Goal: Task Accomplishment & Management: Complete application form

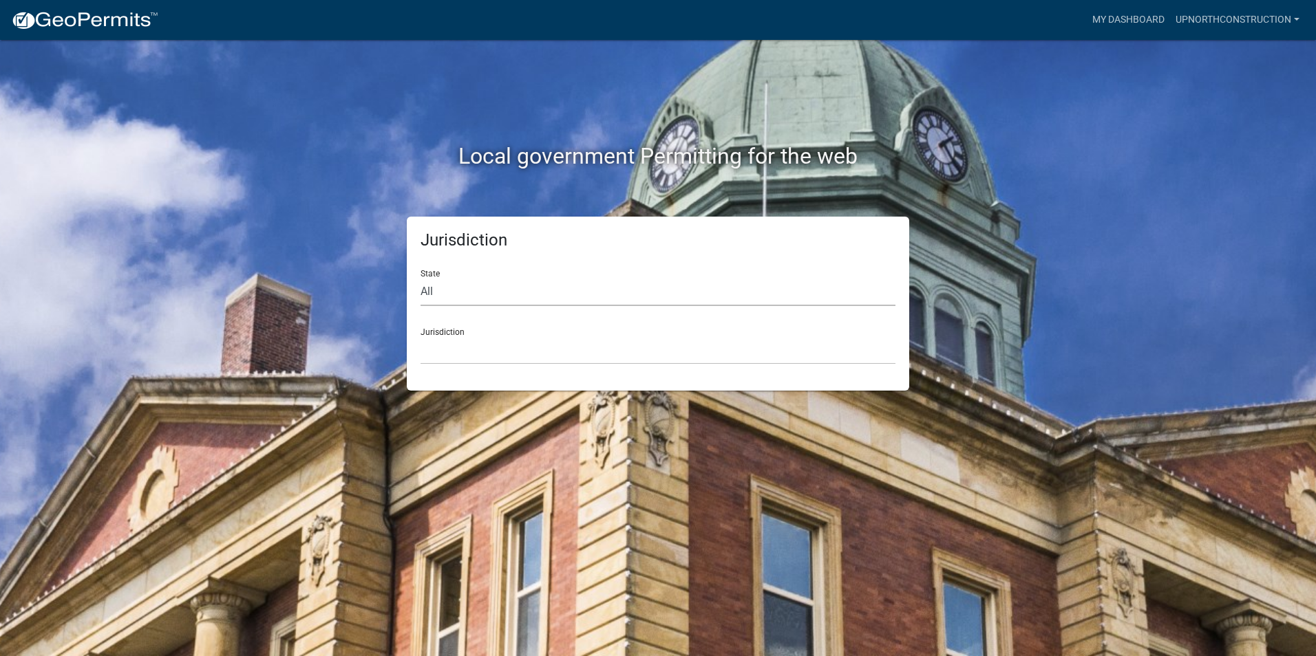
click at [478, 295] on select "All [US_STATE] [US_STATE] [US_STATE] [US_STATE] [US_STATE] [US_STATE] [US_STATE…" at bounding box center [657, 292] width 475 height 28
select select "[US_STATE]"
click at [420, 278] on select "All [US_STATE] [US_STATE] [US_STATE] [US_STATE] [US_STATE] [US_STATE] [US_STATE…" at bounding box center [657, 292] width 475 height 28
click at [506, 350] on select "[GEOGRAPHIC_DATA], [US_STATE] [GEOGRAPHIC_DATA], [US_STATE] [GEOGRAPHIC_DATA], …" at bounding box center [657, 351] width 475 height 28
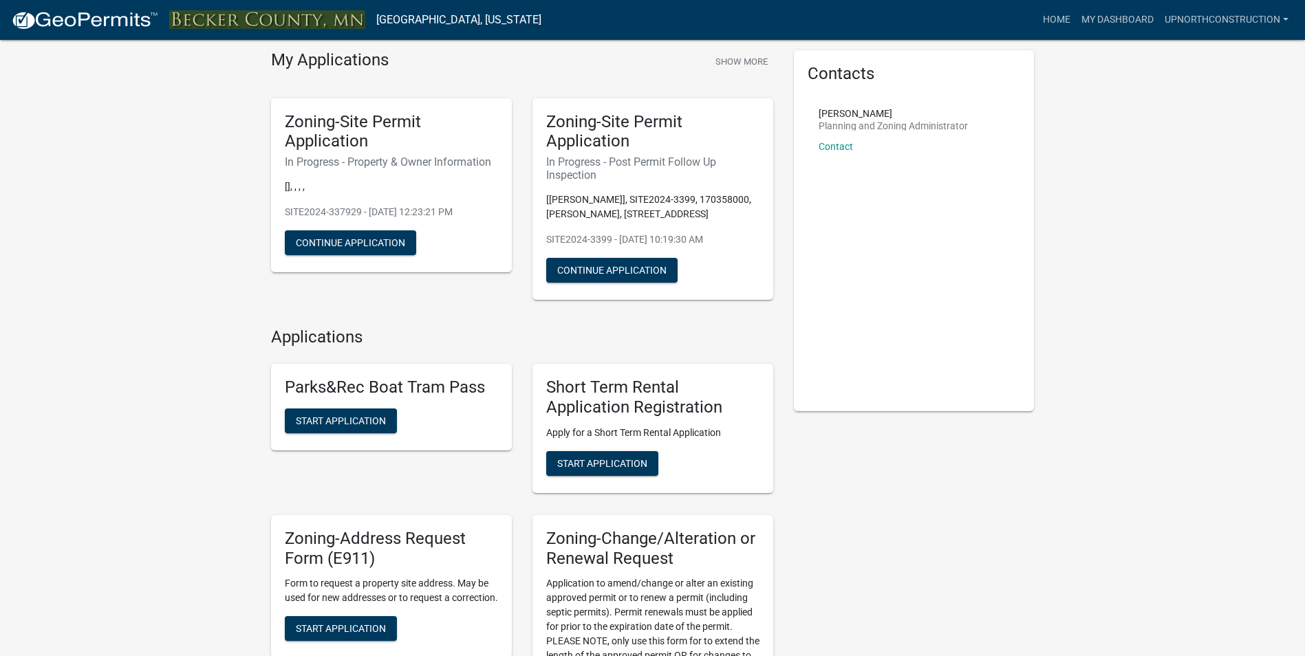
scroll to position [138, 0]
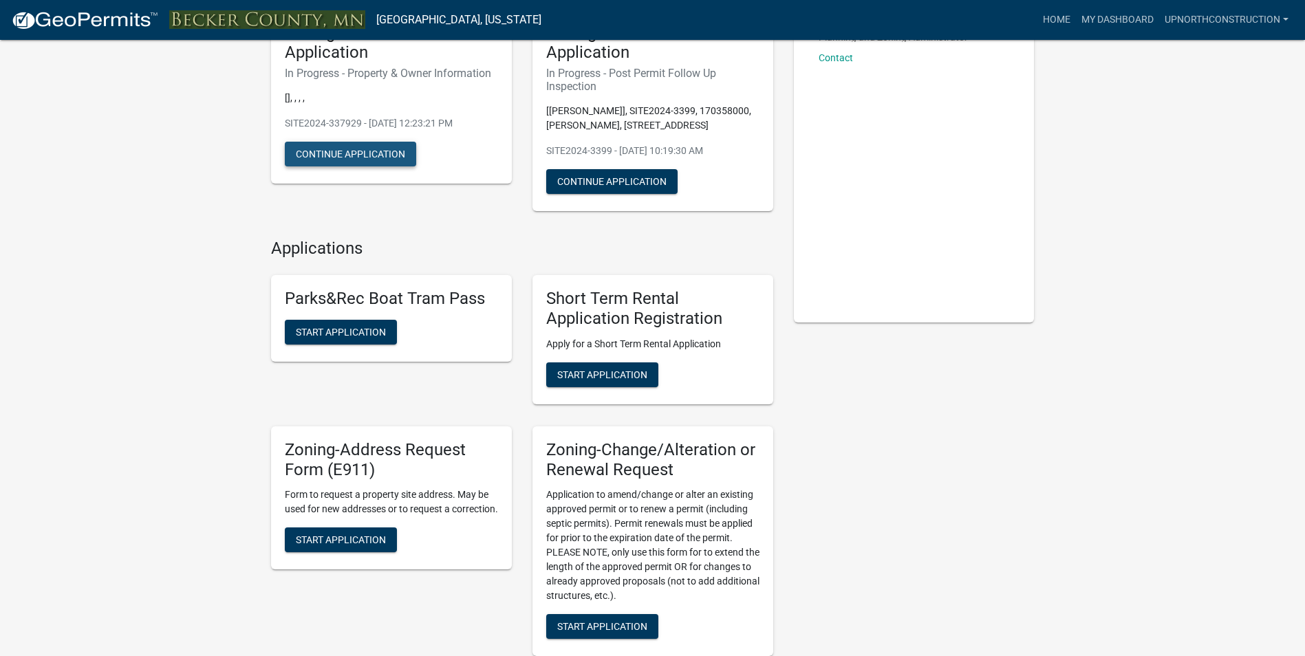
click at [350, 162] on button "Continue Application" at bounding box center [350, 154] width 131 height 25
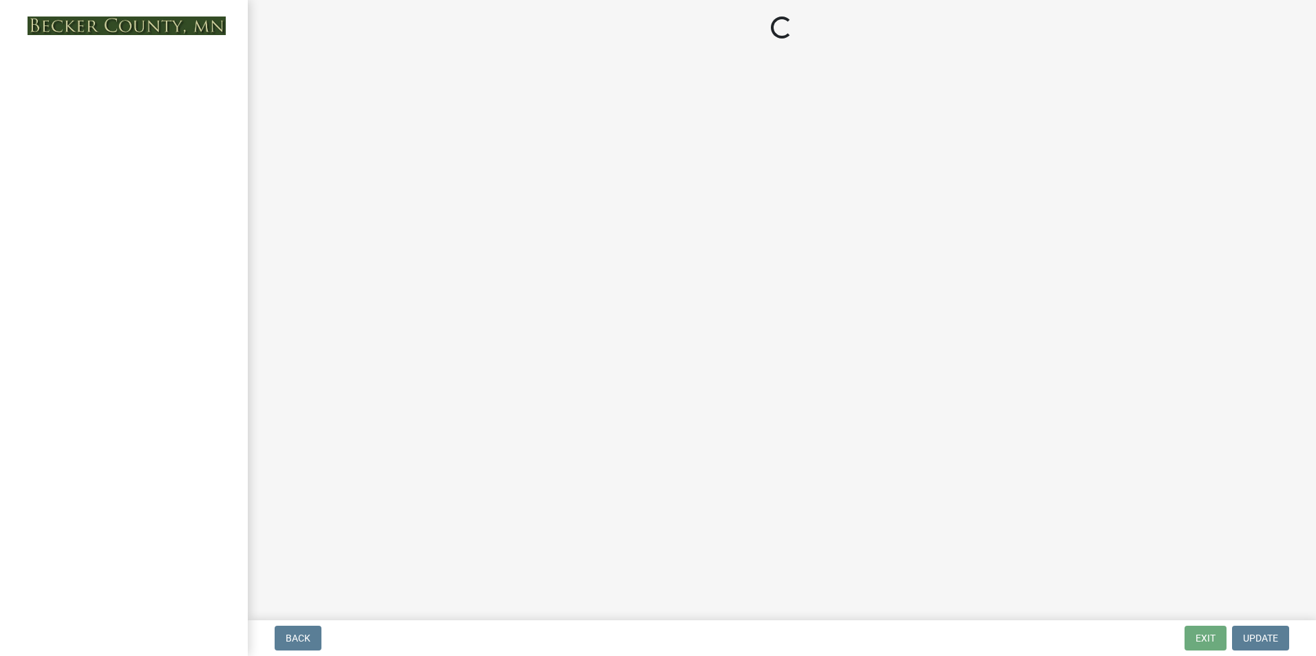
select select "2da4ad59-79e4-4897-a878-b9bb9cb10a27"
select select "9bce286e-d536-49ff-bab3-4b7d67f0814c"
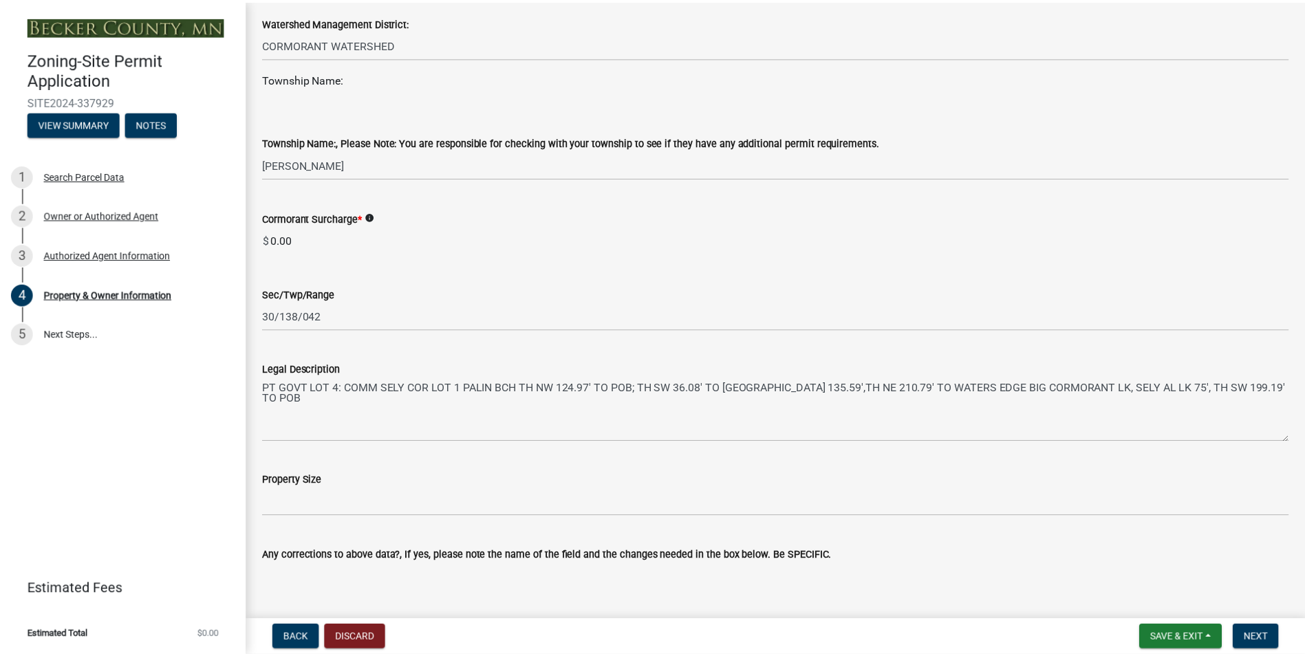
scroll to position [826, 0]
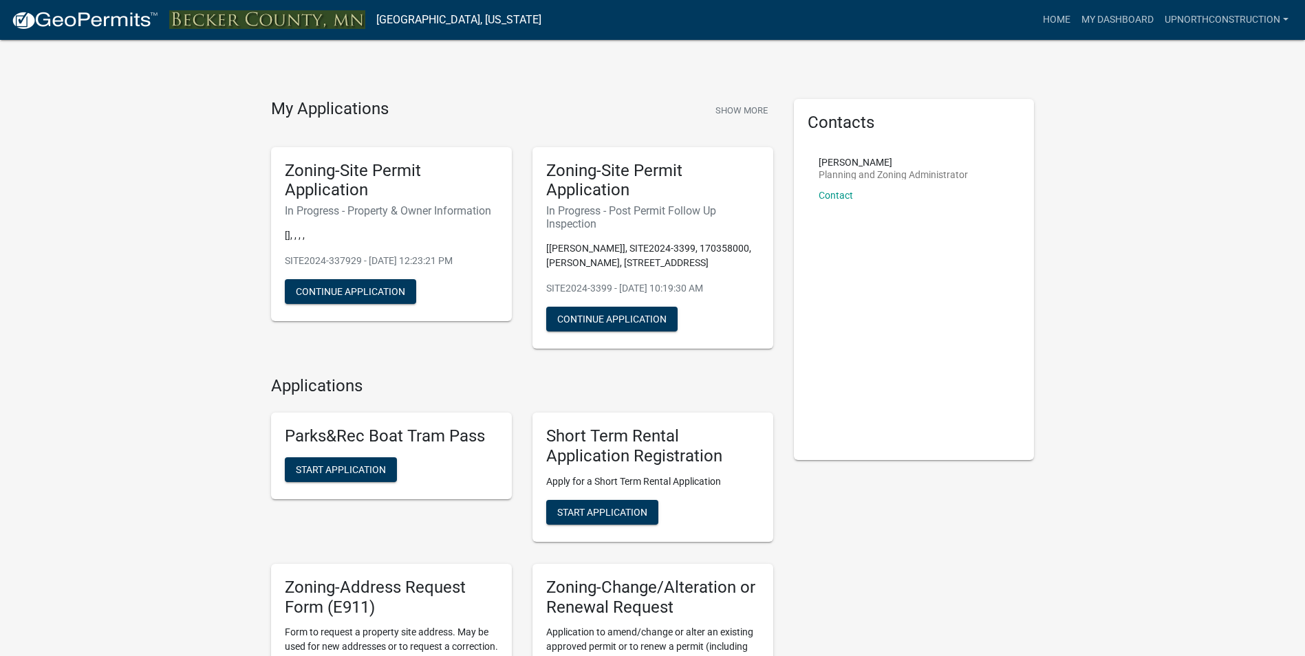
click at [388, 261] on p "SITE2024-337929 - Nov 20, 2024, 12:23:21 PM" at bounding box center [391, 261] width 213 height 14
drag, startPoint x: 387, startPoint y: 261, endPoint x: 306, endPoint y: 253, distance: 82.3
click at [306, 253] on div "Zoning-Site Permit Application In Progress - Property & Owner Information [], ,…" at bounding box center [391, 234] width 241 height 175
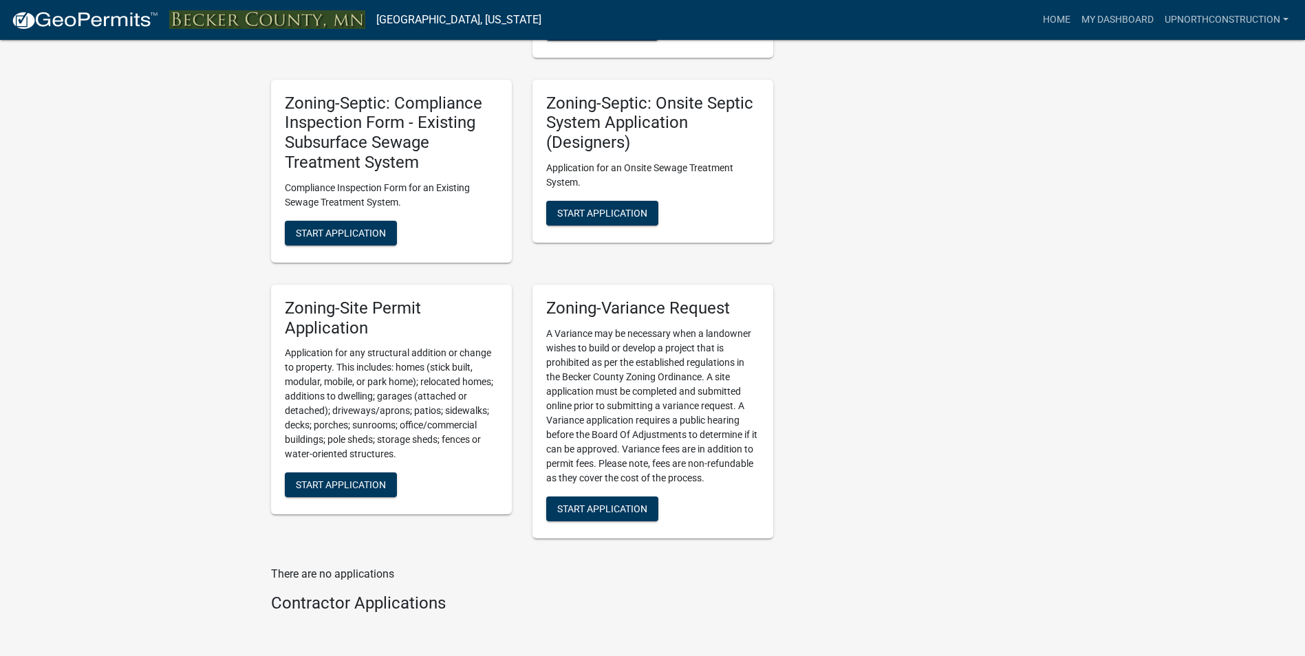
scroll to position [1307, 0]
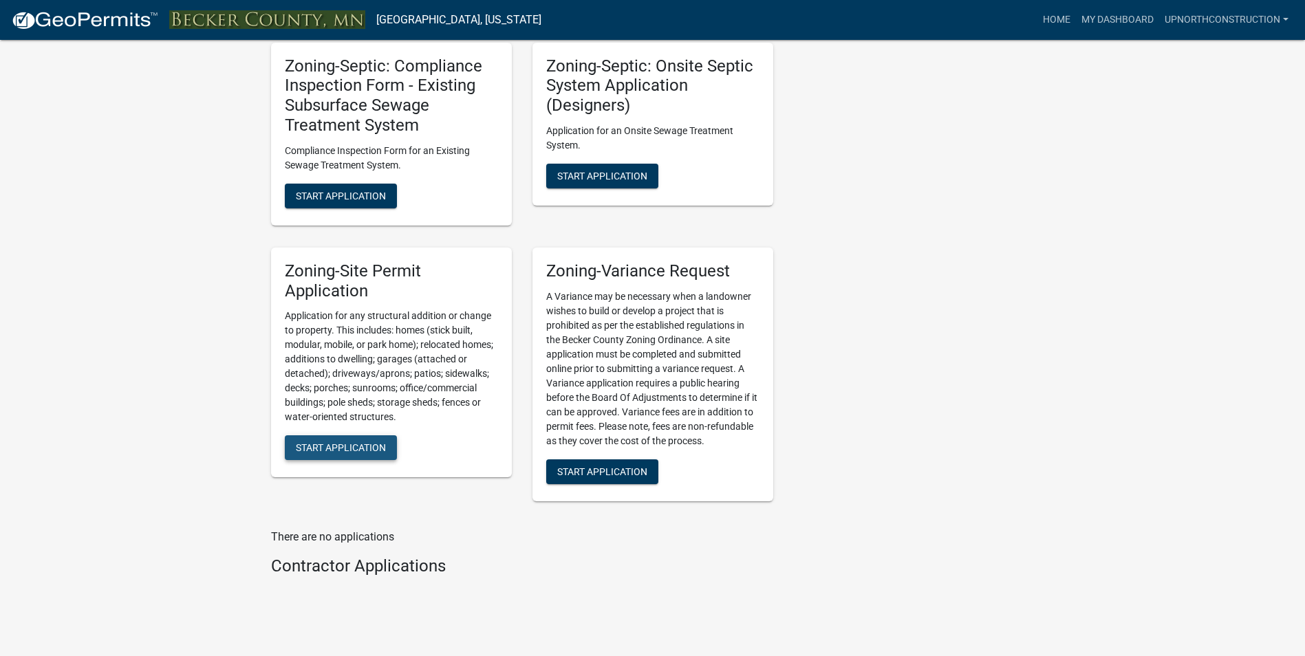
click at [362, 449] on span "Start Application" at bounding box center [341, 447] width 90 height 11
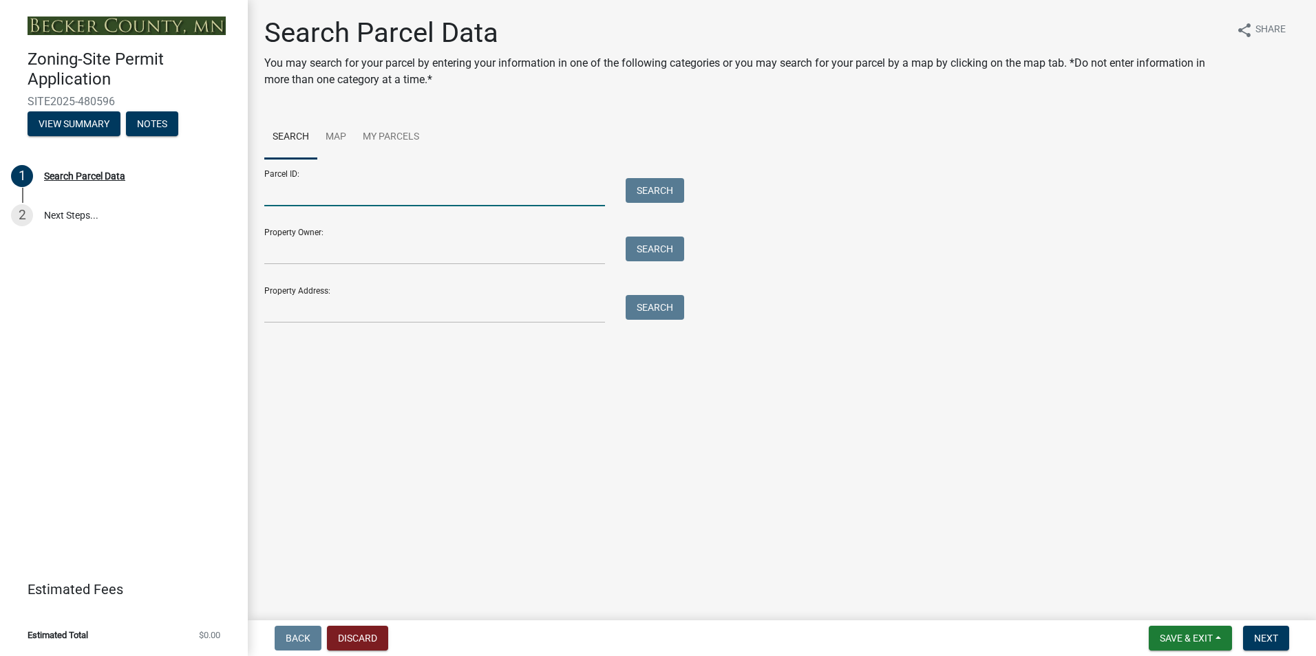
click at [353, 195] on input "Parcel ID:" at bounding box center [434, 192] width 341 height 28
type input "020216001"
click at [643, 191] on button "Search" at bounding box center [655, 190] width 58 height 25
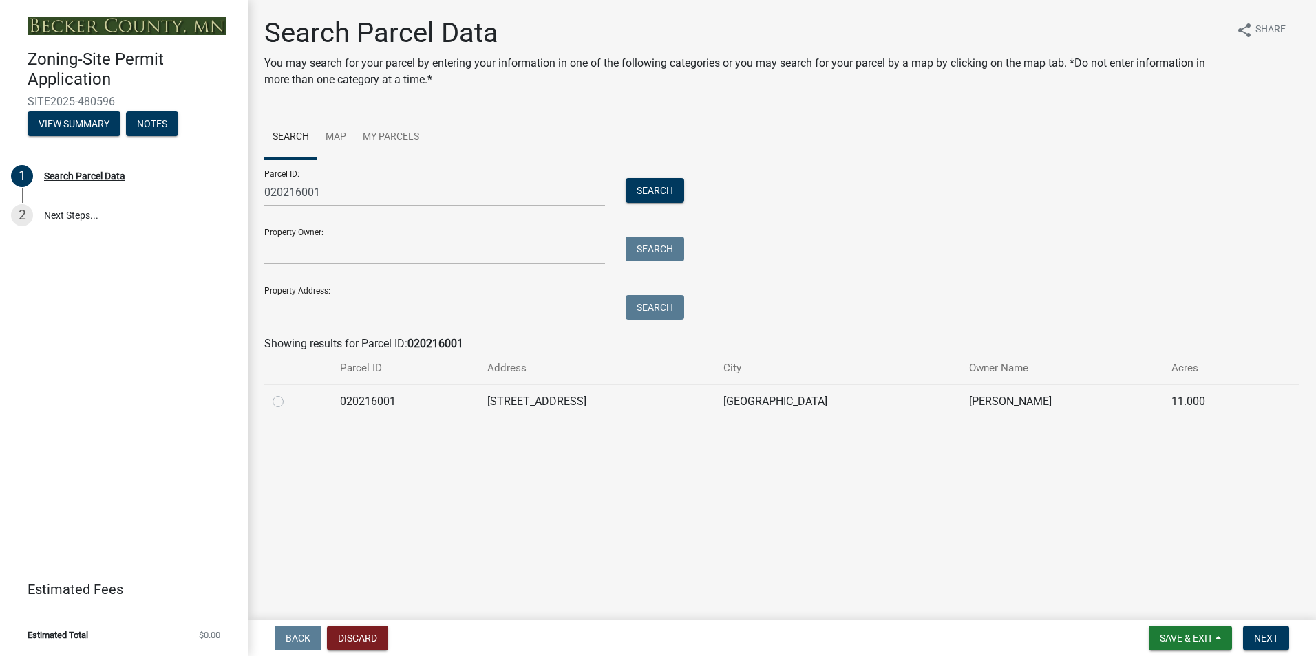
click at [289, 394] on label at bounding box center [289, 394] width 0 height 0
click at [289, 402] on input "radio" at bounding box center [293, 398] width 9 height 9
radio input "true"
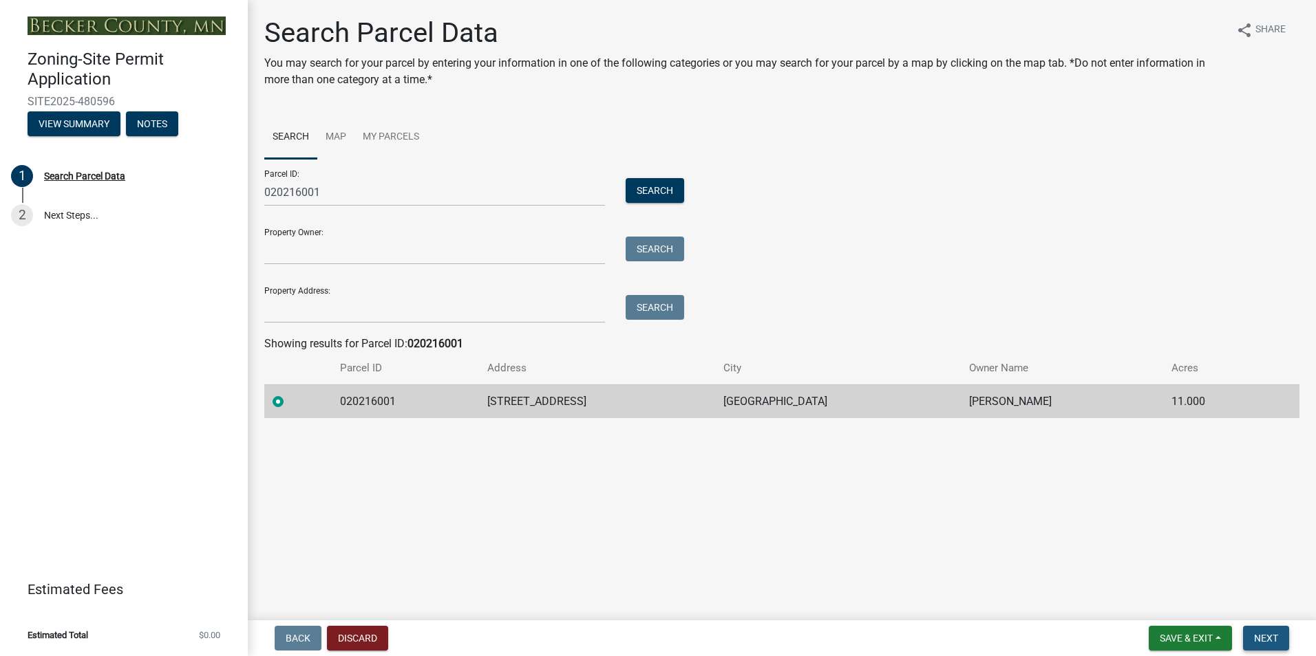
click at [1274, 643] on span "Next" at bounding box center [1266, 638] width 24 height 11
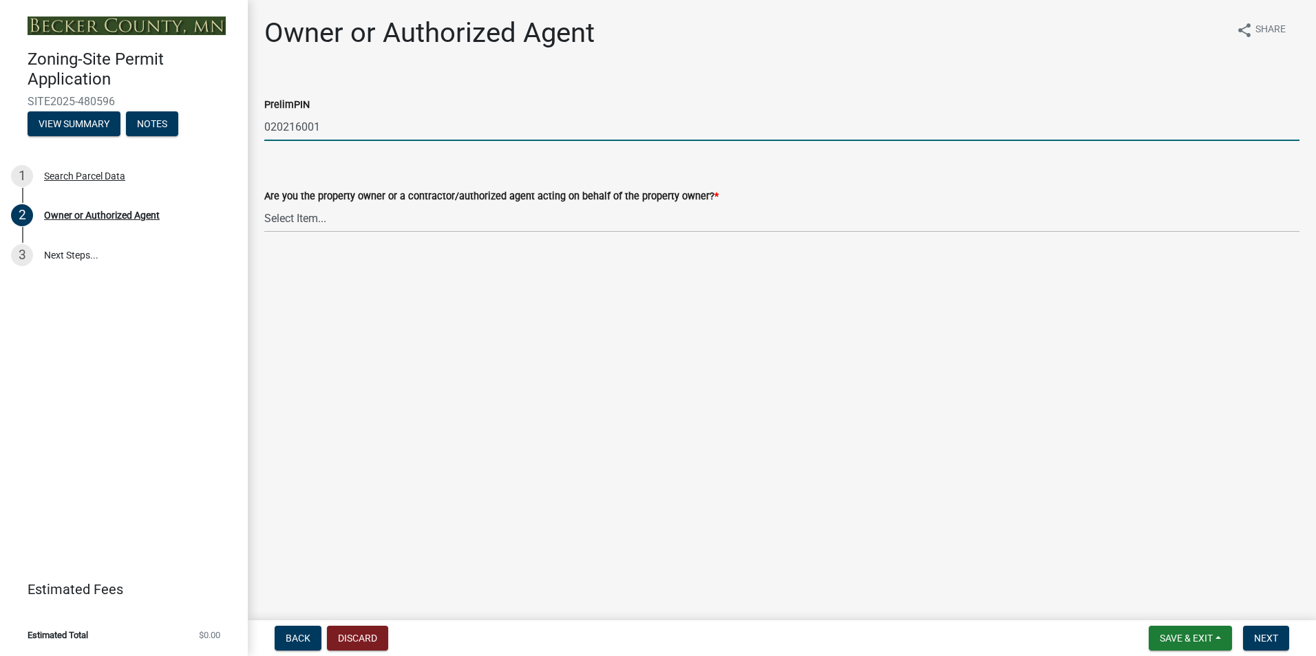
click at [453, 124] on input "020216001" at bounding box center [781, 127] width 1035 height 28
click at [467, 203] on div "Are you the property owner or a contractor/authorized agent acting on behalf of…" at bounding box center [781, 196] width 1035 height 17
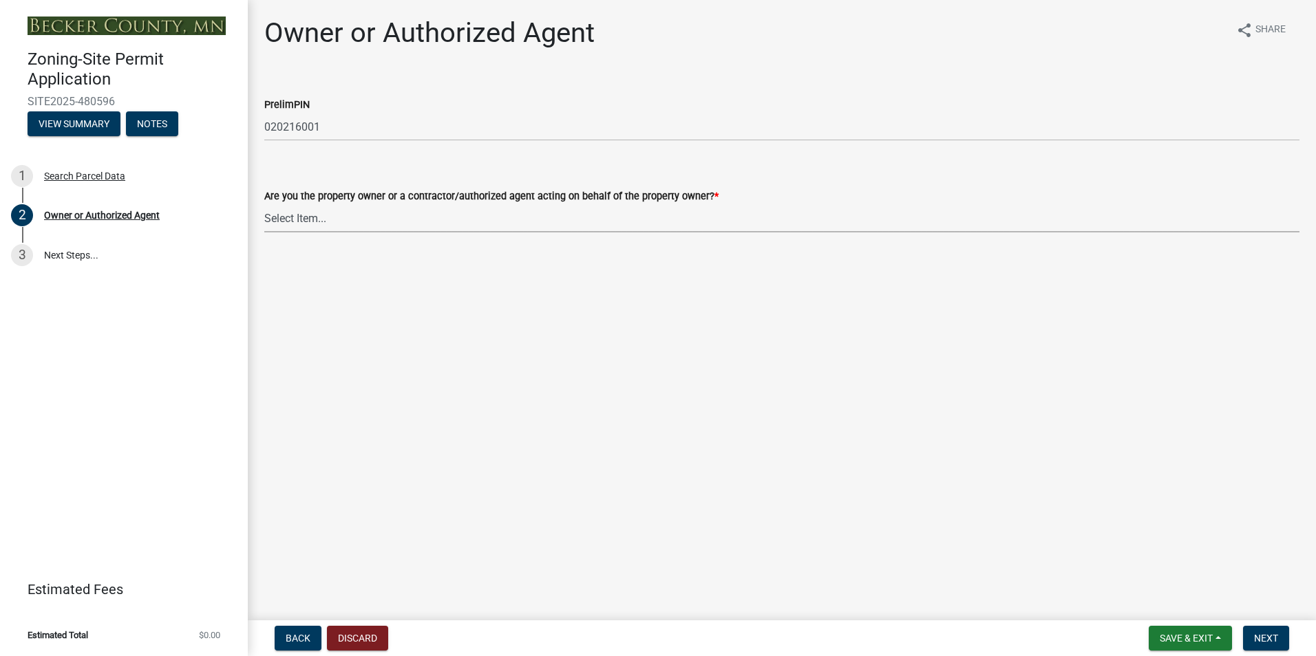
click at [473, 211] on select "Select Item... Property Owner Authorized Agent" at bounding box center [781, 218] width 1035 height 28
click at [264, 204] on select "Select Item... Property Owner Authorized Agent" at bounding box center [781, 218] width 1035 height 28
select select "059d621c-7166-4fbc-97da-2eca626821a9"
click at [1271, 637] on span "Next" at bounding box center [1266, 638] width 24 height 11
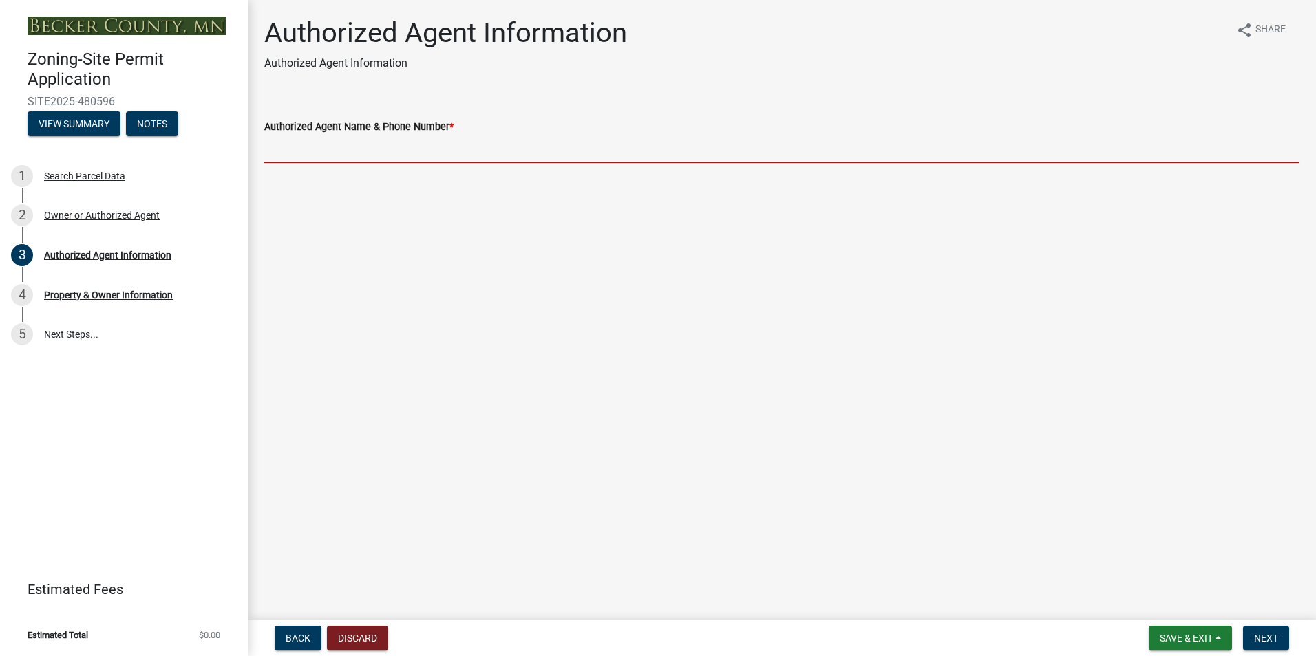
click at [641, 151] on input "Authorized Agent Name & Phone Number *" at bounding box center [781, 149] width 1035 height 28
type input "Tyler Drewes 218-234-6799 Up North Construction"
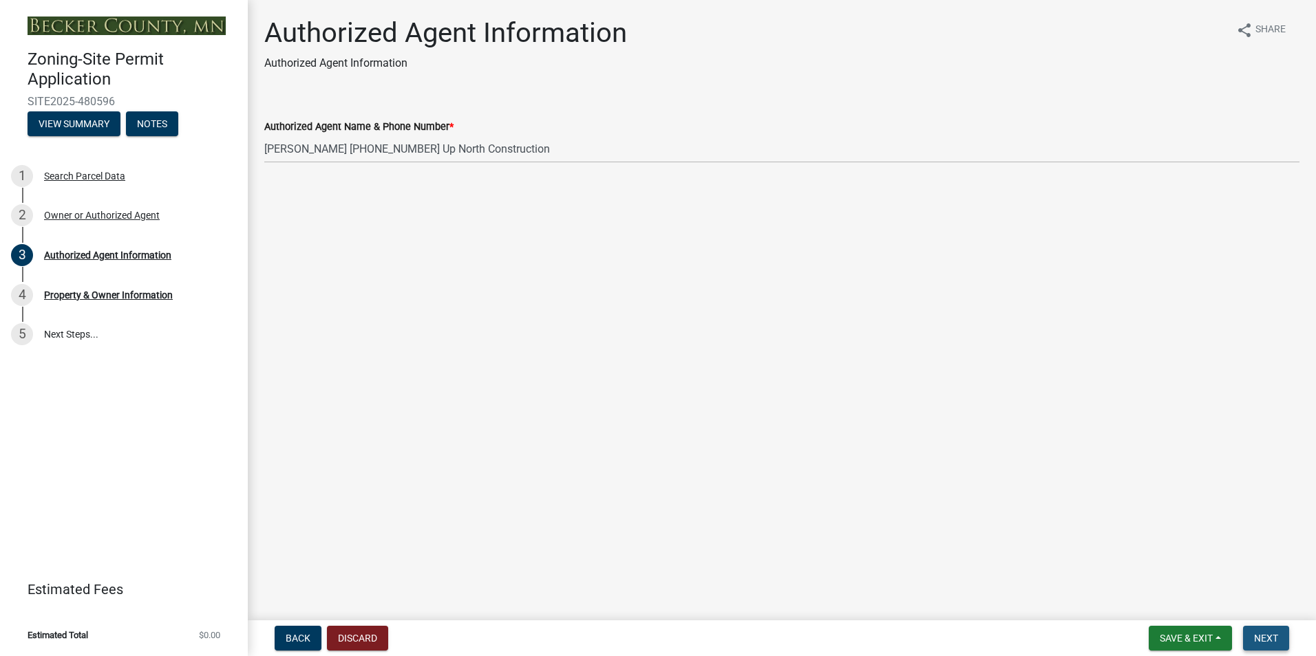
click at [1263, 639] on span "Next" at bounding box center [1266, 638] width 24 height 11
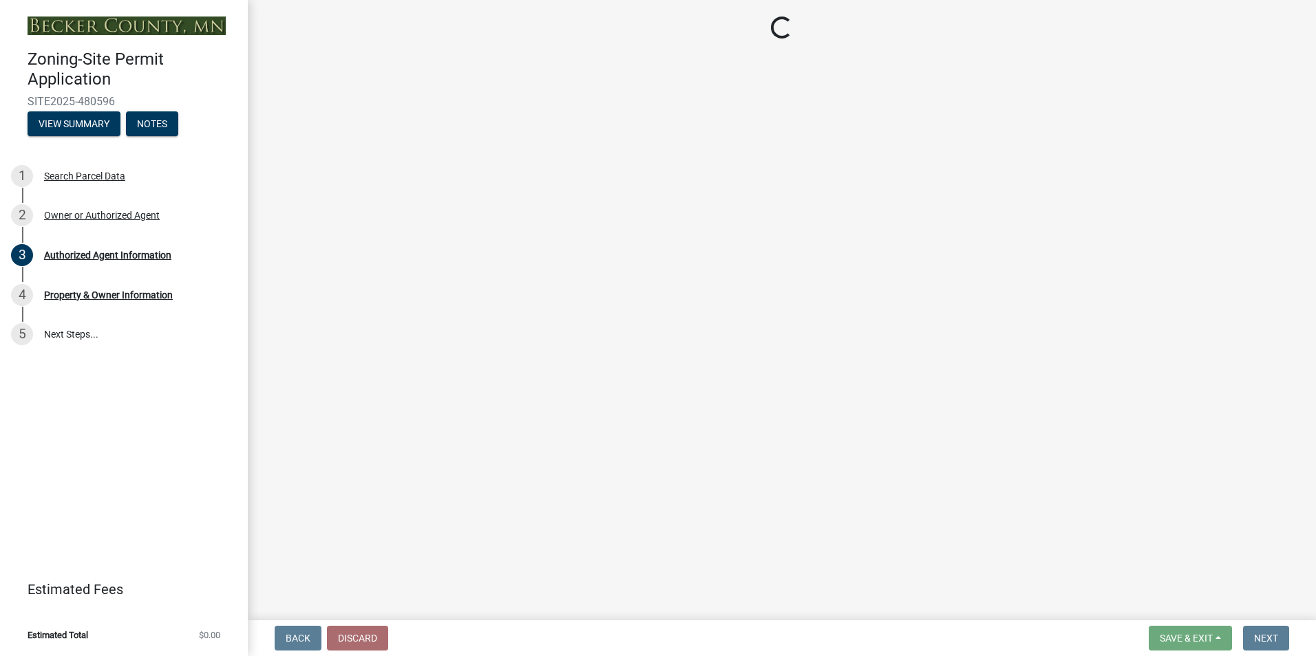
select select "2da4ad59-79e4-4897-a878-b9bb9cb10a27"
select select "85fc75ff-0121-4ad4-a39b-9ebe8e4a222b"
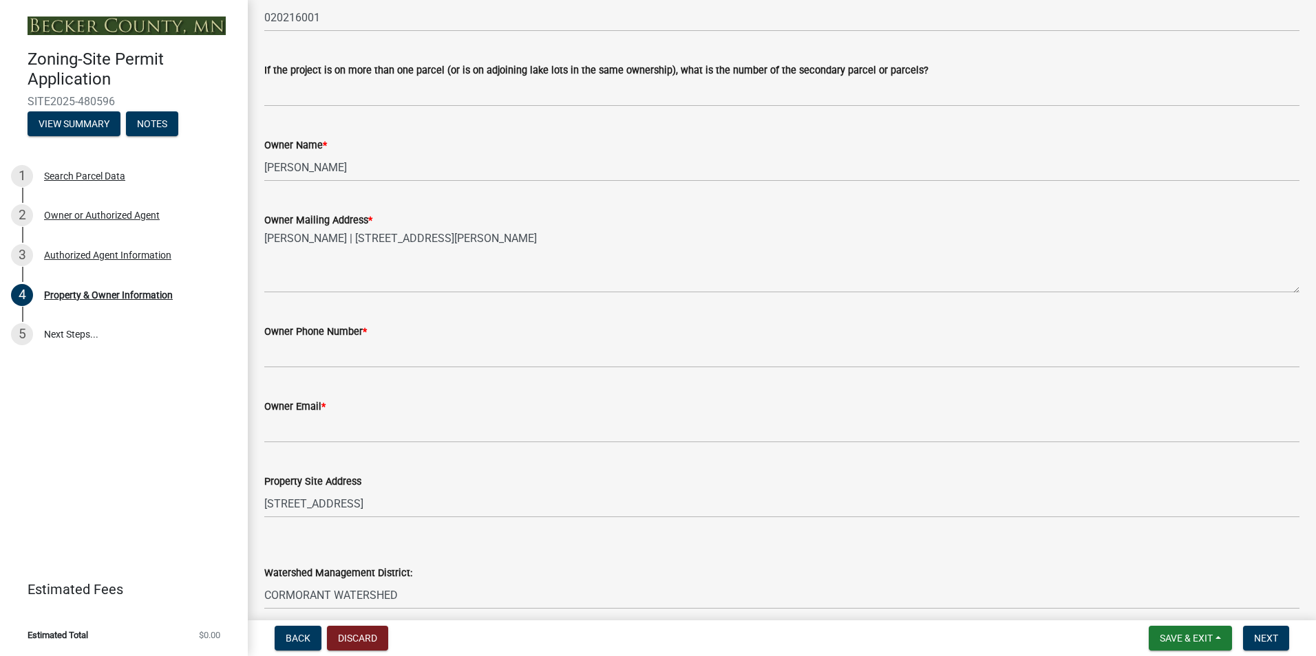
scroll to position [206, 0]
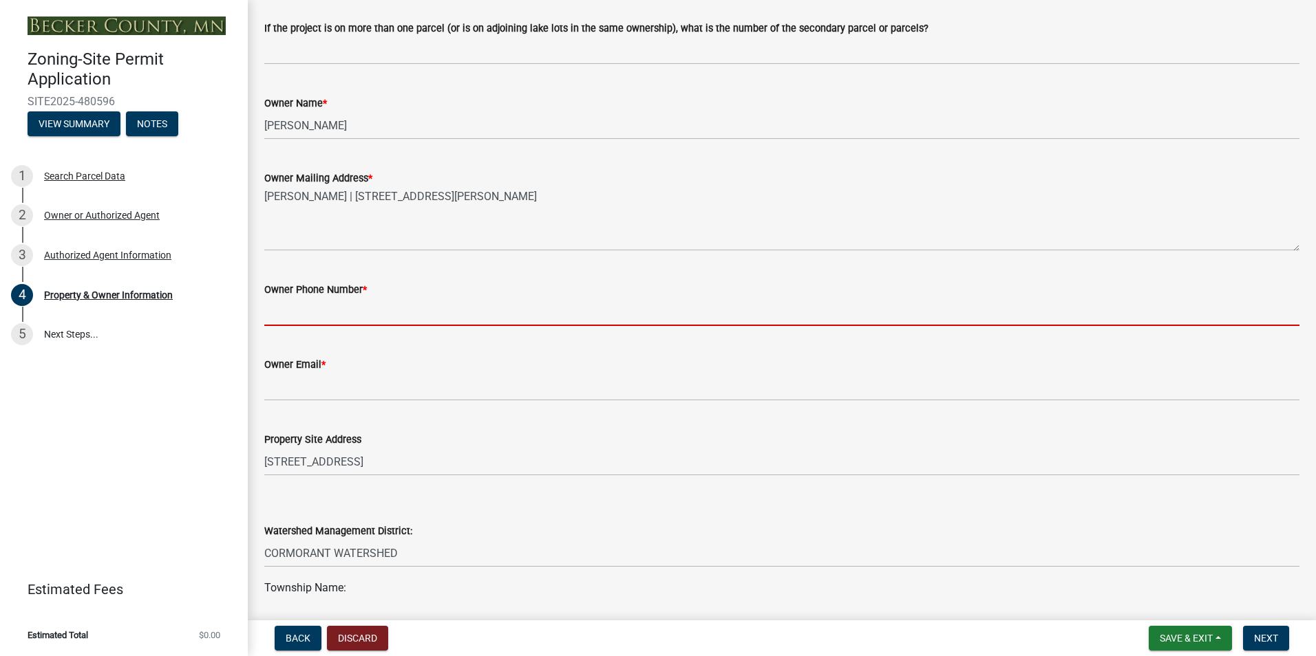
click at [437, 313] on input "Owner Phone Number *" at bounding box center [781, 312] width 1035 height 28
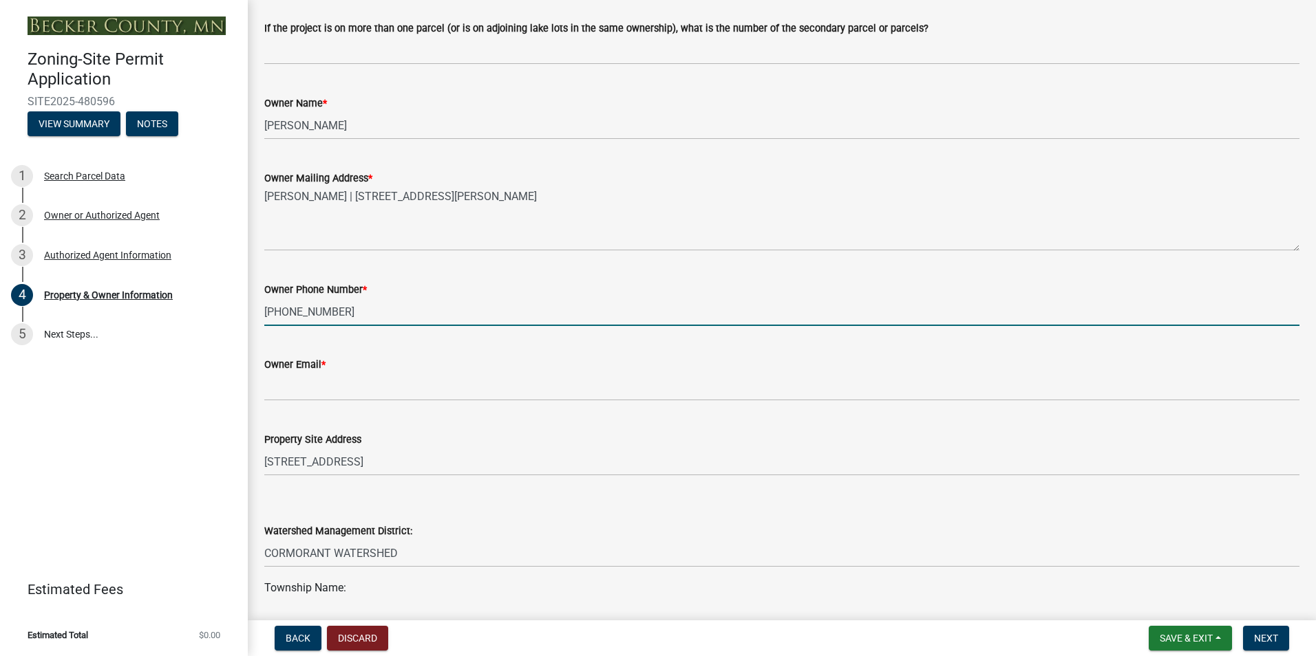
type input "651-788-0632"
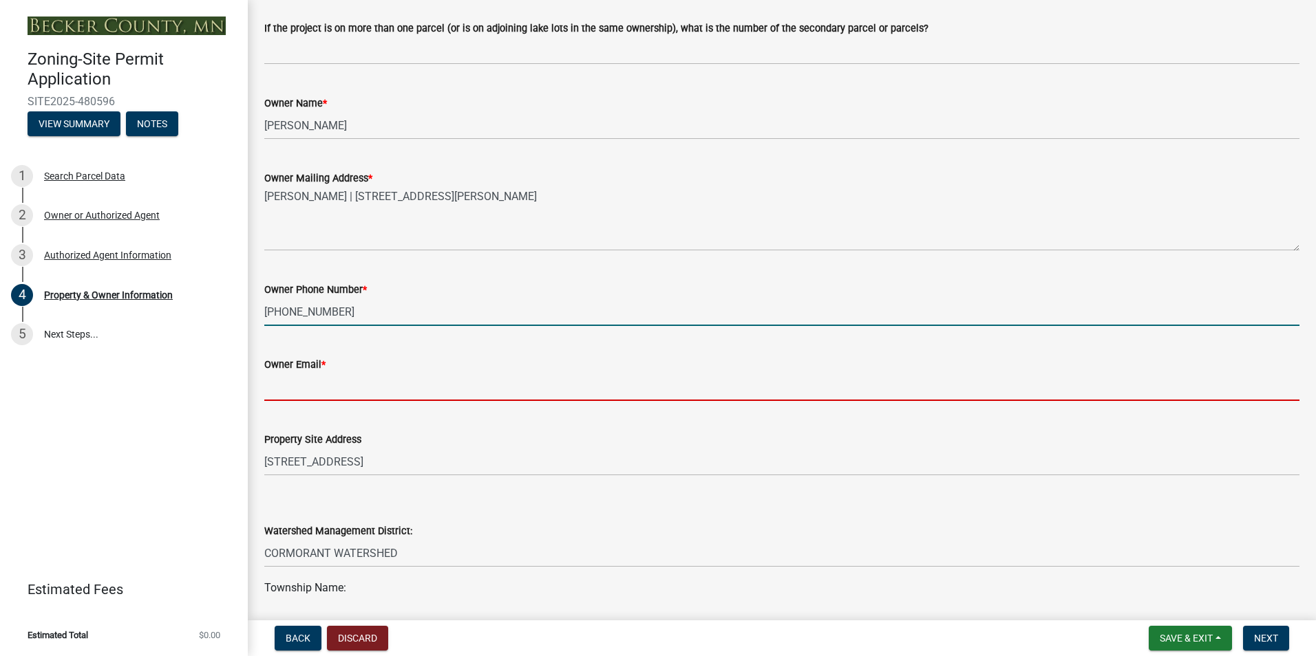
click at [524, 388] on input "Owner Email *" at bounding box center [781, 387] width 1035 height 28
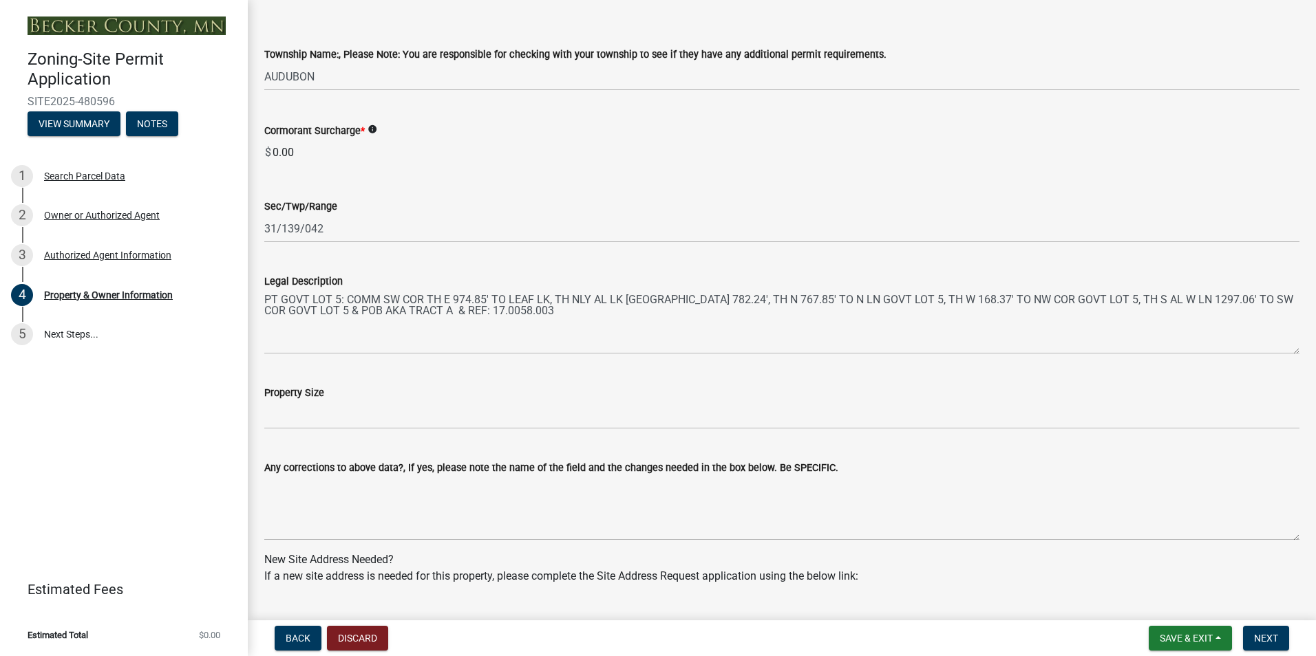
scroll to position [826, 0]
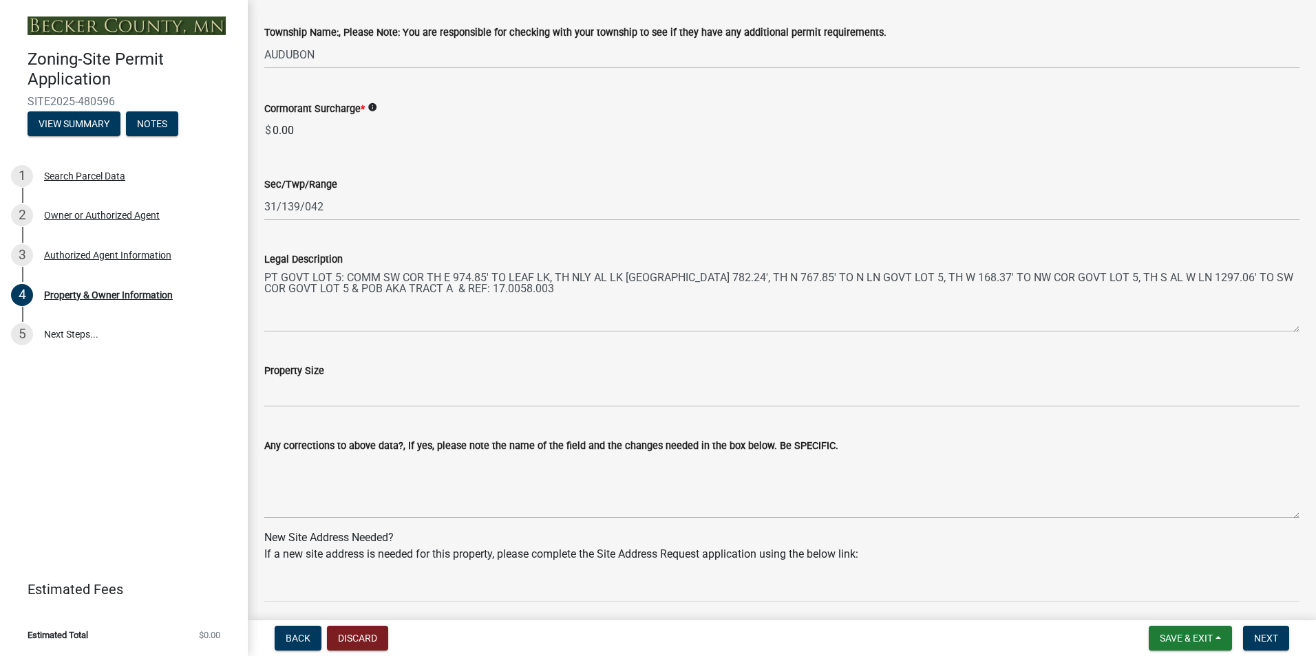
type input "andy.b.carlson@gmail.com"
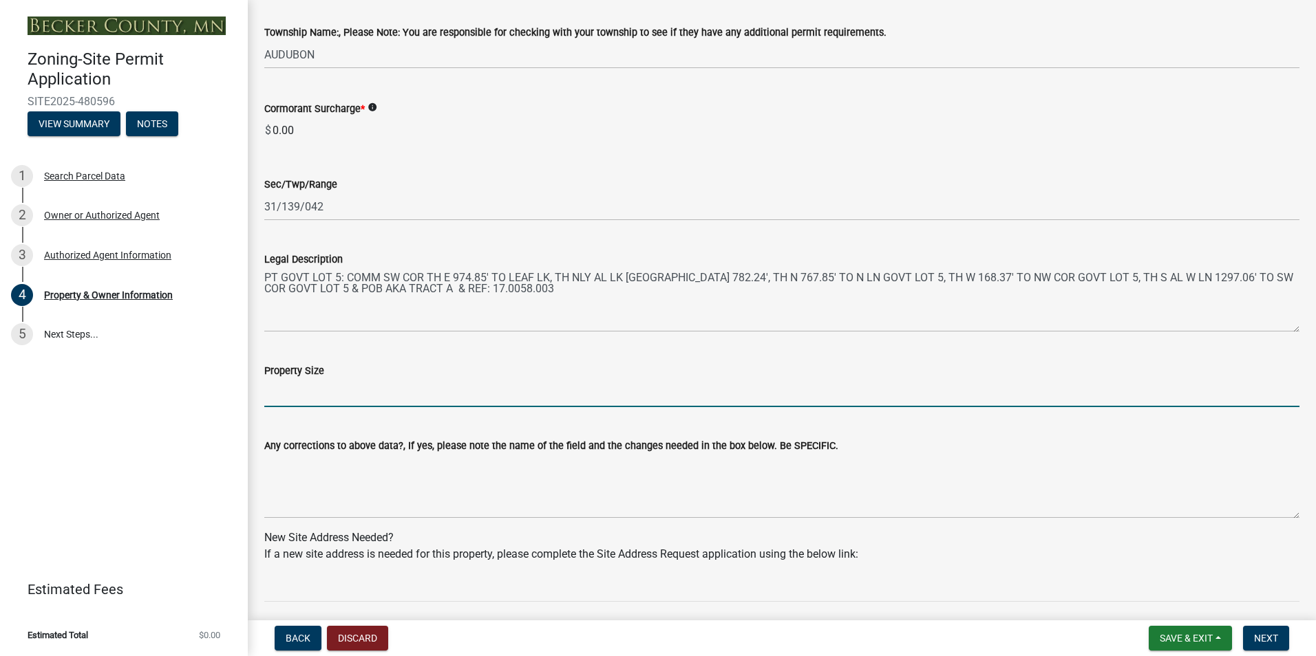
click at [512, 395] on input "Property Size" at bounding box center [781, 393] width 1035 height 28
type input "11 acres"
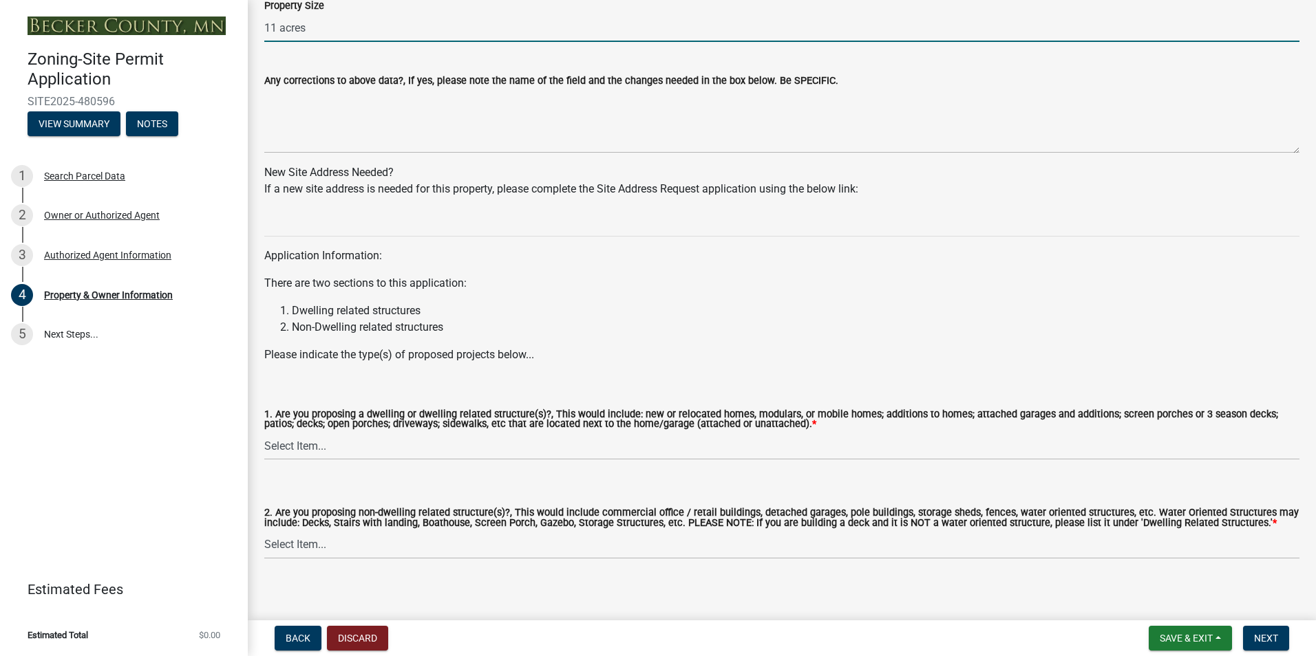
scroll to position [1203, 0]
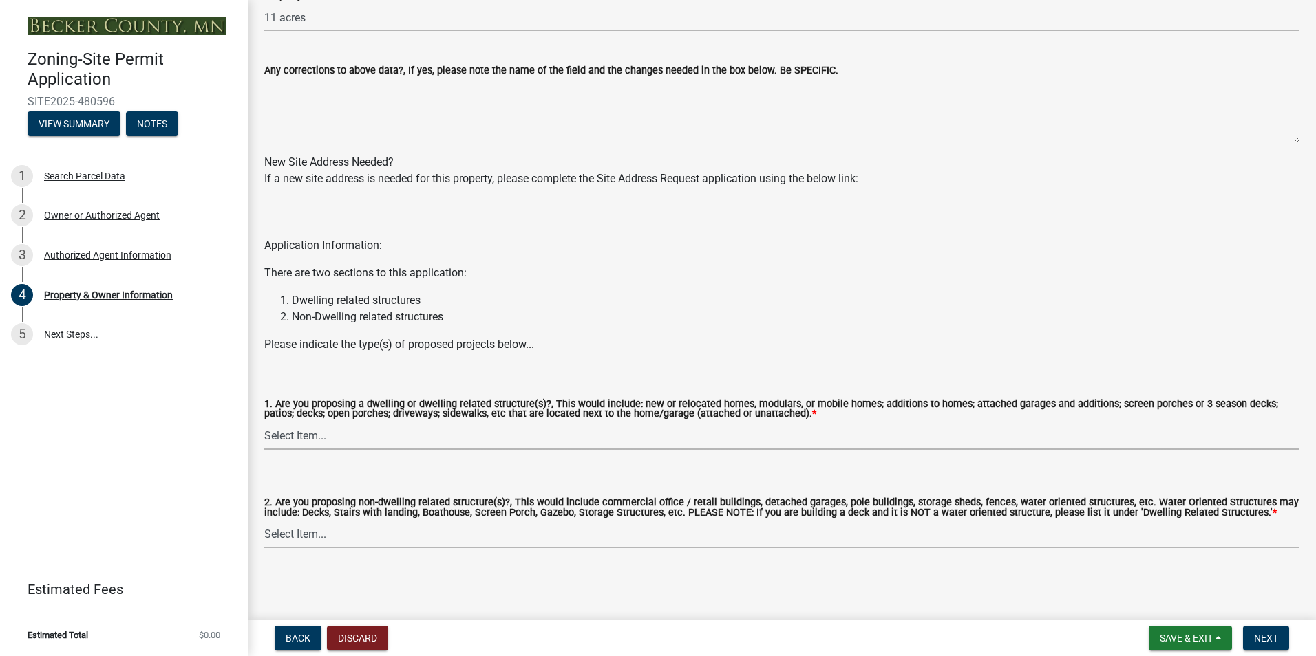
click at [398, 436] on select "Select Item... Yes No" at bounding box center [781, 436] width 1035 height 28
click at [264, 422] on select "Select Item... Yes No" at bounding box center [781, 436] width 1035 height 28
select select "f87eba17-8ed9-4ad8-aefc-fe36a3f3544b"
click at [359, 474] on div "2. Are you proposing non-dwelling related structure(s)?, This would include com…" at bounding box center [781, 505] width 1035 height 86
click at [493, 533] on select "Select Item... Yes No" at bounding box center [781, 535] width 1035 height 28
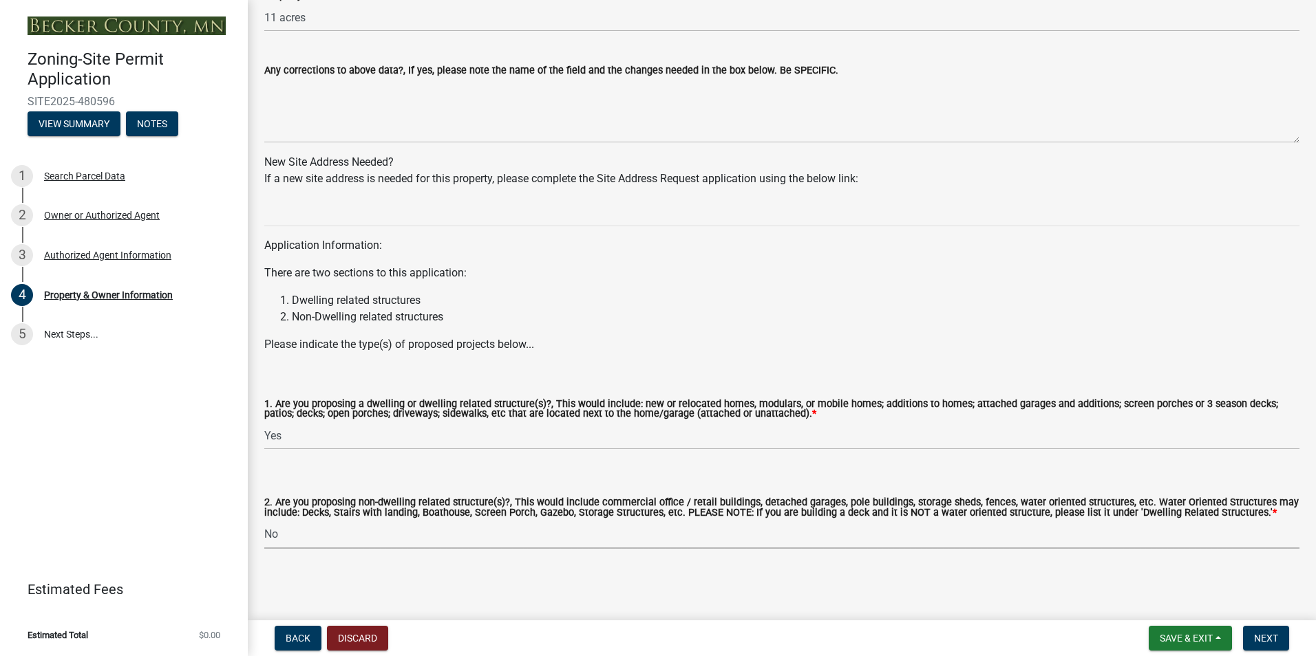
click at [264, 521] on select "Select Item... Yes No" at bounding box center [781, 535] width 1035 height 28
select select "393a978c-6bd5-4cb2-a6a0-db6feb8732b8"
click at [1266, 641] on span "Next" at bounding box center [1266, 638] width 24 height 11
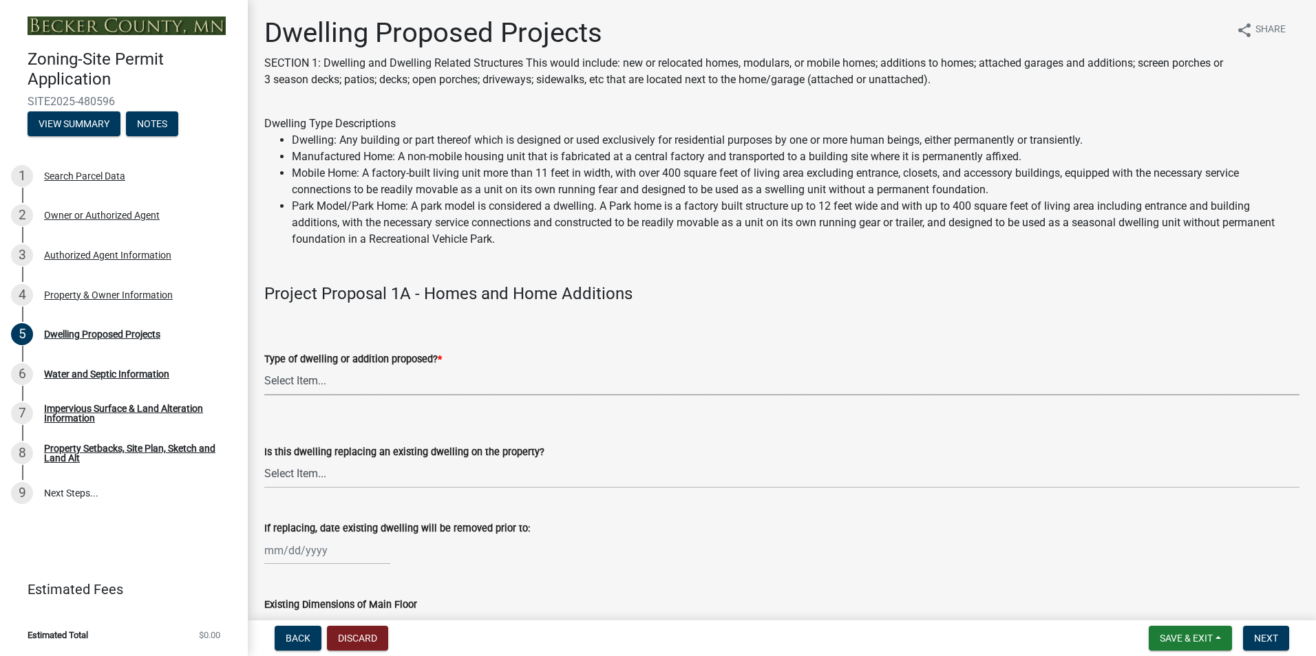
click at [374, 374] on select "Select Item... N/A - Not a dwelling New Home-Onsite Construction New Modular (E…" at bounding box center [781, 381] width 1035 height 28
click at [264, 367] on select "Select Item... N/A - Not a dwelling New Home-Onsite Construction New Modular (E…" at bounding box center [781, 381] width 1035 height 28
select select "b11df24e-7fe1-409b-b05c-d83c036f208c"
click at [396, 474] on select "Select Item... N/A Yes No" at bounding box center [781, 474] width 1035 height 28
click at [264, 460] on select "Select Item... N/A Yes No" at bounding box center [781, 474] width 1035 height 28
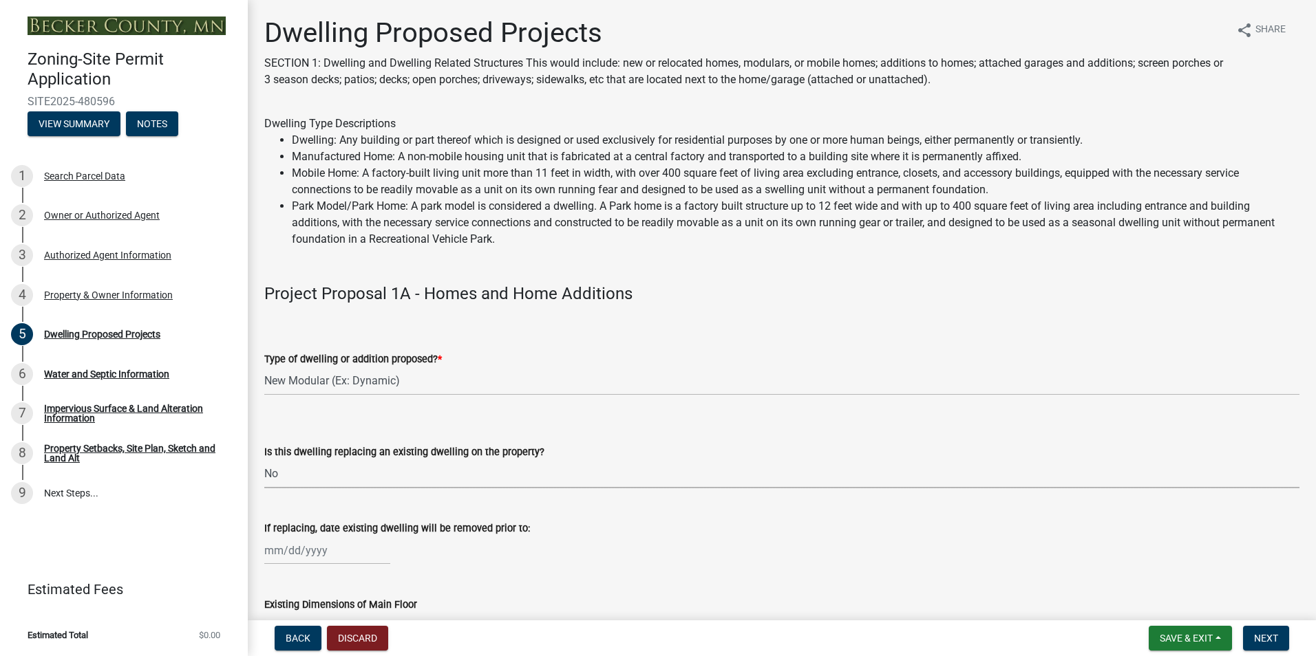
select select "566f81cc-4b3f-4ecb-9f16-a2b313352c61"
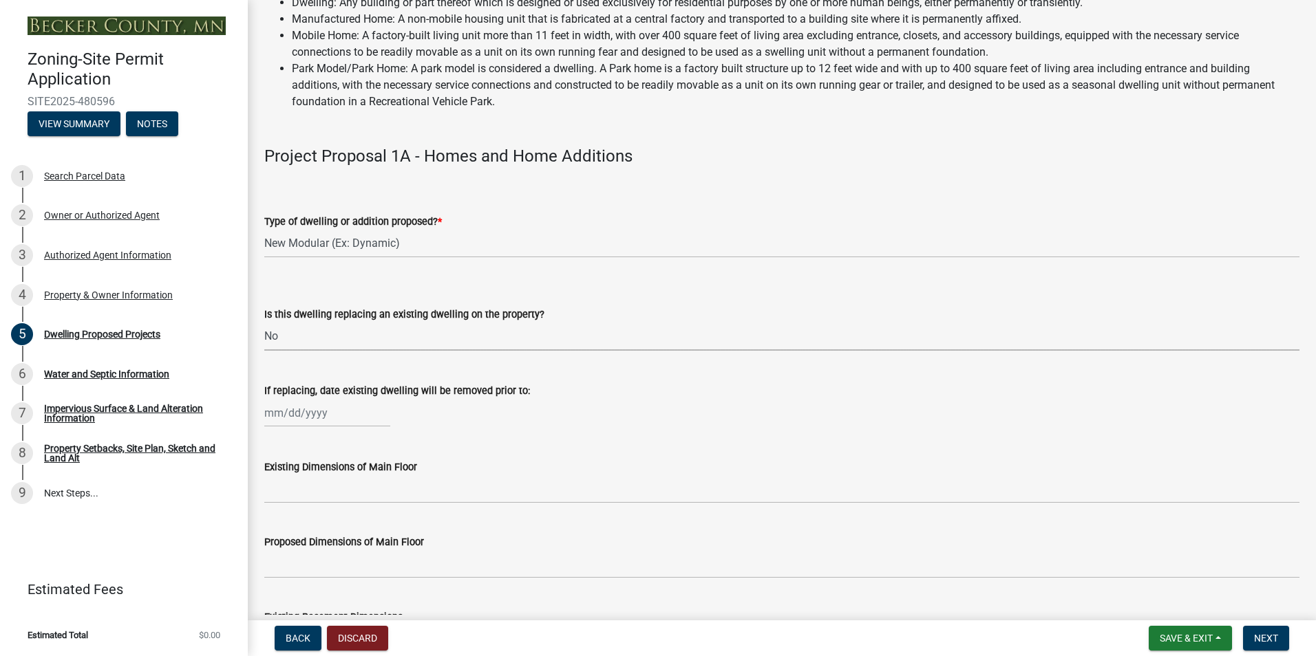
scroll to position [206, 0]
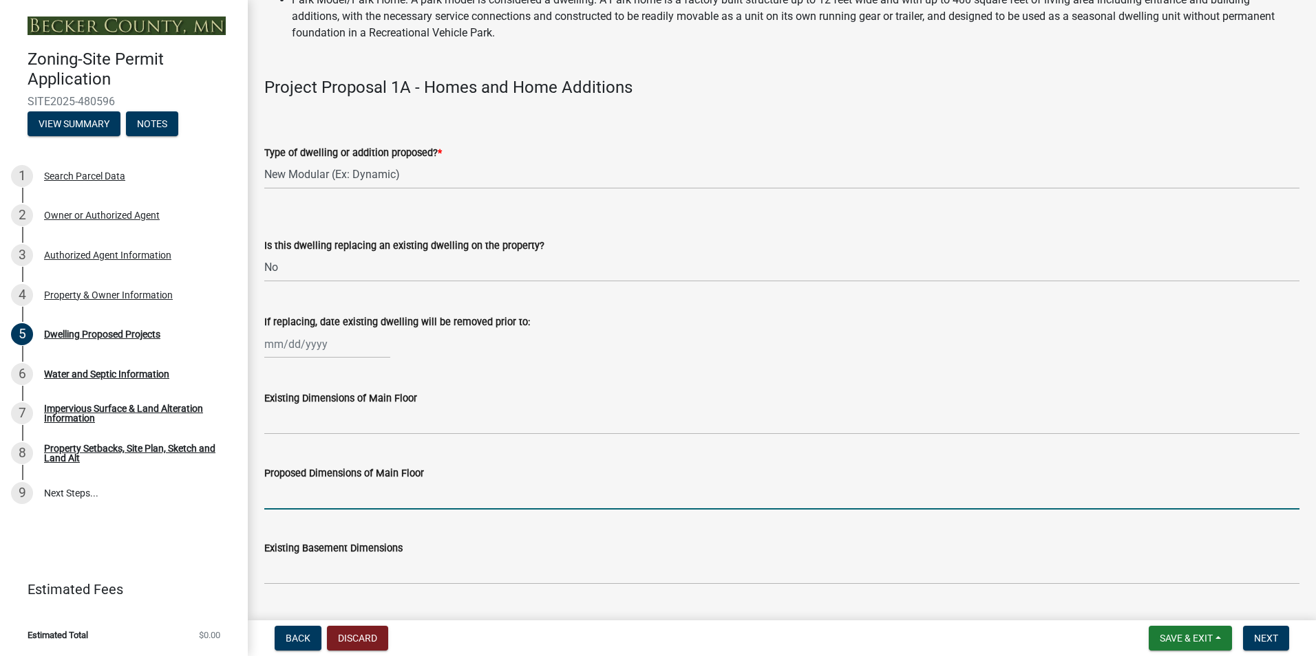
click at [357, 503] on input "Proposed Dimensions of Main Floor" at bounding box center [781, 496] width 1035 height 28
type input "28x64"
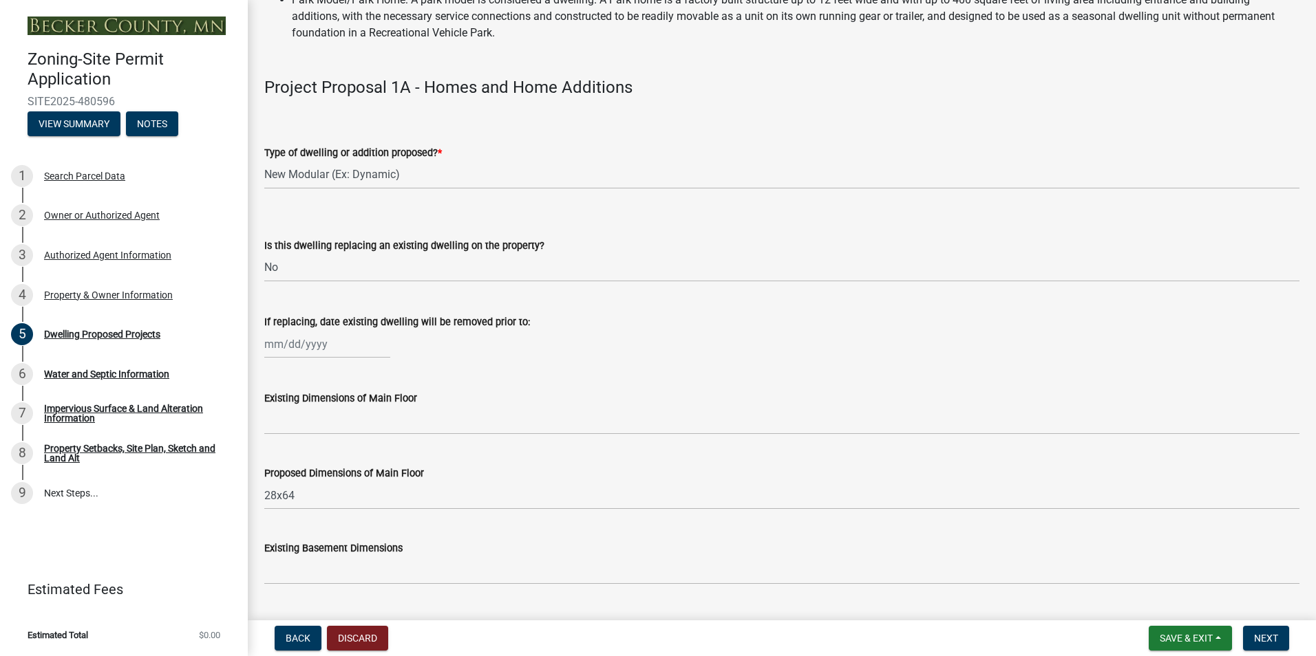
click at [358, 515] on wm-data-entity-input "Proposed Dimensions of Main Floor 28x64" at bounding box center [781, 483] width 1035 height 75
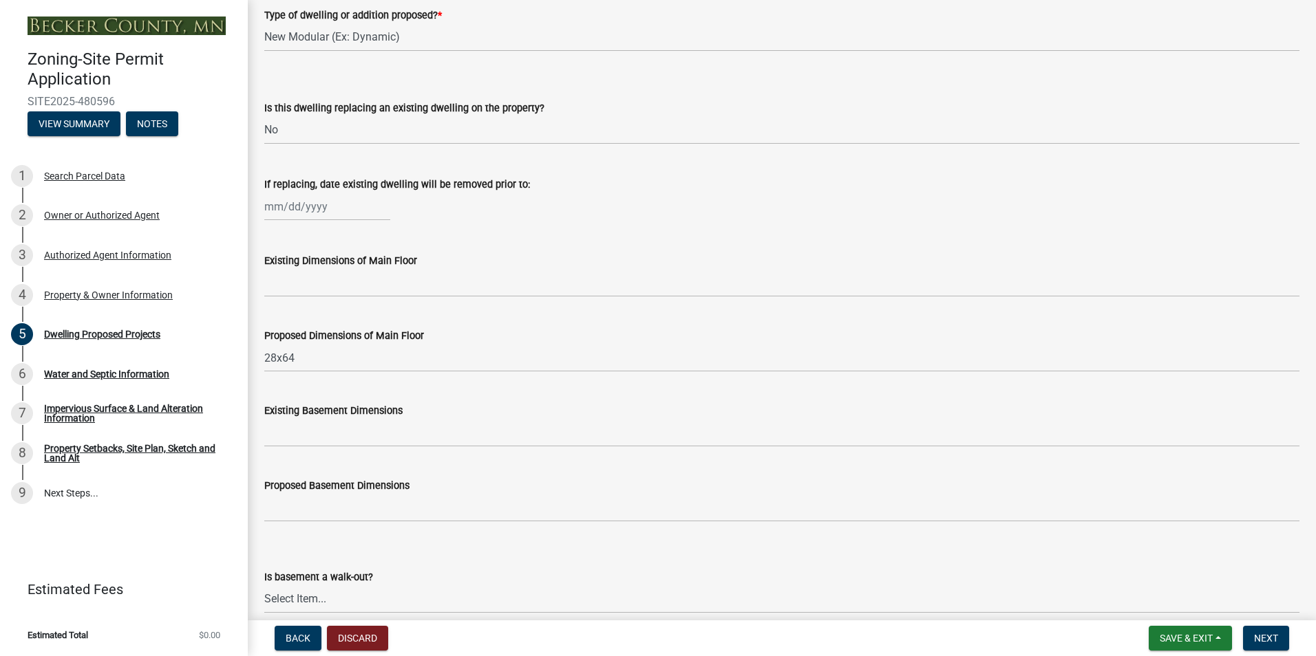
scroll to position [413, 0]
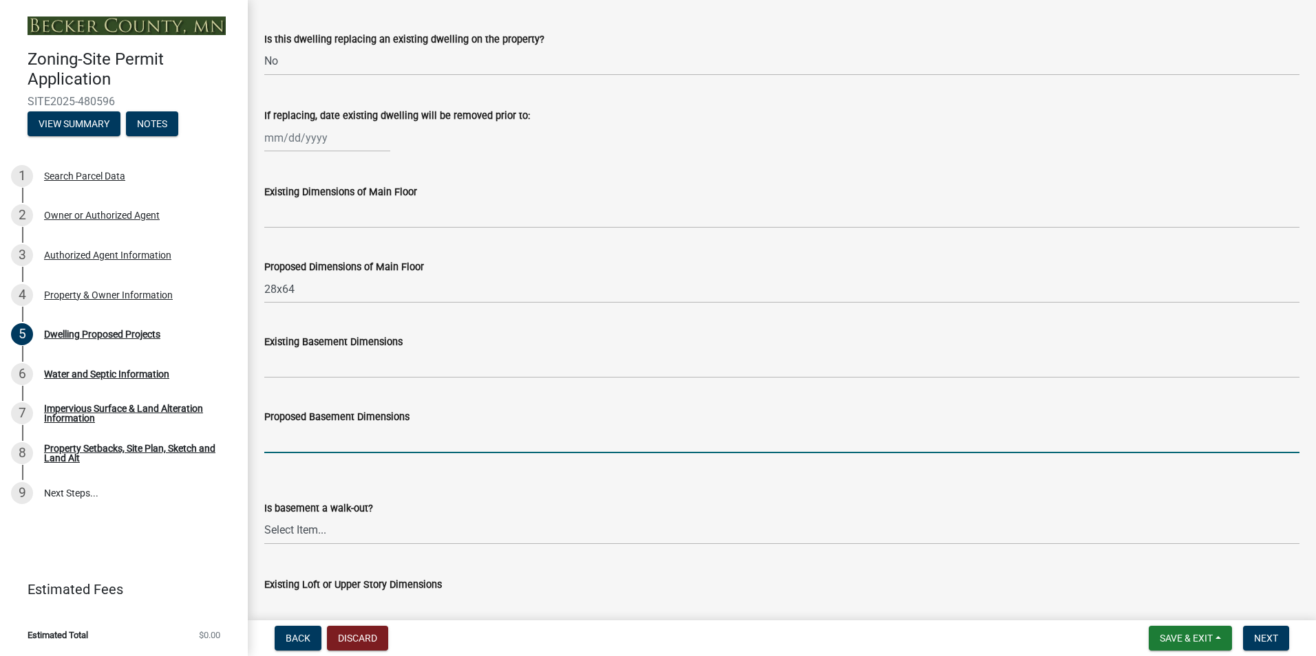
click at [376, 436] on input "Proposed Basement Dimensions" at bounding box center [781, 439] width 1035 height 28
type input "28x64"
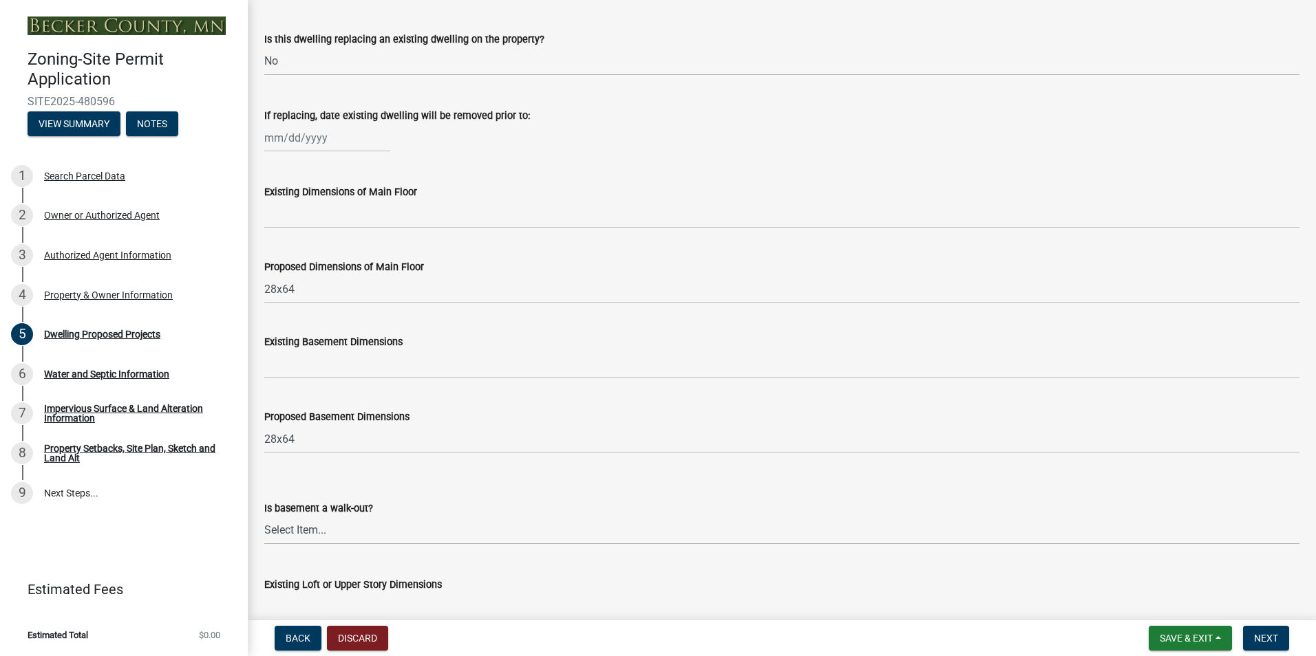
click at [352, 472] on div "Is basement a walk-out? Select Item... Yes No N/A" at bounding box center [781, 504] width 1035 height 81
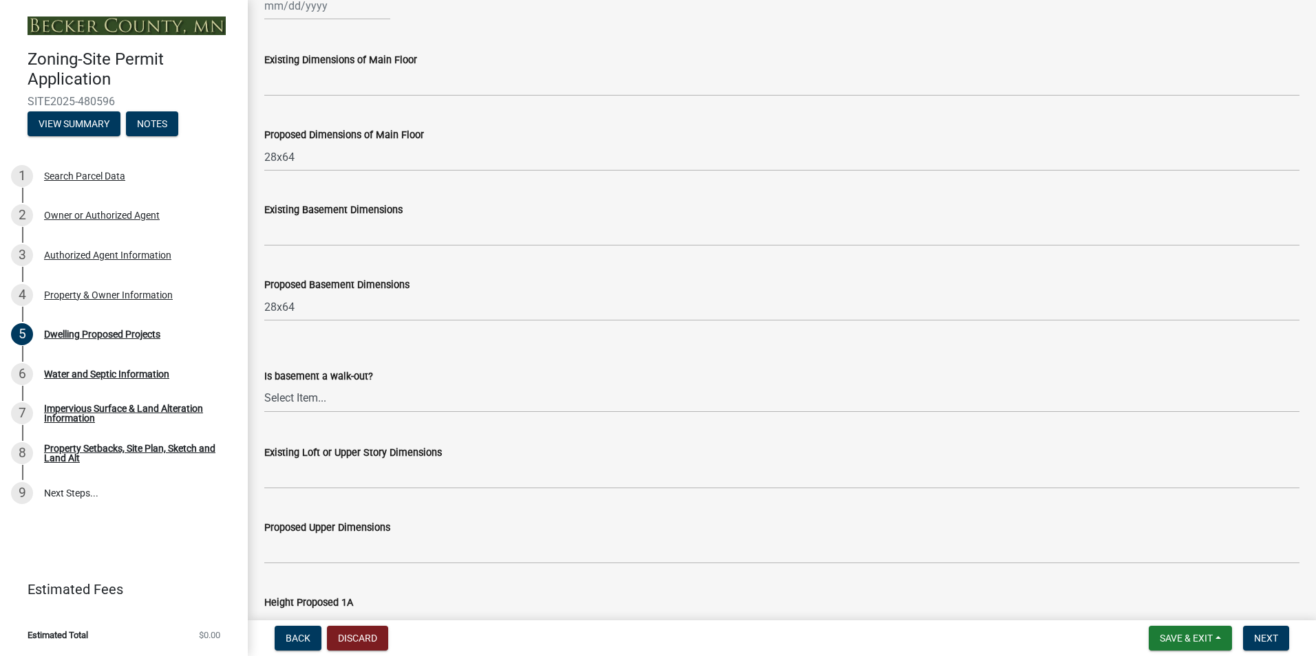
scroll to position [619, 0]
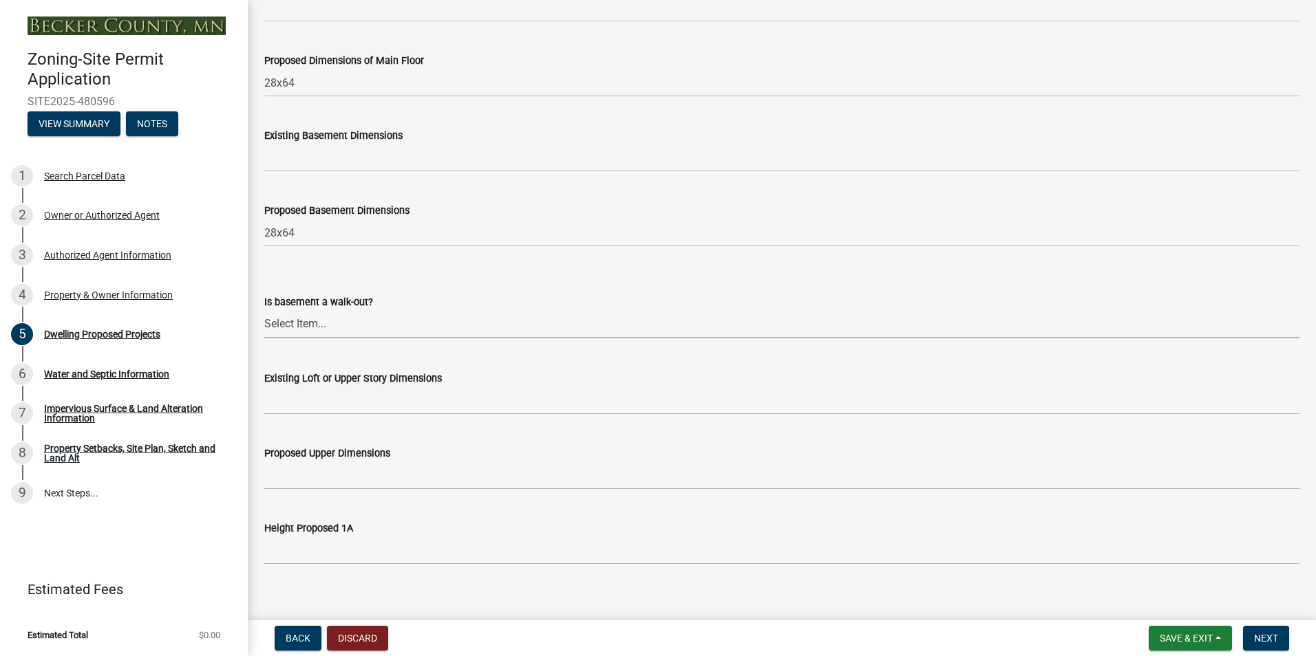
click at [399, 323] on select "Select Item... Yes No N/A" at bounding box center [781, 324] width 1035 height 28
click at [264, 310] on select "Select Item... Yes No N/A" at bounding box center [781, 324] width 1035 height 28
select select "03c1fec4-1fbe-4331-bc18-34e24145556f"
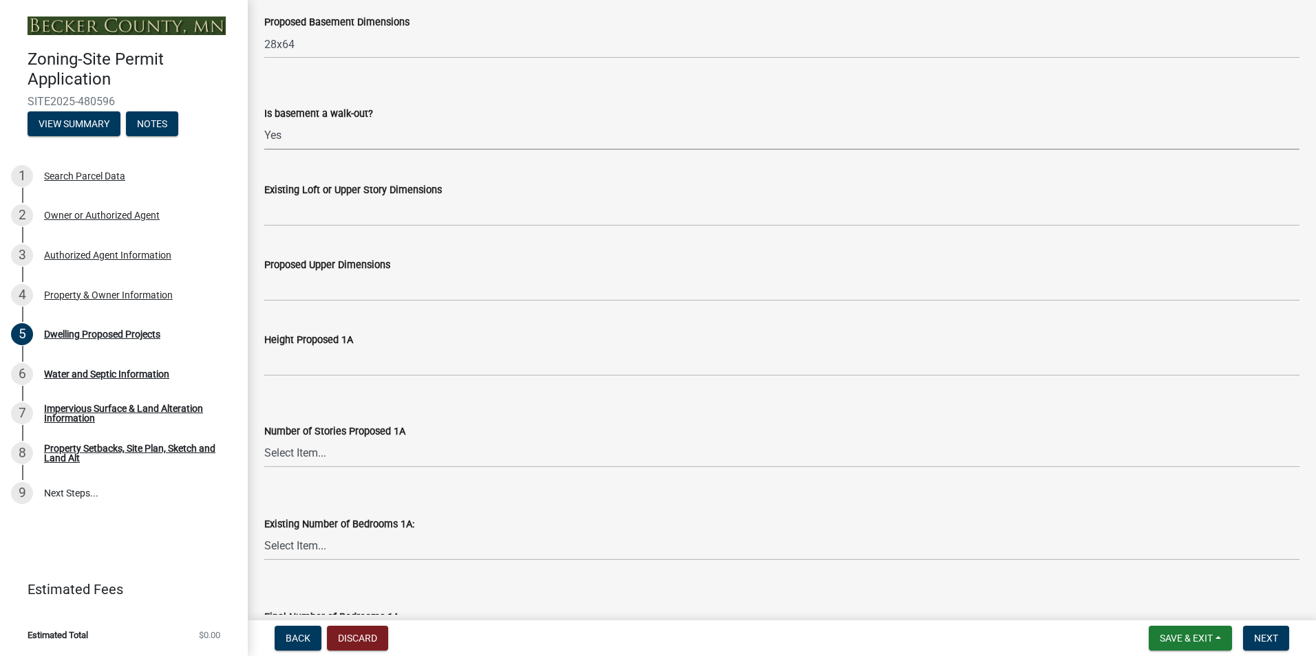
scroll to position [826, 0]
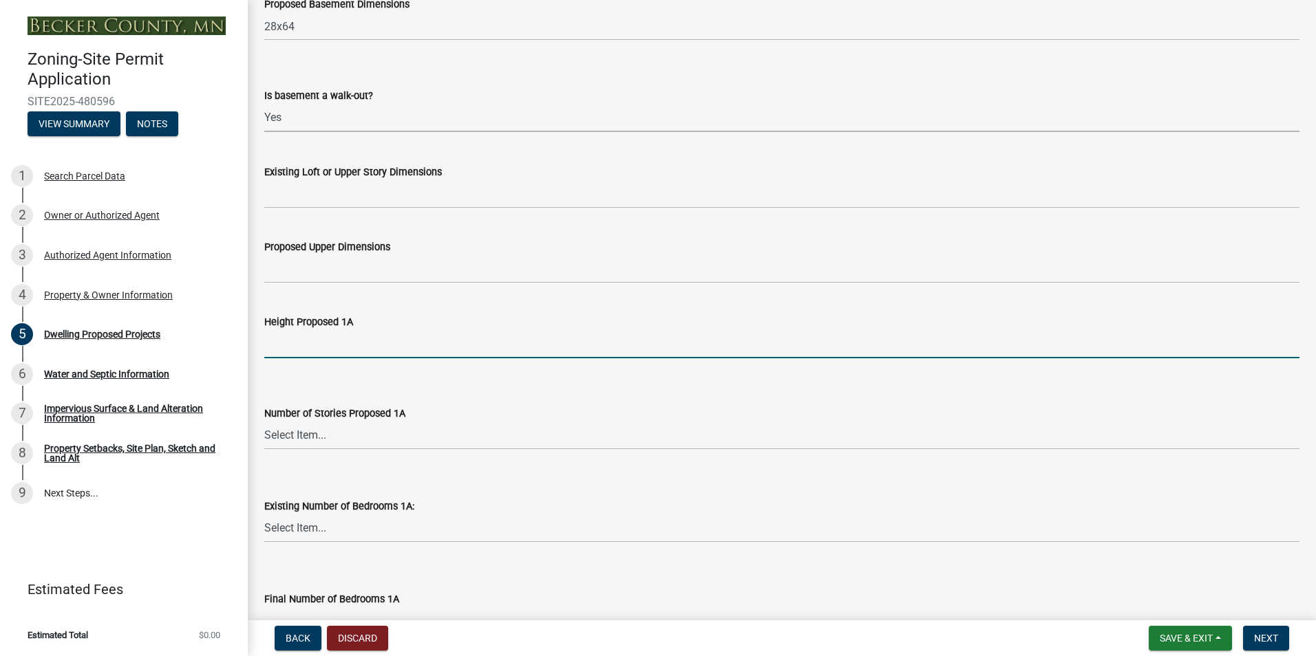
click at [371, 341] on input "Height Proposed 1A" at bounding box center [781, 344] width 1035 height 28
type input "27"
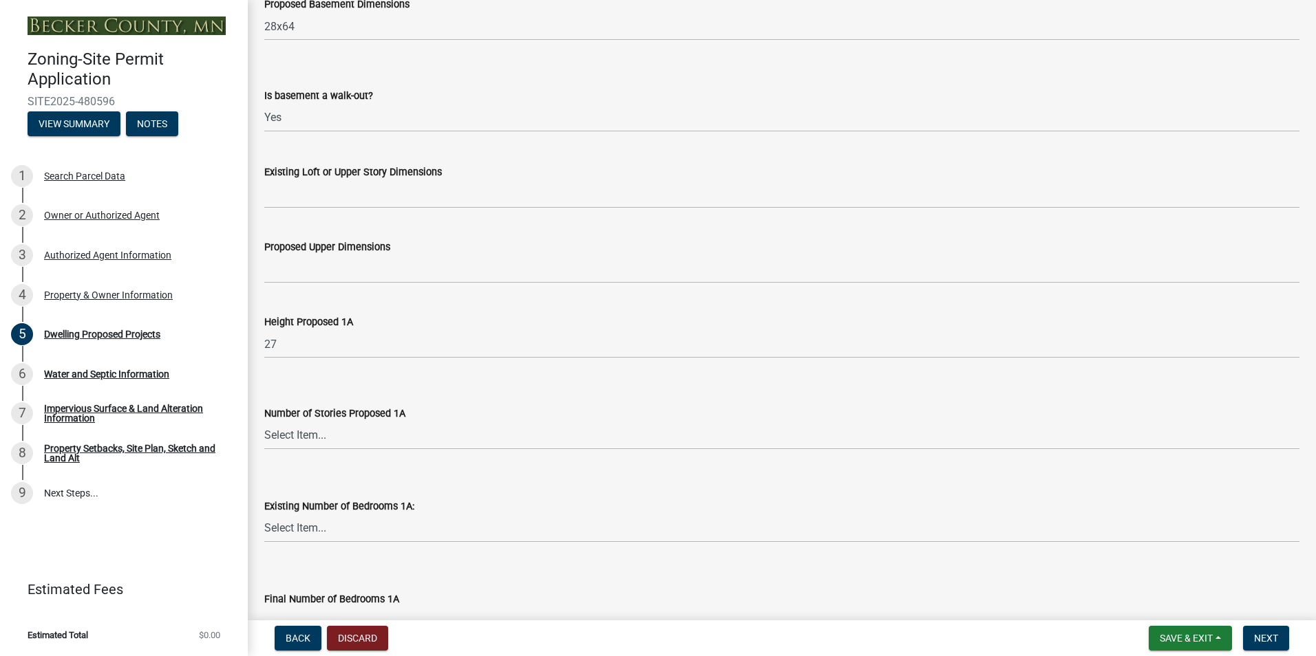
click at [330, 371] on div "Number of Stories Proposed 1A Select Item... N/A 1 1.25 1.5 1.75 2 2.25 2.5" at bounding box center [781, 410] width 1035 height 81
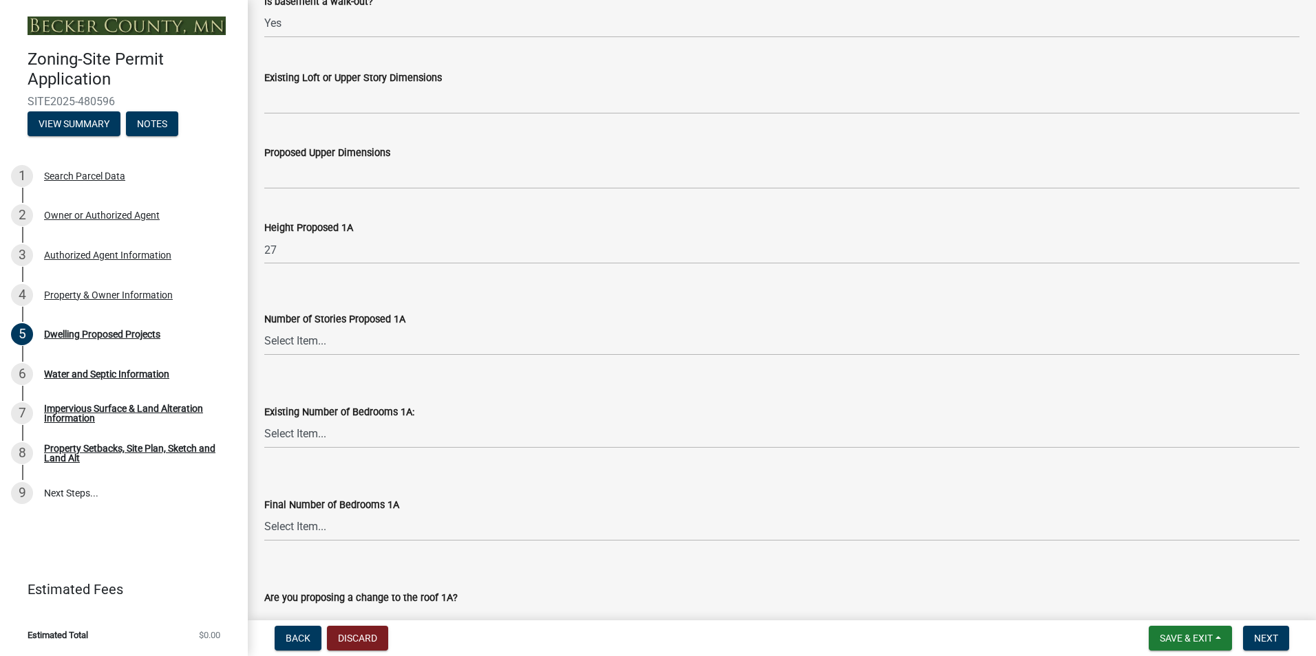
scroll to position [963, 0]
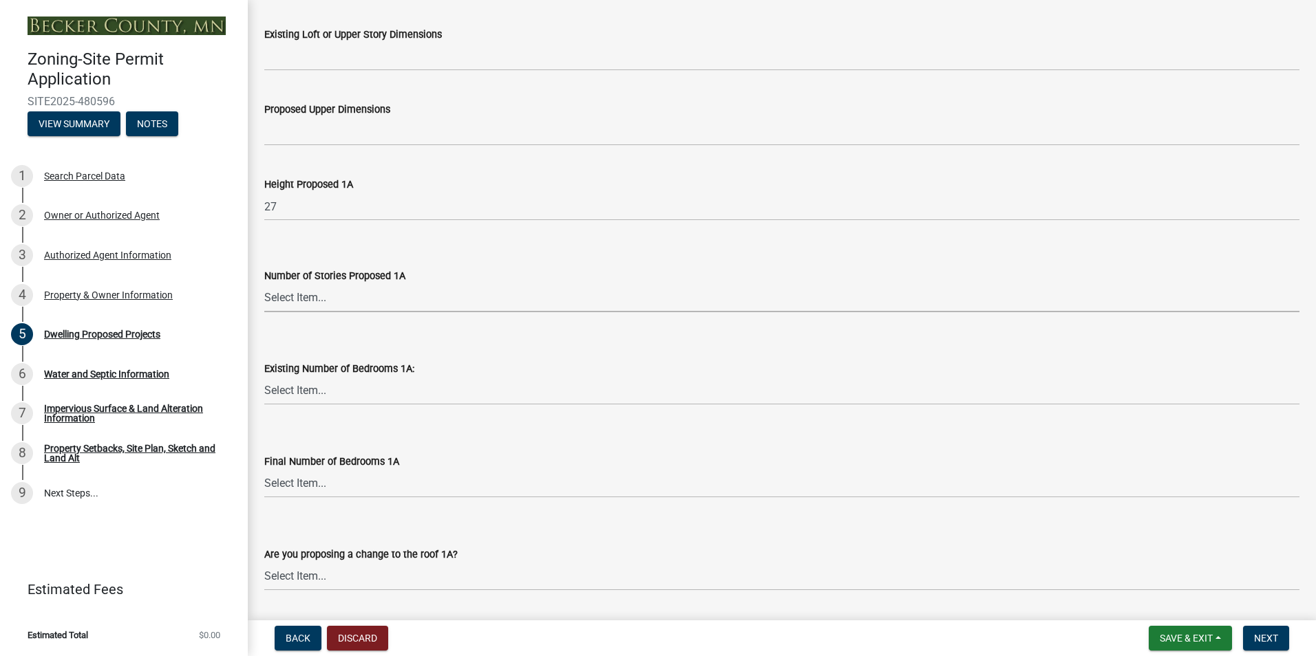
click at [325, 306] on select "Select Item... N/A 1 1.25 1.5 1.75 2 2.25 2.5" at bounding box center [781, 298] width 1035 height 28
click at [264, 284] on select "Select Item... N/A 1 1.25 1.5 1.75 2 2.25 2.5" at bounding box center [781, 298] width 1035 height 28
select select "e13aacd2-5b16-46a8-9c16-26b3d7b1c810"
click at [312, 418] on div "Final Number of Bedrooms 1A Select Item... 0 1 2 3 4 5 6 7 8" at bounding box center [781, 458] width 1035 height 81
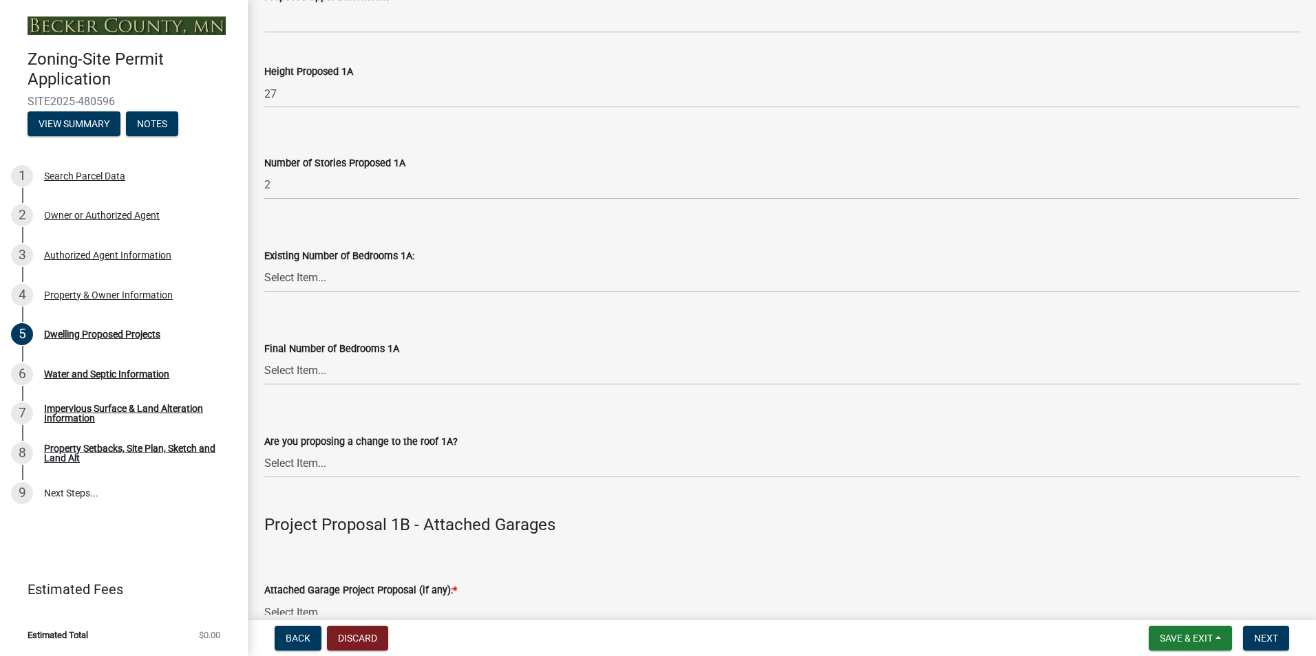
scroll to position [1101, 0]
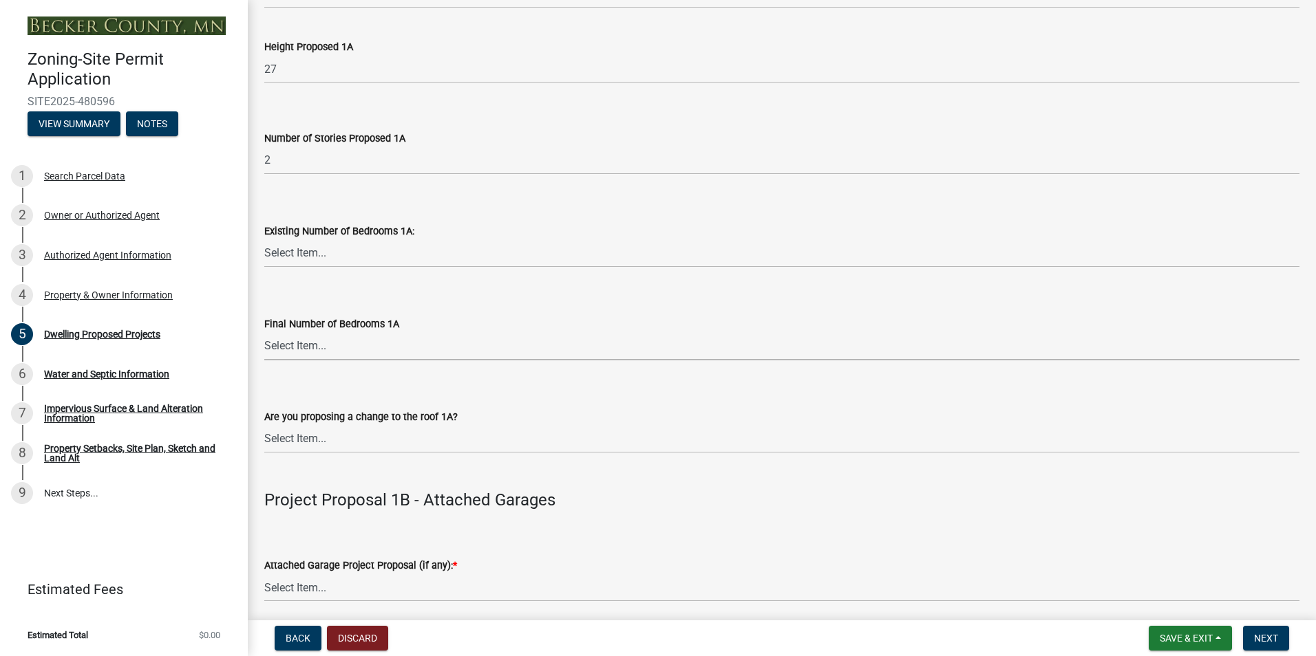
click at [330, 349] on select "Select Item... 0 1 2 3 4 5 6 7 8" at bounding box center [781, 346] width 1035 height 28
click at [264, 332] on select "Select Item... 0 1 2 3 4 5 6 7 8" at bounding box center [781, 346] width 1035 height 28
select select "744d8552-d7ef-4cf1-b465-42901748f06c"
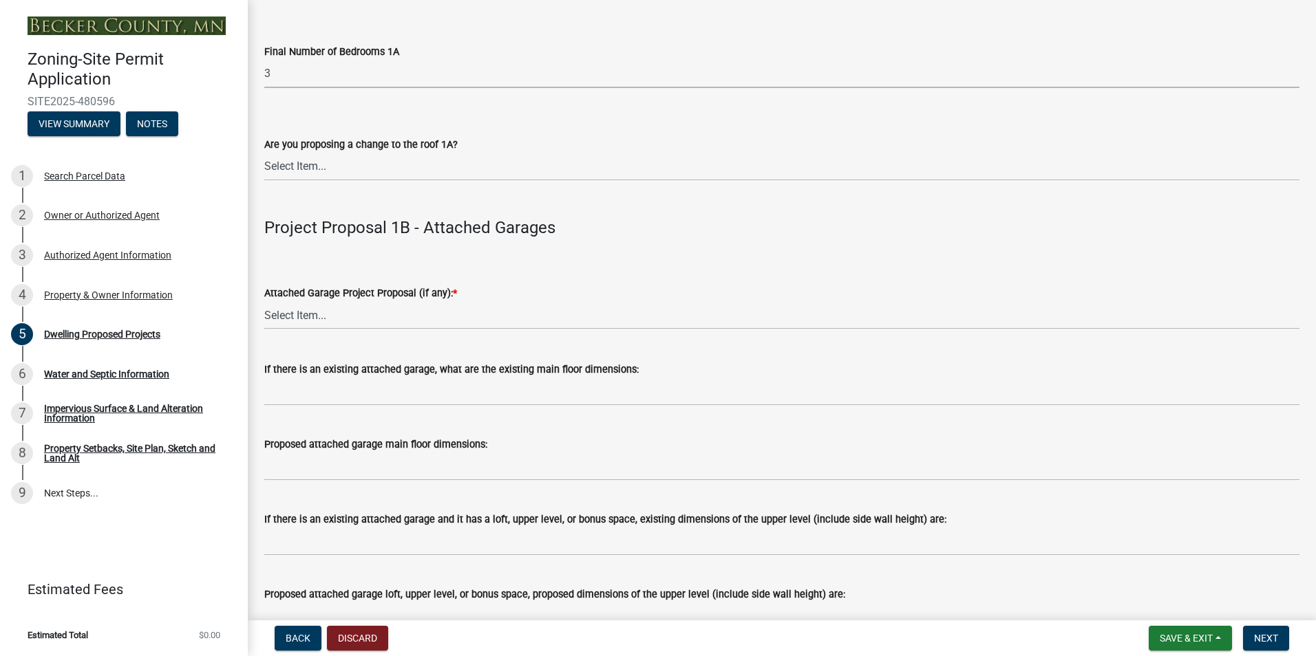
scroll to position [1376, 0]
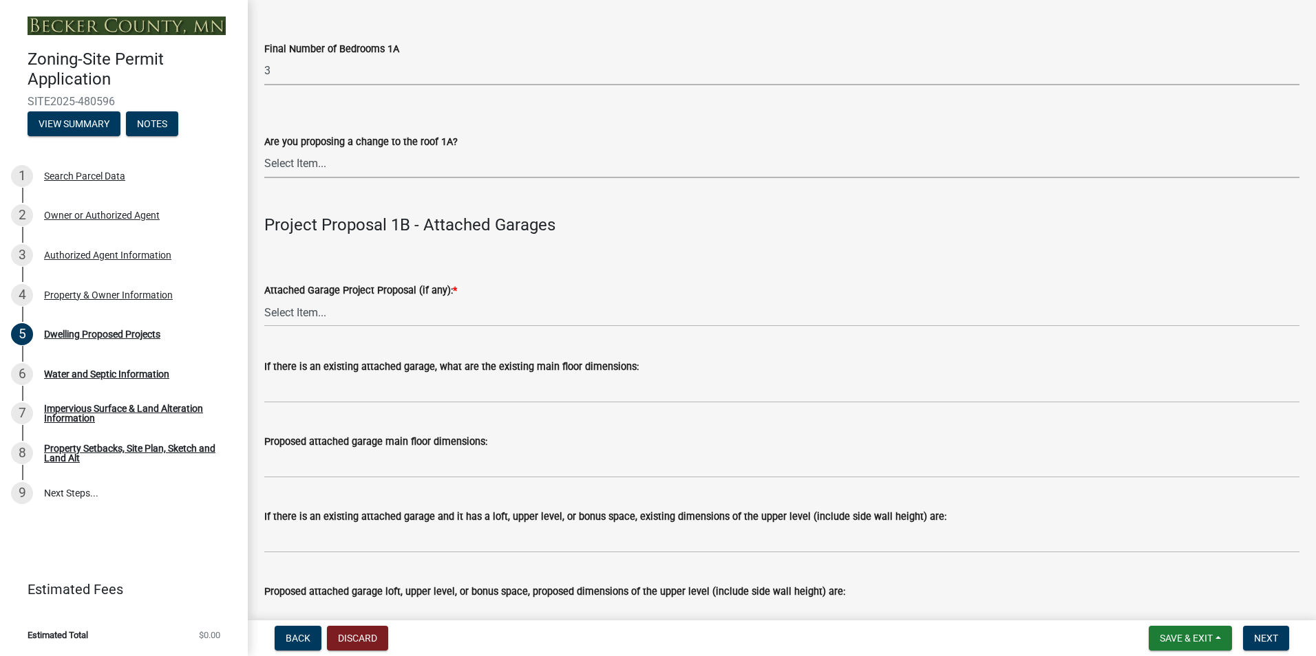
click at [367, 173] on select "Select Item... N/A Yes No" at bounding box center [781, 164] width 1035 height 28
click at [264, 150] on select "Select Item... N/A Yes No" at bounding box center [781, 164] width 1035 height 28
select select "b63d75fc-5f3c-4949-bc5e-b7a1b42903a6"
click at [340, 315] on select "Select Item... N/A New Attached Garage Addition to Attached Garage" at bounding box center [781, 313] width 1035 height 28
click at [264, 299] on select "Select Item... N/A New Attached Garage Addition to Attached Garage" at bounding box center [781, 313] width 1035 height 28
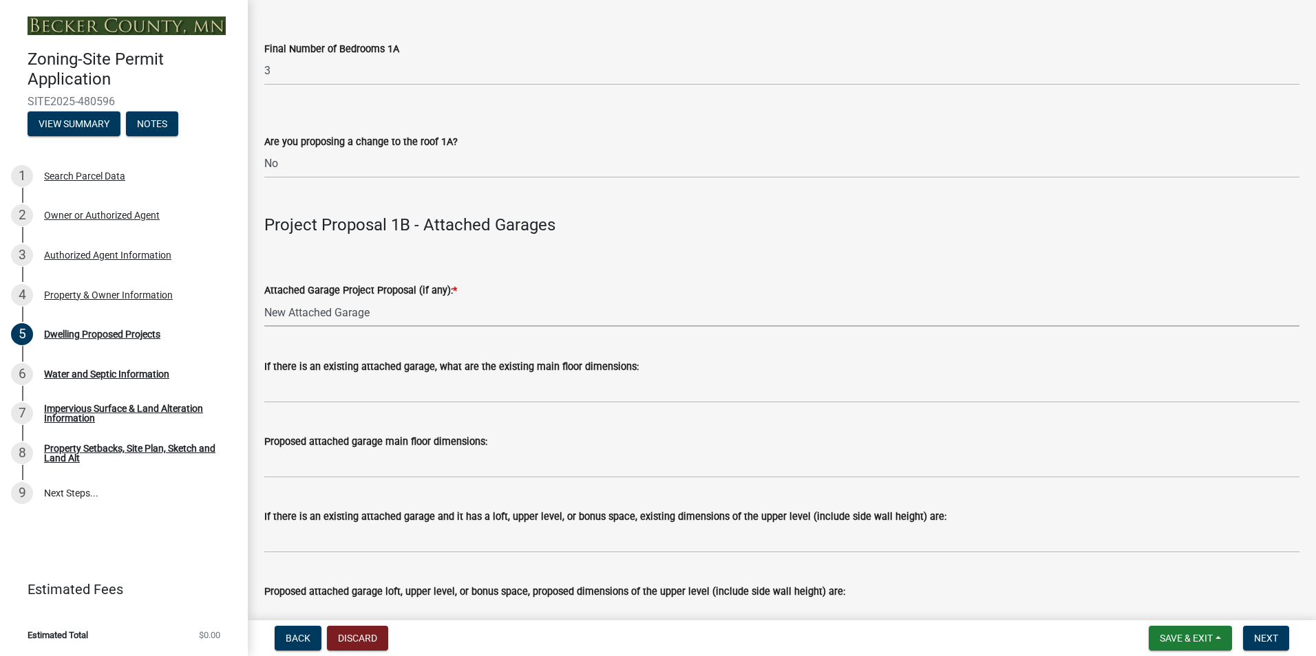
select select "638dddef-31f4-4d73-b0b5-0ffc7b344434"
click at [302, 450] on div "Proposed attached garage main floor dimensions:" at bounding box center [781, 442] width 1035 height 17
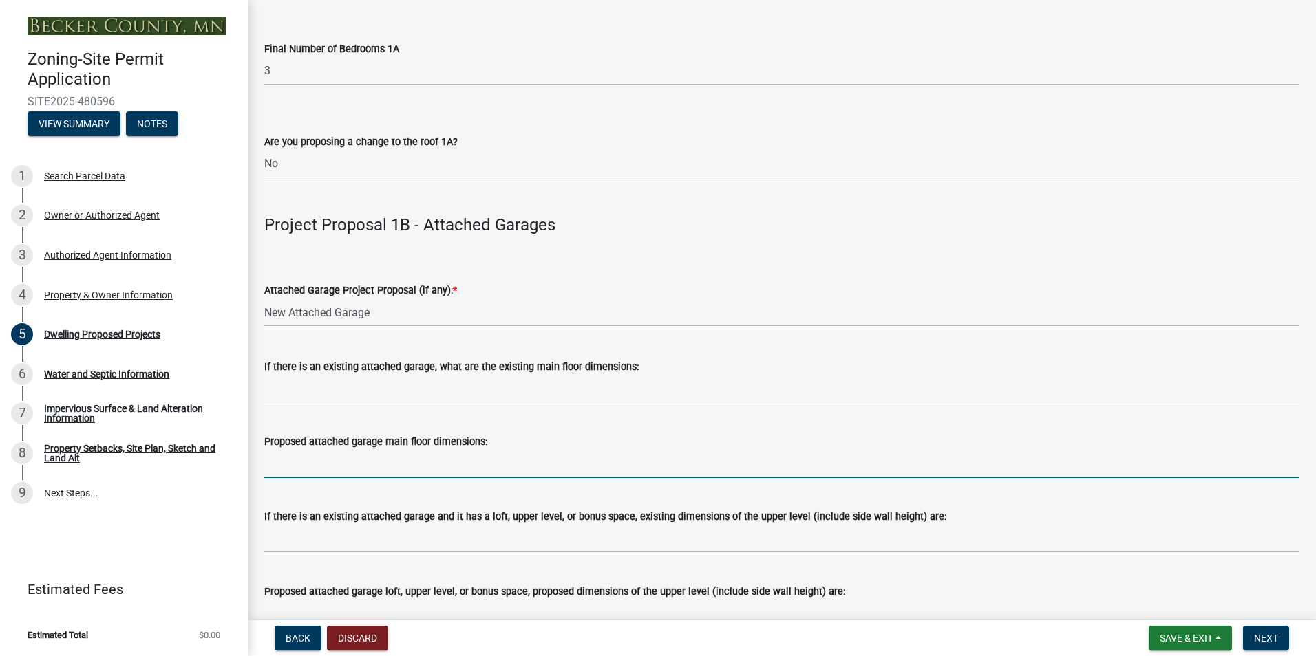
click at [306, 460] on input "Proposed attached garage main floor dimensions:" at bounding box center [781, 464] width 1035 height 28
type input "24x36"
click at [484, 489] on wm-data-entity-input "Proposed attached garage main floor dimensions: 24x36" at bounding box center [781, 451] width 1035 height 75
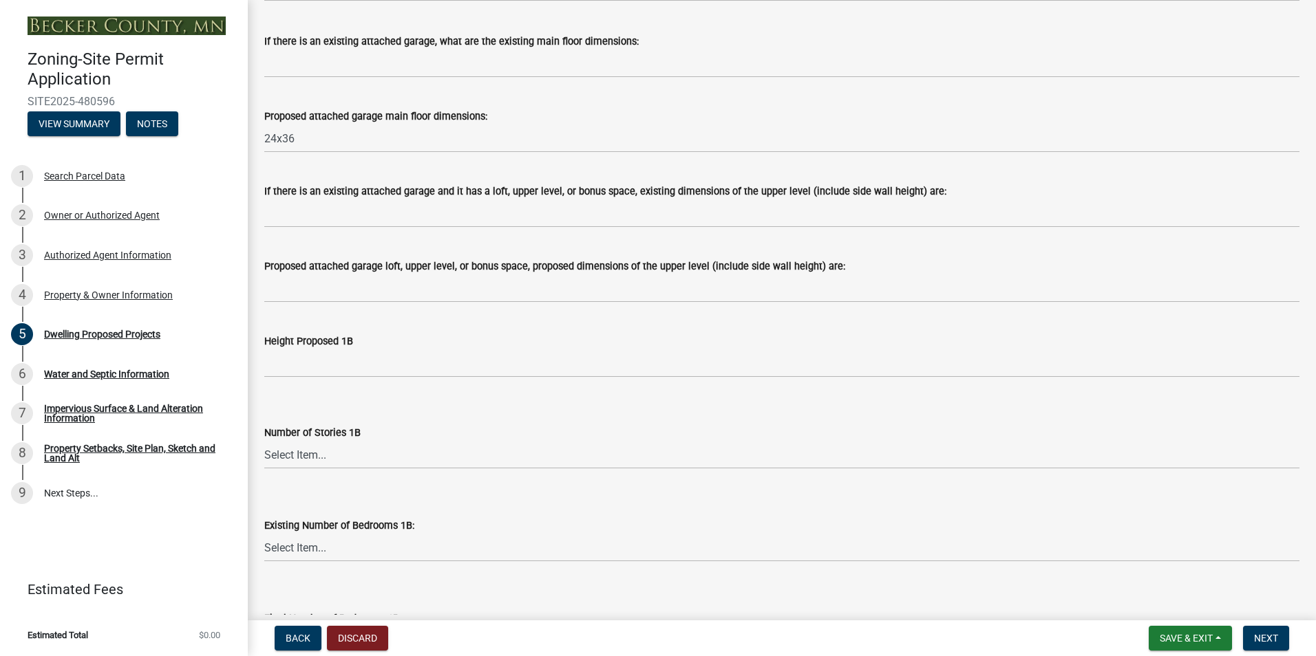
scroll to position [1720, 0]
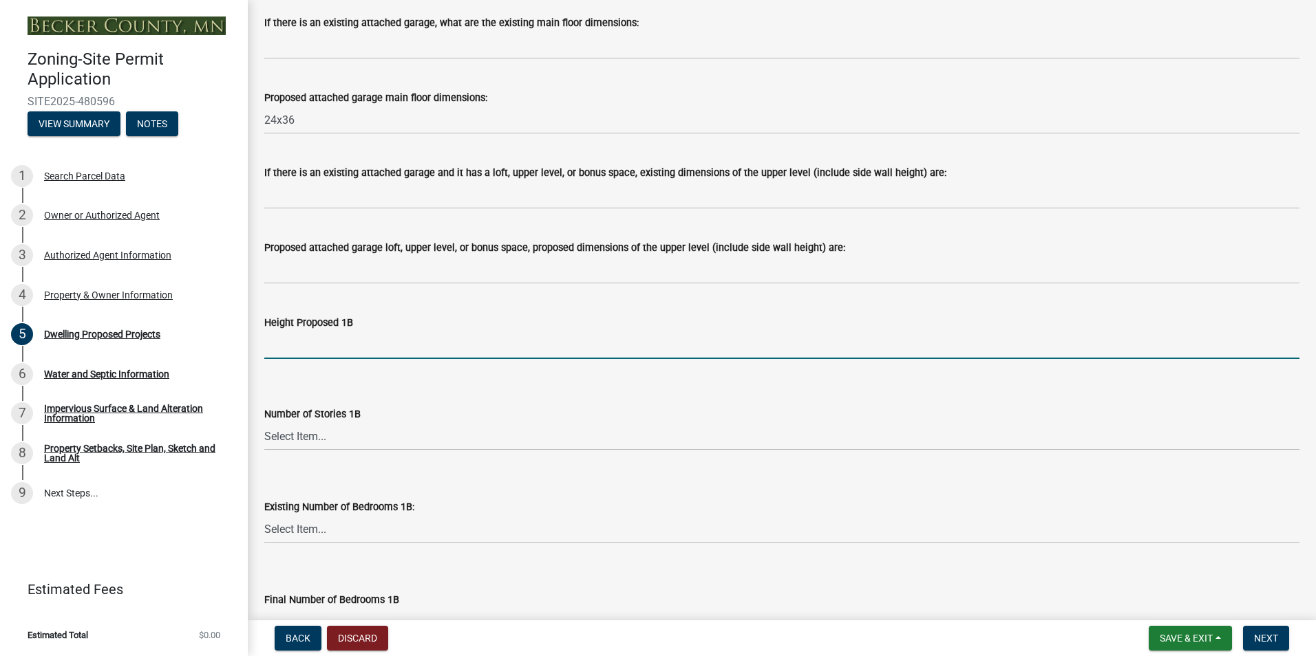
click at [376, 345] on input "Height Proposed 1B" at bounding box center [781, 345] width 1035 height 28
type input "17"
click at [381, 433] on select "Select Item... N/A 1 1.25 1.5 1.75 2 2.25 2.5" at bounding box center [781, 437] width 1035 height 28
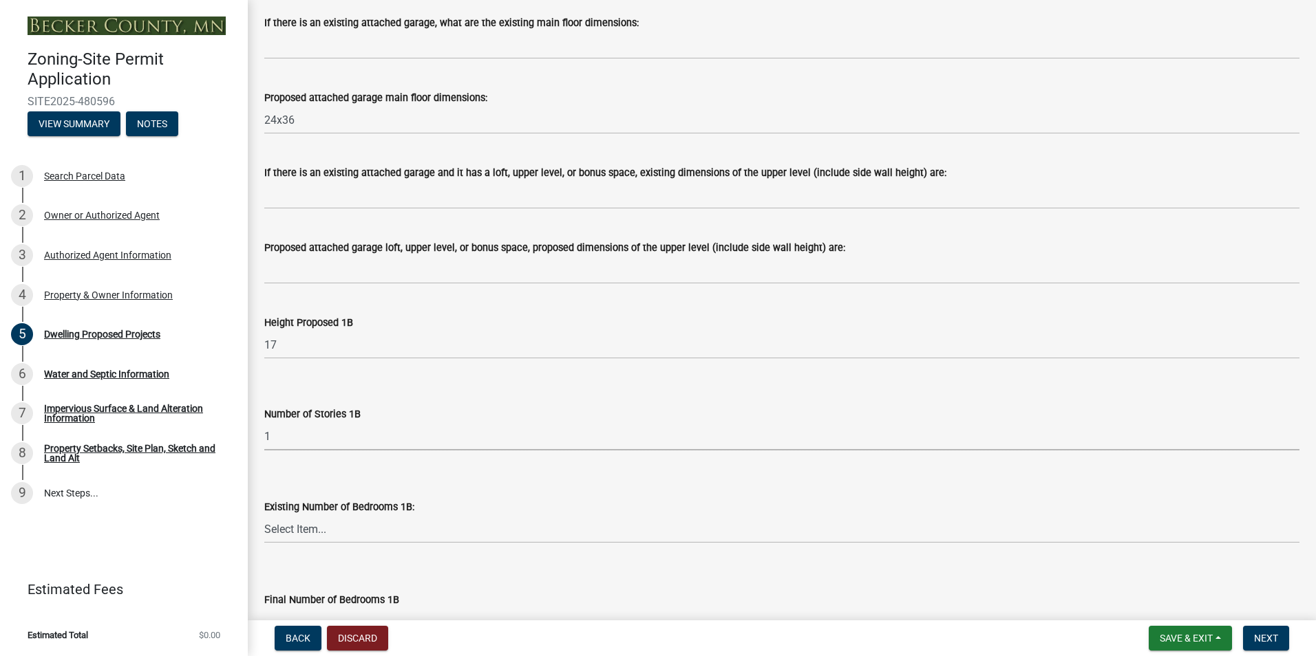
click at [264, 423] on select "Select Item... N/A 1 1.25 1.5 1.75 2 2.25 2.5" at bounding box center [781, 437] width 1035 height 28
select select "43dc438e-12cf-4fa6-b4ef-a236ffc627d7"
click at [372, 473] on div "Existing Number of Bedrooms 1B: Select Item... 0 1 2 3 4 5 6 7 8" at bounding box center [781, 503] width 1035 height 81
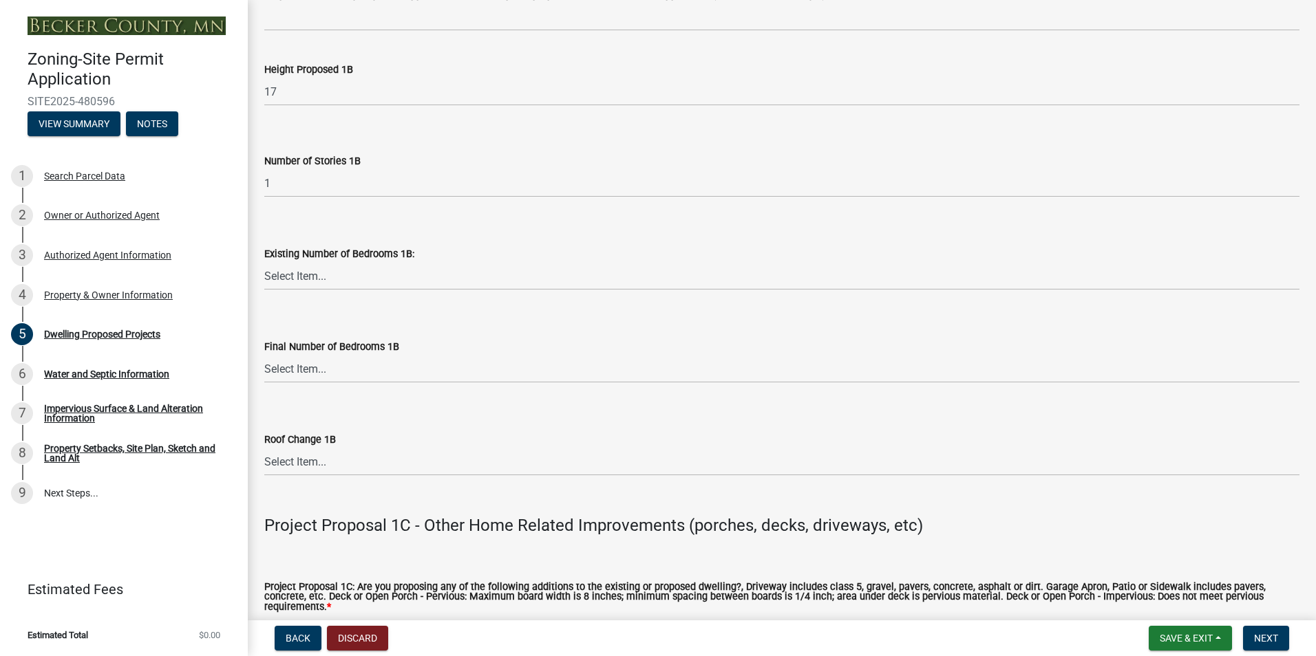
scroll to position [1996, 0]
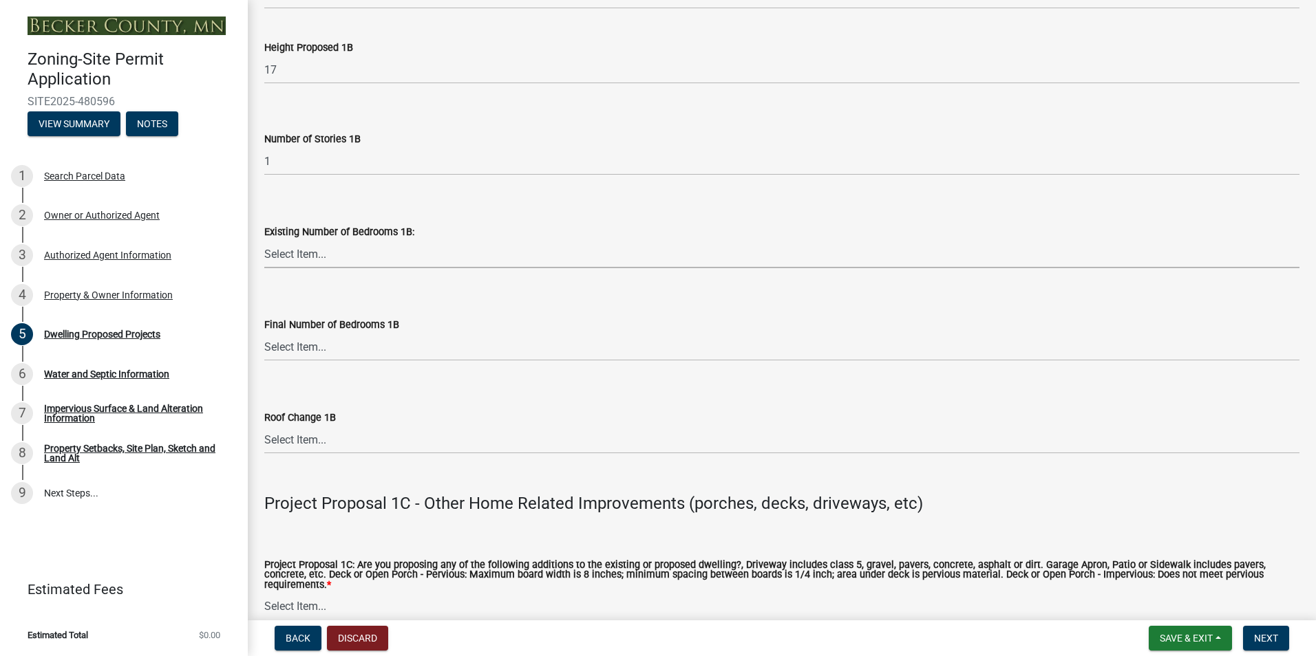
click at [356, 261] on select "Select Item... 0 1 2 3 4 5 6 7 8" at bounding box center [781, 254] width 1035 height 28
click at [356, 346] on select "Select Item... N/A 0 1 2 3 4 5 6 7 8" at bounding box center [781, 347] width 1035 height 28
click at [264, 333] on select "Select Item... N/A 0 1 2 3 4 5 6 7 8" at bounding box center [781, 347] width 1035 height 28
select select "59dc9cee-723e-448c-a454-fe3238b55aba"
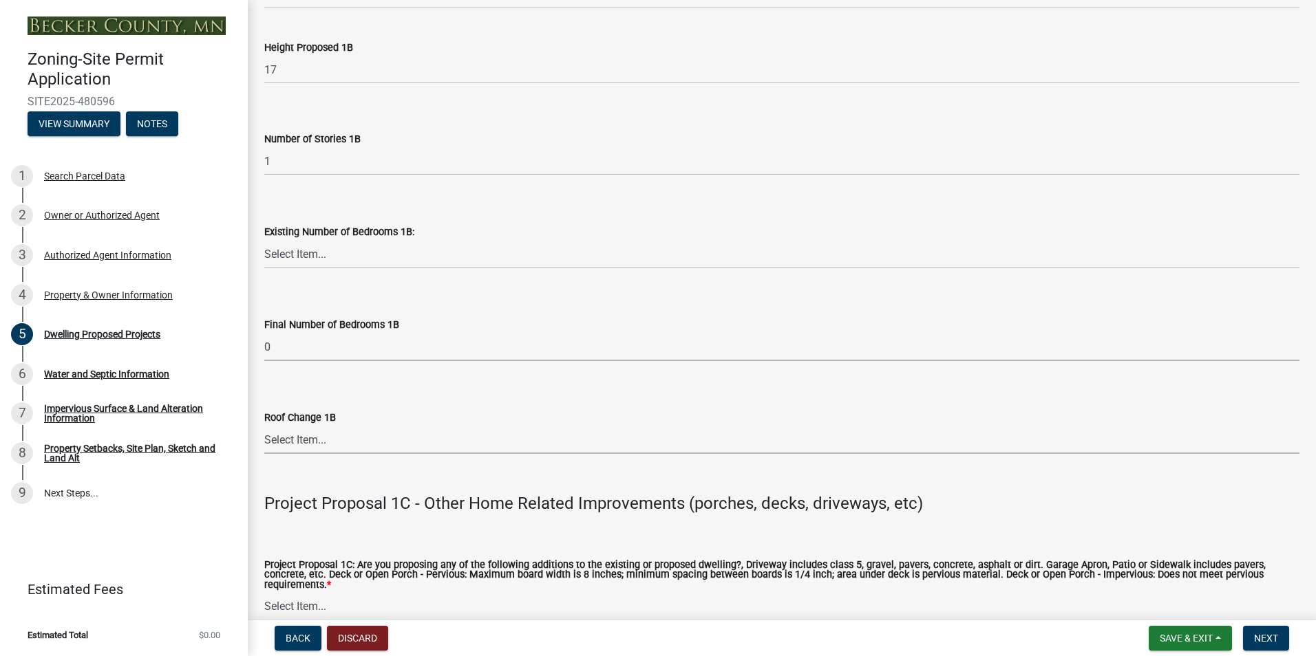
click at [365, 436] on select "Select Item... N/A Yes No" at bounding box center [781, 440] width 1035 height 28
click at [264, 426] on select "Select Item... N/A Yes No" at bounding box center [781, 440] width 1035 height 28
select select "3d6d33a4-08a3-4693-9e40-f7dc371bbdbe"
click at [354, 475] on p at bounding box center [781, 475] width 1035 height 17
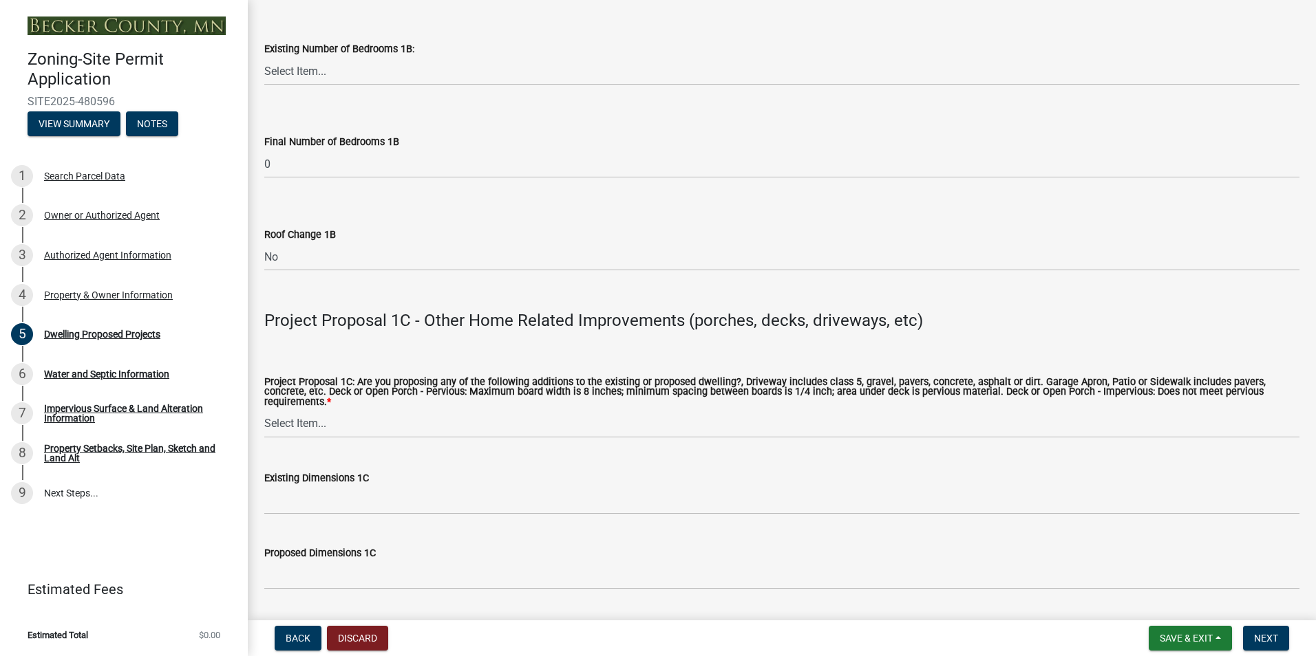
scroll to position [2202, 0]
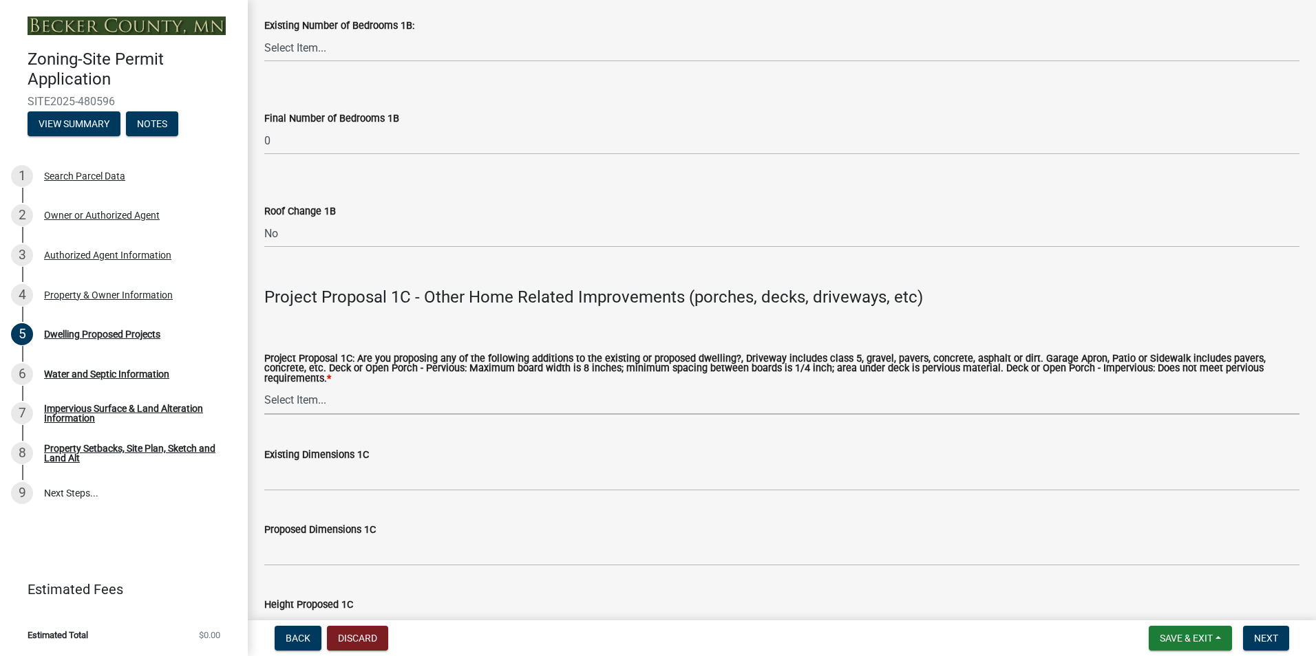
click at [375, 397] on select "Select Item... N/A Driveway Garage Apron Home Patio Sidewalk Deck - Pervious De…" at bounding box center [781, 401] width 1035 height 28
click at [264, 387] on select "Select Item... N/A Driveway Garage Apron Home Patio Sidewalk Deck - Pervious De…" at bounding box center [781, 401] width 1035 height 28
select select "92a0ce08-7963-4b1d-9a71-a10ef3c9fec5"
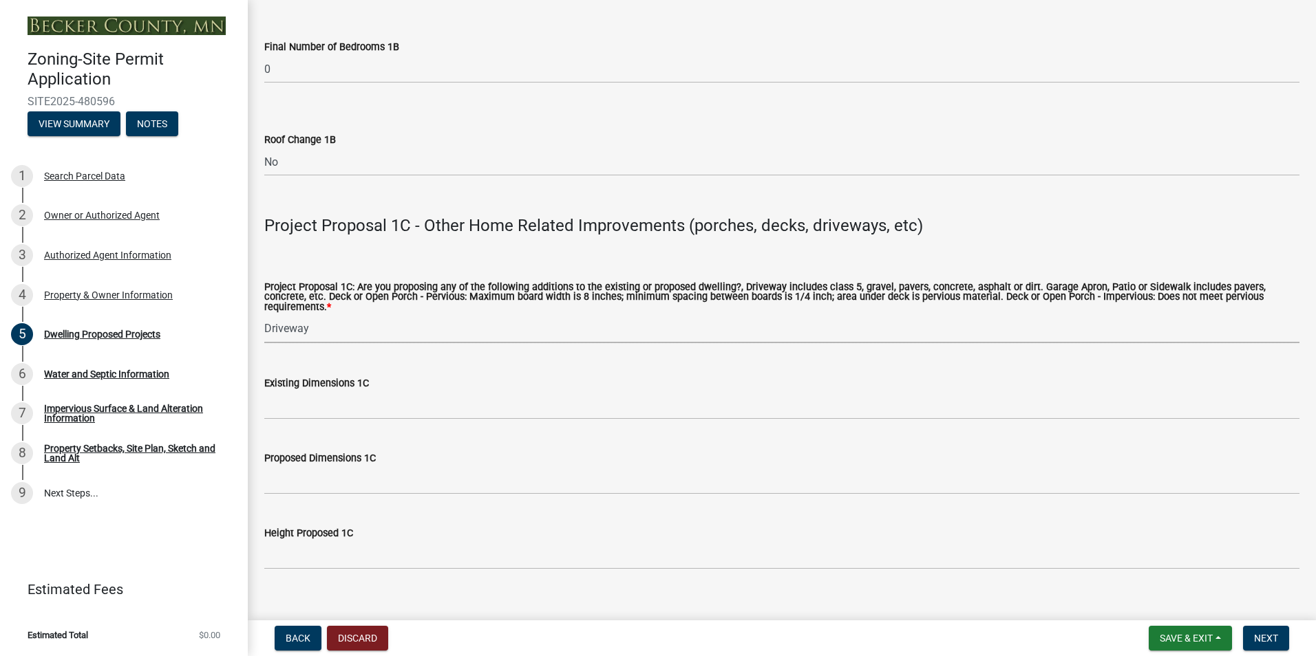
scroll to position [2409, 0]
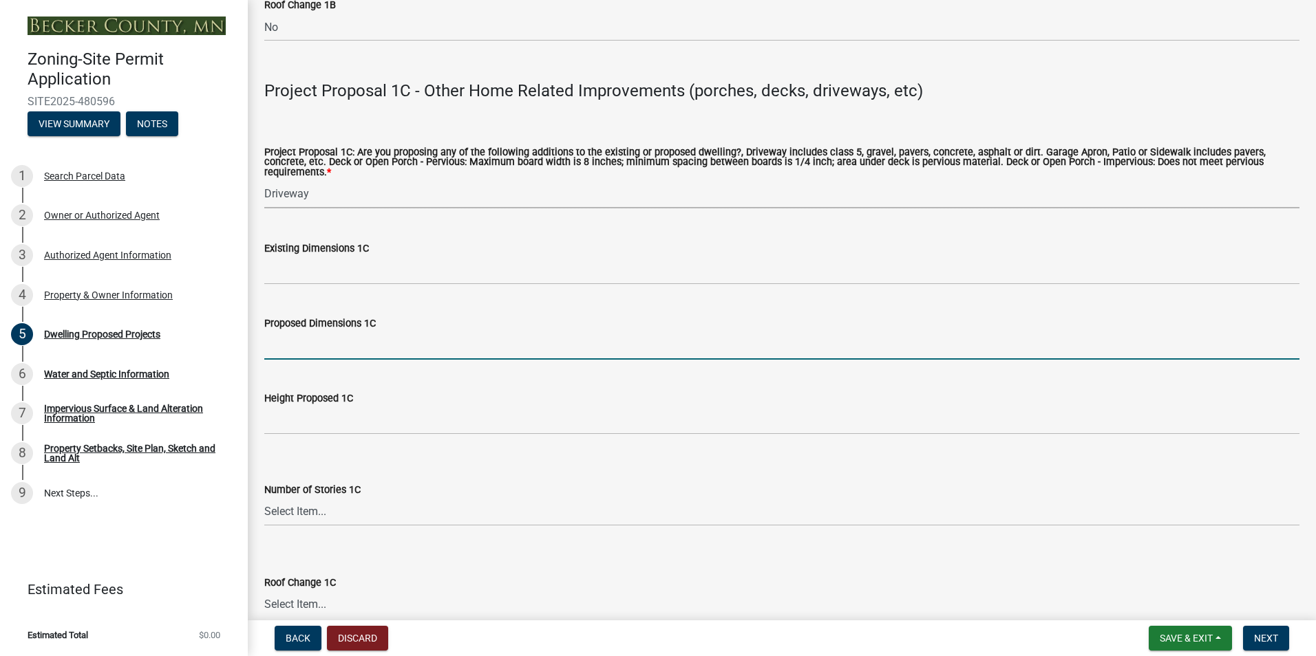
click at [352, 337] on input "Proposed Dimensions 1C" at bounding box center [781, 346] width 1035 height 28
type input "12x200"
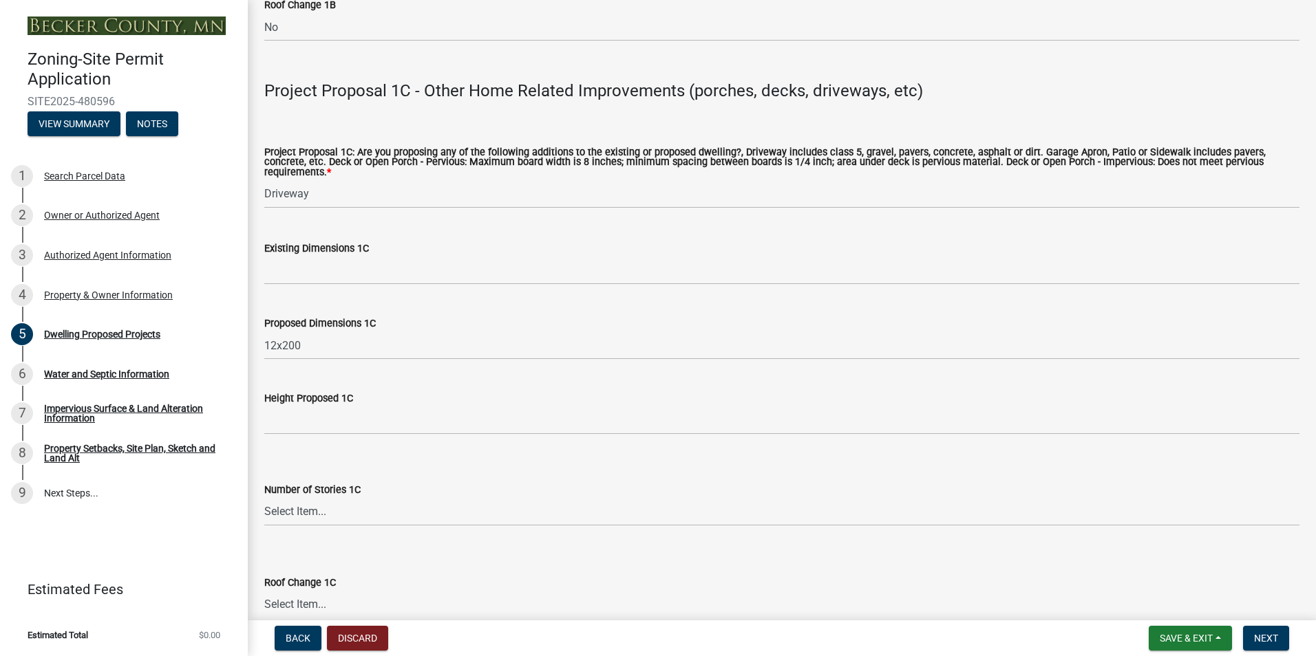
click at [422, 434] on wm-data-entity-input "Height Proposed 1C" at bounding box center [781, 408] width 1035 height 75
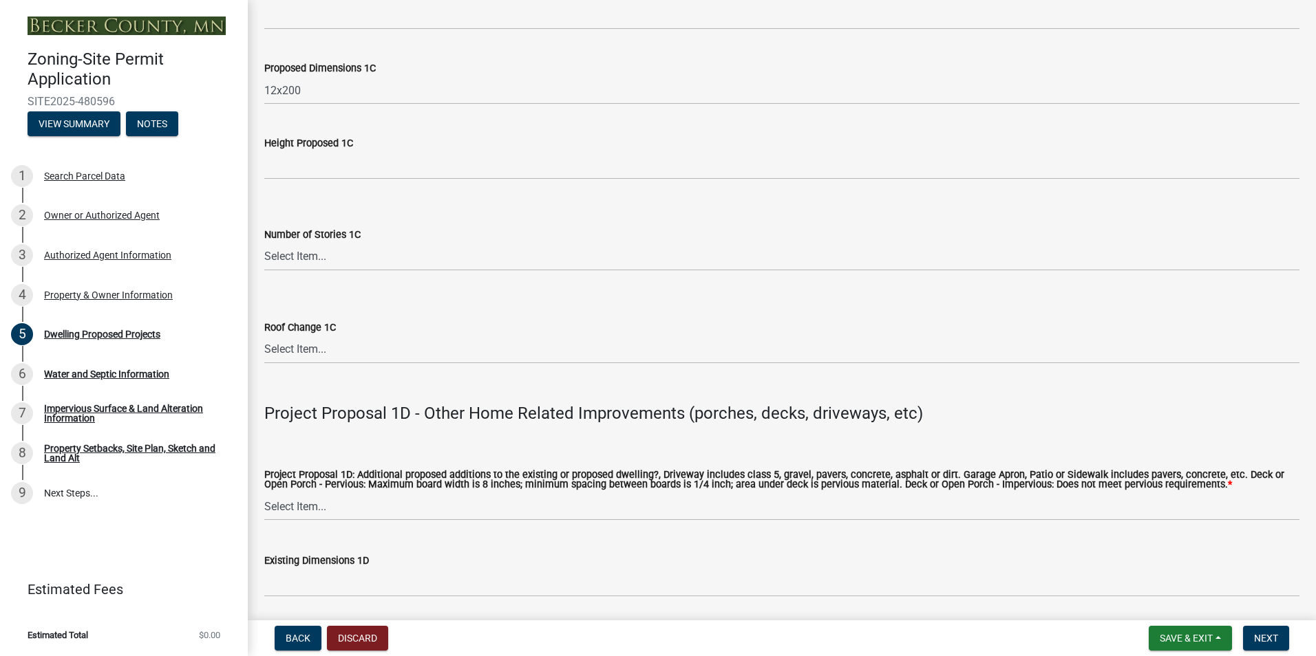
scroll to position [2684, 0]
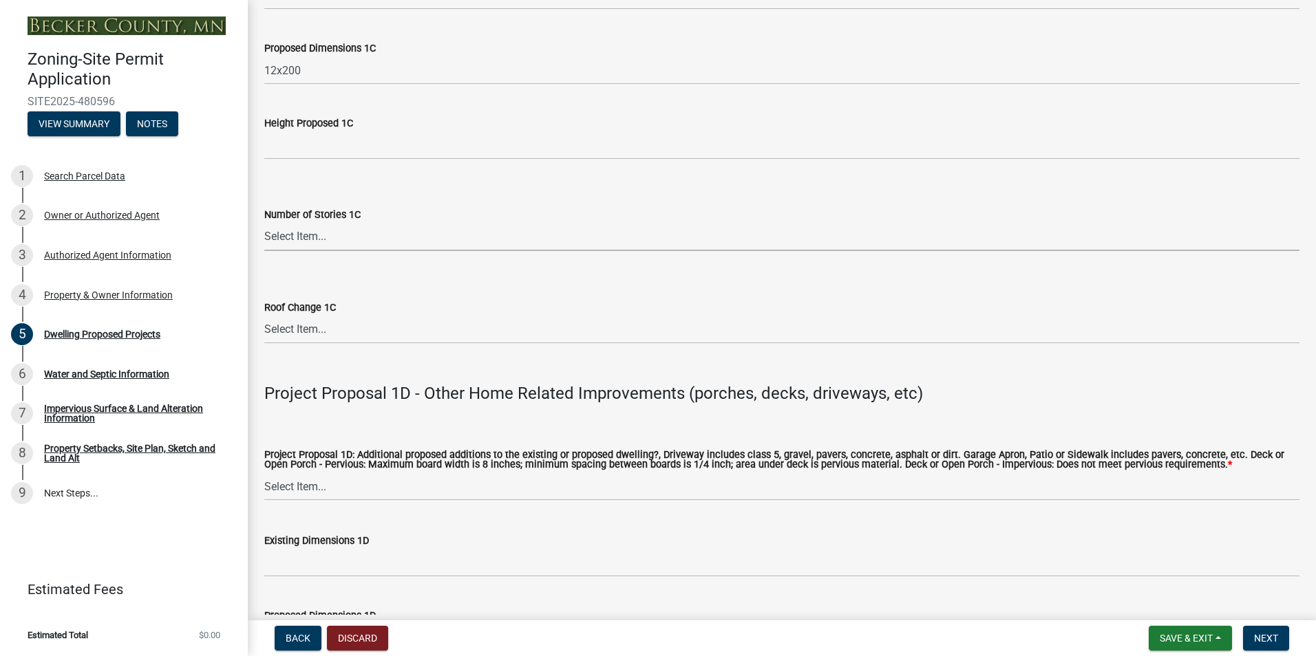
click at [378, 233] on select "Select Item... N\A 1 1.25 1.5 1.75 2 2.25 2.5" at bounding box center [781, 237] width 1035 height 28
click at [352, 223] on select "Select Item... N\A 1 1.25 1.5 1.75 2 2.25 2.5" at bounding box center [781, 237] width 1035 height 28
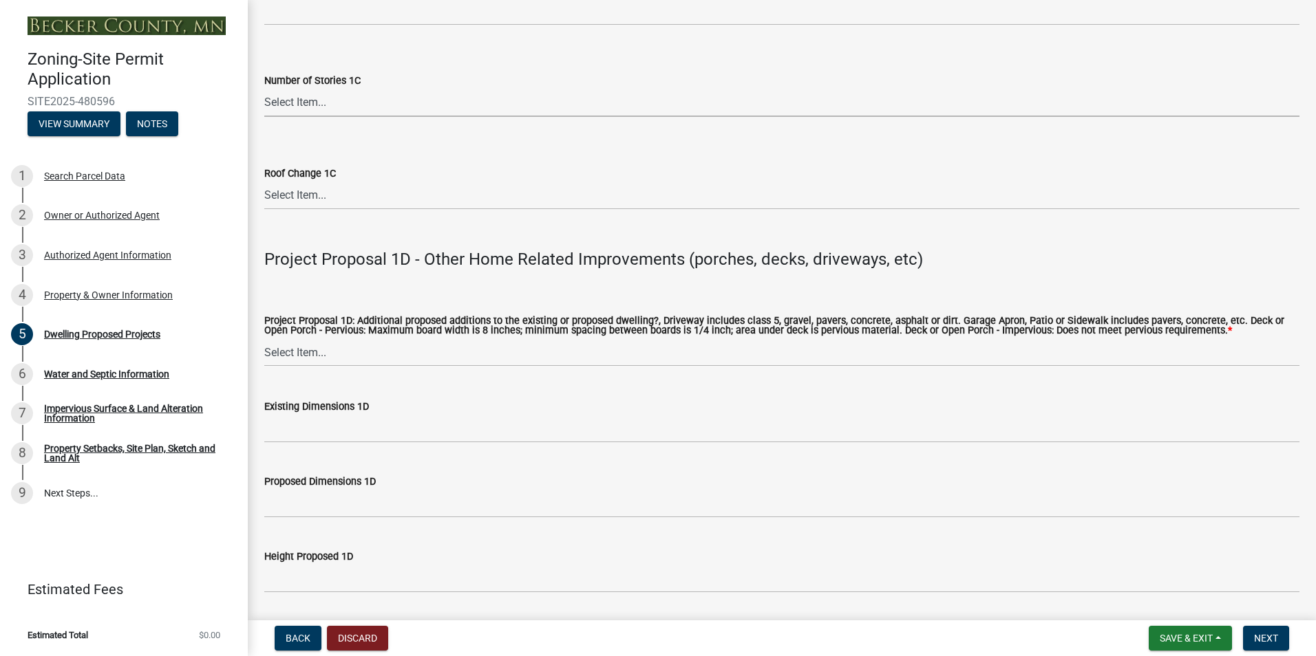
scroll to position [2821, 0]
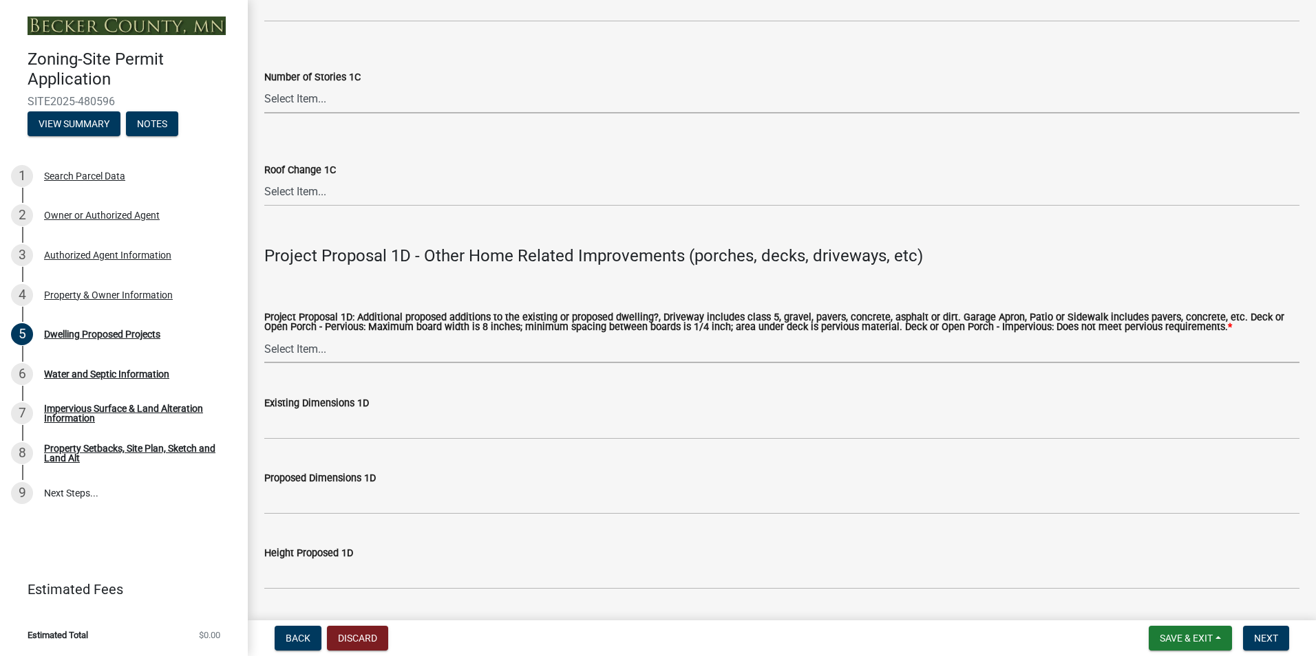
click at [368, 339] on select "Select Item... N/A Driveway Garage Apron Home Patio Sidewalk Deck - Pervious De…" at bounding box center [781, 349] width 1035 height 28
click at [264, 335] on select "Select Item... N/A Driveway Garage Apron Home Patio Sidewalk Deck - Pervious De…" at bounding box center [781, 349] width 1035 height 28
select select "beadd2dd-8960-4720-a713-fac19c5075c6"
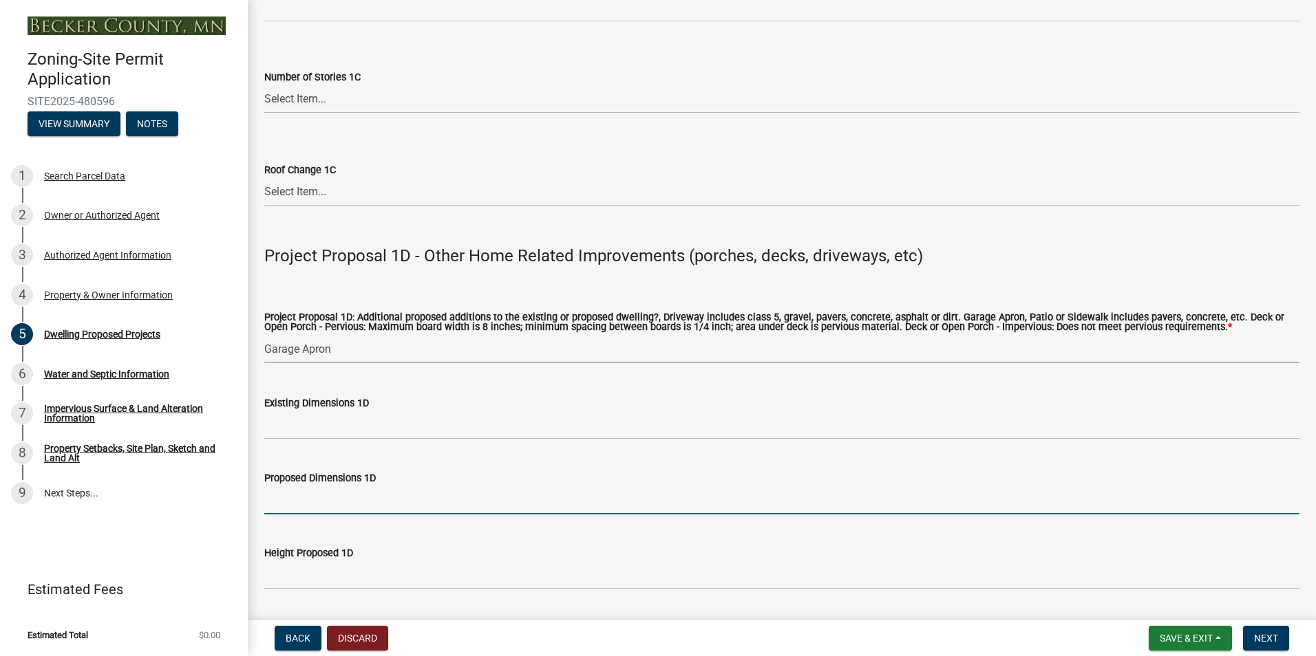
click at [342, 495] on input "Proposed Dimensions 1D" at bounding box center [781, 501] width 1035 height 28
type input "36x20"
click at [516, 526] on div "Height Proposed 1D" at bounding box center [781, 558] width 1035 height 64
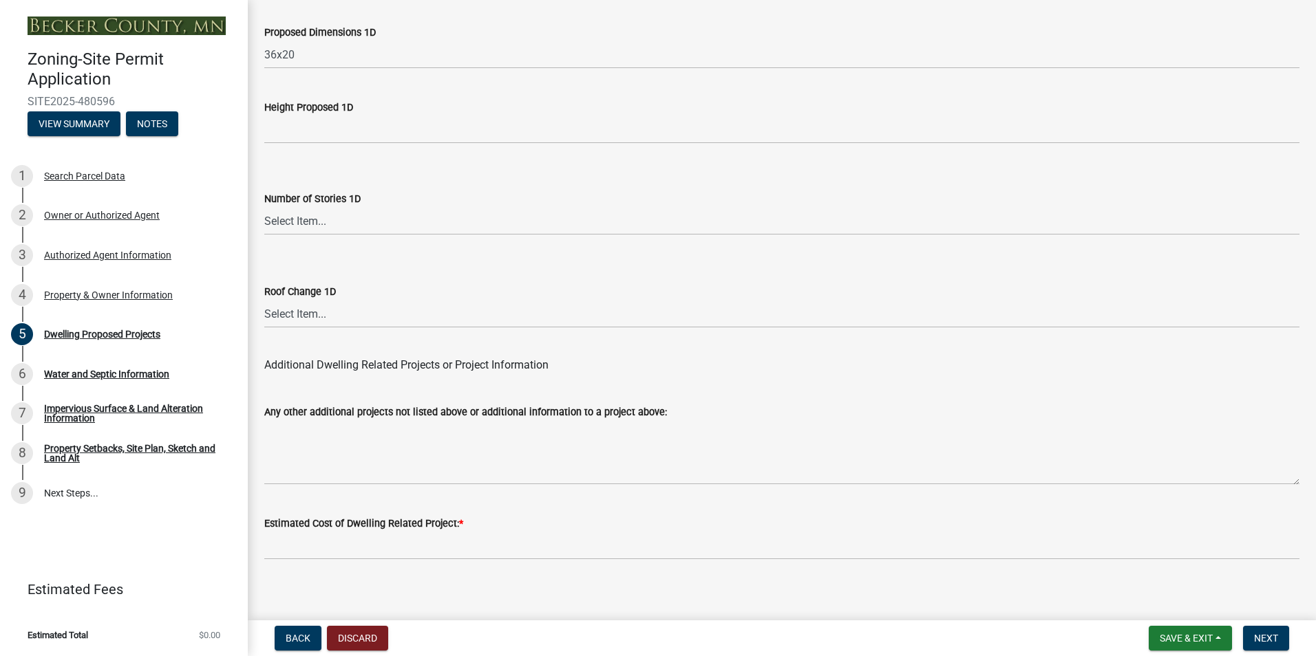
scroll to position [3270, 0]
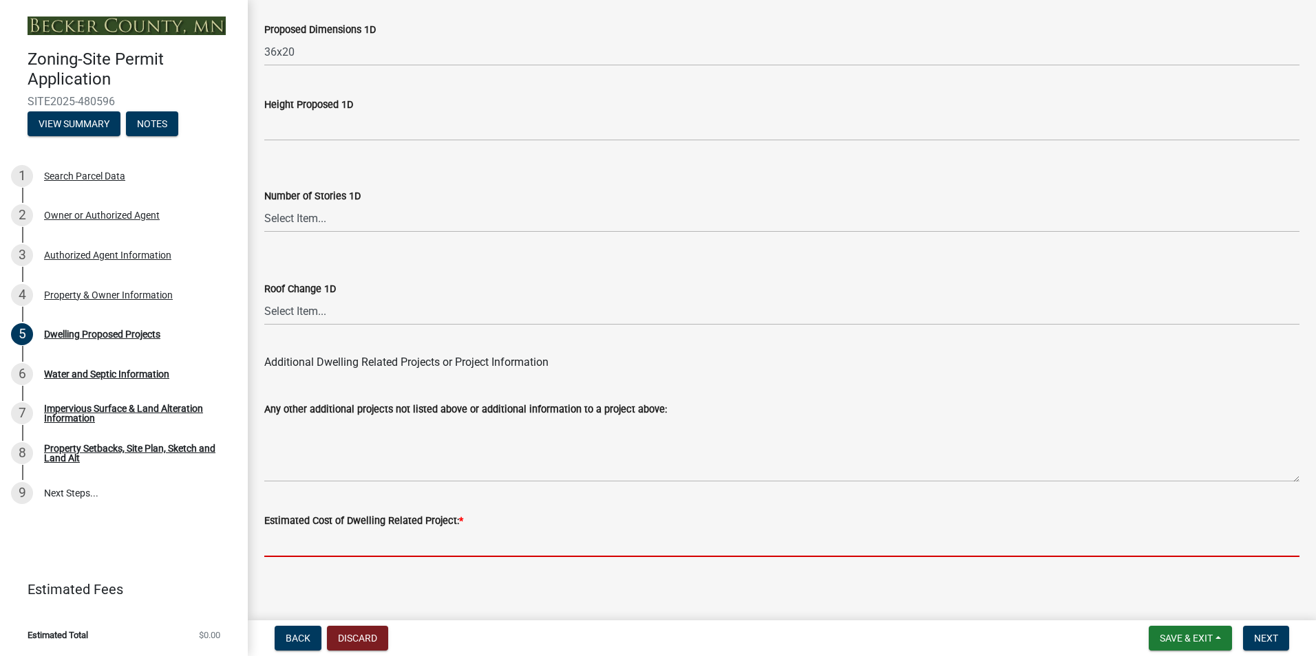
click at [478, 529] on input "text" at bounding box center [781, 543] width 1035 height 28
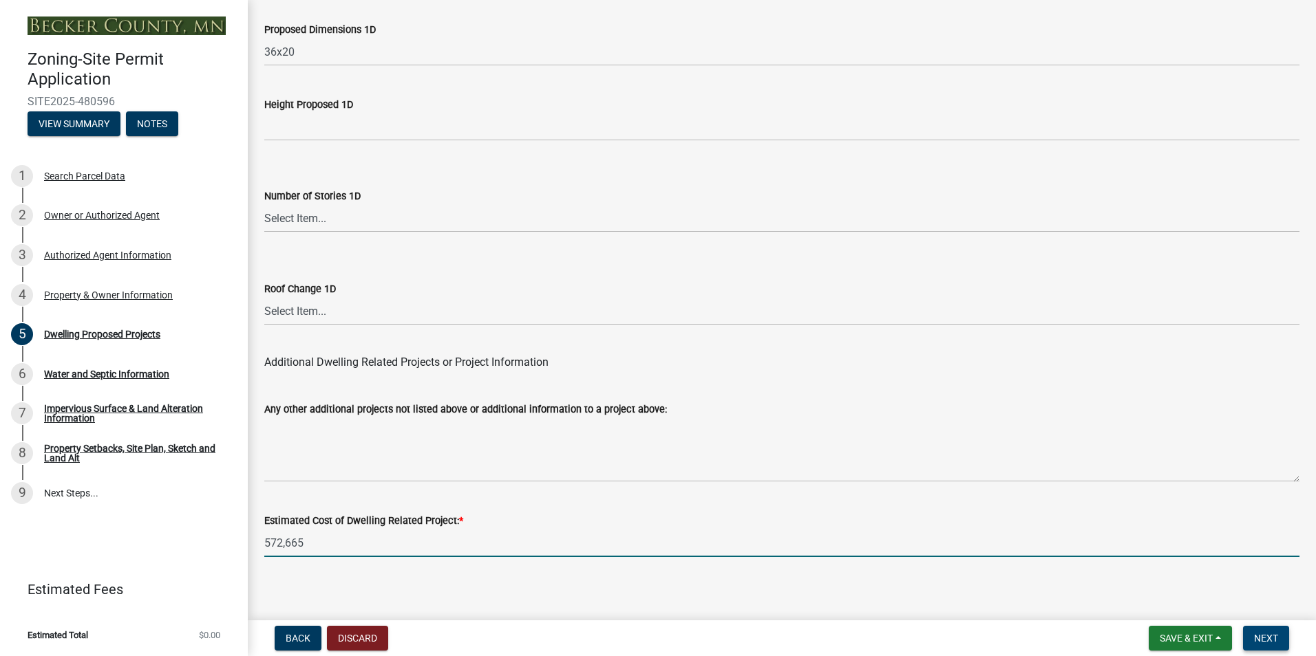
type input "572665"
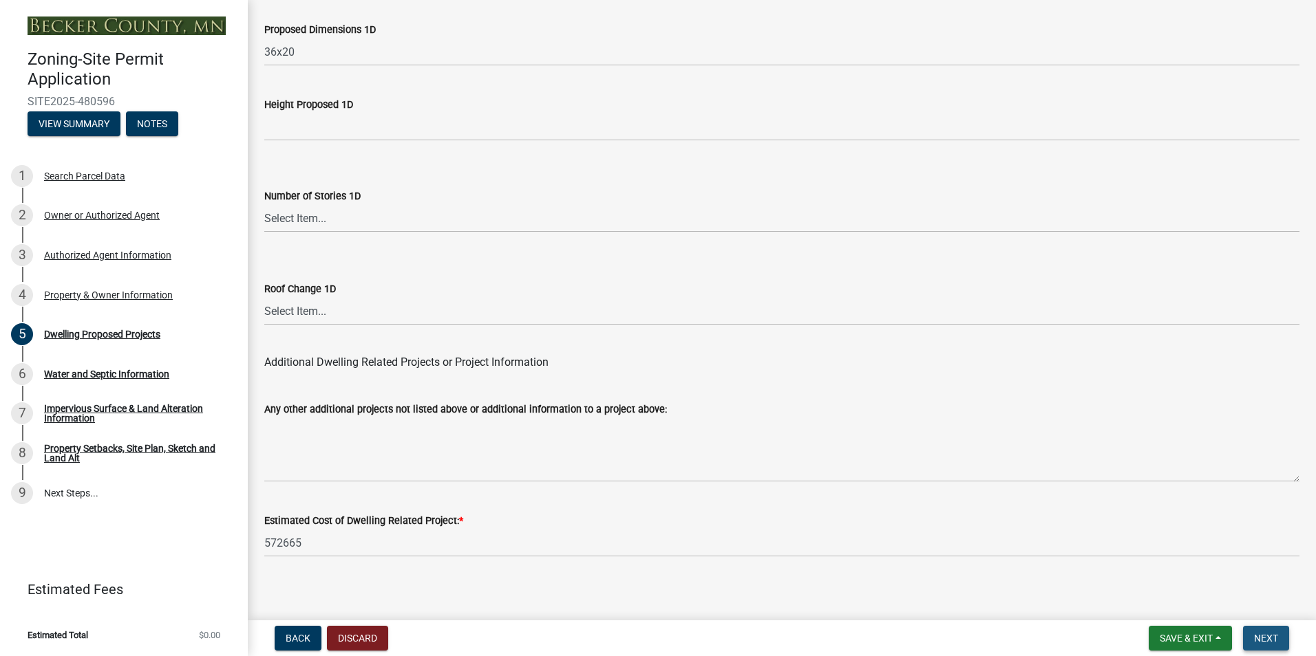
click at [1264, 635] on span "Next" at bounding box center [1266, 638] width 24 height 11
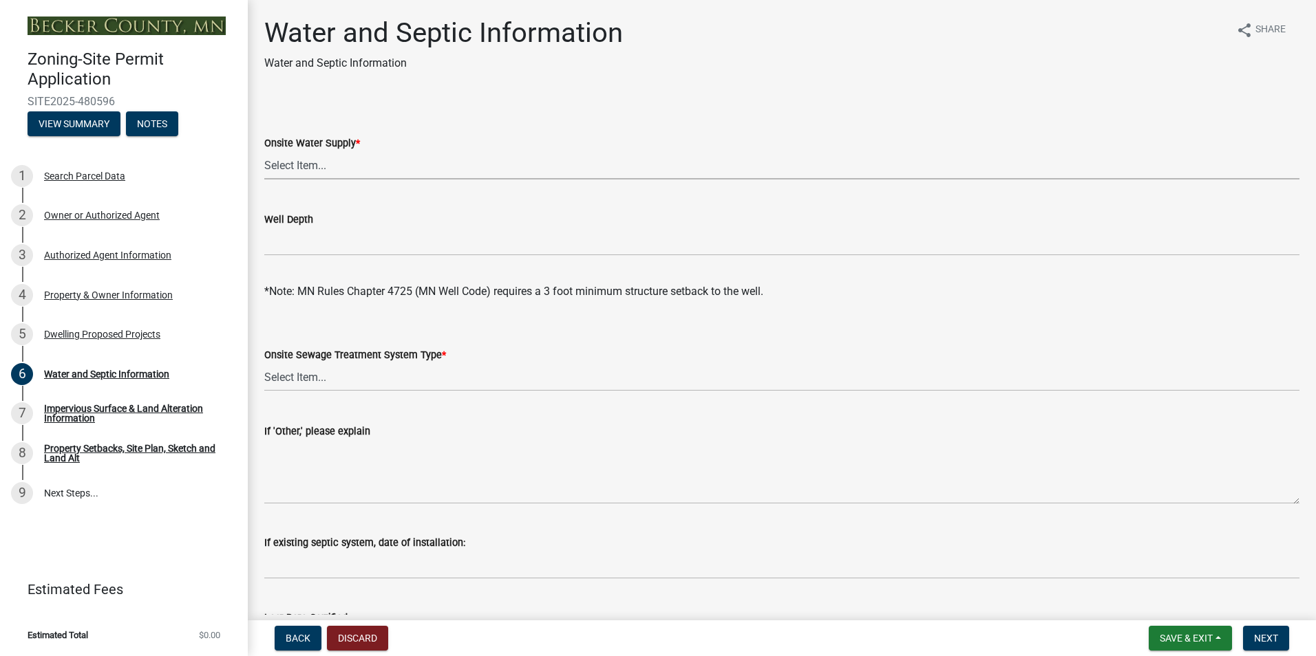
click at [546, 163] on select "Select Item... Well New Well to be Installed Attached to City Water System No o…" at bounding box center [781, 165] width 1035 height 28
click at [264, 151] on select "Select Item... Well New Well to be Installed Attached to City Water System No o…" at bounding box center [781, 165] width 1035 height 28
click at [513, 172] on select "Select Item... Well New Well to be Installed Attached to City Water System No o…" at bounding box center [781, 165] width 1035 height 28
click at [264, 151] on select "Select Item... Well New Well to be Installed Attached to City Water System No o…" at bounding box center [781, 165] width 1035 height 28
select select "295c6ba3-00c2-4229-aea3-8b4be6316de8"
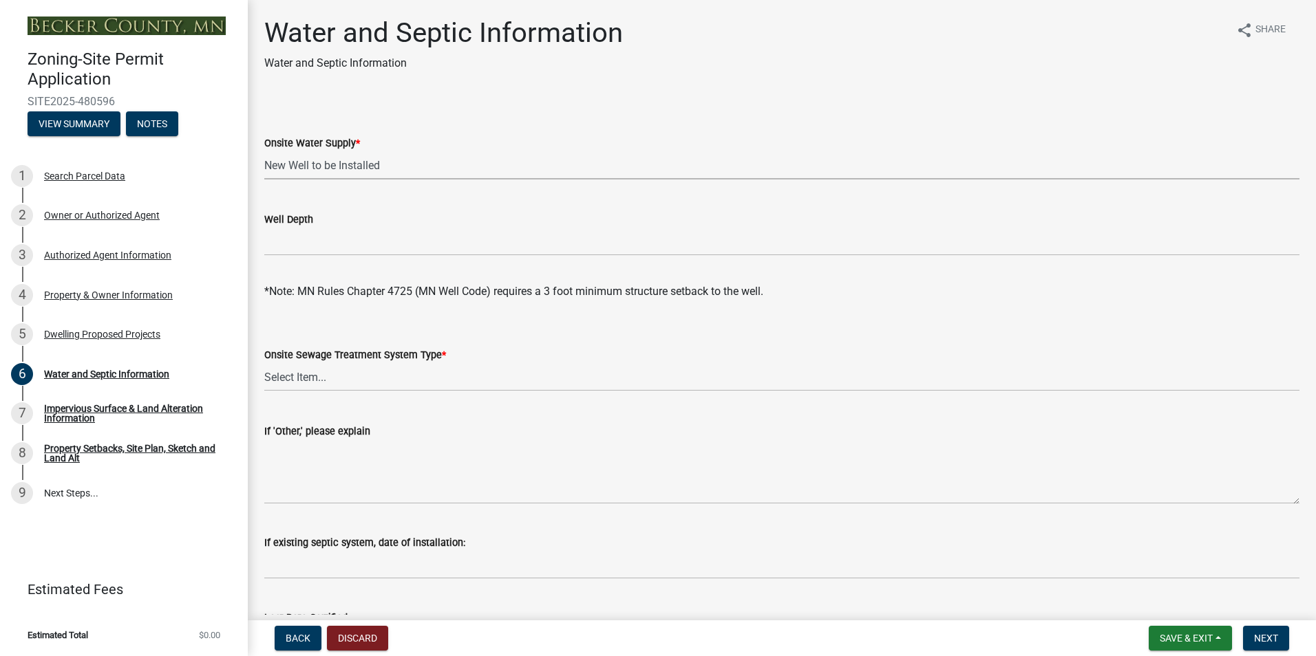
click at [386, 324] on div "Onsite Sewage Treatment System Type * Select Item... No existing or proposed se…" at bounding box center [781, 351] width 1035 height 81
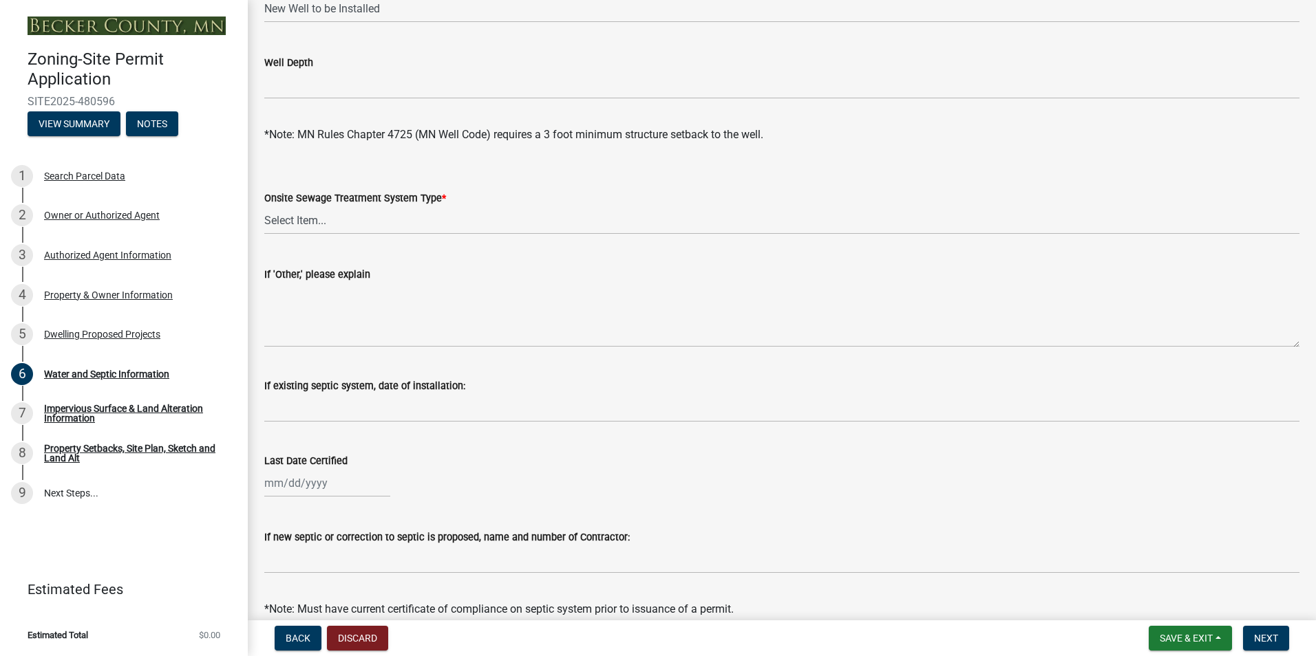
scroll to position [206, 0]
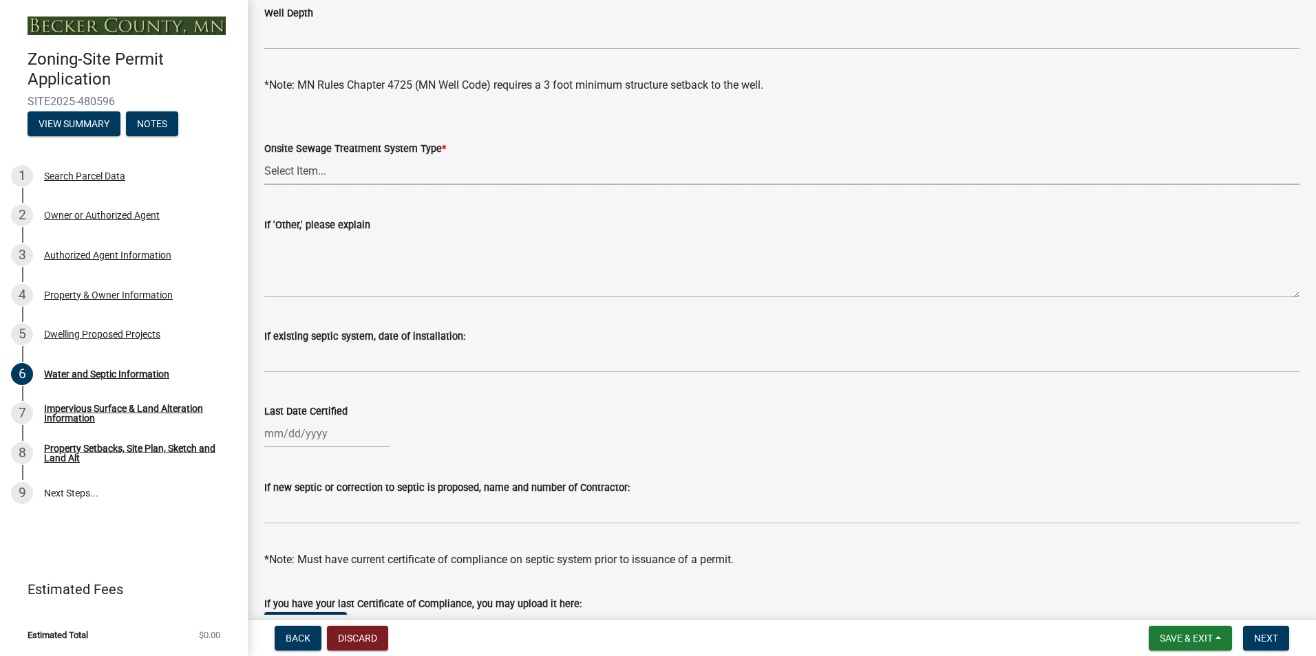
click at [408, 170] on select "Select Item... No existing or proposed septic Proposed New or Corrected Septic …" at bounding box center [781, 171] width 1035 height 28
click at [264, 157] on select "Select Item... No existing or proposed septic Proposed New or Corrected Septic …" at bounding box center [781, 171] width 1035 height 28
select select "4828487e-2007-429b-991d-671fae0459c9"
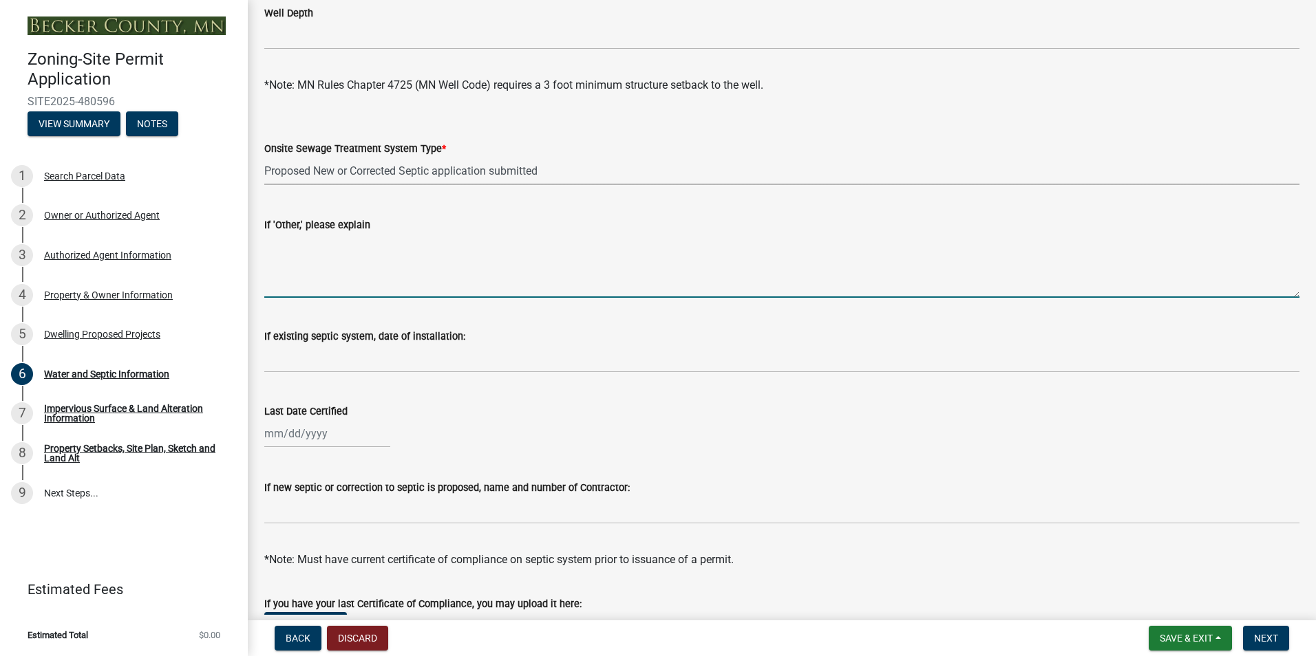
click at [435, 288] on textarea "If 'Other,' please explain" at bounding box center [781, 265] width 1035 height 65
click at [537, 309] on div "If existing septic system, date of installation:" at bounding box center [781, 341] width 1035 height 64
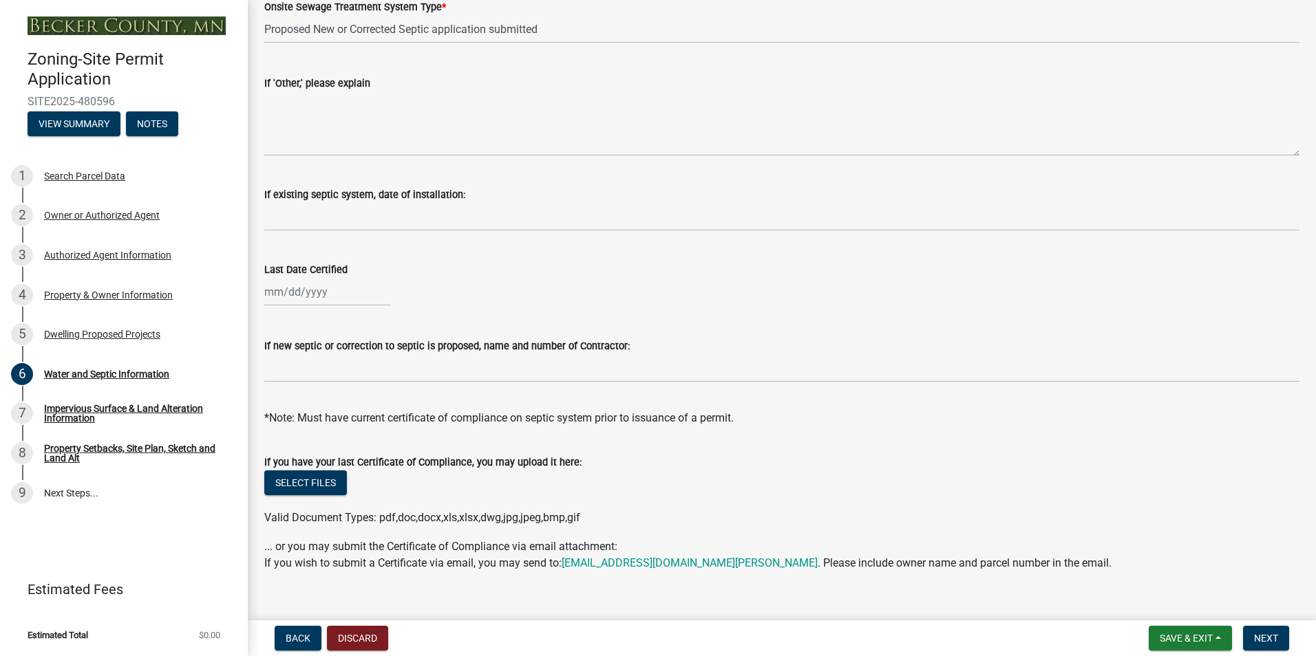
scroll to position [370, 0]
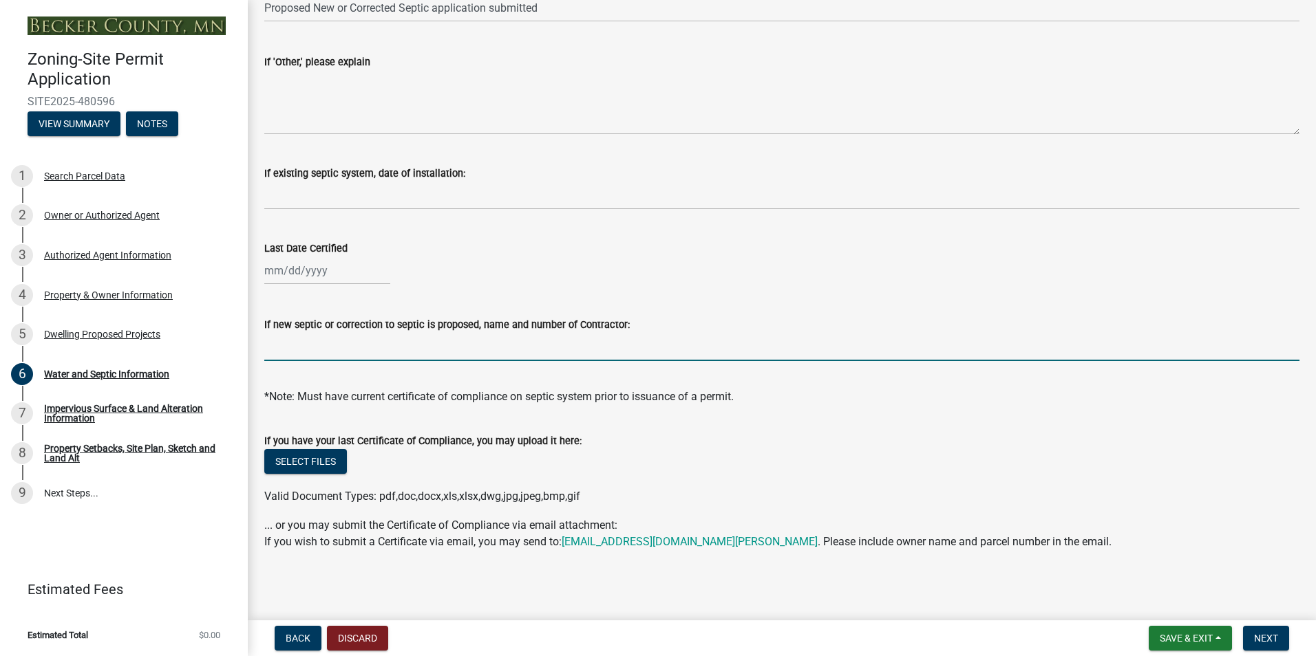
click at [478, 352] on input "If new septic or correction to septic is proposed, name and number of Contracto…" at bounding box center [781, 347] width 1035 height 28
drag, startPoint x: 404, startPoint y: 350, endPoint x: 233, endPoint y: 358, distance: 171.5
click at [233, 358] on div "Zoning-Site Permit Application SITE2025-480596 View Summary Notes 1 Search Parc…" at bounding box center [658, 328] width 1316 height 656
type input "Kelly Janke 701 219 3263"
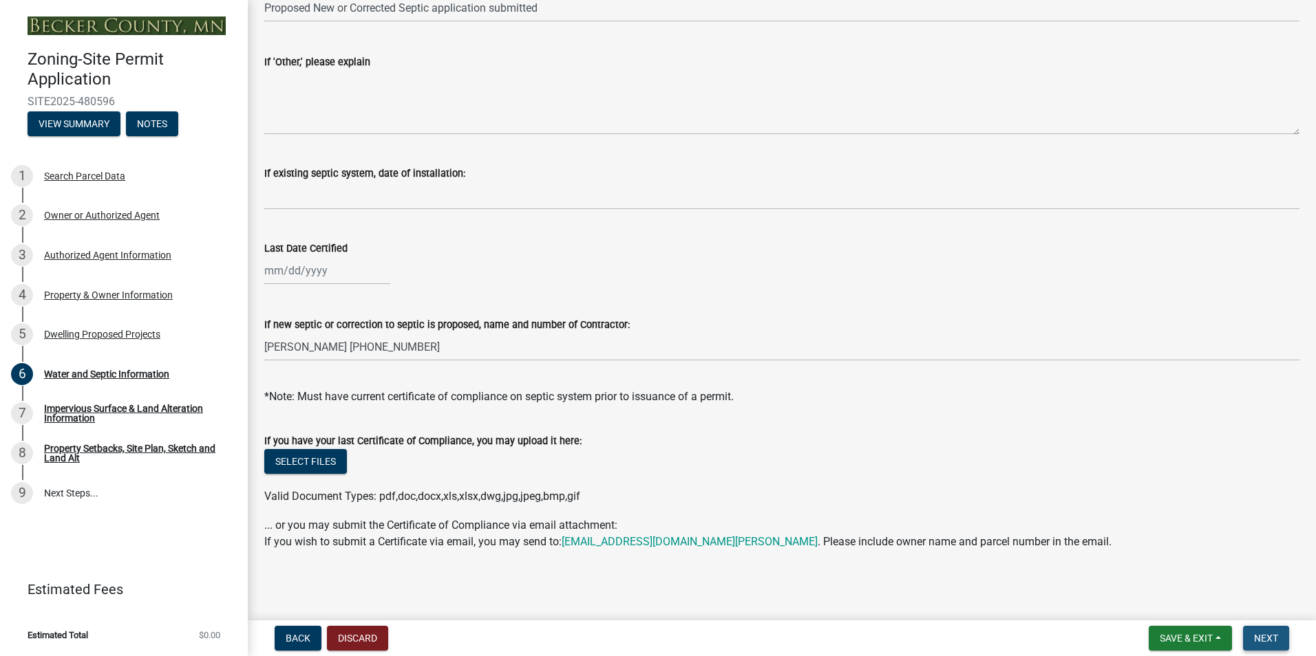
click at [1263, 640] on span "Next" at bounding box center [1266, 638] width 24 height 11
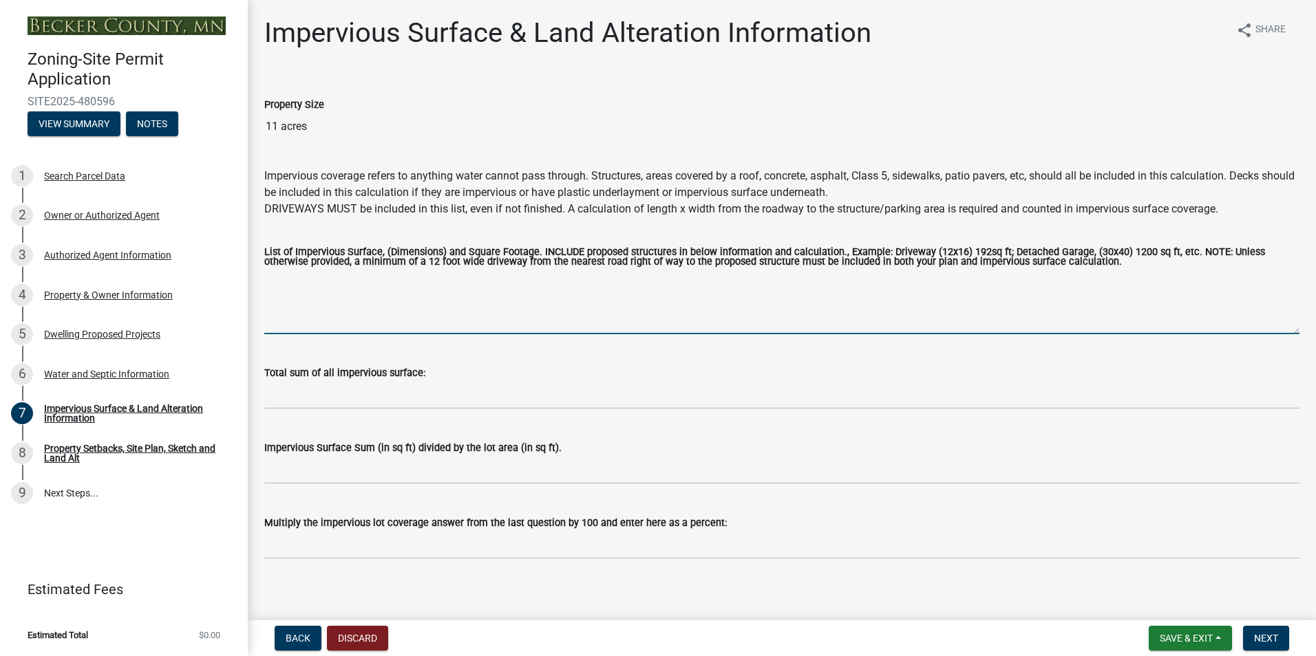
click at [308, 297] on textarea "List of Impervious Surface, (Dimensions) and Square Footage. INCLUDE proposed s…" at bounding box center [781, 302] width 1035 height 65
type textarea "House (28x64) 1792 sqft, Garage (24x36) 864 sqft, Driveway (12x200) 2400 sqft, …"
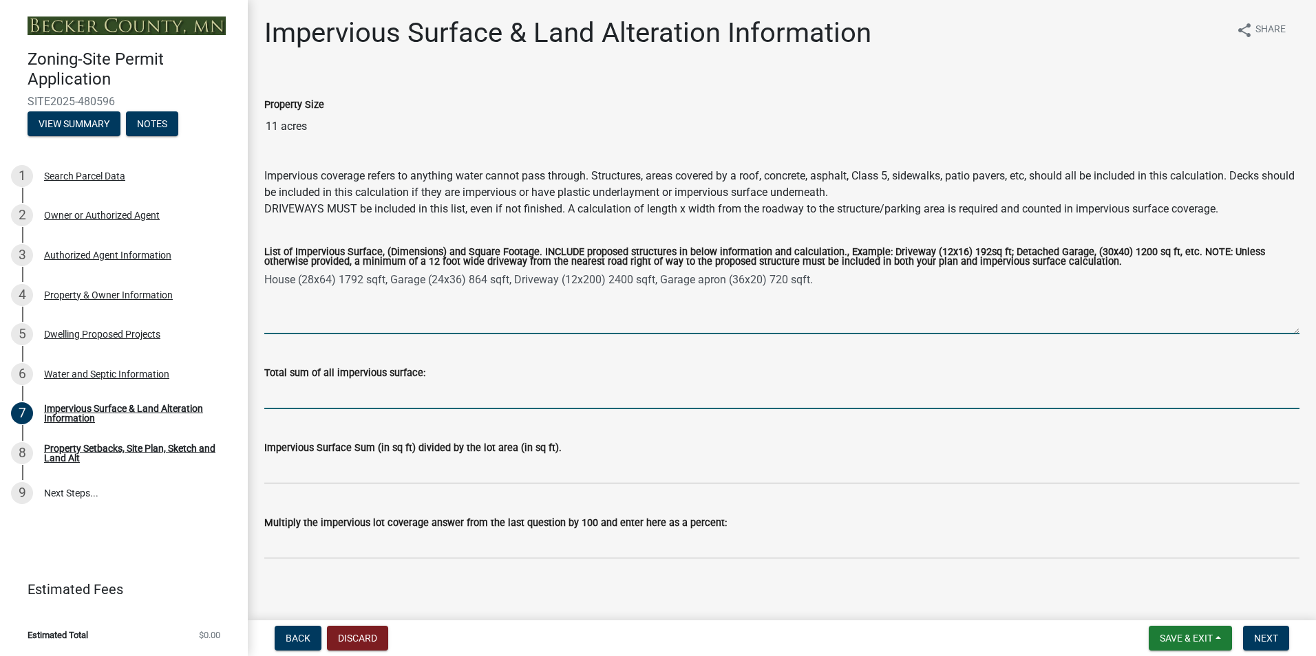
click at [357, 405] on input "Total sum of all impervious surface:" at bounding box center [781, 395] width 1035 height 28
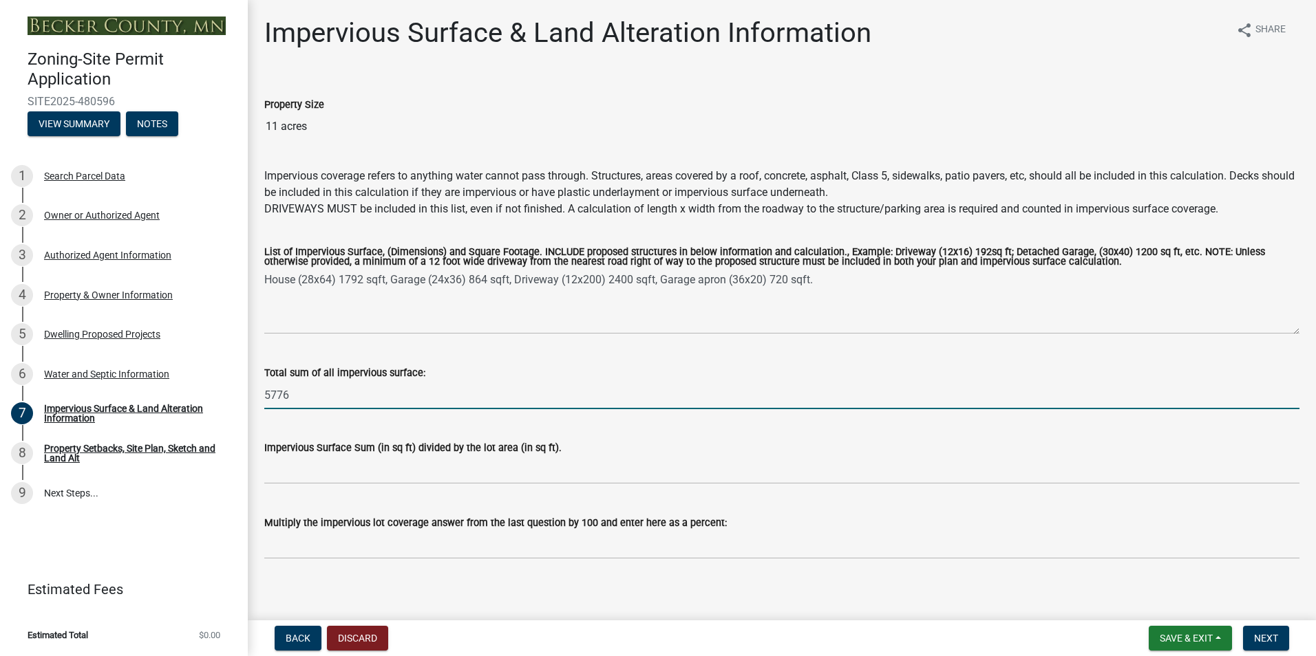
type input "5776"
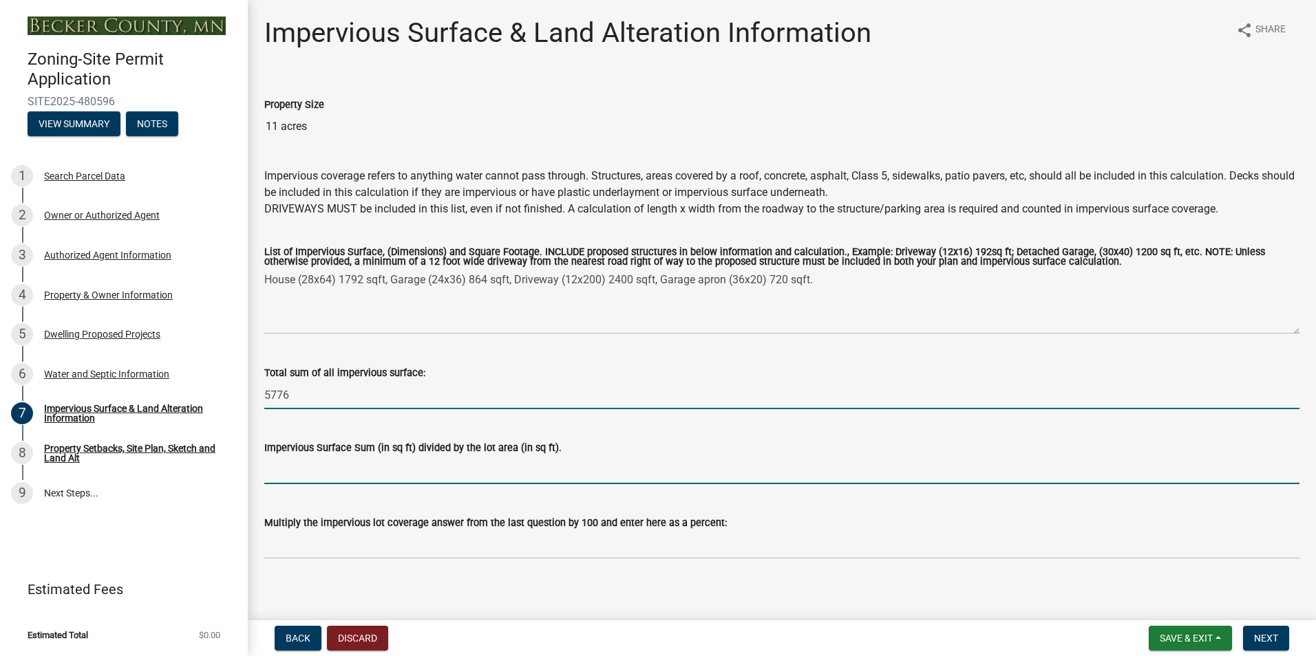
click at [376, 474] on input "Impervious Surface Sum (in sq ft) divided by the lot area (in sq ft)." at bounding box center [781, 470] width 1035 height 28
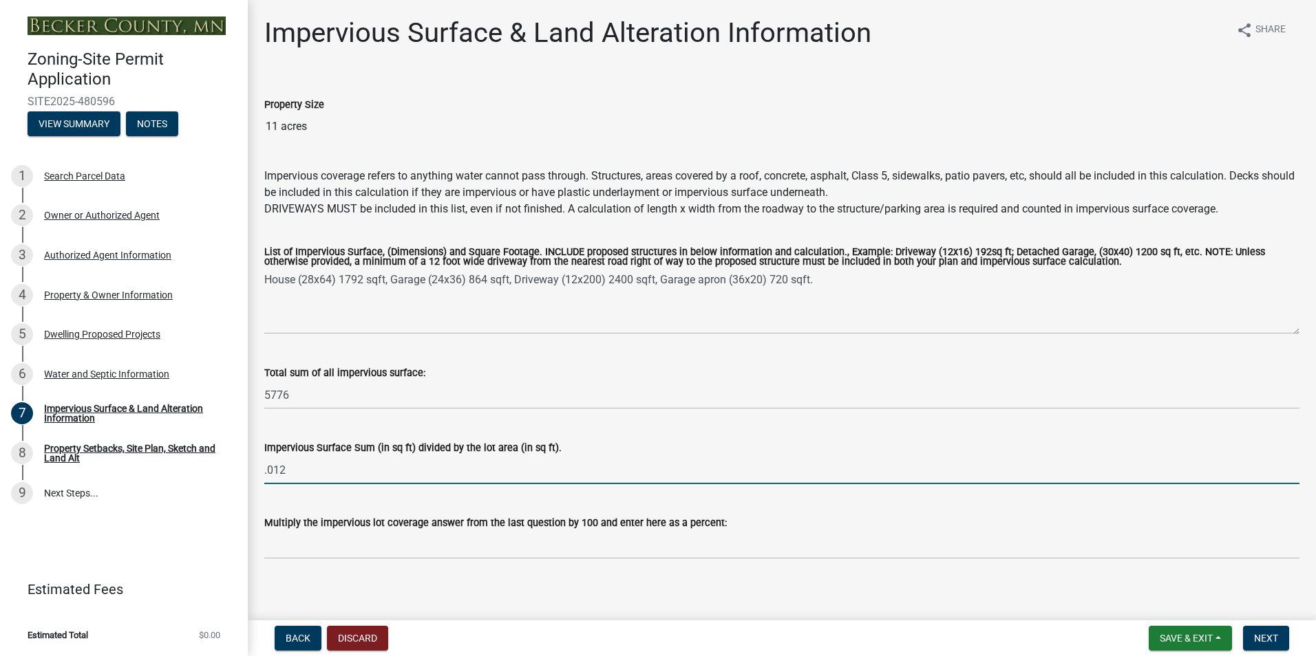
type input ".012"
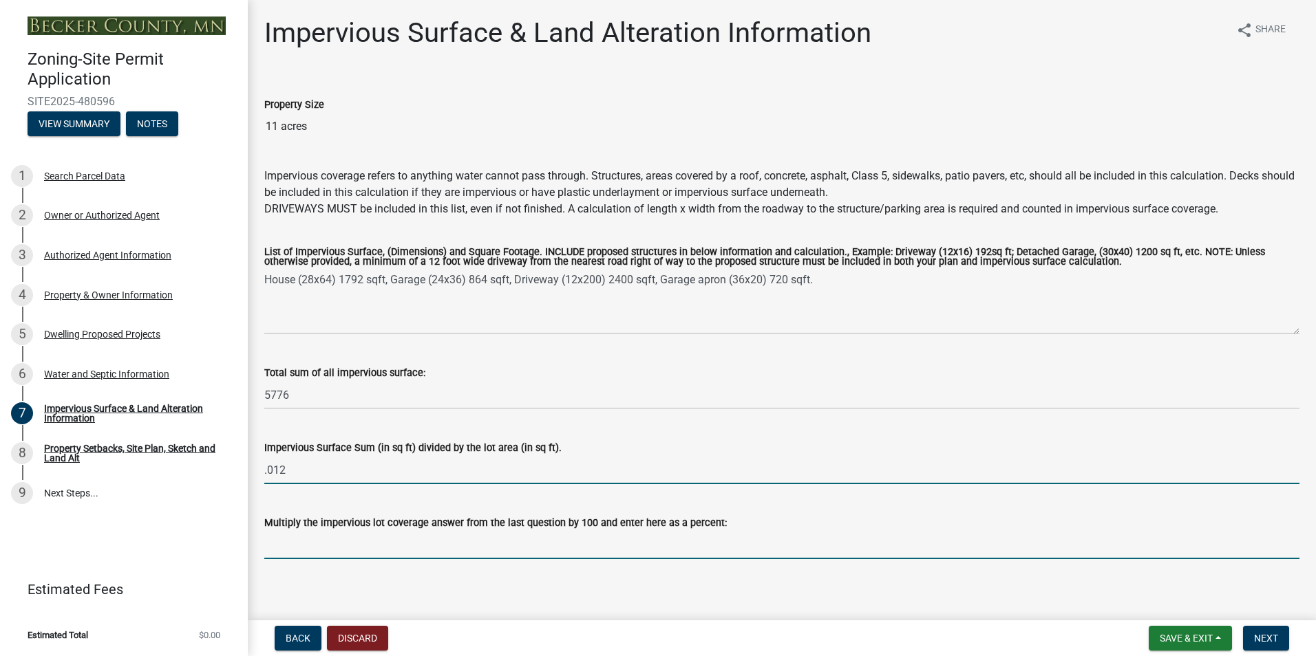
click at [692, 549] on input "Multiply the impervious lot coverage answer from the last question by 100 and e…" at bounding box center [781, 545] width 1035 height 28
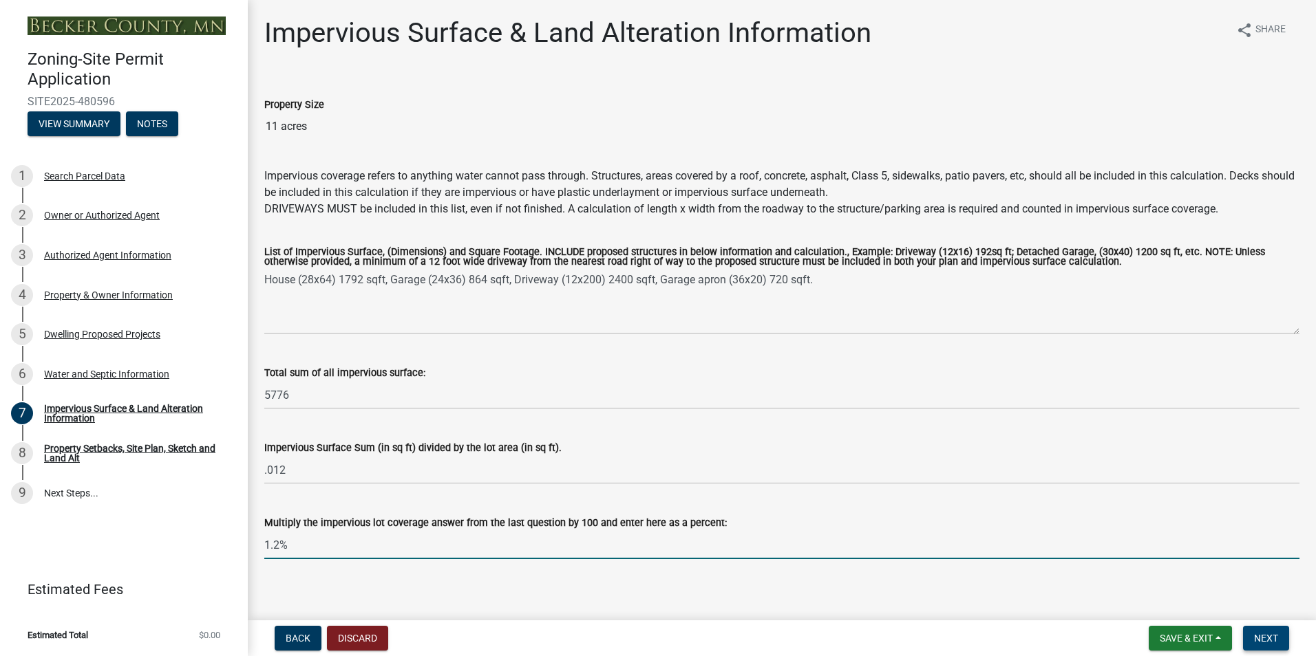
type input "1.2%"
click at [1268, 639] on span "Next" at bounding box center [1266, 638] width 24 height 11
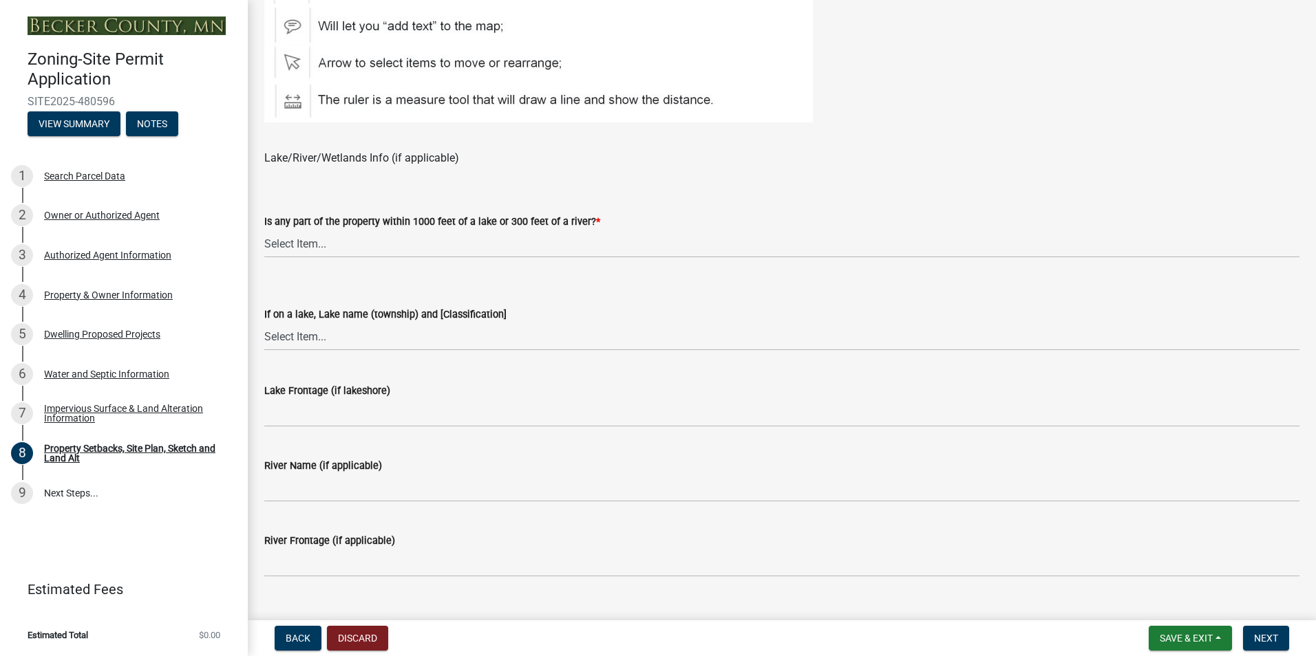
scroll to position [895, 0]
click at [434, 242] on select "Select Item... Shoreland-Riparian (Property is bordering a lake, river or strea…" at bounding box center [781, 242] width 1035 height 28
click at [264, 228] on select "Select Item... Shoreland-Riparian (Property is bordering a lake, river or strea…" at bounding box center [781, 242] width 1035 height 28
select select "7b13c63f-e699-4112-b373-98fbd28ec536"
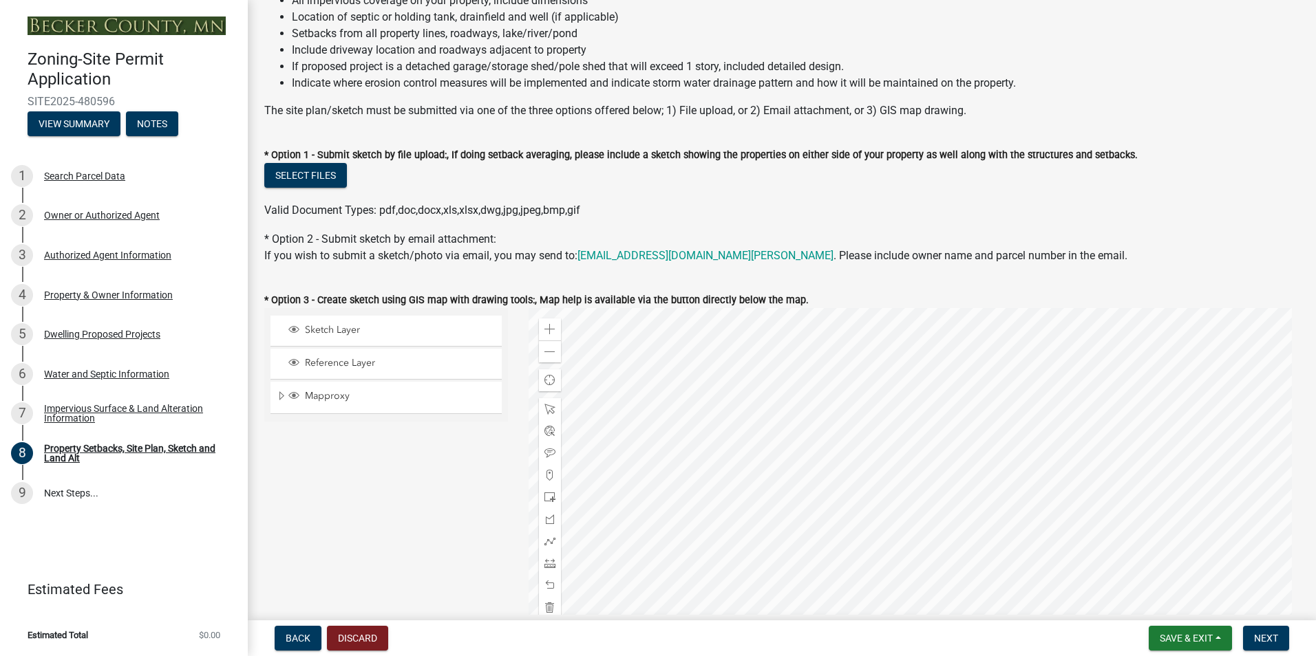
scroll to position [138, 0]
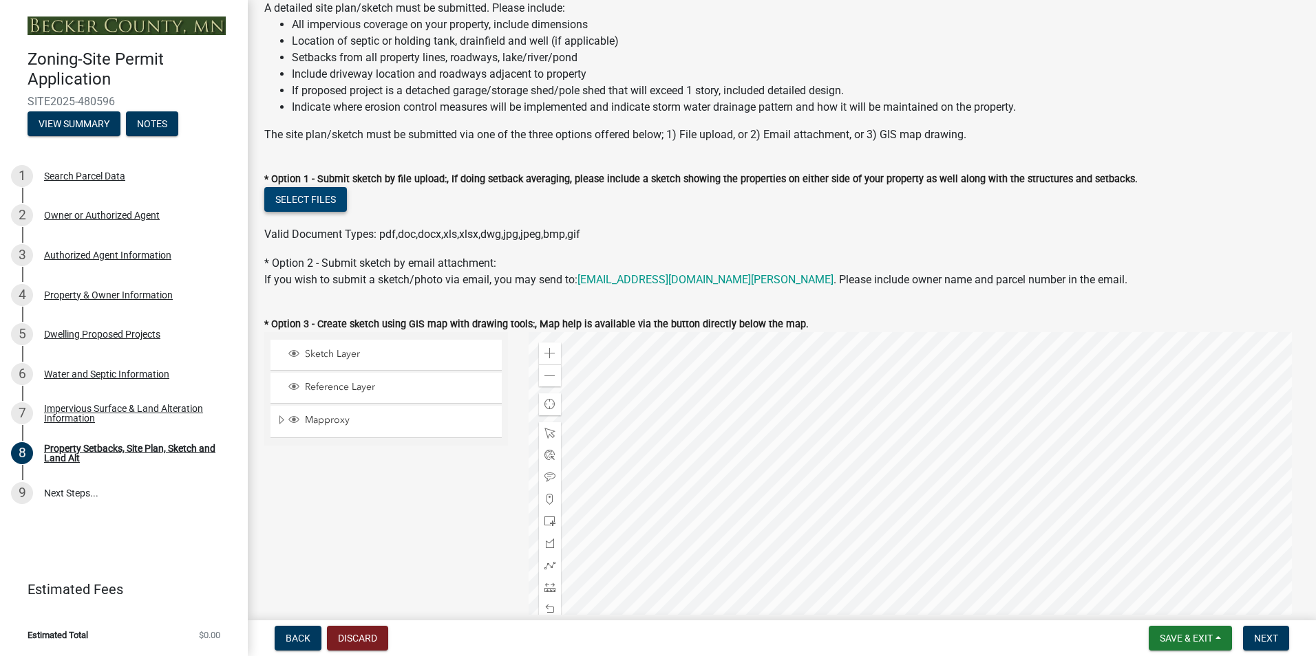
click at [312, 195] on button "Select files" at bounding box center [305, 199] width 83 height 25
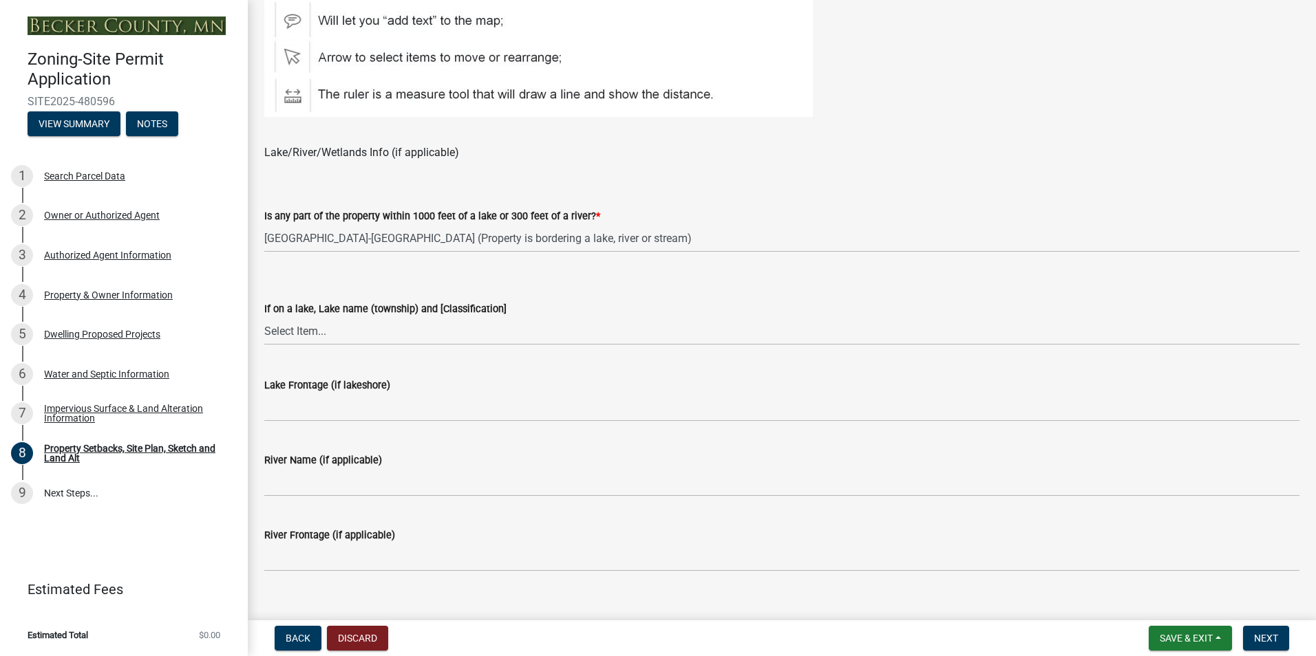
scroll to position [963, 0]
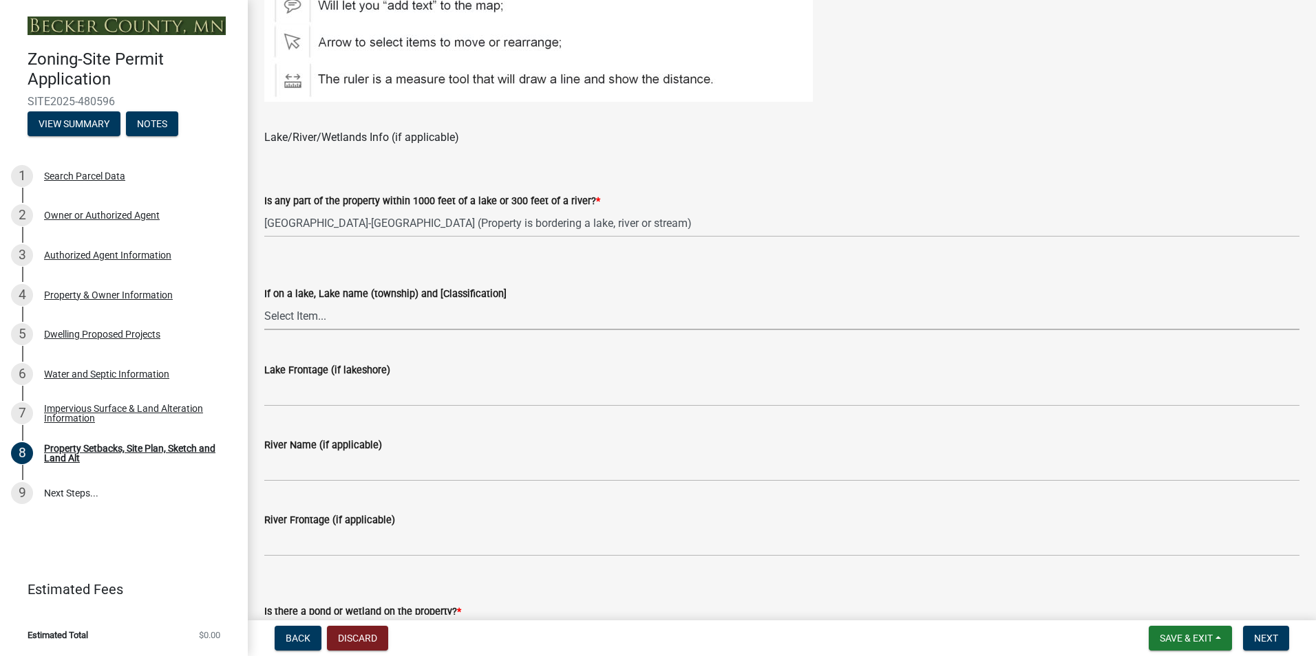
click at [412, 321] on select "Select Item... My lake is not listed below Abbey (Lake View) [NE Tier 2] Abners…" at bounding box center [781, 316] width 1035 height 28
click at [264, 302] on select "Select Item... My lake is not listed below Abbey (Lake View) [NE Tier 2] Abners…" at bounding box center [781, 316] width 1035 height 28
select select "c101a5b4-6bb9-4f78-9b05-8a935d0e5ce5"
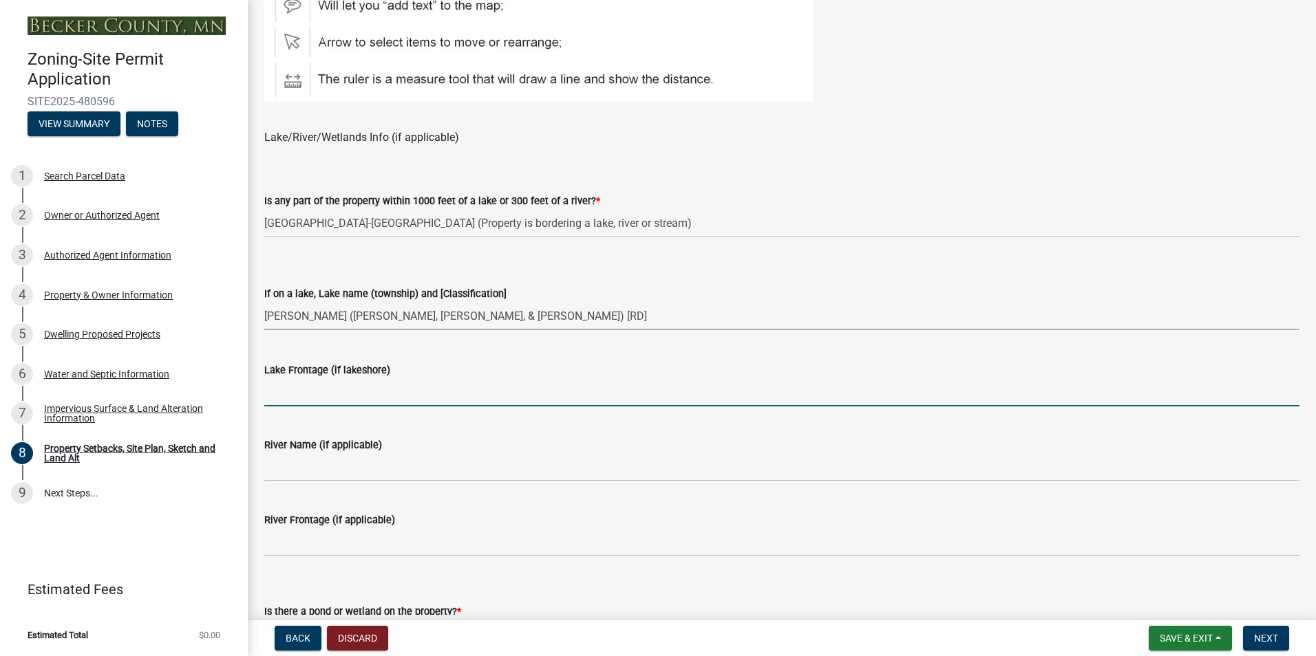
click at [440, 403] on input "Lake Frontage (if lakeshore)" at bounding box center [781, 392] width 1035 height 28
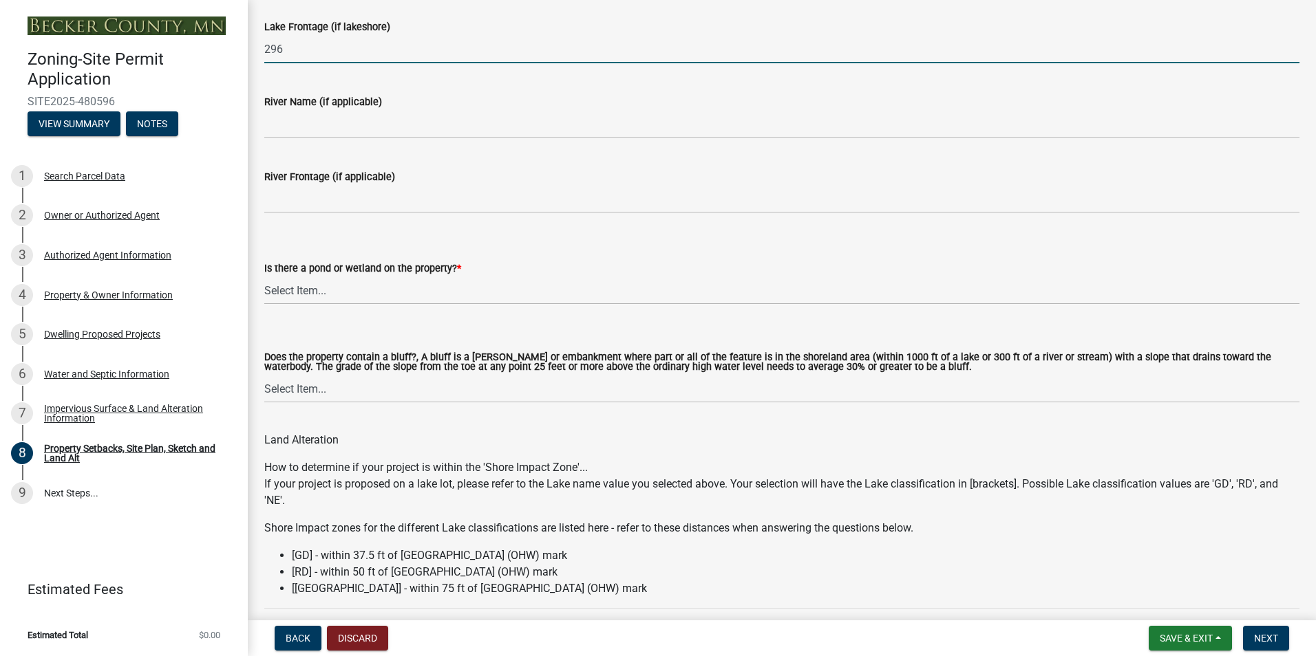
scroll to position [1307, 0]
type input "296"
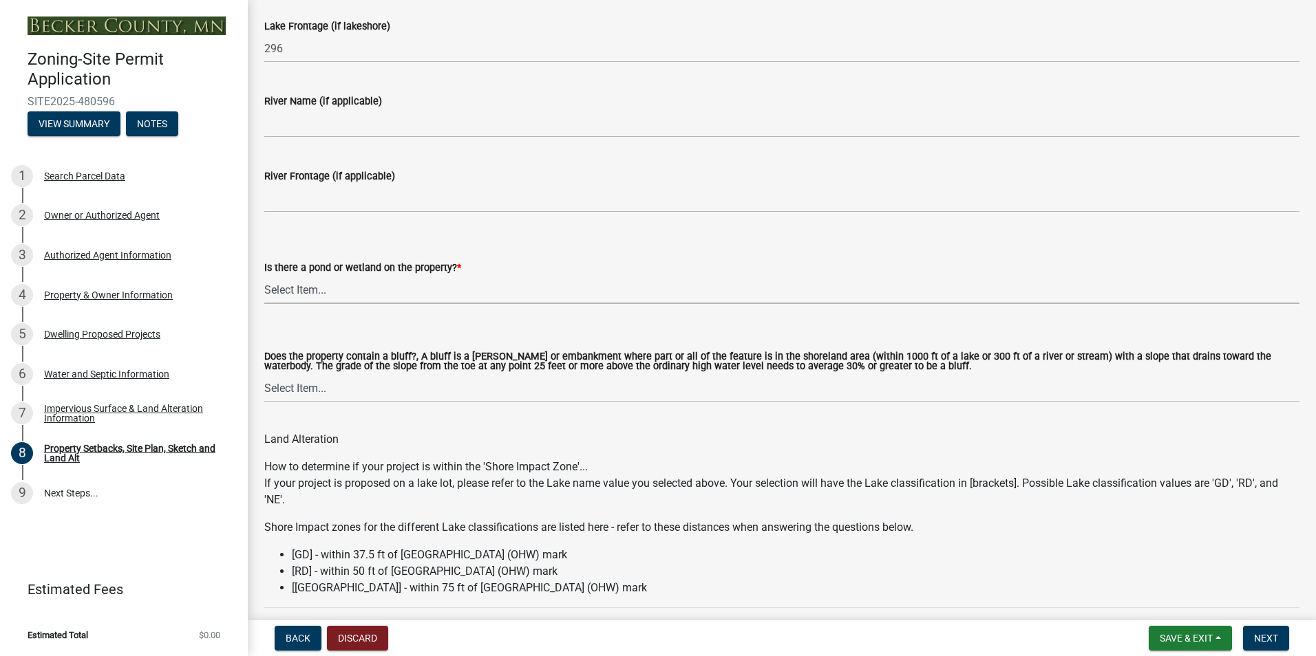
click at [379, 291] on select "Select Item... Yes No" at bounding box center [781, 290] width 1035 height 28
click at [264, 276] on select "Select Item... Yes No" at bounding box center [781, 290] width 1035 height 28
select select "fd58f24c-a096-4195-863e-b494ea1fd324"
click at [347, 334] on div "Does the property contain a bluff?, A bluff is a hill, cliff or embankment wher…" at bounding box center [781, 360] width 1035 height 86
click at [339, 389] on select "Select Item... Yes No" at bounding box center [781, 388] width 1035 height 28
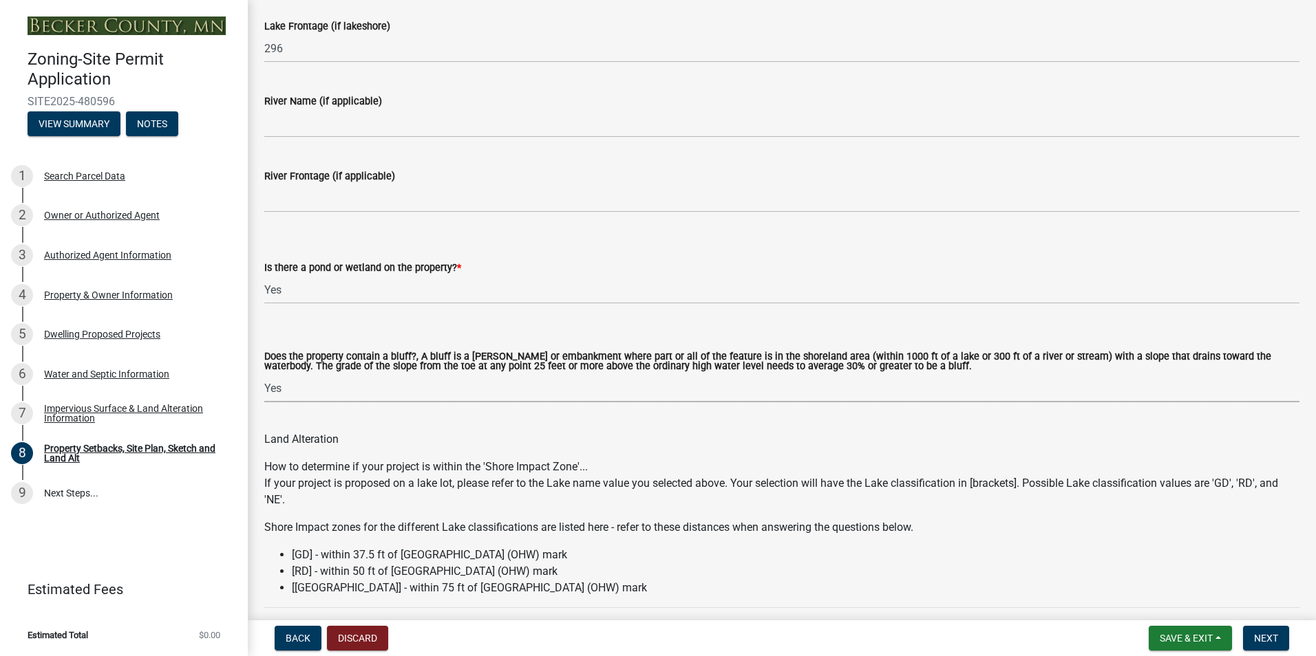
click at [264, 375] on select "Select Item... Yes No" at bounding box center [781, 388] width 1035 height 28
select select "b9185151-7fec-488a-a719-f11a93338dbd"
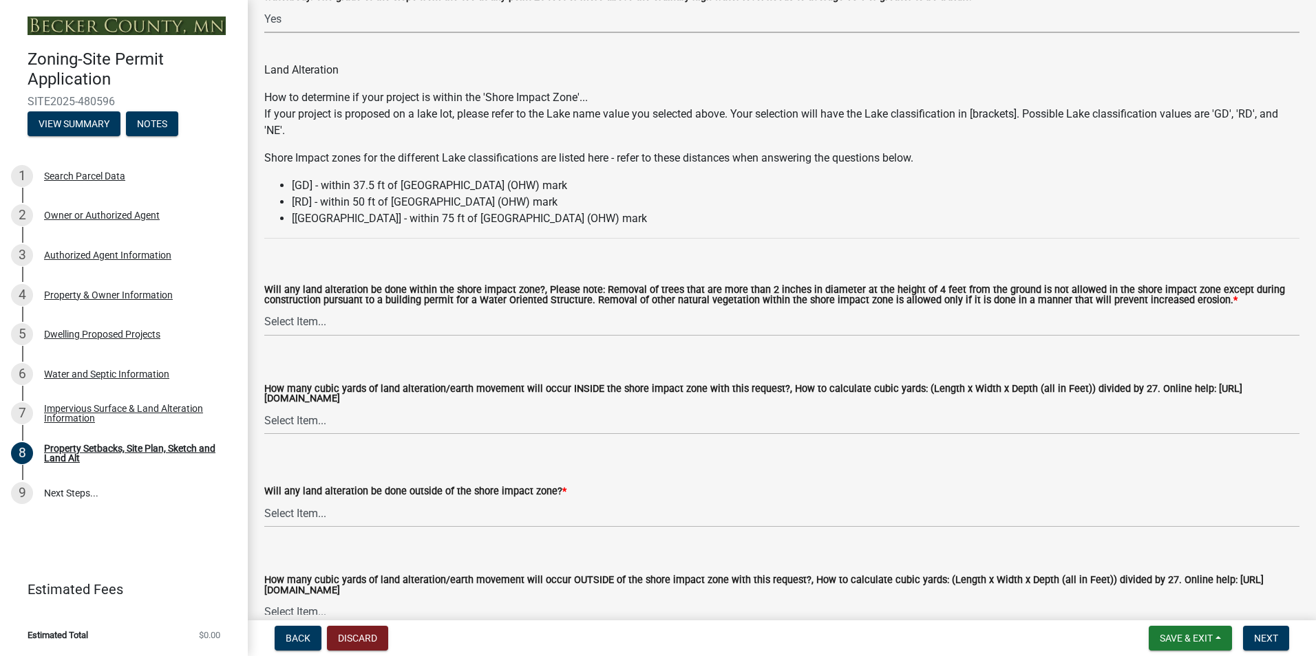
scroll to position [1720, 0]
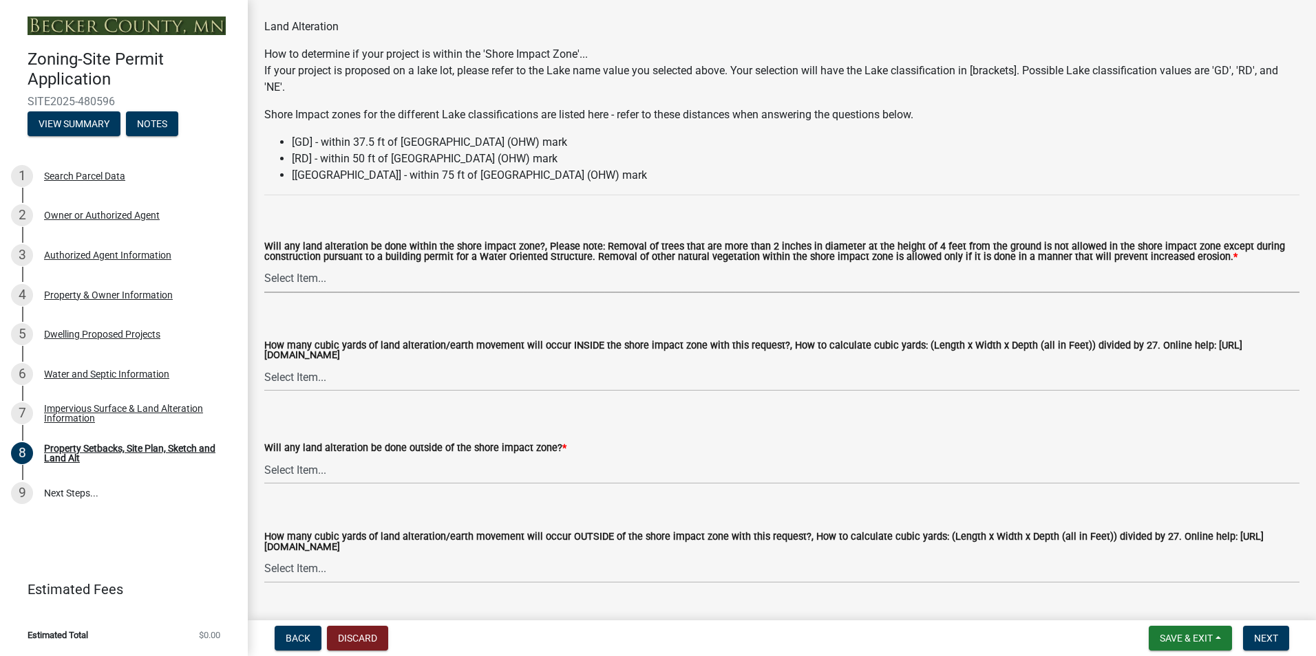
click at [391, 281] on select "Select Item... Yes No N/A" at bounding box center [781, 279] width 1035 height 28
click at [264, 266] on select "Select Item... Yes No N/A" at bounding box center [781, 279] width 1035 height 28
select select "e8ab2dc3-aa3f-46f3-9b4a-37eb25ad84af"
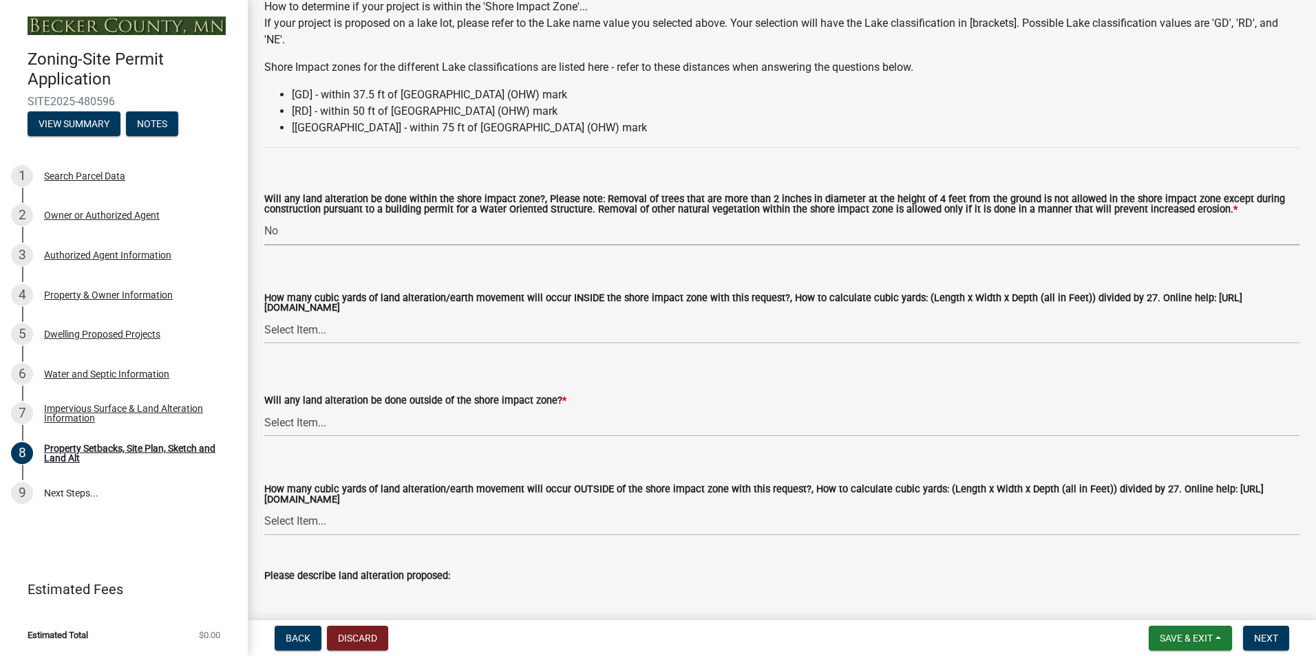
scroll to position [1858, 0]
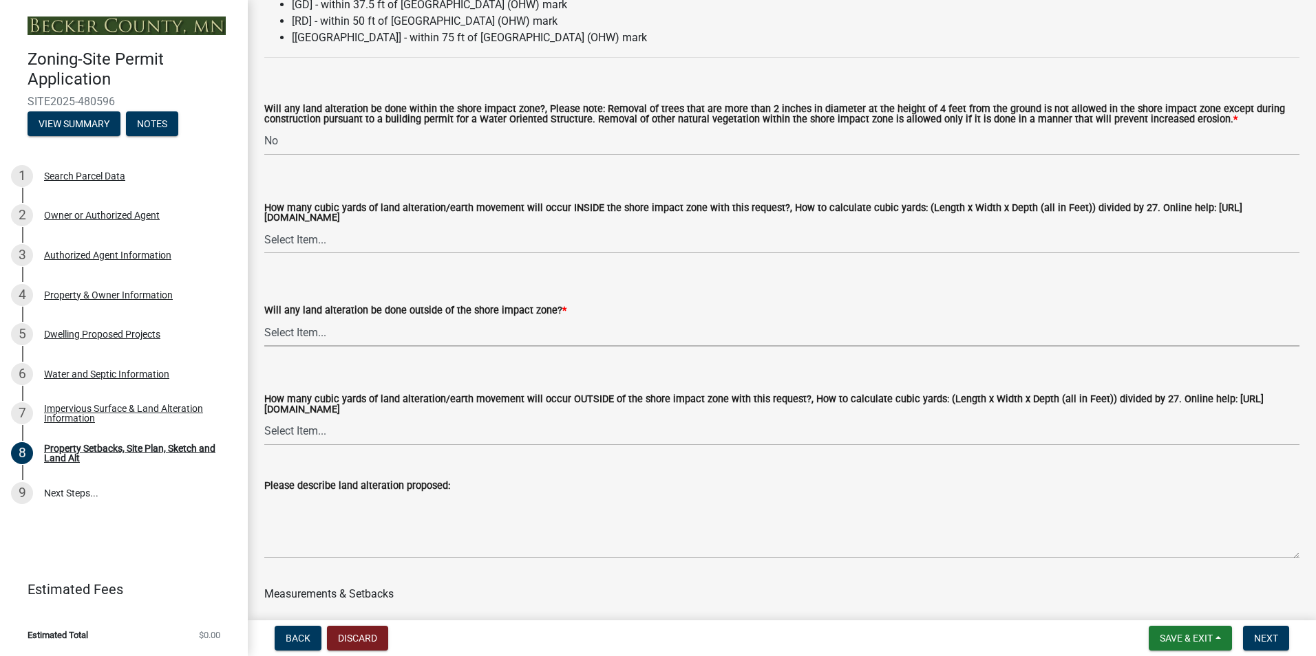
click at [361, 330] on select "Select Item... Yes No N/A" at bounding box center [781, 333] width 1035 height 28
click at [264, 321] on select "Select Item... Yes No N/A" at bounding box center [781, 333] width 1035 height 28
select select "5ad4ab64-b44e-481c-9000-9e5907aa74e1"
click at [332, 436] on select "Select Item... None 10 Cubic Yards or less 11-50 Cubic Yards Over 50 Cubic Yards" at bounding box center [781, 432] width 1035 height 28
click at [264, 420] on select "Select Item... None 10 Cubic Yards or less 11-50 Cubic Yards Over 50 Cubic Yards" at bounding box center [781, 432] width 1035 height 28
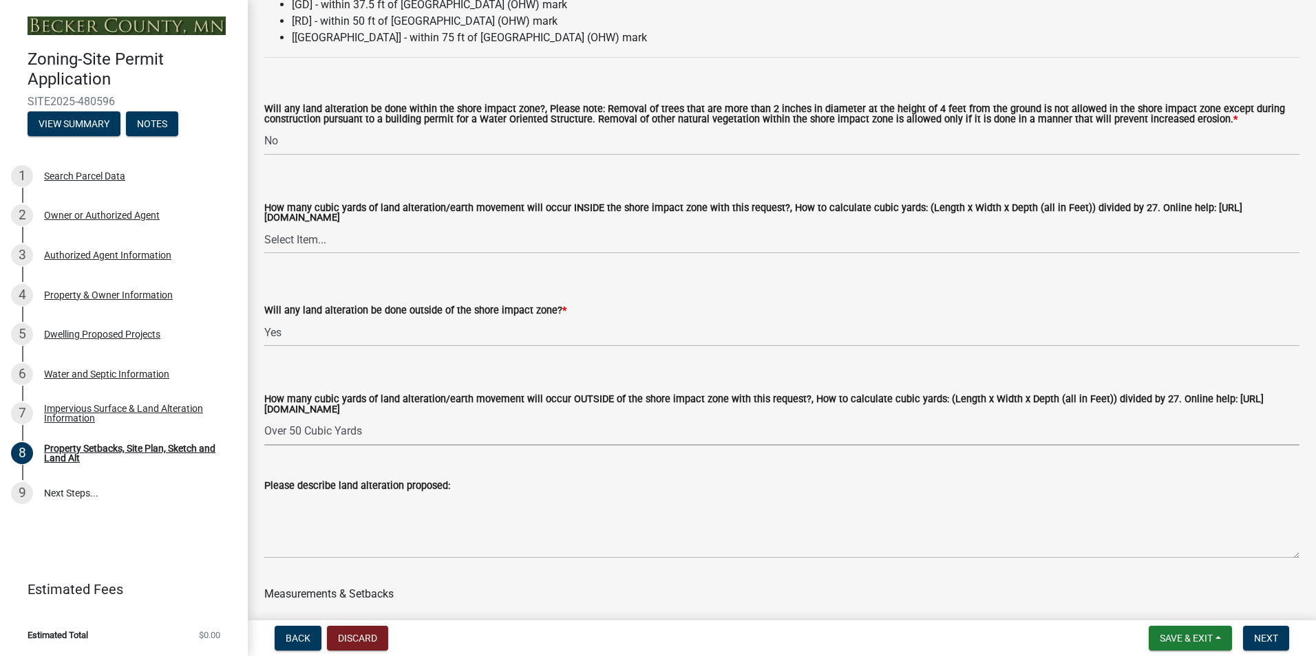
select select "e019de12-4845-45f2-ad10-5fb76eee0e55"
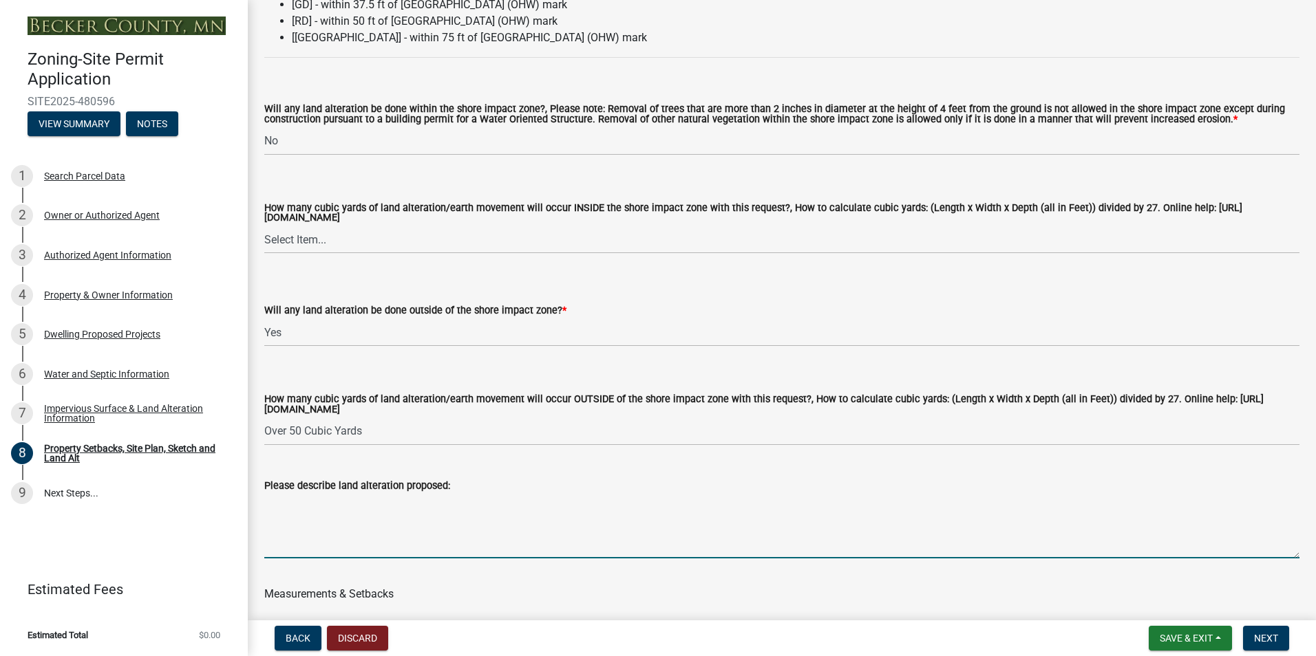
click at [341, 523] on textarea "Please describe land alteration proposed:" at bounding box center [781, 526] width 1035 height 65
type textarea "B"
type textarea "C"
type textarea "B"
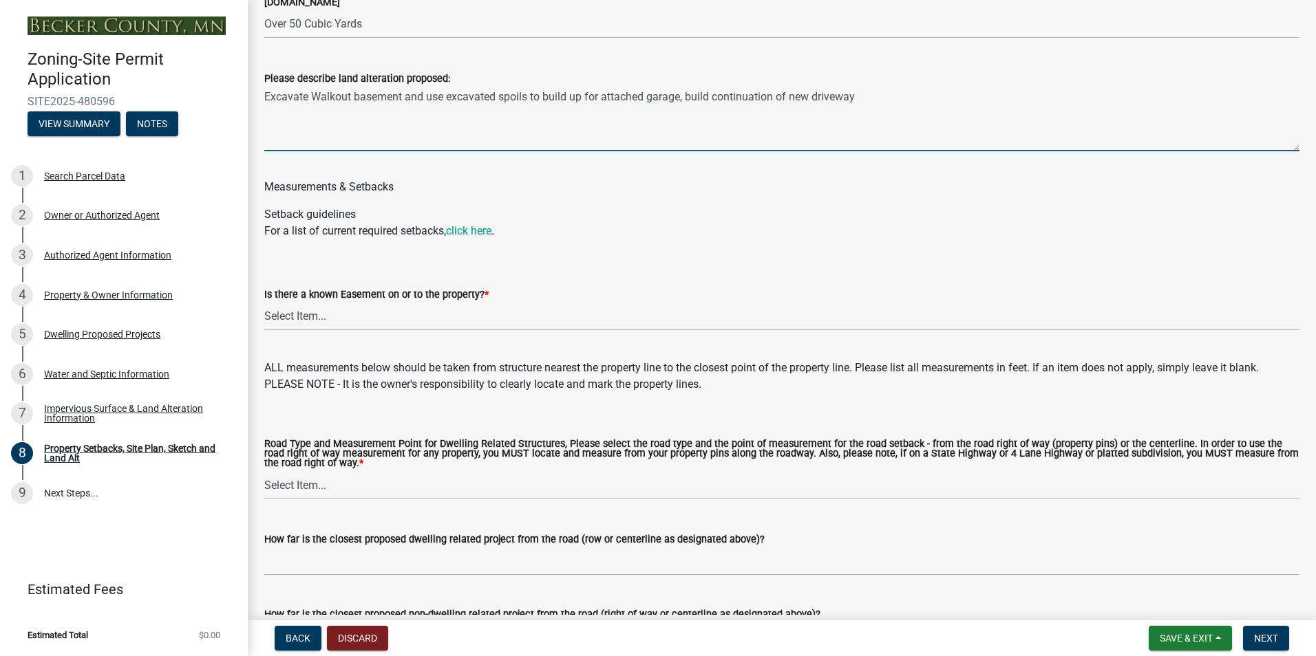
scroll to position [2271, 0]
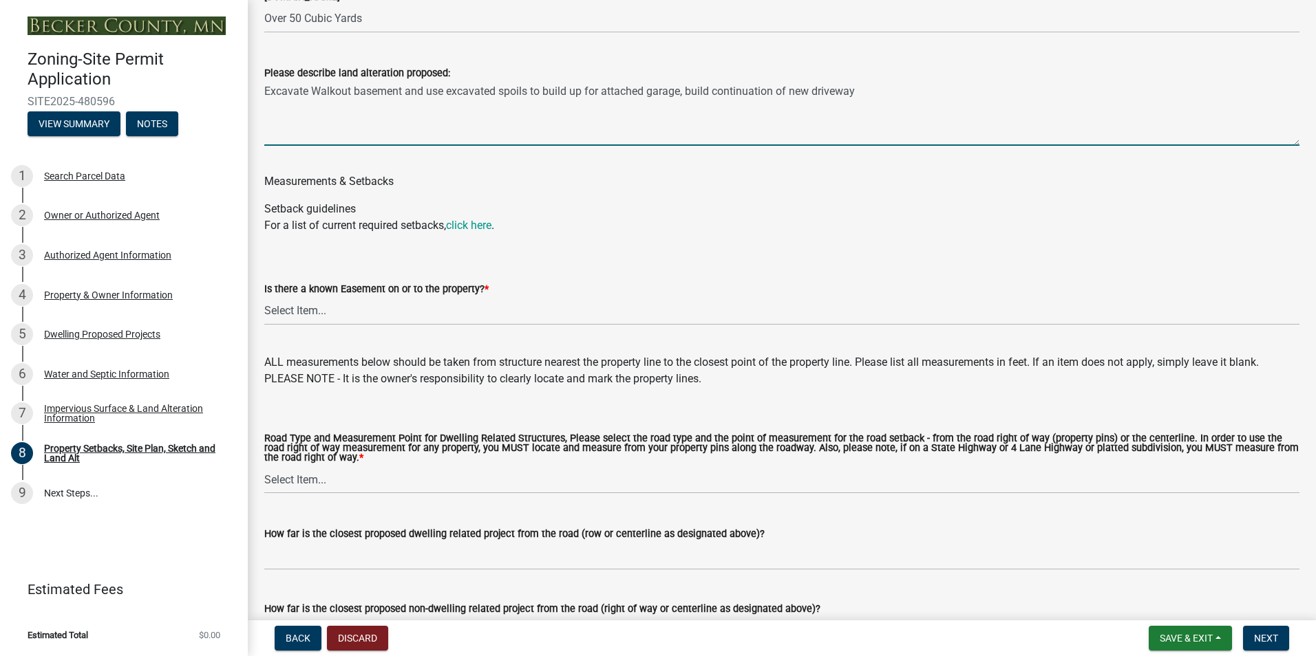
type textarea "Excavate Walkout basement and use excavated spoils to build up for attached gar…"
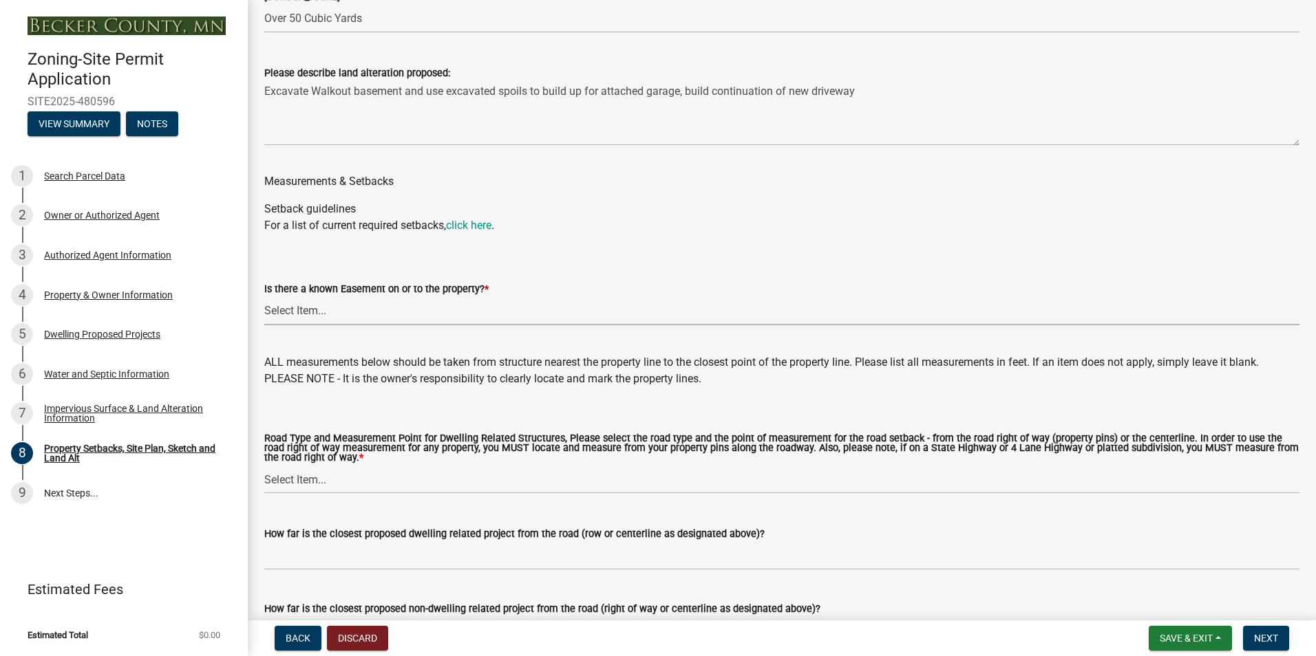
click at [386, 312] on select "Select Item... Yes No" at bounding box center [781, 311] width 1035 height 28
click at [264, 299] on select "Select Item... Yes No" at bounding box center [781, 311] width 1035 height 28
select select "c8b8ea71-7088-4e87-a493-7bc88cc2835b"
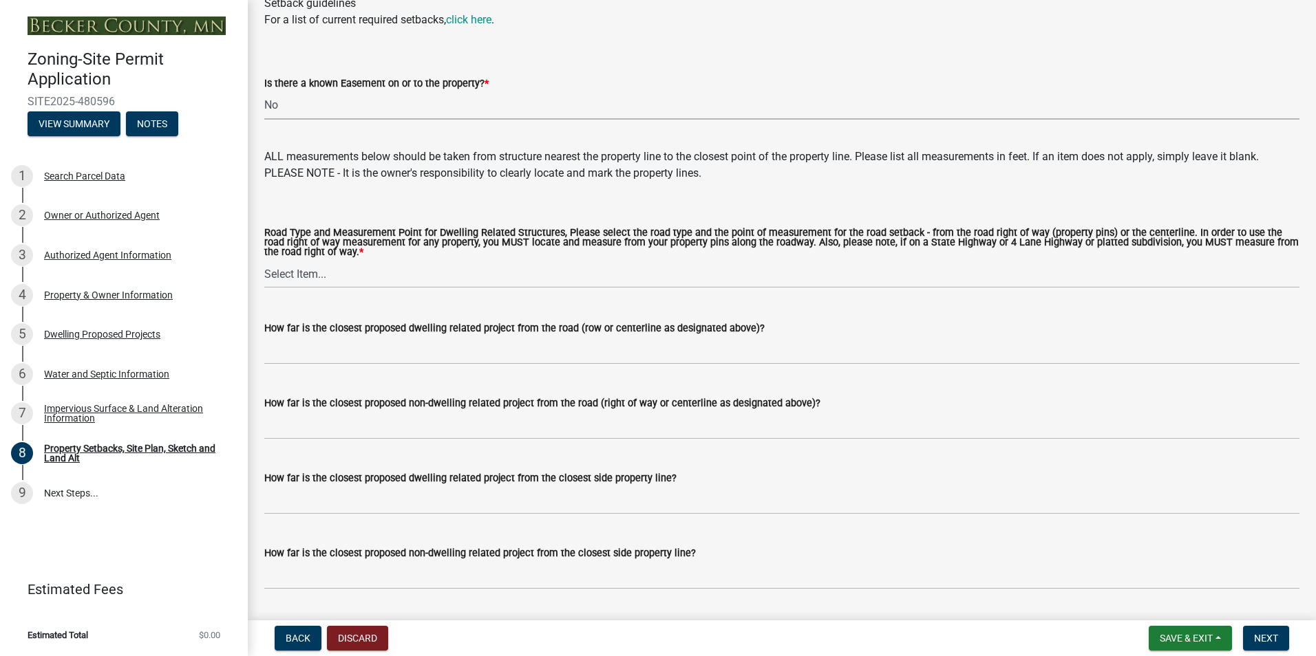
scroll to position [2477, 0]
click at [361, 280] on select "Select Item... Private Easement - Right of Way Private Easement - Centerline Pu…" at bounding box center [781, 273] width 1035 height 28
click at [264, 263] on select "Select Item... Private Easement - Right of Way Private Easement - Centerline Pu…" at bounding box center [781, 273] width 1035 height 28
select select "1418c7e3-4054-4b00-84b5-d09b9560f30a"
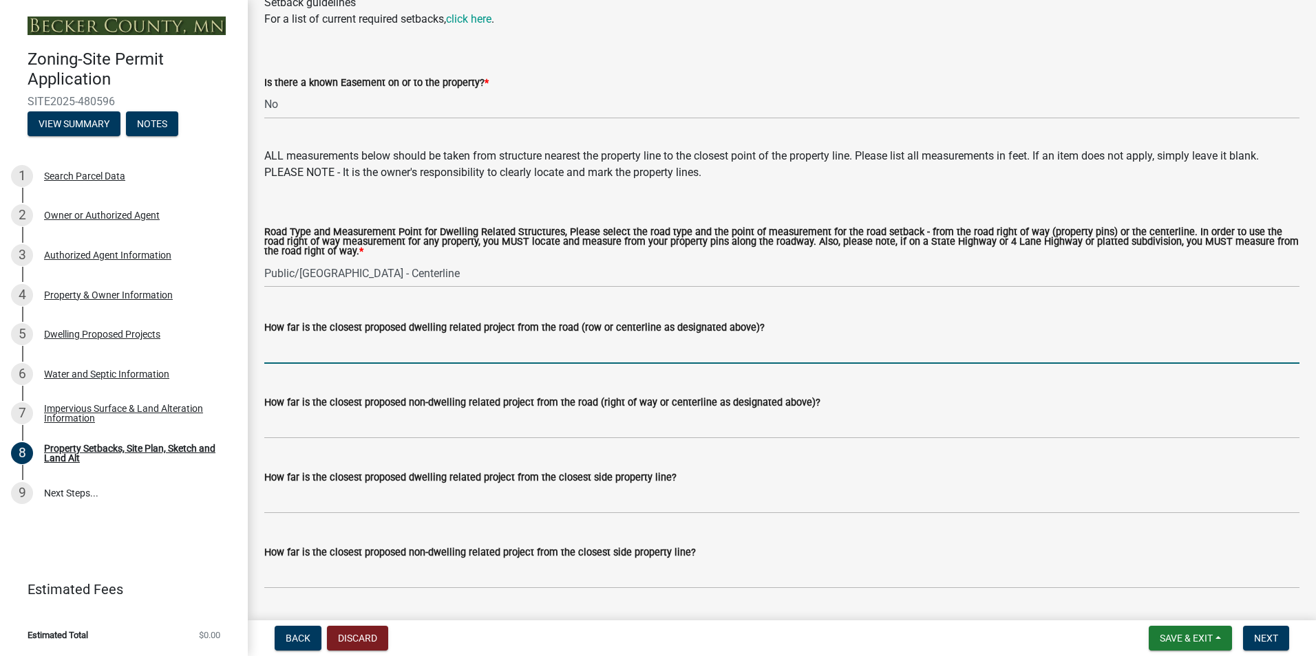
click at [376, 357] on input "How far is the closest proposed dwelling related project from the road (row or …" at bounding box center [781, 350] width 1035 height 28
type input "110"
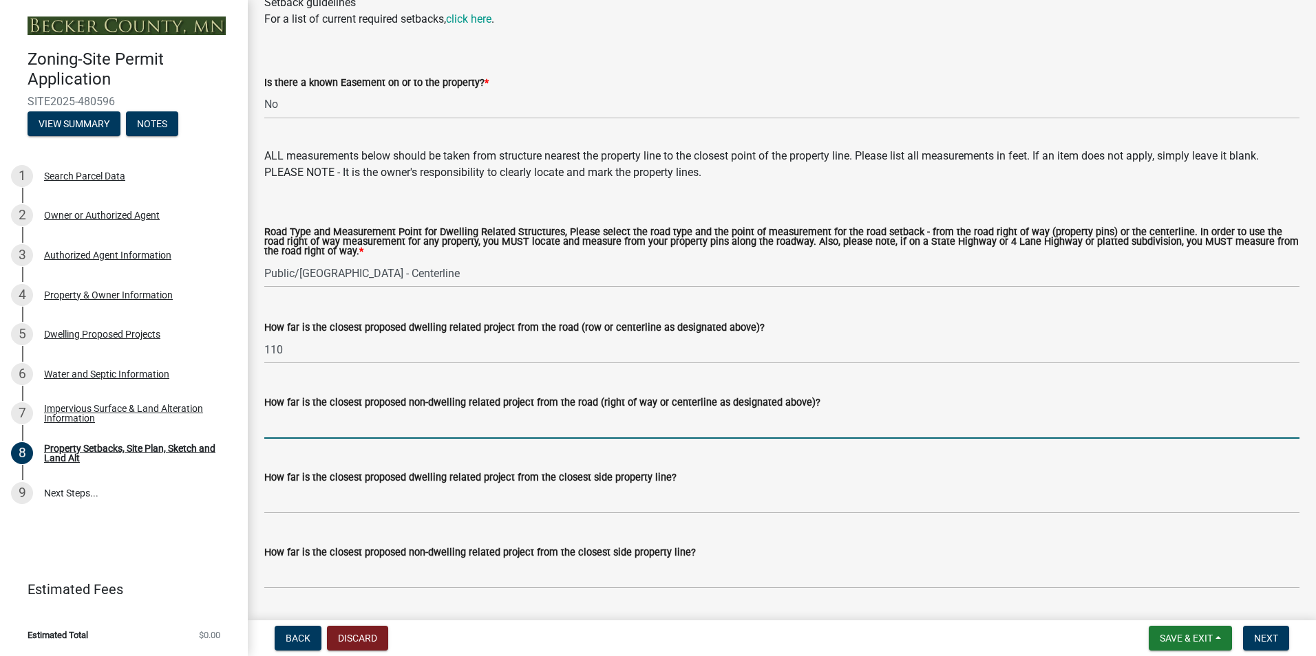
click at [331, 431] on input "How far is the closest proposed non-dwelling related project from the road (rig…" at bounding box center [781, 425] width 1035 height 28
type input "1"
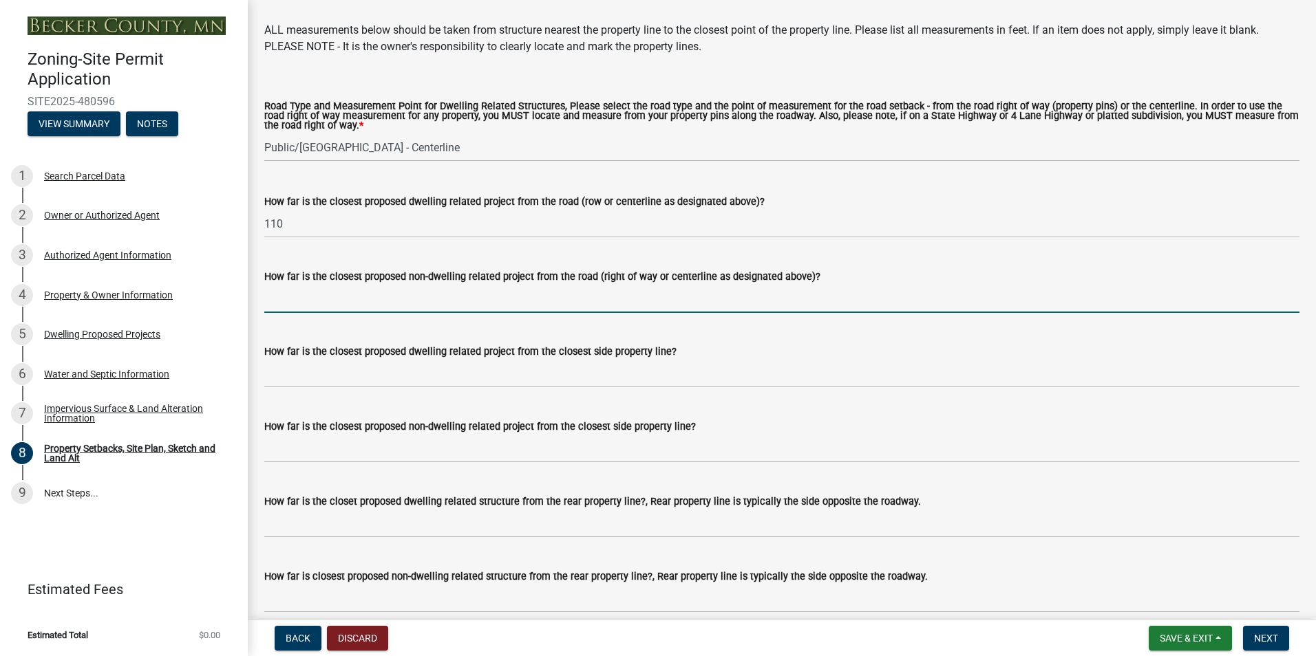
scroll to position [2615, 0]
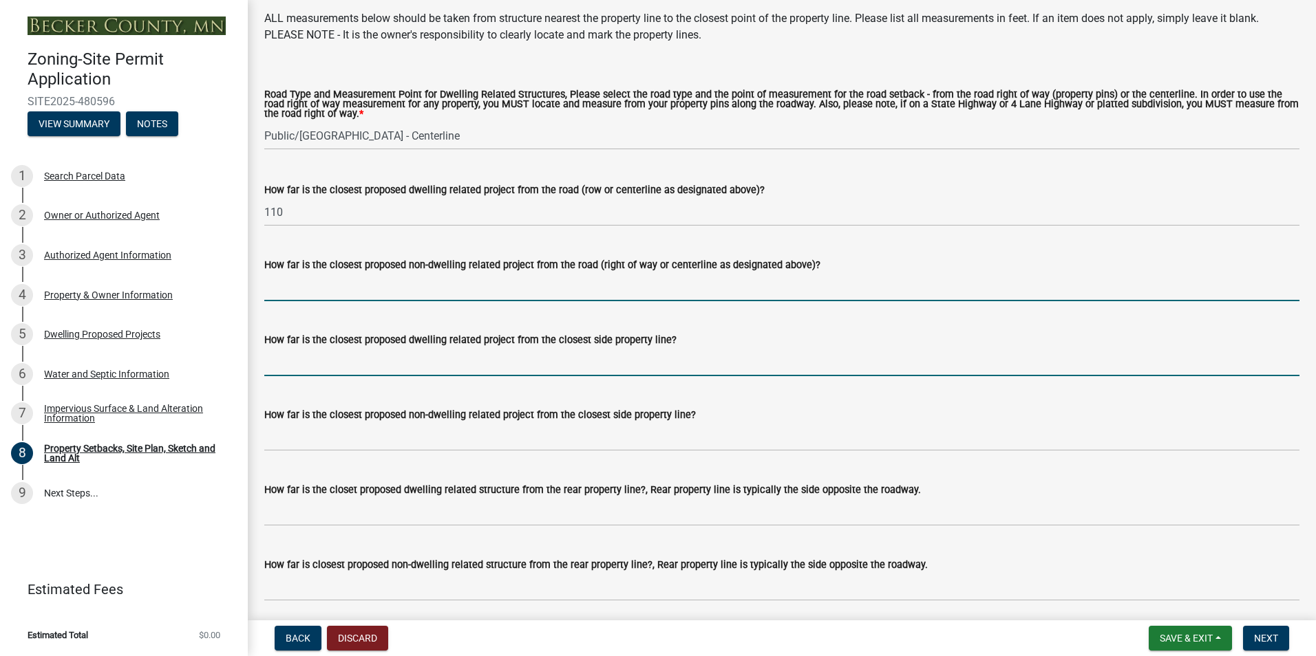
click at [395, 372] on input "How far is the closest proposed dwelling related project from the closest side …" at bounding box center [781, 362] width 1035 height 28
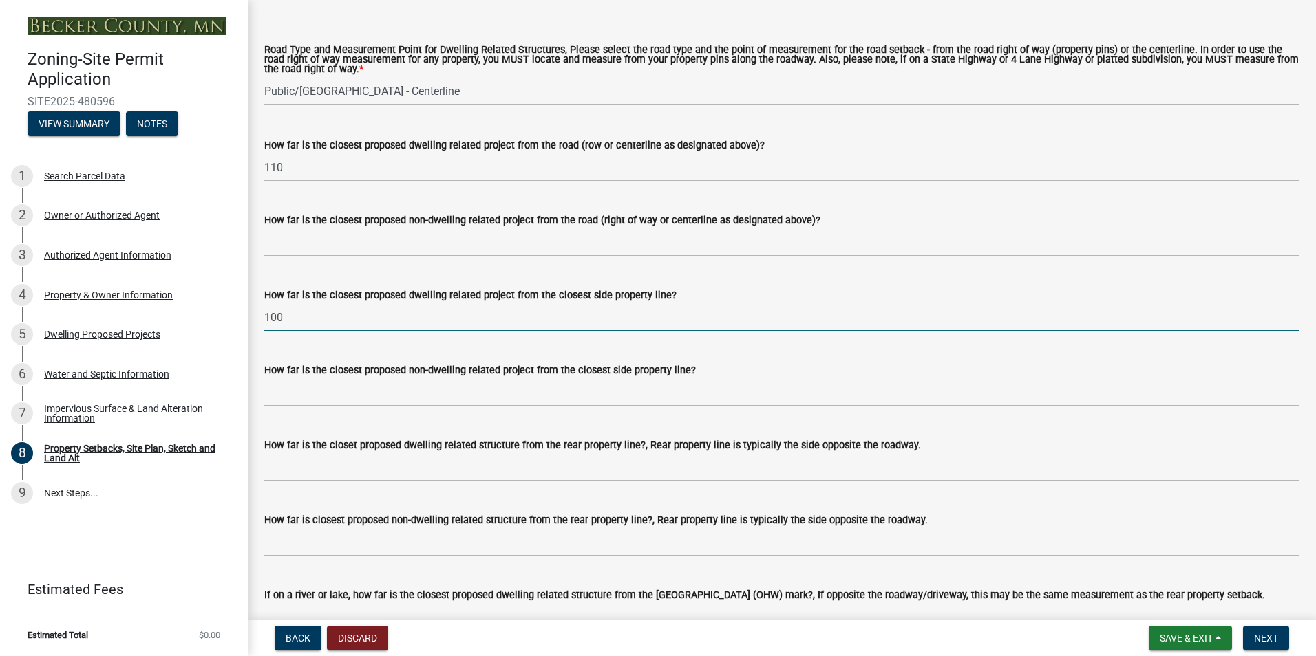
scroll to position [2684, 0]
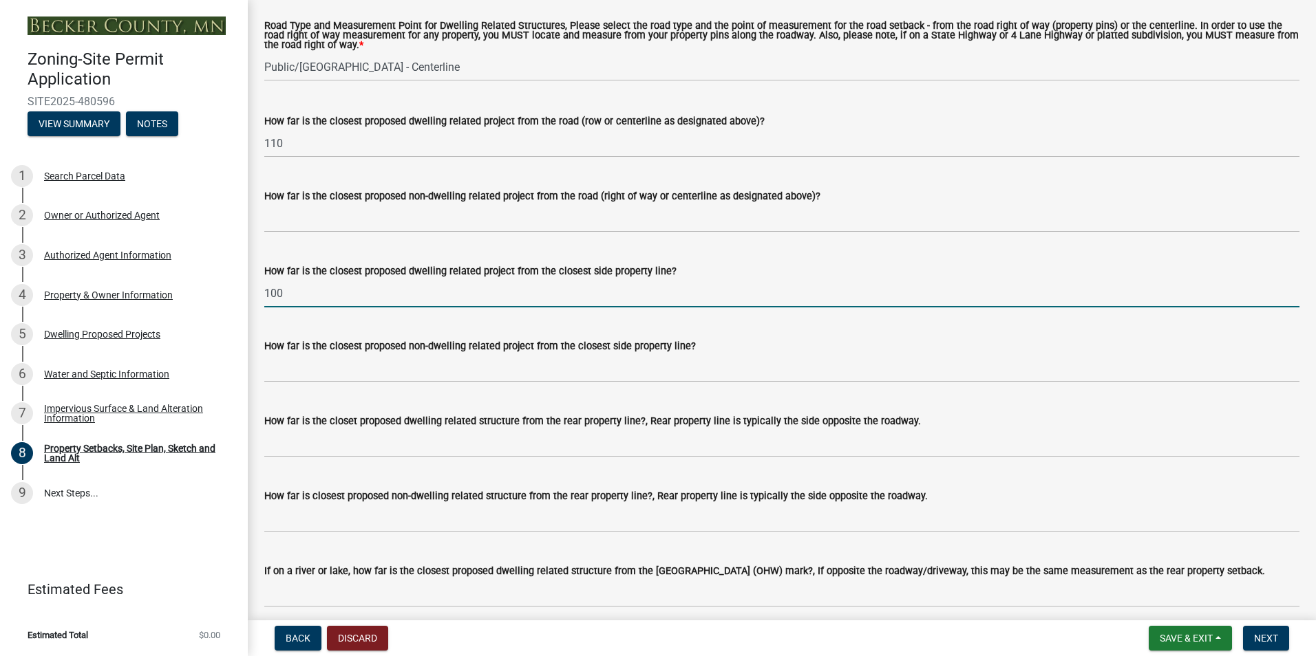
type input "100"
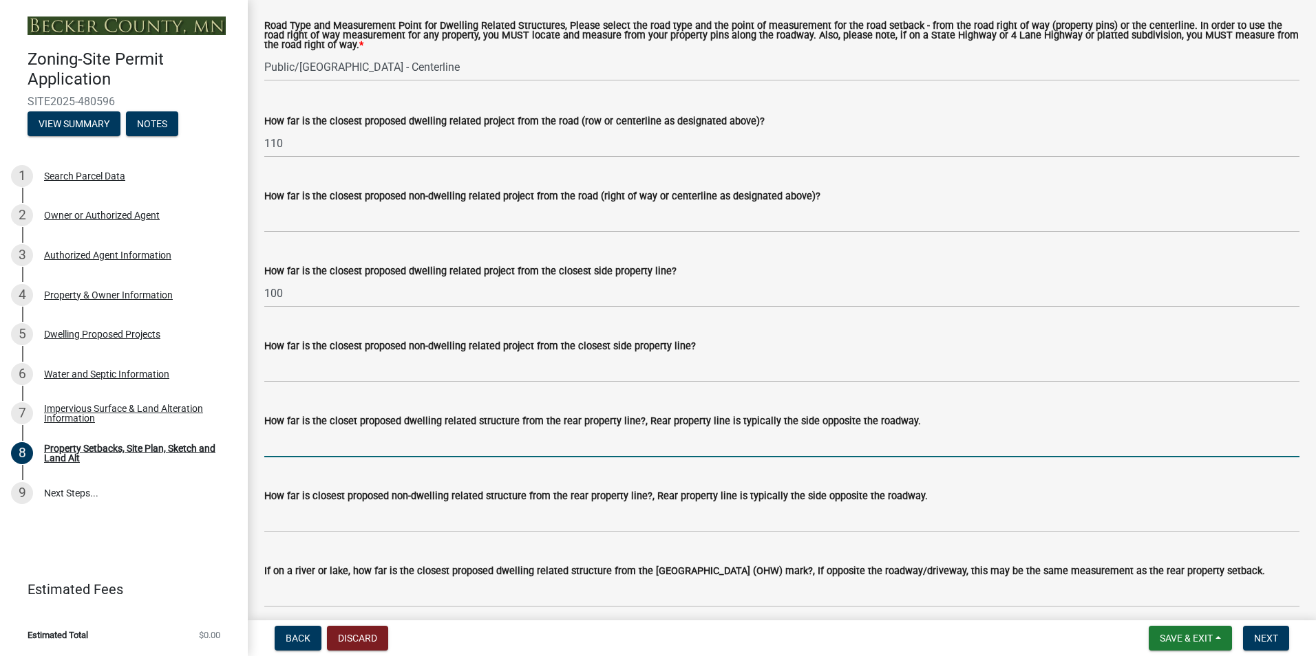
click at [434, 443] on input "How far is the closet proposed dwelling related structure from the rear propert…" at bounding box center [781, 443] width 1035 height 28
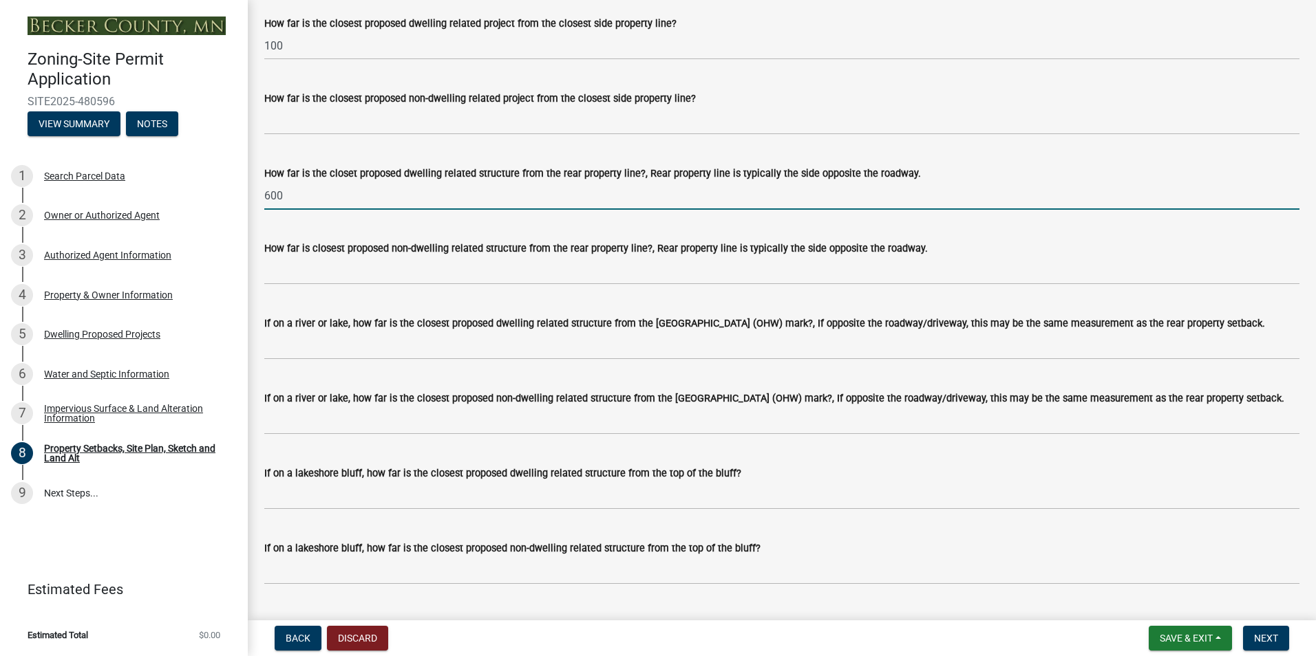
scroll to position [2959, 0]
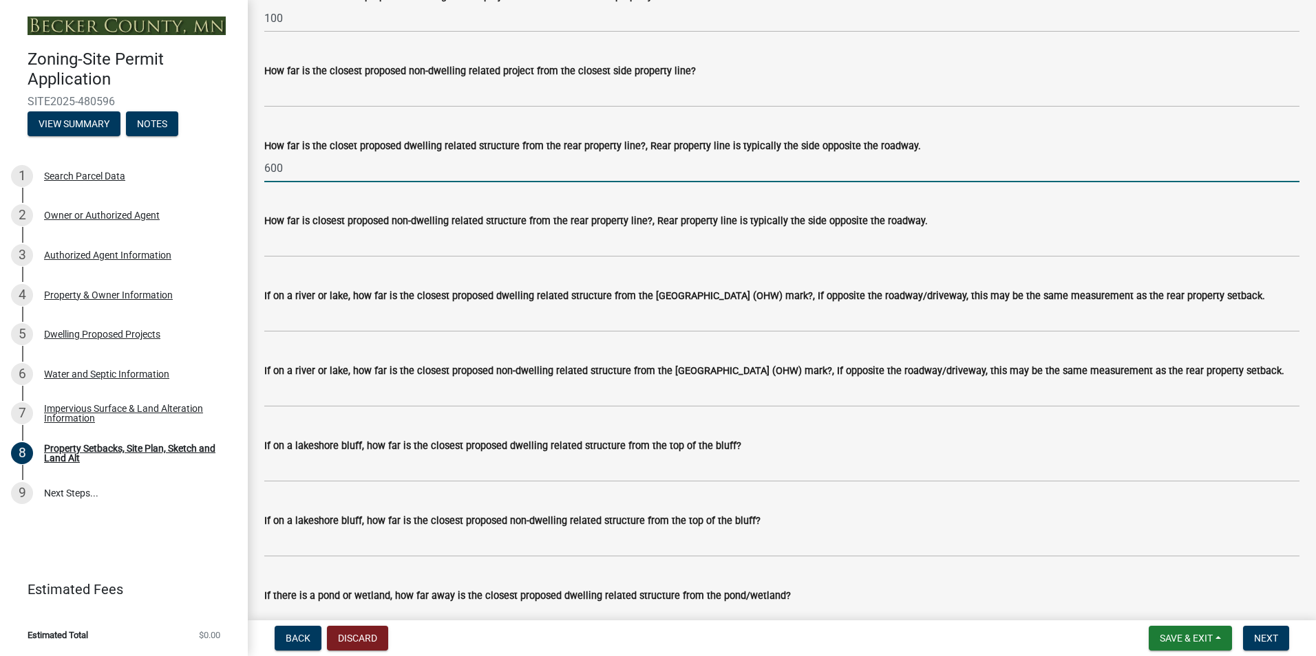
type input "600"
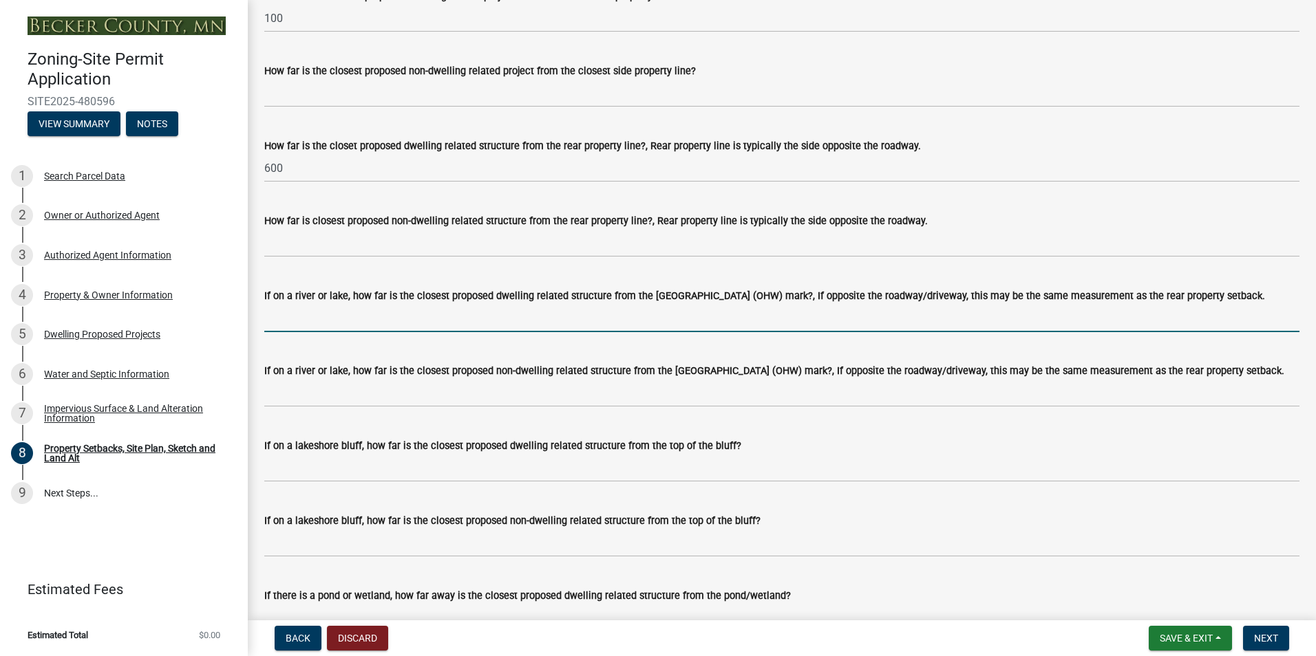
click at [343, 327] on input "If on a river or lake, how far is the closest proposed dwelling related structu…" at bounding box center [781, 318] width 1035 height 28
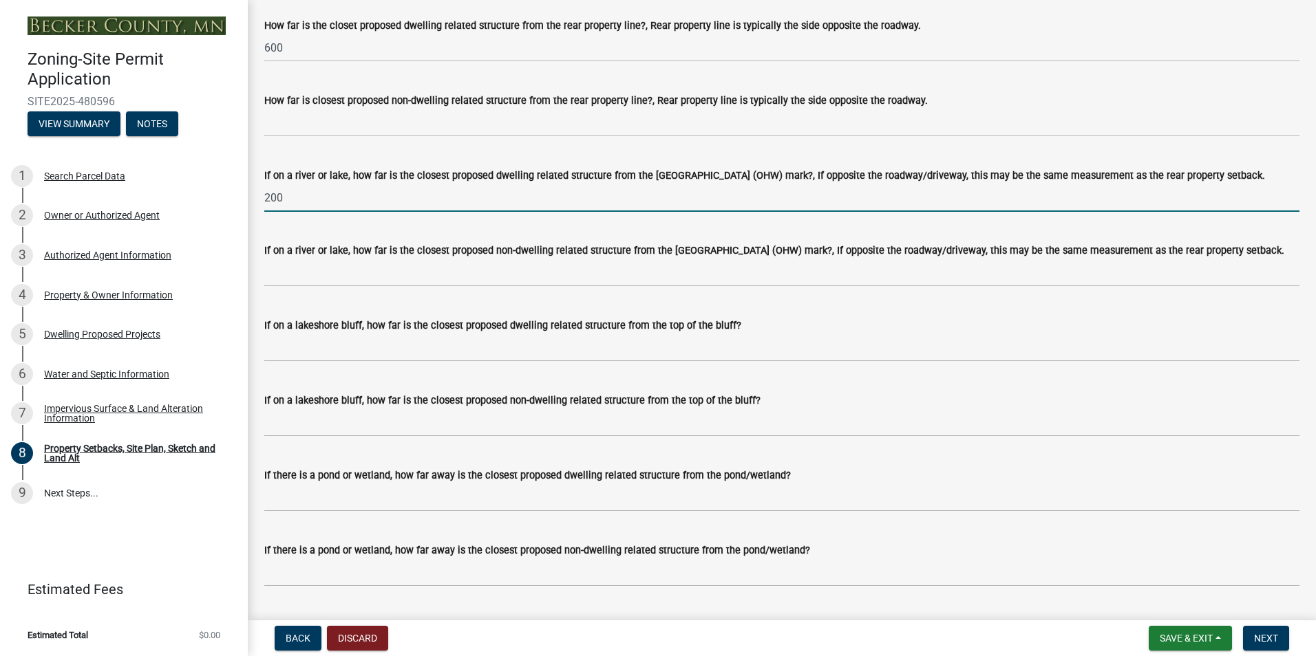
scroll to position [3097, 0]
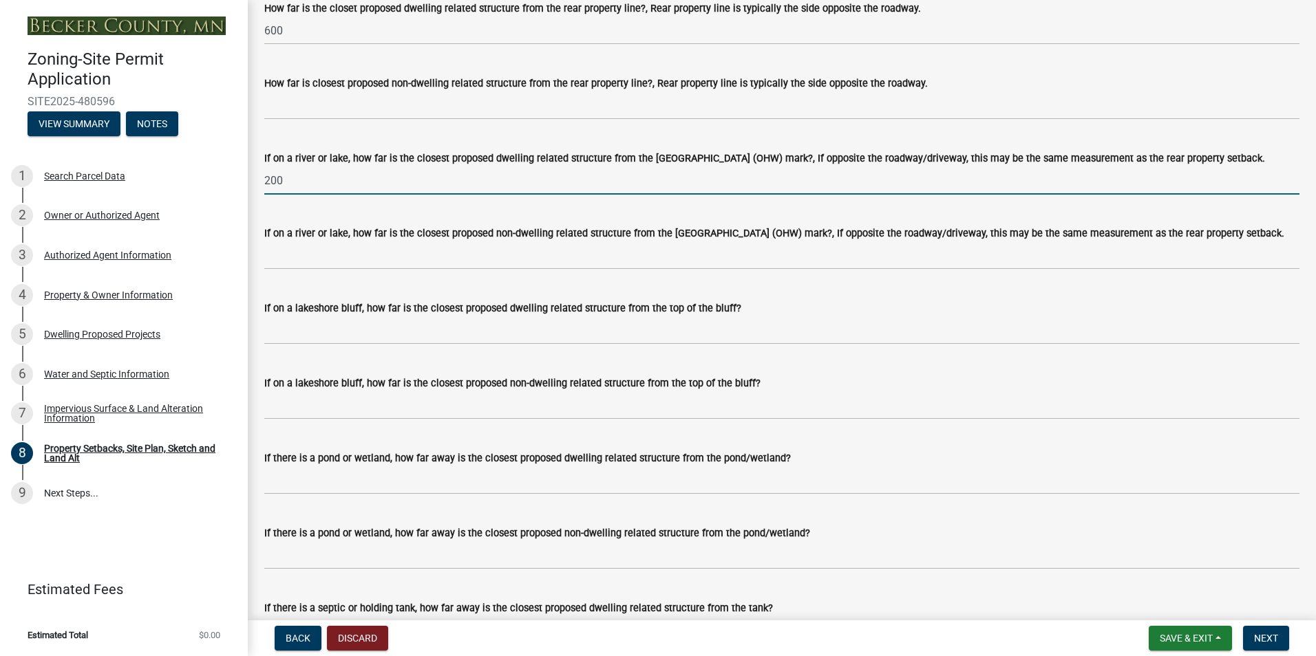
type input "200"
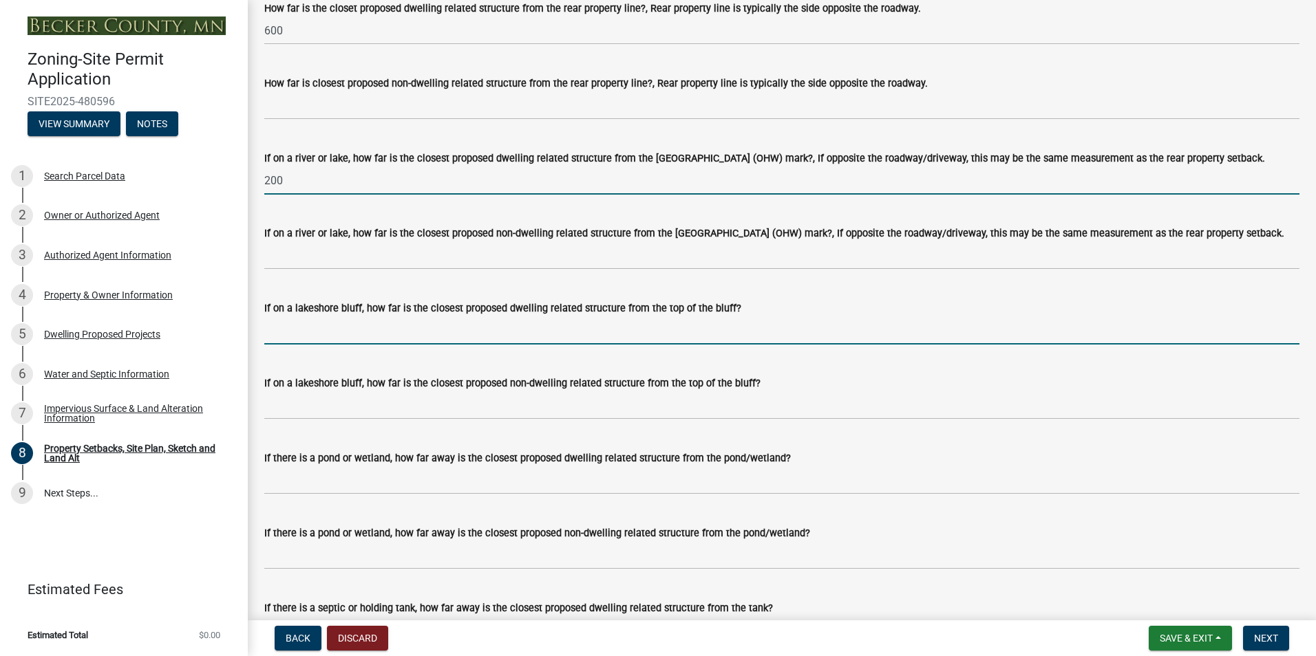
click at [343, 337] on input "If on a lakeshore bluff, how far is the closest proposed dwelling related struc…" at bounding box center [781, 331] width 1035 height 28
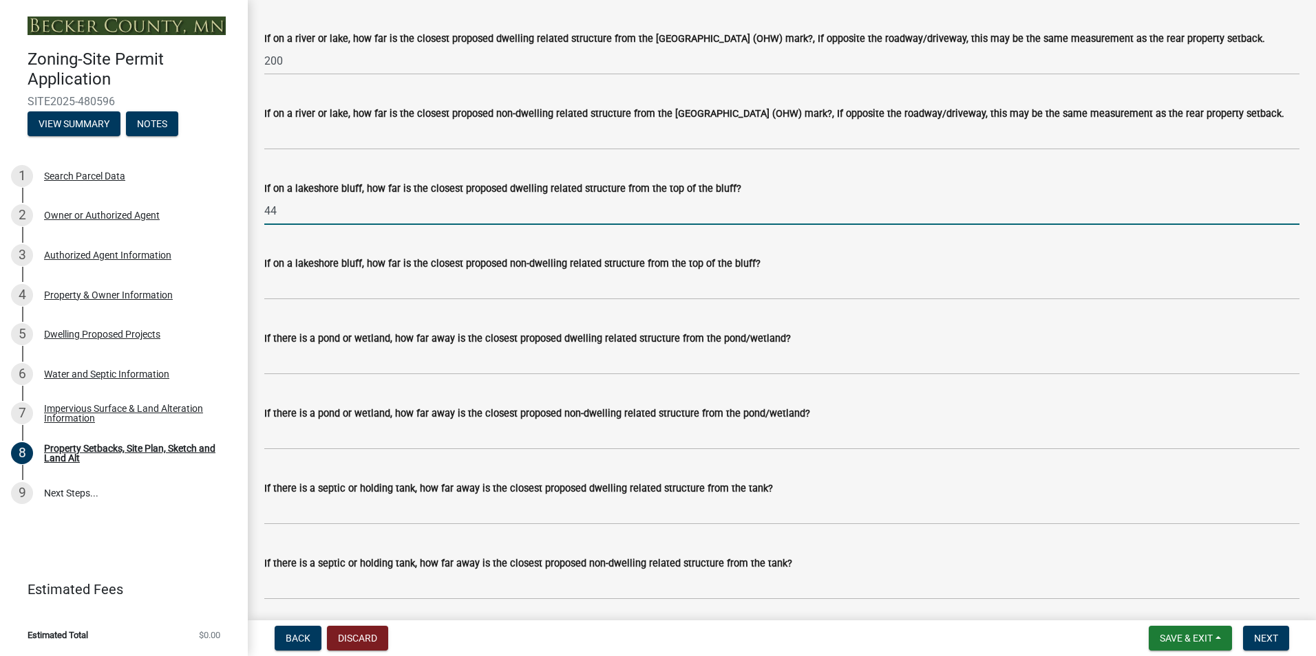
scroll to position [3234, 0]
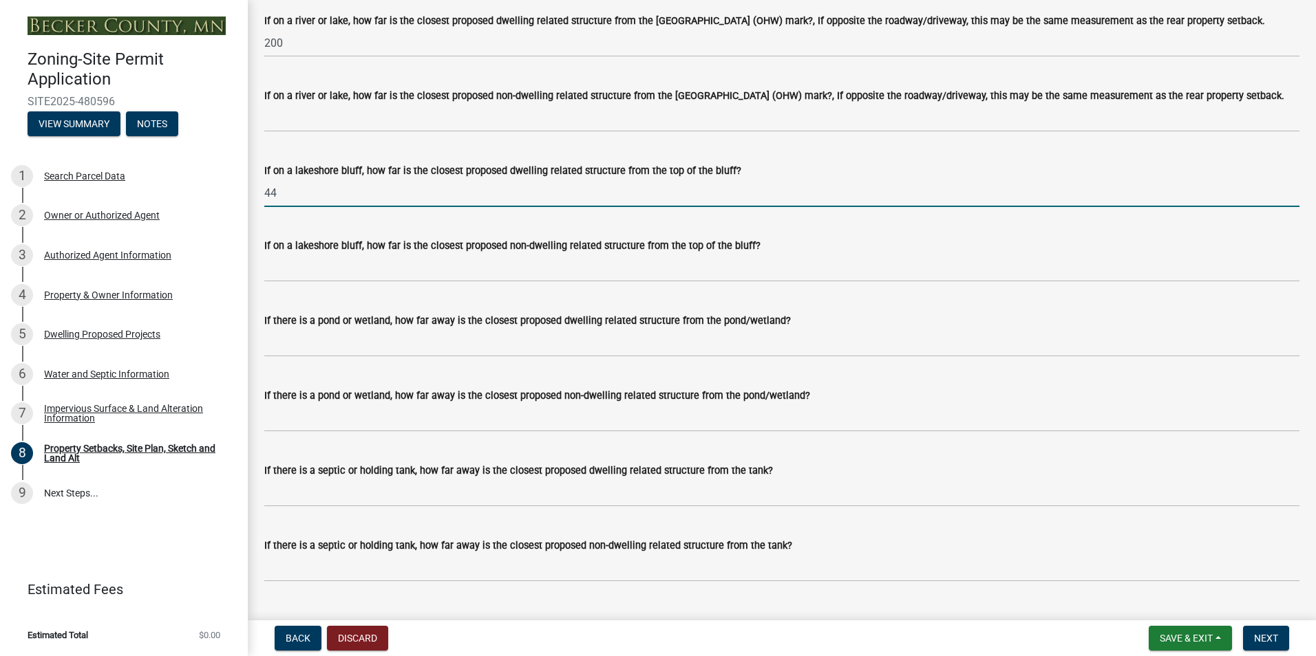
type input "44"
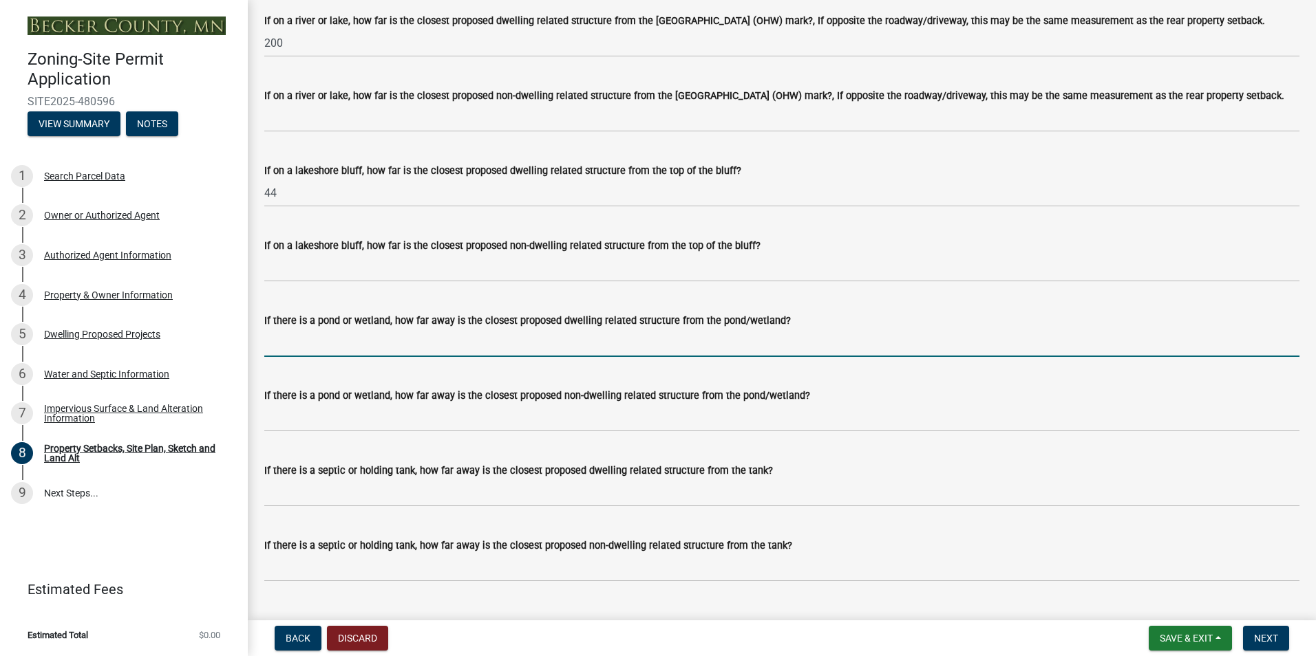
click at [356, 349] on input "If there is a pond or wetland, how far away is the closest proposed dwelling re…" at bounding box center [781, 343] width 1035 height 28
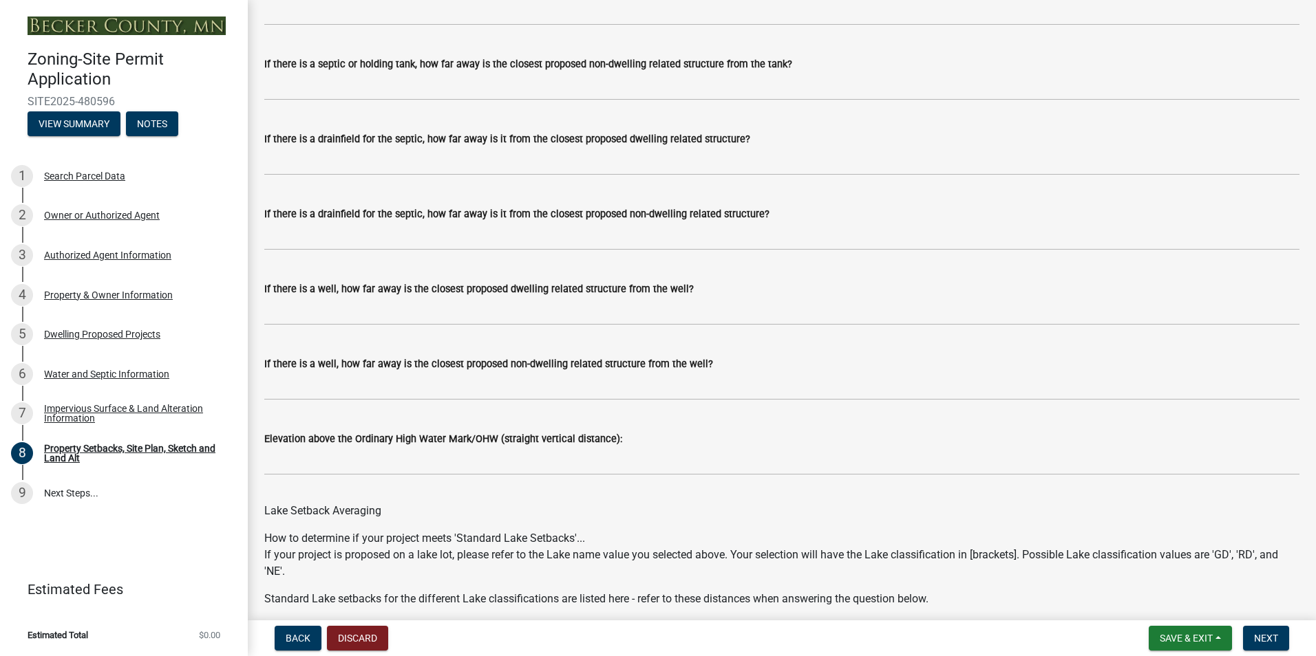
scroll to position [3785, 0]
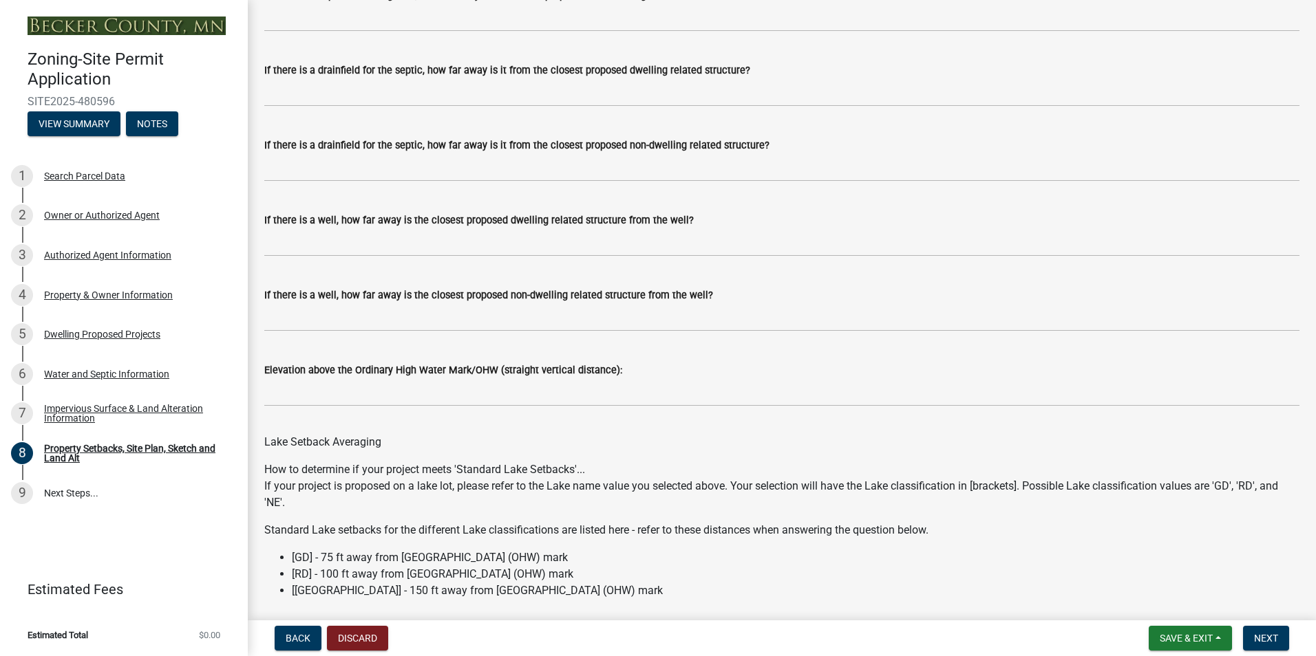
type input "400"
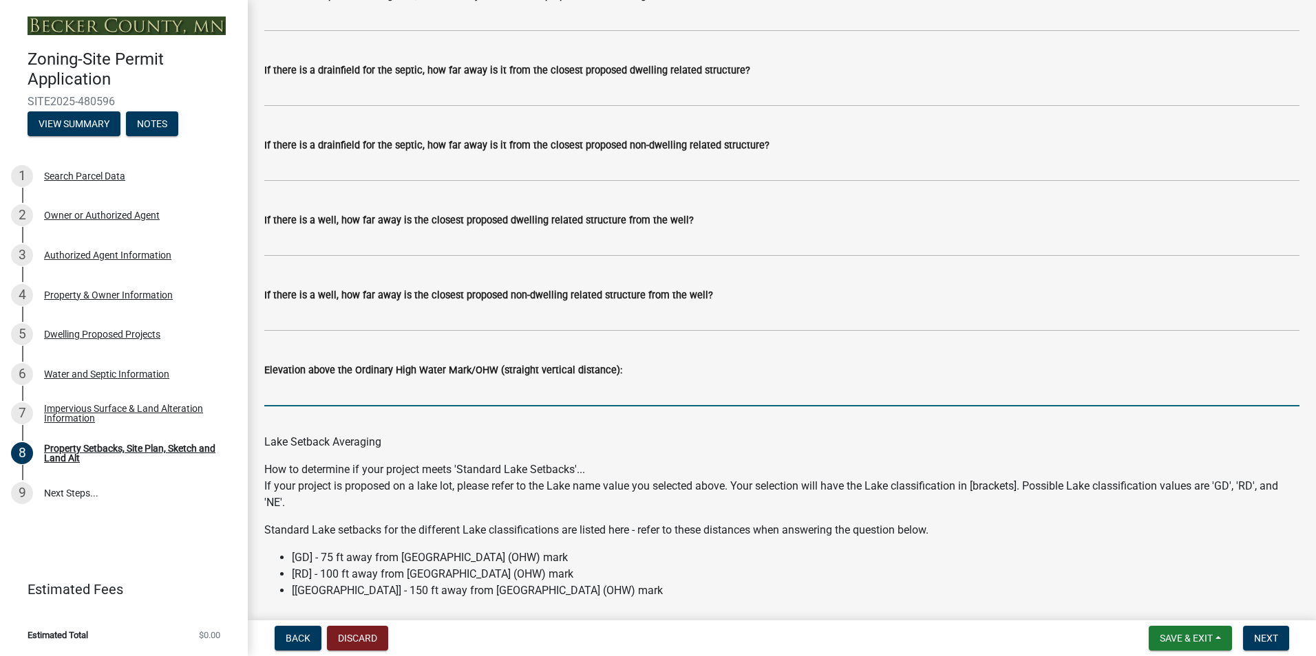
click at [372, 398] on input "Elevation above the Ordinary High Water Mark/OHW (straight vertical distance):" at bounding box center [781, 392] width 1035 height 28
type input "30"
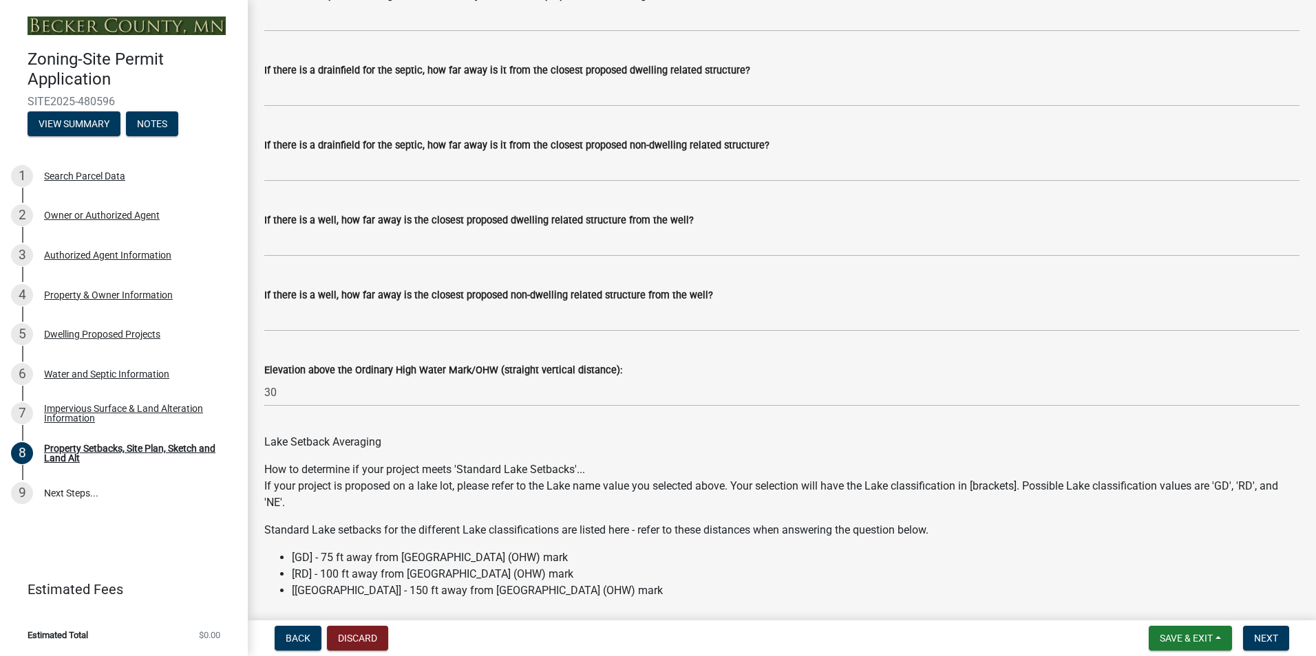
click at [394, 430] on div "Lake Setback Averaging" at bounding box center [781, 434] width 1035 height 33
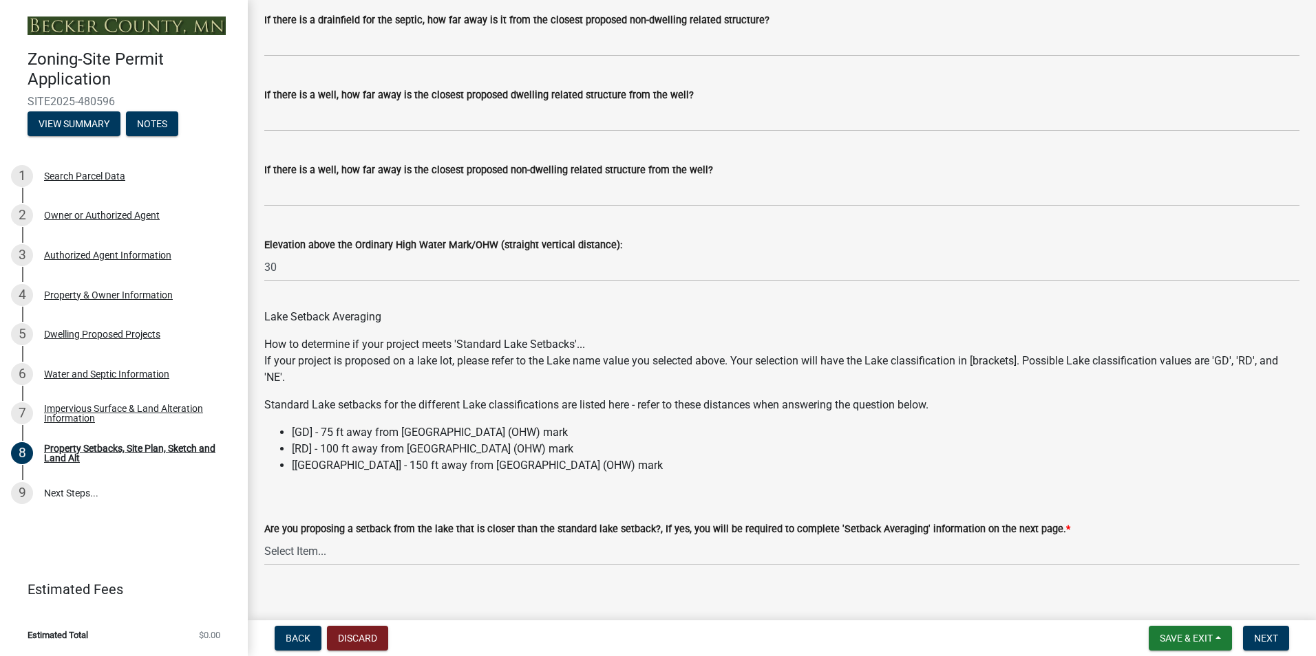
scroll to position [3930, 0]
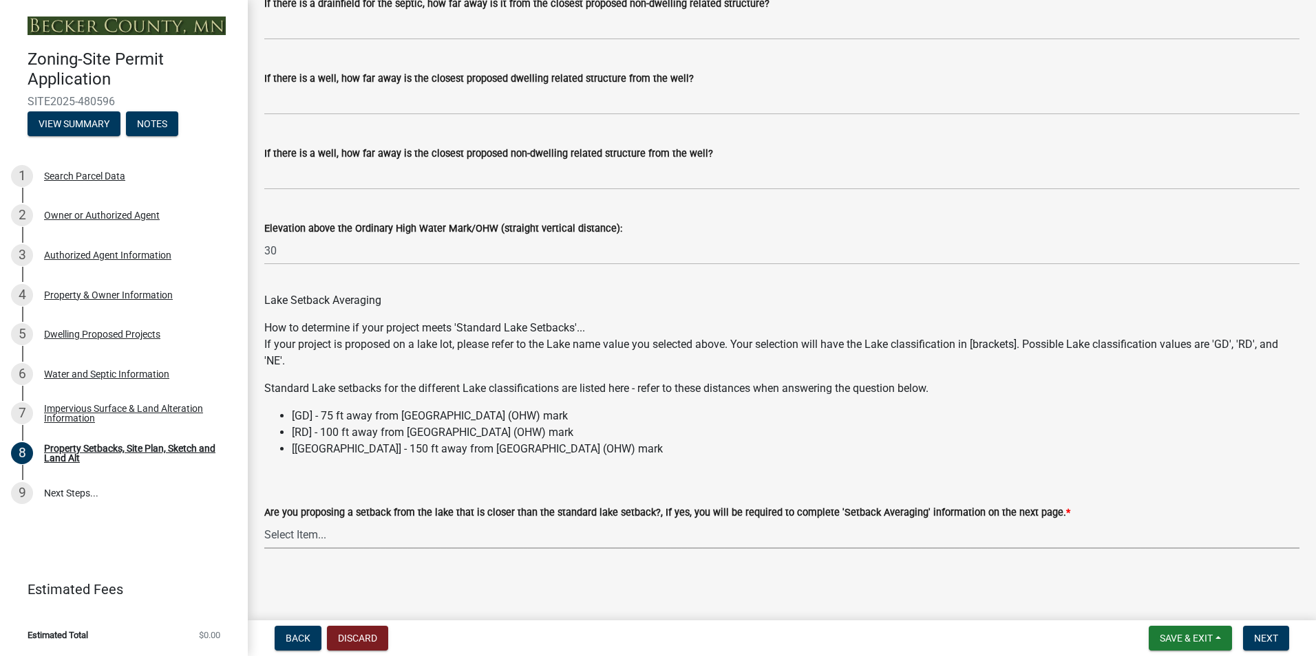
click at [426, 530] on select "Select Item... Yes No N/A" at bounding box center [781, 535] width 1035 height 28
click at [264, 521] on select "Select Item... Yes No N/A" at bounding box center [781, 535] width 1035 height 28
select select "19d13e65-c93d-443e-910a-7a17299544cc"
click at [1265, 634] on span "Next" at bounding box center [1266, 638] width 24 height 11
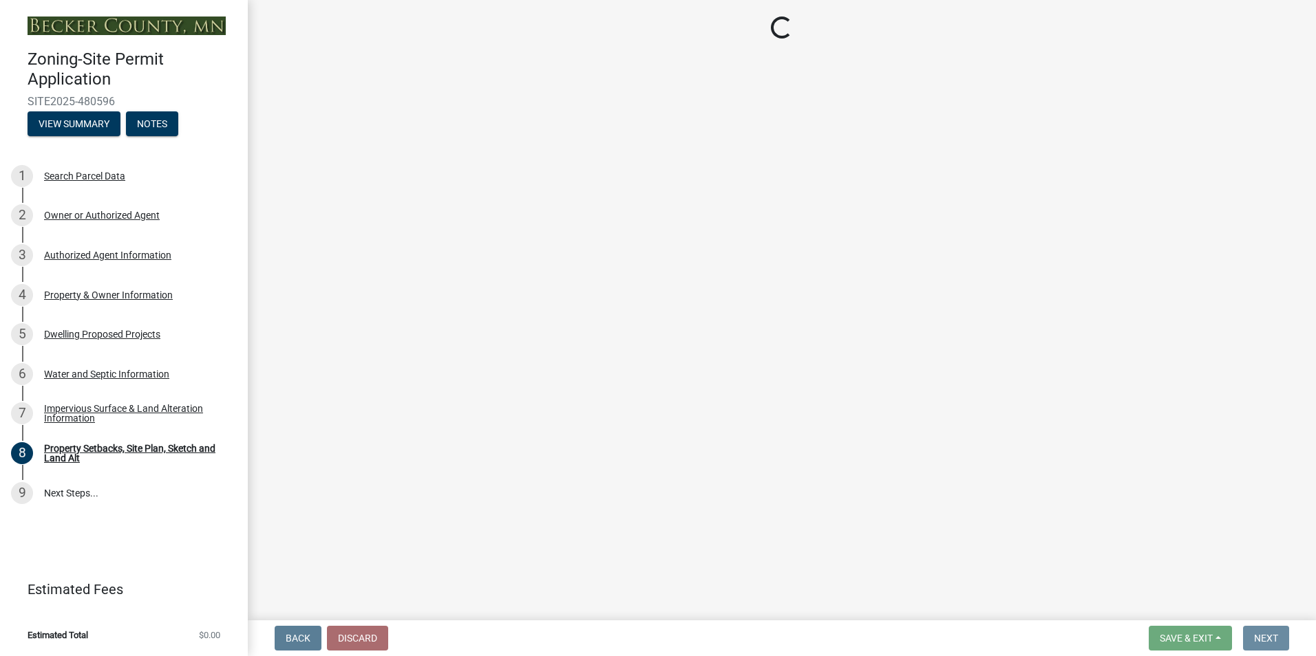
scroll to position [0, 0]
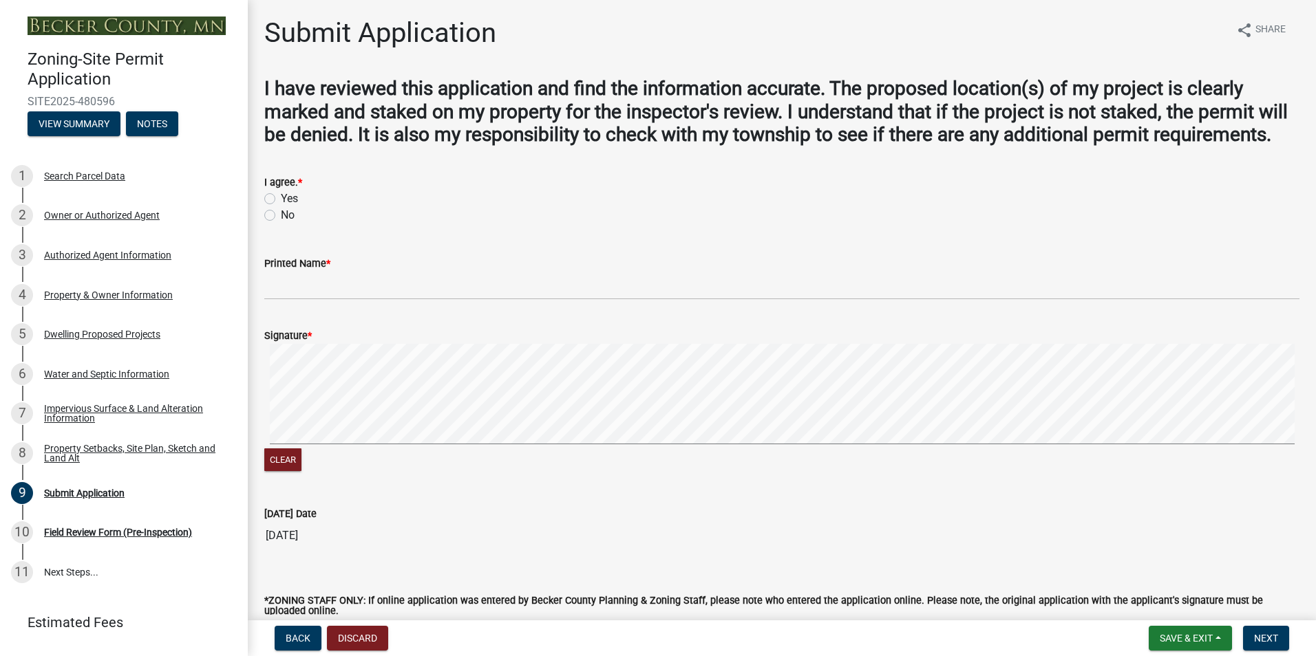
click at [281, 207] on label "Yes" at bounding box center [289, 199] width 17 height 17
click at [281, 200] on input "Yes" at bounding box center [285, 195] width 9 height 9
radio input "true"
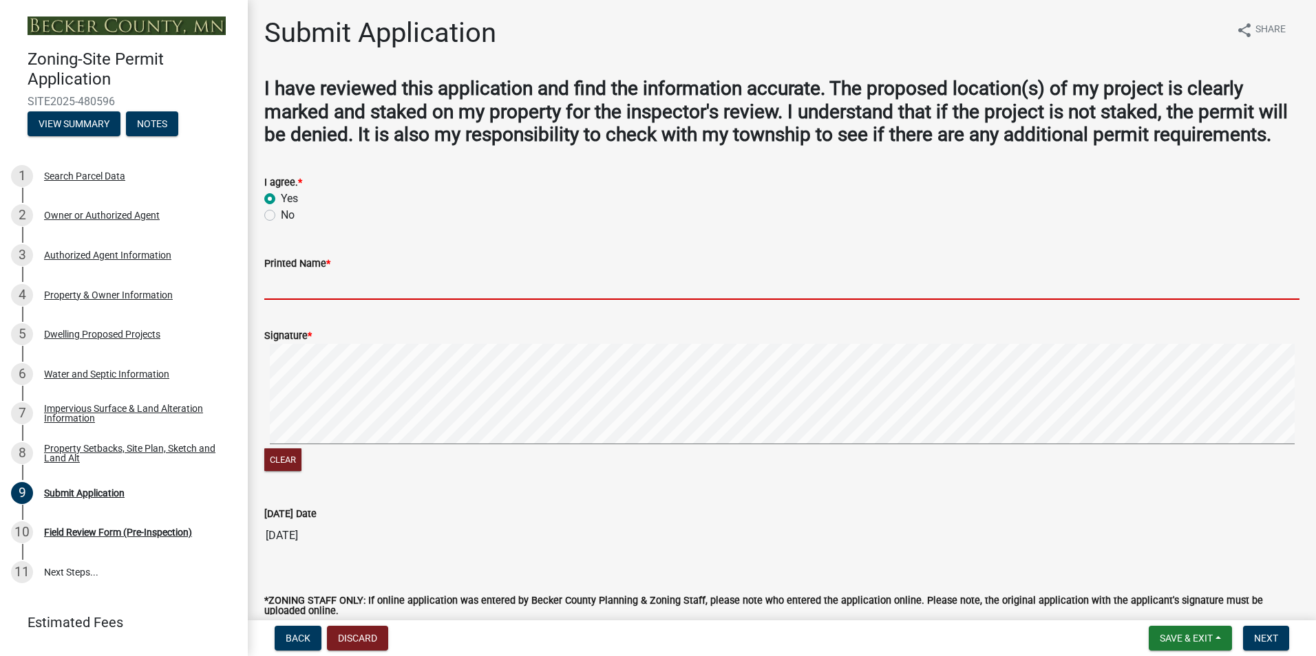
click at [306, 300] on input "Printed Name *" at bounding box center [781, 286] width 1035 height 28
type input "Tyler Drewes"
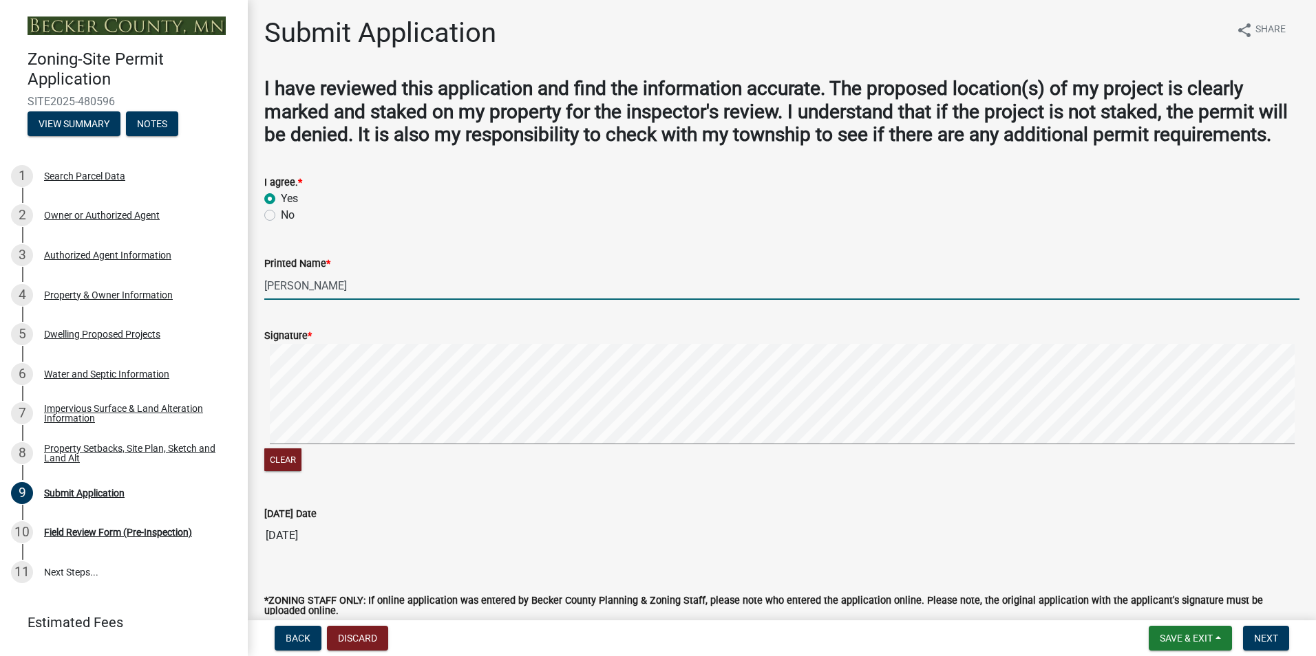
click at [395, 353] on form "Signature * Clear" at bounding box center [781, 393] width 1035 height 164
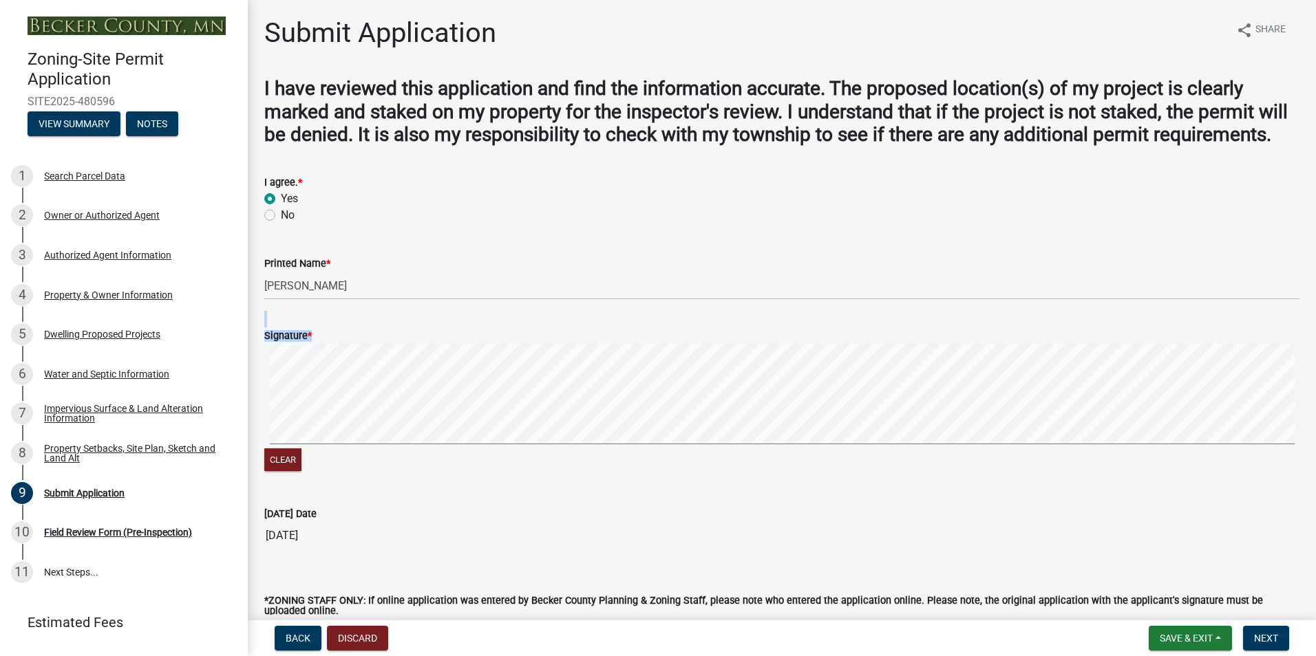
click at [436, 417] on form "Signature * Clear" at bounding box center [781, 393] width 1035 height 164
click at [523, 475] on div "Clear" at bounding box center [781, 462] width 1035 height 26
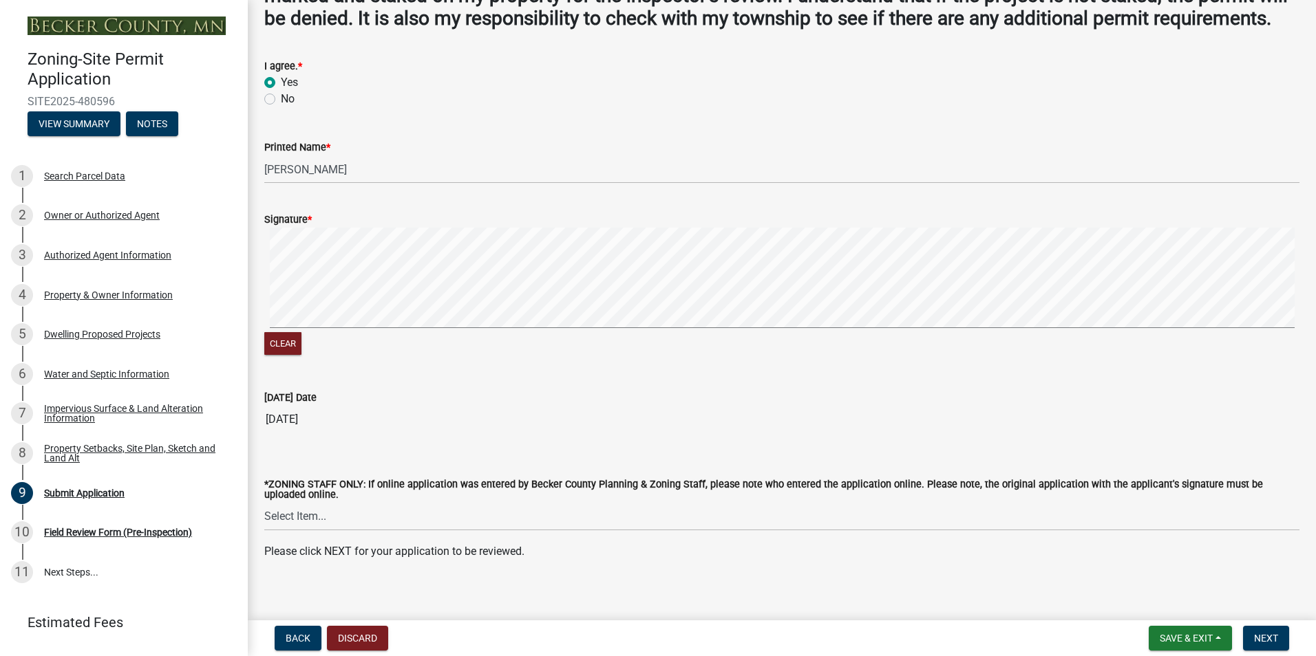
scroll to position [149, 0]
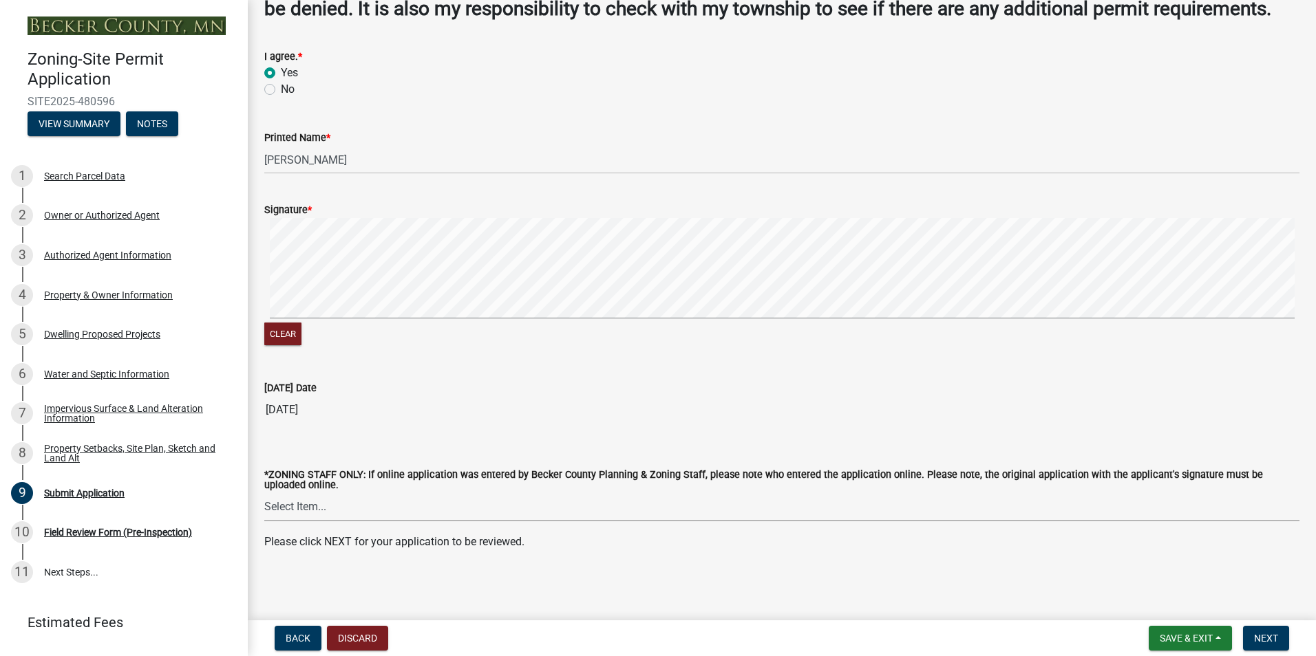
click at [505, 506] on select "Select Item... Jeff Rusness Kyle Vareberg Nicole Bradbury Susan Rockwell Tyler …" at bounding box center [781, 507] width 1035 height 28
click at [505, 504] on select "Select Item... Jeff Rusness Kyle Vareberg Nicole Bradbury Susan Rockwell Tyler …" at bounding box center [781, 507] width 1035 height 28
click at [1266, 642] on span "Next" at bounding box center [1266, 638] width 24 height 11
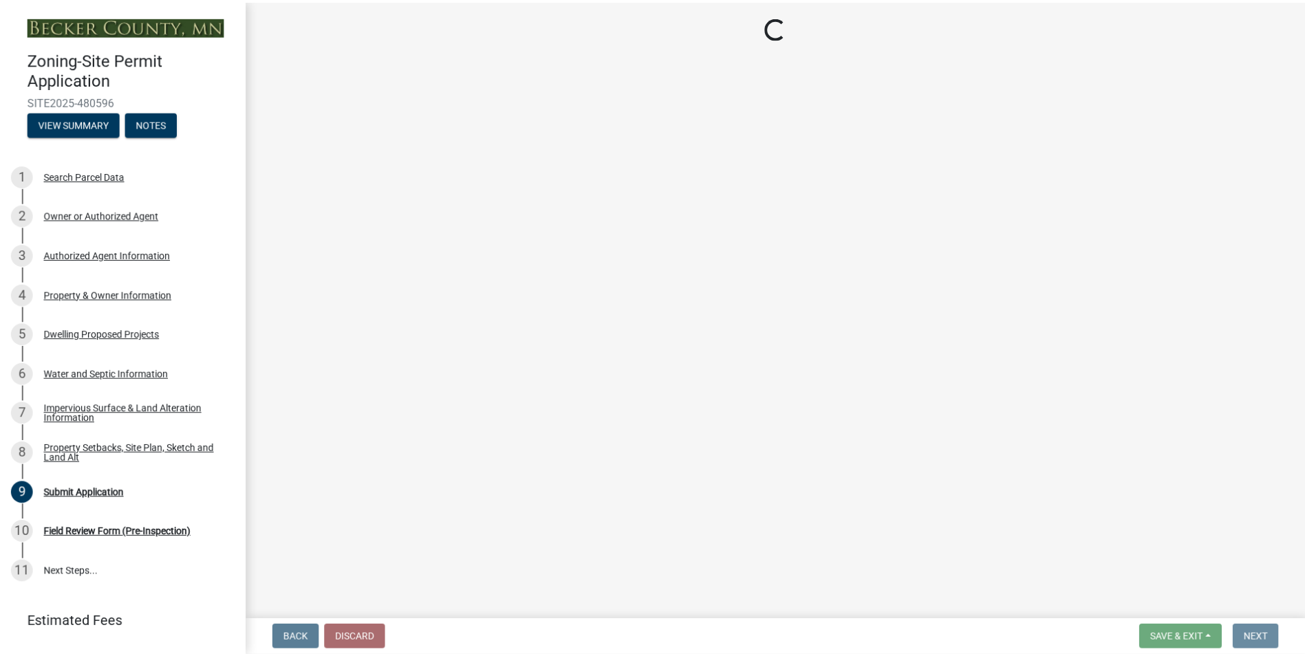
scroll to position [0, 0]
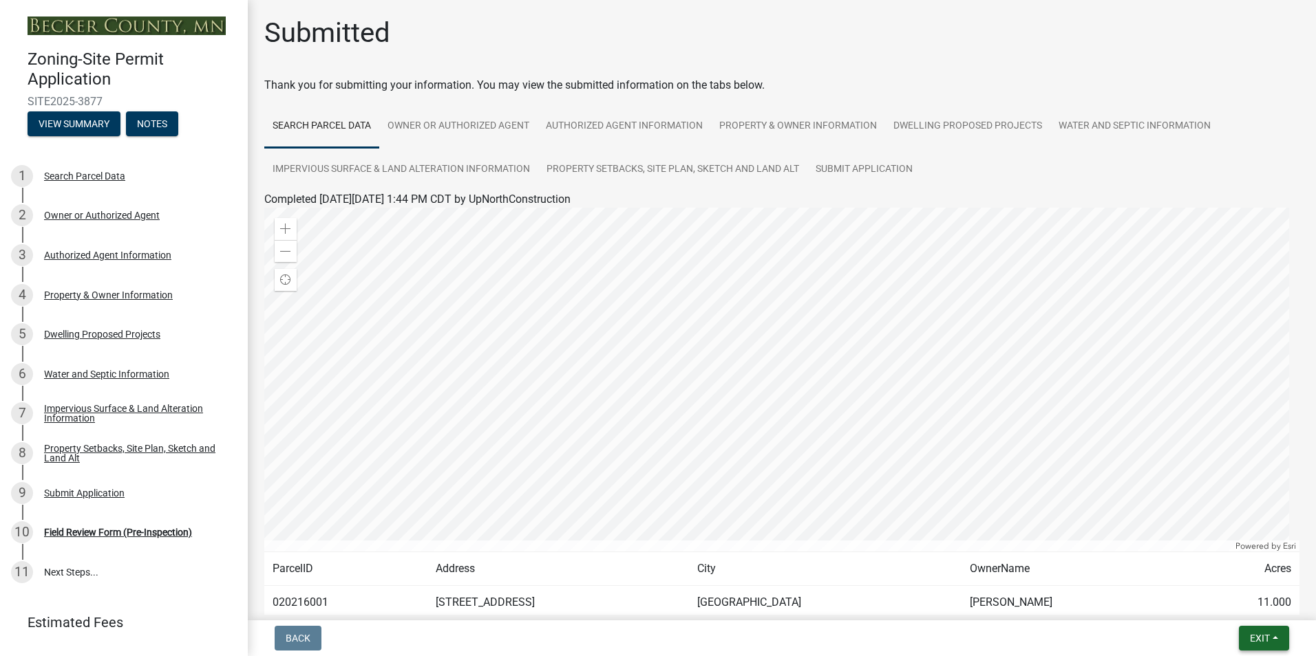
click at [1258, 636] on span "Exit" at bounding box center [1260, 638] width 20 height 11
click at [1224, 610] on button "Save & Exit" at bounding box center [1234, 602] width 110 height 33
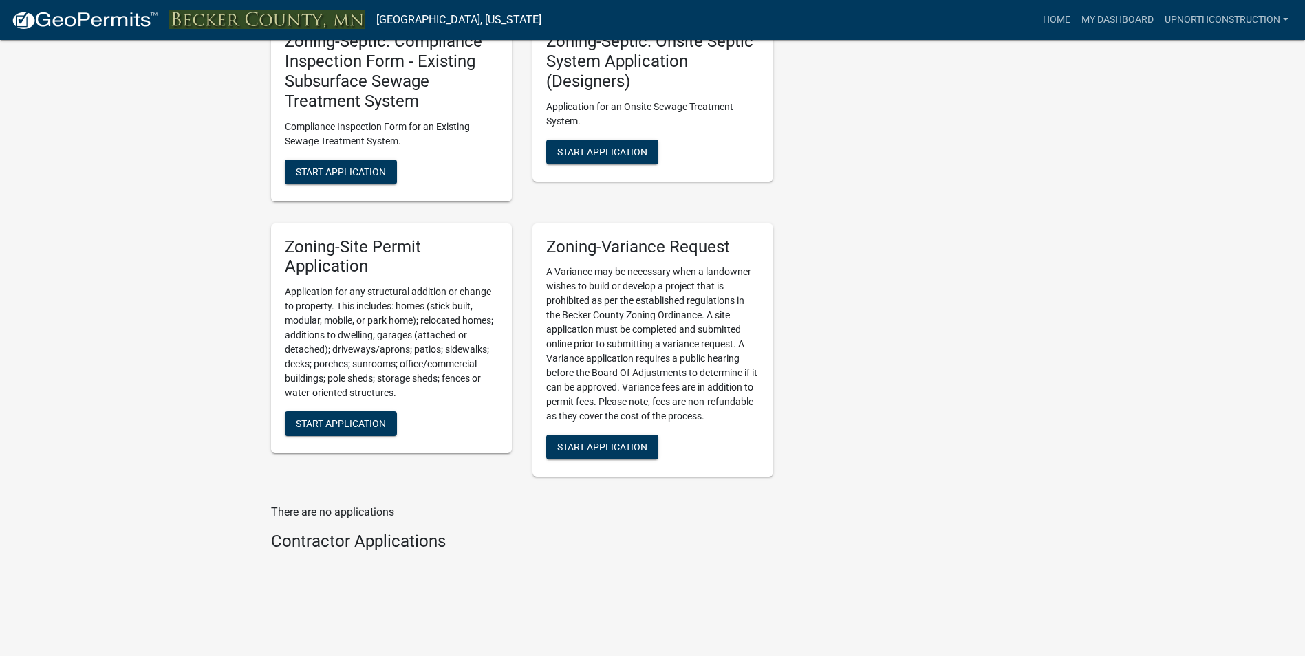
scroll to position [1312, 0]
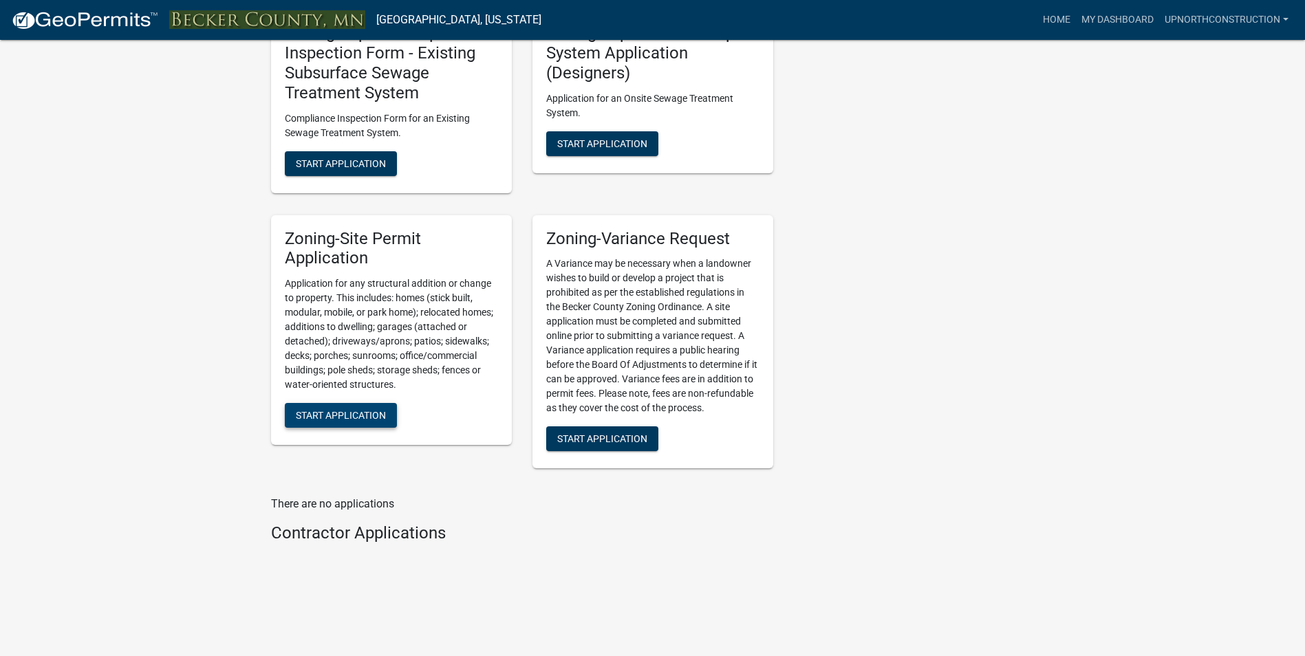
click at [351, 407] on button "Start Application" at bounding box center [341, 415] width 112 height 25
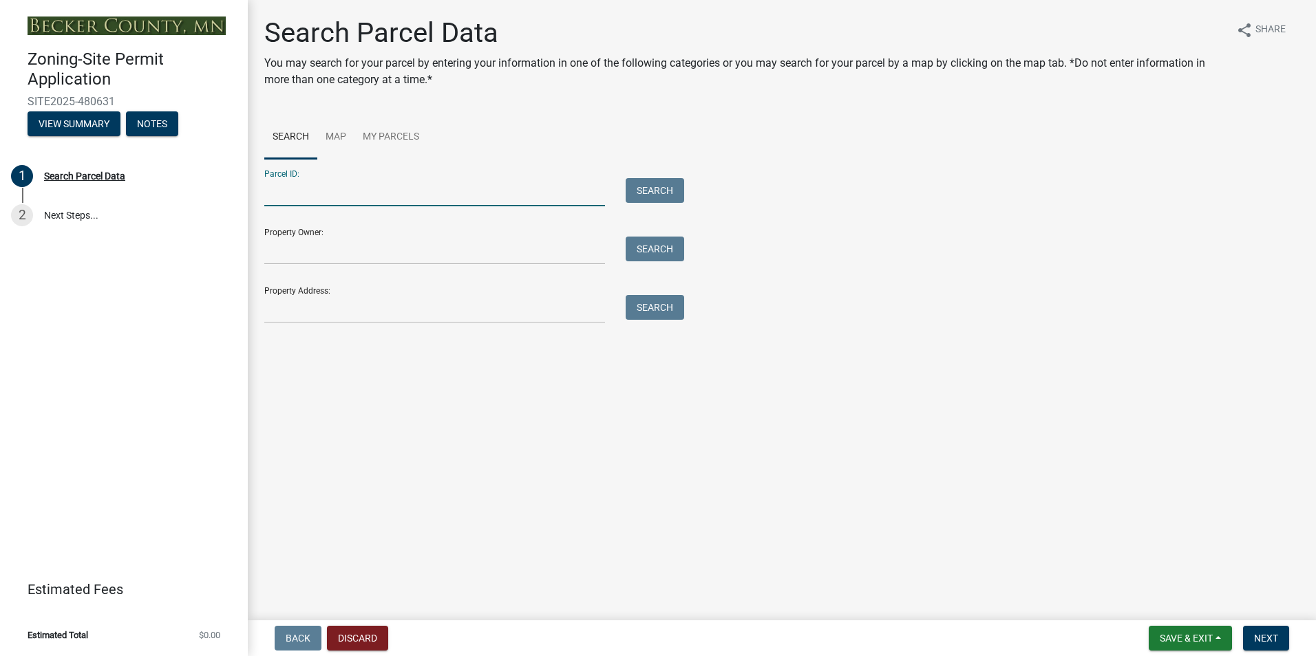
click at [467, 196] on input "Parcel ID:" at bounding box center [434, 192] width 341 height 28
type input "171275000"
click at [663, 194] on button "Search" at bounding box center [655, 190] width 58 height 25
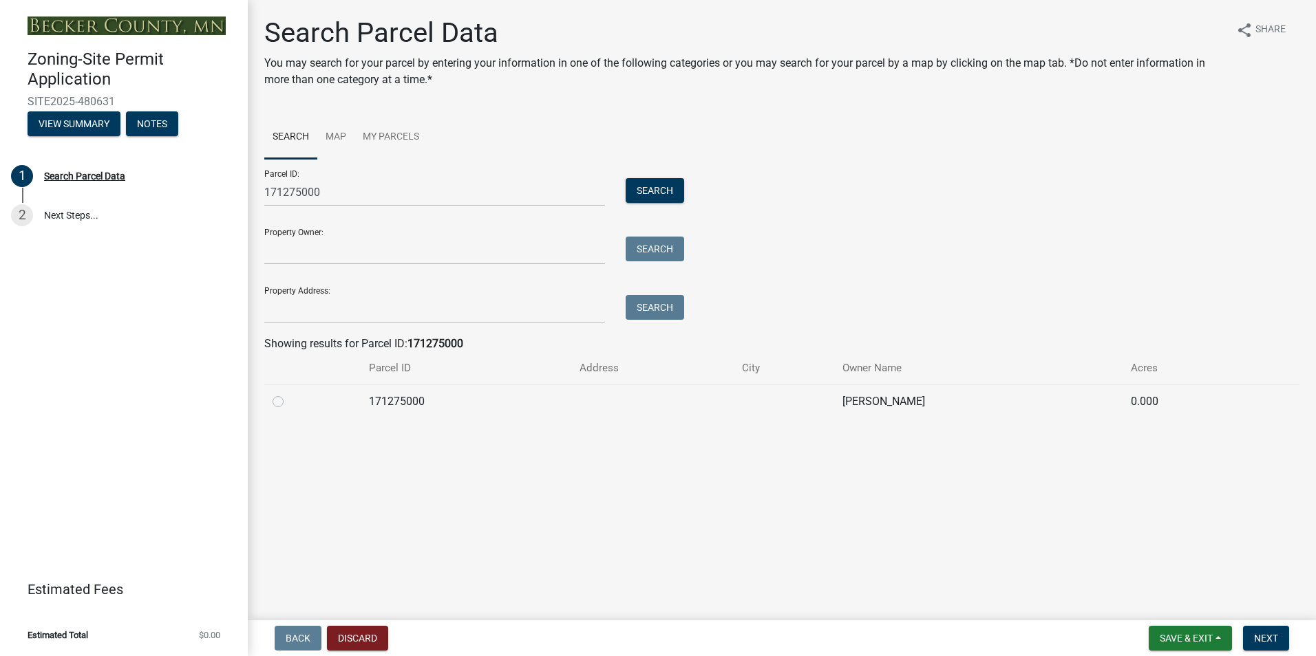
click at [289, 394] on label at bounding box center [289, 394] width 0 height 0
click at [289, 398] on input "radio" at bounding box center [293, 398] width 9 height 9
radio input "true"
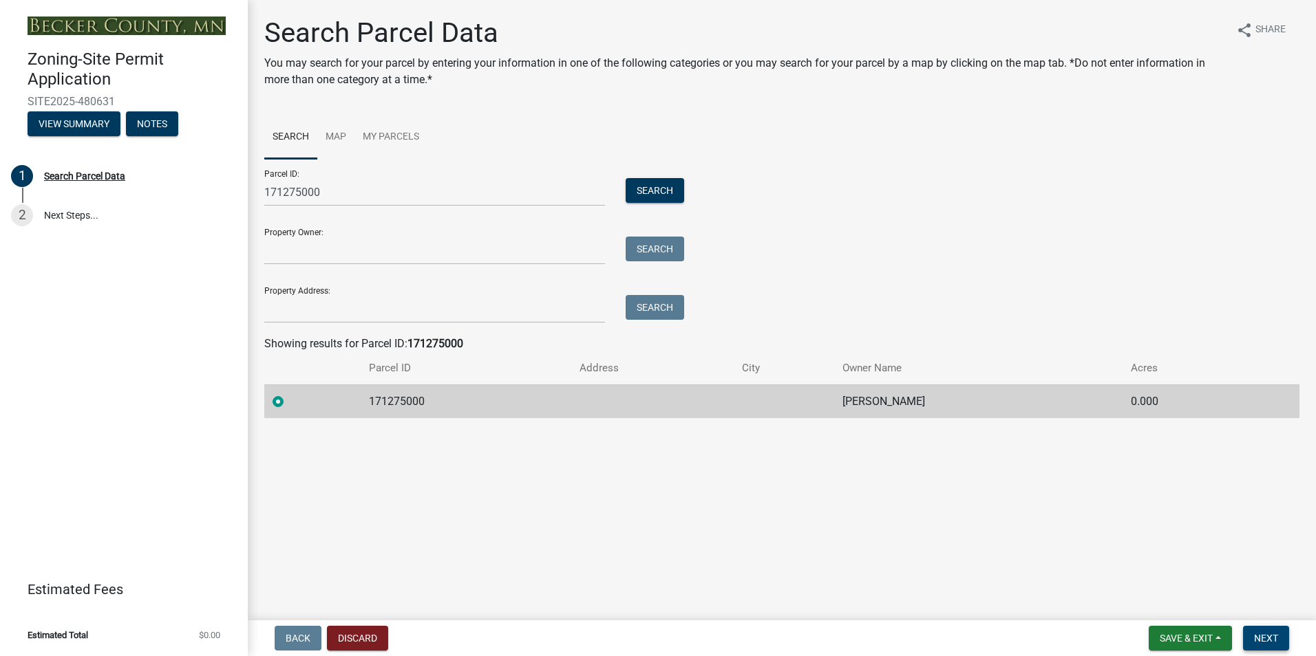
click at [1273, 639] on span "Next" at bounding box center [1266, 638] width 24 height 11
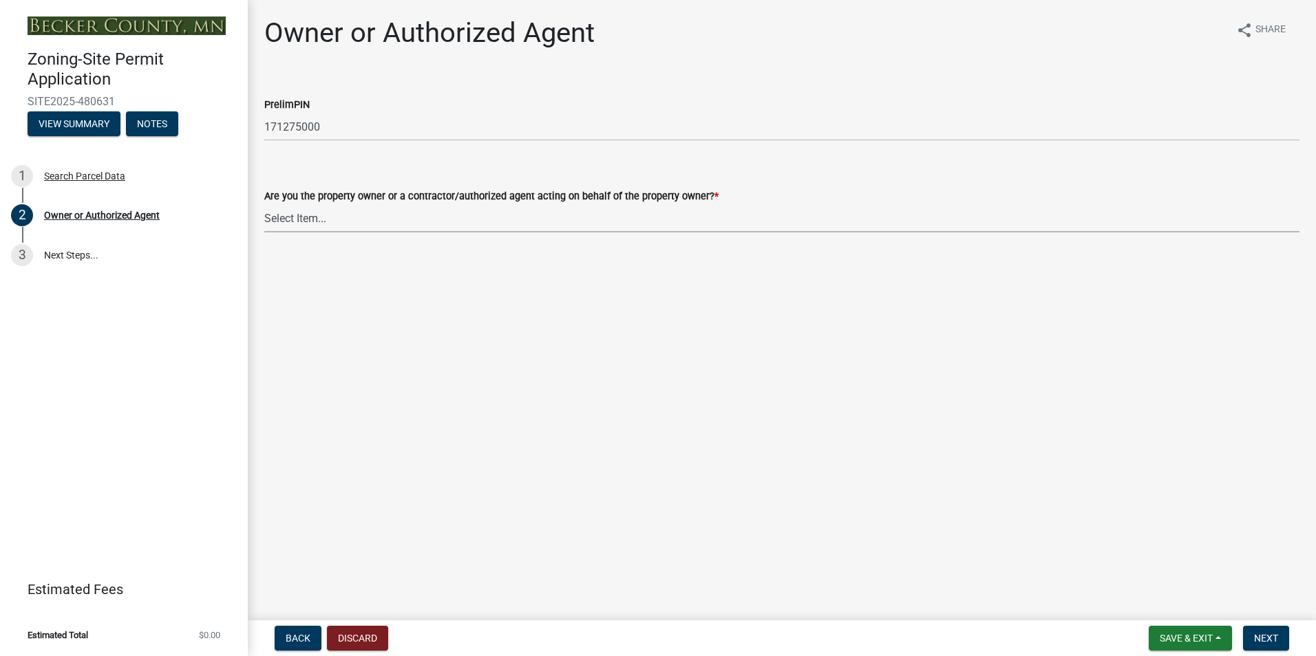
click at [436, 231] on select "Select Item... Property Owner Authorized Agent" at bounding box center [781, 218] width 1035 height 28
click at [264, 204] on select "Select Item... Property Owner Authorized Agent" at bounding box center [781, 218] width 1035 height 28
select select "059d621c-7166-4fbc-97da-2eca626821a9"
click at [1258, 638] on span "Next" at bounding box center [1266, 638] width 24 height 11
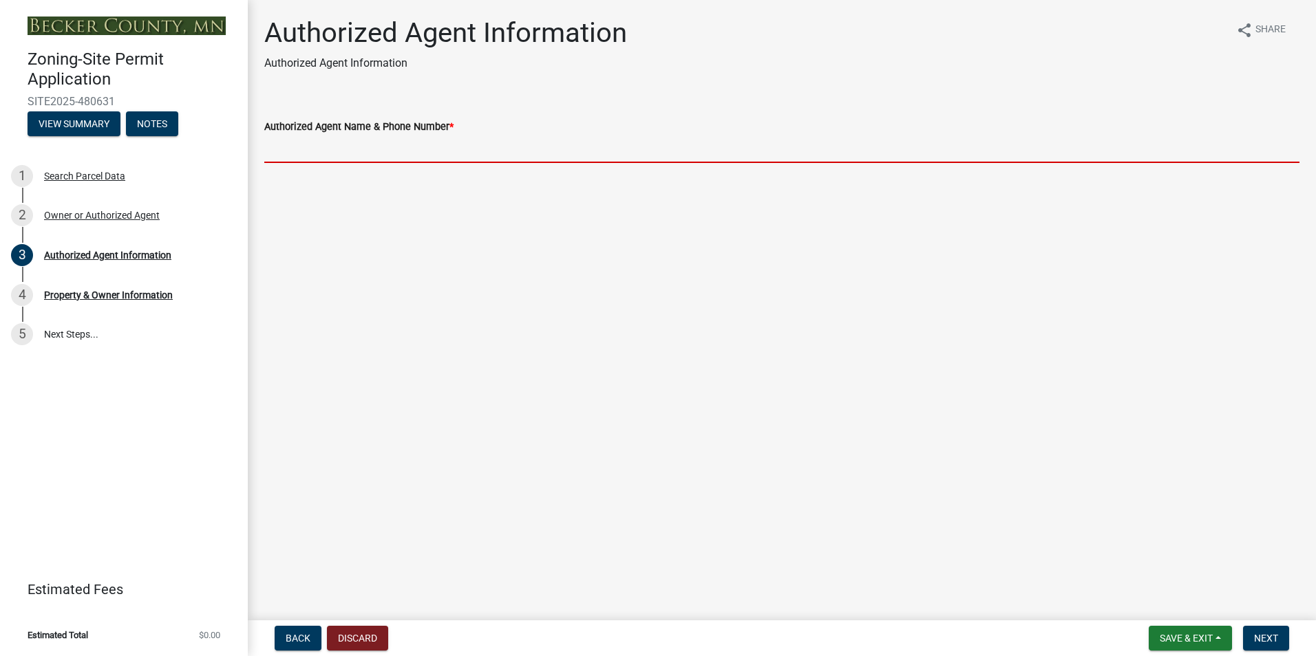
click at [566, 140] on input "Authorized Agent Name & Phone Number *" at bounding box center [781, 149] width 1035 height 28
type input "Tyler Drewes 218-234-6799 Up North Construction"
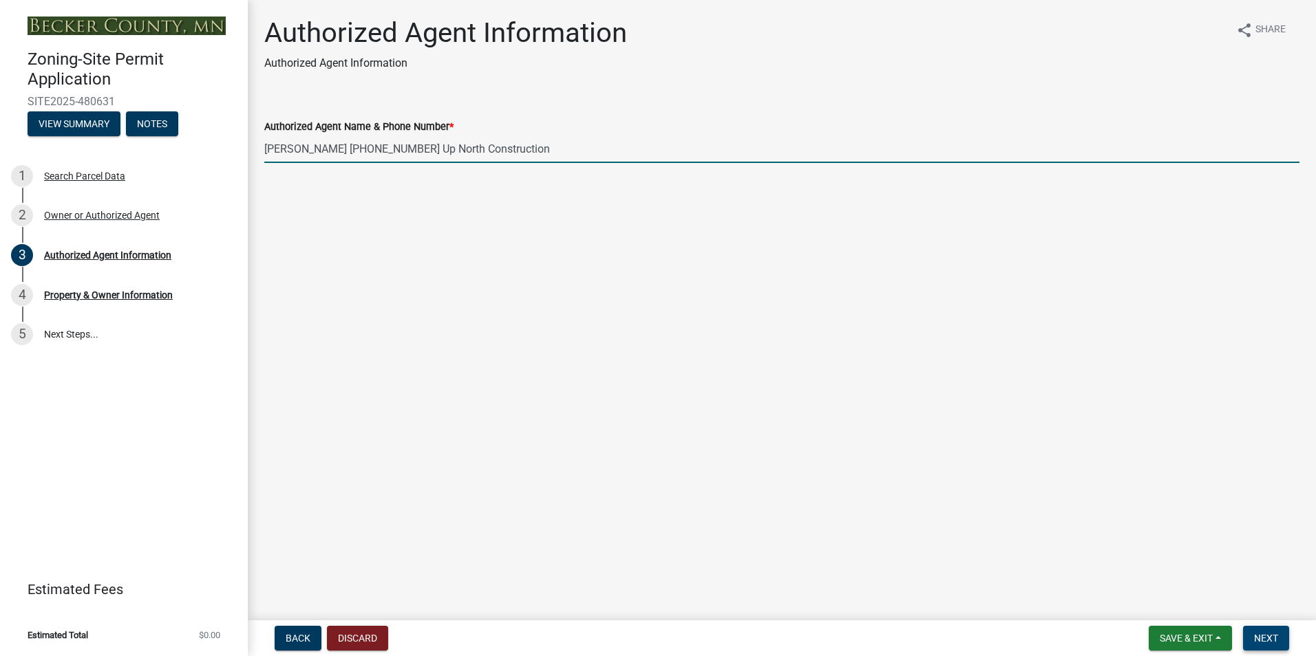
click at [1272, 637] on span "Next" at bounding box center [1266, 638] width 24 height 11
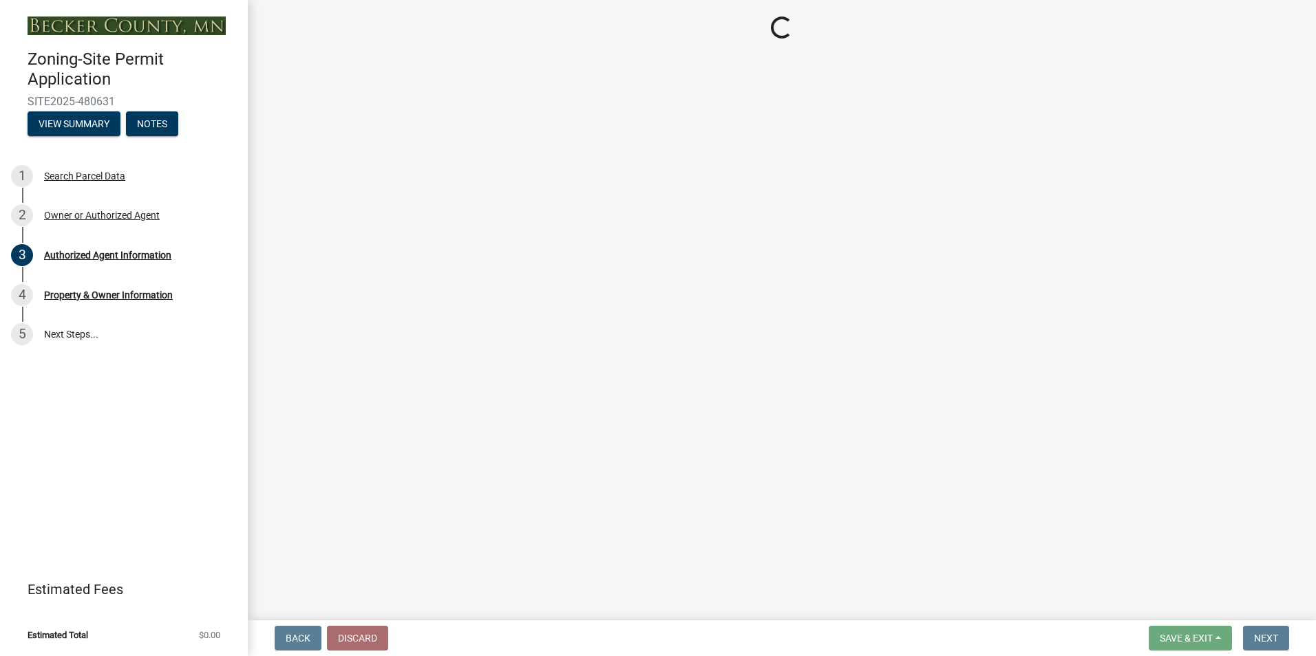
select select "2da4ad59-79e4-4897-a878-b9bb9cb10a27"
select select "9bce286e-d536-49ff-bab3-4b7d67f0814c"
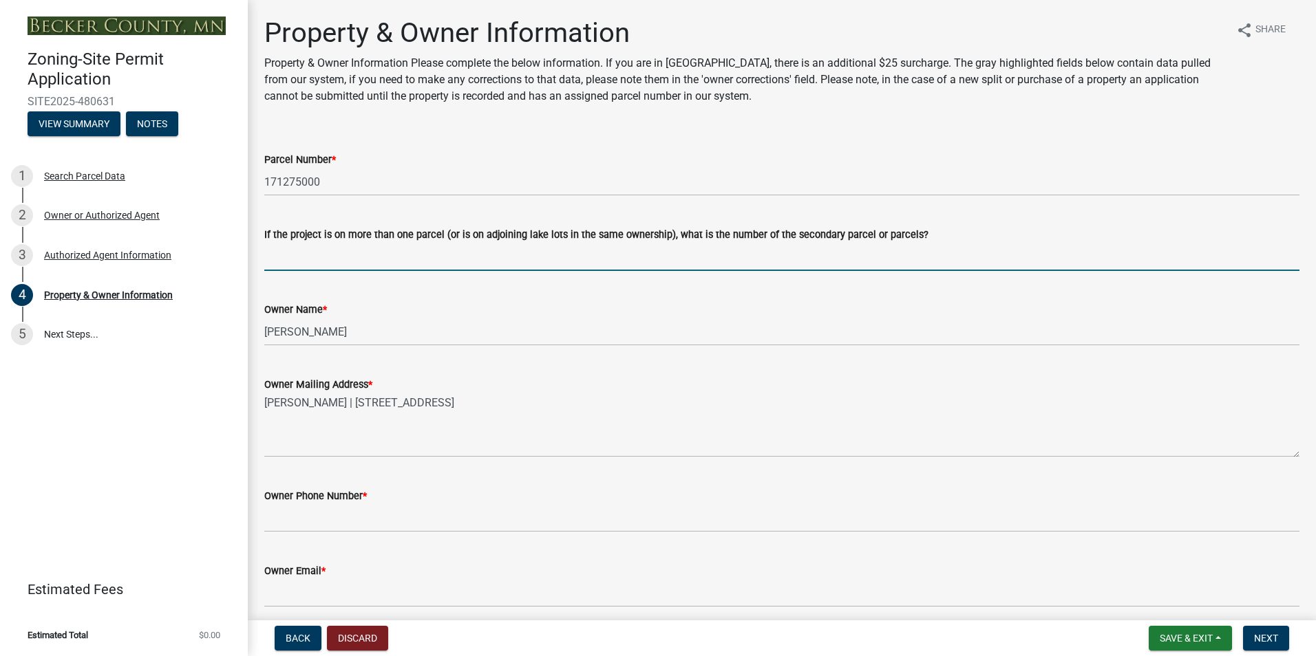
click at [498, 258] on input "If the project is on more than one parcel (or is on adjoining lake lots in the …" at bounding box center [781, 257] width 1035 height 28
type input "171274000"
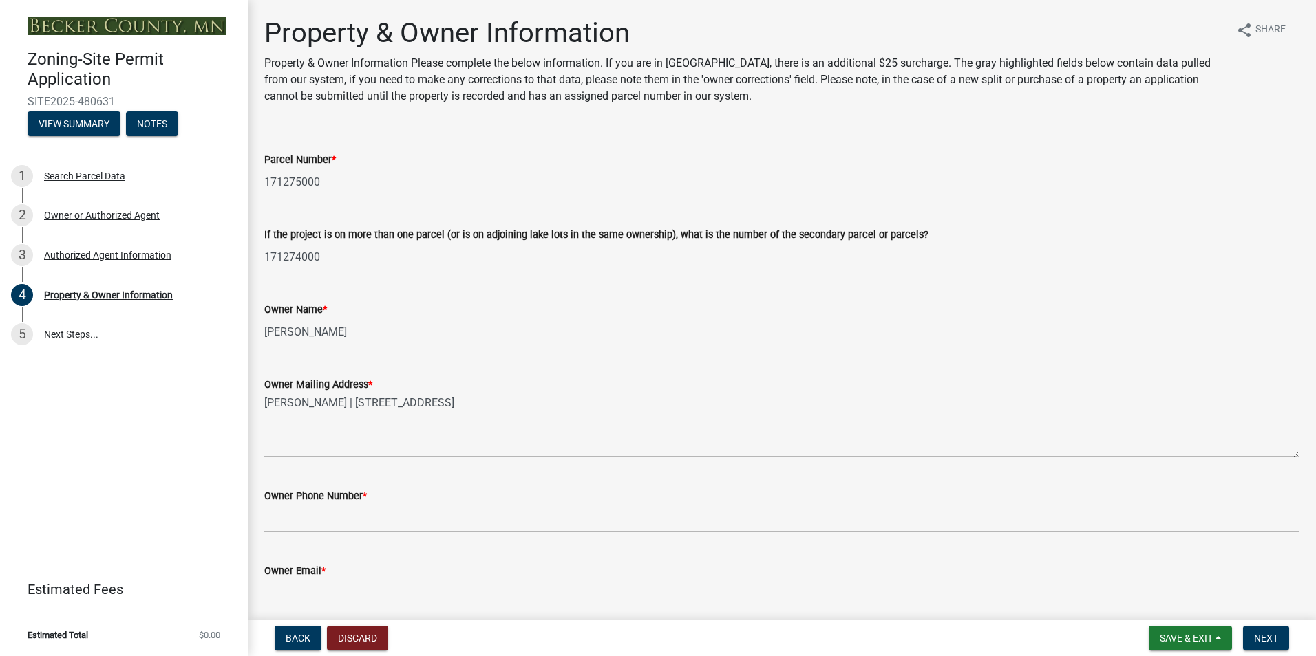
click at [533, 285] on div "Owner Name * SHANNON VAN HORN" at bounding box center [781, 314] width 1035 height 64
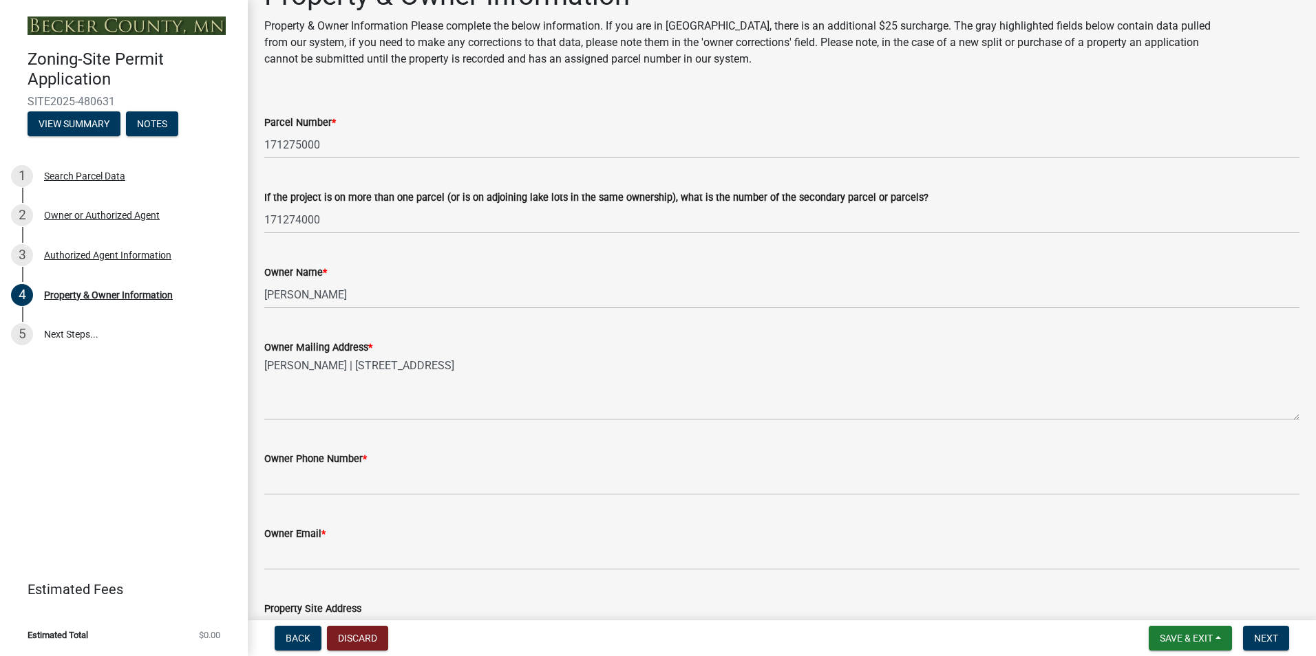
scroll to position [69, 0]
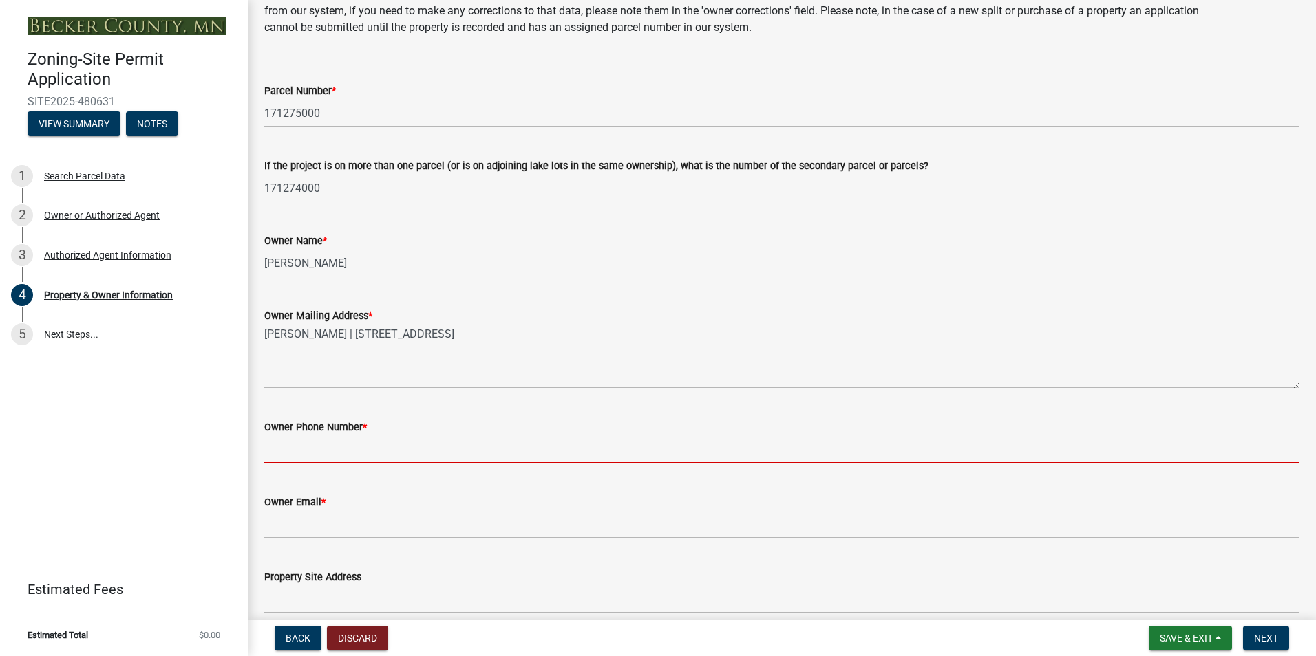
click at [430, 453] on input "Owner Phone Number *" at bounding box center [781, 450] width 1035 height 28
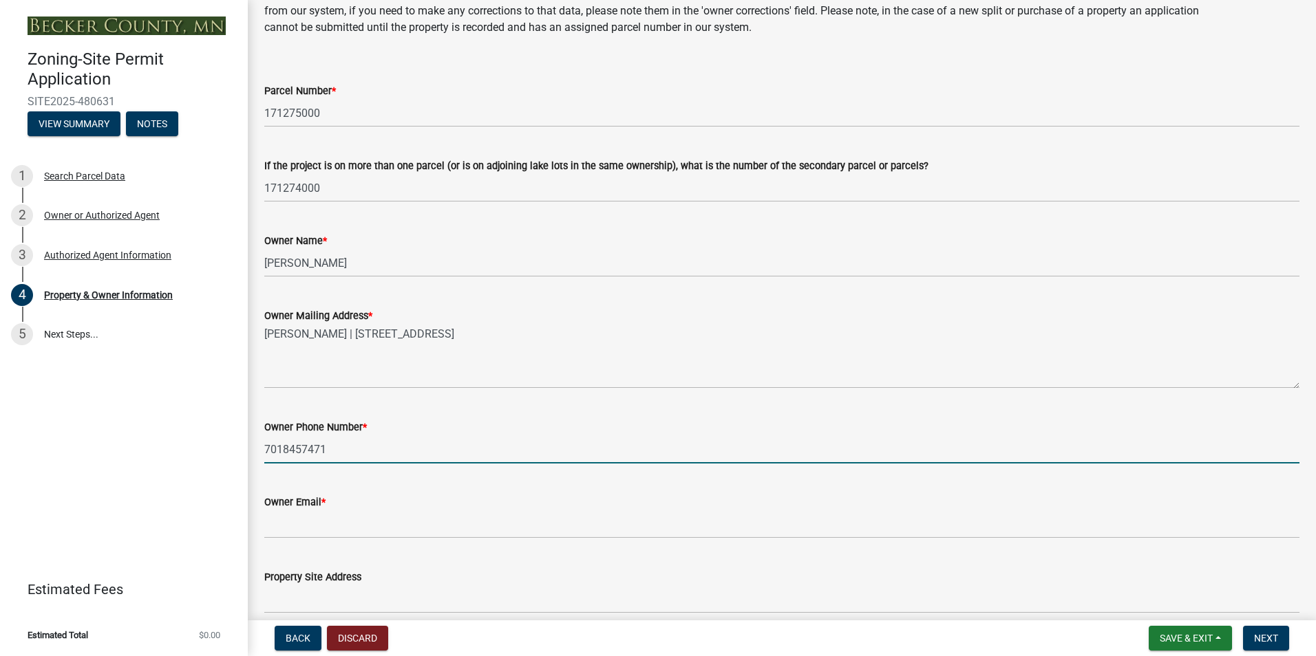
type input "7018457471"
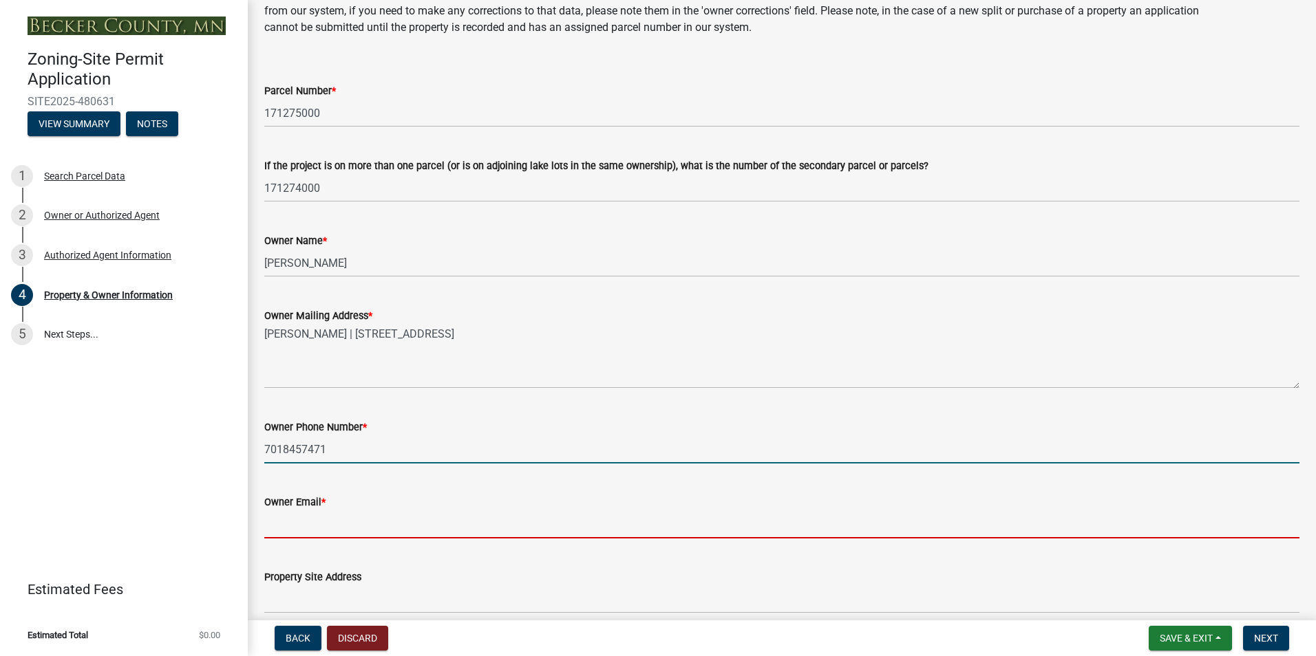
click at [430, 521] on input "Owner Email *" at bounding box center [781, 525] width 1035 height 28
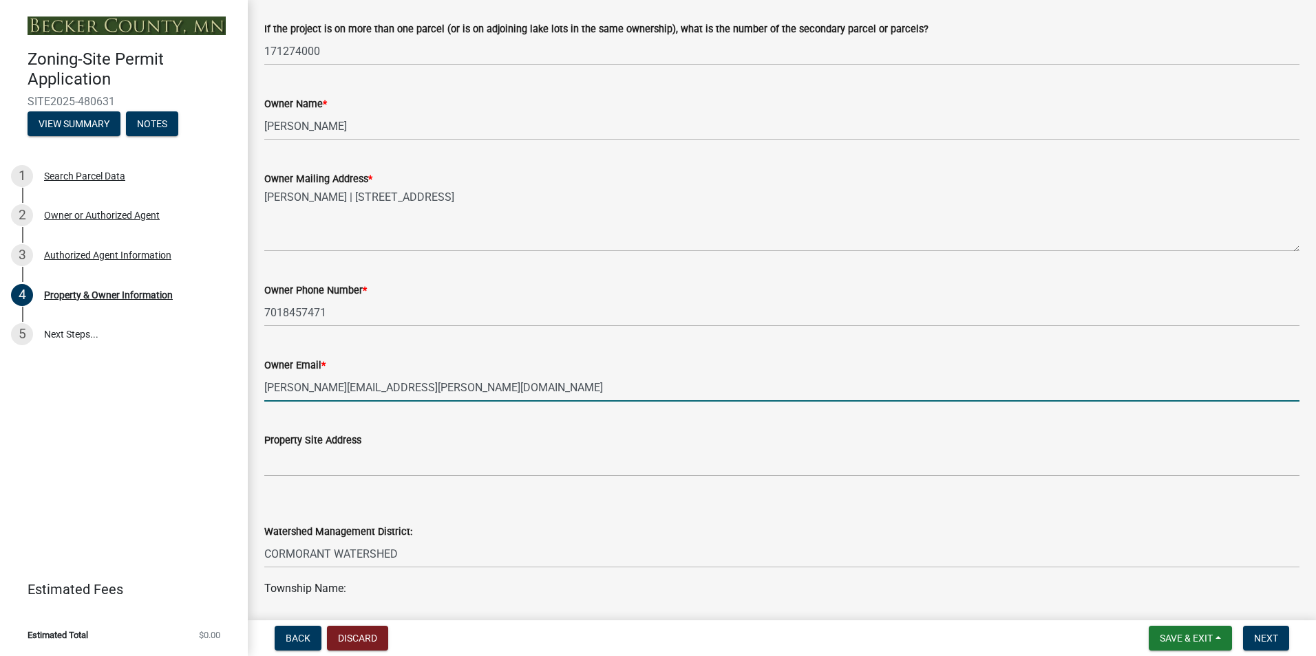
scroll to position [206, 0]
type input "shannon.vanhorn@vcsu.edu"
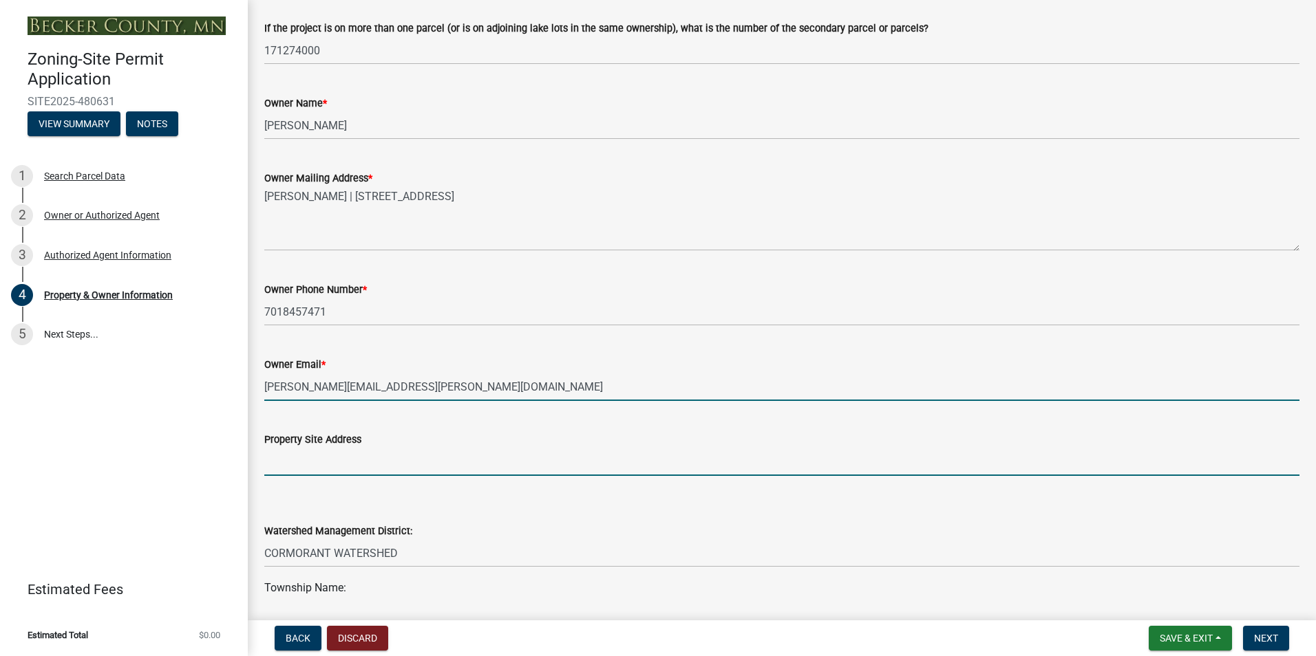
click at [756, 462] on input "Property Site Address" at bounding box center [781, 462] width 1035 height 28
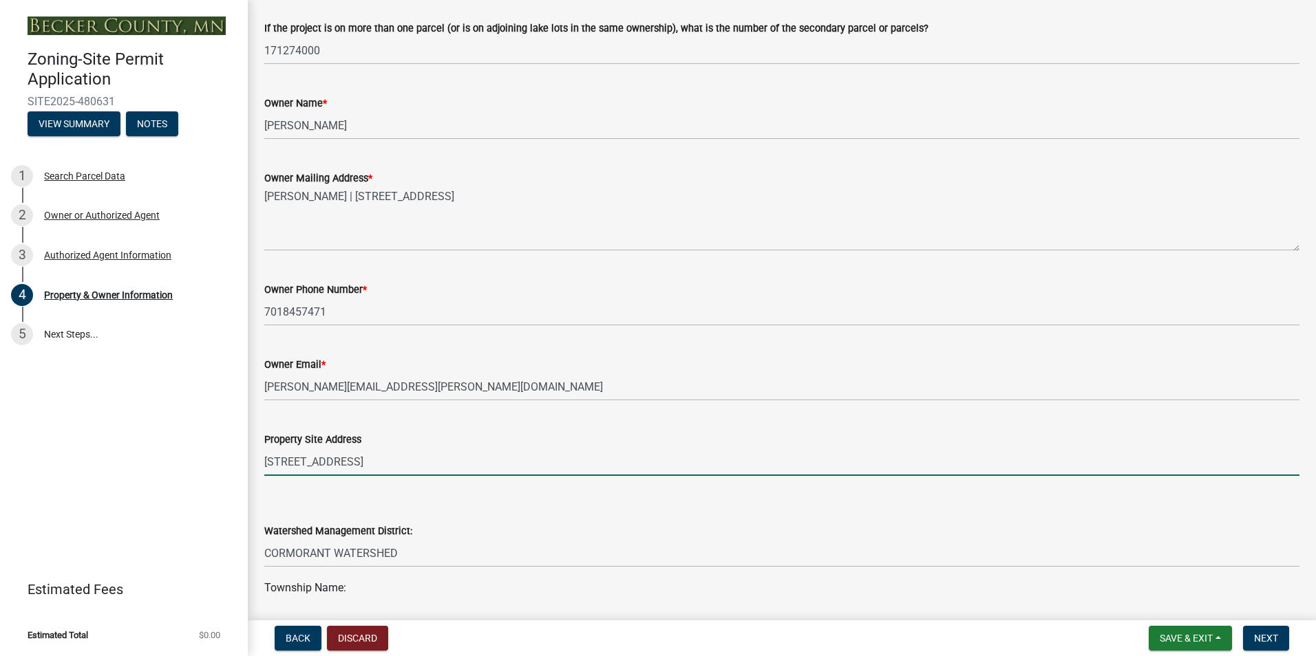
type input "14502 tradewinds Rd Audubon, MN"
click at [733, 500] on div "Watershed Management District: Select Item... PELICAN RIVER WTRSHD BUFFALO WATE…" at bounding box center [781, 527] width 1035 height 81
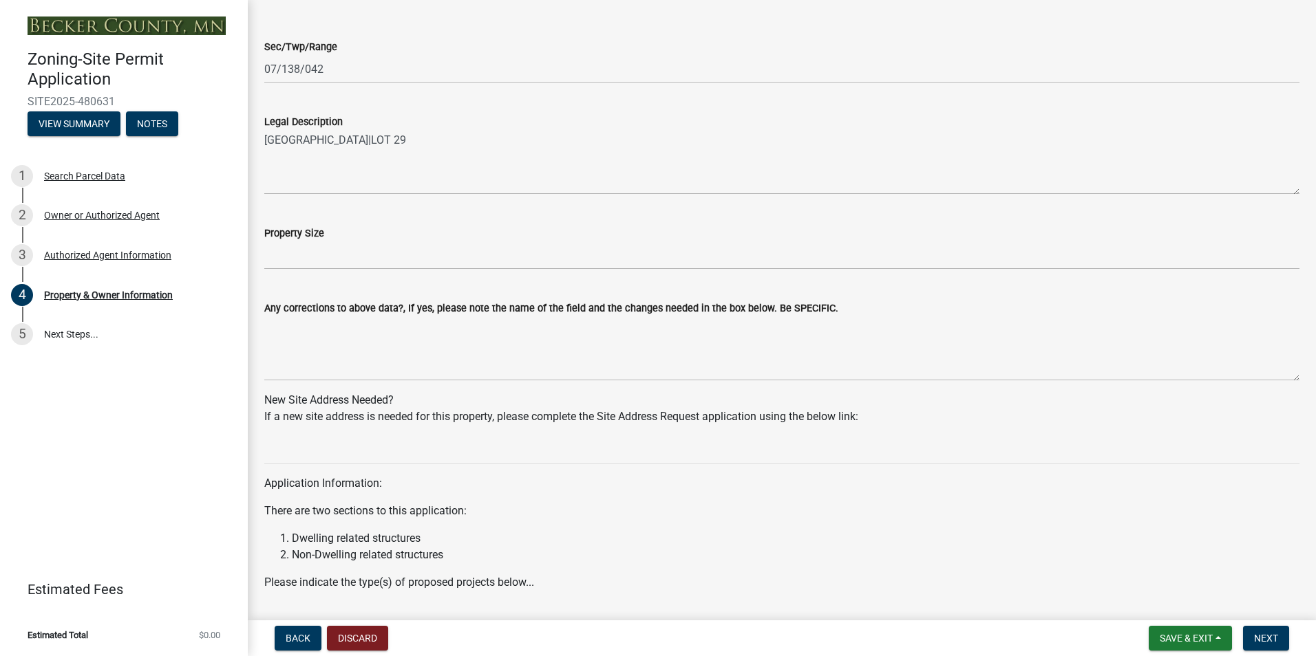
scroll to position [1032, 0]
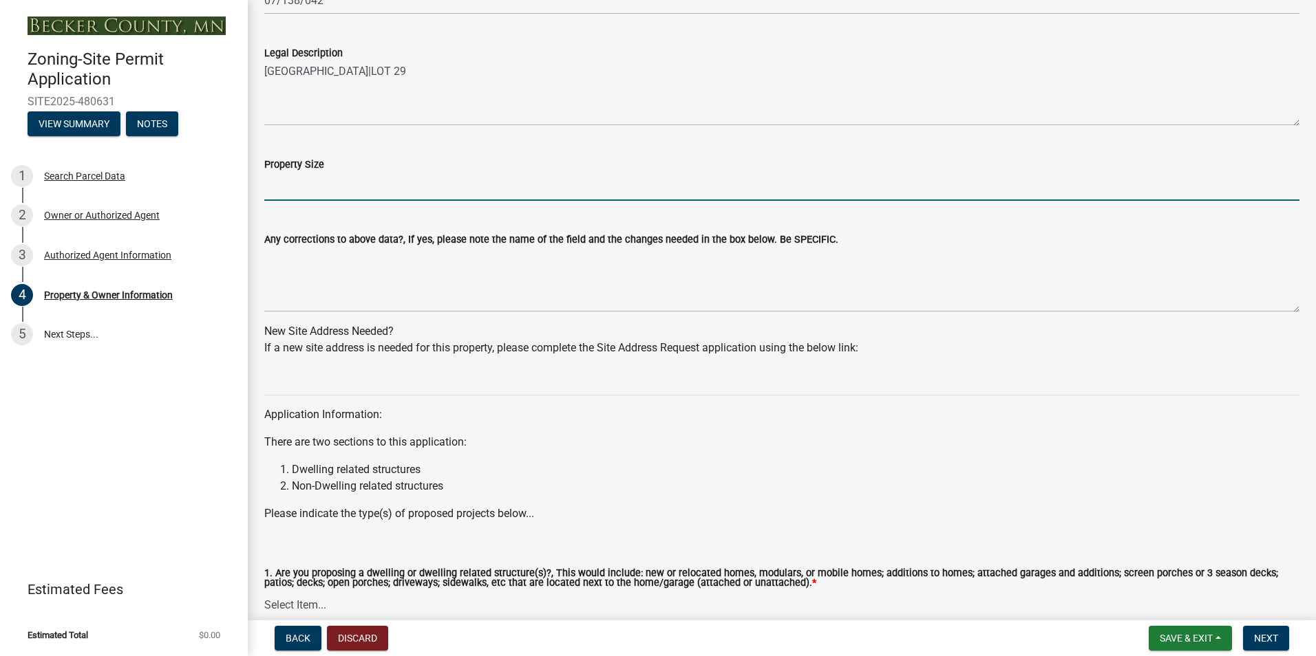
click at [406, 187] on input "Property Size" at bounding box center [781, 187] width 1035 height 28
type input "30000 sqft"
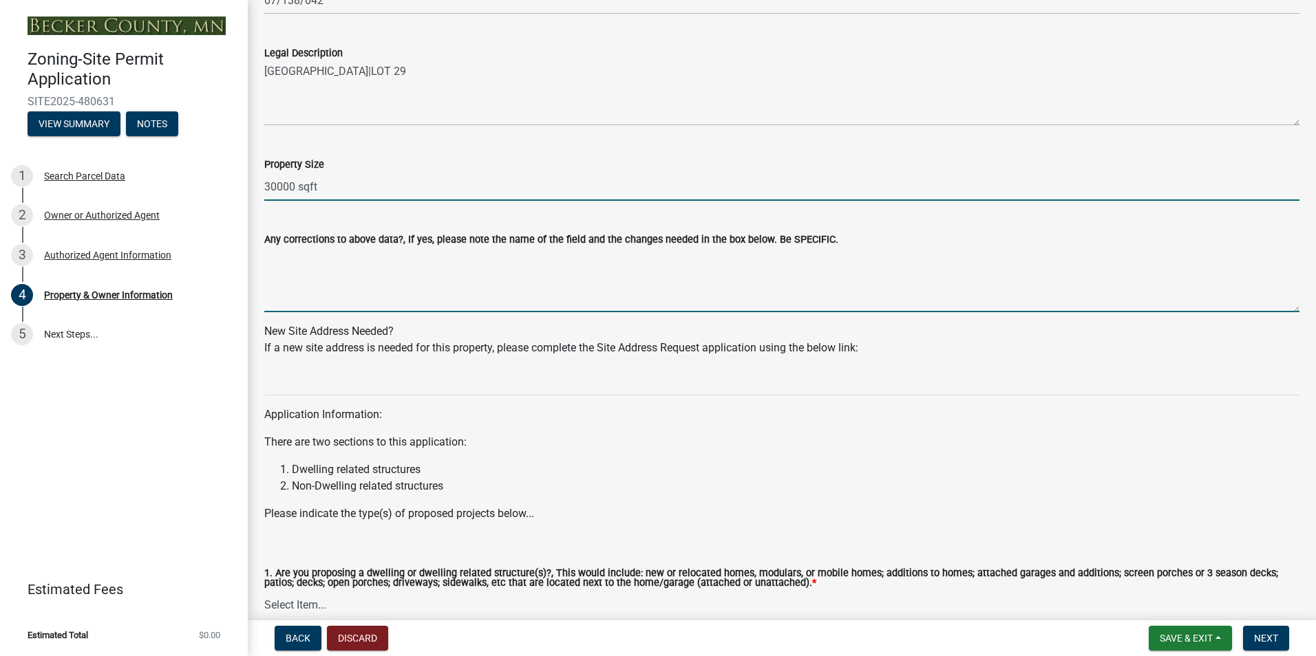
click at [480, 301] on textarea "Any corrections to above data?, If yes, please note the name of the field and t…" at bounding box center [781, 280] width 1035 height 65
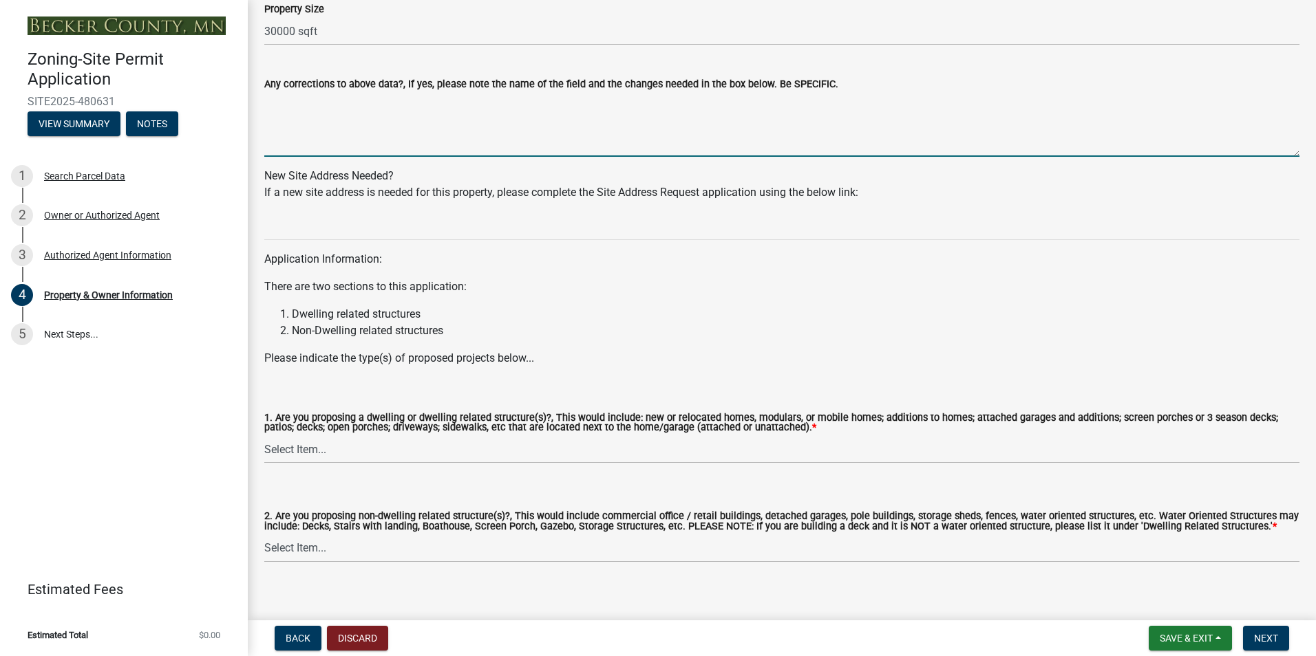
scroll to position [1203, 0]
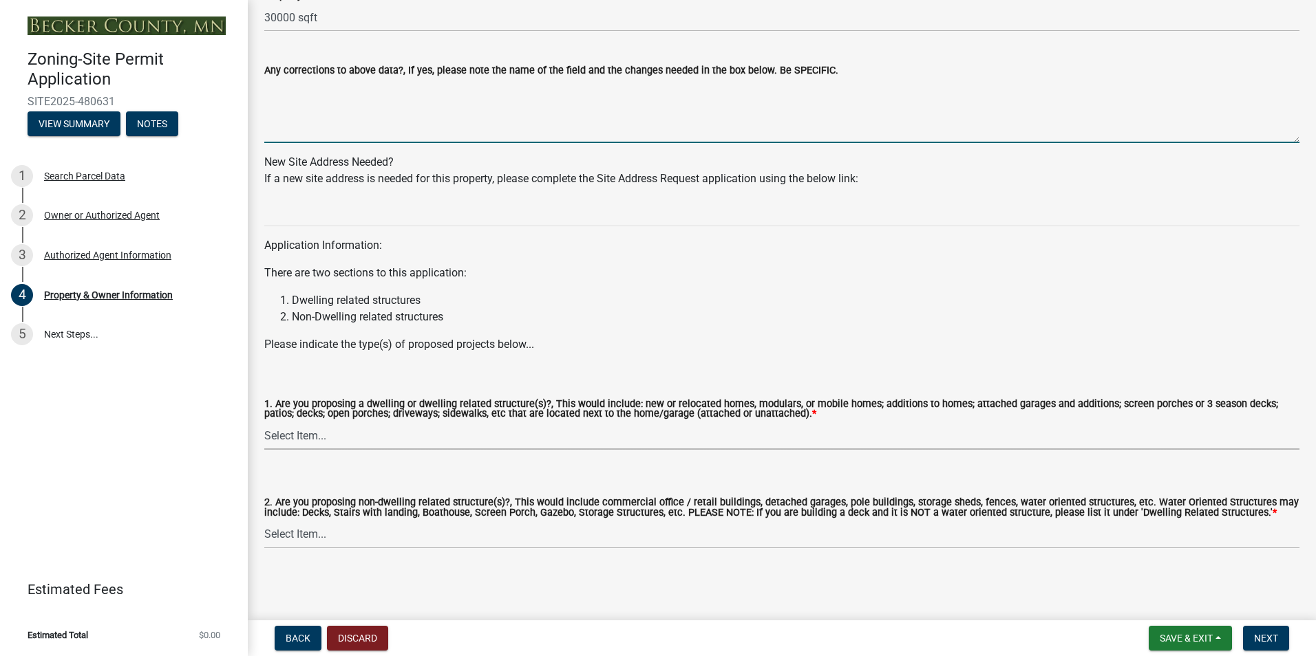
click at [454, 435] on select "Select Item... Yes No" at bounding box center [781, 436] width 1035 height 28
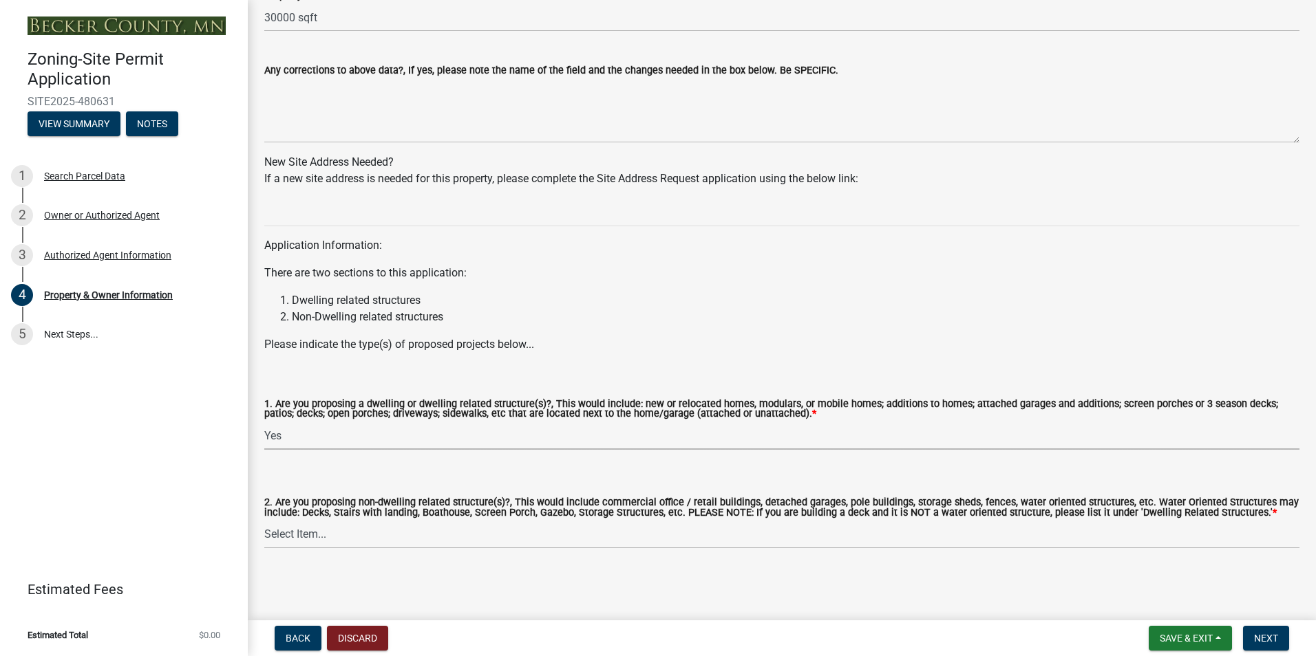
click at [264, 422] on select "Select Item... Yes No" at bounding box center [781, 436] width 1035 height 28
select select "f87eba17-8ed9-4ad8-aefc-fe36a3f3544b"
click at [437, 522] on select "Select Item... Yes No" at bounding box center [781, 535] width 1035 height 28
click at [264, 521] on select "Select Item... Yes No" at bounding box center [781, 535] width 1035 height 28
select select "393a978c-6bd5-4cb2-a6a0-db6feb8732b8"
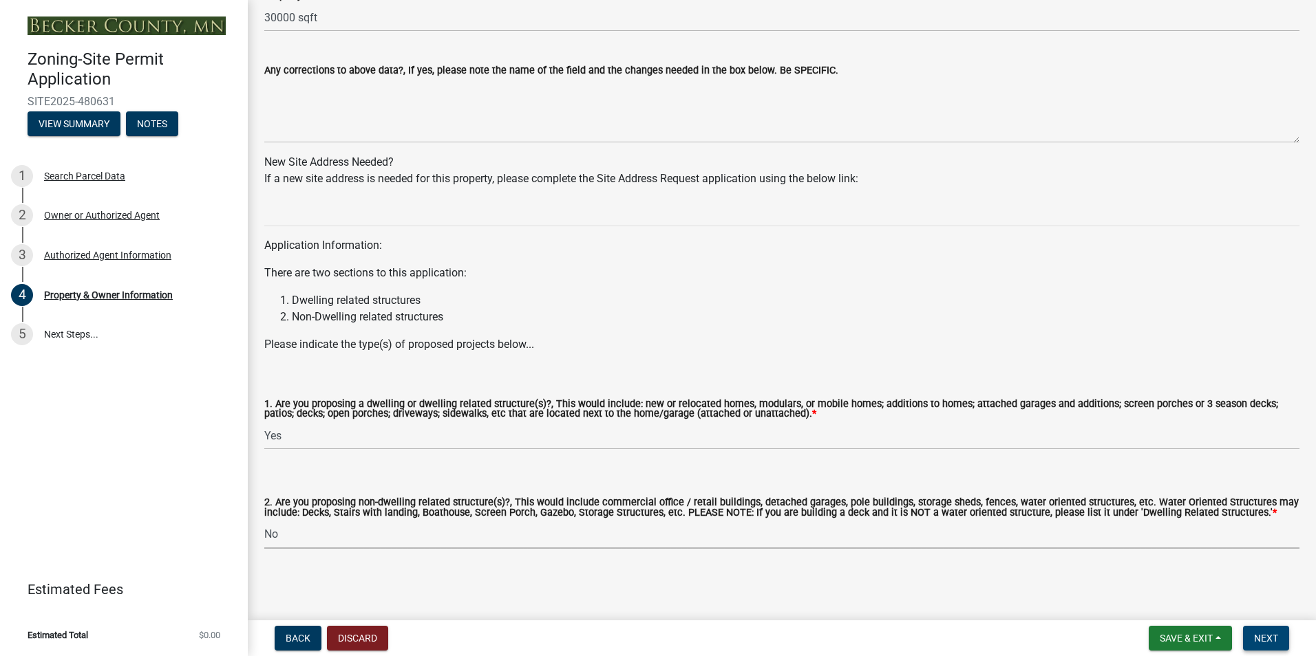
click at [1266, 643] on span "Next" at bounding box center [1266, 638] width 24 height 11
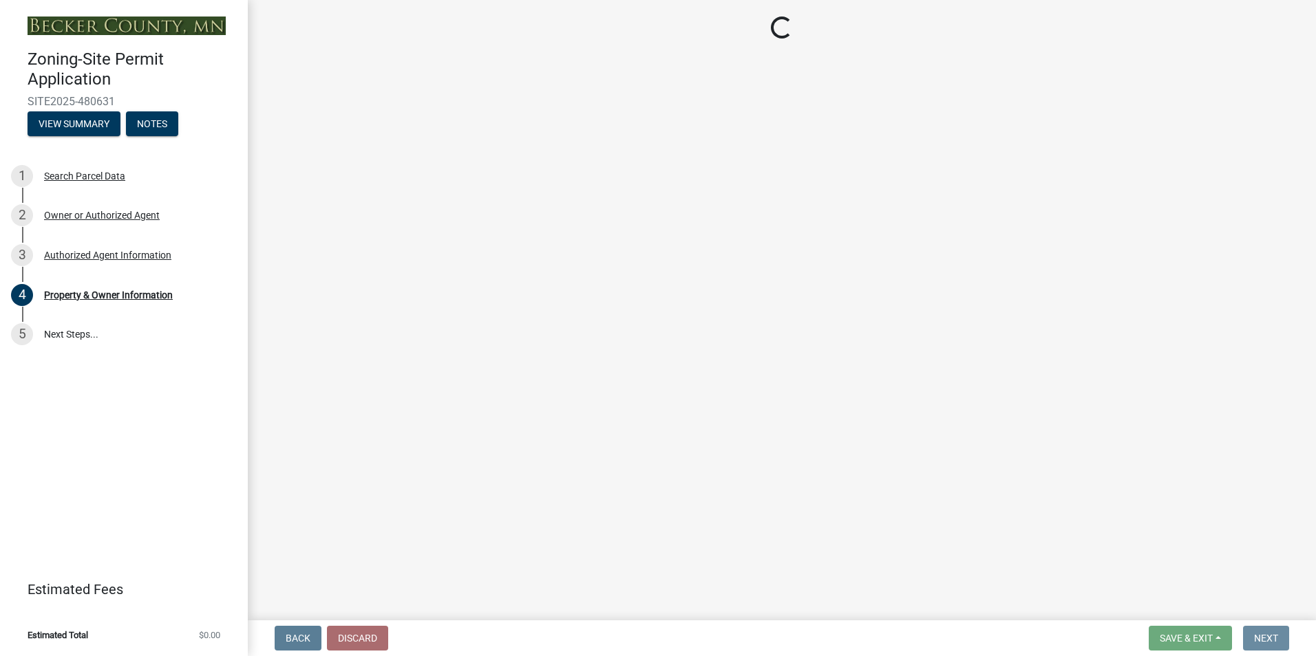
scroll to position [0, 0]
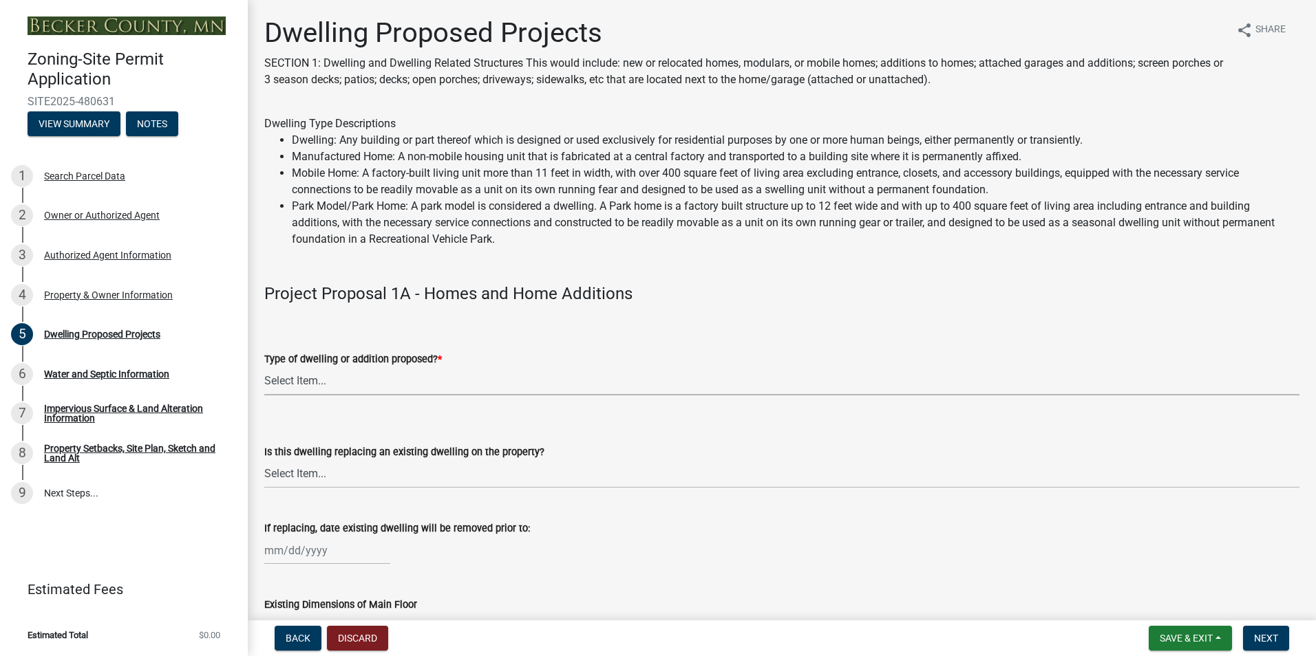
click at [526, 390] on select "Select Item... N/A - Not a dwelling New Home-Onsite Construction New Modular (E…" at bounding box center [781, 381] width 1035 height 28
click at [264, 367] on select "Select Item... N/A - Not a dwelling New Home-Onsite Construction New Modular (E…" at bounding box center [781, 381] width 1035 height 28
select select "b11df24e-7fe1-409b-b05c-d83c036f208c"
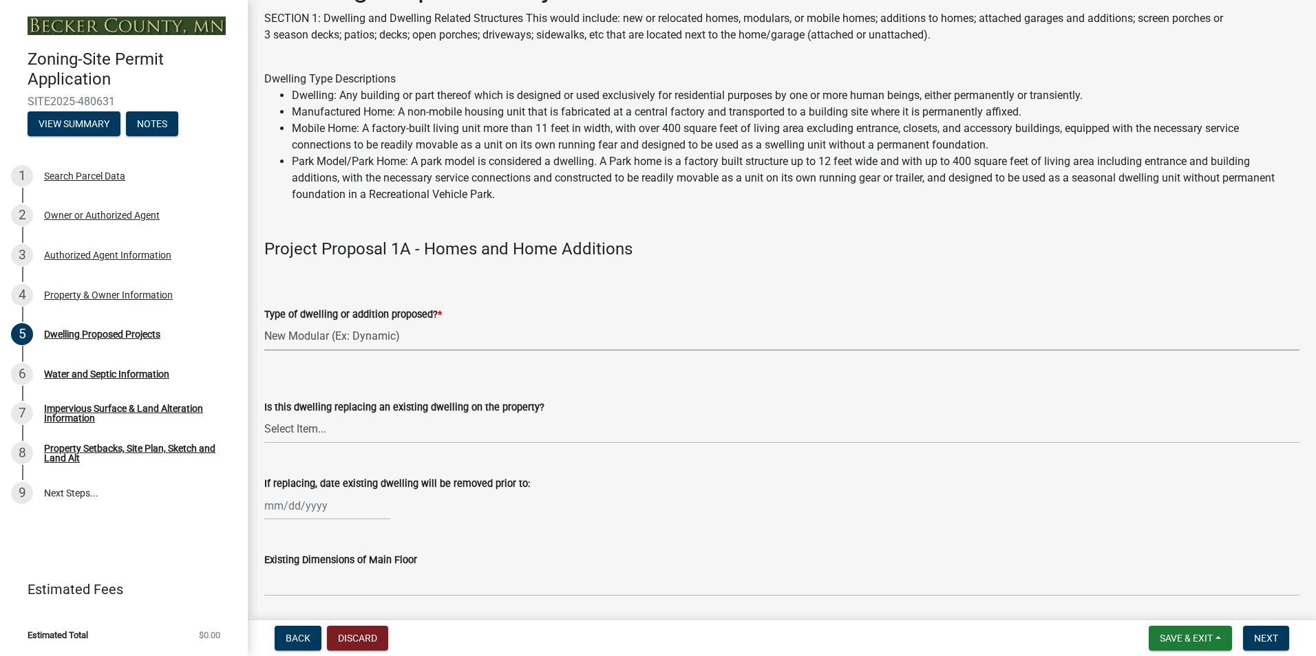
scroll to position [69, 0]
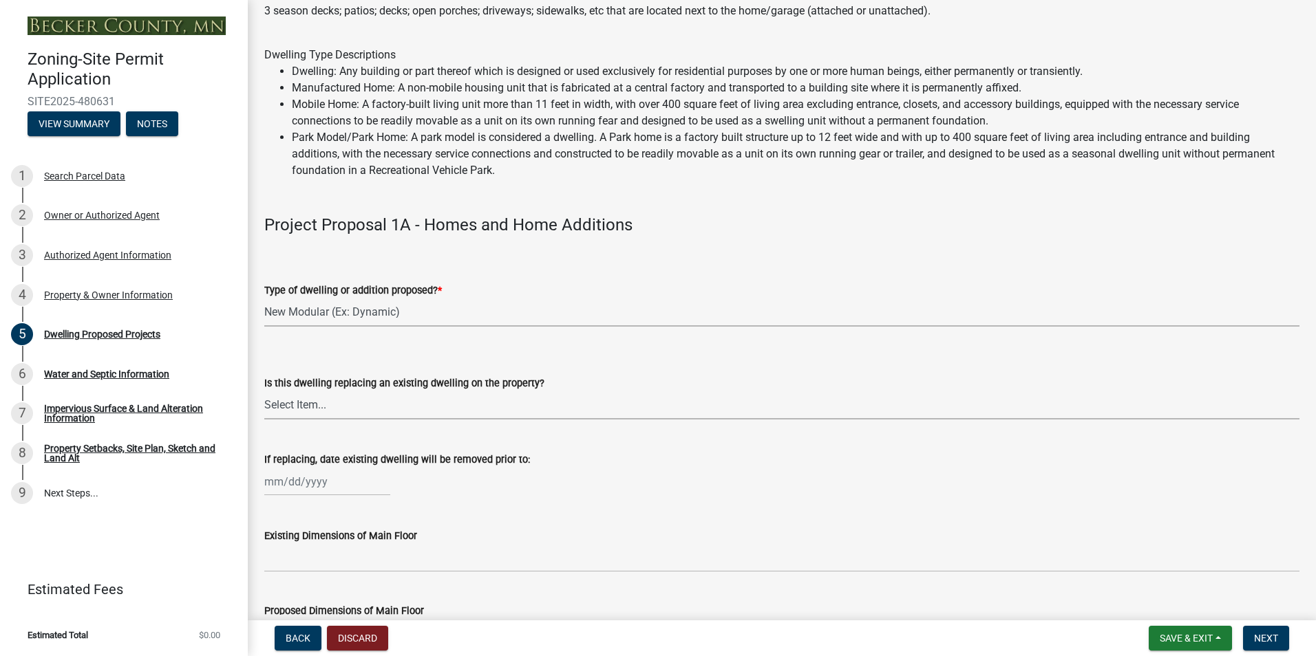
click at [483, 403] on select "Select Item... N/A Yes No" at bounding box center [781, 406] width 1035 height 28
click at [264, 392] on select "Select Item... N/A Yes No" at bounding box center [781, 406] width 1035 height 28
select select "ba56d9f6-ced5-4c38-bdcc-33bfa85ac6de"
click at [307, 484] on div at bounding box center [327, 482] width 126 height 28
select select "9"
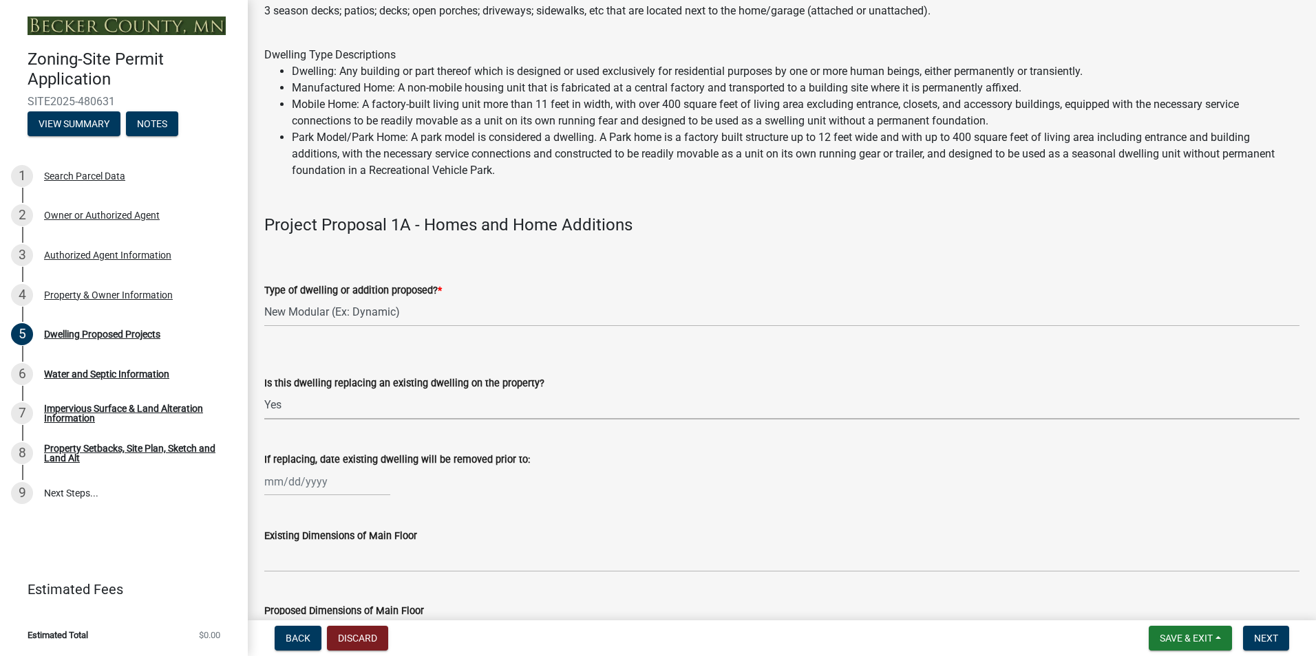
select select "2025"
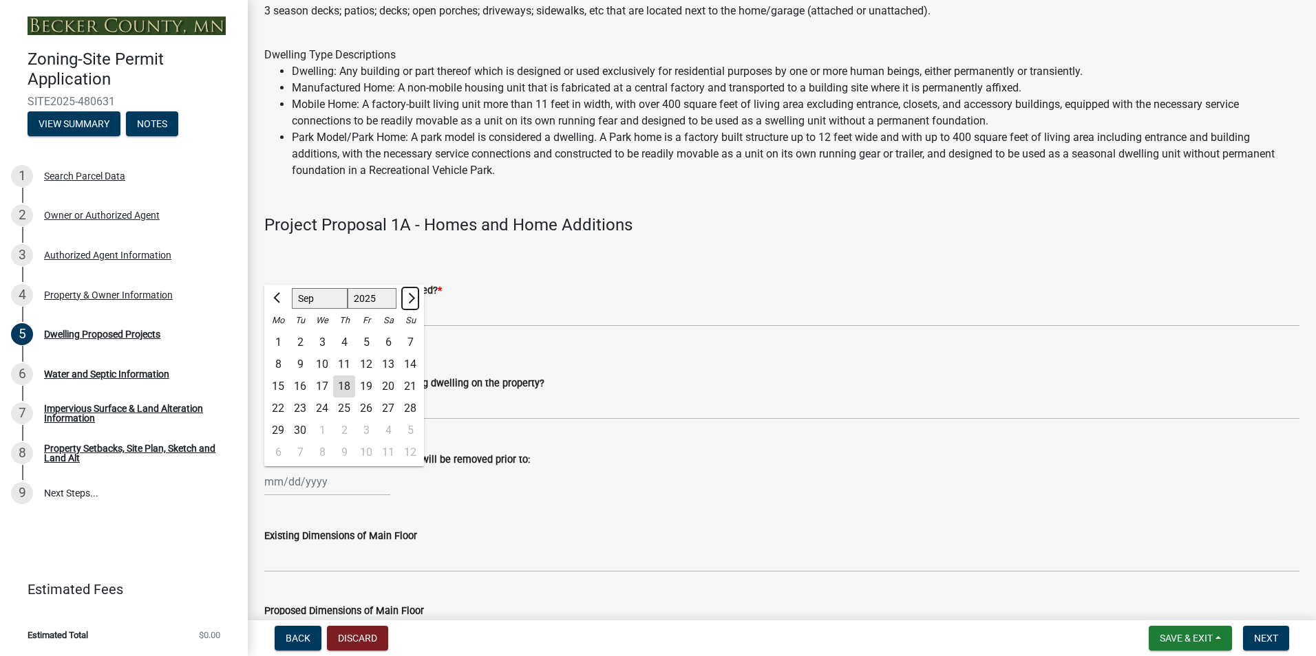
click at [413, 301] on button "Next month" at bounding box center [410, 299] width 17 height 22
select select "1"
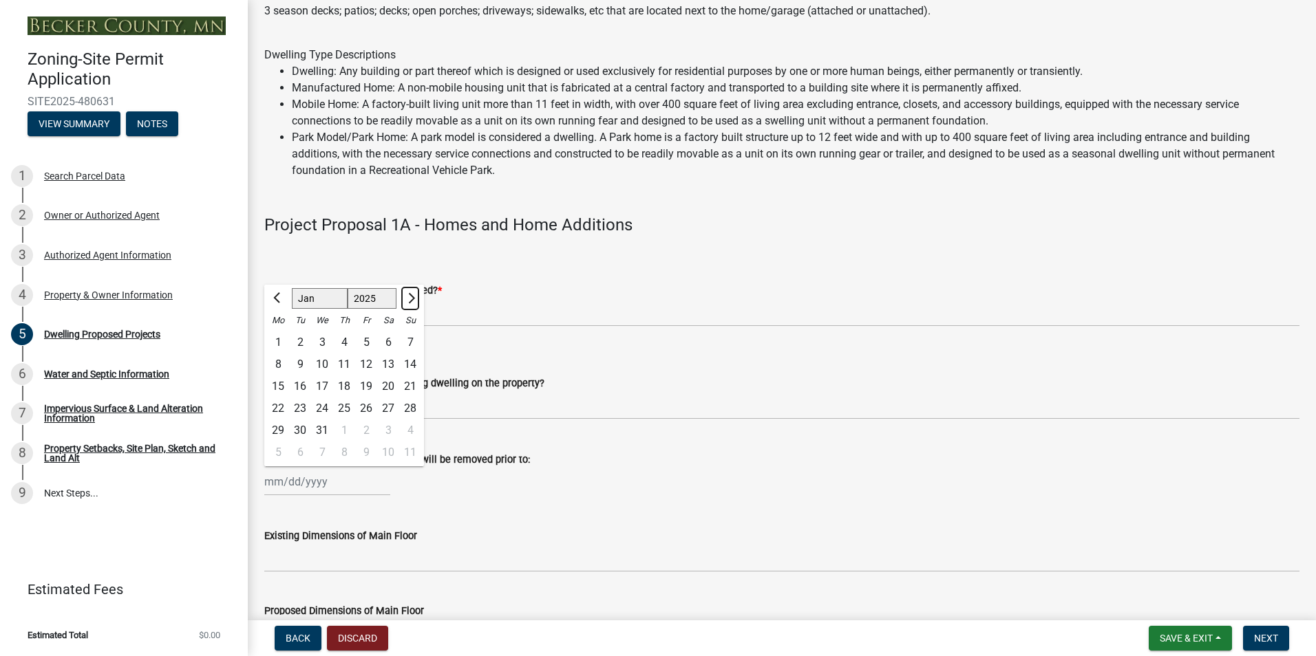
select select "2026"
click at [413, 301] on button "Next month" at bounding box center [410, 299] width 17 height 22
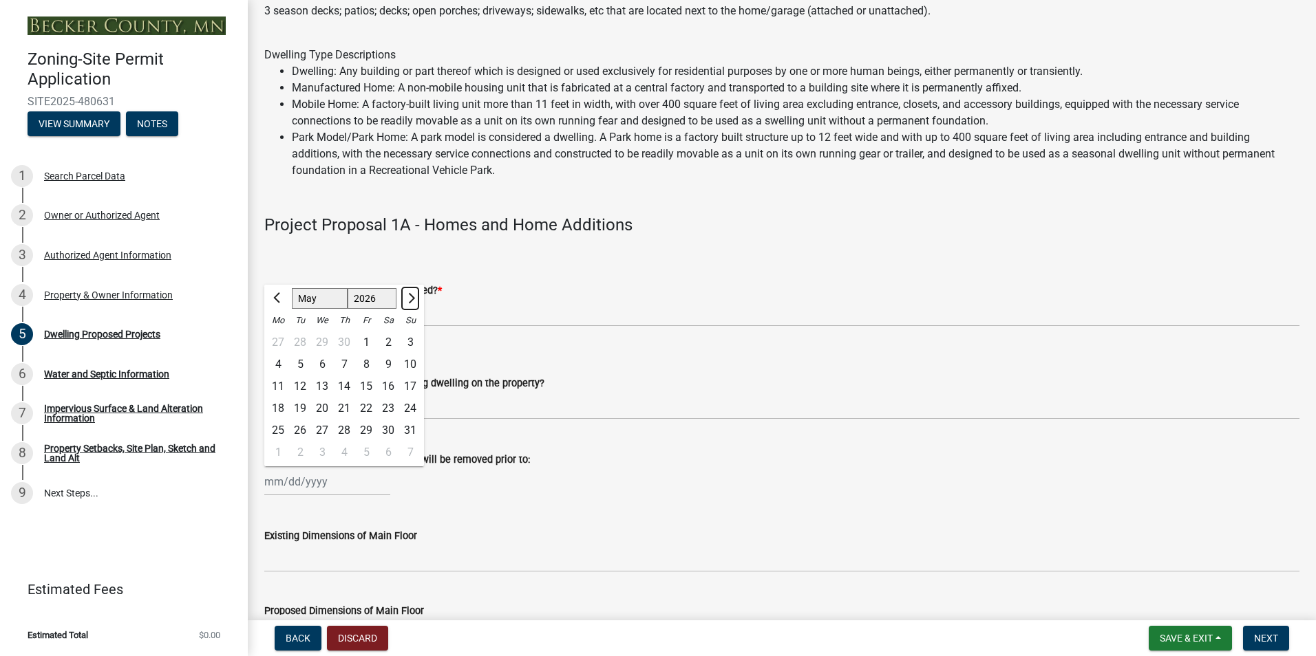
click at [413, 301] on button "Next month" at bounding box center [410, 299] width 17 height 22
select select "6"
click at [281, 341] on div "1" at bounding box center [278, 343] width 22 height 22
type input "06/01/2026"
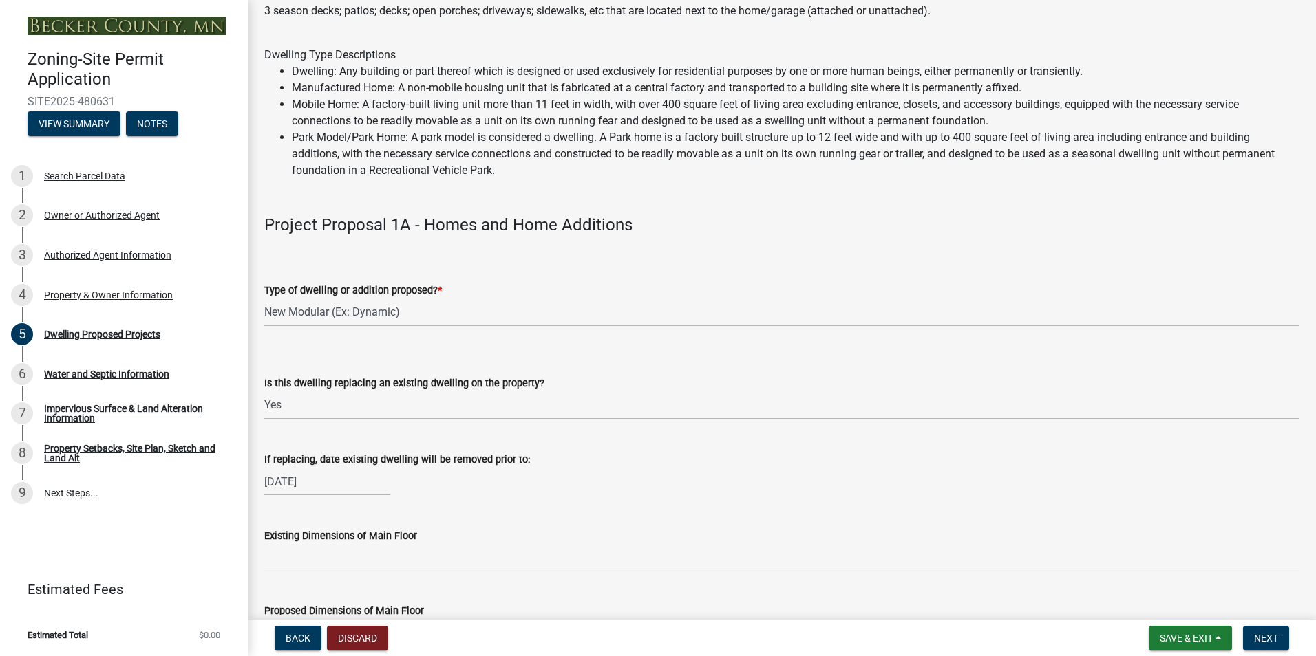
click at [411, 425] on wm-data-entity-input "Is this dwelling replacing an existing dwelling on the property? Select Item...…" at bounding box center [781, 385] width 1035 height 93
click at [696, 491] on div "06/01/2026" at bounding box center [781, 482] width 1035 height 28
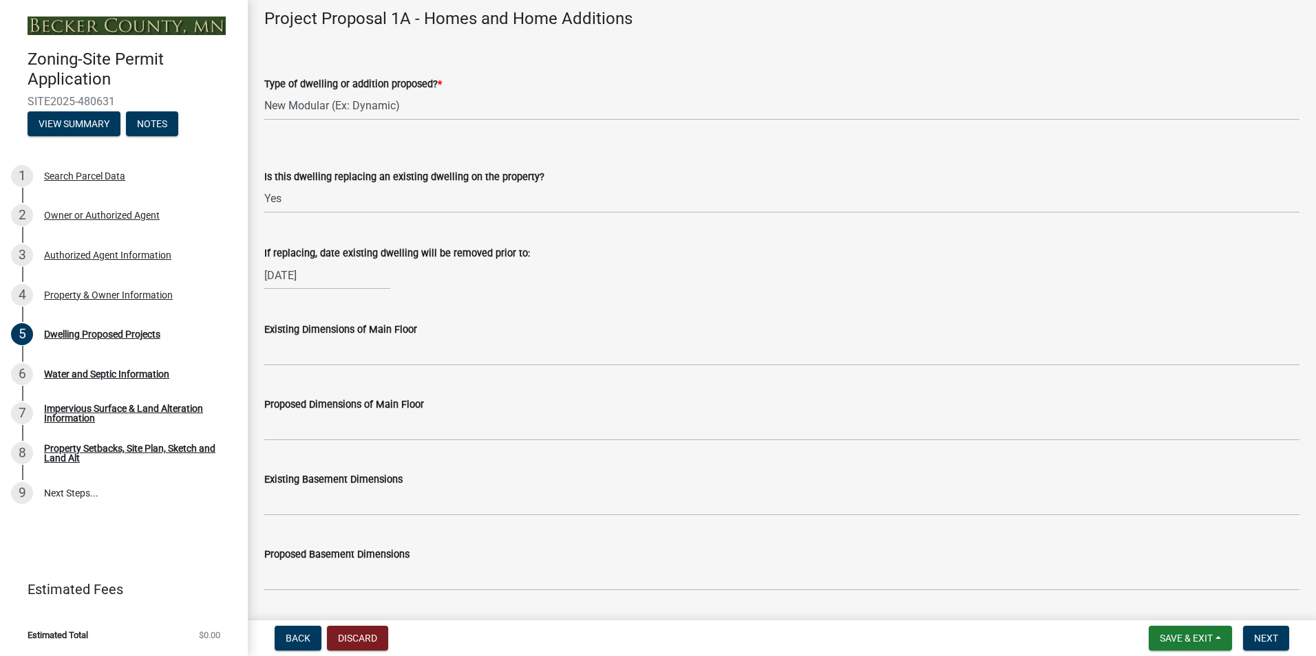
scroll to position [344, 0]
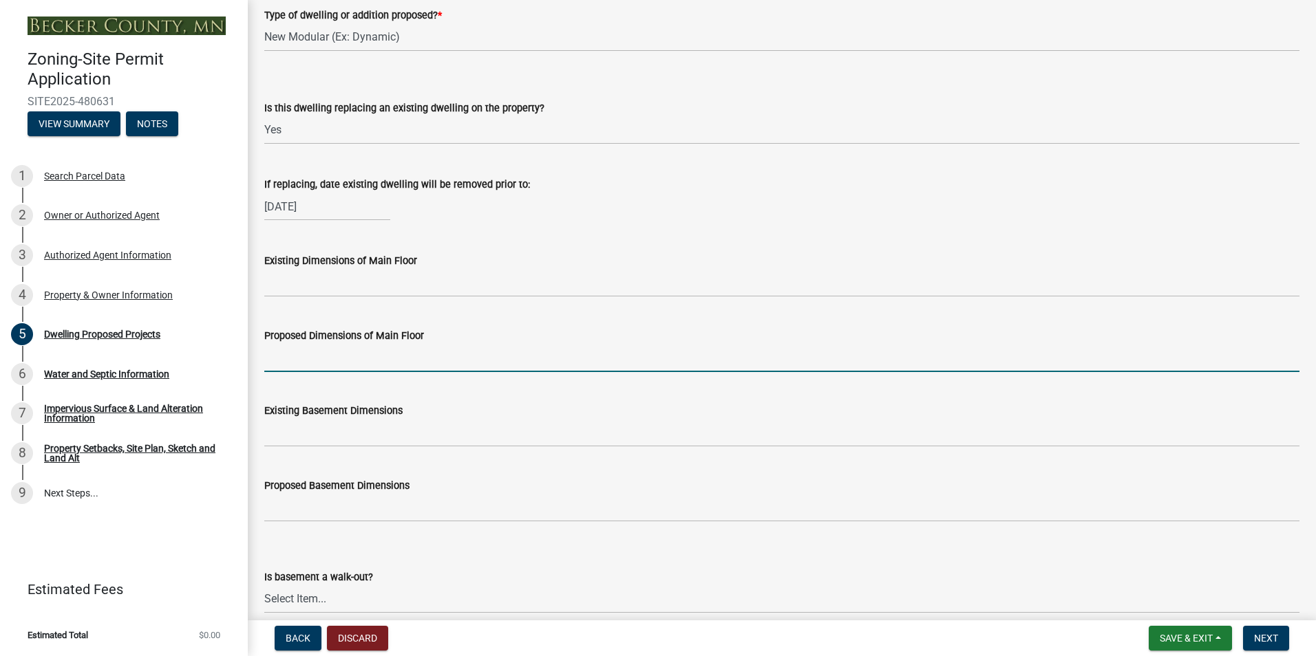
click at [386, 364] on input "Proposed Dimensions of Main Floor" at bounding box center [781, 358] width 1035 height 28
type input "28x64"
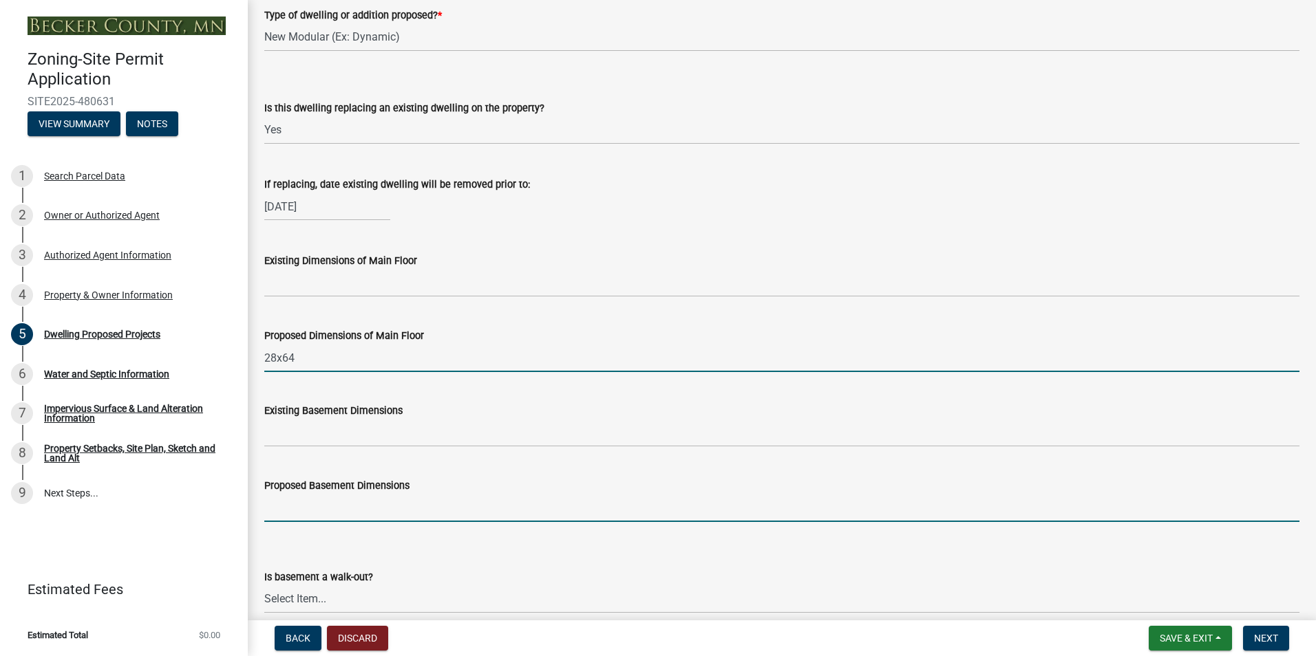
type input "28x64"
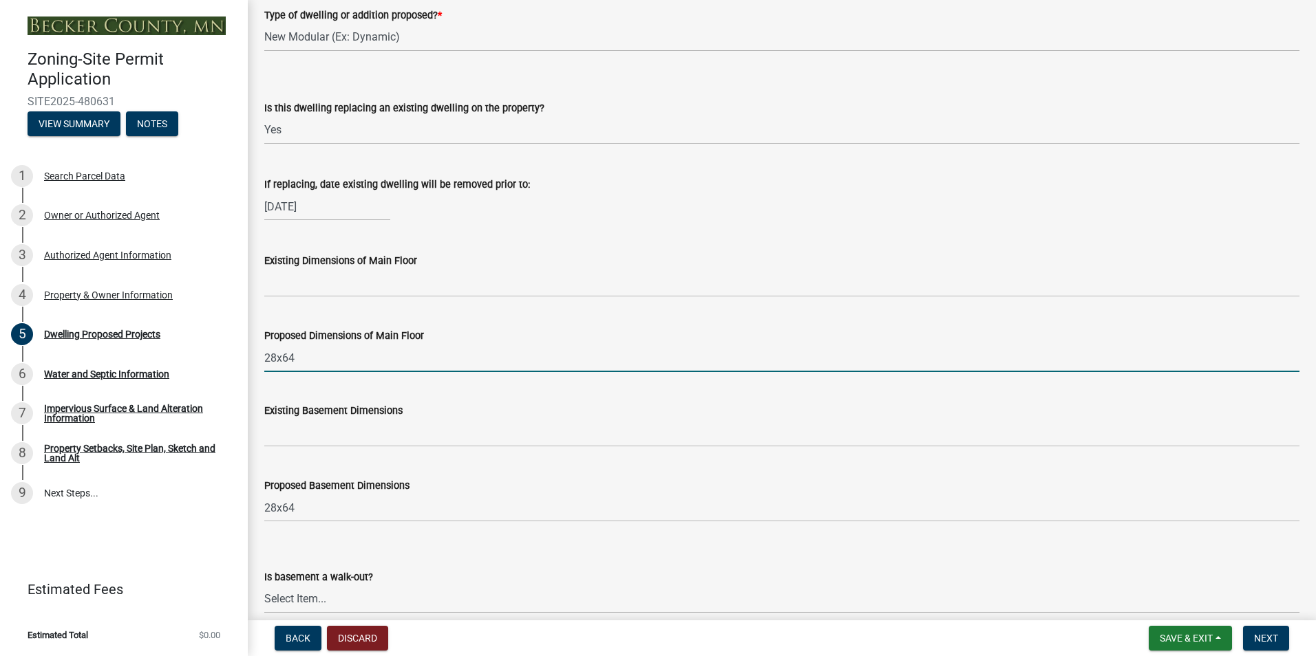
type input "27"
type input "24x36"
type input "17"
type input "12x200"
type input "36x20"
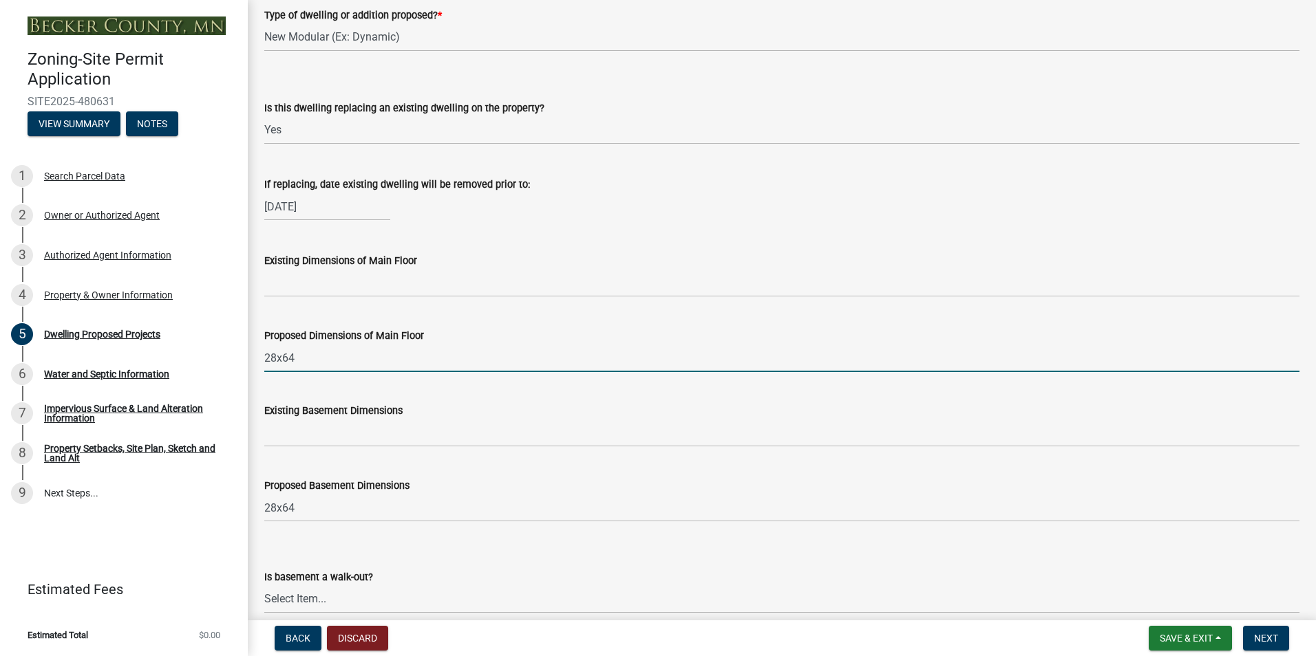
type input "572665"
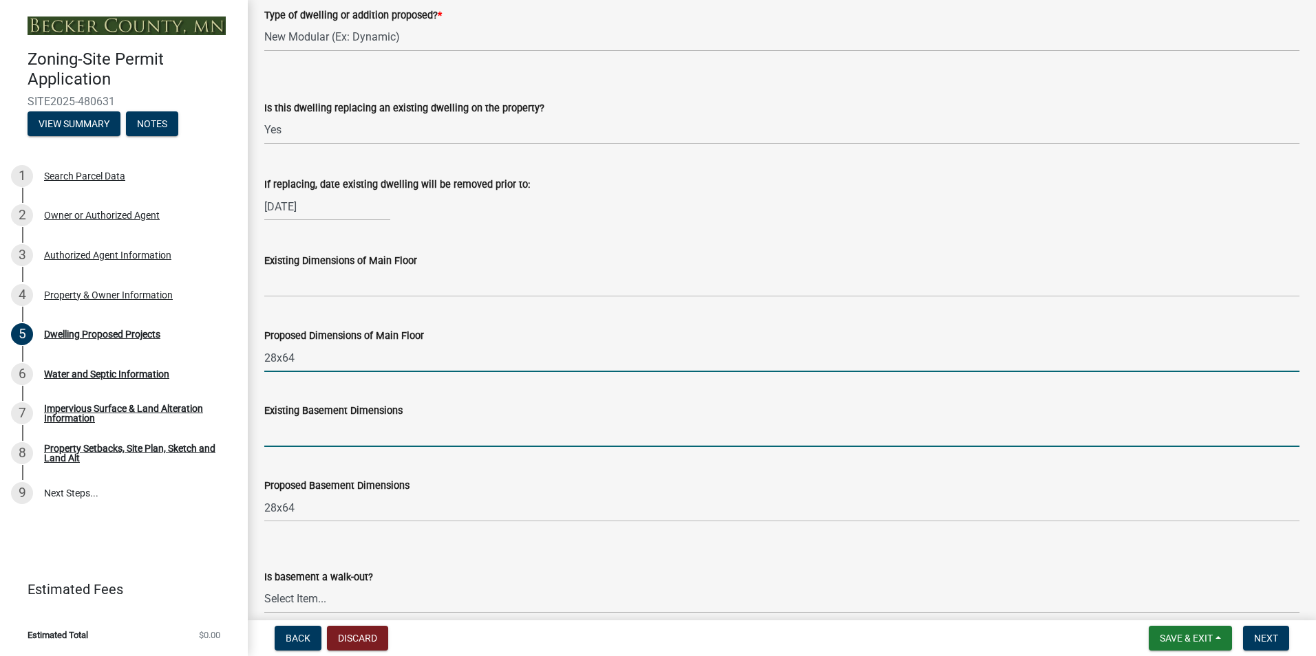
click at [345, 442] on input "Existing Basement Dimensions" at bounding box center [781, 433] width 1035 height 28
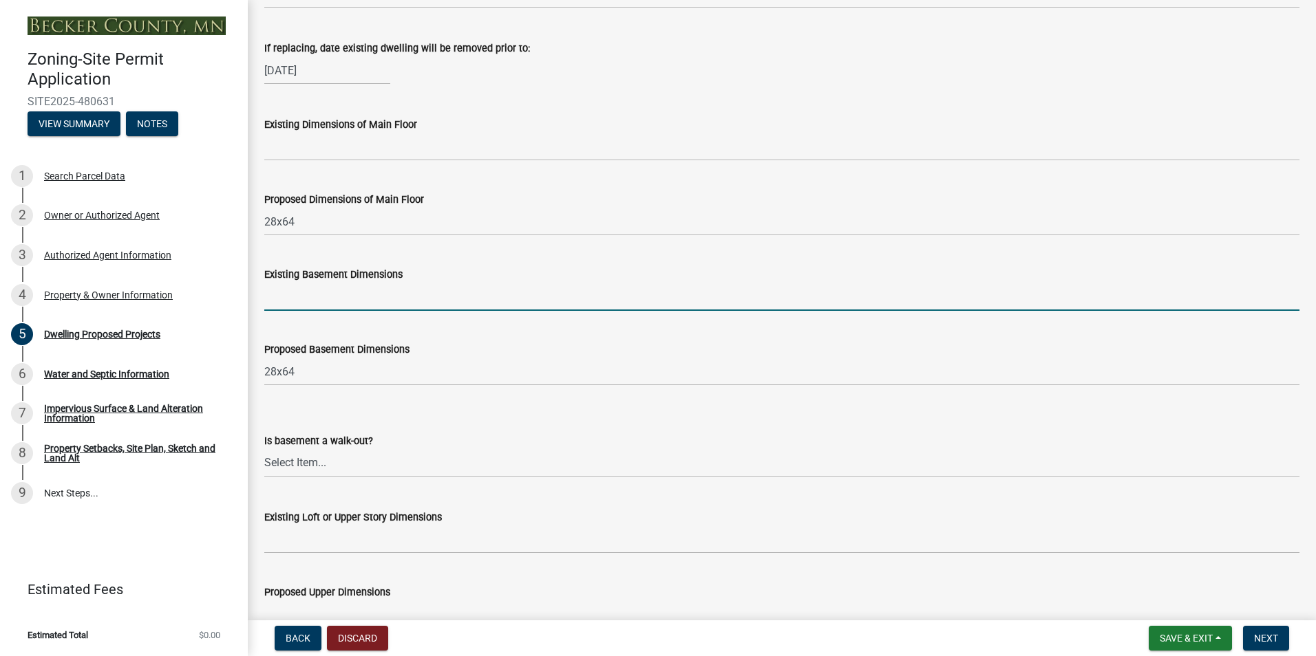
scroll to position [482, 0]
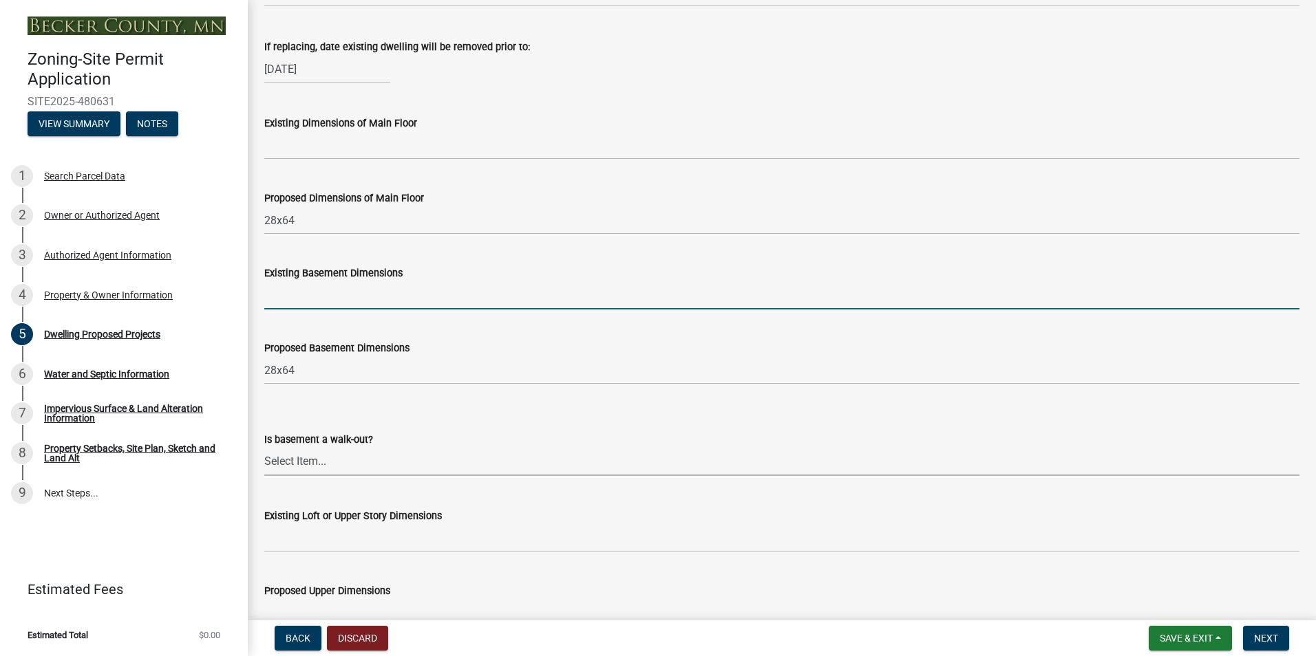
click at [361, 466] on select "Select Item... Yes No N/A" at bounding box center [781, 462] width 1035 height 28
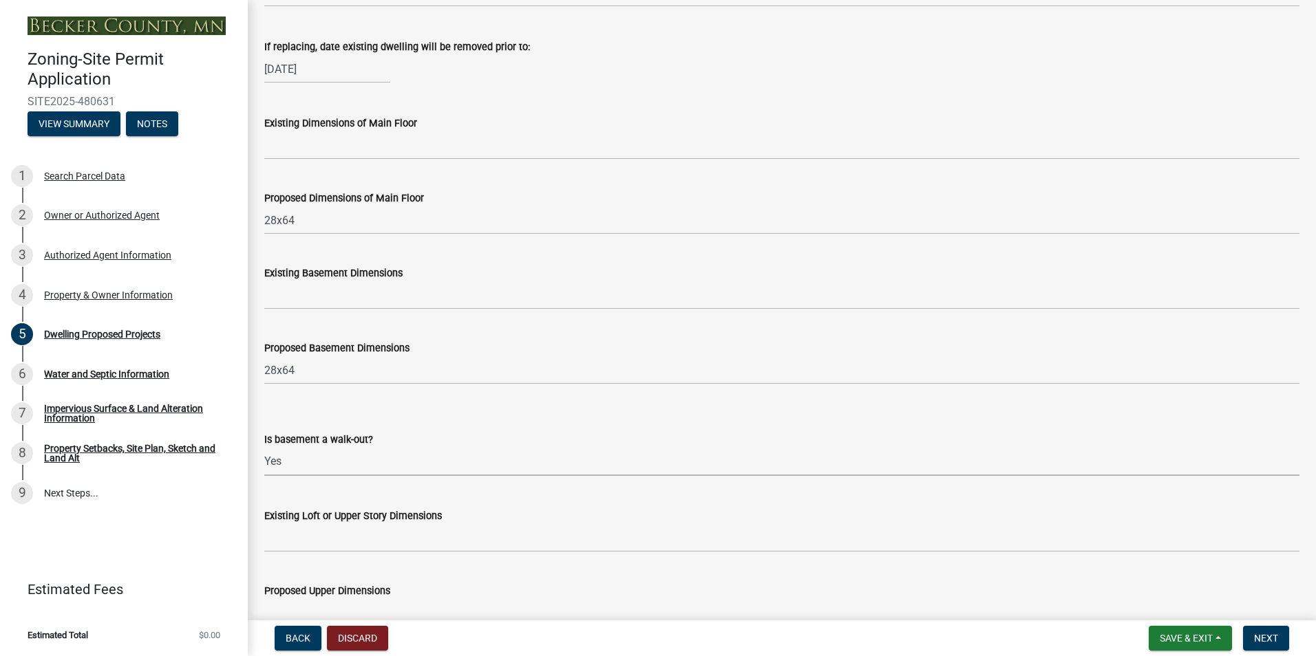
click at [264, 448] on select "Select Item... Yes No N/A" at bounding box center [781, 462] width 1035 height 28
select select "03c1fec4-1fbe-4331-bc18-34e24145556f"
click at [346, 487] on wm-data-entity-input "Is basement a walk-out? Select Item... Yes No N/A" at bounding box center [781, 442] width 1035 height 93
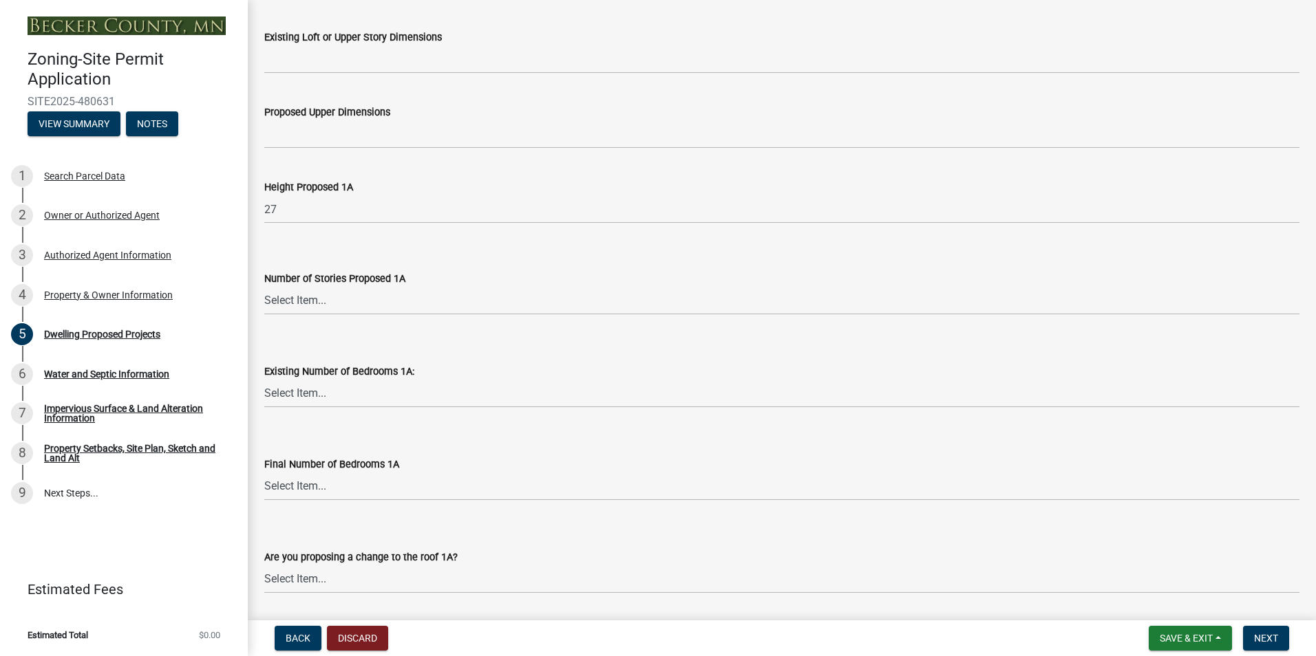
scroll to position [1032, 0]
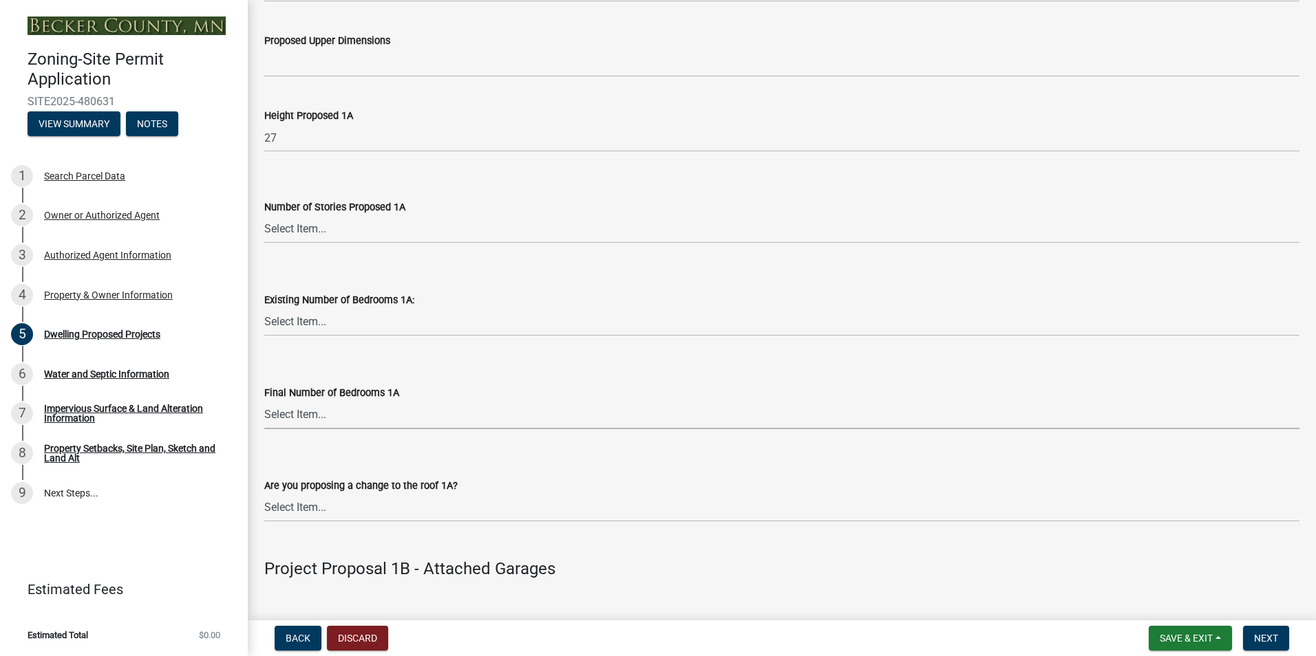
click at [353, 420] on select "Select Item... 0 1 2 3 4 5 6 7 8" at bounding box center [781, 415] width 1035 height 28
click at [264, 401] on select "Select Item... 0 1 2 3 4 5 6 7 8" at bounding box center [781, 415] width 1035 height 28
select select "744d8552-d7ef-4cf1-b465-42901748f06c"
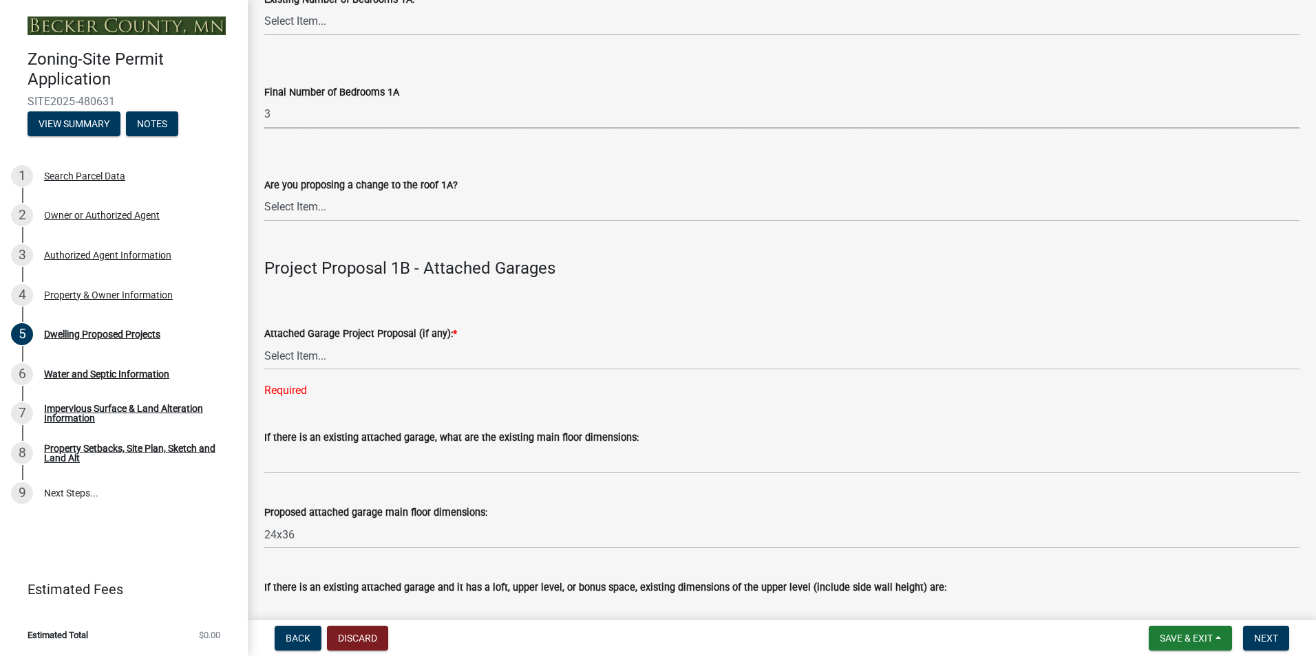
scroll to position [1376, 0]
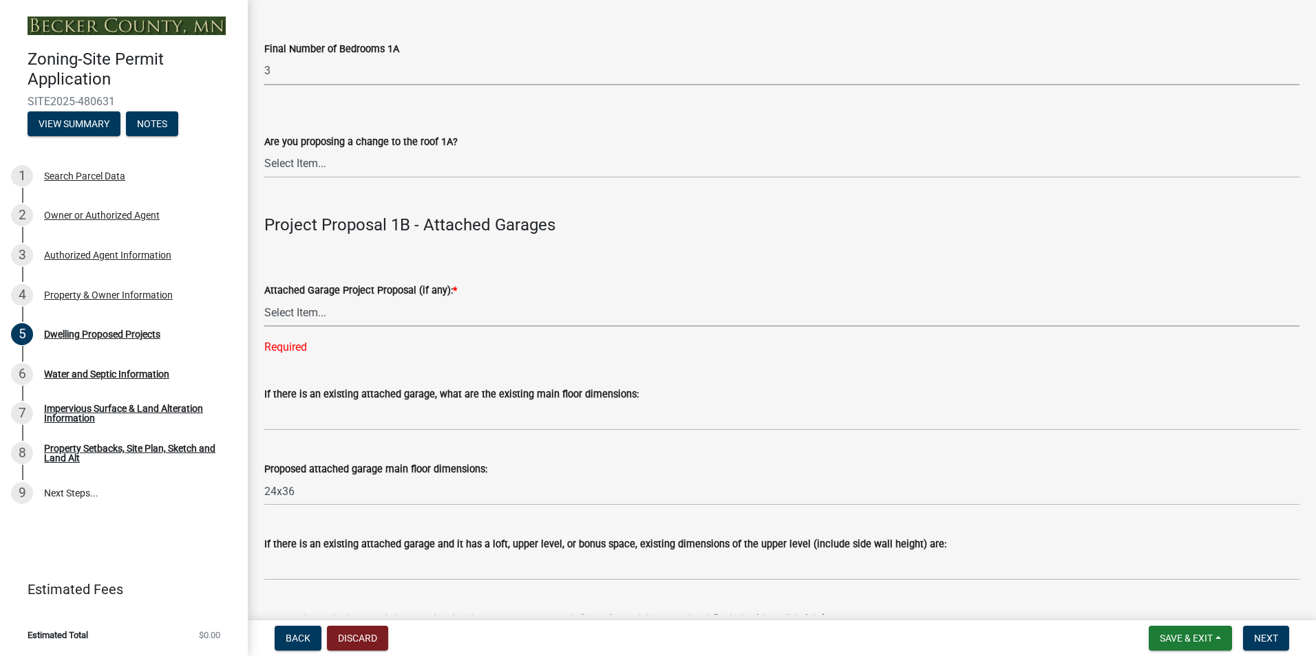
click at [361, 317] on select "Select Item... N/A New Attached Garage Addition to Attached Garage" at bounding box center [781, 313] width 1035 height 28
click at [264, 299] on select "Select Item... N/A New Attached Garage Addition to Attached Garage" at bounding box center [781, 313] width 1035 height 28
select select "638dddef-31f4-4d73-b0b5-0ffc7b344434"
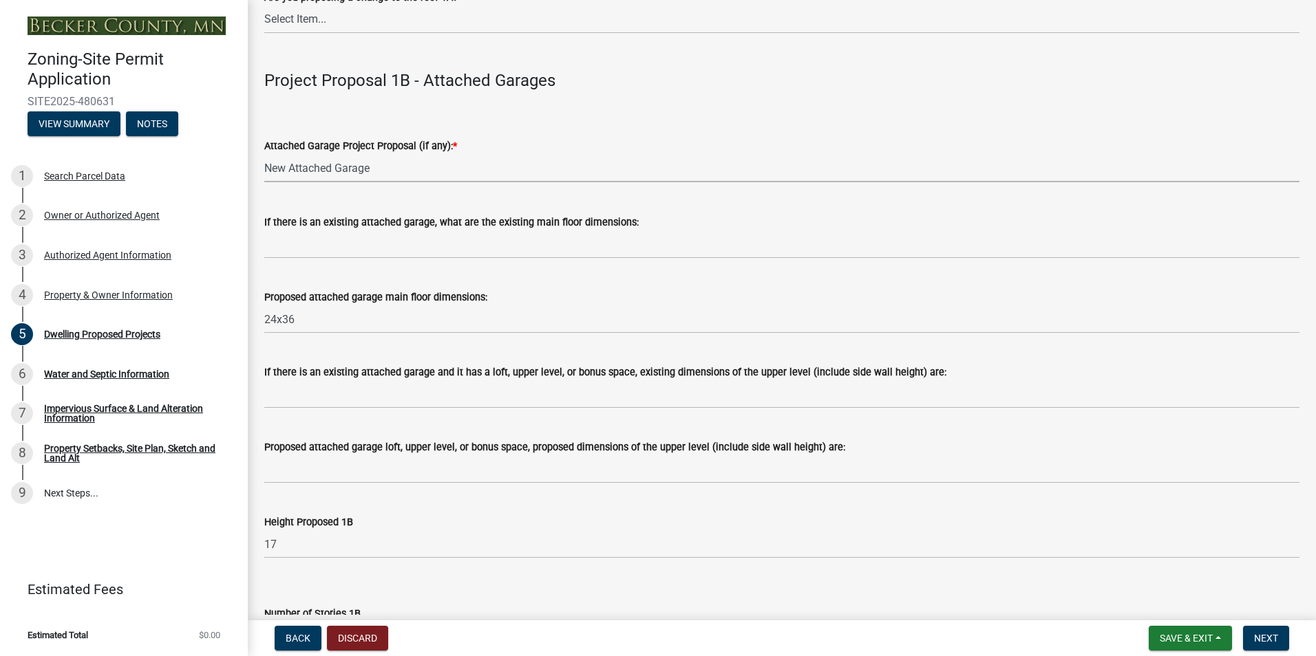
scroll to position [1583, 0]
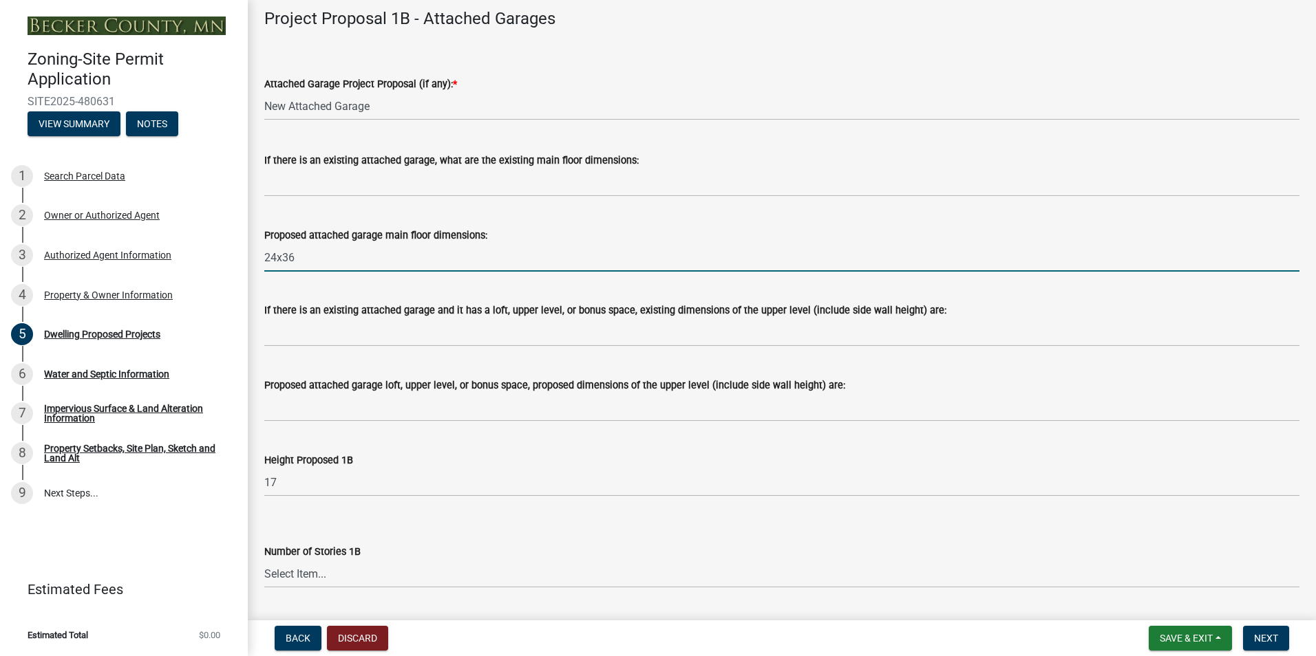
drag, startPoint x: 310, startPoint y: 257, endPoint x: 260, endPoint y: 257, distance: 49.5
click at [260, 257] on div "Proposed attached garage main floor dimensions: 24x36" at bounding box center [782, 240] width 1056 height 64
type input "24x28"
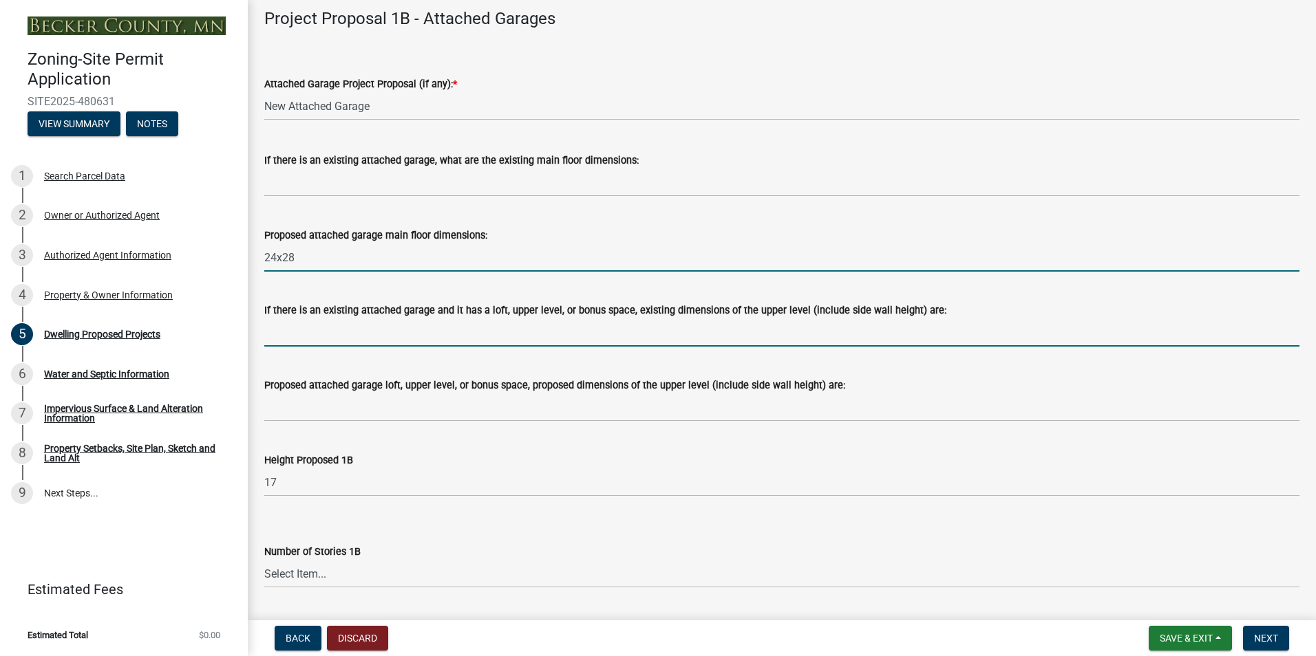
click at [368, 325] on input "If there is an existing attached garage and it has a loft, upper level, or bonu…" at bounding box center [781, 333] width 1035 height 28
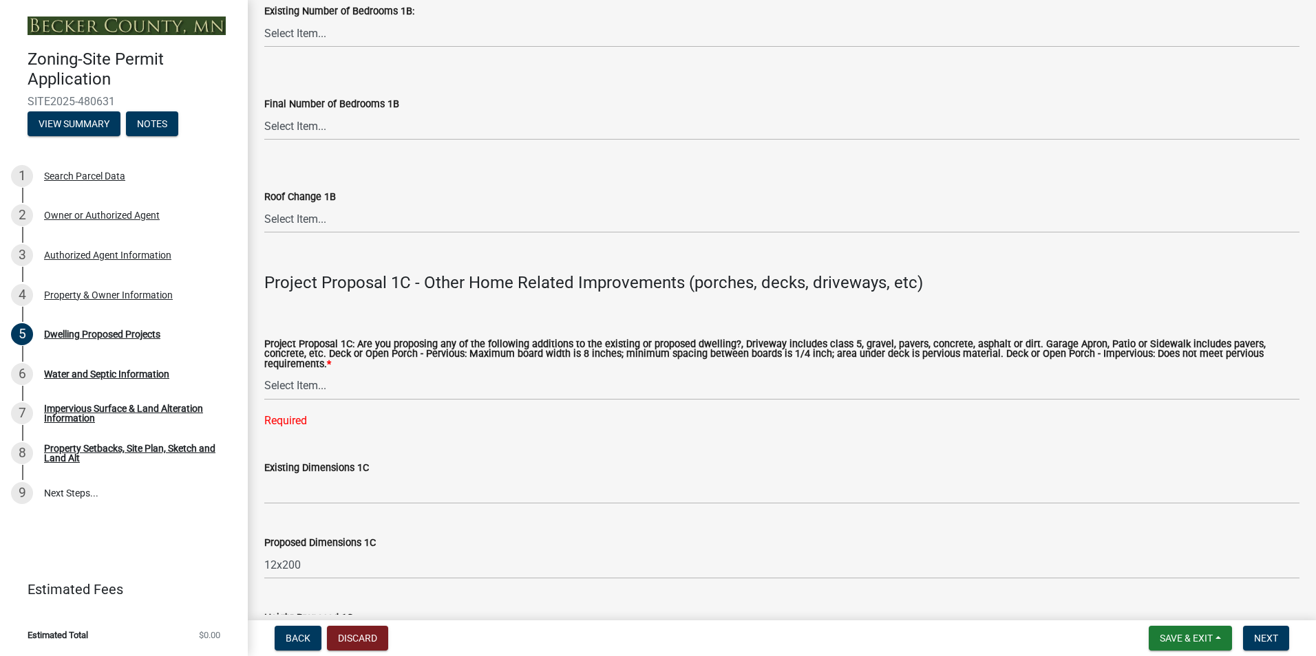
scroll to position [2271, 0]
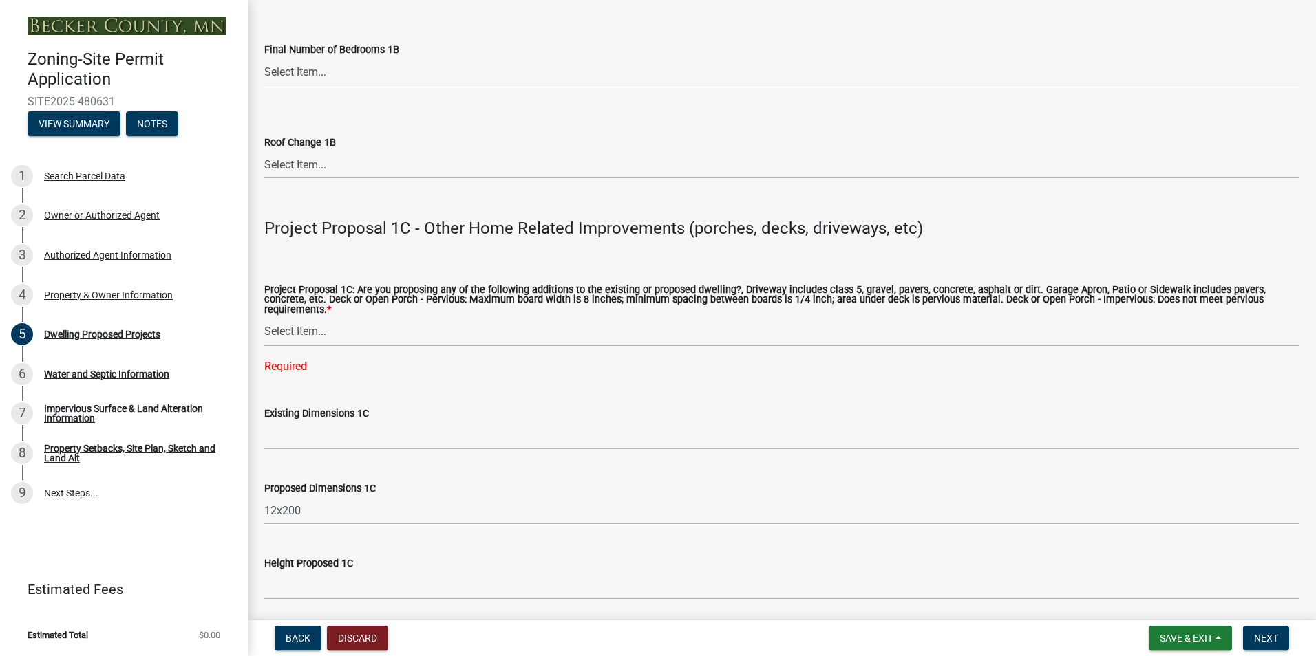
click at [355, 326] on select "Select Item... N/A Driveway Garage Apron Home Patio Sidewalk Deck - Pervious De…" at bounding box center [781, 332] width 1035 height 28
click at [264, 318] on select "Select Item... N/A Driveway Garage Apron Home Patio Sidewalk Deck - Pervious De…" at bounding box center [781, 332] width 1035 height 28
select select "b73c0820-a4c6-4370-a211-12dbb2d2833e"
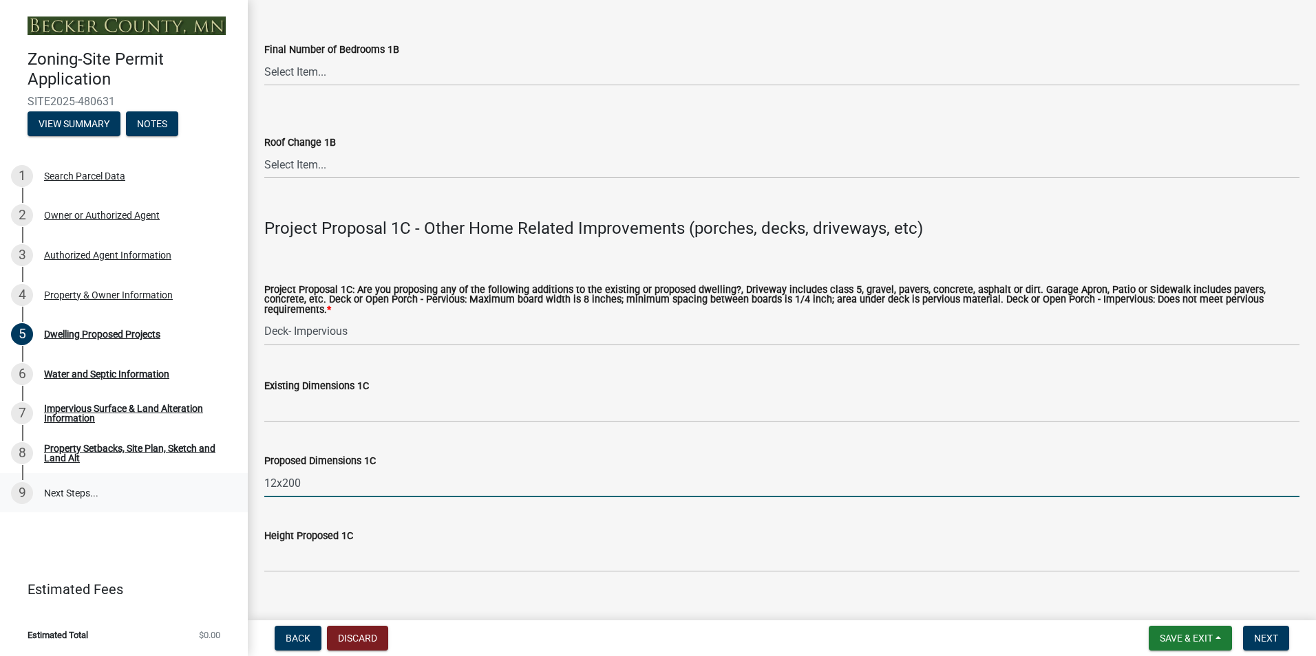
drag, startPoint x: 314, startPoint y: 474, endPoint x: 245, endPoint y: 480, distance: 69.0
click at [270, 474] on input "112x64" at bounding box center [781, 483] width 1035 height 28
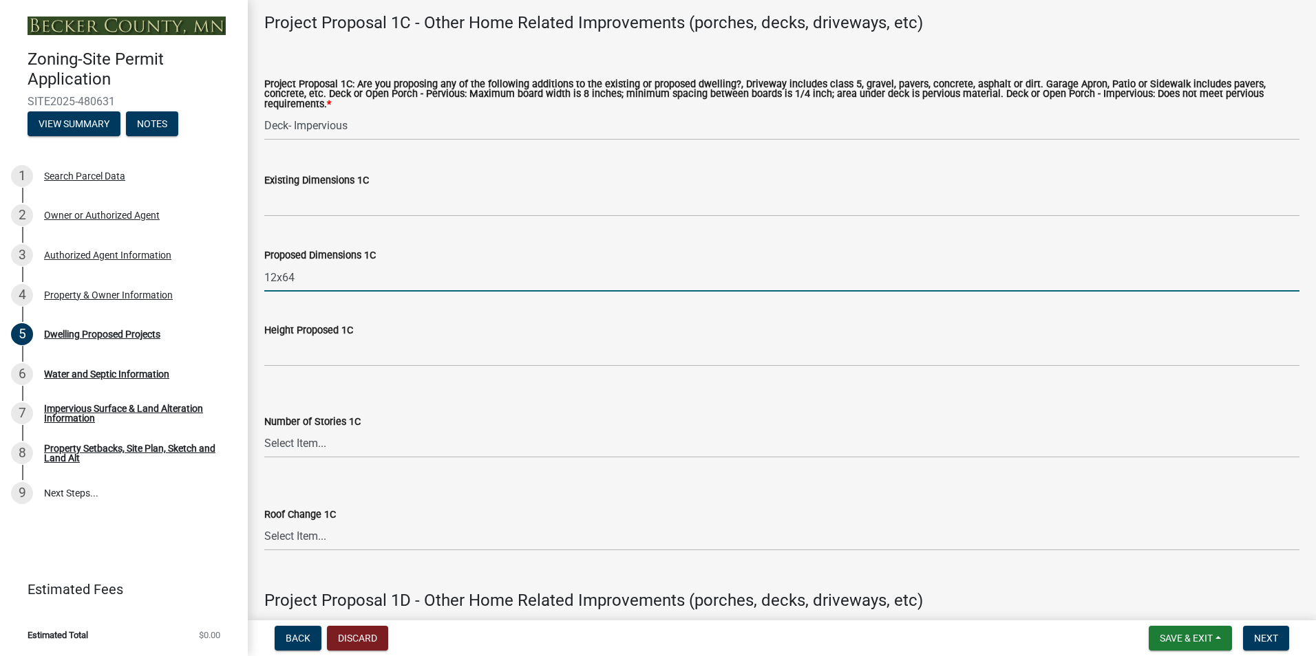
scroll to position [2477, 0]
type input "12x64"
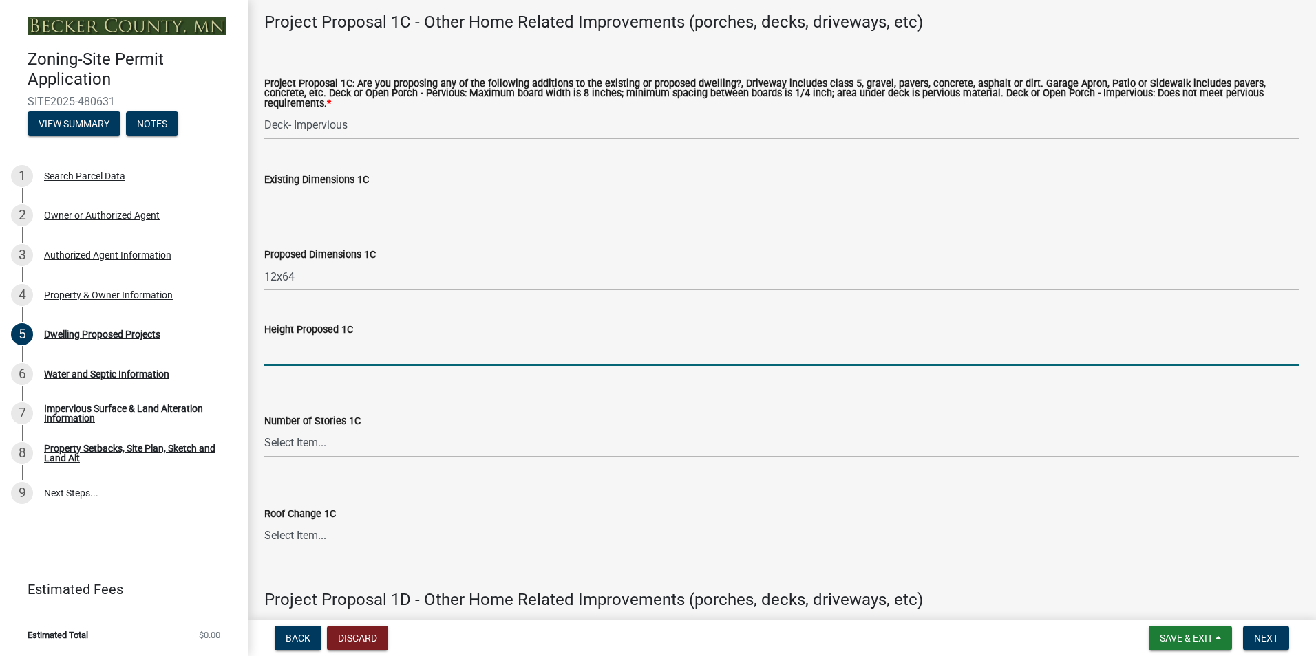
click at [363, 343] on input "Height Proposed 1C" at bounding box center [781, 352] width 1035 height 28
type input "8"
click at [418, 385] on div "Number of Stories 1C Select Item... N\A 1 1.25 1.5 1.75 2 2.25 2.5" at bounding box center [781, 417] width 1035 height 81
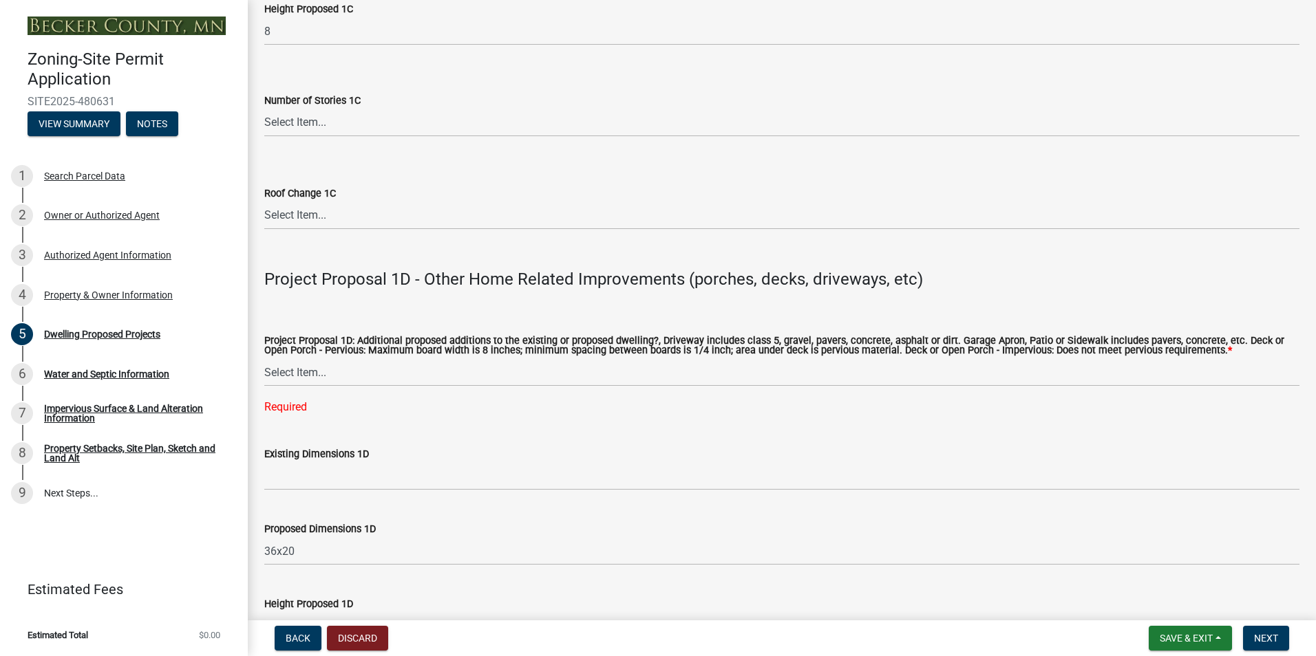
scroll to position [2821, 0]
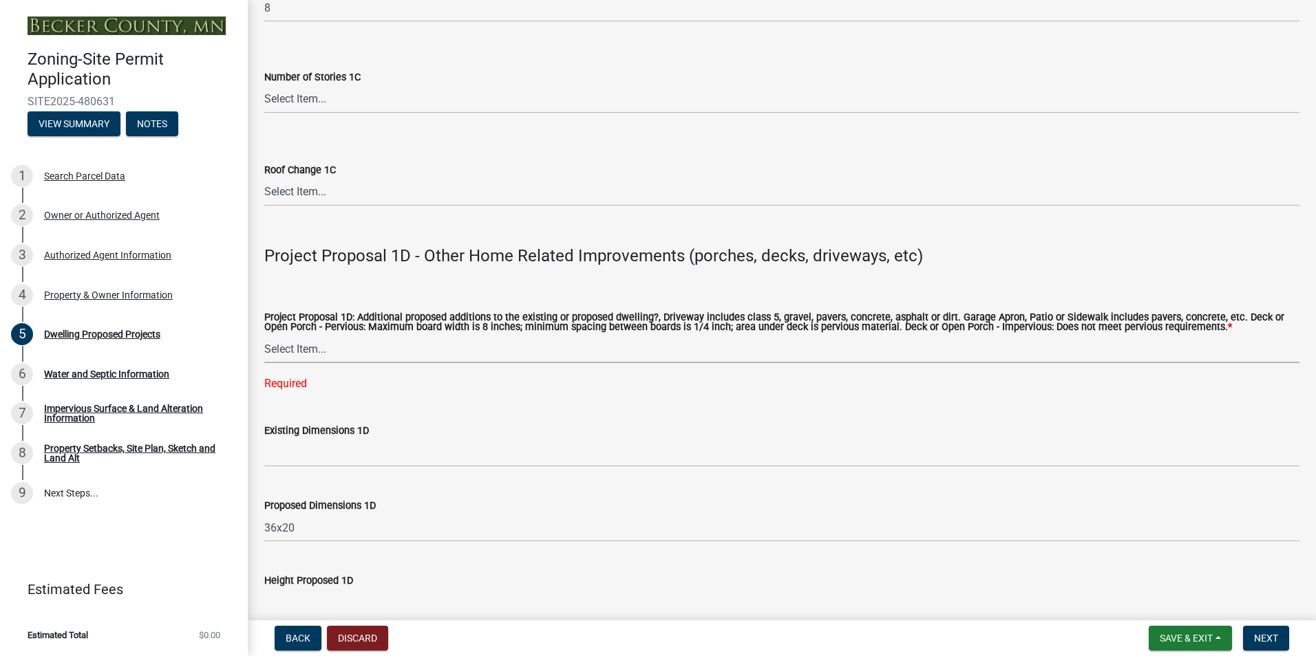
click at [434, 341] on select "Select Item... N/A Driveway Garage Apron Home Patio Sidewalk Deck - Pervious De…" at bounding box center [781, 349] width 1035 height 28
click at [264, 335] on select "Select Item... N/A Driveway Garage Apron Home Patio Sidewalk Deck - Pervious De…" at bounding box center [781, 349] width 1035 height 28
select select "574dab0a-a2f9-4f32-a930-7f8884412bac"
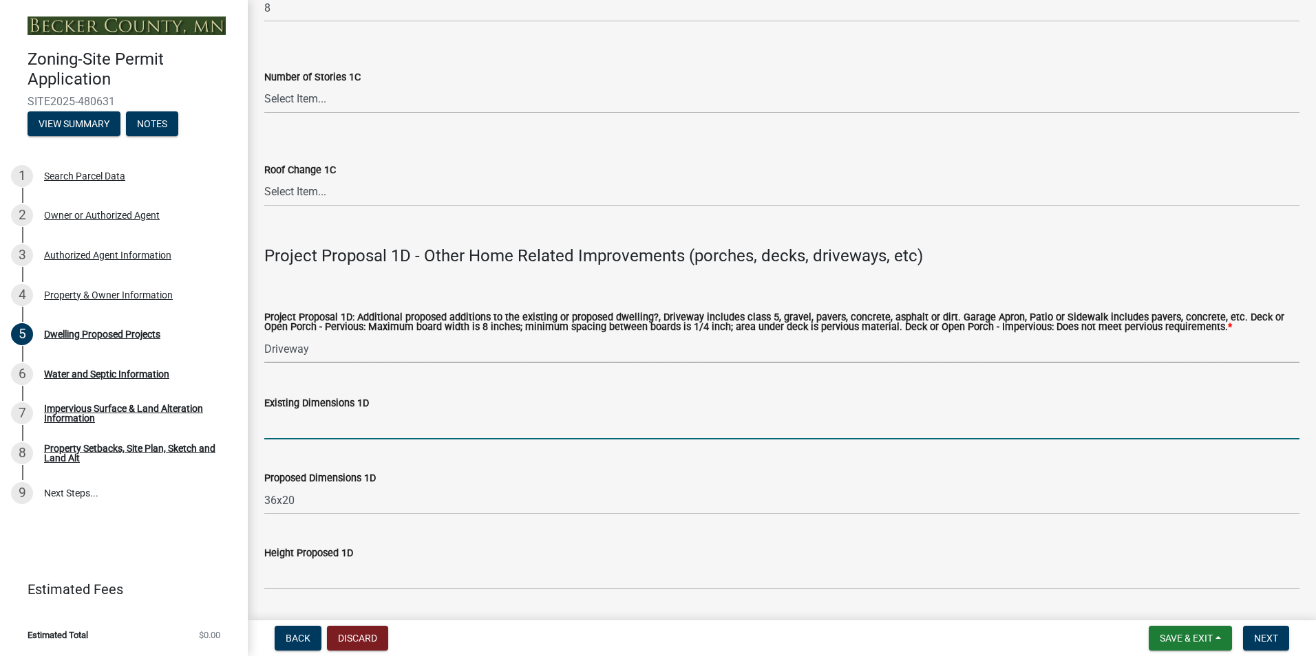
click at [407, 421] on input "Existing Dimensions 1D" at bounding box center [781, 426] width 1035 height 28
type input "24x58"
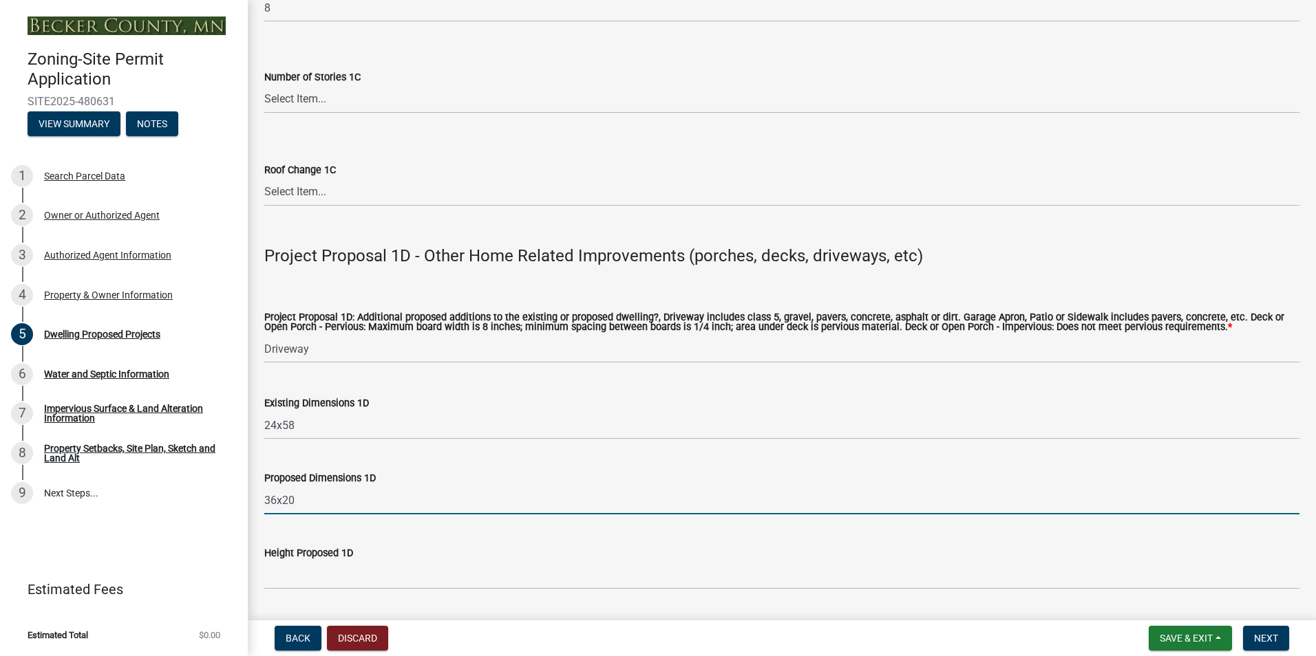
drag, startPoint x: 324, startPoint y: 498, endPoint x: 255, endPoint y: 491, distance: 69.1
click at [255, 491] on div "Proposed Dimensions 1D 36x20" at bounding box center [782, 483] width 1056 height 64
type input "24x58"
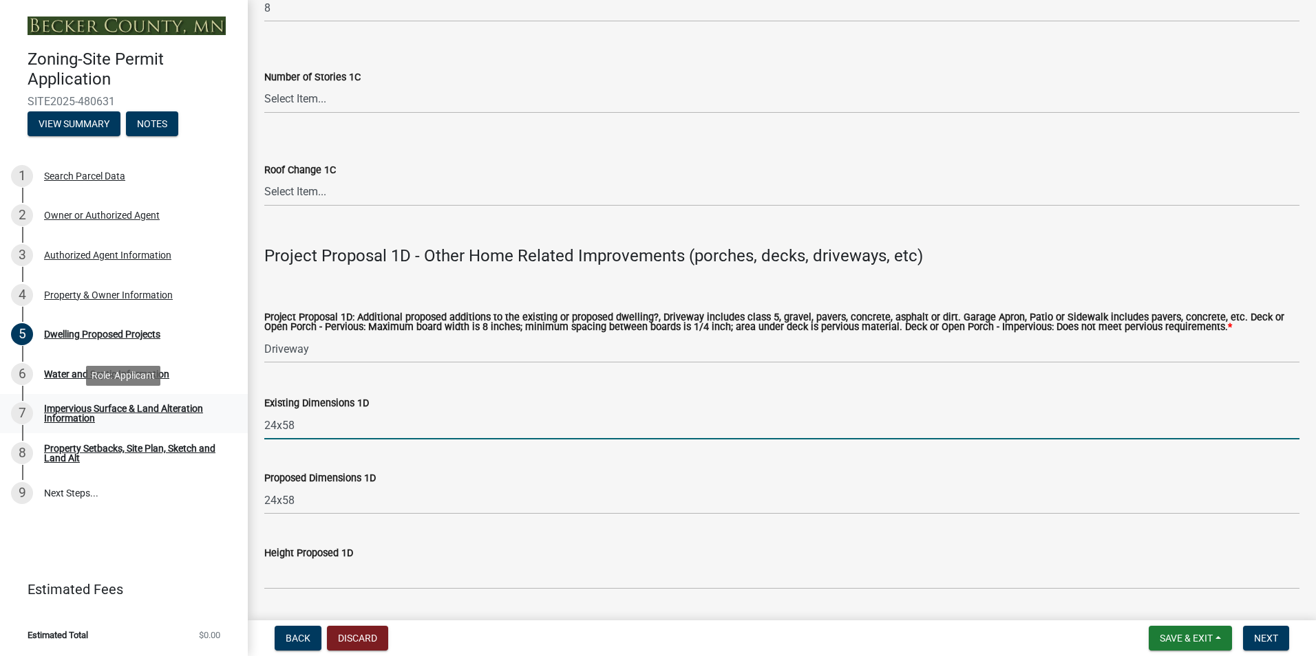
drag, startPoint x: 323, startPoint y: 413, endPoint x: 241, endPoint y: 418, distance: 82.1
click at [243, 420] on div "Zoning-Site Permit Application SITE2025-480631 View Summary Notes 1 Search Parc…" at bounding box center [658, 328] width 1316 height 656
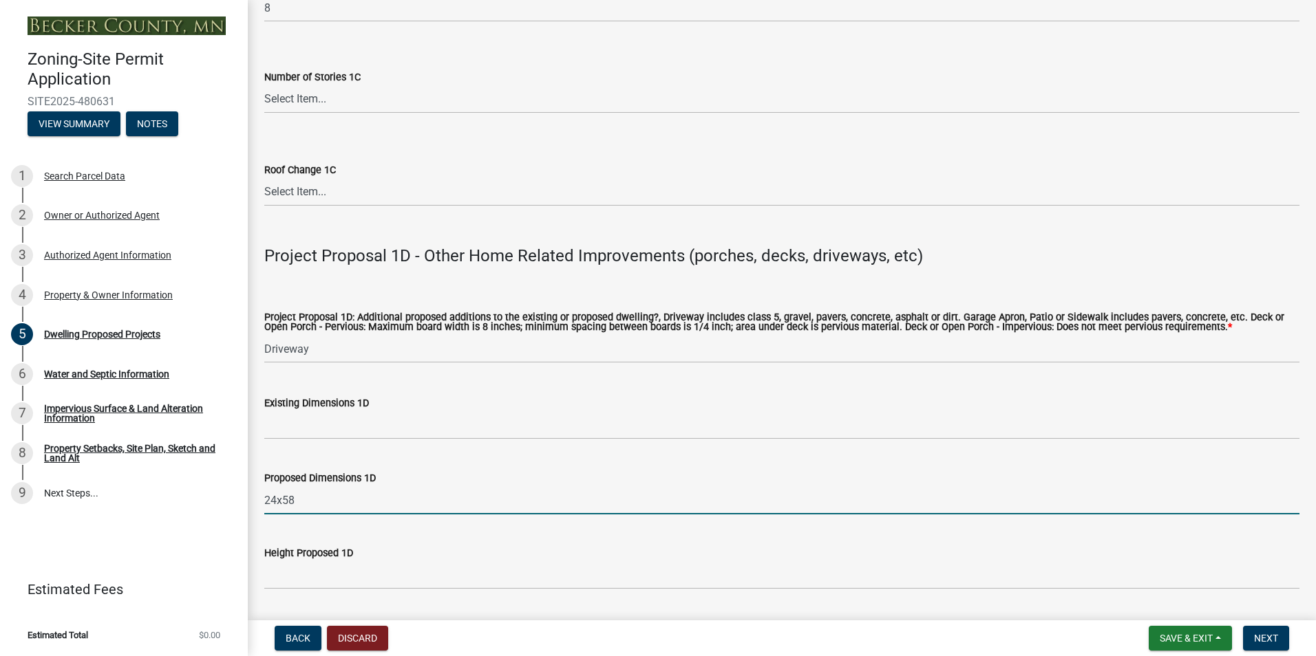
click at [382, 487] on input "24x58" at bounding box center [781, 501] width 1035 height 28
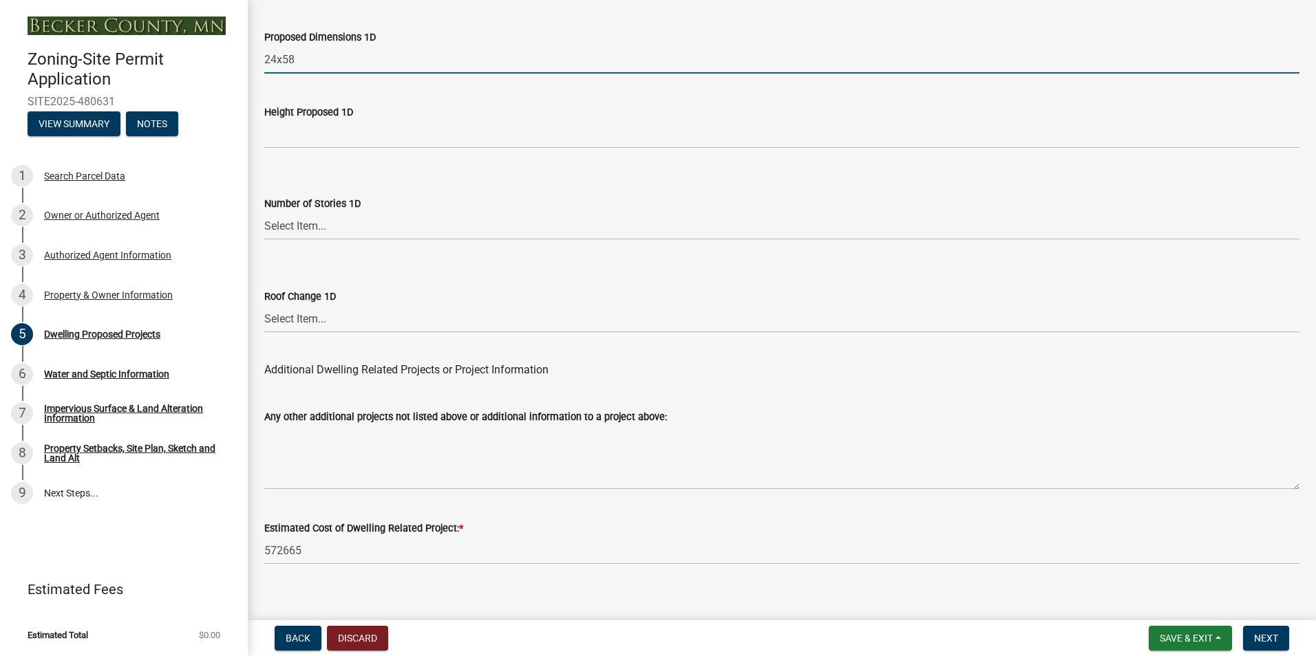
scroll to position [3270, 0]
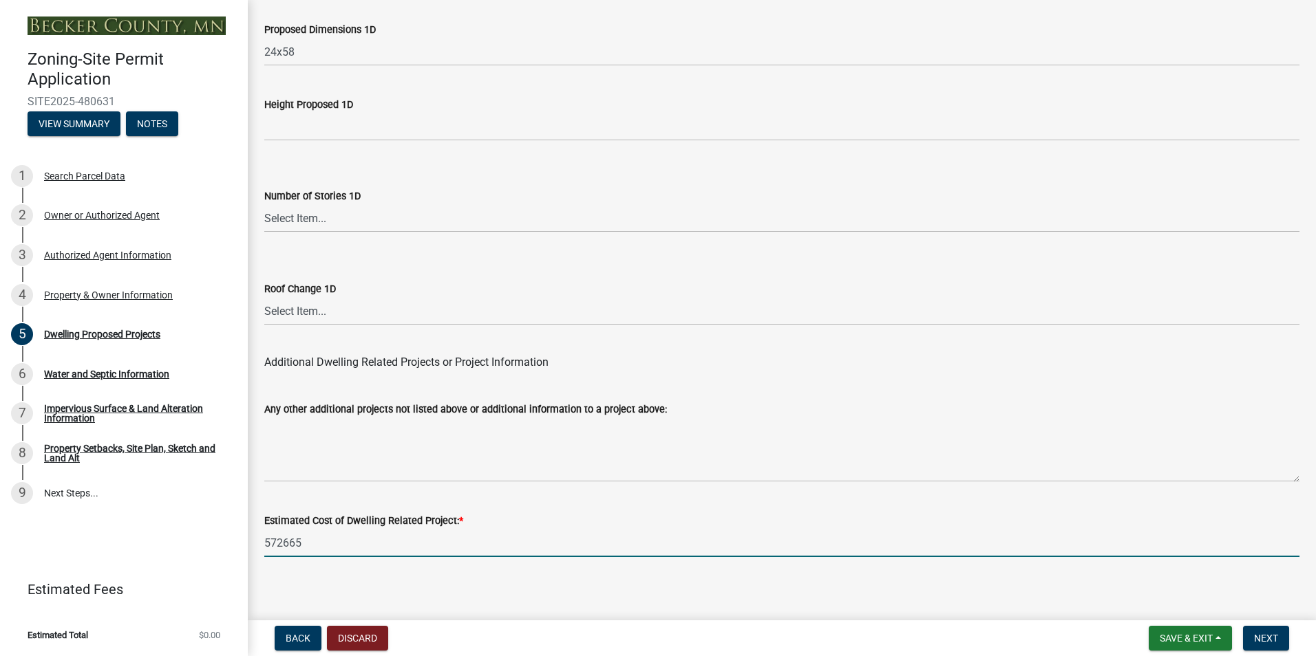
drag, startPoint x: 286, startPoint y: 546, endPoint x: 234, endPoint y: 540, distance: 52.6
click at [234, 540] on div "Zoning-Site Permit Application SITE2025-480631 View Summary Notes 1 Search Parc…" at bounding box center [658, 328] width 1316 height 656
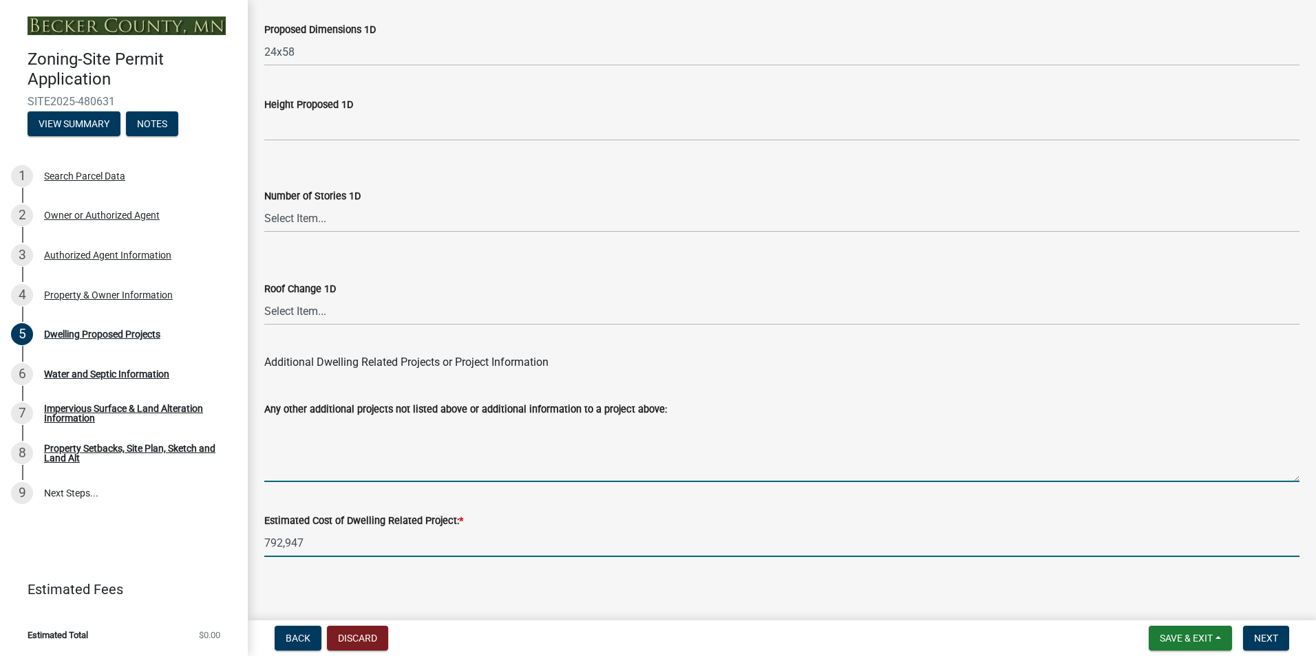
type input "792947"
click at [758, 440] on textarea "Any other additional projects not listed above or additional information to a p…" at bounding box center [781, 450] width 1035 height 65
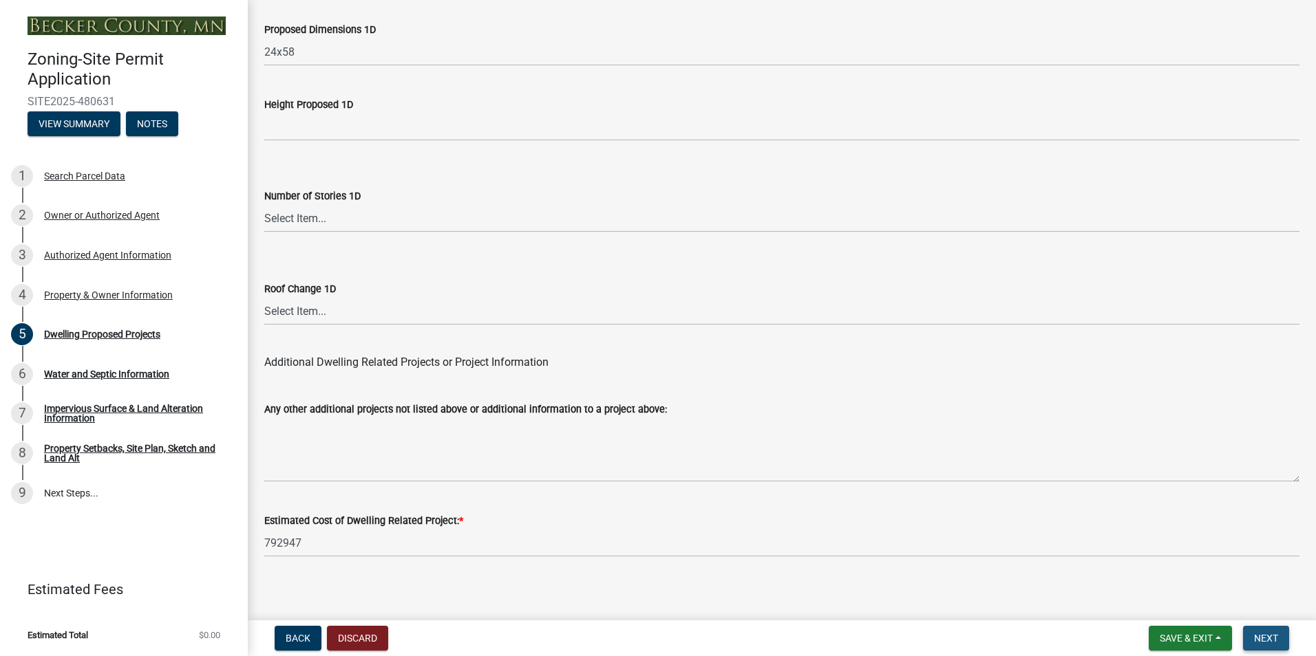
click at [1267, 641] on span "Next" at bounding box center [1266, 638] width 24 height 11
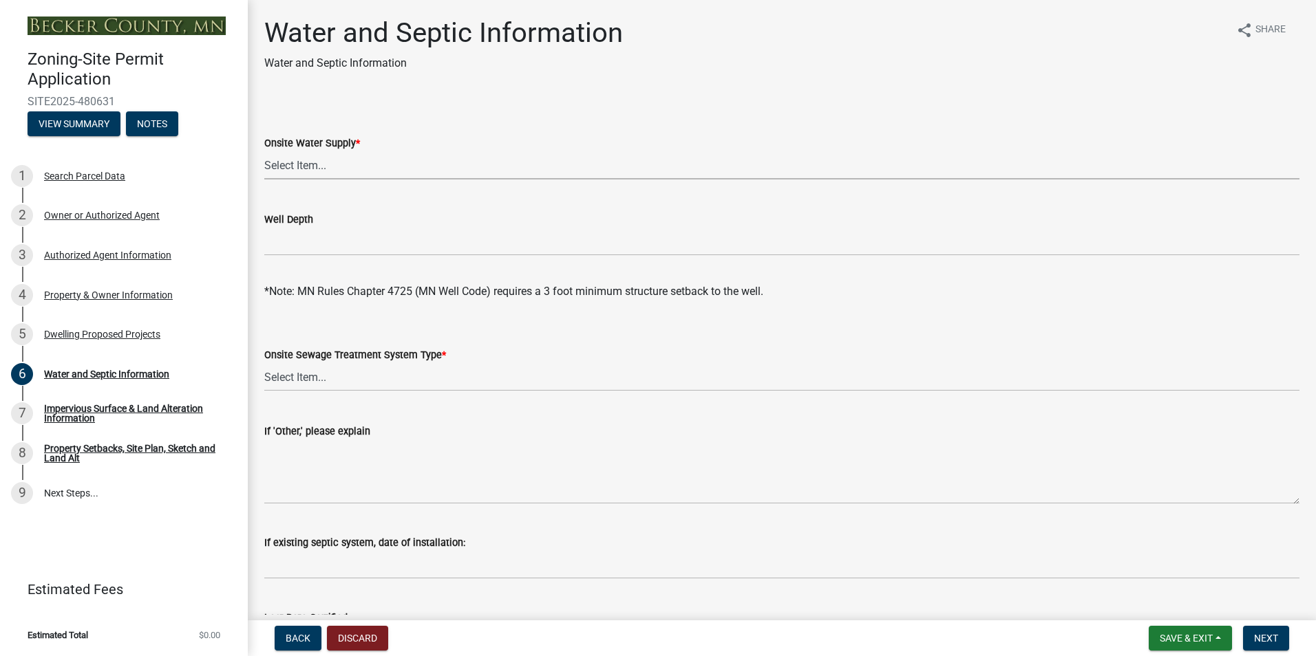
click at [498, 172] on select "Select Item... Well New Well to be Installed Attached to City Water System No o…" at bounding box center [781, 165] width 1035 height 28
click at [264, 151] on select "Select Item... Well New Well to be Installed Attached to City Water System No o…" at bounding box center [781, 165] width 1035 height 28
select select "295c6ba3-00c2-4229-aea3-8b4be6316de8"
click at [380, 375] on select "Select Item... No existing or proposed septic Proposed New or Corrected Septic …" at bounding box center [781, 377] width 1035 height 28
click at [264, 363] on select "Select Item... No existing or proposed septic Proposed New or Corrected Septic …" at bounding box center [781, 377] width 1035 height 28
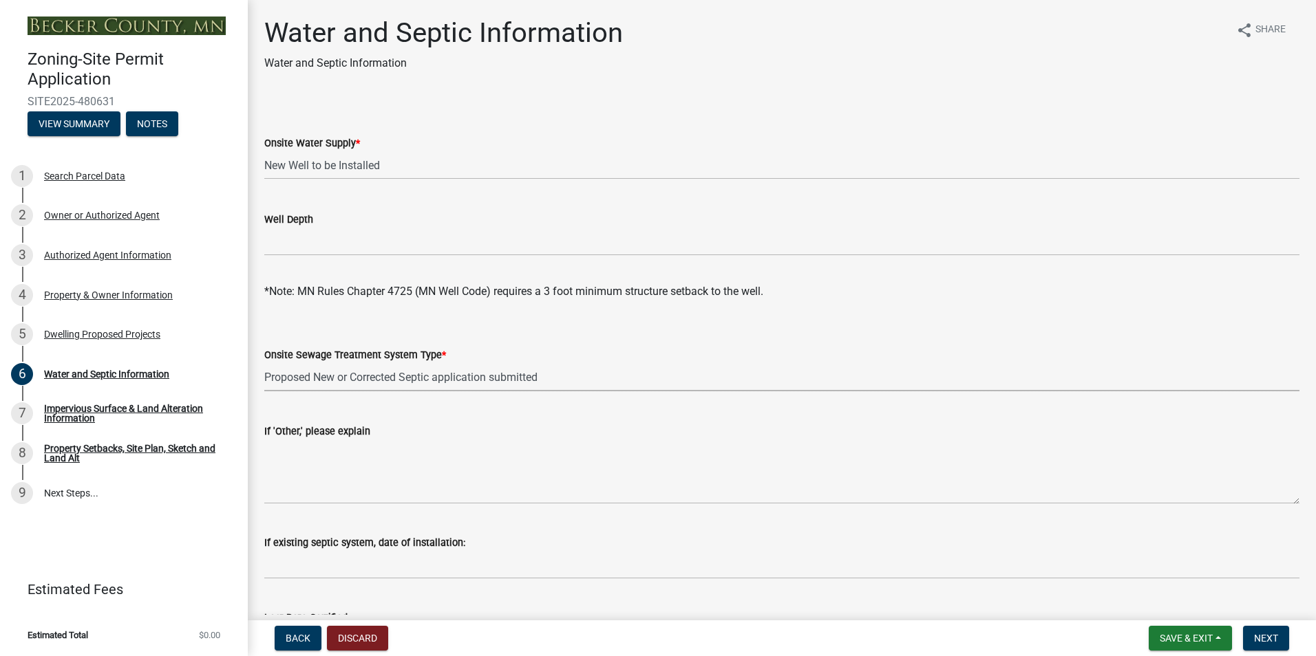
select select "4828487e-2007-429b-991d-671fae0459c9"
click at [406, 409] on div "If 'Other,' please explain" at bounding box center [781, 454] width 1035 height 100
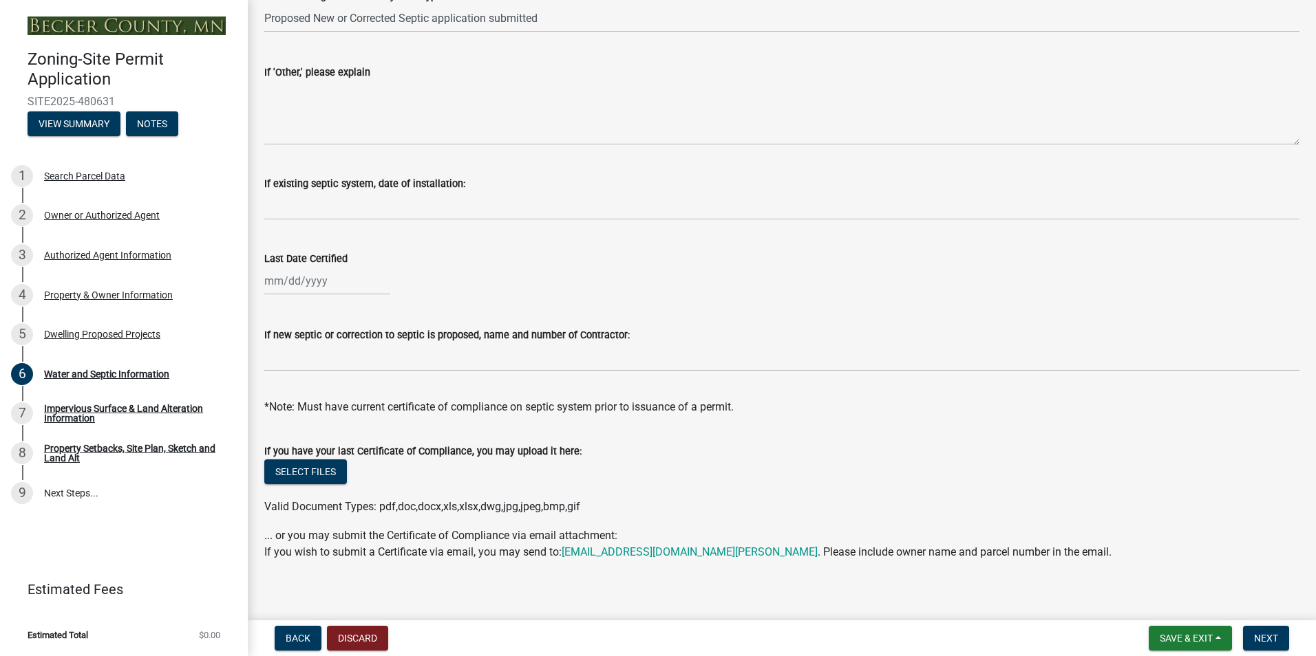
scroll to position [370, 0]
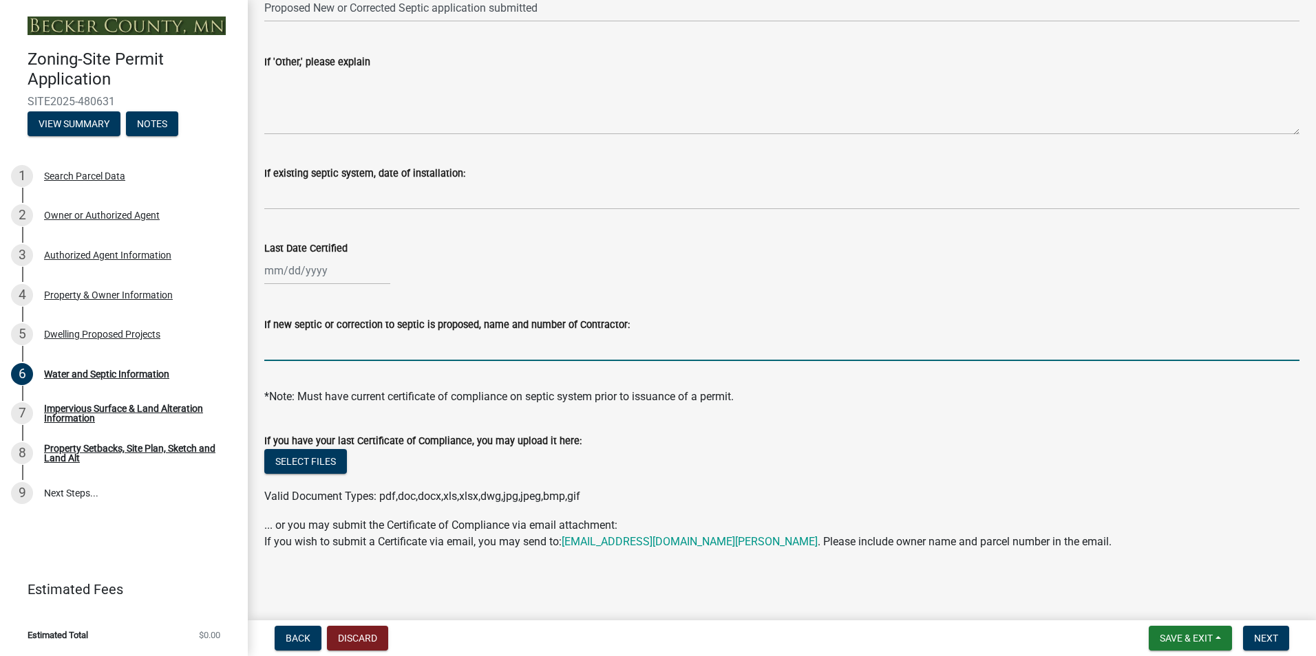
click at [418, 352] on input "If new septic or correction to septic is proposed, name and number of Contracto…" at bounding box center [781, 347] width 1035 height 28
type input "Kelly Janke 701 219 3263"
select select "9"
select select "2025"
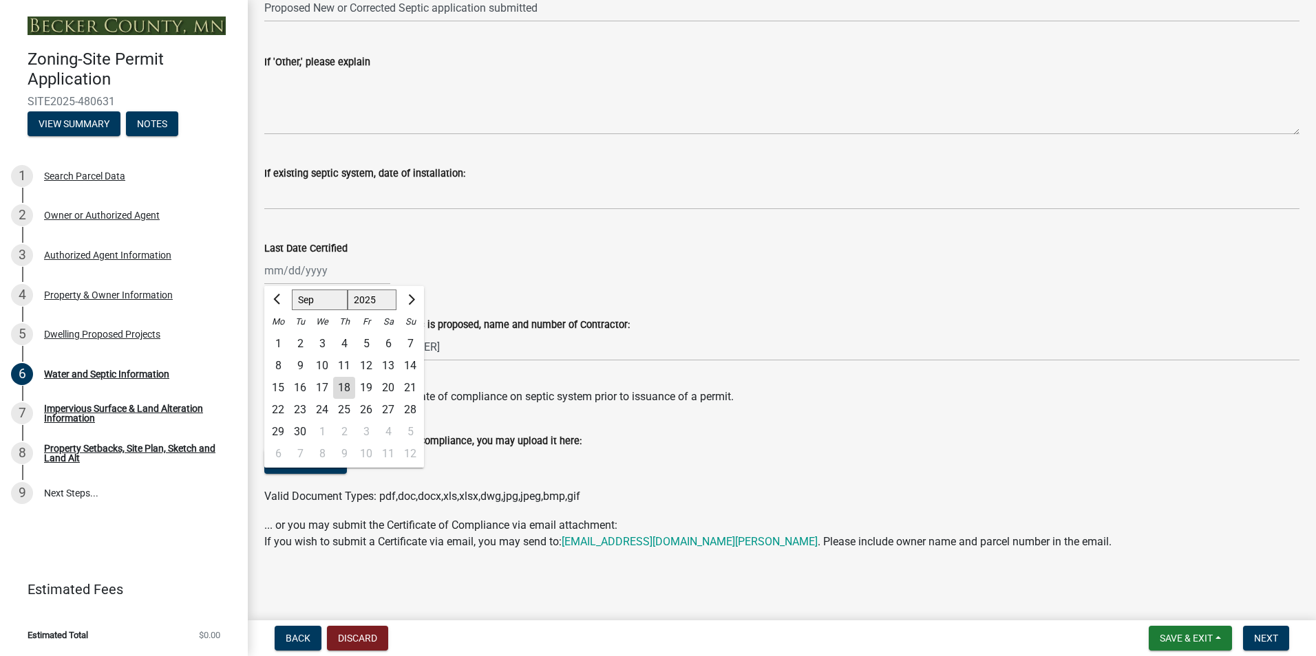
click at [500, 372] on div "*Note: Must have current certificate of compliance on septic system prior to is…" at bounding box center [781, 388] width 1035 height 33
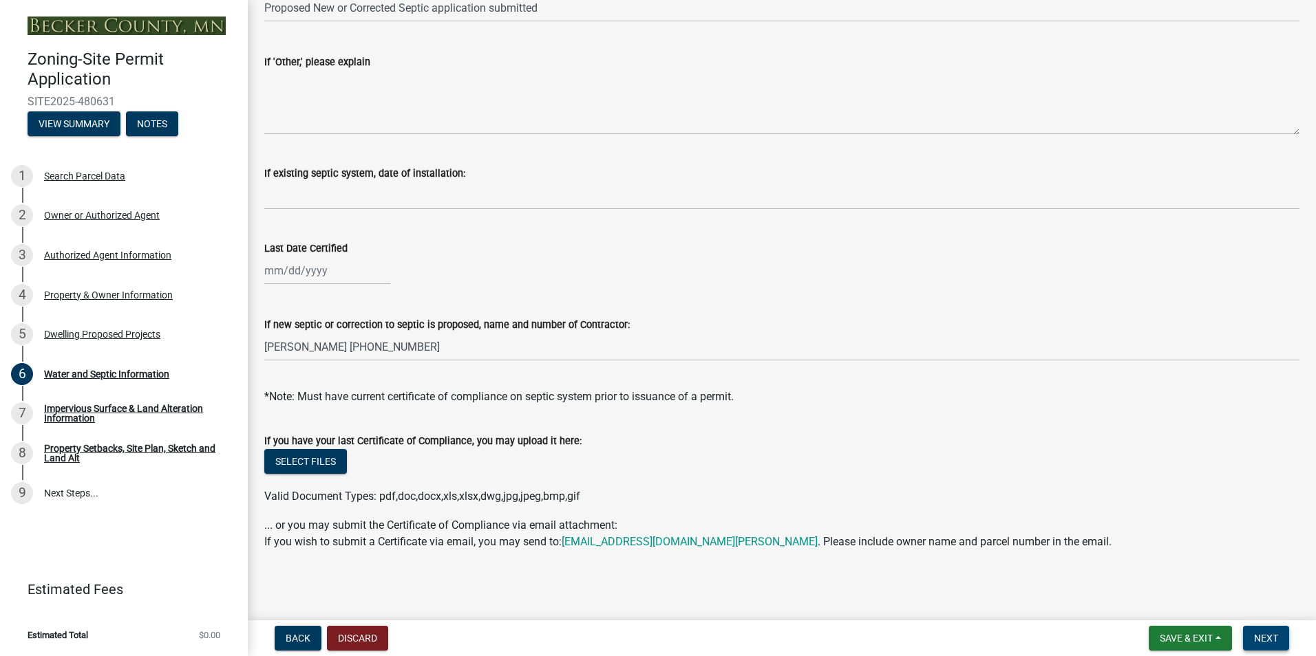
click at [1270, 636] on span "Next" at bounding box center [1266, 638] width 24 height 11
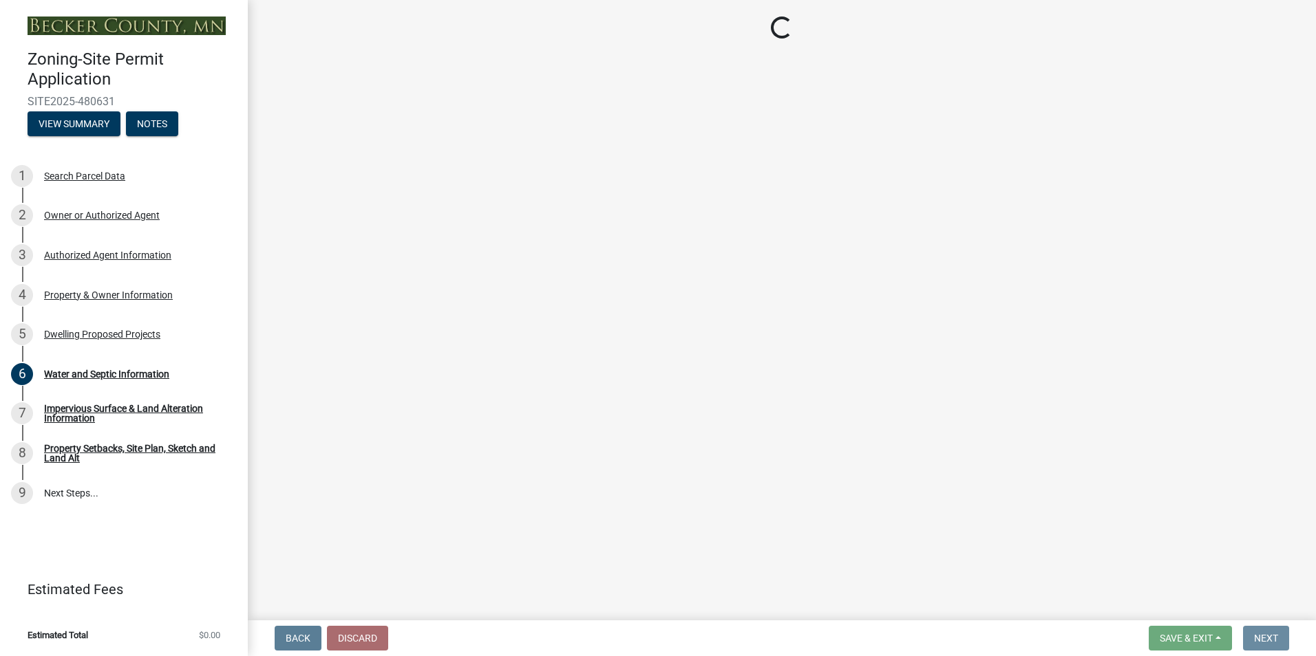
scroll to position [0, 0]
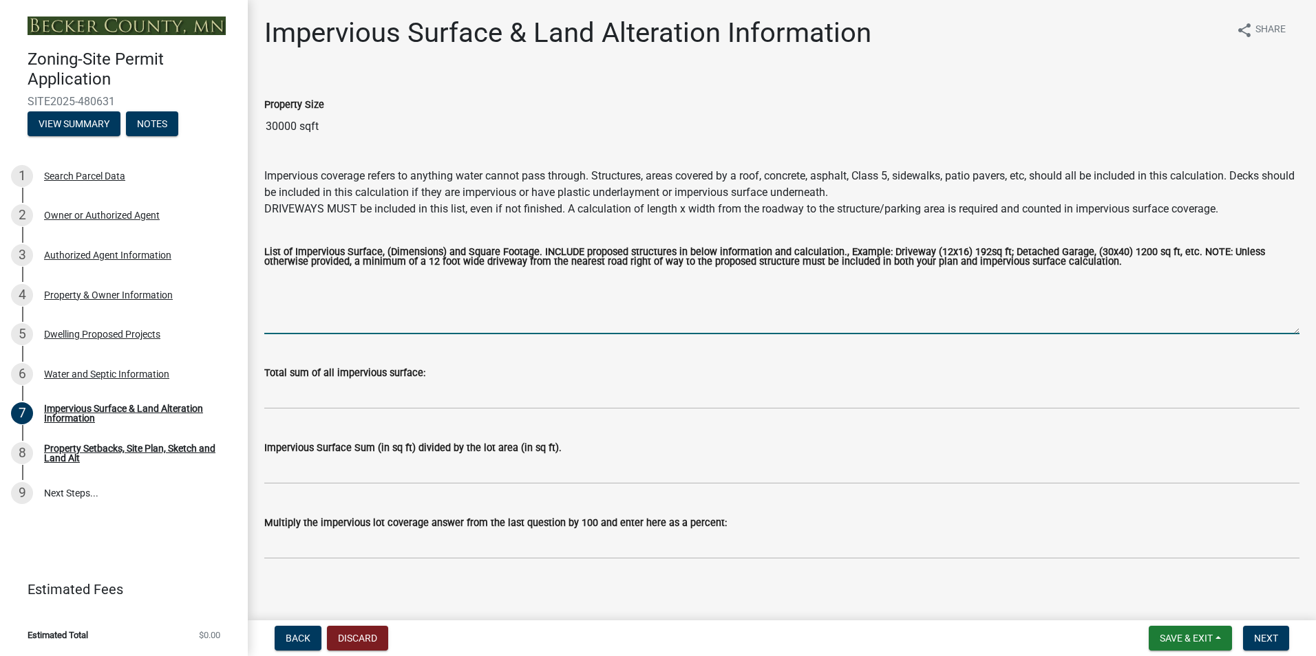
click at [447, 316] on textarea "List of Impervious Surface, (Dimensions) and Square Footage. INCLUDE proposed s…" at bounding box center [781, 302] width 1035 height 65
type textarea "28x64 (1792sf) House 24x28 (672sf) Garage 12x64 (768sf) Deck 24x58 (1392sf) Dri…"
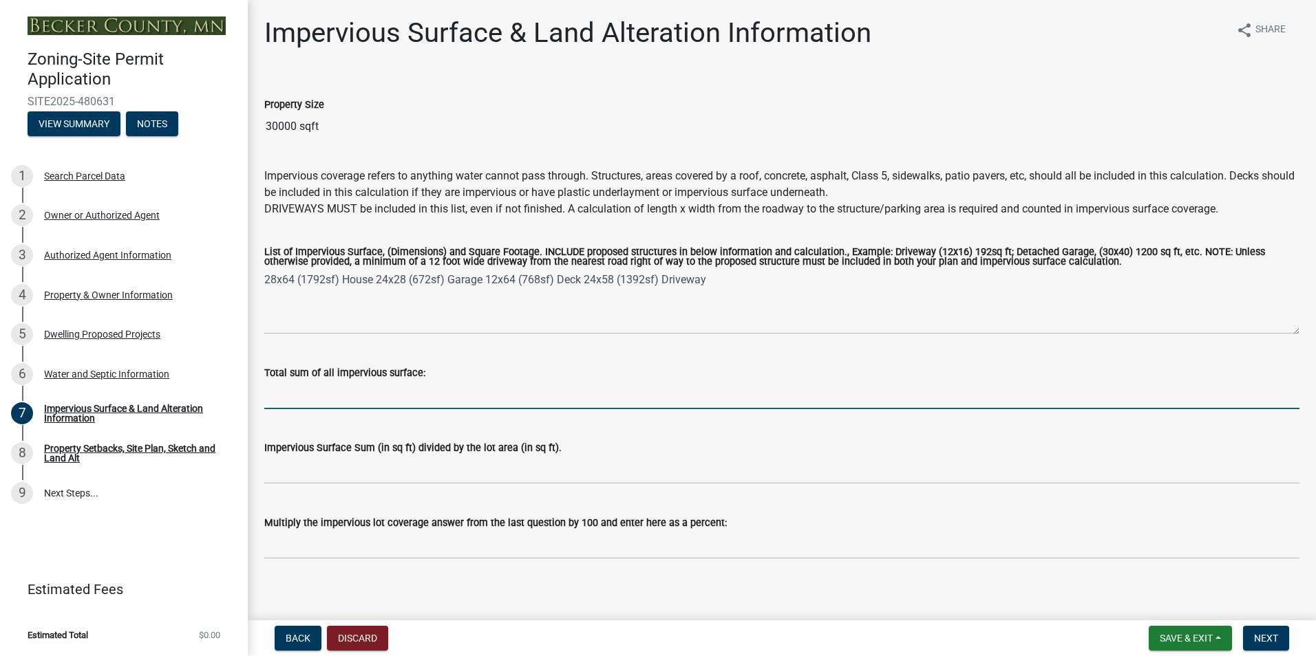
click at [442, 396] on input "Total sum of all impervious surface:" at bounding box center [781, 395] width 1035 height 28
type input "4624"
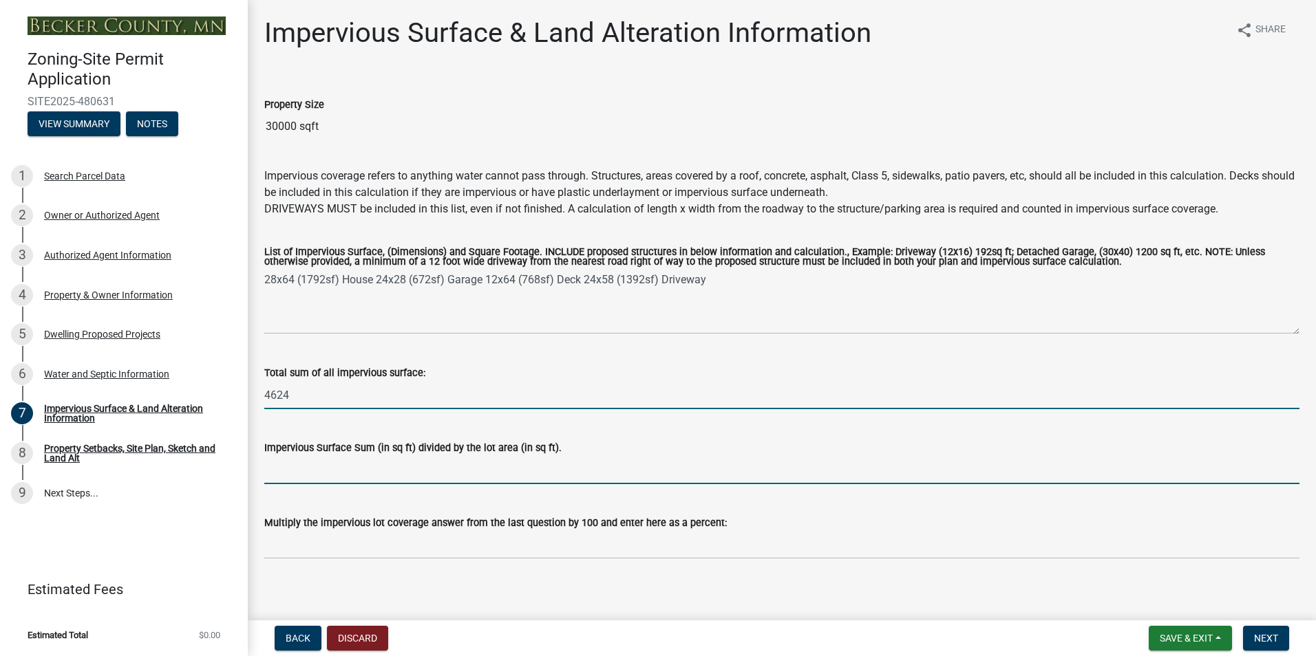
click at [415, 473] on input "Impervious Surface Sum (in sq ft) divided by the lot area (in sq ft)." at bounding box center [781, 470] width 1035 height 28
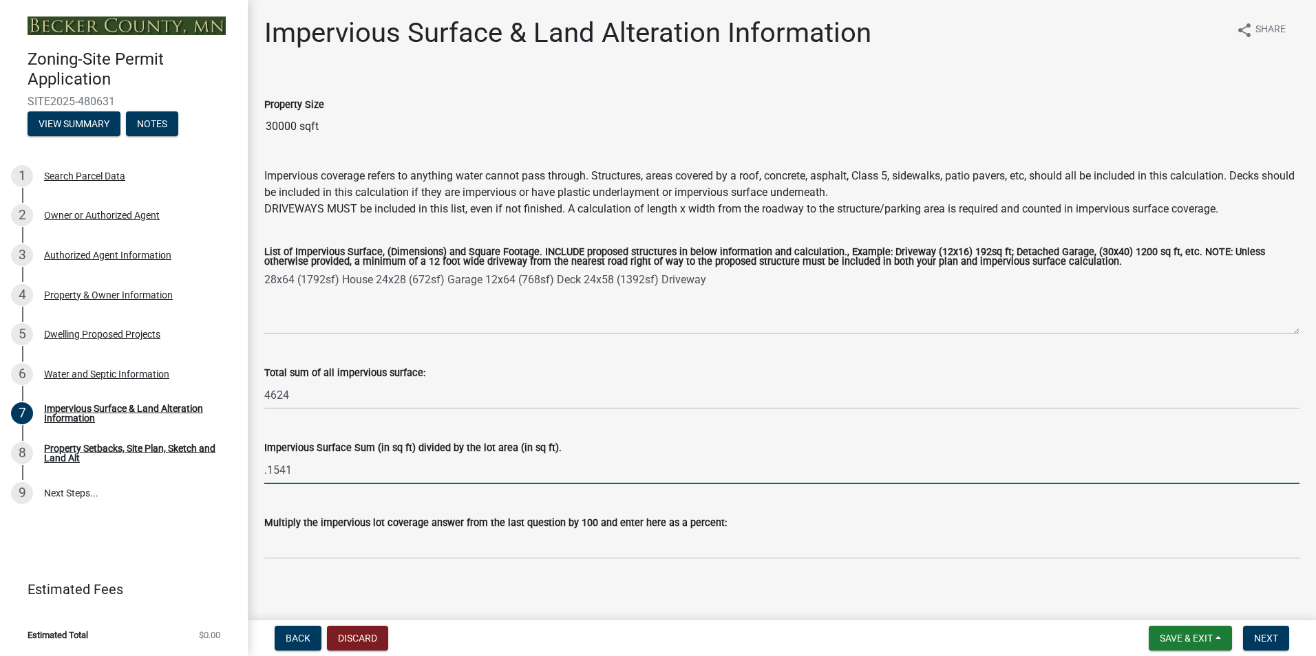
type input ".1541"
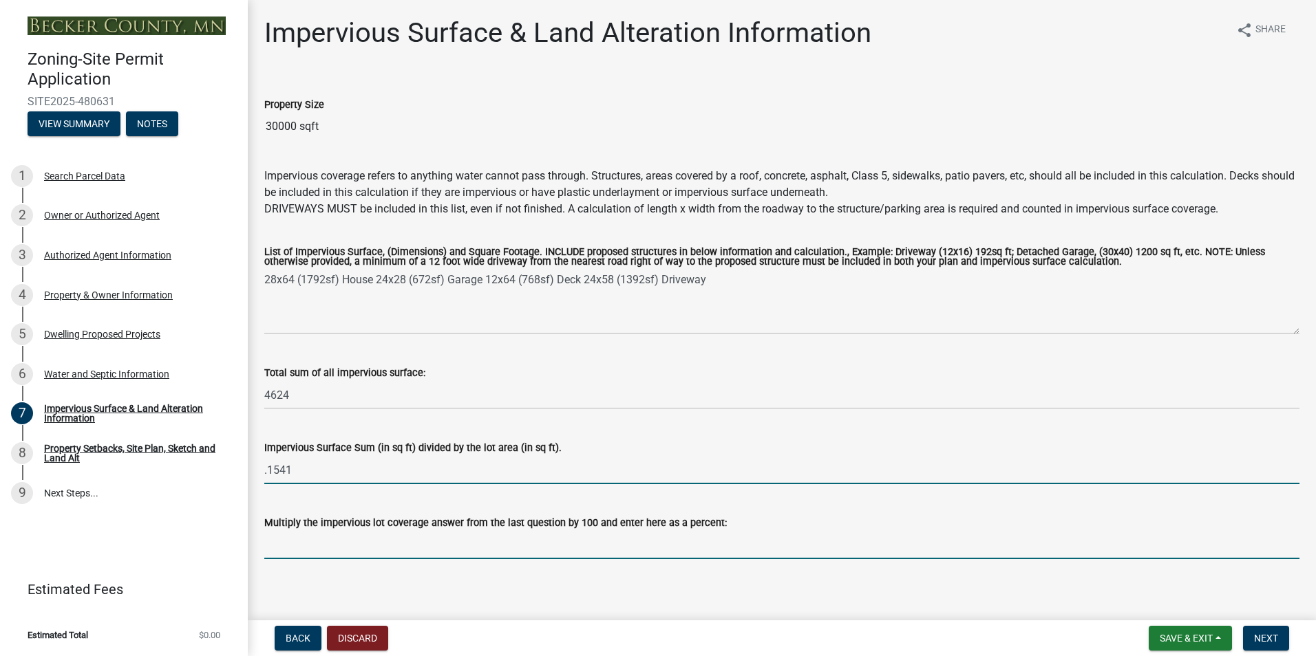
click at [395, 544] on input "Multiply the impervious lot coverage answer from the last question by 100 and e…" at bounding box center [781, 545] width 1035 height 28
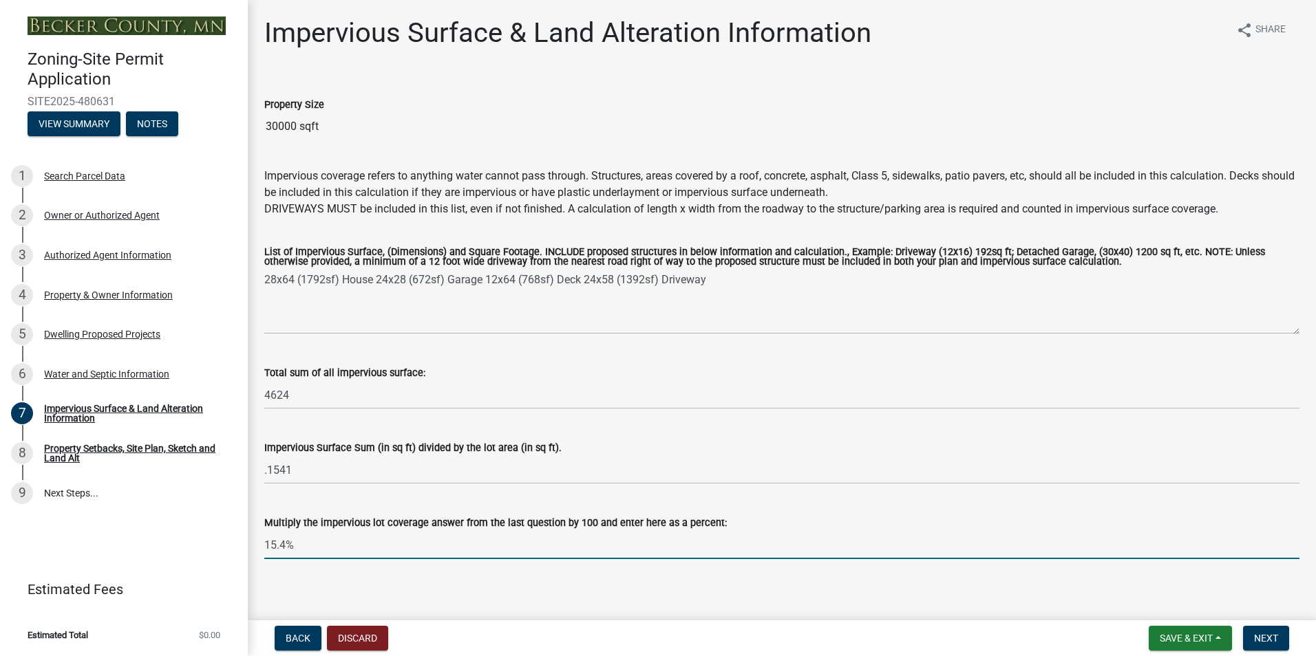
scroll to position [10, 0]
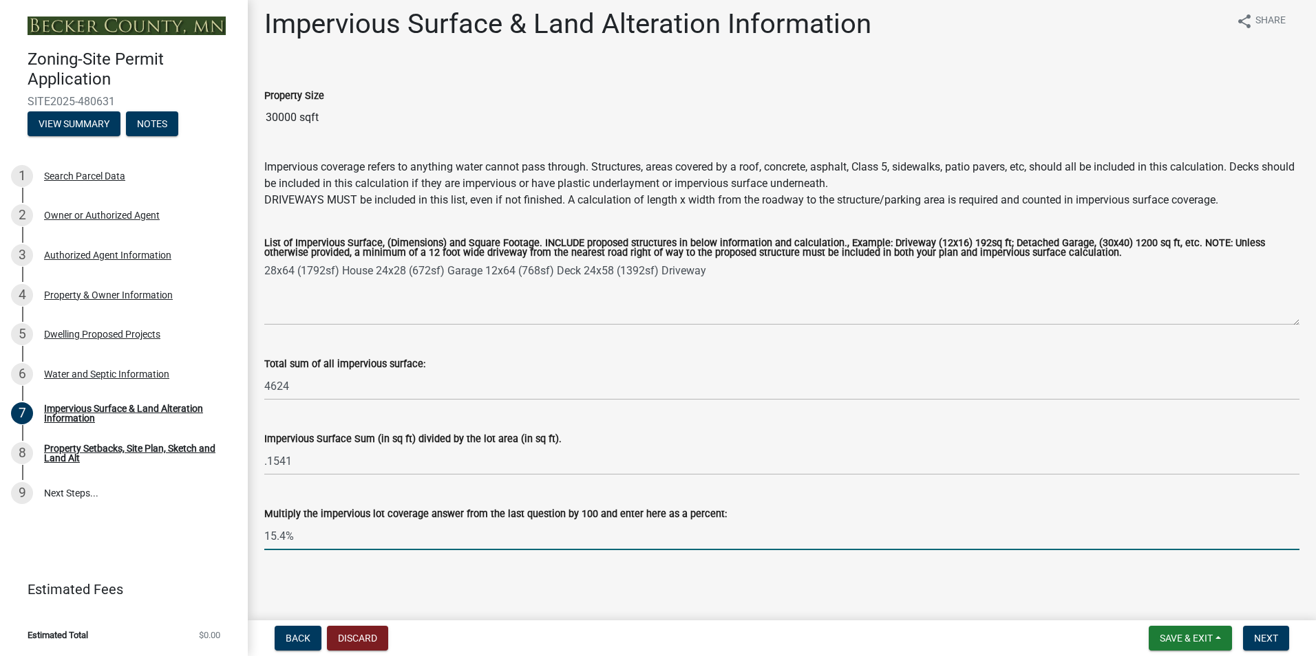
type input "15.4%"
click at [538, 575] on main "Impervious Surface & Land Alteration Information share Share Property Size 3000…" at bounding box center [782, 307] width 1068 height 615
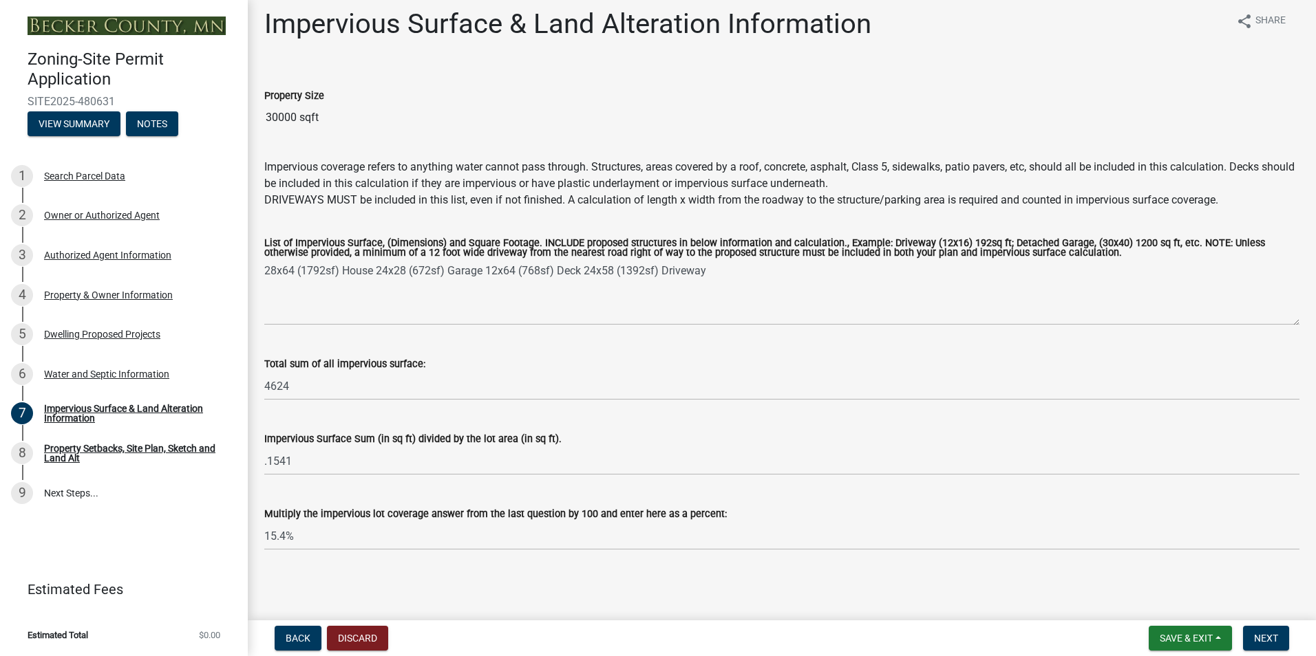
scroll to position [0, 0]
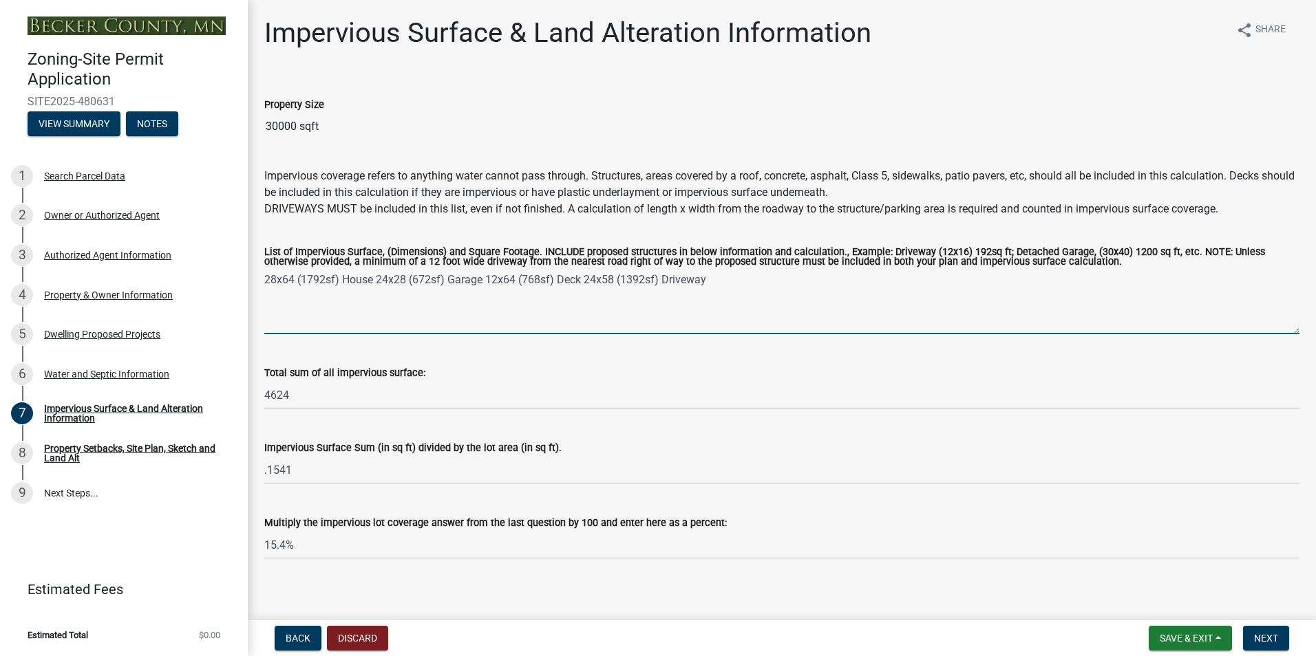
drag, startPoint x: 604, startPoint y: 282, endPoint x: 614, endPoint y: 281, distance: 10.3
click at [614, 281] on textarea "28x64 (1792sf) House 24x28 (672sf) Garage 12x64 (768sf) Deck 24x58 (1392sf) Dri…" at bounding box center [781, 302] width 1035 height 65
drag, startPoint x: 626, startPoint y: 280, endPoint x: 650, endPoint y: 286, distance: 25.5
click at [650, 286] on textarea "28x64 (1792sf) House 24x28 (672sf) Garage 12x64 (768sf) Deck 24x105 (1392sf) Dr…" at bounding box center [781, 302] width 1035 height 65
type textarea "28x64 (1792sf) House 24x28 (672sf) Garage 12x64 (768sf) Deck 24x105 (2520sf) Dr…"
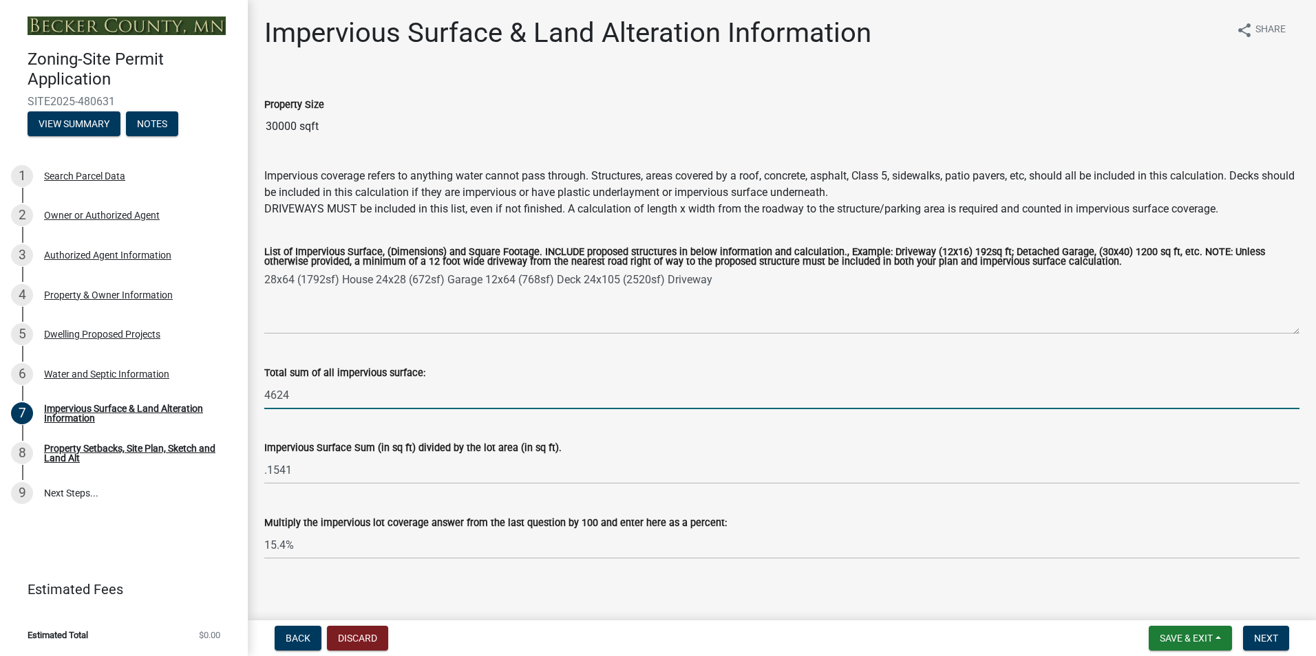
drag, startPoint x: 345, startPoint y: 401, endPoint x: 255, endPoint y: 398, distance: 90.2
click at [255, 398] on div "Total sum of all impervious surface: 4624" at bounding box center [782, 377] width 1056 height 64
type input "5752"
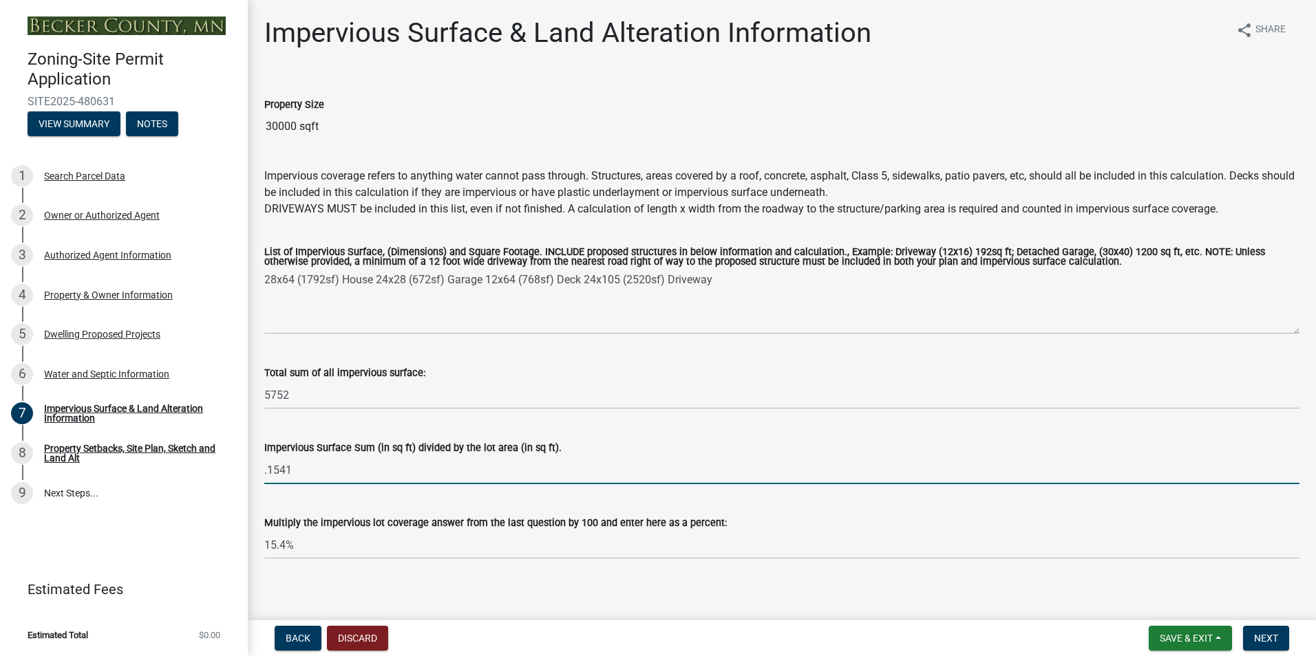
drag, startPoint x: 270, startPoint y: 473, endPoint x: 290, endPoint y: 475, distance: 20.1
click at [290, 475] on input ".1541" at bounding box center [781, 470] width 1035 height 28
type input ".1917"
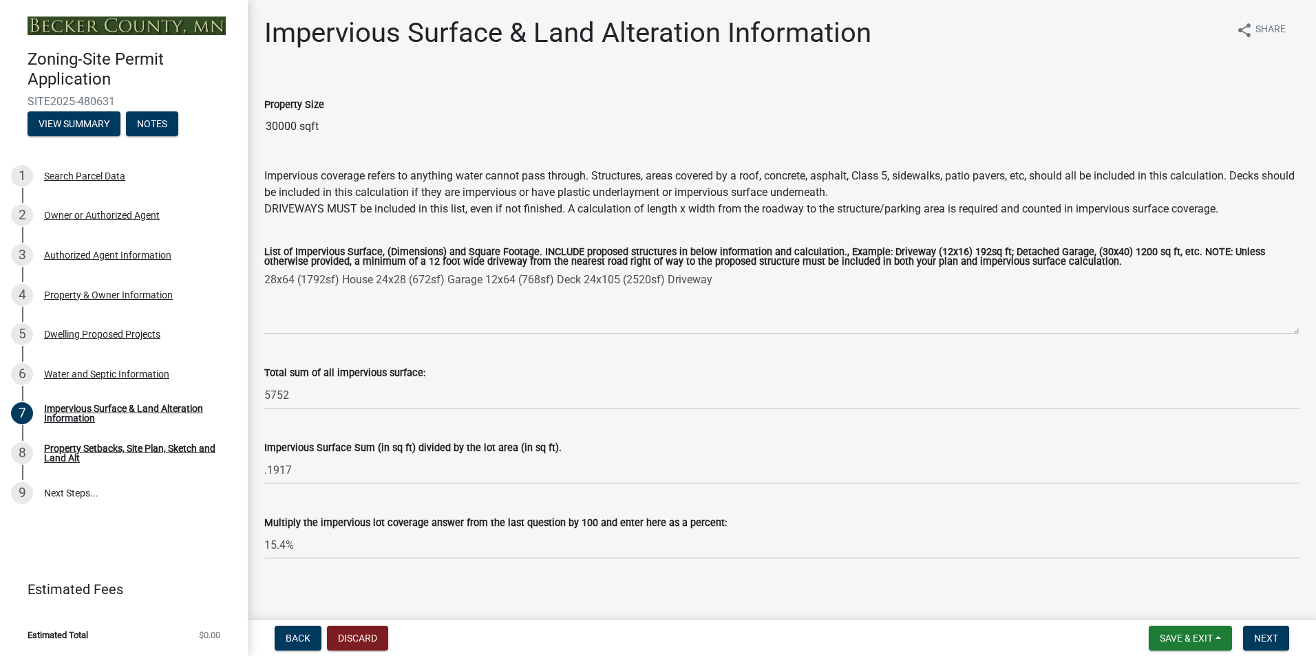
drag, startPoint x: 264, startPoint y: 550, endPoint x: 277, endPoint y: 550, distance: 13.1
click at [284, 548] on div "Multiply the impervious lot coverage answer from the last question by 100 and e…" at bounding box center [782, 527] width 1056 height 64
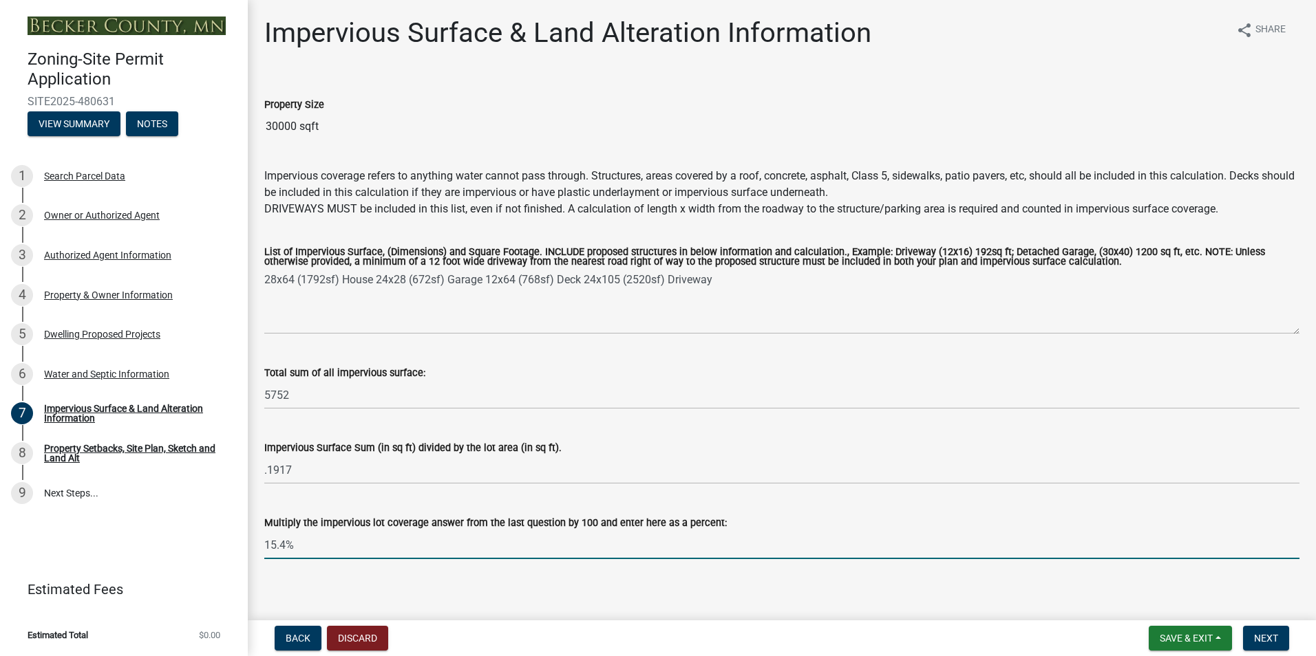
drag, startPoint x: 264, startPoint y: 547, endPoint x: 286, endPoint y: 548, distance: 21.3
click at [286, 548] on input "15.4%" at bounding box center [781, 545] width 1035 height 28
type input "19.2%"
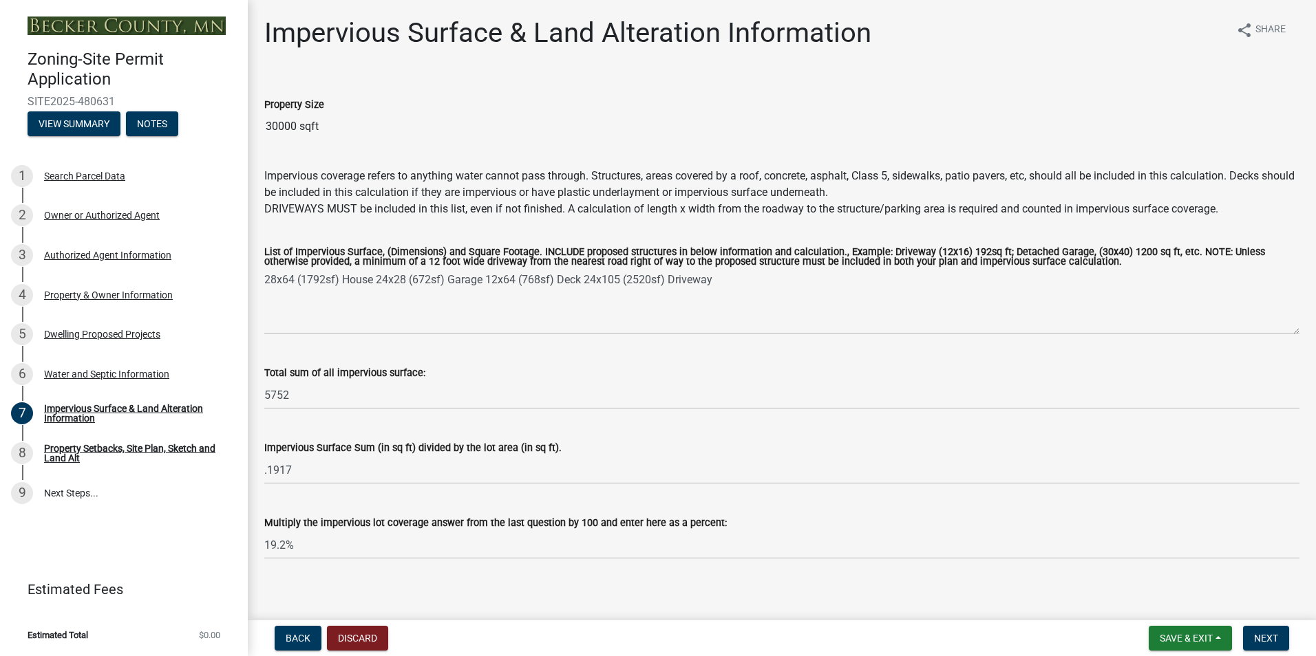
click at [681, 444] on div "Impervious Surface Sum (in sq ft) divided by the lot area (in sq ft)." at bounding box center [781, 448] width 1035 height 17
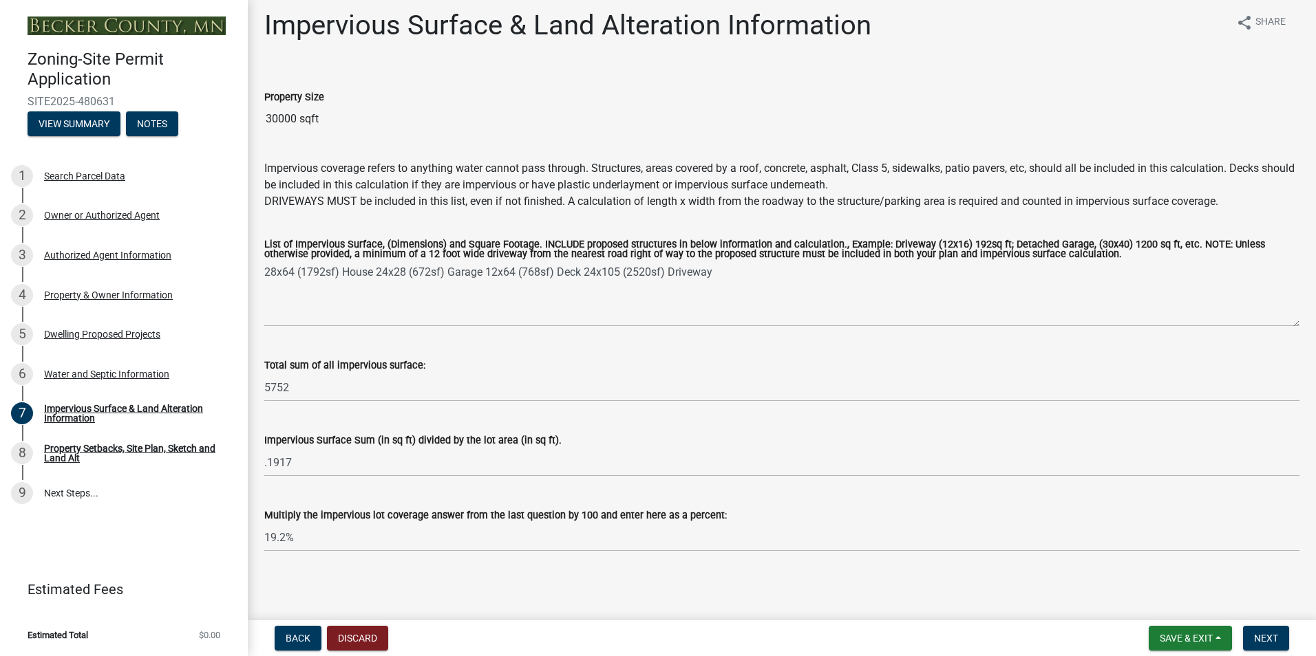
scroll to position [10, 0]
click at [1268, 643] on span "Next" at bounding box center [1266, 638] width 24 height 11
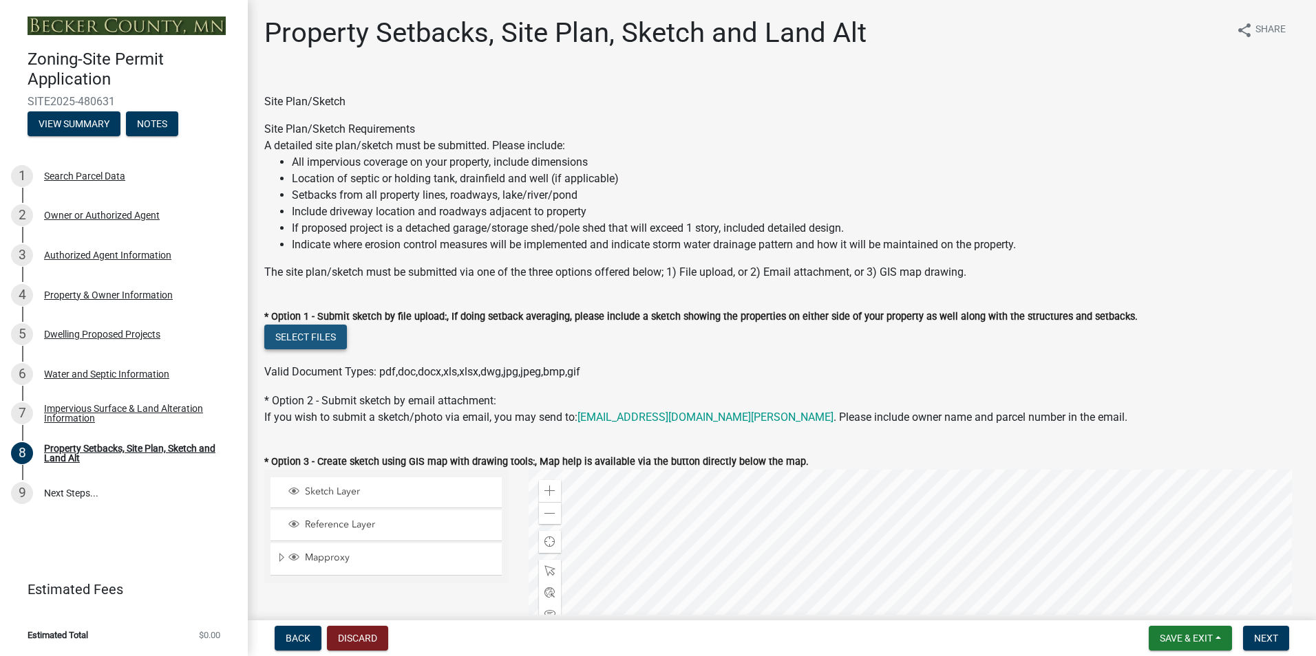
click at [321, 335] on button "Select files" at bounding box center [305, 337] width 83 height 25
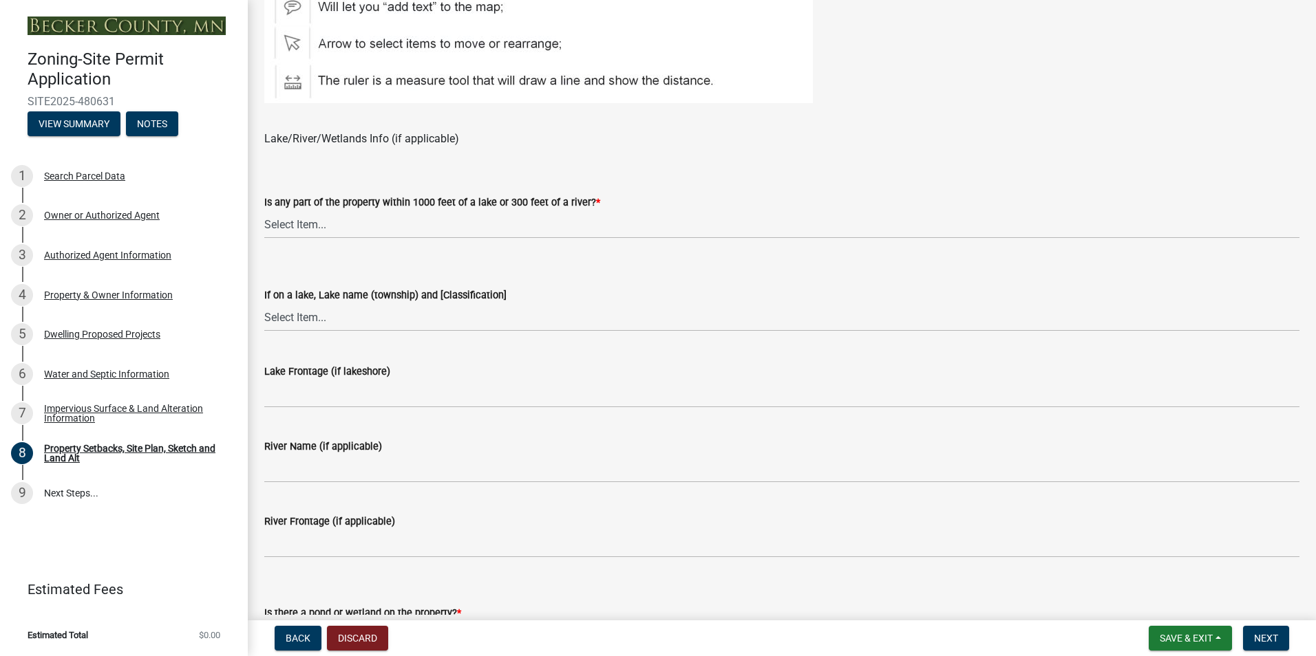
scroll to position [963, 0]
click at [365, 224] on select "Select Item... Shoreland-Riparian (Property is bordering a lake, river or strea…" at bounding box center [781, 223] width 1035 height 28
click at [264, 209] on select "Select Item... Shoreland-Riparian (Property is bordering a lake, river or strea…" at bounding box center [781, 223] width 1035 height 28
select select "7b13c63f-e699-4112-b373-98fbd28ec536"
click at [356, 316] on select "Select Item... My lake is not listed below Abbey (Lake View) [NE Tier 2] Abners…" at bounding box center [781, 316] width 1035 height 28
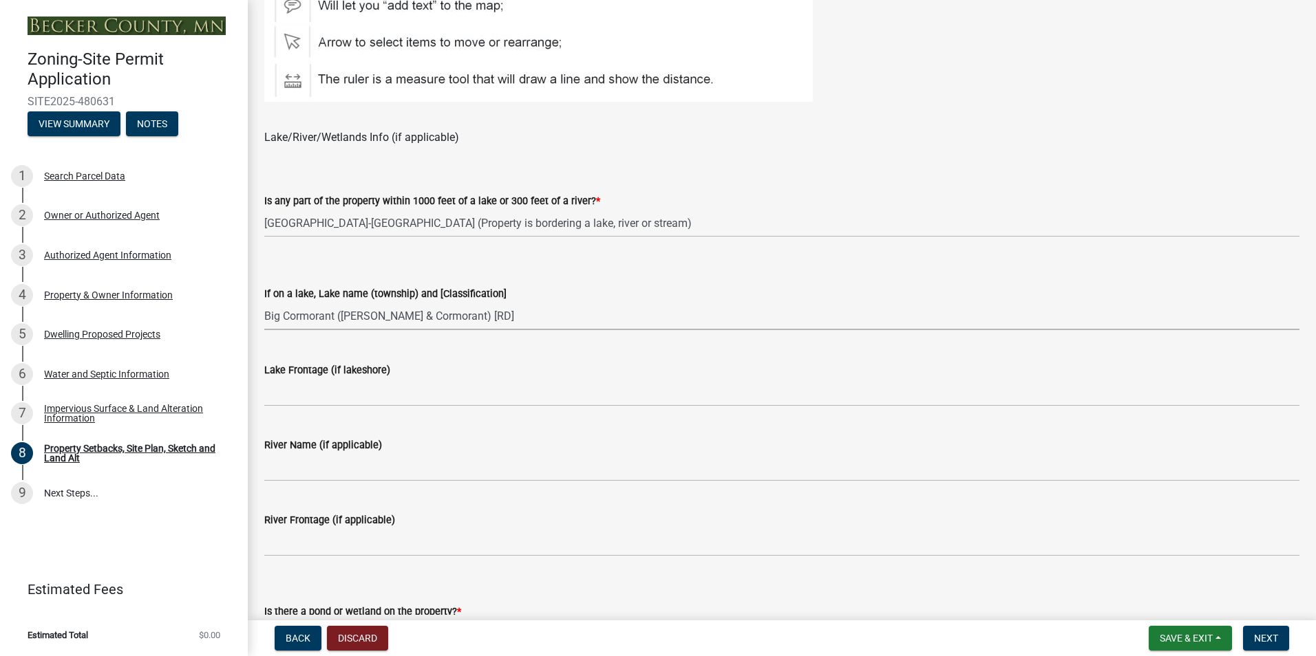
click at [264, 302] on select "Select Item... My lake is not listed below Abbey (Lake View) [NE Tier 2] Abners…" at bounding box center [781, 316] width 1035 height 28
select select "23d9b77f-888b-4fb8-92b8-bb321afa0fee"
click at [678, 251] on div "If on a lake, Lake name (township) and [Classification] Select Item... My lake …" at bounding box center [781, 290] width 1035 height 81
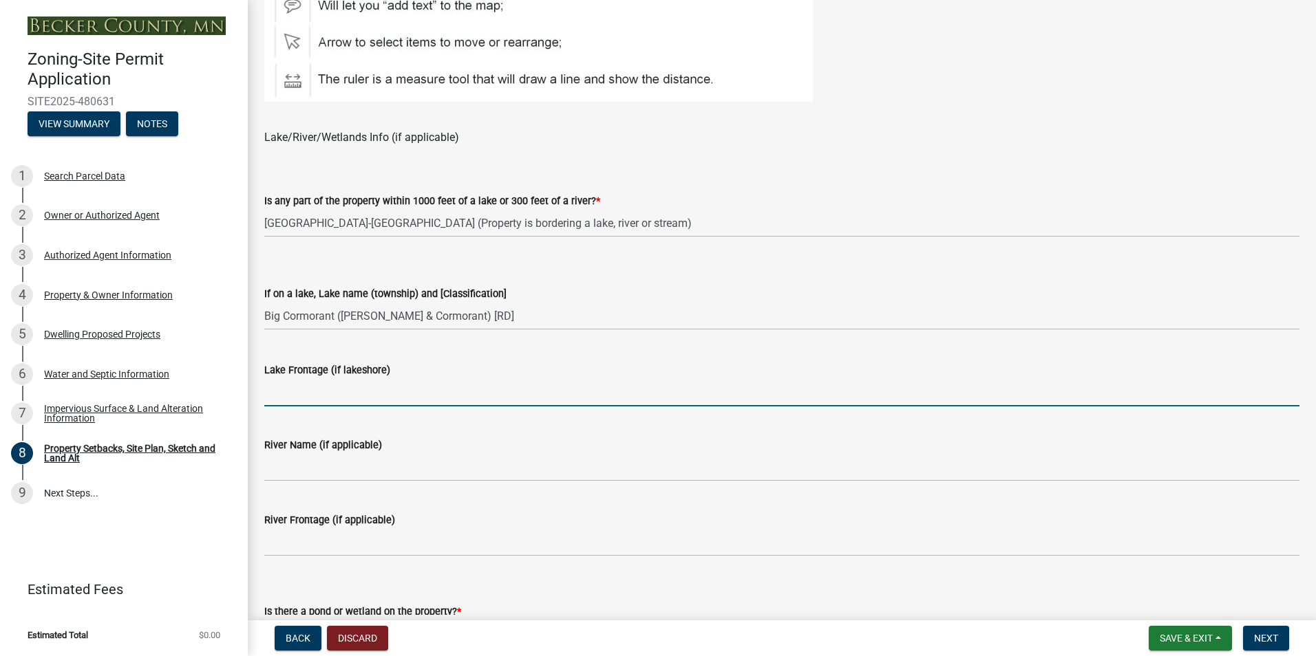
click at [498, 392] on input "Lake Frontage (if lakeshore)" at bounding box center [781, 392] width 1035 height 28
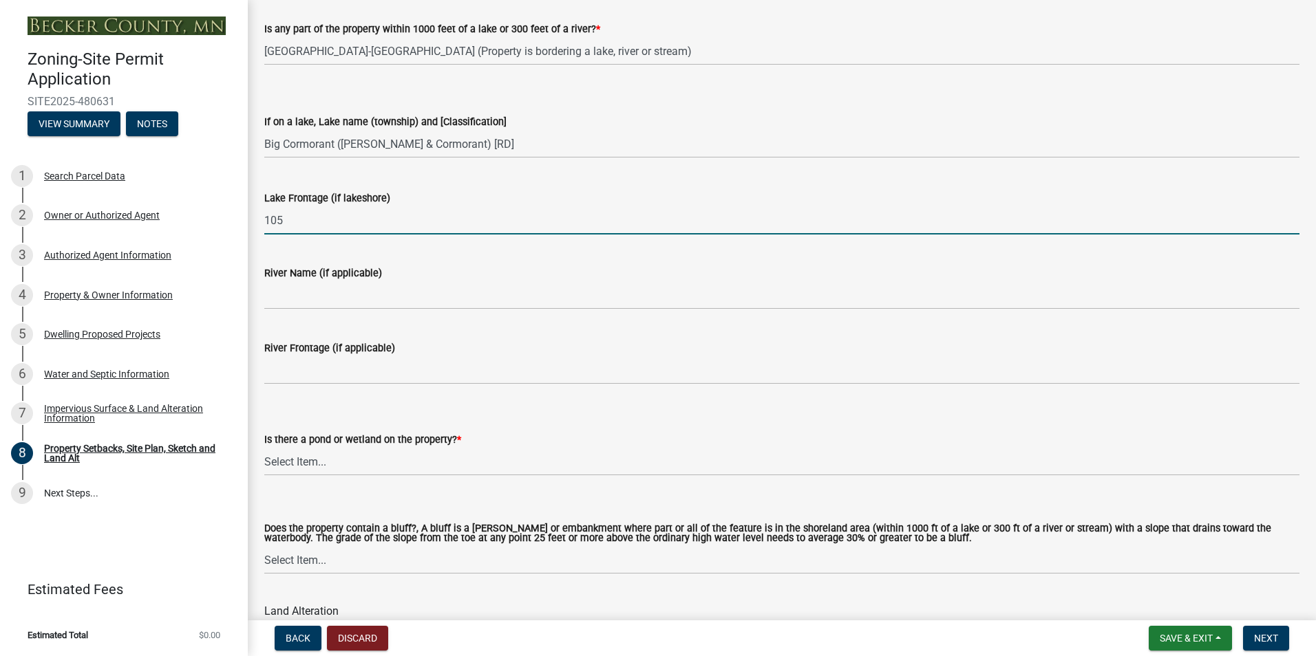
scroll to position [1170, 0]
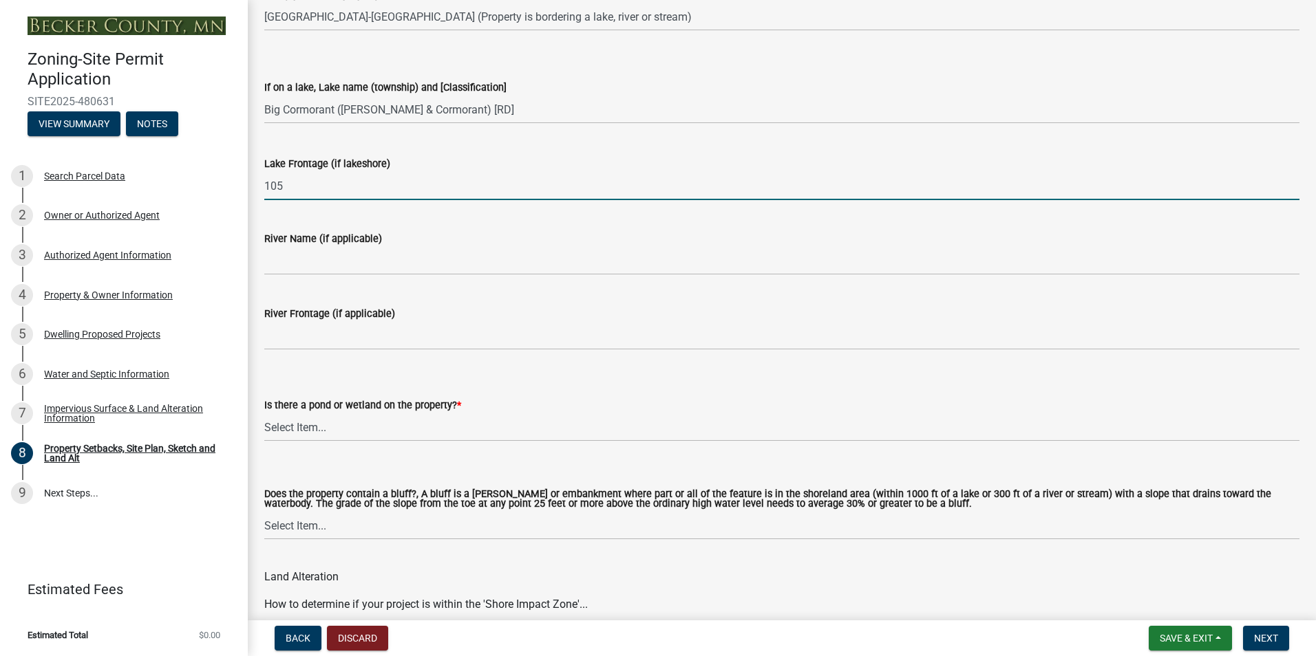
type input "105"
click at [454, 435] on select "Select Item... Yes No" at bounding box center [781, 428] width 1035 height 28
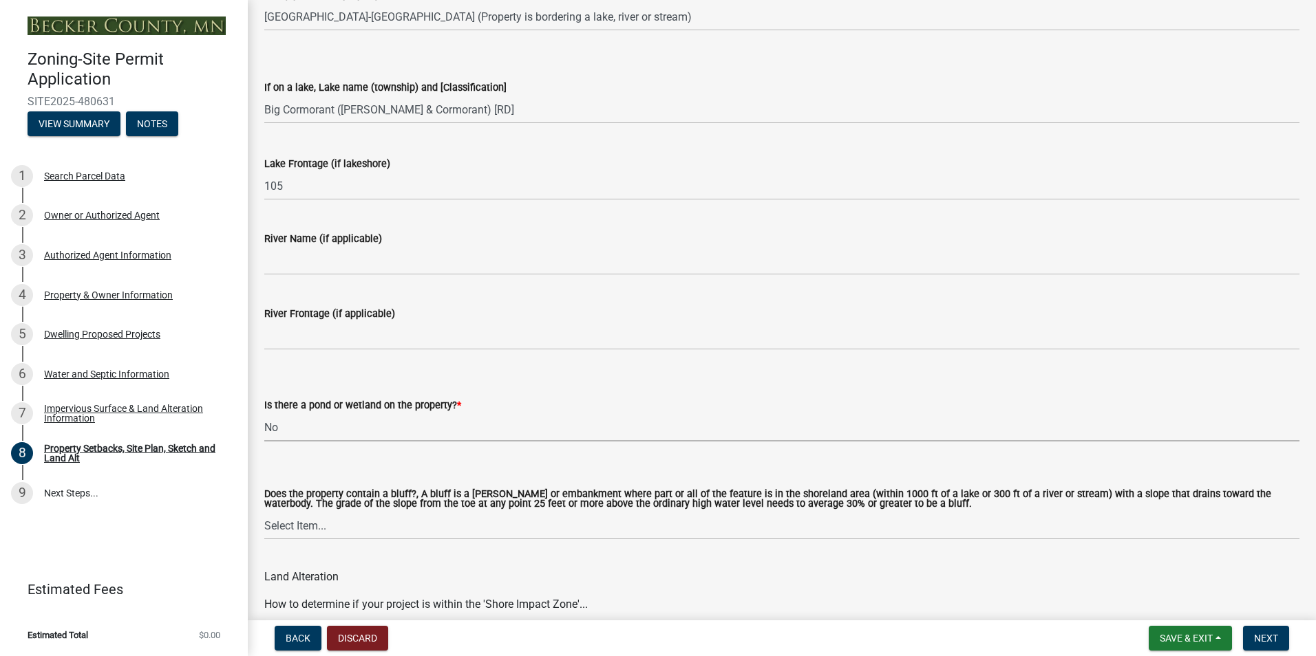
click at [264, 414] on select "Select Item... Yes No" at bounding box center [781, 428] width 1035 height 28
select select "b56a4575-9846-47cf-8067-c59a4853da22"
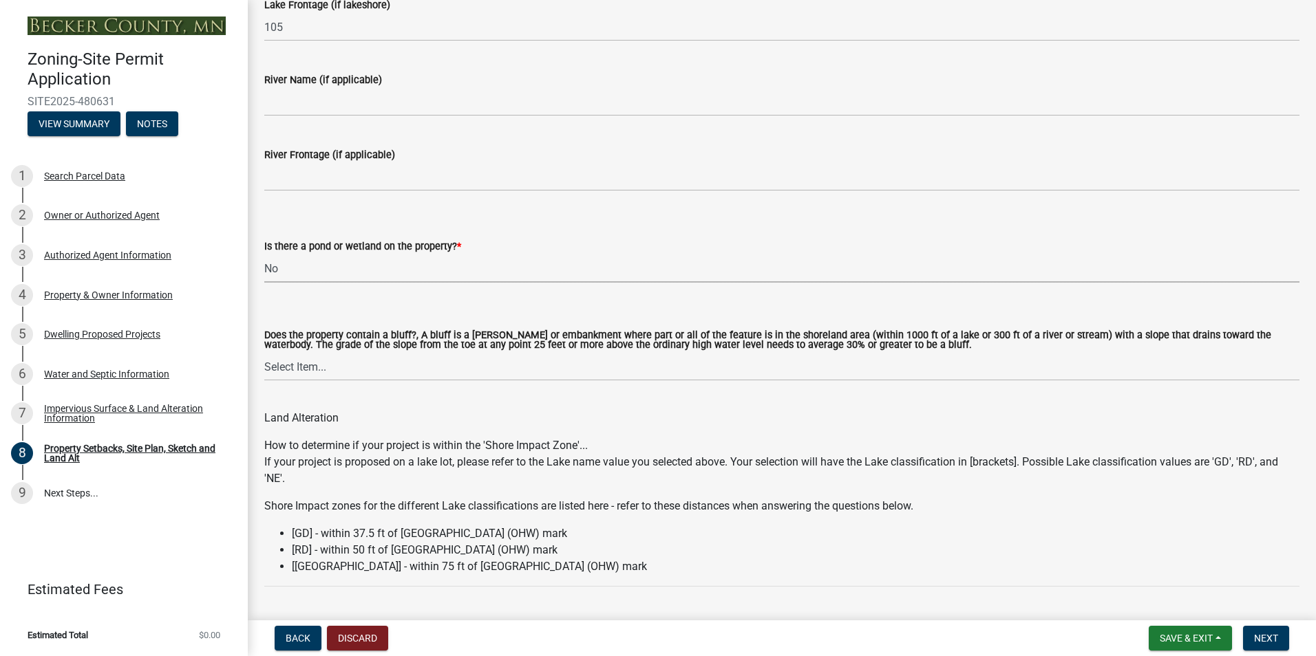
scroll to position [1376, 0]
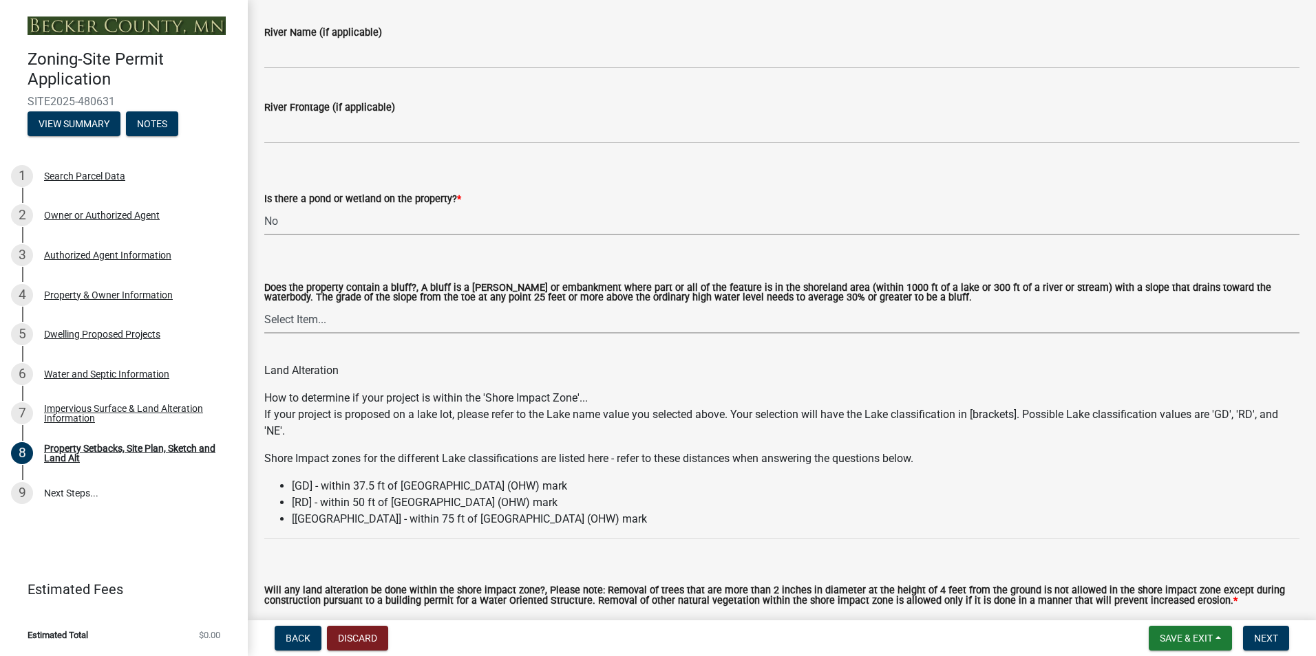
click at [399, 318] on select "Select Item... Yes No" at bounding box center [781, 320] width 1035 height 28
click at [264, 306] on select "Select Item... Yes No" at bounding box center [781, 320] width 1035 height 28
select select "12f785fb-c378-4b18-841c-21c73dc99083"
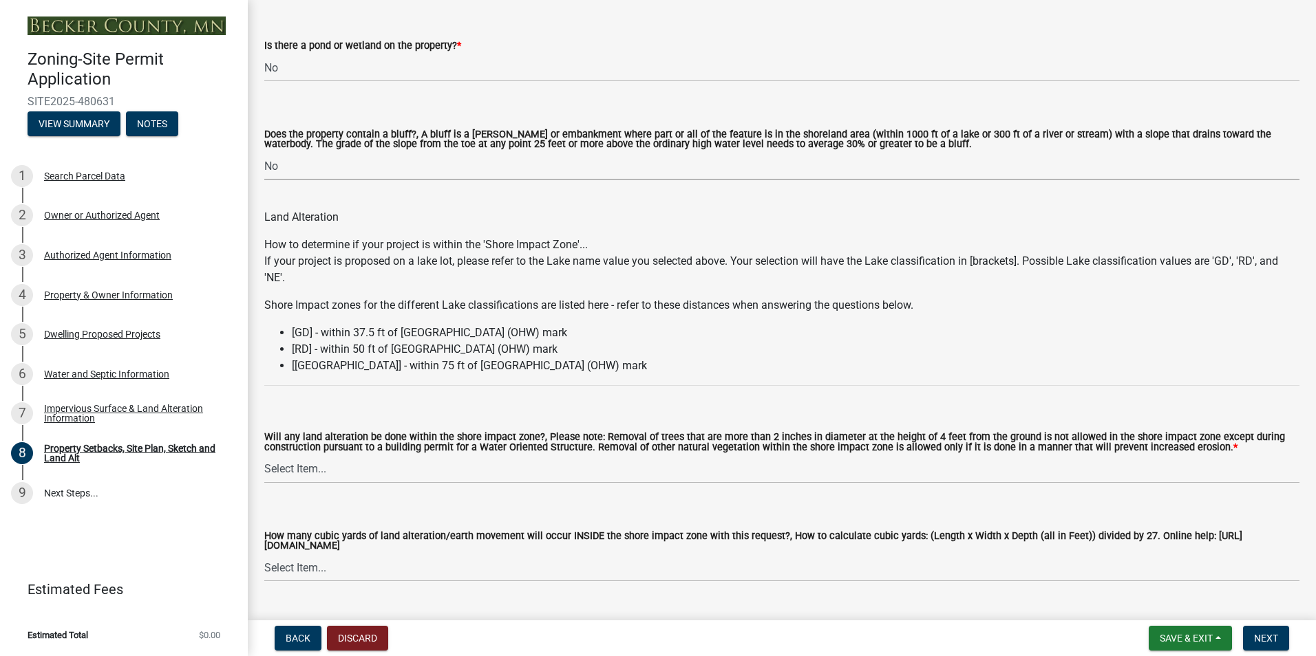
scroll to position [1583, 0]
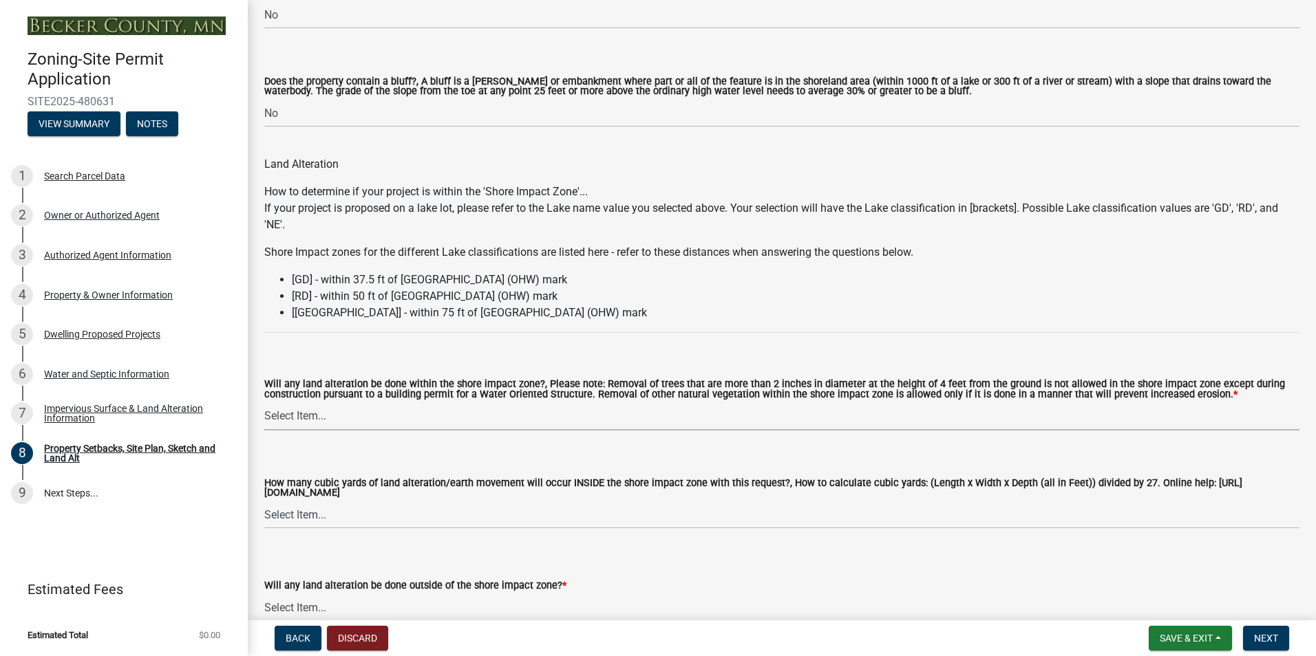
click at [486, 420] on select "Select Item... Yes No N/A" at bounding box center [781, 417] width 1035 height 28
click at [264, 403] on select "Select Item... Yes No N/A" at bounding box center [781, 417] width 1035 height 28
select select "e8ab2dc3-aa3f-46f3-9b4a-37eb25ad84af"
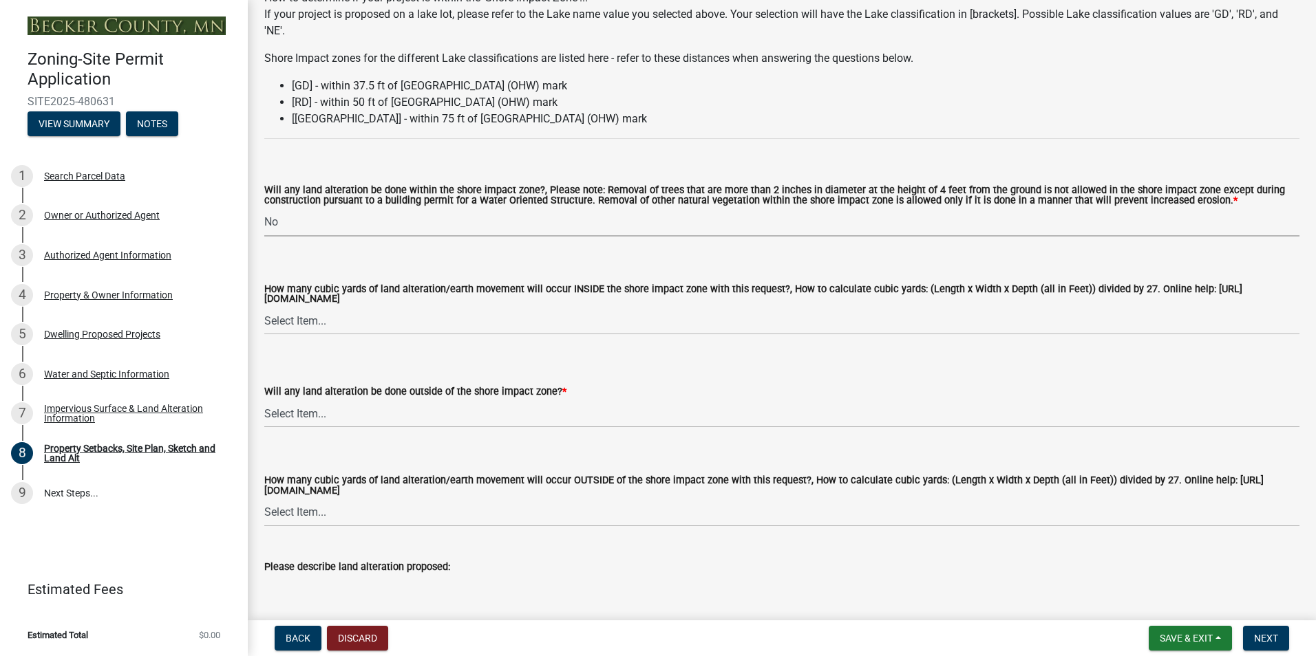
scroll to position [1789, 0]
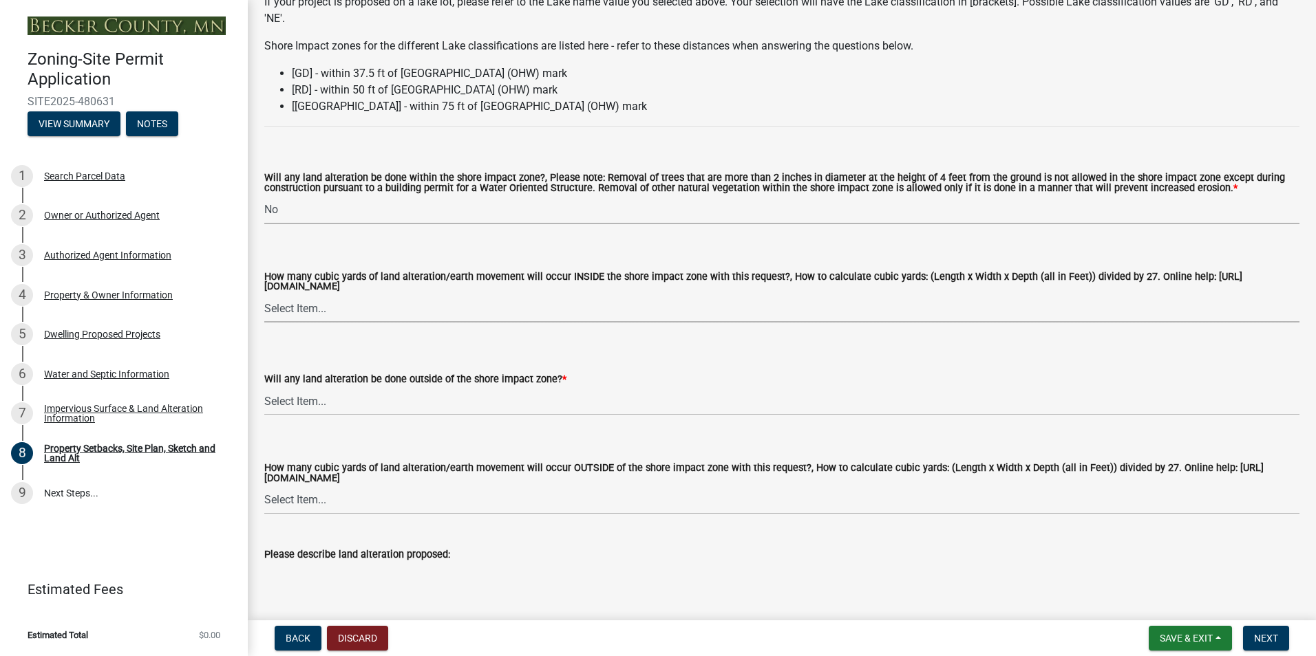
click at [400, 307] on select "Select Item... None 10 Cubic Yards or less 11-50 Cubic Yards Over 50 Cubic Yards" at bounding box center [781, 309] width 1035 height 28
click at [414, 253] on div "How many cubic yards of land alteration/earth movement will occur INSIDE the sh…" at bounding box center [781, 280] width 1035 height 86
click at [417, 406] on select "Select Item... Yes No N/A" at bounding box center [781, 401] width 1035 height 28
click at [264, 389] on select "Select Item... Yes No N/A" at bounding box center [781, 401] width 1035 height 28
select select "5ad4ab64-b44e-481c-9000-9e5907aa74e1"
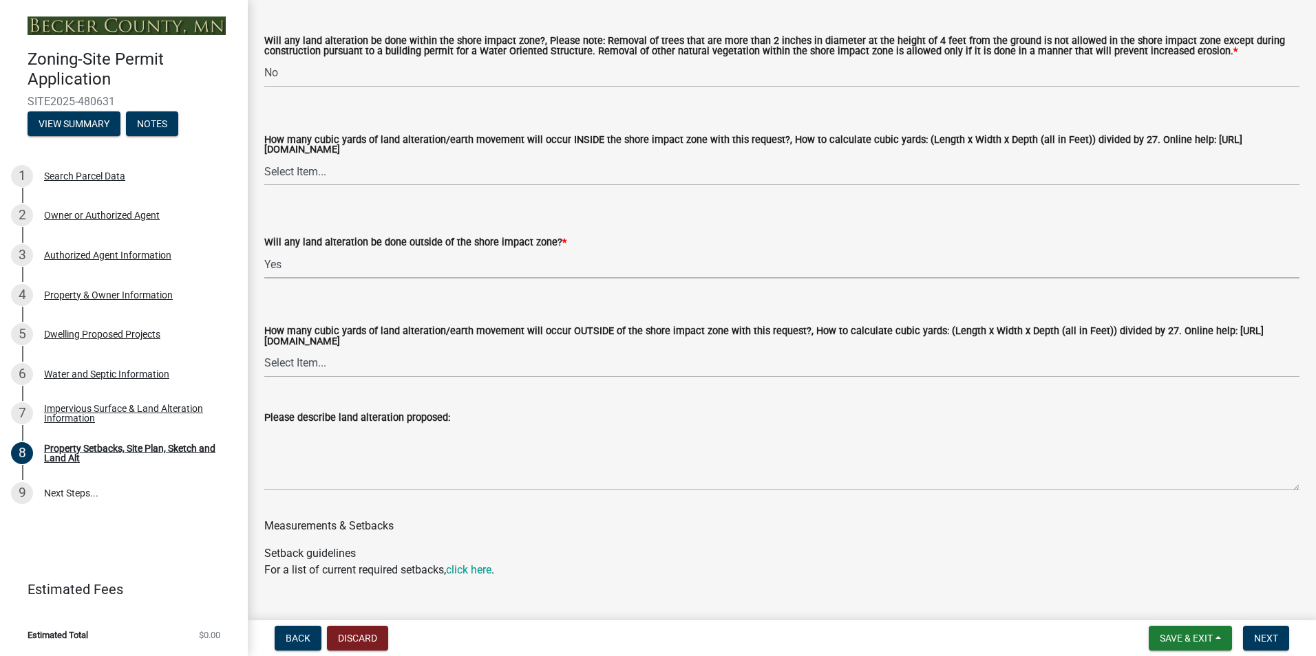
scroll to position [1927, 0]
click at [405, 363] on select "Select Item... None 10 Cubic Yards or less 11-50 Cubic Yards Over 50 Cubic Yards" at bounding box center [781, 363] width 1035 height 28
click at [264, 351] on select "Select Item... None 10 Cubic Yards or less 11-50 Cubic Yards Over 50 Cubic Yards" at bounding box center [781, 363] width 1035 height 28
select select "e019de12-4845-45f2-ad10-5fb76eee0e55"
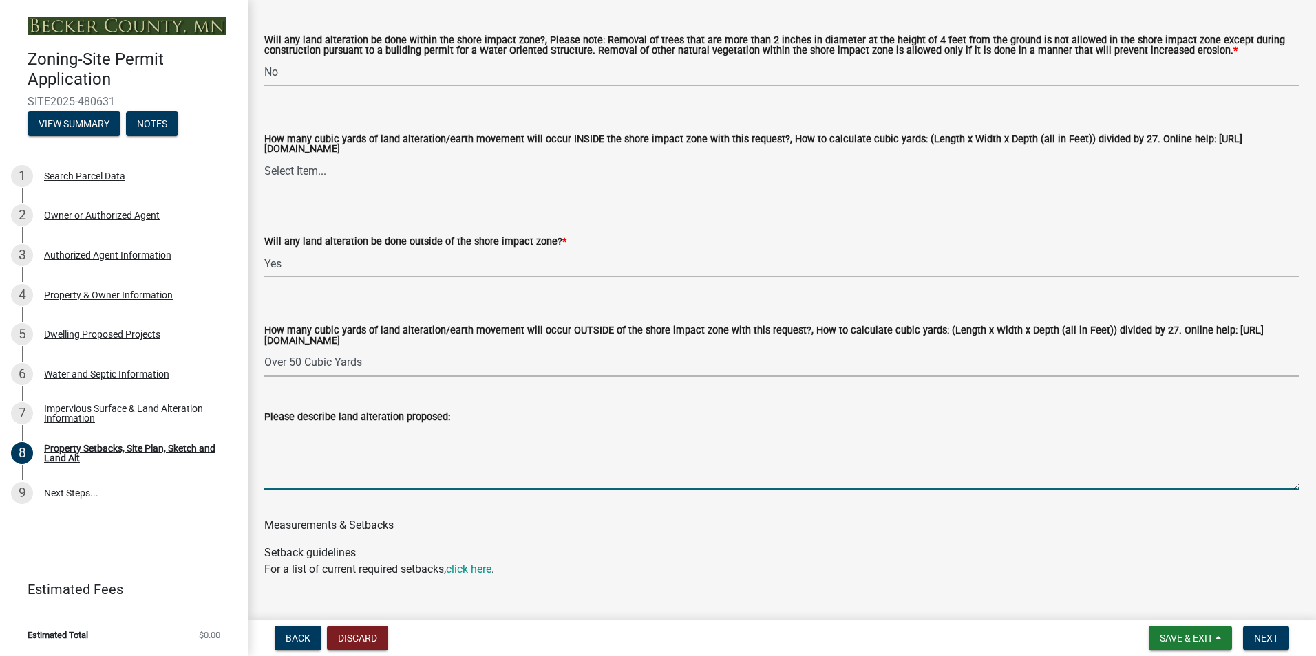
click at [383, 467] on textarea "Please describe land alteration proposed:" at bounding box center [781, 457] width 1035 height 65
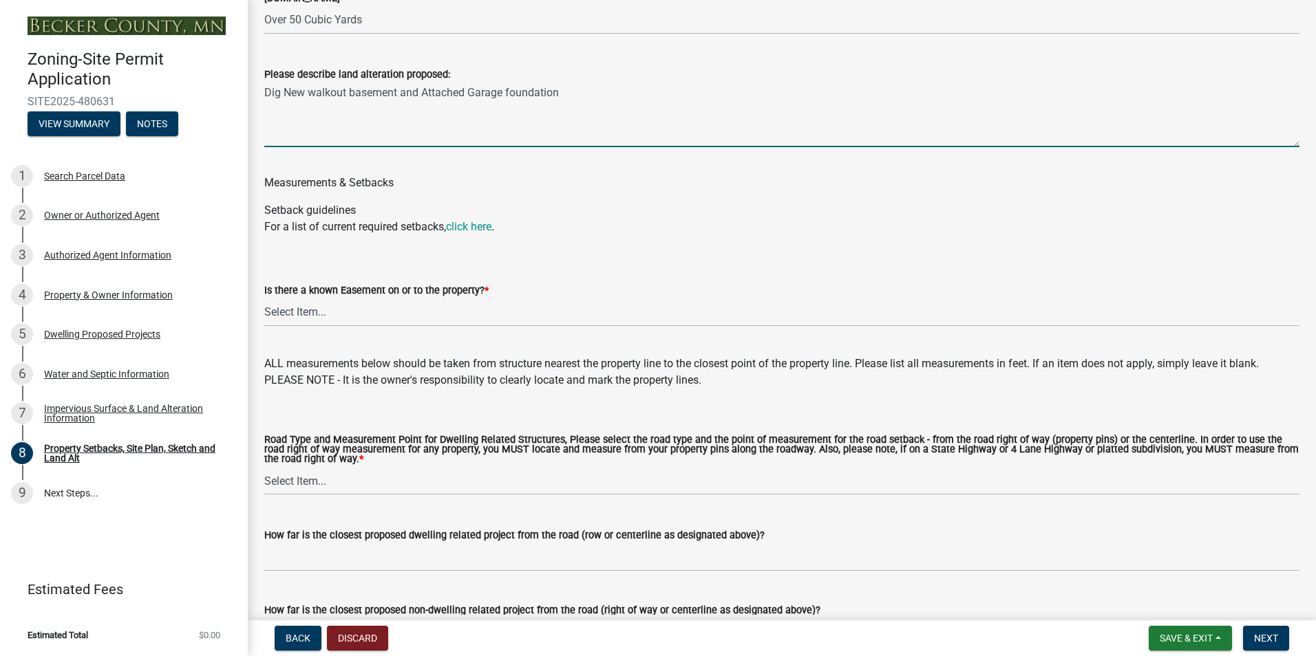
scroll to position [2271, 0]
type textarea "Dig New walkout basement and Attached Garage foundation"
click at [597, 312] on select "Select Item... Yes No" at bounding box center [781, 311] width 1035 height 28
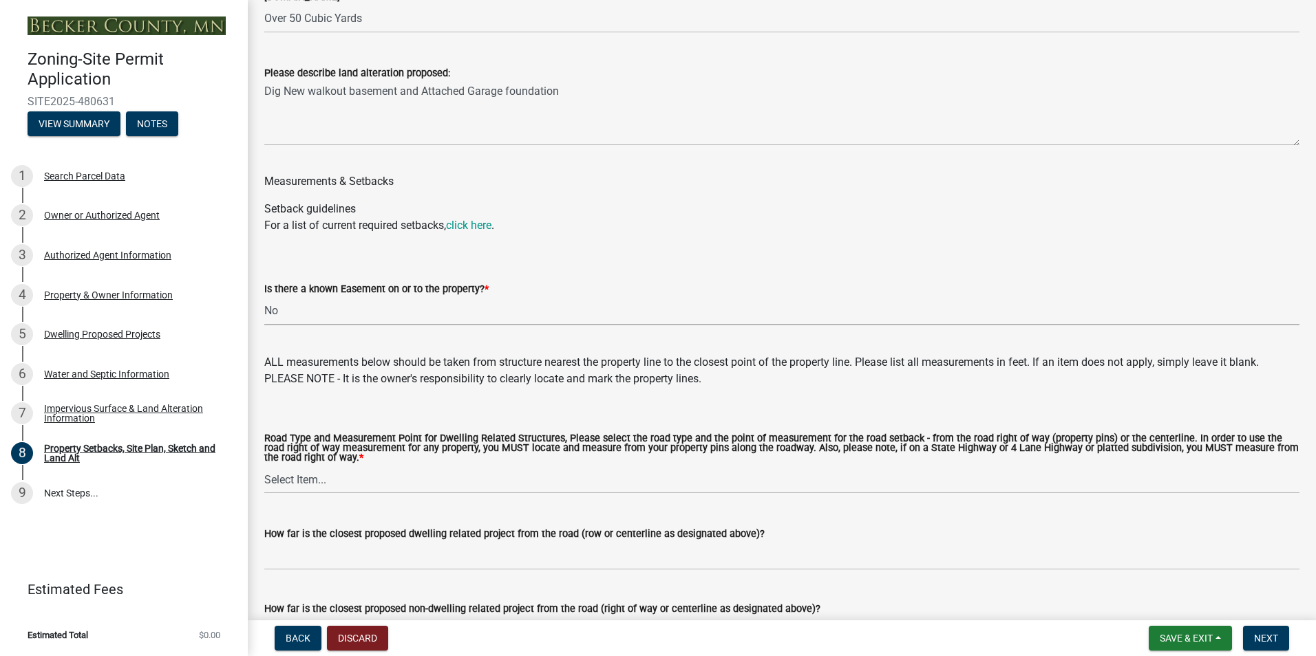
click at [264, 299] on select "Select Item... Yes No" at bounding box center [781, 311] width 1035 height 28
select select "c8b8ea71-7088-4e87-a493-7bc88cc2835b"
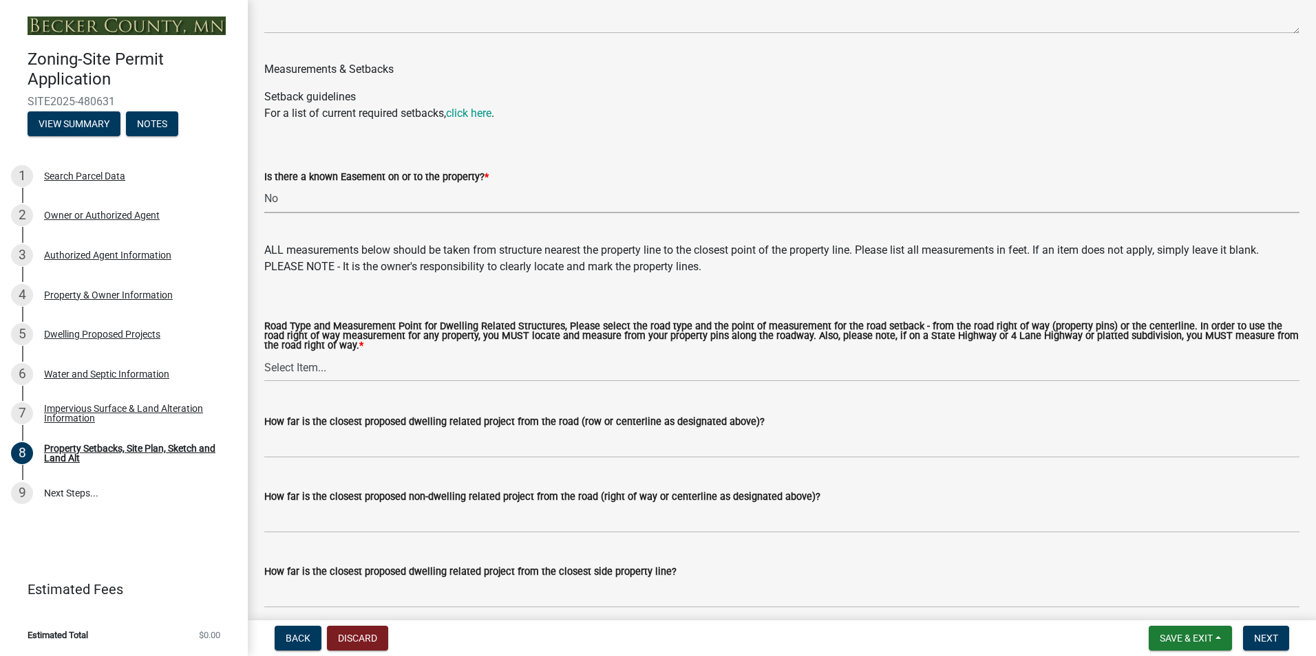
scroll to position [2409, 0]
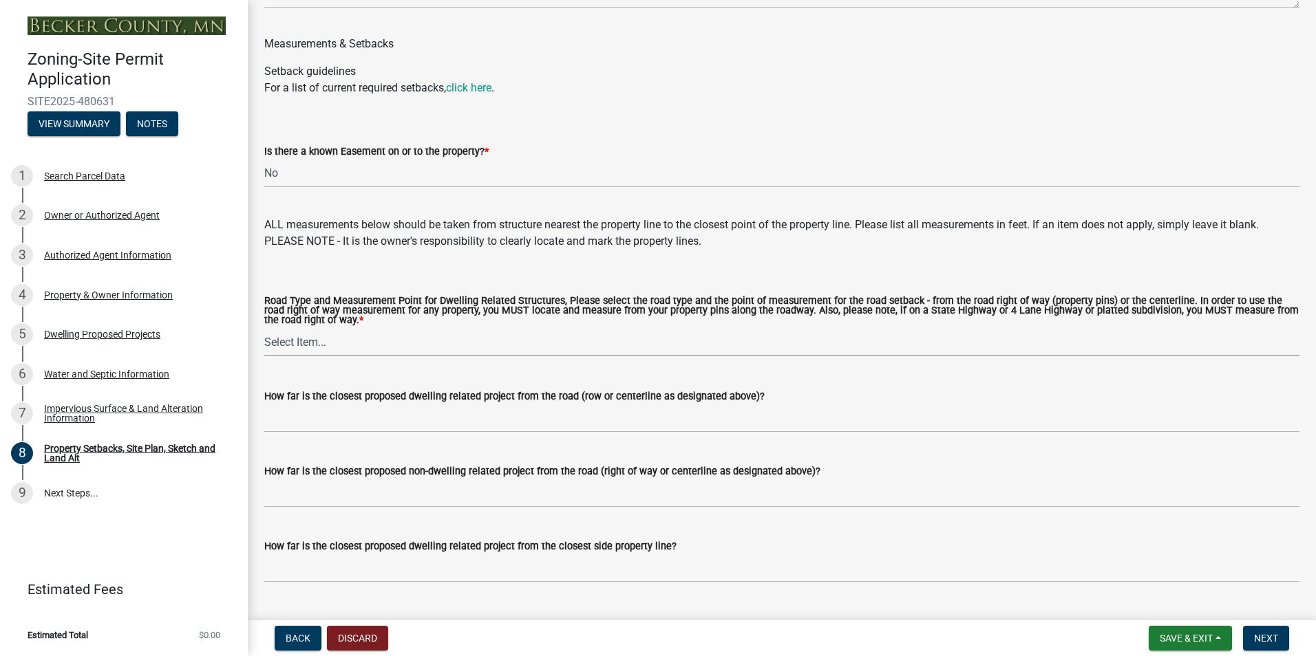
click at [594, 346] on select "Select Item... Private Easement - Right of Way Private Easement - Centerline Pu…" at bounding box center [781, 342] width 1035 height 28
click at [264, 332] on select "Select Item... Private Easement - Right of Way Private Easement - Centerline Pu…" at bounding box center [781, 342] width 1035 height 28
click at [498, 351] on select "Select Item... Private Easement - Right of Way Private Easement - Centerline Pu…" at bounding box center [781, 342] width 1035 height 28
click at [264, 332] on select "Select Item... Private Easement - Right of Way Private Easement - Centerline Pu…" at bounding box center [781, 342] width 1035 height 28
select select "1418c7e3-4054-4b00-84b5-d09b9560f30a"
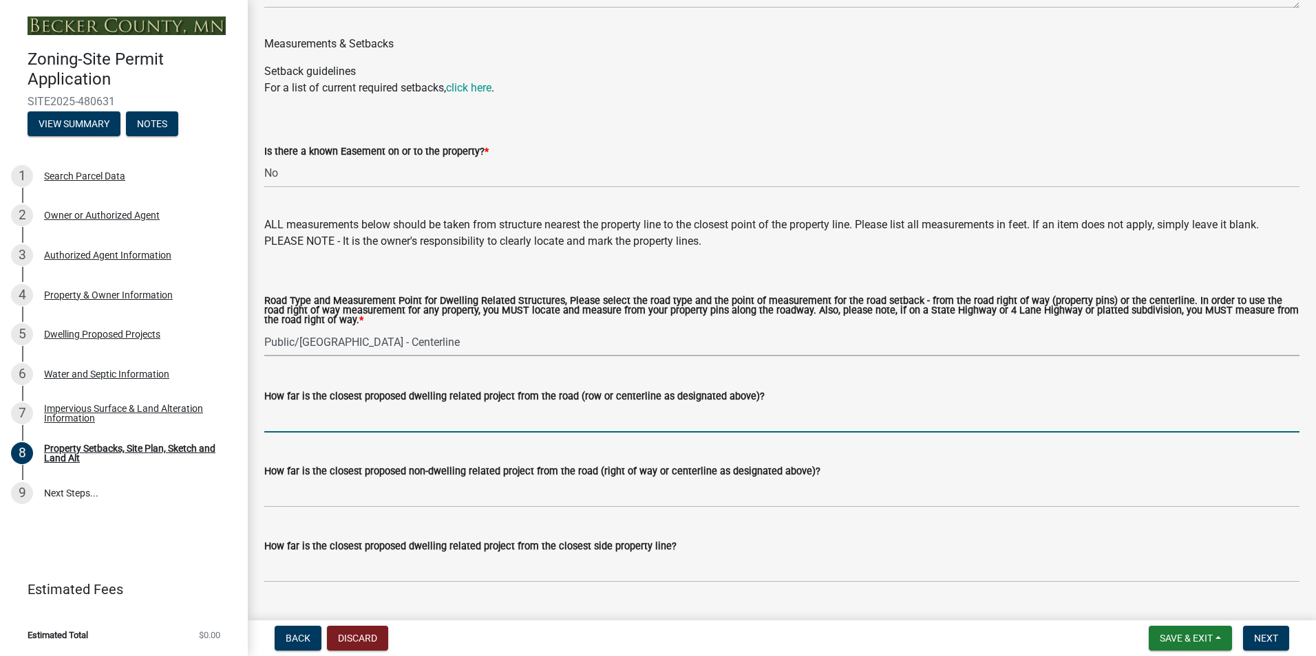
click at [470, 427] on input "How far is the closest proposed dwelling related project from the road (row or …" at bounding box center [781, 419] width 1035 height 28
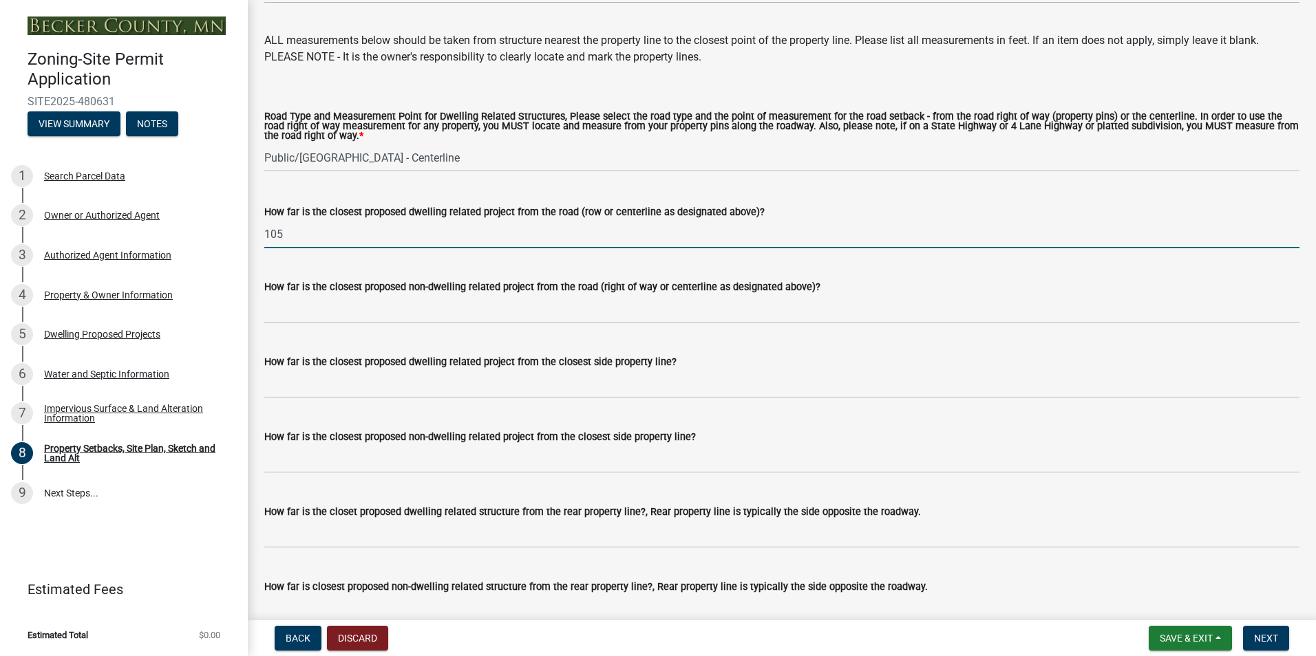
scroll to position [2615, 0]
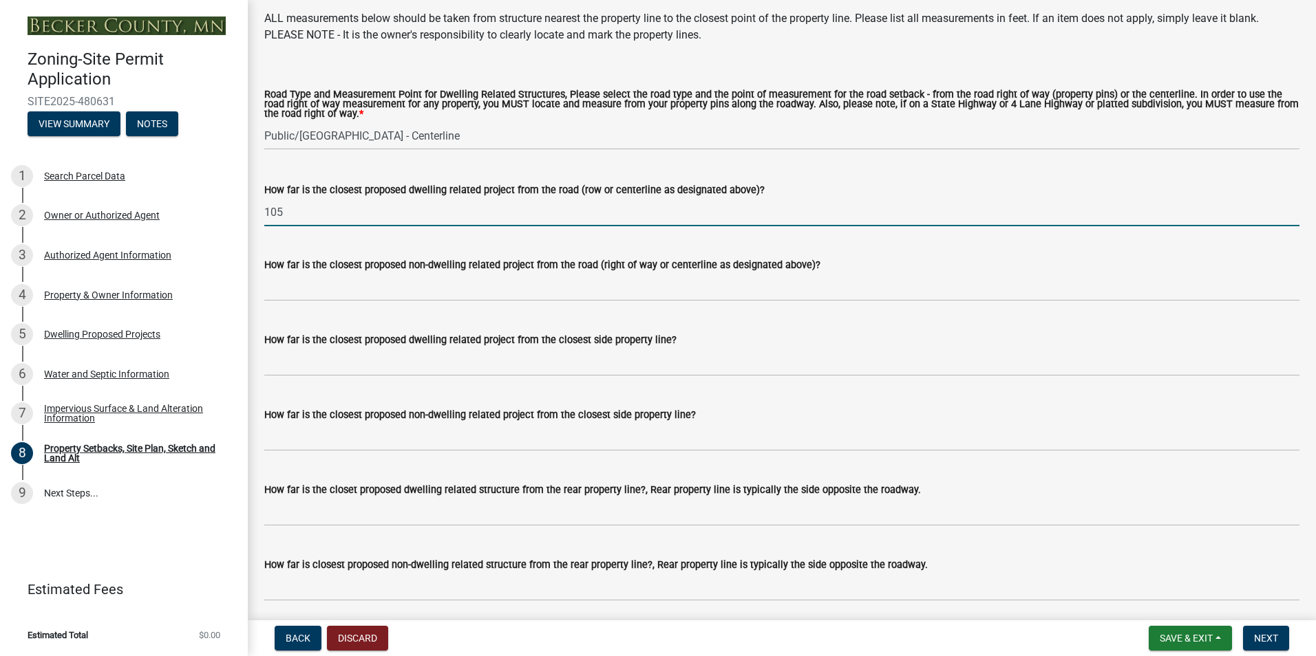
type input "105"
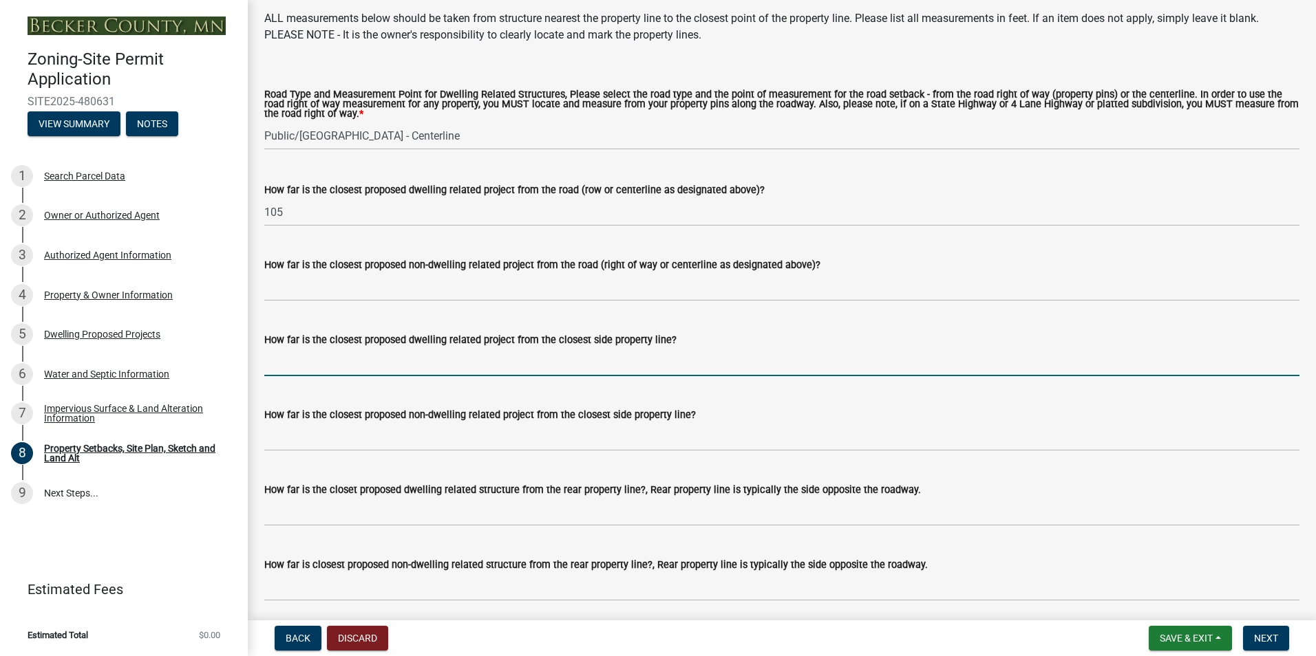
click at [388, 363] on input "How far is the closest proposed dwelling related project from the closest side …" at bounding box center [781, 362] width 1035 height 28
type input "10"
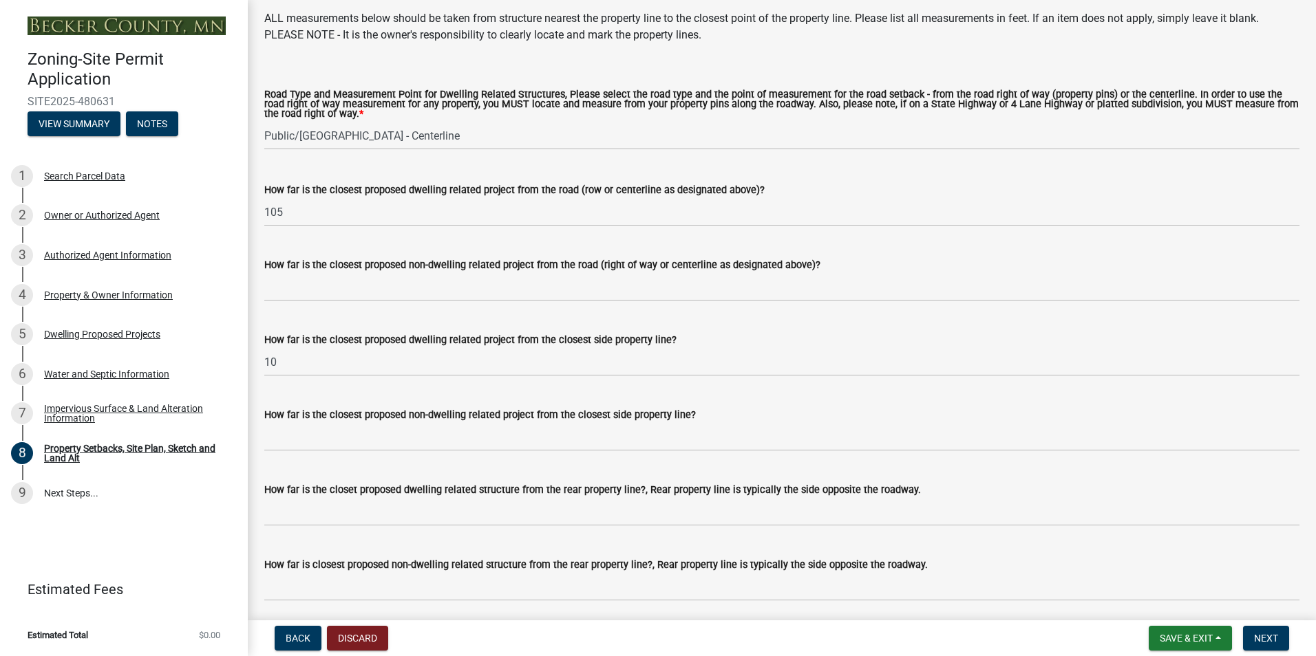
click at [556, 387] on wm-data-entity-input "How far is the closest proposed dwelling related project from the closest side …" at bounding box center [781, 349] width 1035 height 75
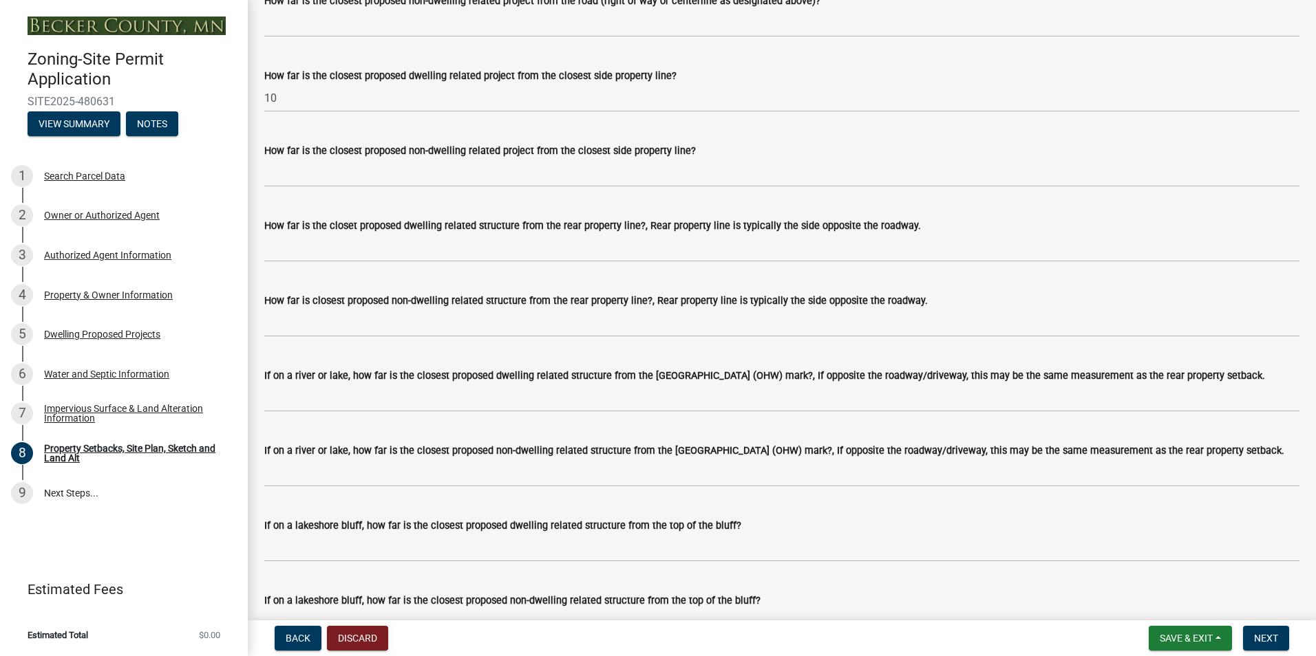
scroll to position [2890, 0]
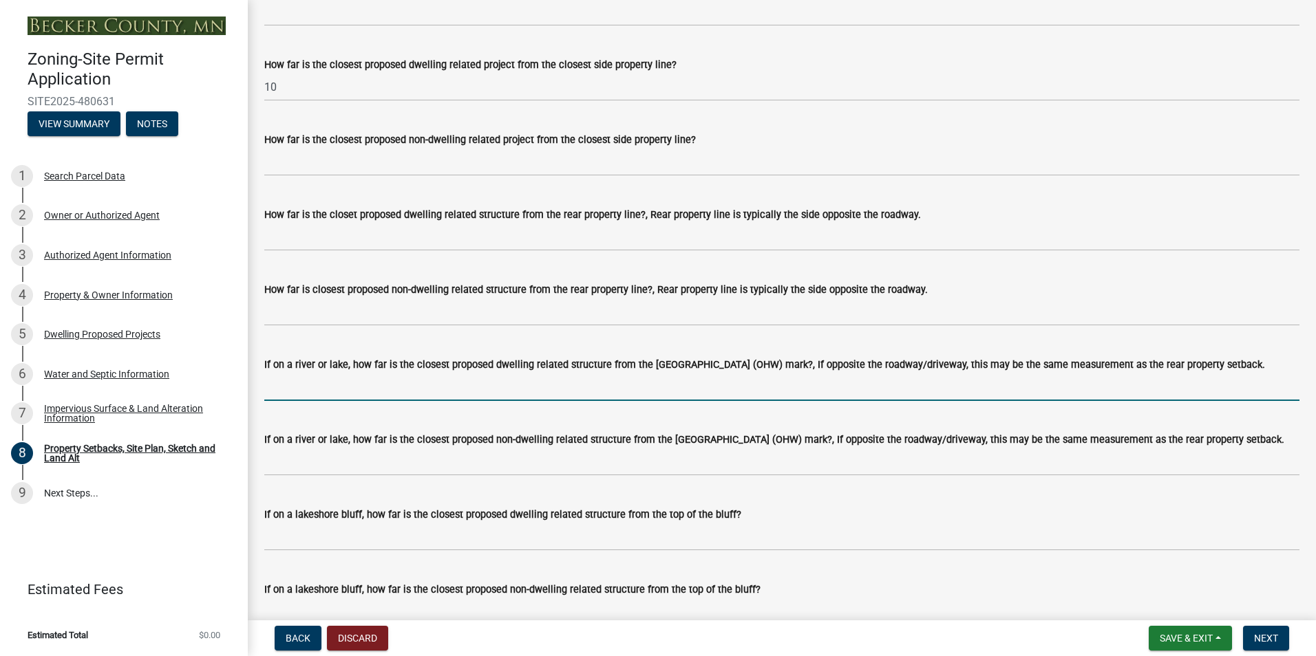
click at [506, 392] on input "If on a river or lake, how far is the closest proposed dwelling related structu…" at bounding box center [781, 387] width 1035 height 28
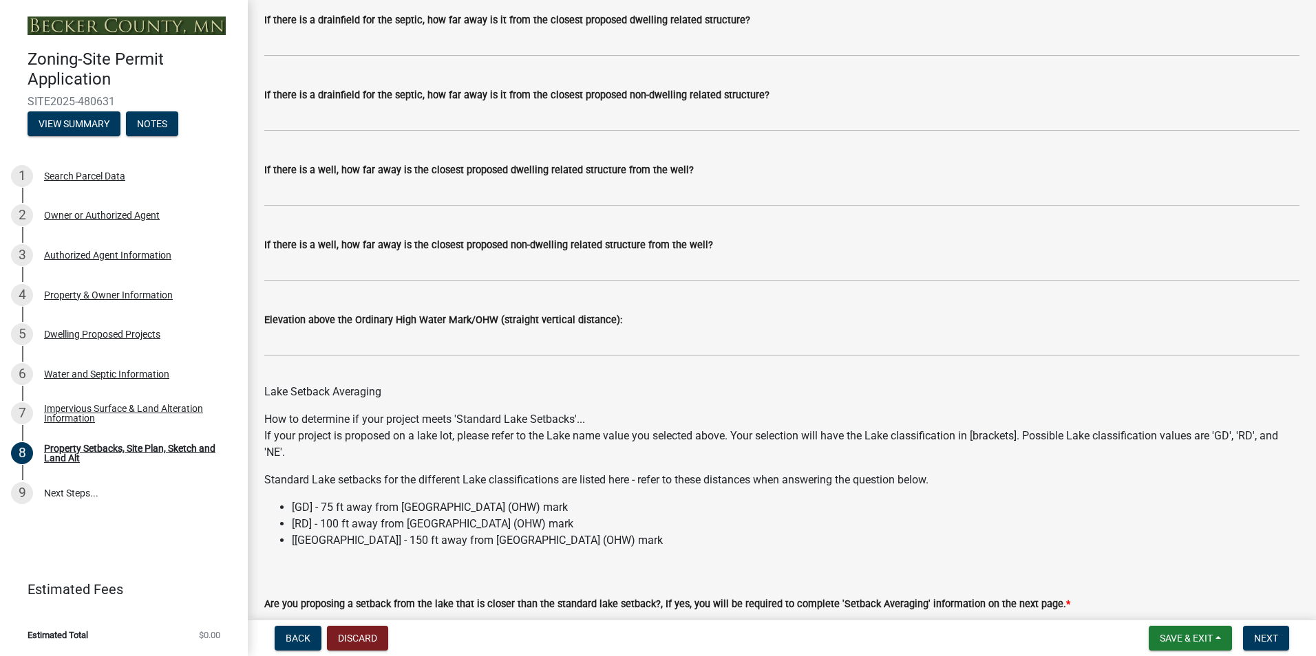
scroll to position [3854, 0]
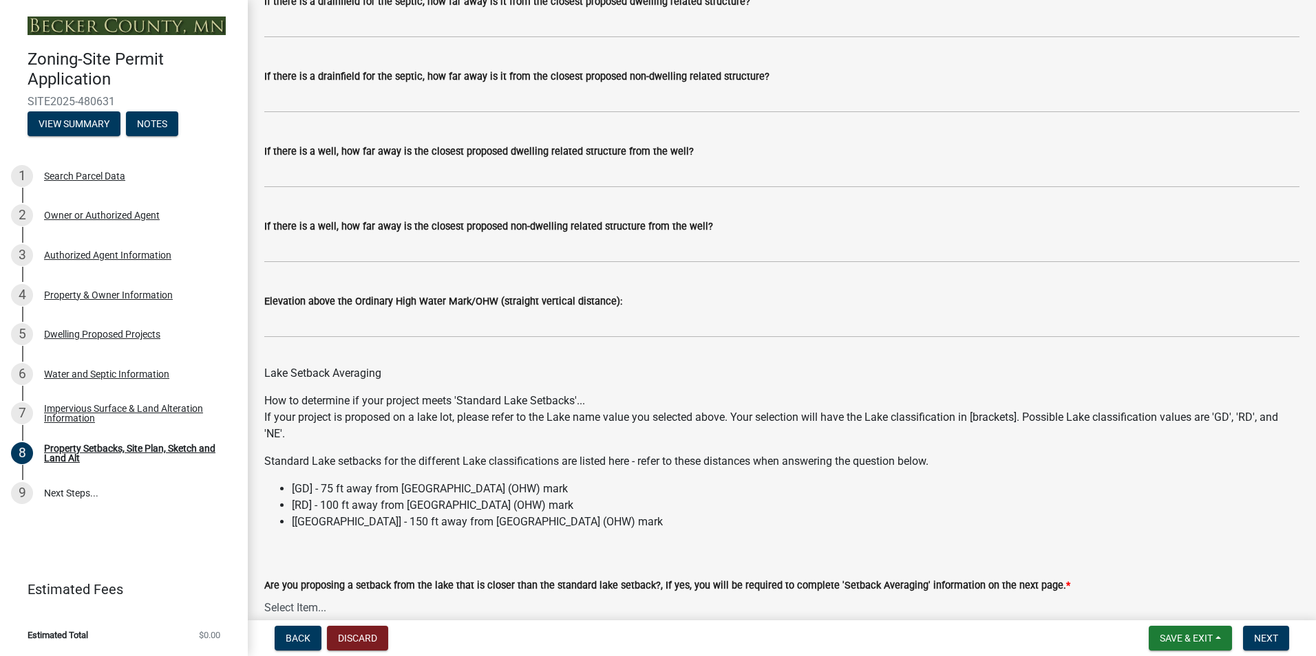
type input "104"
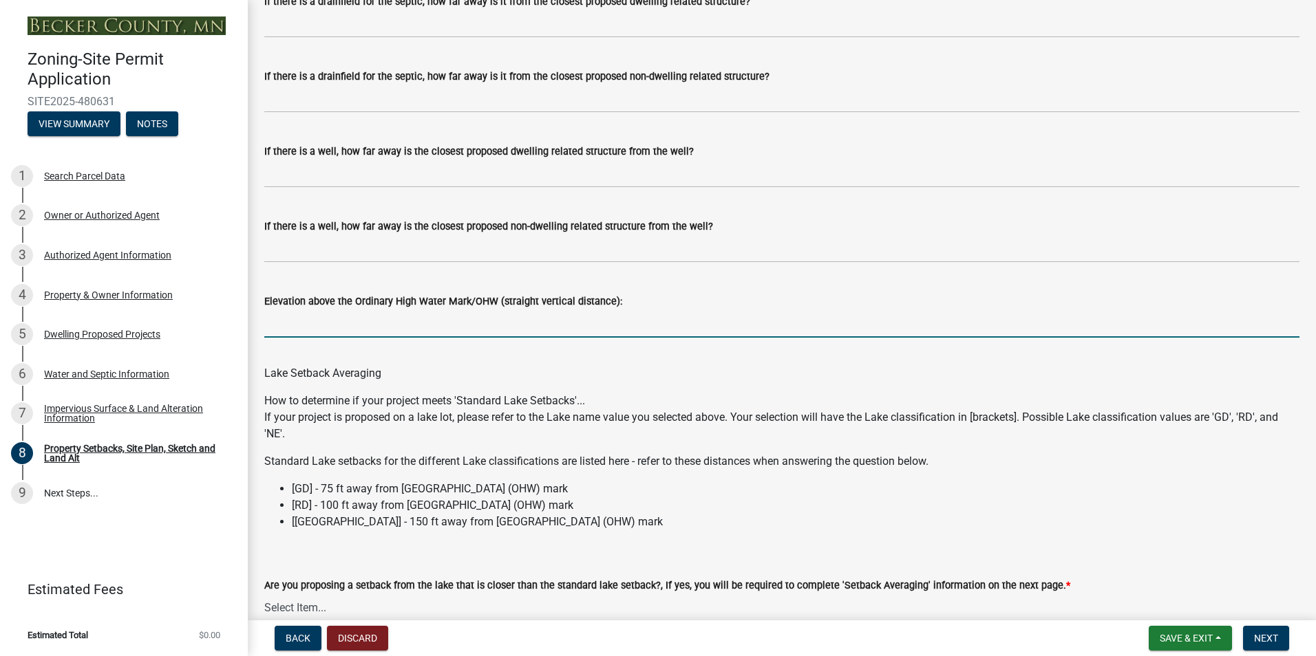
click at [449, 332] on input "Elevation above the Ordinary High Water Mark/OHW (straight vertical distance):" at bounding box center [781, 324] width 1035 height 28
type input "20"
click at [470, 365] on div "Lake Setback Averaging" at bounding box center [781, 365] width 1035 height 33
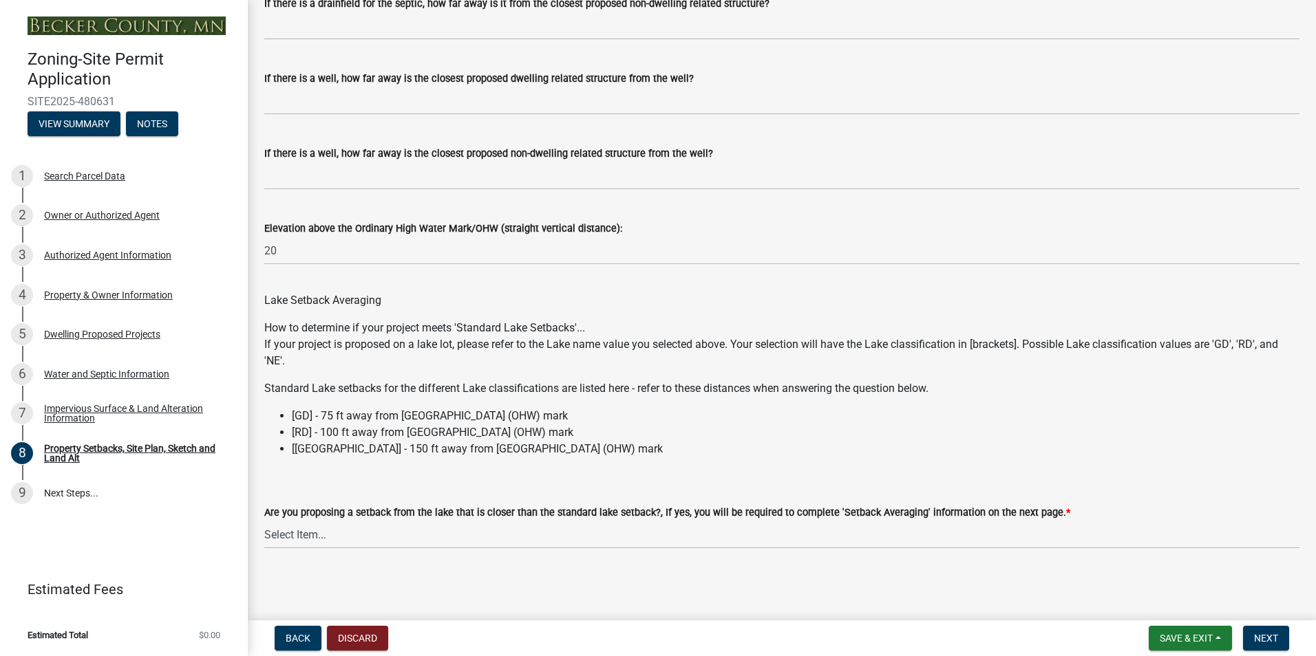
scroll to position [3930, 0]
click at [443, 529] on select "Select Item... Yes No N/A" at bounding box center [781, 535] width 1035 height 28
click at [264, 521] on select "Select Item... Yes No N/A" at bounding box center [781, 535] width 1035 height 28
select select "19d13e65-c93d-443e-910a-7a17299544cc"
click at [1259, 643] on span "Next" at bounding box center [1266, 638] width 24 height 11
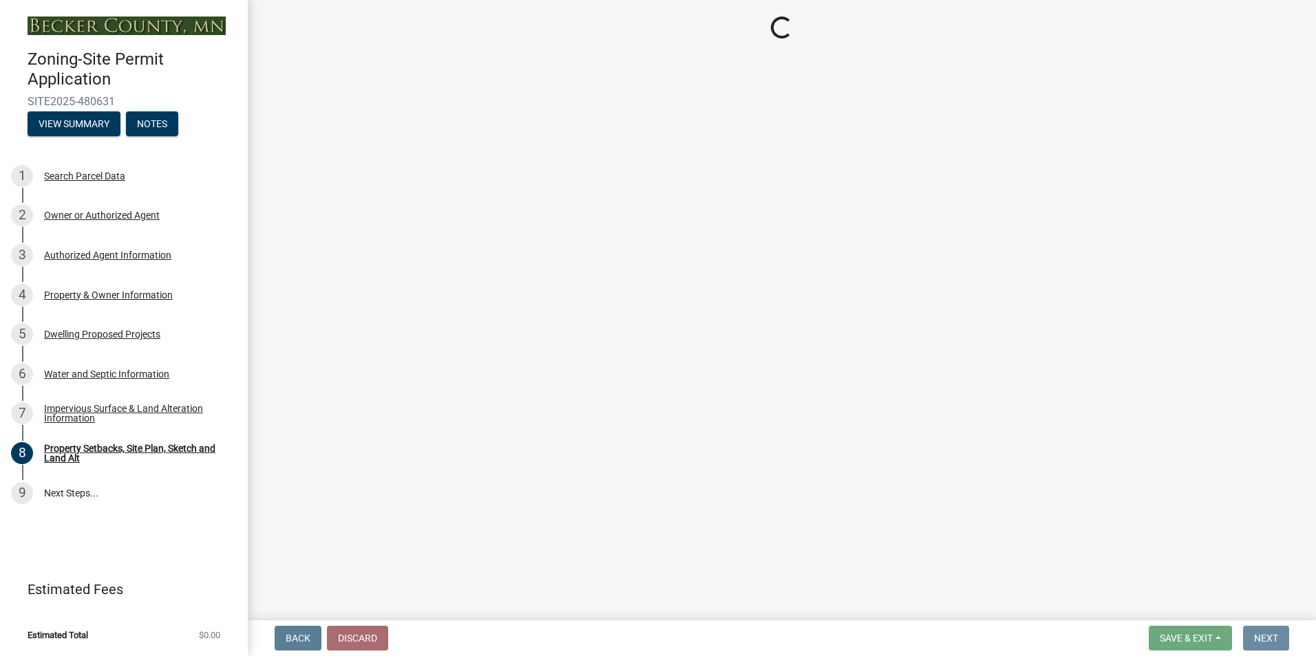
scroll to position [0, 0]
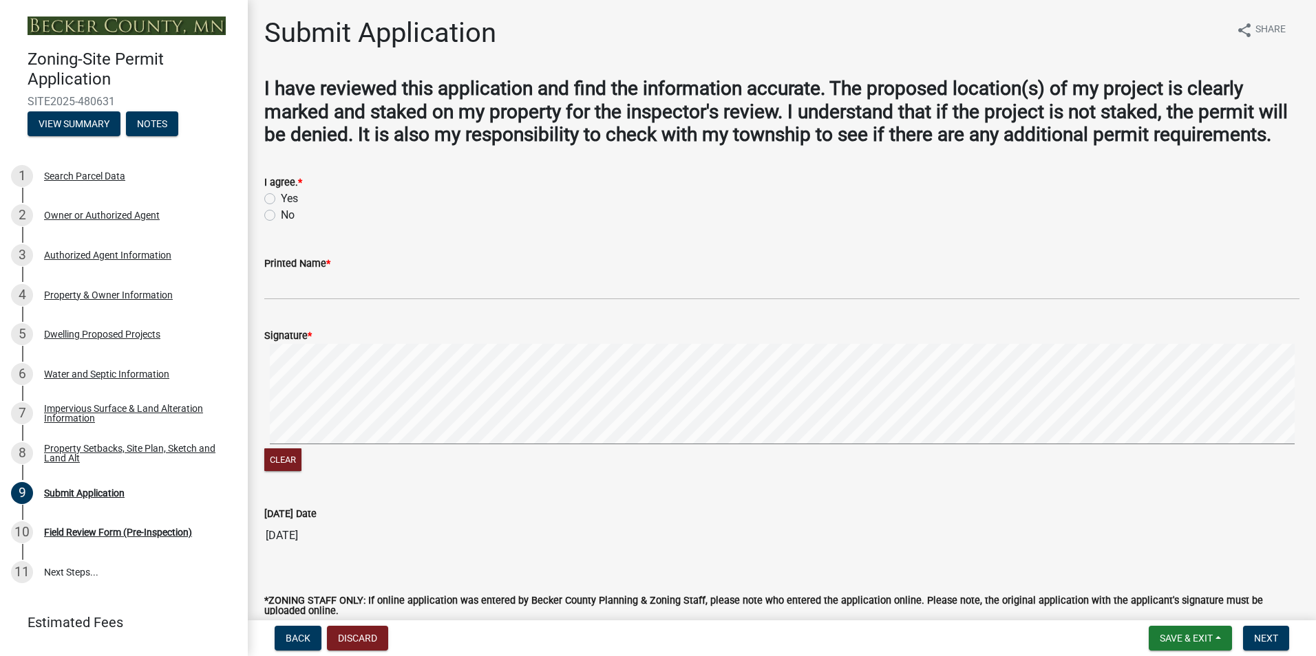
click at [281, 207] on label "Yes" at bounding box center [289, 199] width 17 height 17
click at [281, 200] on input "Yes" at bounding box center [285, 195] width 9 height 9
radio input "true"
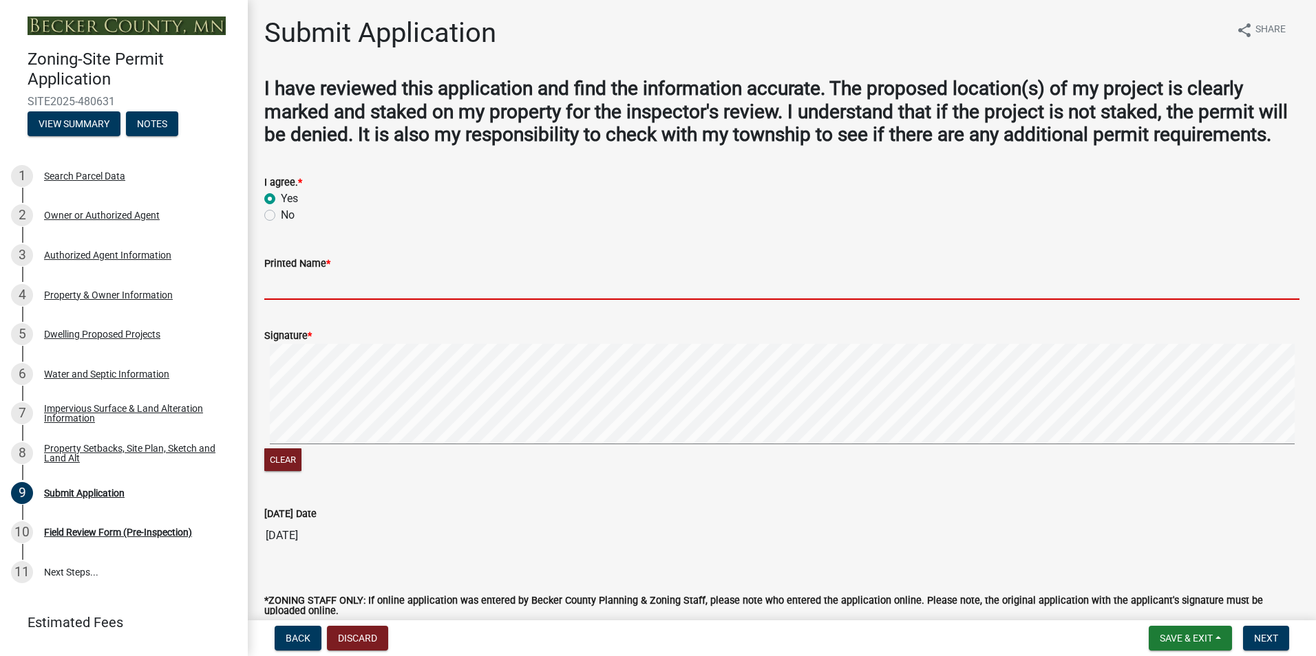
click at [300, 300] on input "Printed Name *" at bounding box center [781, 286] width 1035 height 28
type input "Tyler Drewes"
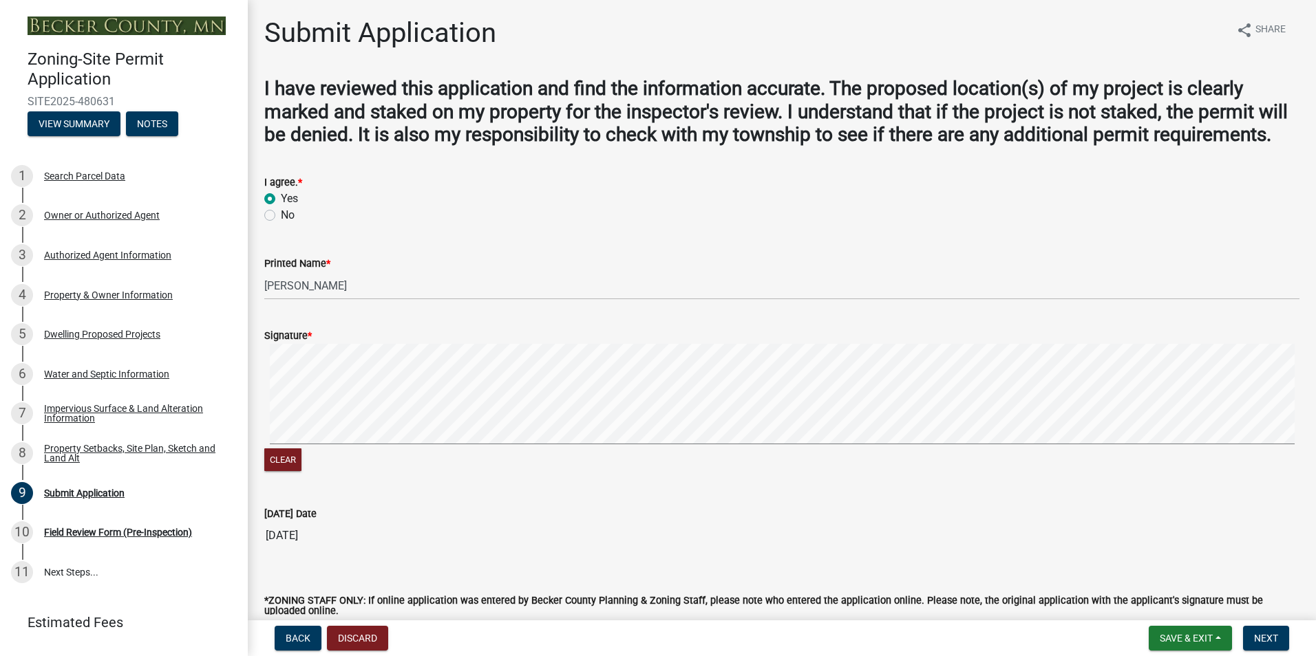
click at [517, 487] on wm-data-entity-input "Signature * Clear" at bounding box center [781, 399] width 1035 height 176
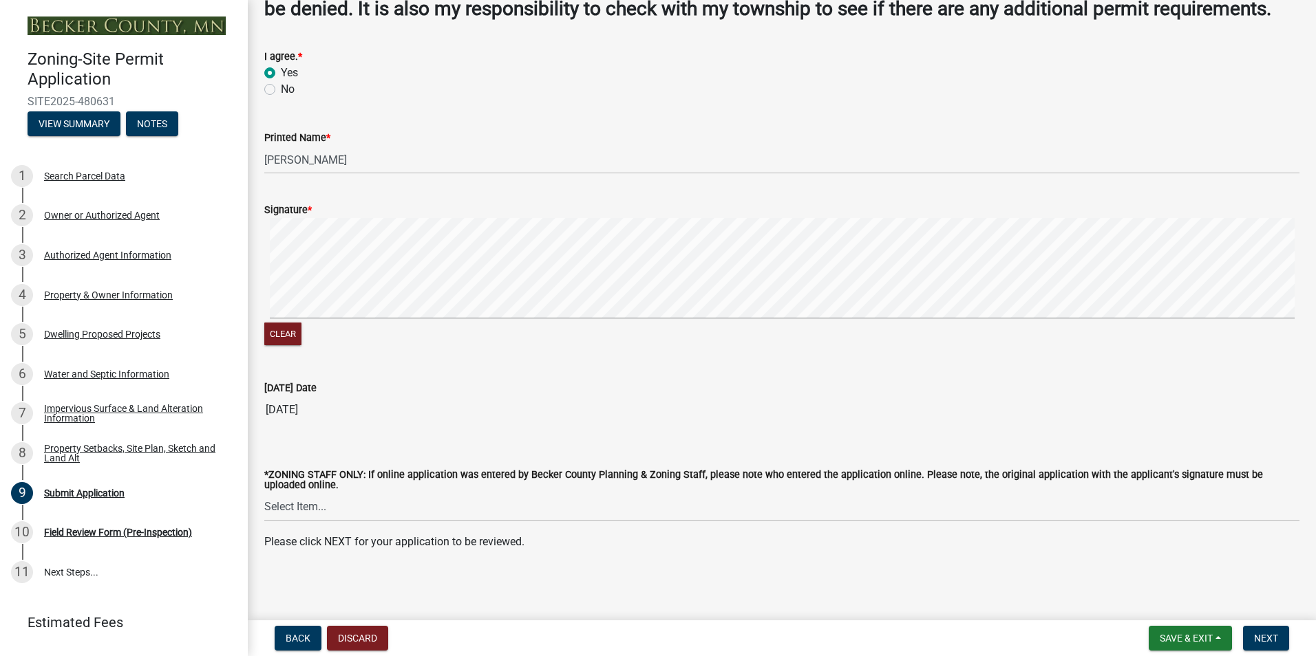
scroll to position [149, 0]
click at [1265, 643] on span "Next" at bounding box center [1266, 638] width 24 height 11
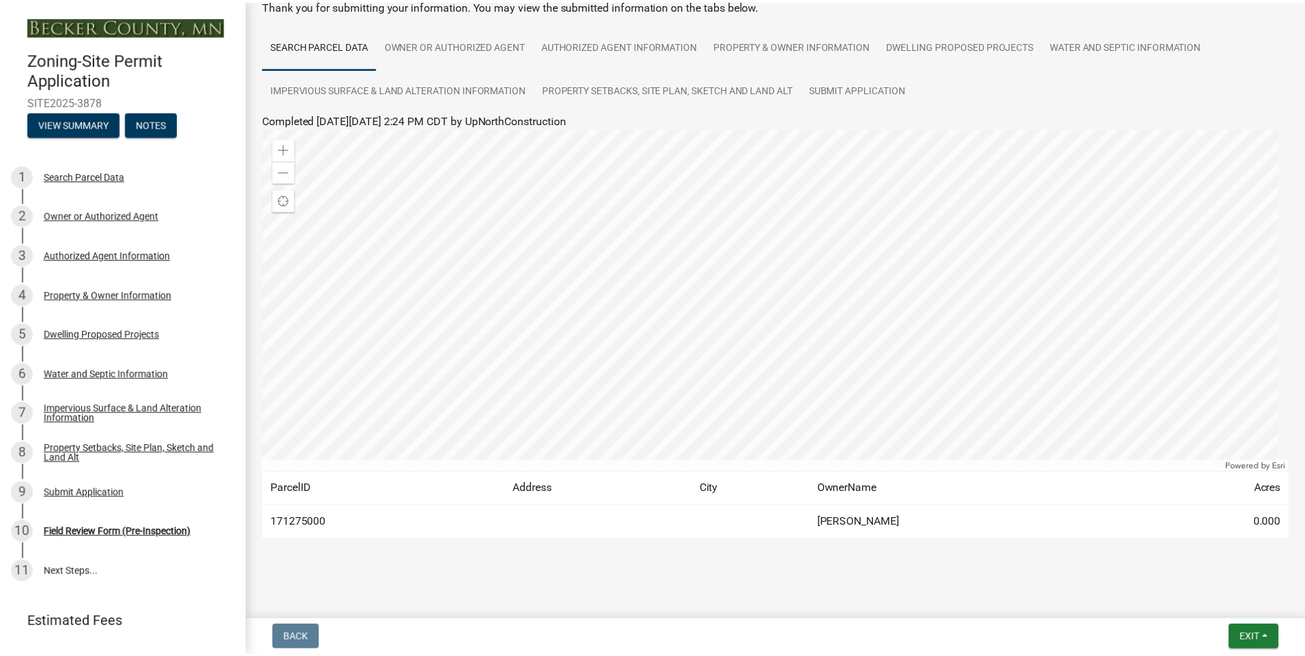
scroll to position [85, 0]
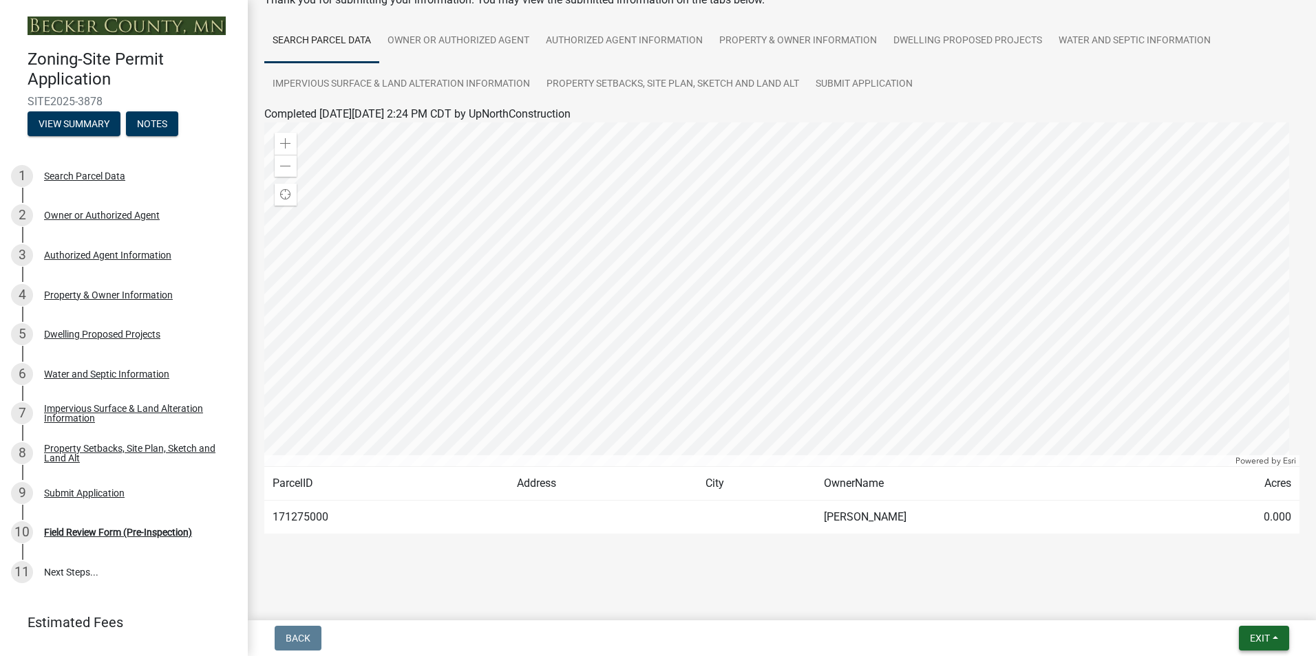
click at [1277, 634] on button "Exit" at bounding box center [1264, 638] width 50 height 25
click at [1229, 603] on button "Save & Exit" at bounding box center [1234, 602] width 110 height 33
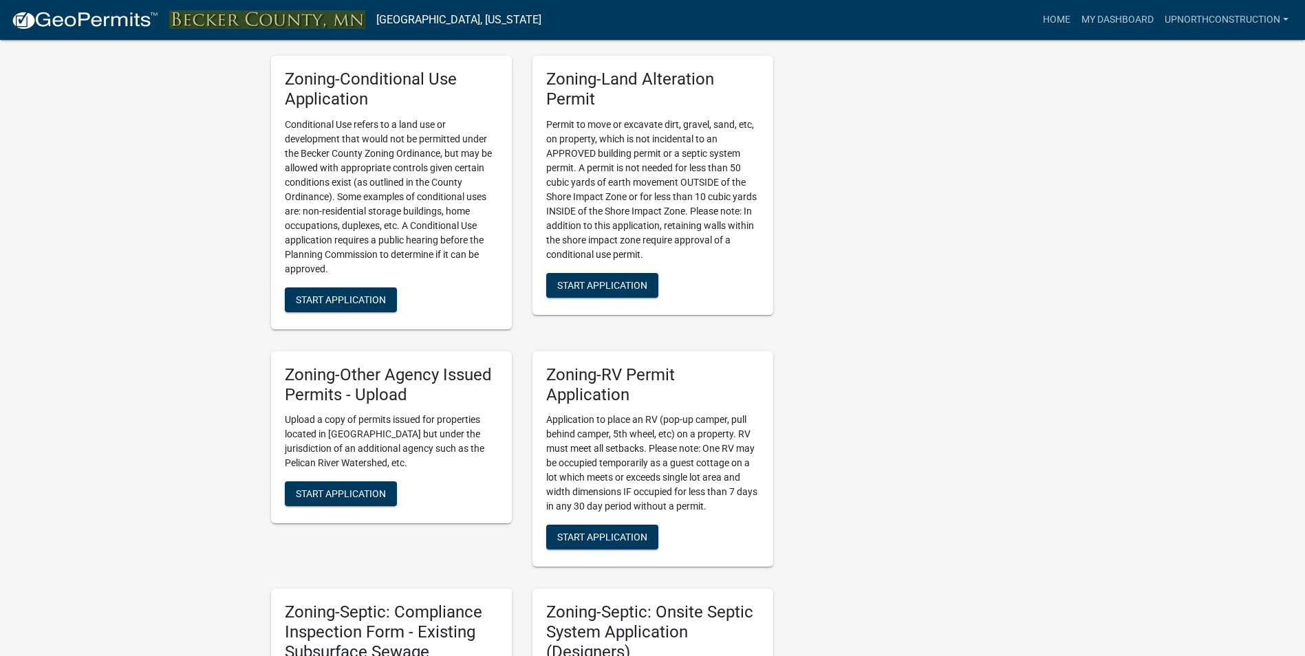
scroll to position [757, 0]
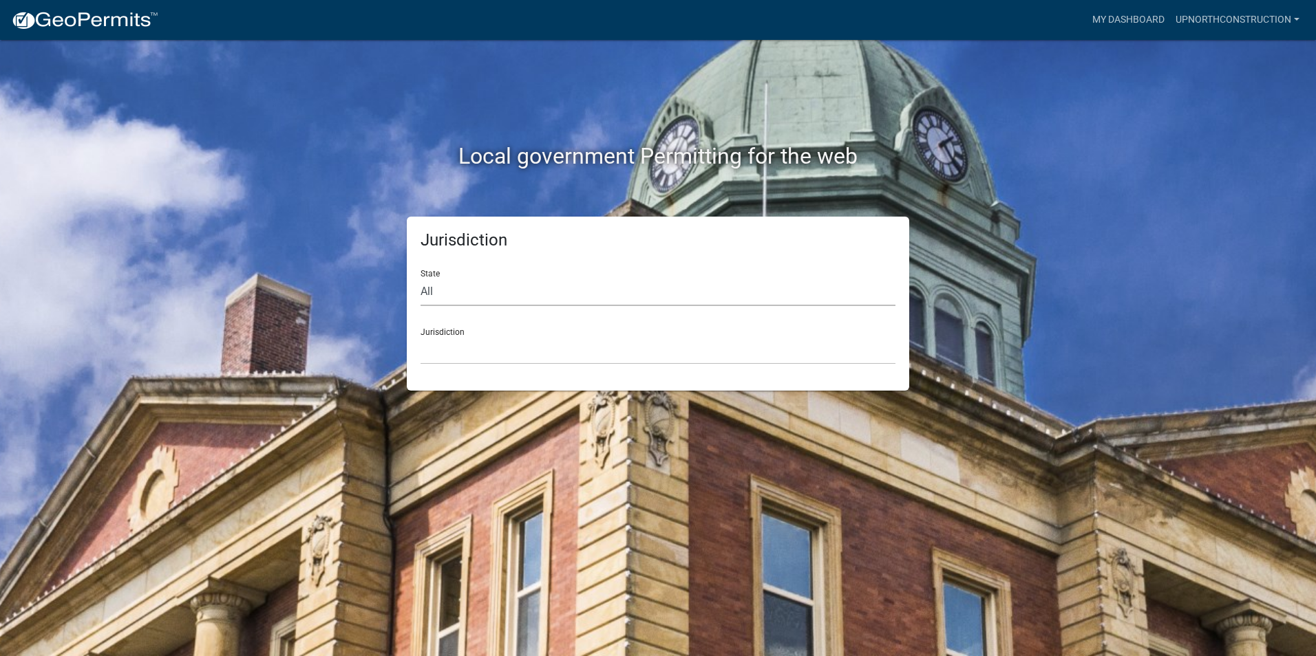
click at [472, 300] on select "All [US_STATE] [US_STATE] [US_STATE] [US_STATE] [US_STATE] [US_STATE] [US_STATE…" at bounding box center [657, 292] width 475 height 28
select select "[US_STATE]"
click at [420, 278] on select "All [US_STATE] [US_STATE] [US_STATE] [US_STATE] [US_STATE] [US_STATE] [US_STATE…" at bounding box center [657, 292] width 475 height 28
click at [480, 345] on select "[GEOGRAPHIC_DATA], [US_STATE] [GEOGRAPHIC_DATA], [US_STATE] [GEOGRAPHIC_DATA], …" at bounding box center [657, 351] width 475 height 28
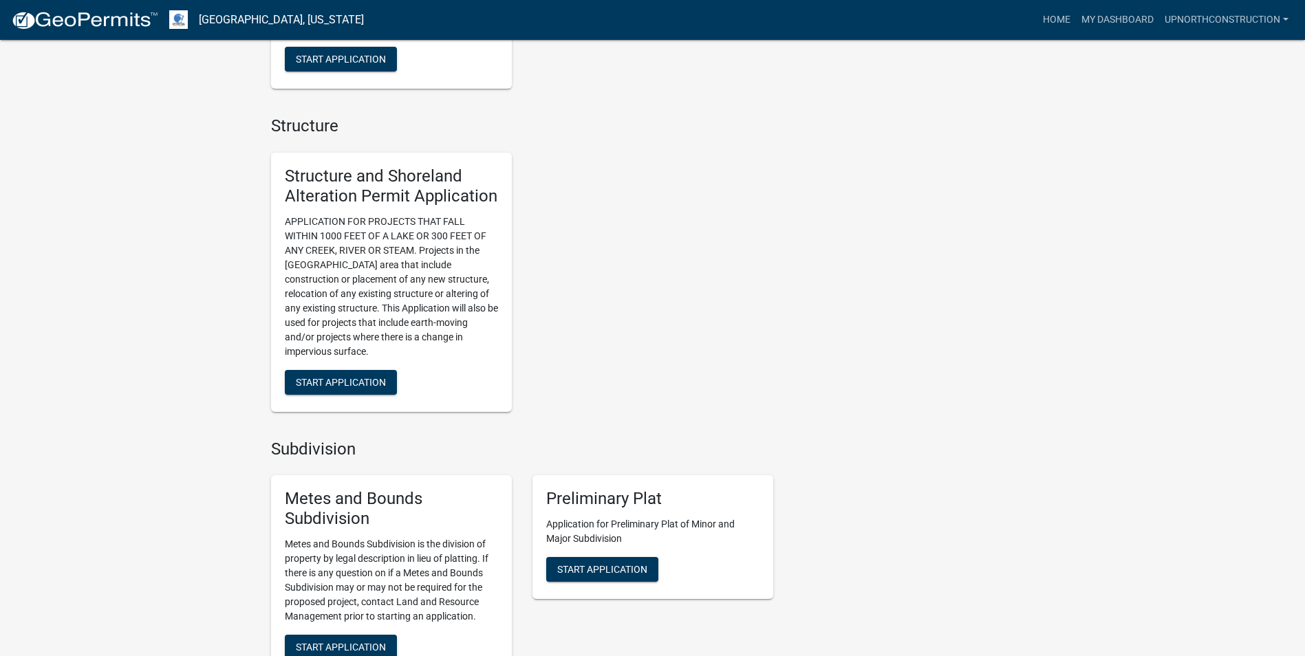
scroll to position [1170, 0]
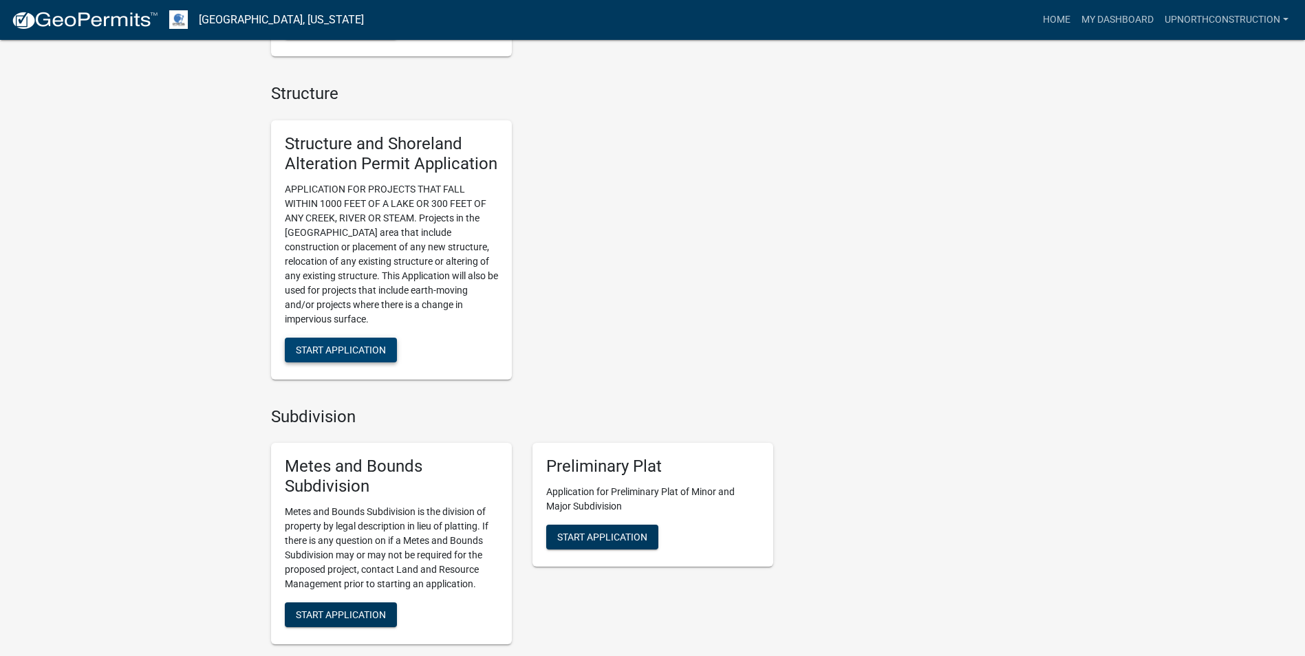
click at [364, 352] on span "Start Application" at bounding box center [341, 349] width 90 height 11
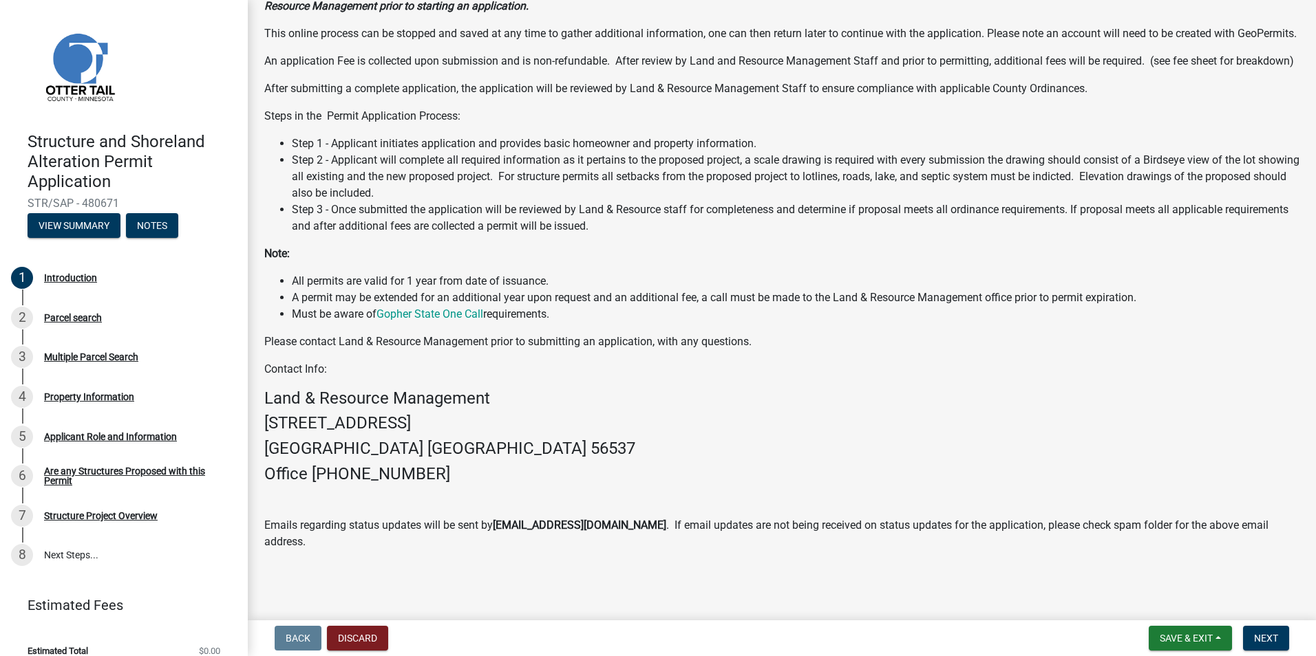
scroll to position [169, 0]
click at [1267, 639] on span "Next" at bounding box center [1266, 638] width 24 height 11
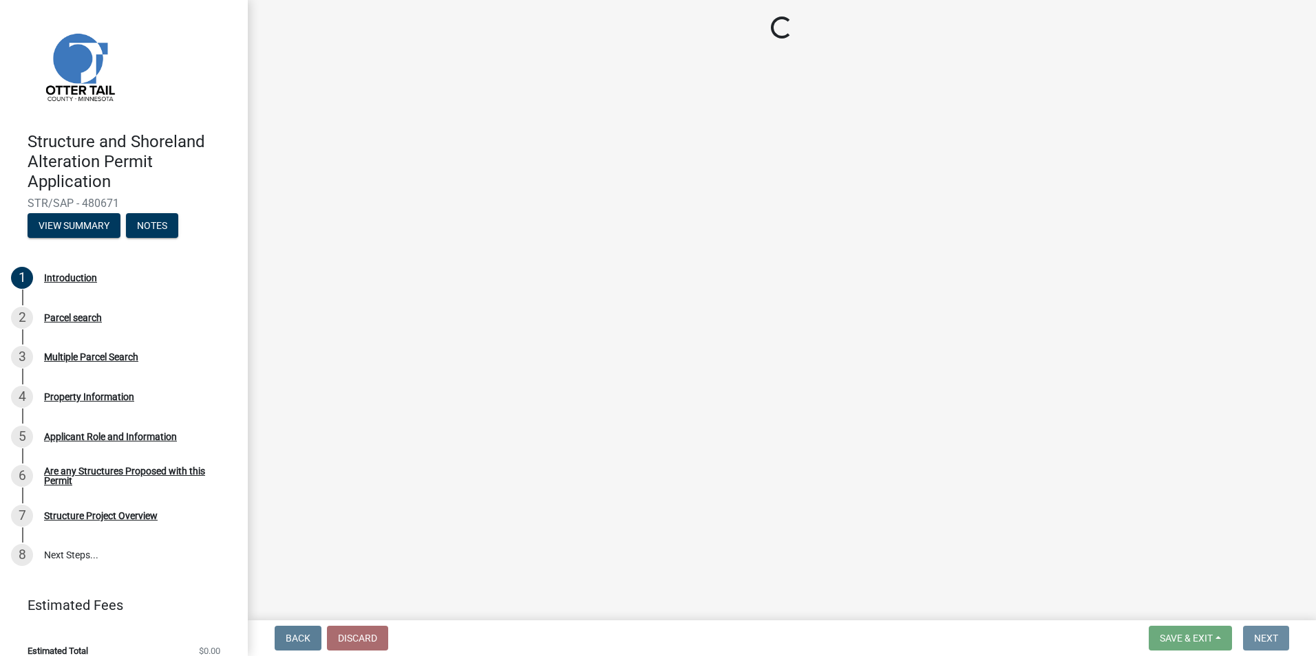
scroll to position [0, 0]
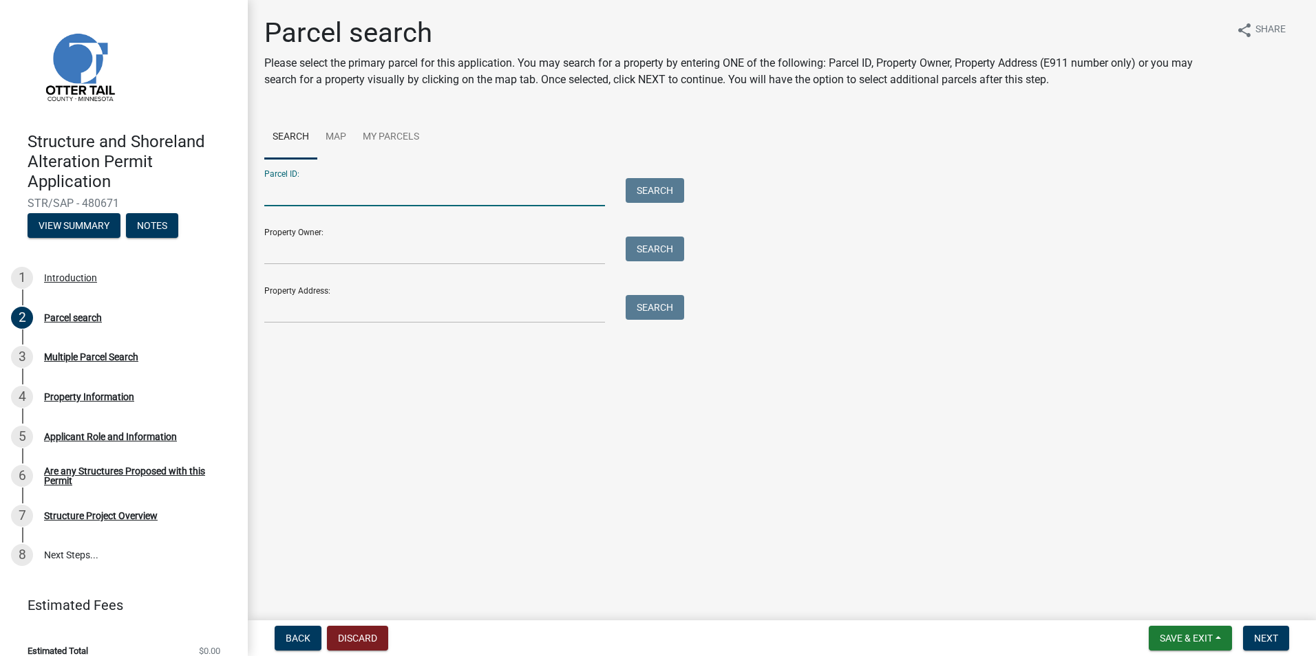
click at [401, 196] on input "Parcel ID:" at bounding box center [434, 192] width 341 height 28
type input "51000050069000"
click at [674, 195] on button "Search" at bounding box center [655, 190] width 58 height 25
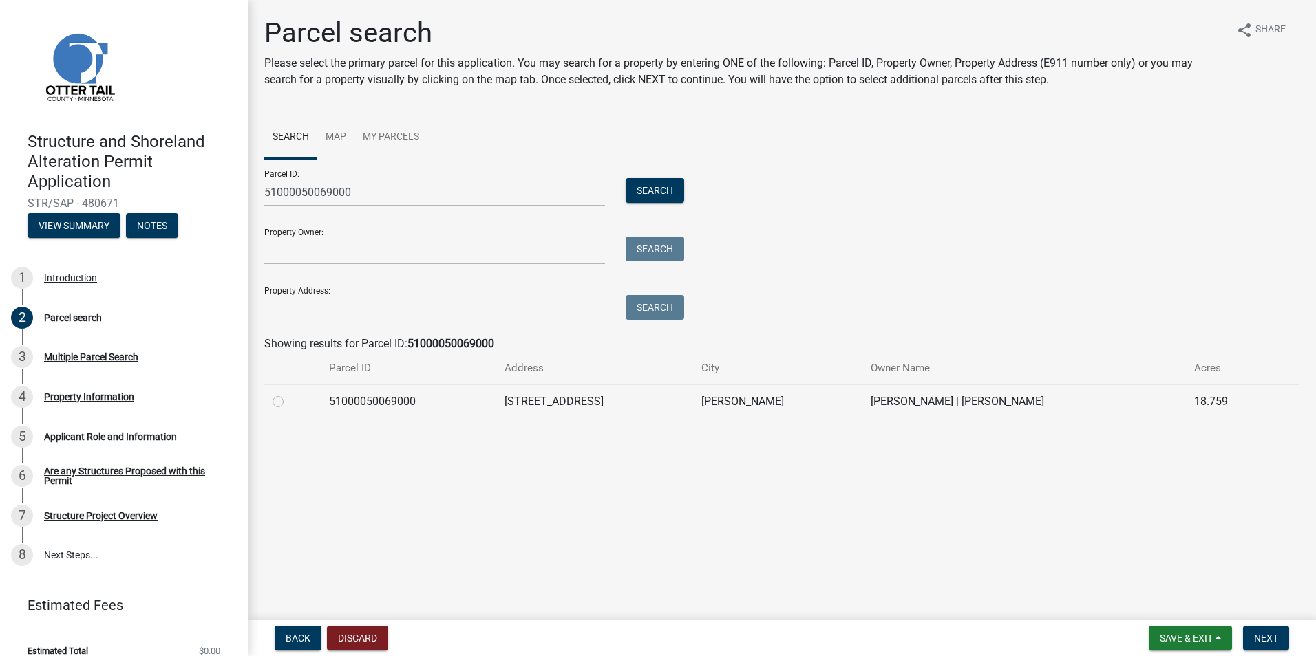
click at [289, 394] on label at bounding box center [289, 394] width 0 height 0
click at [289, 399] on input "radio" at bounding box center [293, 398] width 9 height 9
radio input "true"
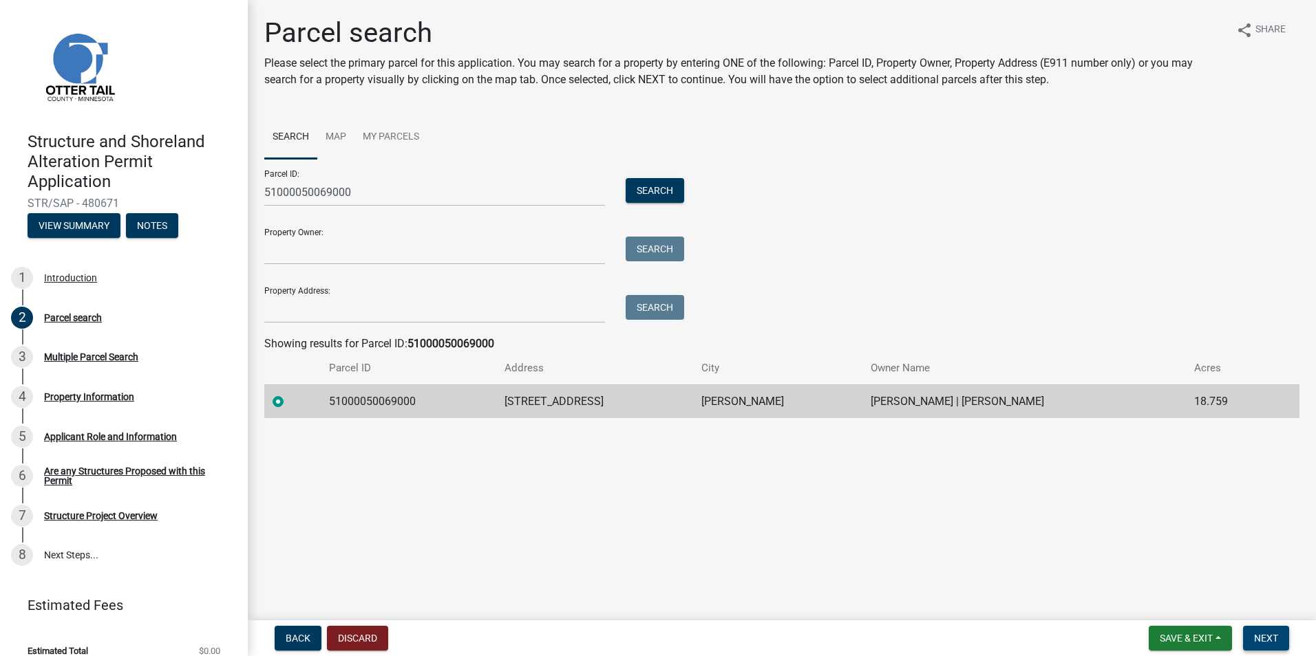
click at [1263, 637] on span "Next" at bounding box center [1266, 638] width 24 height 11
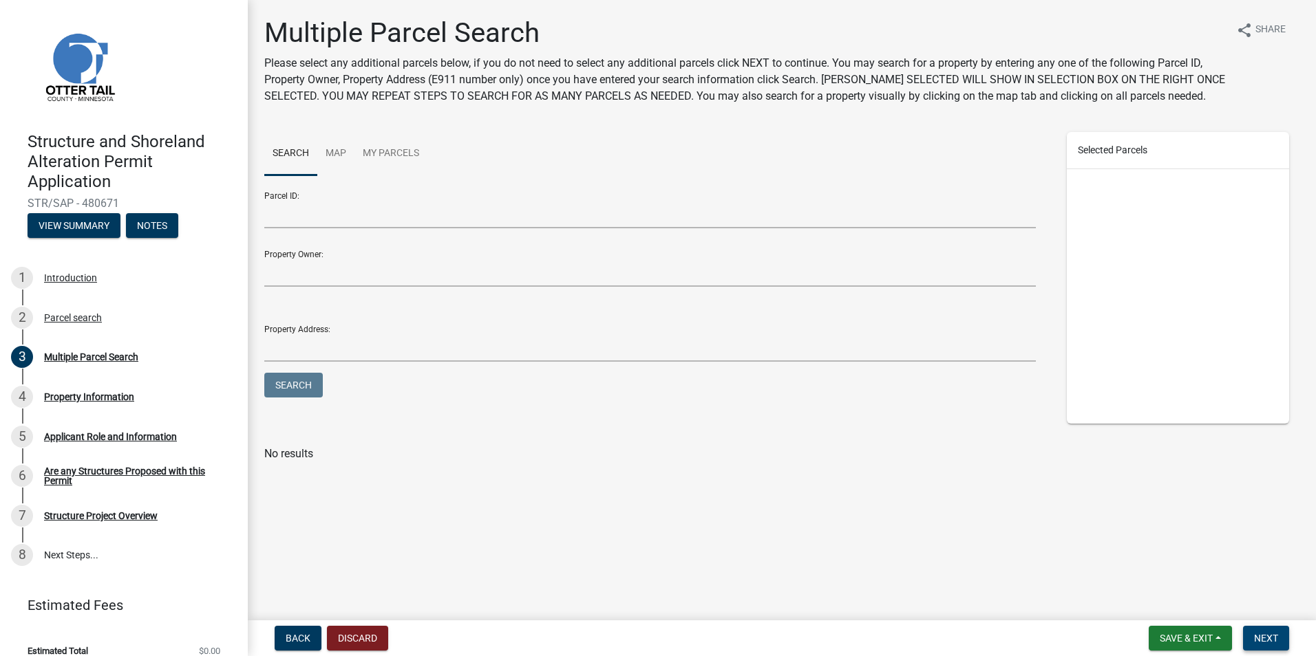
click at [1272, 640] on span "Next" at bounding box center [1266, 638] width 24 height 11
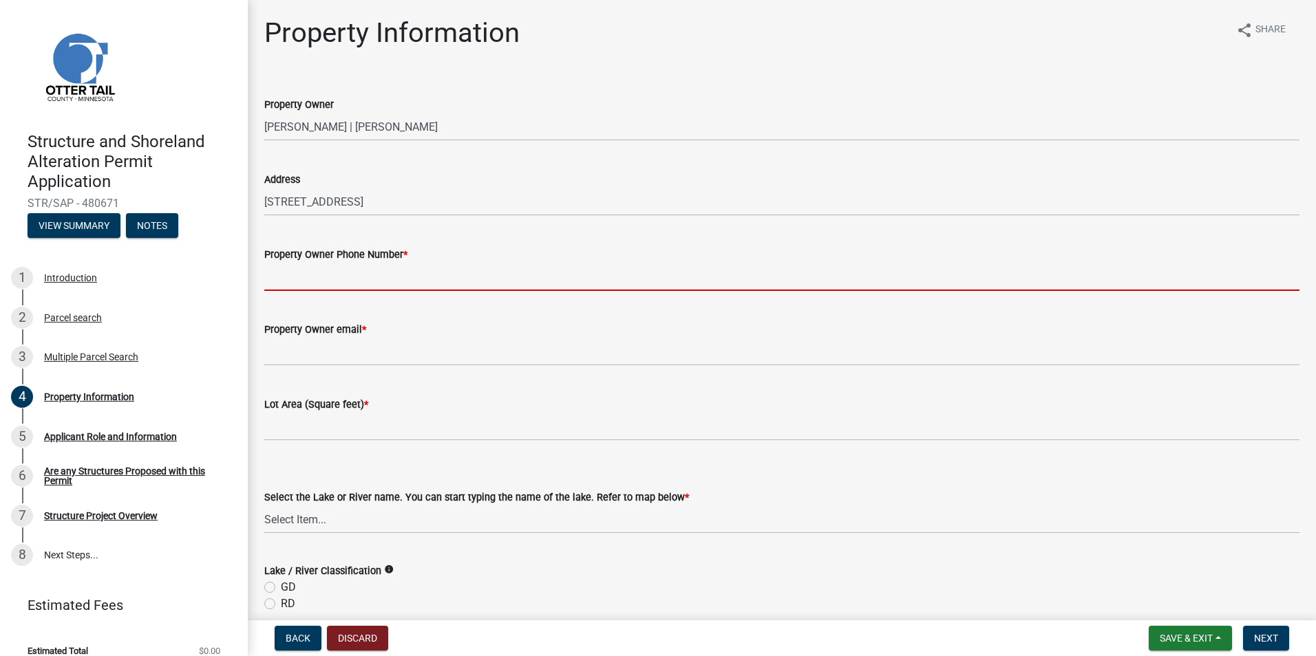
click at [358, 288] on input "Property Owner Phone Number *" at bounding box center [781, 277] width 1035 height 28
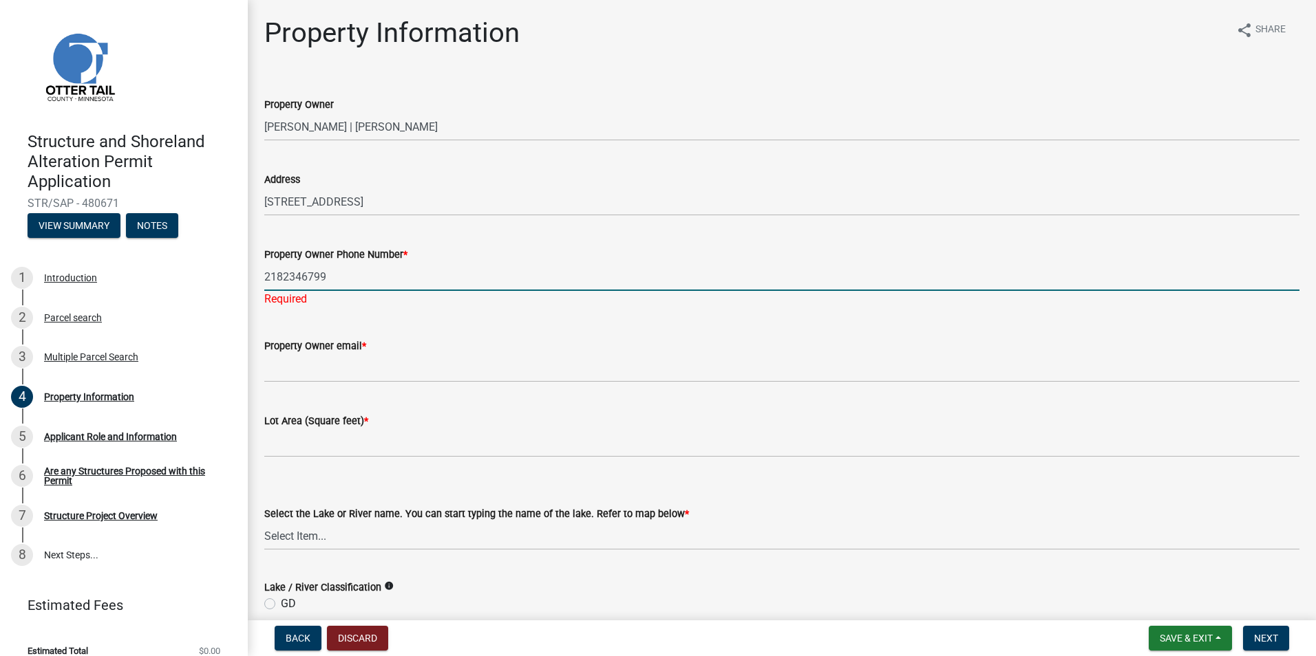
click at [511, 282] on input "2182346799" at bounding box center [781, 277] width 1035 height 28
click at [677, 280] on input "2182346799" at bounding box center [781, 277] width 1035 height 28
type input "2182346799"
click at [653, 341] on form "Property Owner email *" at bounding box center [781, 360] width 1035 height 45
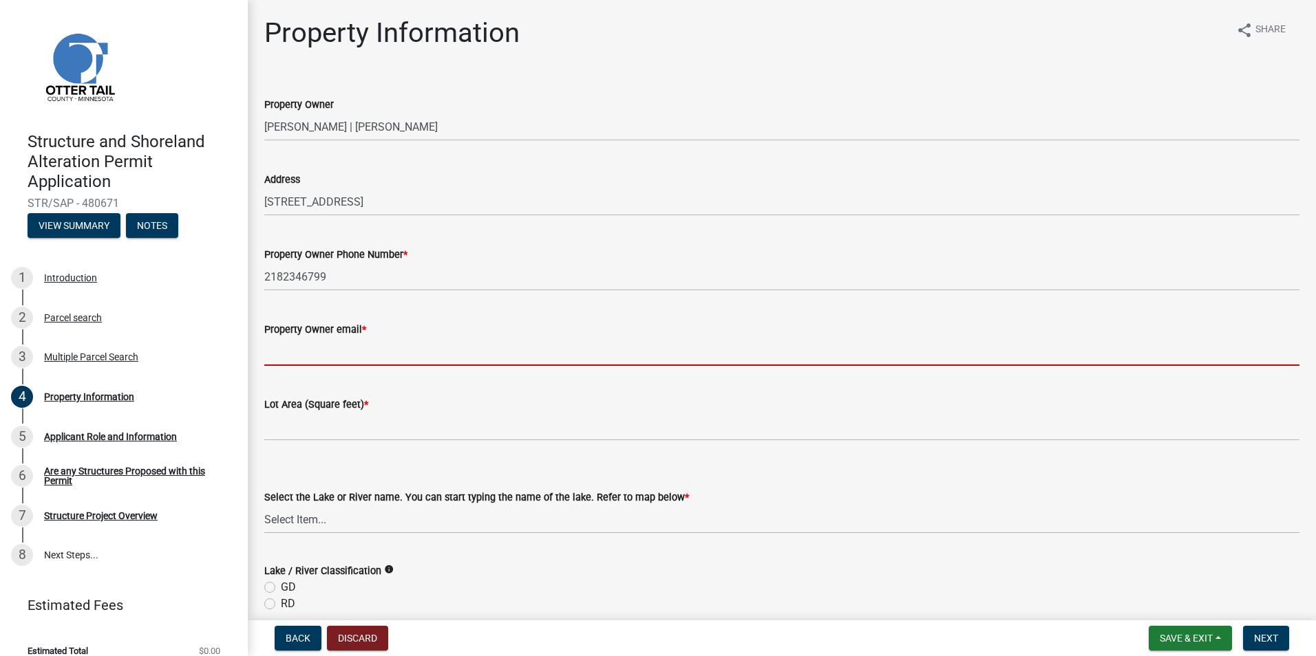
click at [488, 360] on input "Property Owner email *" at bounding box center [781, 352] width 1035 height 28
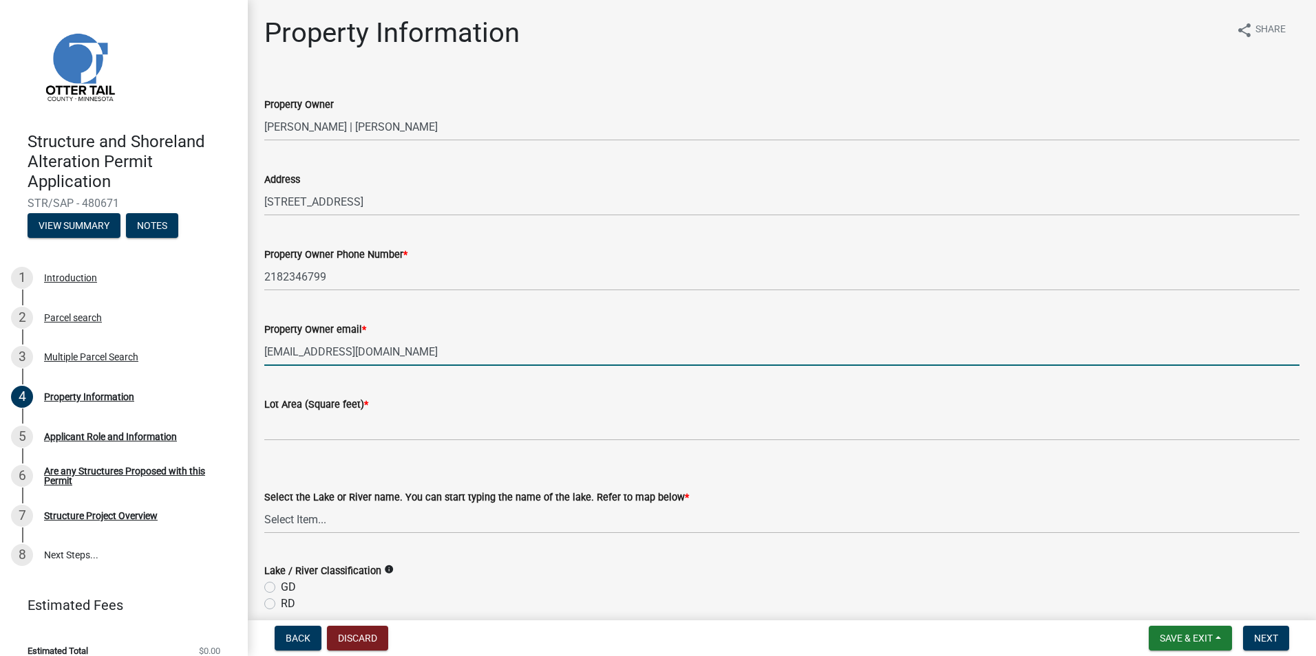
type input "[EMAIL_ADDRESS][DOMAIN_NAME]"
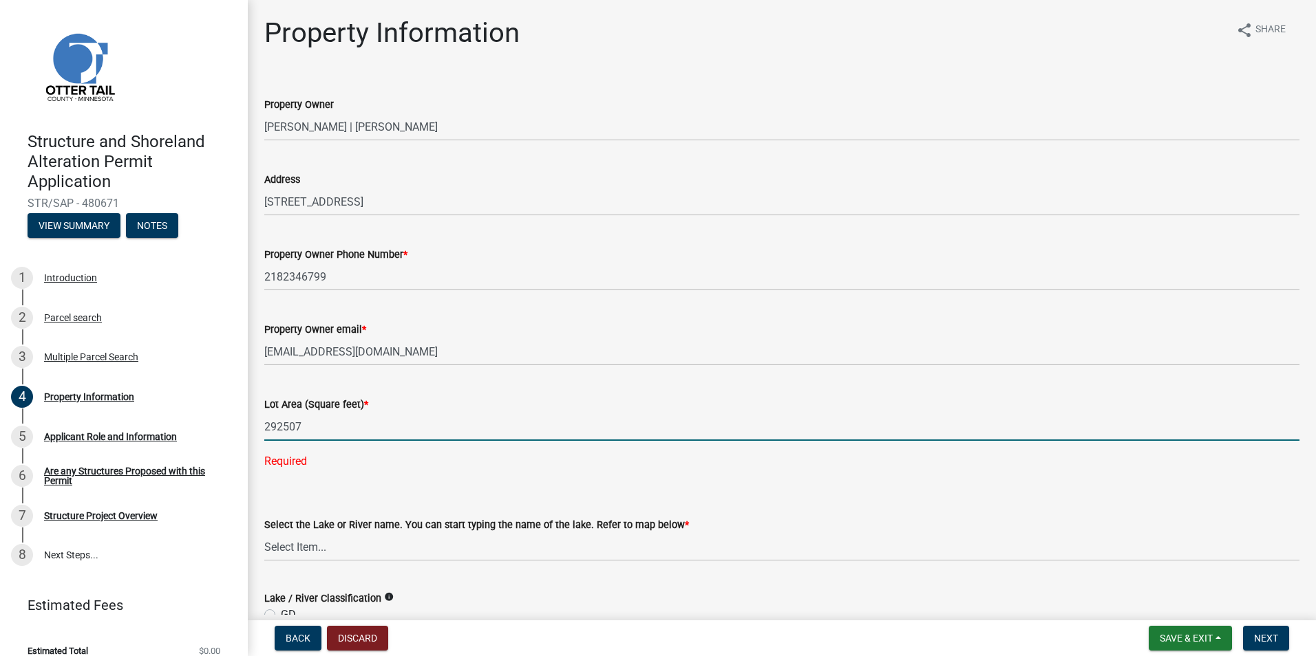
type input "292507"
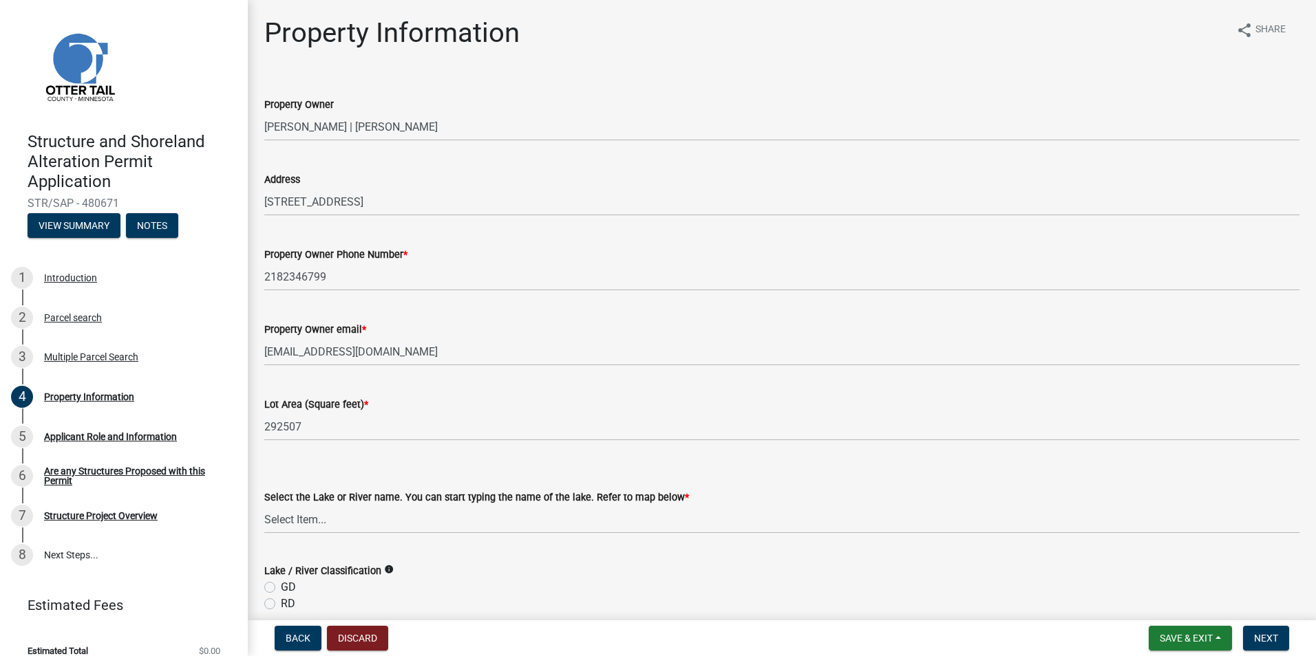
click at [372, 482] on div "Select the Lake or River name. You can start typing the name of the lake. Refer…" at bounding box center [781, 493] width 1035 height 81
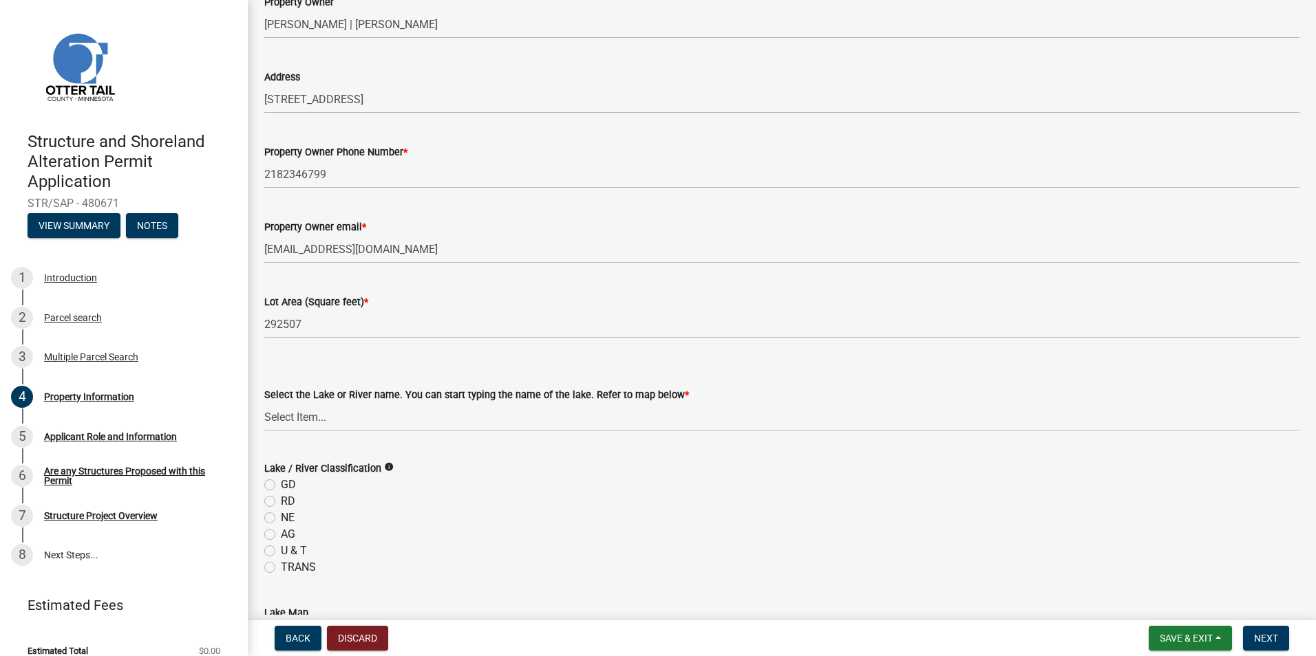
scroll to position [138, 0]
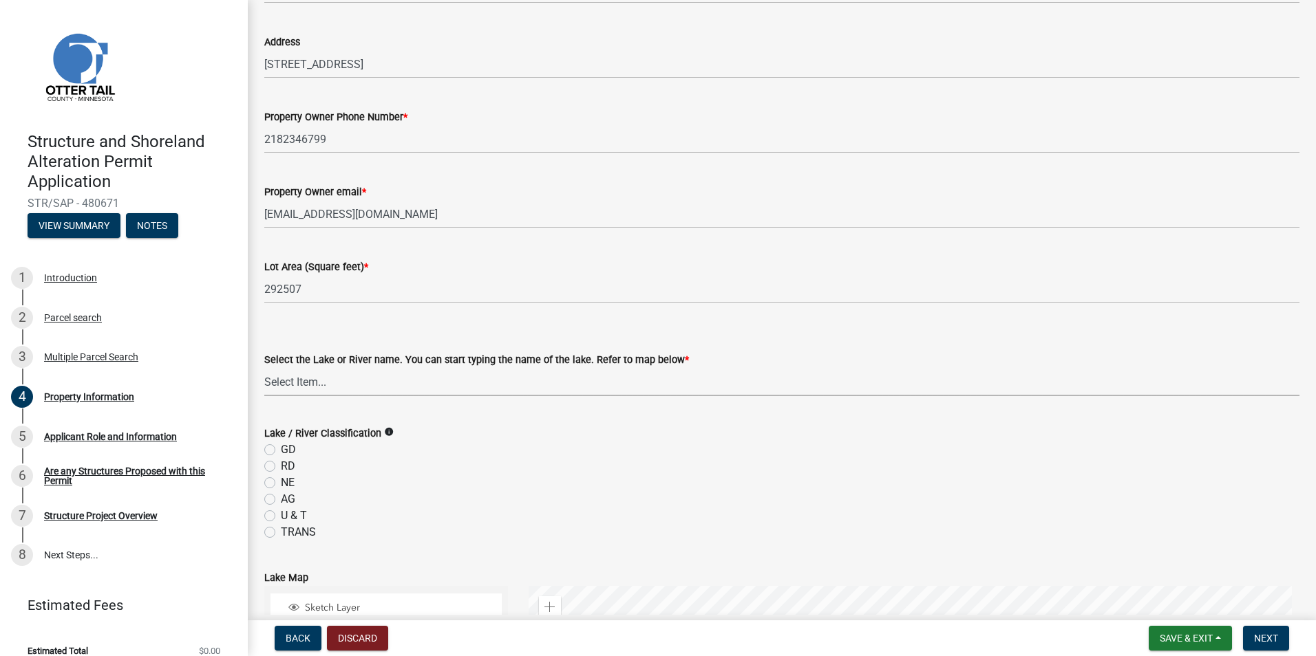
click at [467, 376] on select "Select Item... None [PERSON_NAME] 56-031 [PERSON_NAME] 56-118 [PERSON_NAME] 56-…" at bounding box center [781, 382] width 1035 height 28
click at [264, 368] on select "Select Item... None [PERSON_NAME] 56-031 [PERSON_NAME] 56-118 [PERSON_NAME] 56-…" at bounding box center [781, 382] width 1035 height 28
select select "013ba14e-f369-465c-8362-05ba2a6f2e9b"
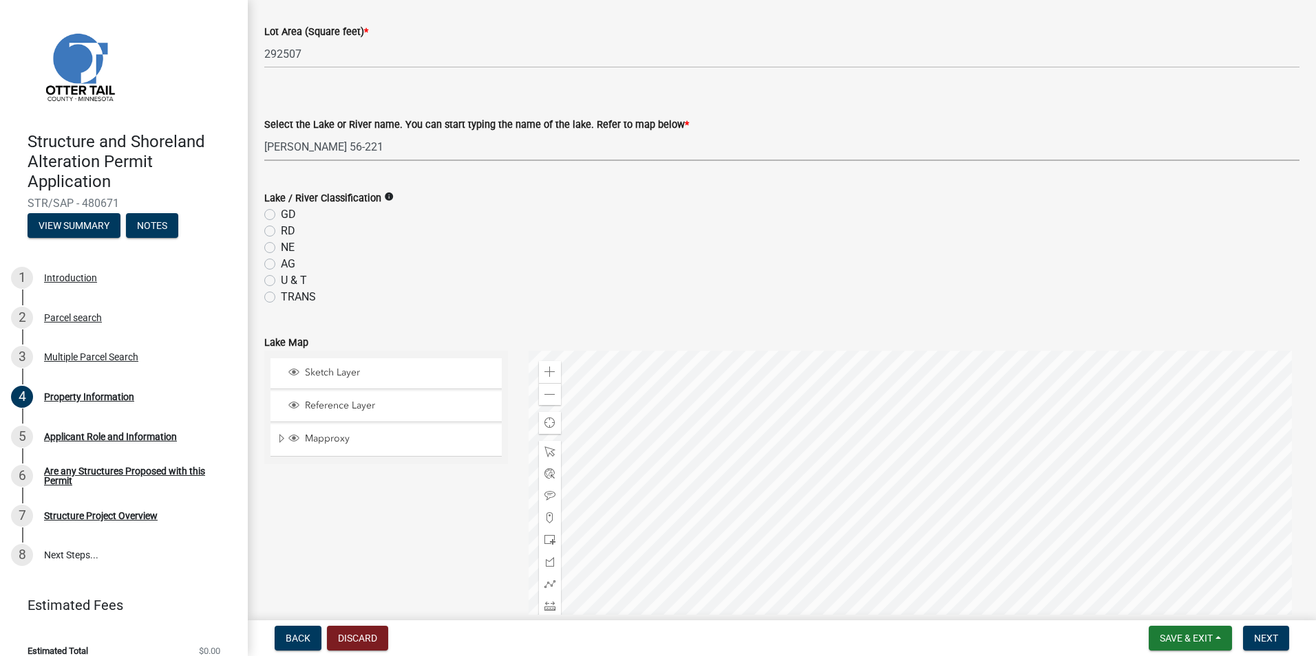
scroll to position [413, 0]
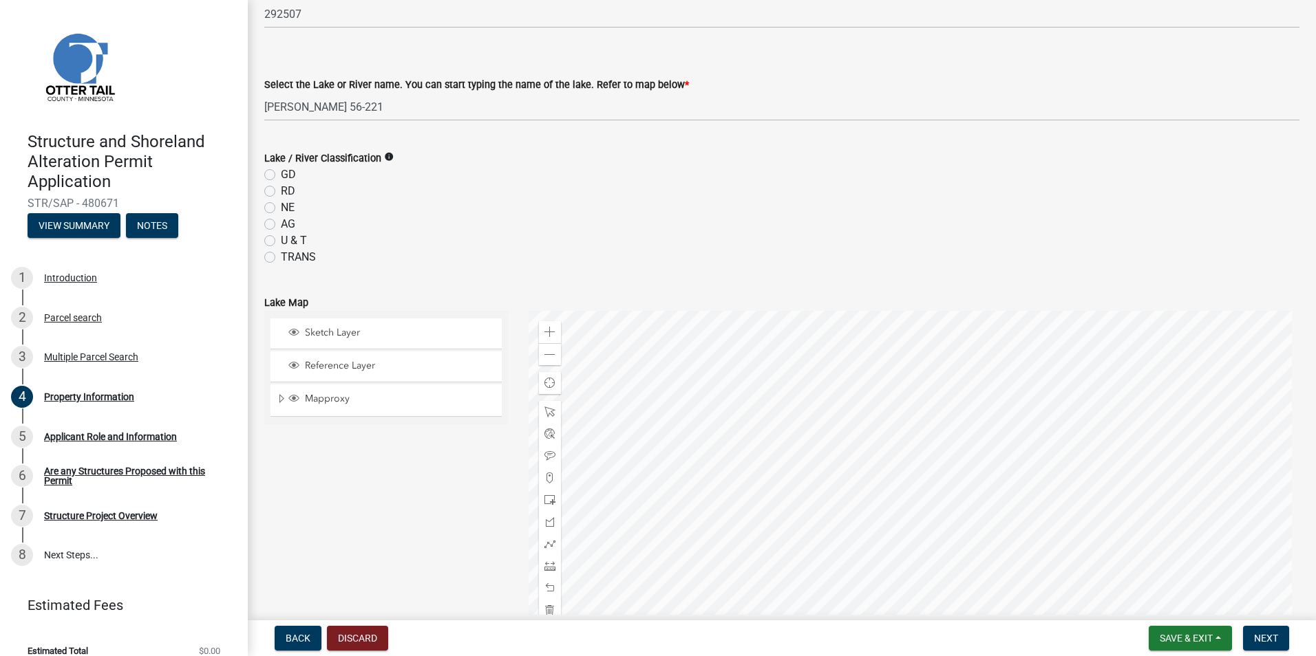
click at [281, 207] on label "NE" at bounding box center [288, 208] width 14 height 17
click at [281, 207] on input "NE" at bounding box center [285, 204] width 9 height 9
radio input "true"
click at [380, 456] on div "Sketch Layer Reference Layer Mapproxy Municipalities Corporate Limits Low Level…" at bounding box center [386, 483] width 264 height 344
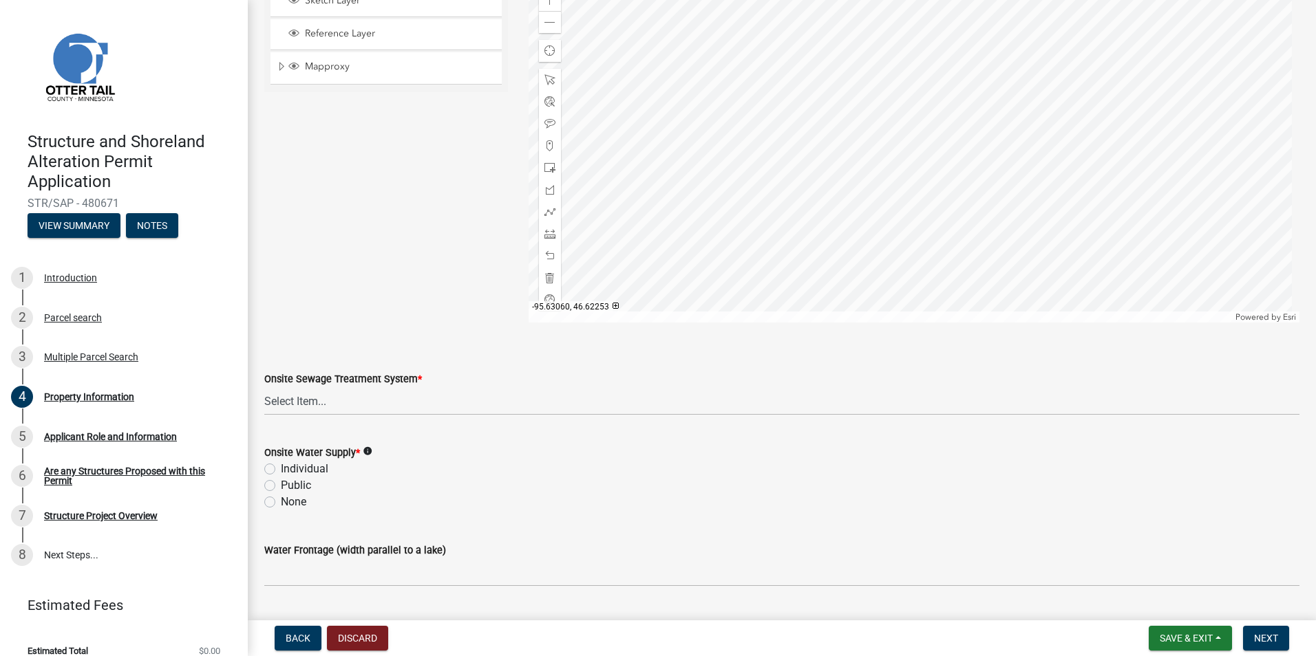
scroll to position [757, 0]
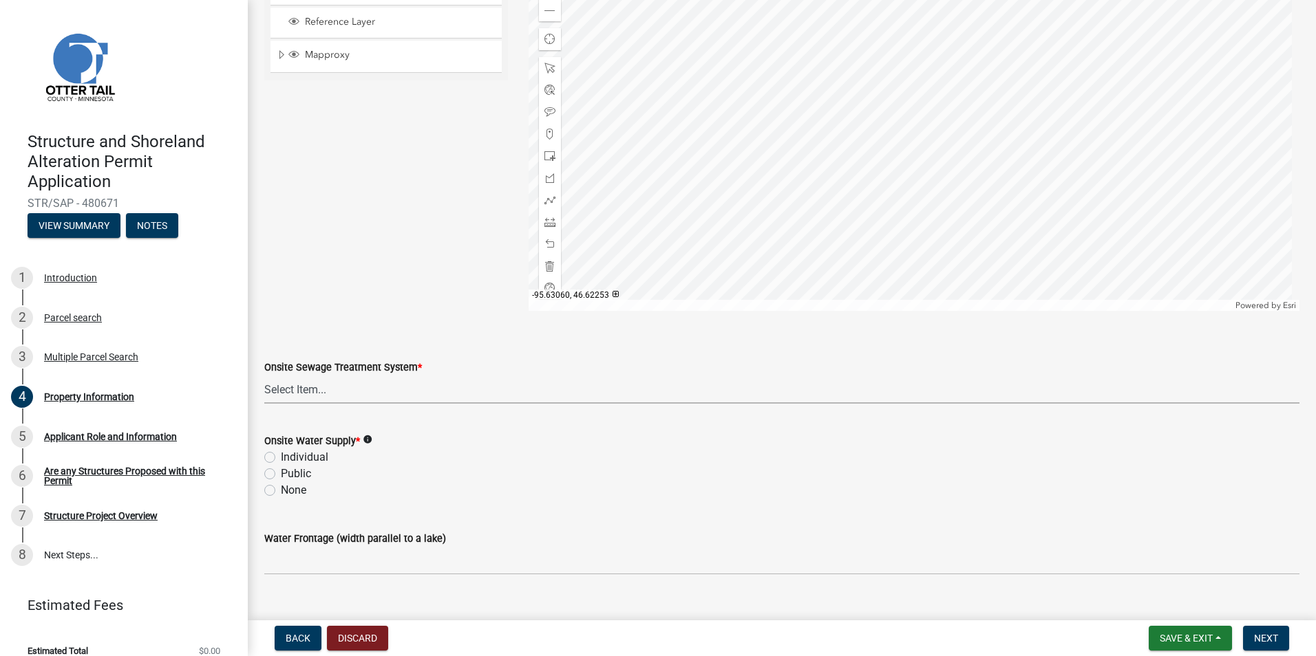
click at [378, 389] on select "Select Item... L&R Certificate of Compliance within 5yrs Compliance Inspection …" at bounding box center [781, 390] width 1035 height 28
click at [264, 376] on select "Select Item... L&R Certificate of Compliance within 5yrs Compliance Inspection …" at bounding box center [781, 390] width 1035 height 28
select select "91995f90-6606-463b-bec3-c5862f147548"
click at [281, 461] on label "Individual" at bounding box center [304, 457] width 47 height 17
click at [281, 458] on input "Individual" at bounding box center [285, 453] width 9 height 9
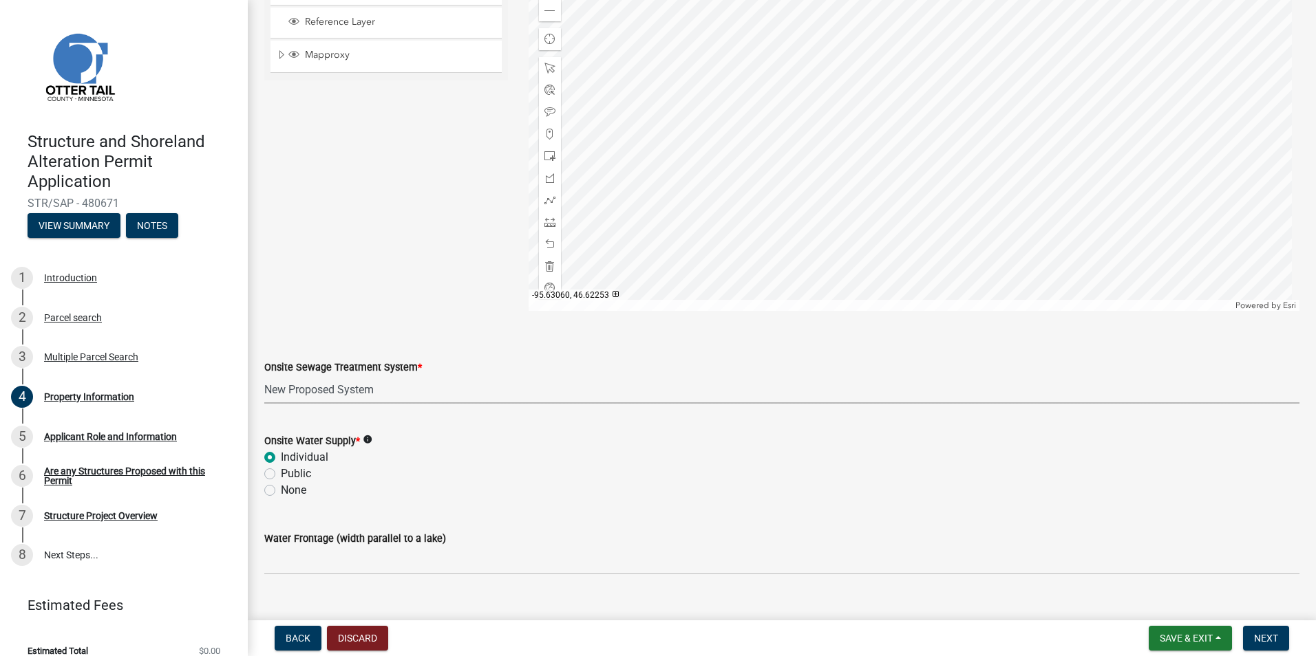
radio input "true"
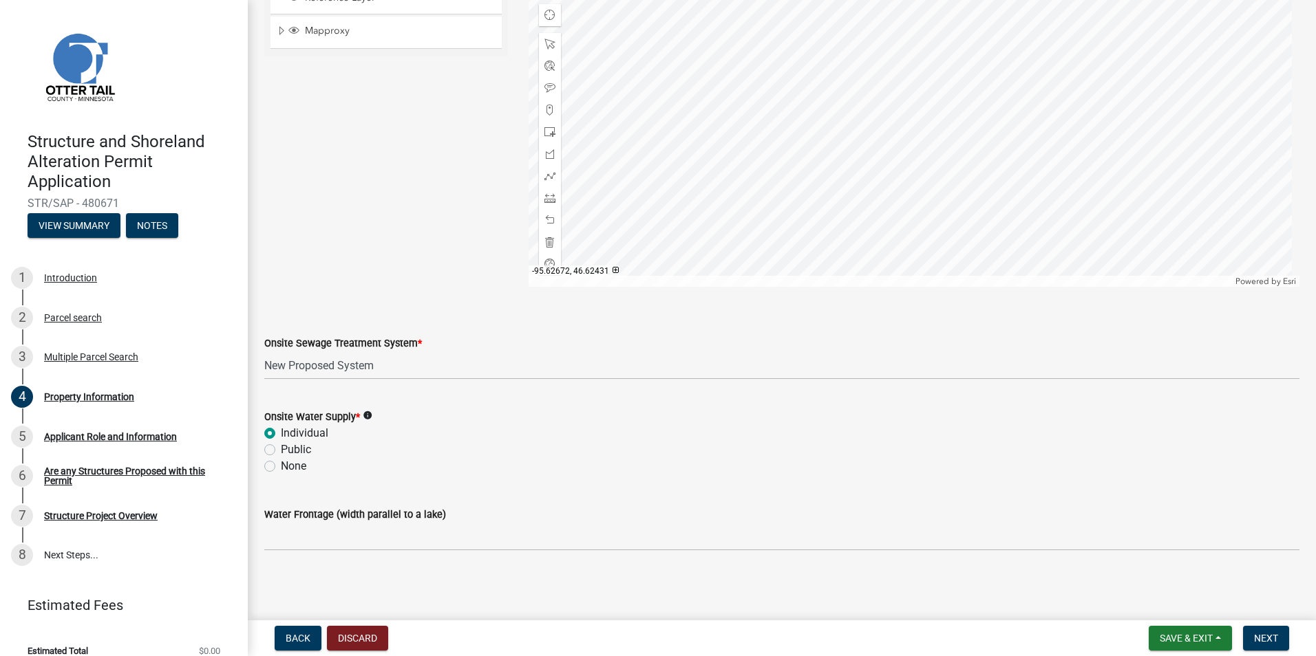
scroll to position [782, 0]
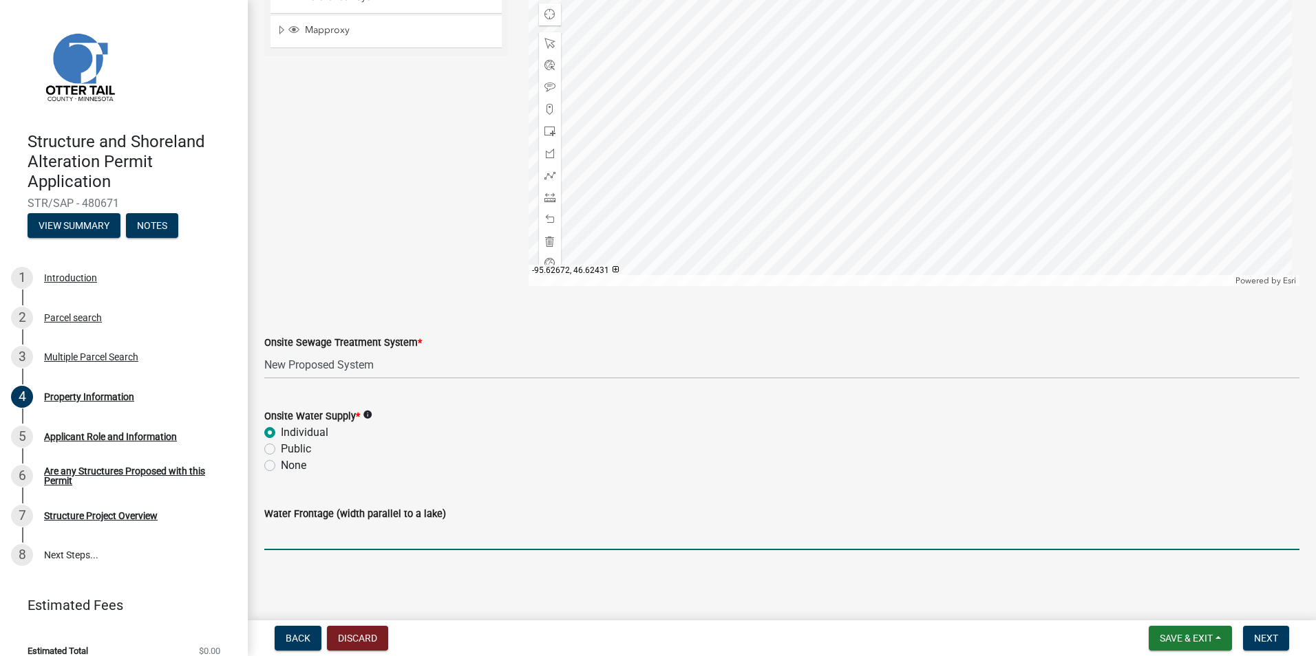
click at [359, 534] on input "Water Frontage (width parallel to a lake)" at bounding box center [781, 536] width 1035 height 28
type input "1100"
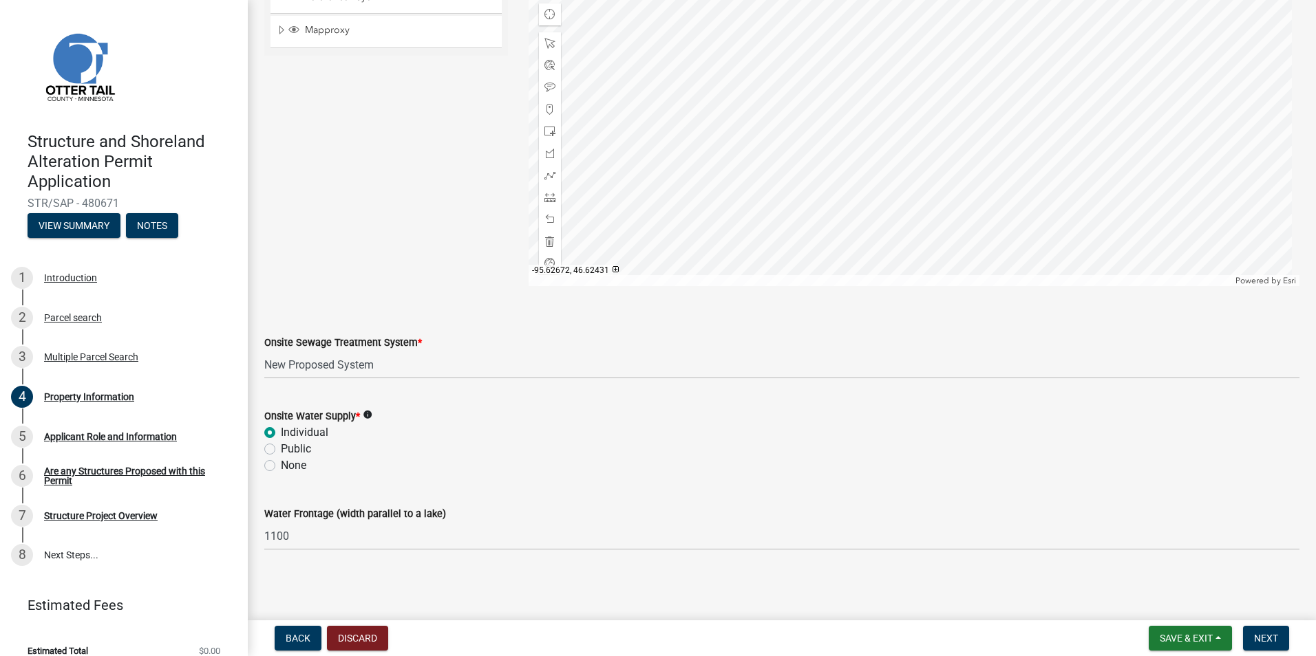
click at [538, 456] on div "Public" at bounding box center [781, 449] width 1035 height 17
click at [1270, 637] on span "Next" at bounding box center [1266, 638] width 24 height 11
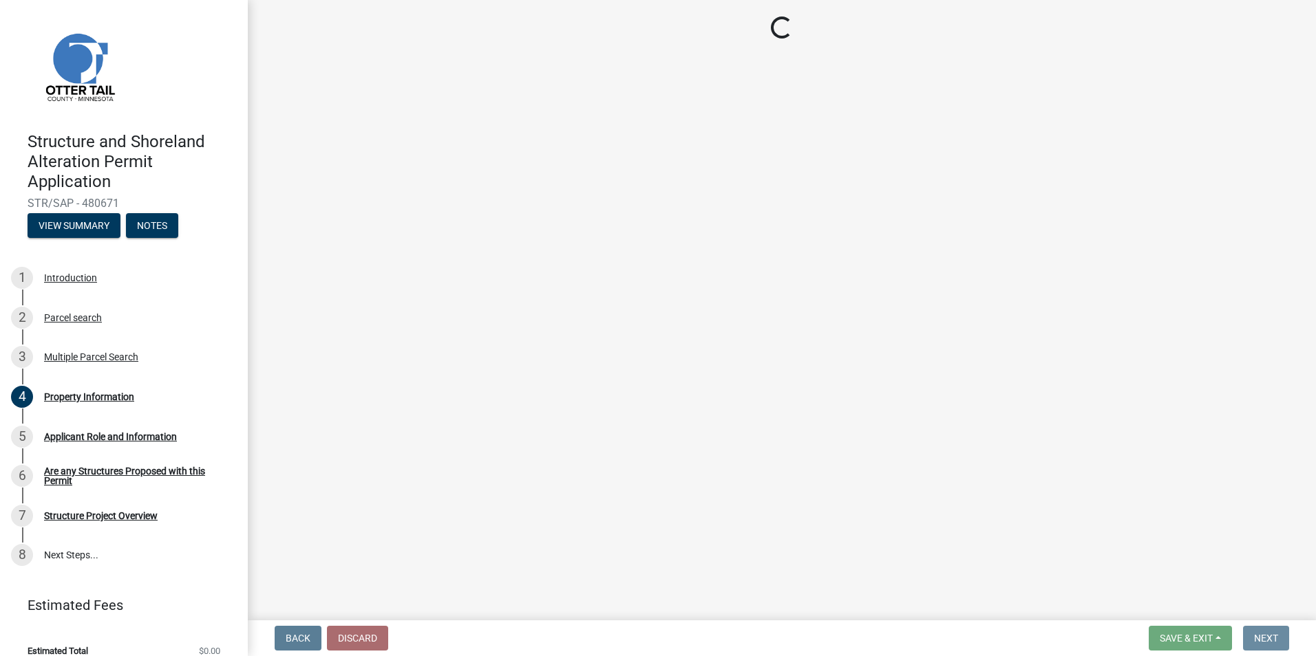
scroll to position [0, 0]
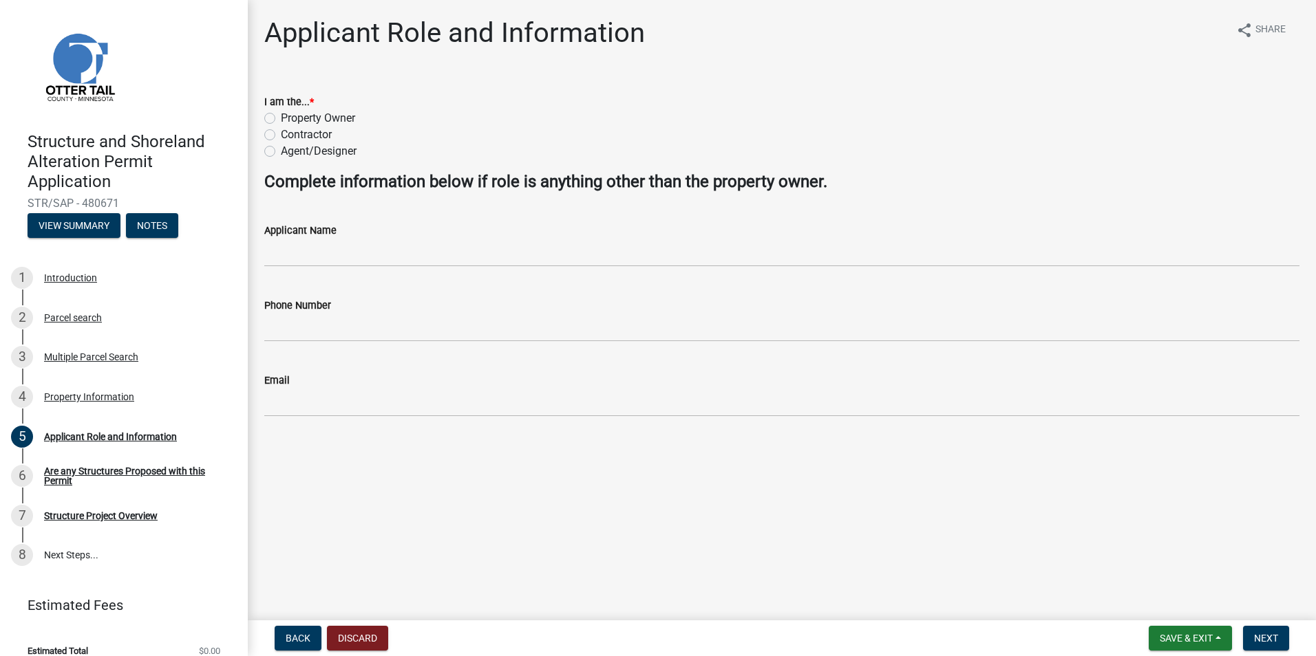
click at [281, 133] on label "Contractor" at bounding box center [306, 135] width 51 height 17
click at [281, 133] on input "Contractor" at bounding box center [285, 131] width 9 height 9
radio input "true"
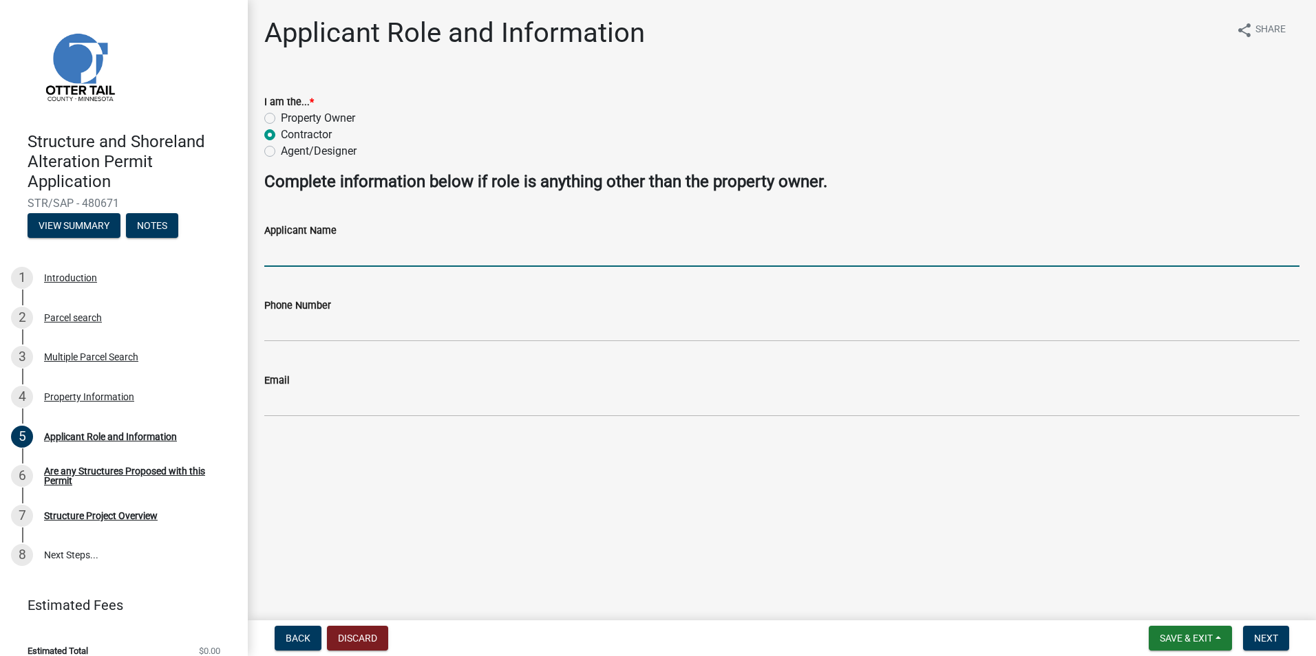
click at [365, 239] on input "Applicant Name" at bounding box center [781, 253] width 1035 height 28
type input "[PERSON_NAME] Up North Construction"
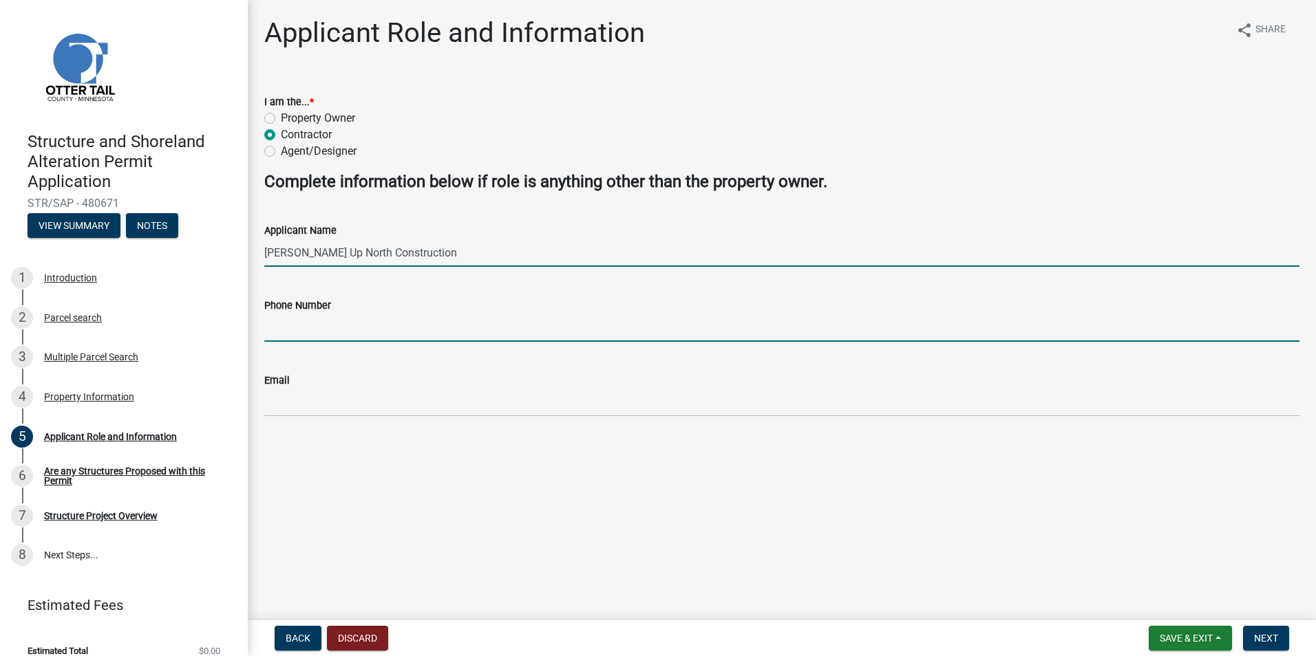
click at [345, 330] on input "Phone Number" at bounding box center [781, 328] width 1035 height 28
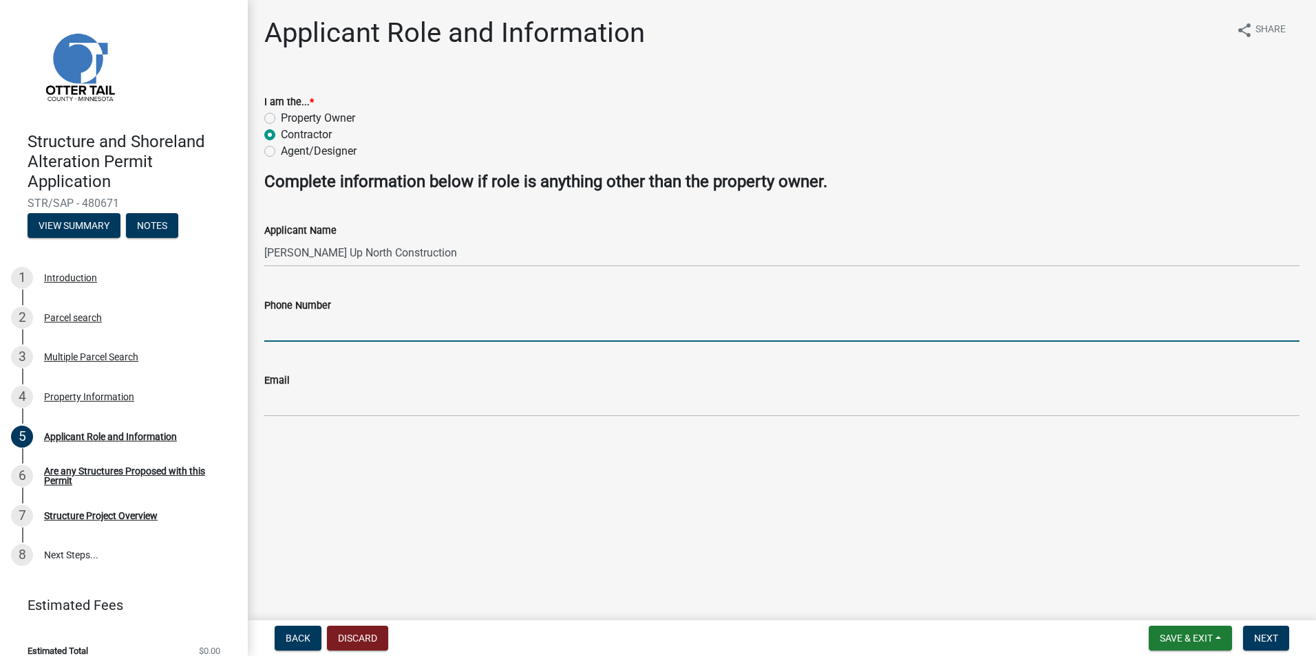
type input "1218234679"
type input "[PERSON_NAME][EMAIL_ADDRESS][PERSON_NAME][DOMAIN_NAME]"
click at [392, 453] on main "Applicant Role and Information share Share I am the... * Property Owner Contrac…" at bounding box center [782, 307] width 1068 height 615
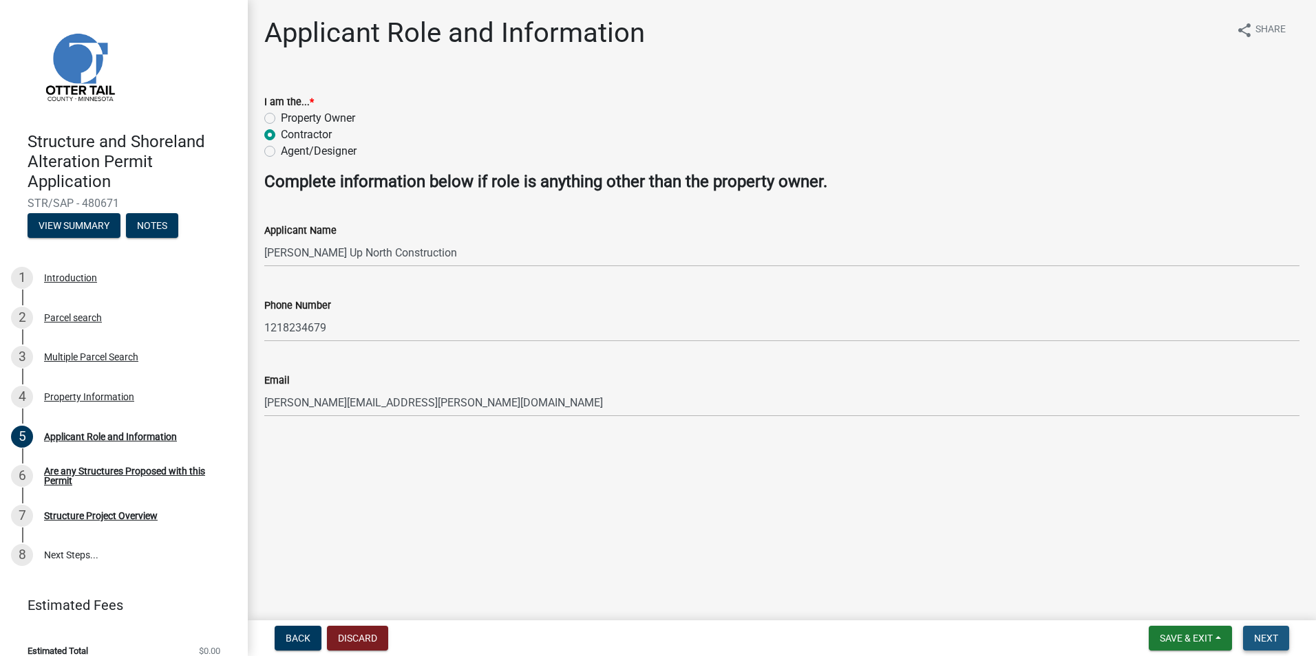
click at [1274, 645] on button "Next" at bounding box center [1266, 638] width 46 height 25
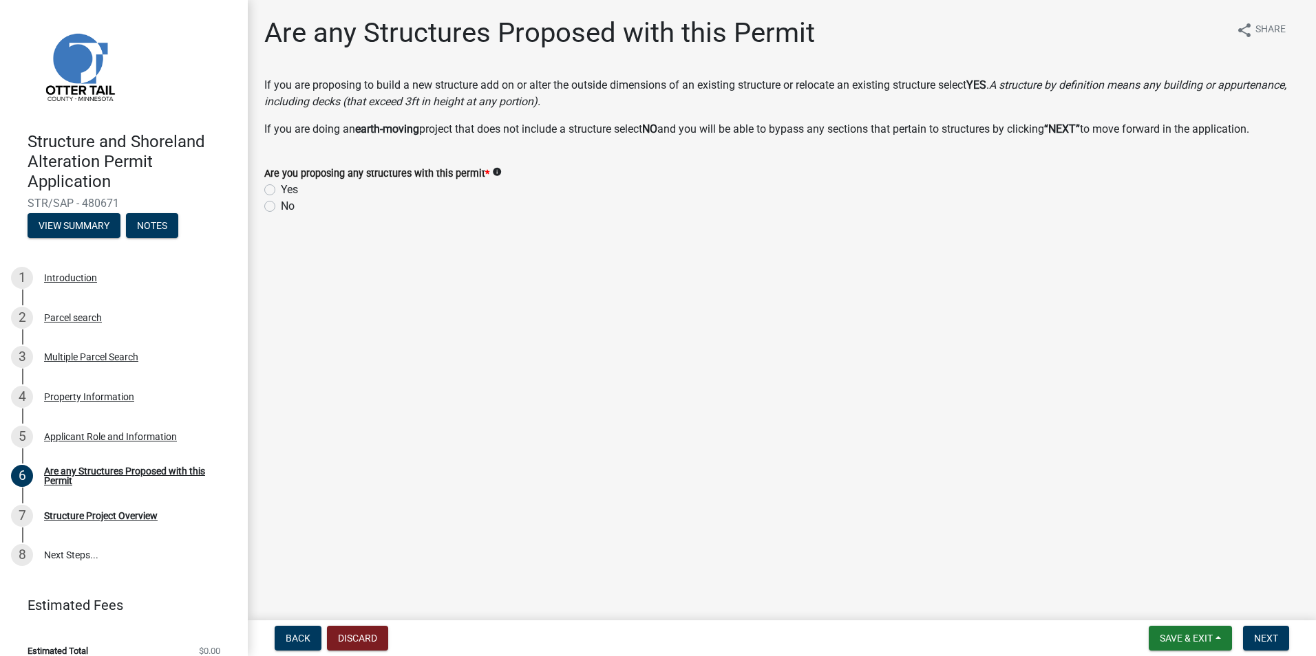
click at [281, 187] on label "Yes" at bounding box center [289, 190] width 17 height 17
click at [281, 187] on input "Yes" at bounding box center [285, 186] width 9 height 9
radio input "true"
click at [1250, 637] on button "Next" at bounding box center [1266, 638] width 46 height 25
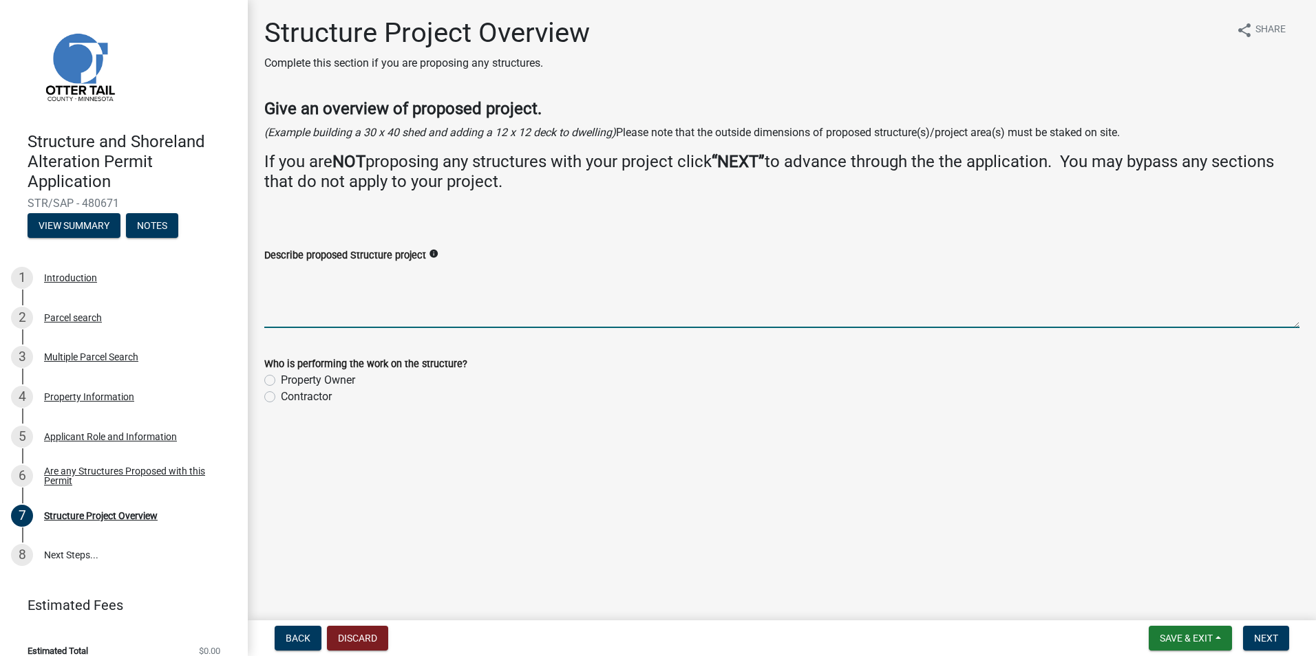
click at [442, 288] on textarea "Describe proposed Structure project" at bounding box center [781, 296] width 1035 height 65
type textarea "New 28x64 house and 8x8 covered porch"
click at [281, 394] on label "Contractor" at bounding box center [306, 397] width 51 height 17
click at [281, 394] on input "Contractor" at bounding box center [285, 393] width 9 height 9
radio input "true"
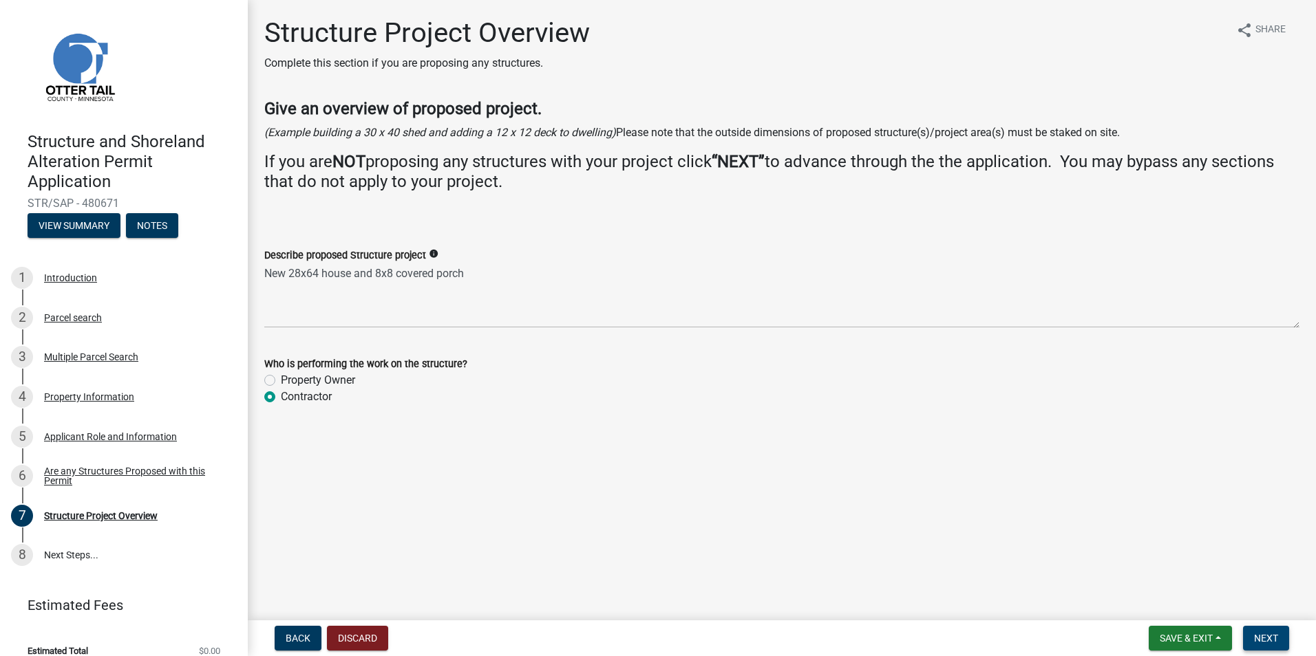
click at [1257, 633] on span "Next" at bounding box center [1266, 638] width 24 height 11
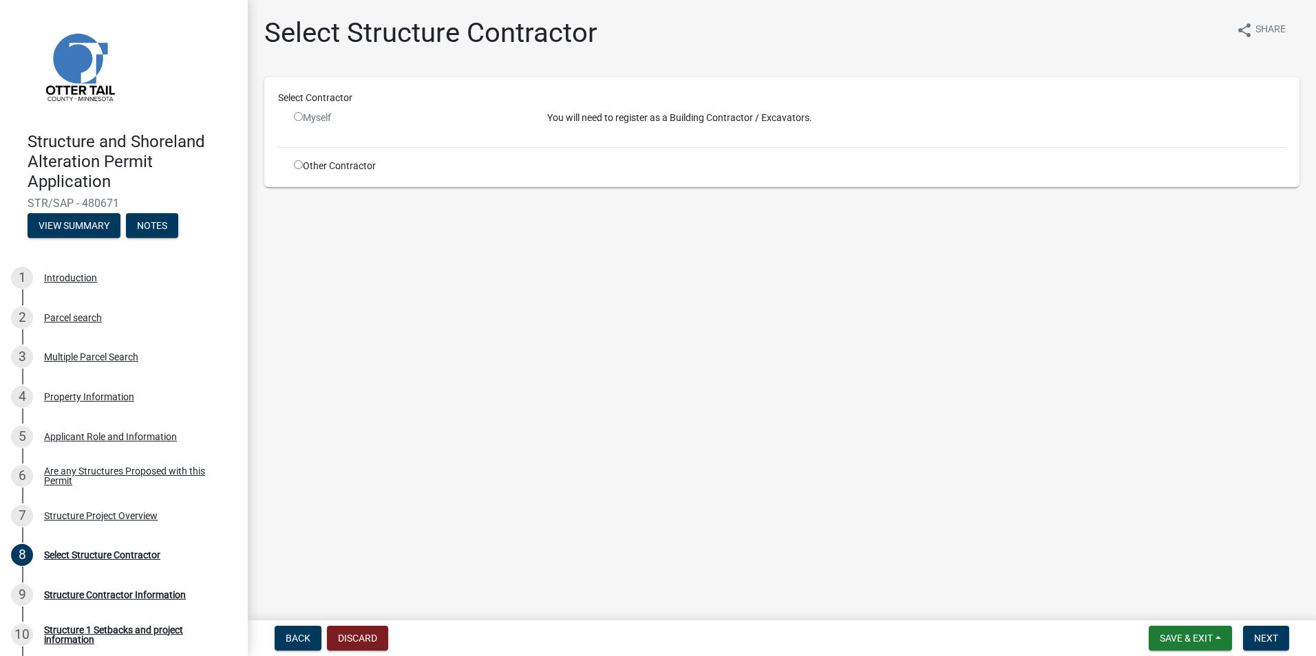
click at [296, 164] on input "radio" at bounding box center [298, 164] width 9 height 9
radio input "true"
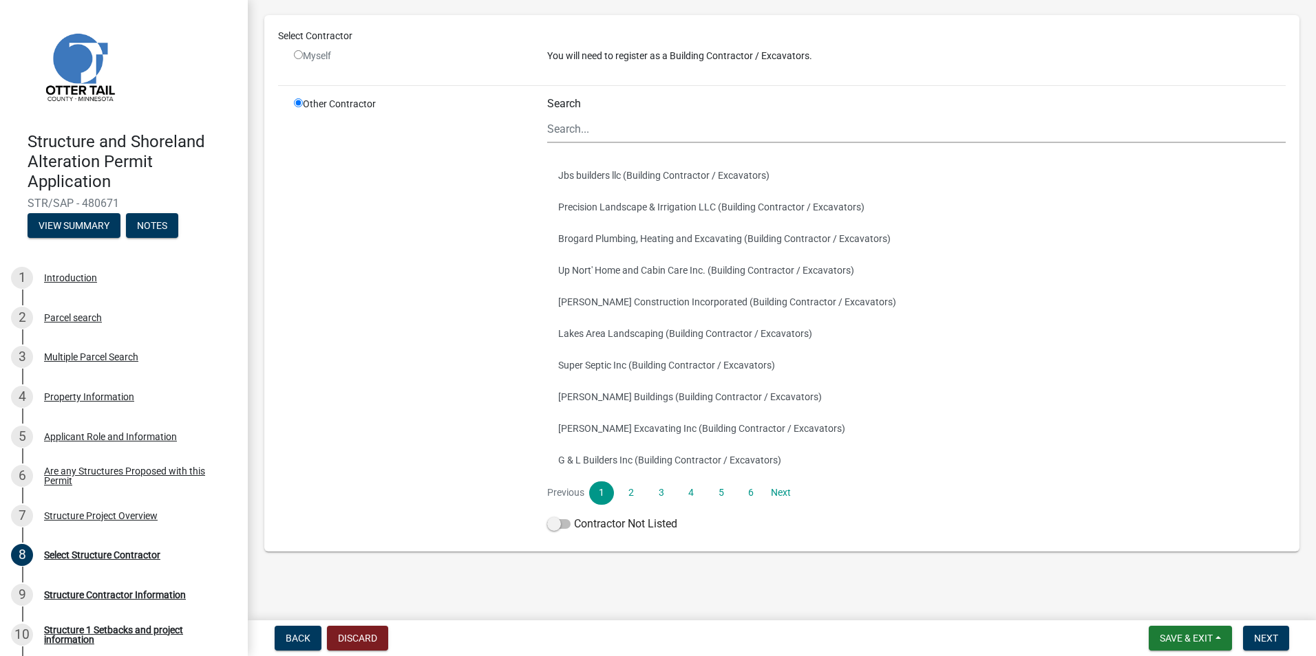
scroll to position [83, 0]
click at [556, 526] on span at bounding box center [558, 523] width 23 height 10
click at [574, 515] on input "Contractor Not Listed" at bounding box center [574, 515] width 0 height 0
click at [301, 54] on input "radio" at bounding box center [298, 53] width 9 height 9
radio input "false"
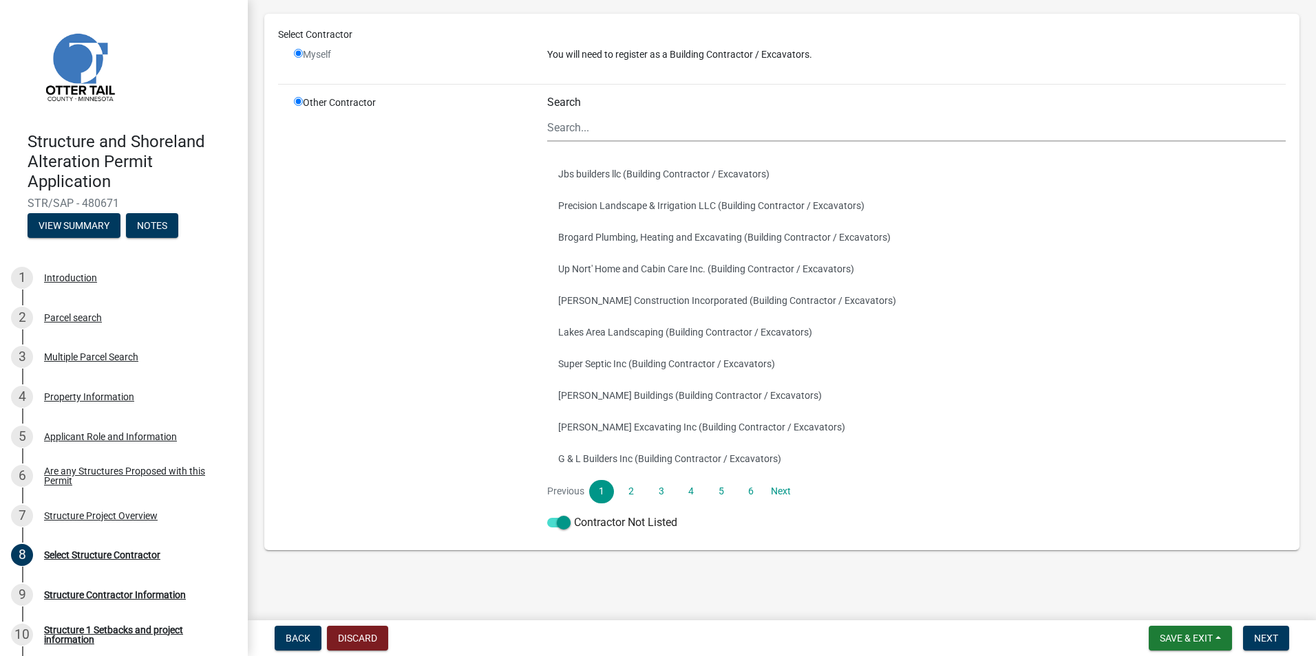
radio input "true"
click at [297, 635] on span "Back" at bounding box center [298, 638] width 25 height 11
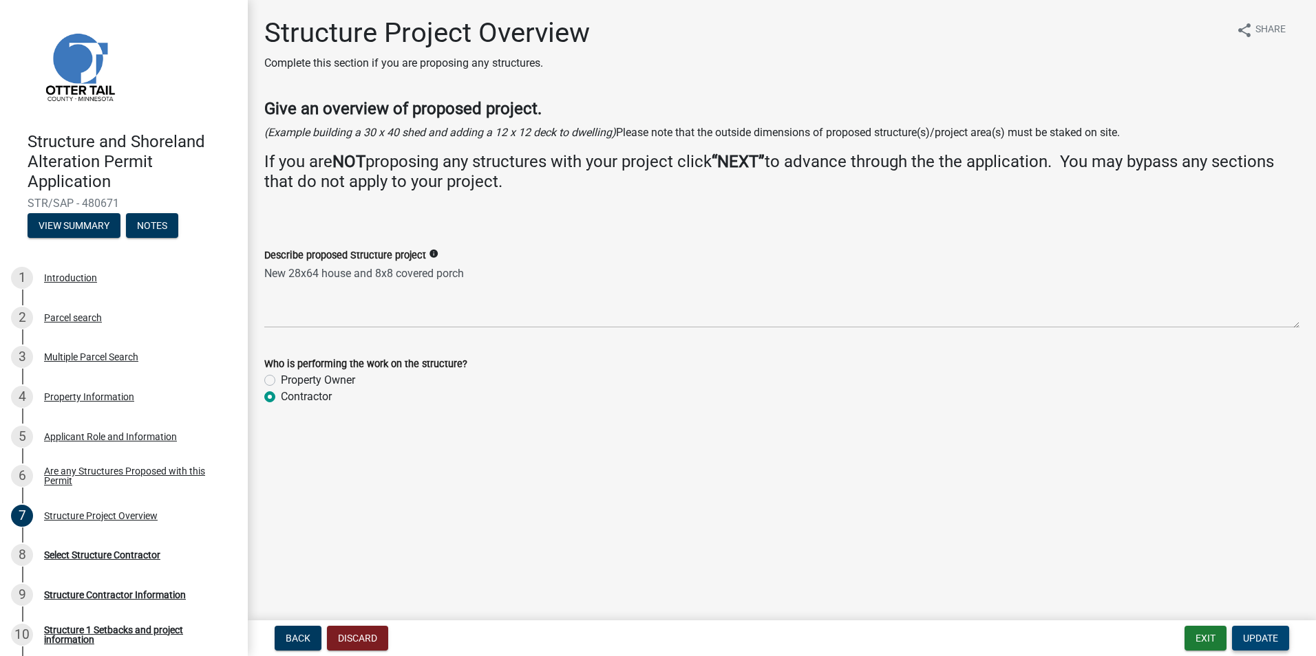
click at [1276, 639] on span "Update" at bounding box center [1260, 638] width 35 height 11
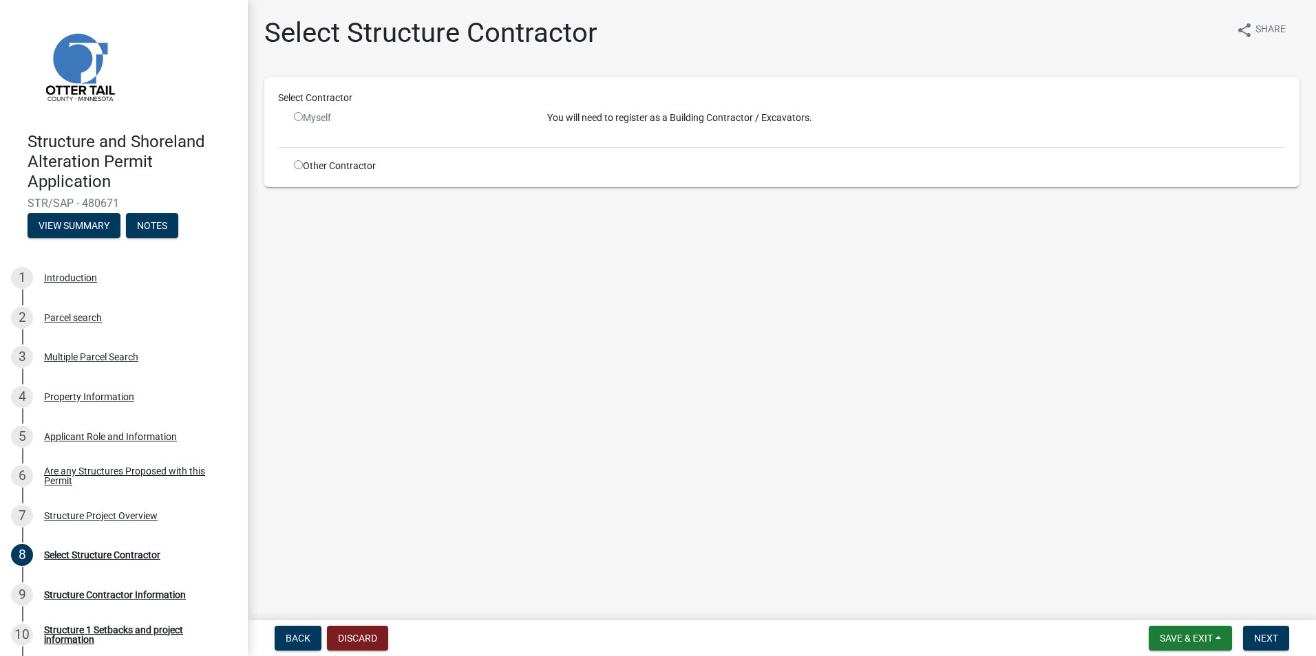
click at [299, 118] on input "radio" at bounding box center [298, 116] width 9 height 9
radio input "false"
click at [300, 166] on input "radio" at bounding box center [298, 164] width 9 height 9
radio input "true"
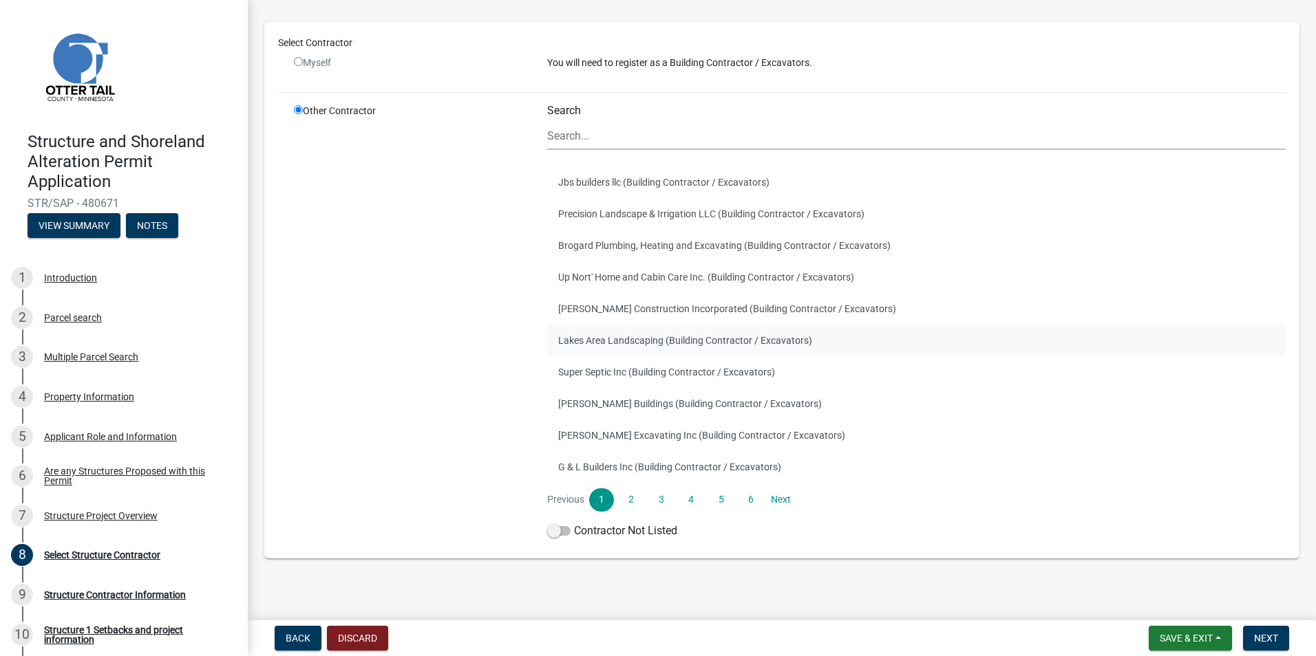
scroll to position [83, 0]
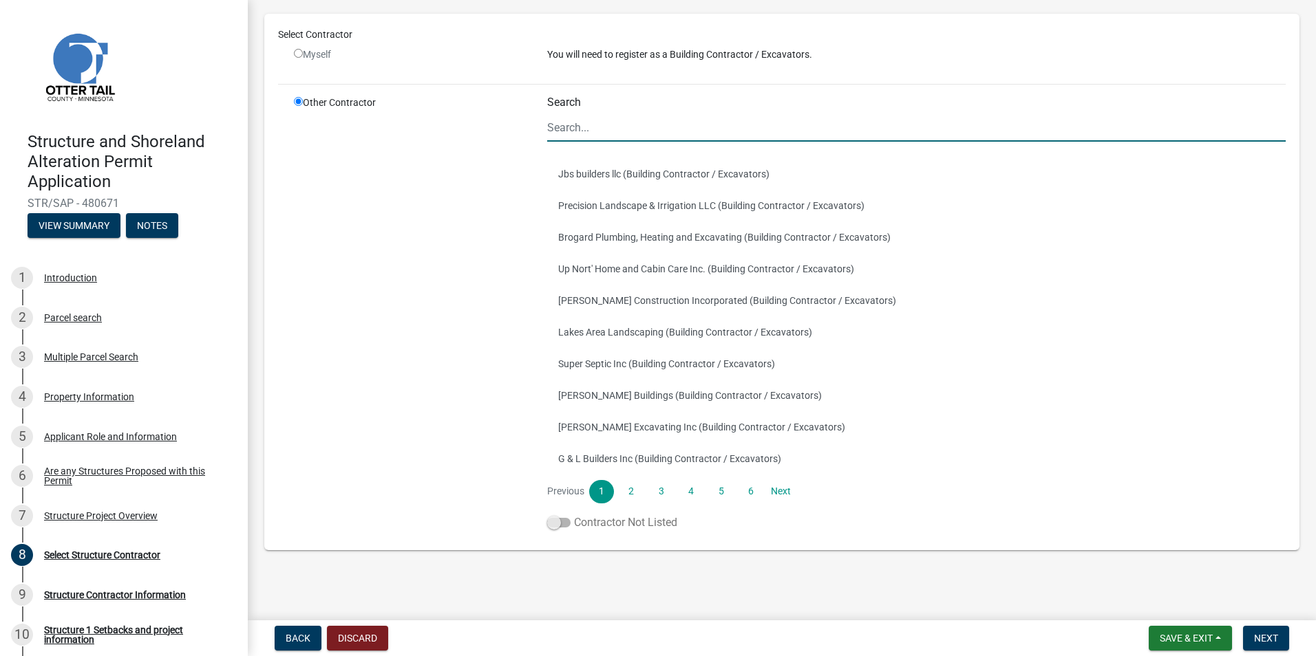
click at [548, 522] on span at bounding box center [558, 523] width 23 height 10
click at [574, 515] on input "Contractor Not Listed" at bounding box center [574, 515] width 0 height 0
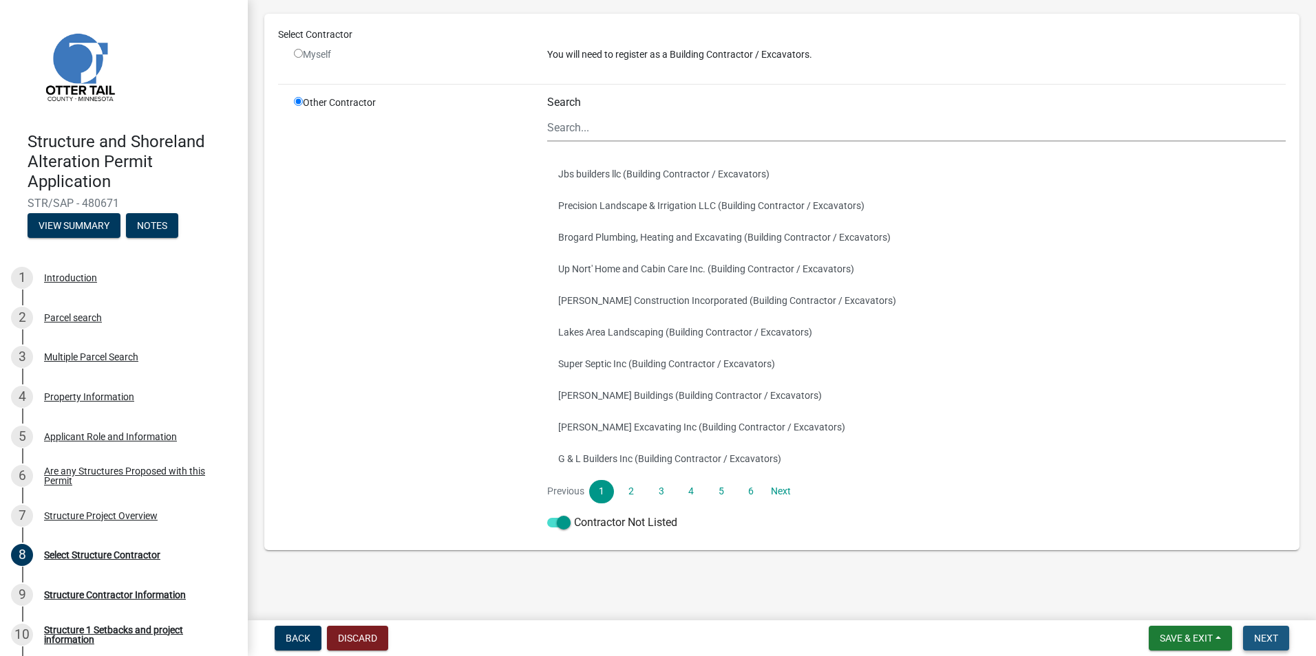
click at [1274, 641] on span "Next" at bounding box center [1266, 638] width 24 height 11
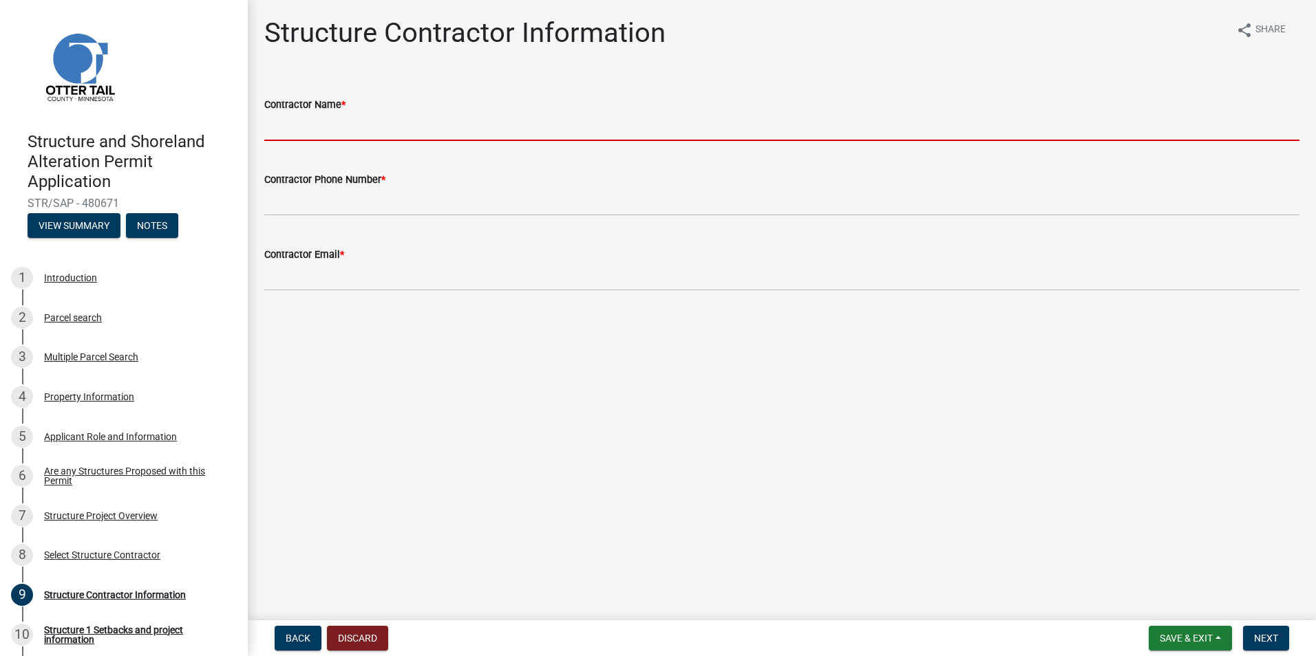
click at [557, 130] on input "Contractor Name *" at bounding box center [781, 127] width 1035 height 28
type input "Up North Construction"
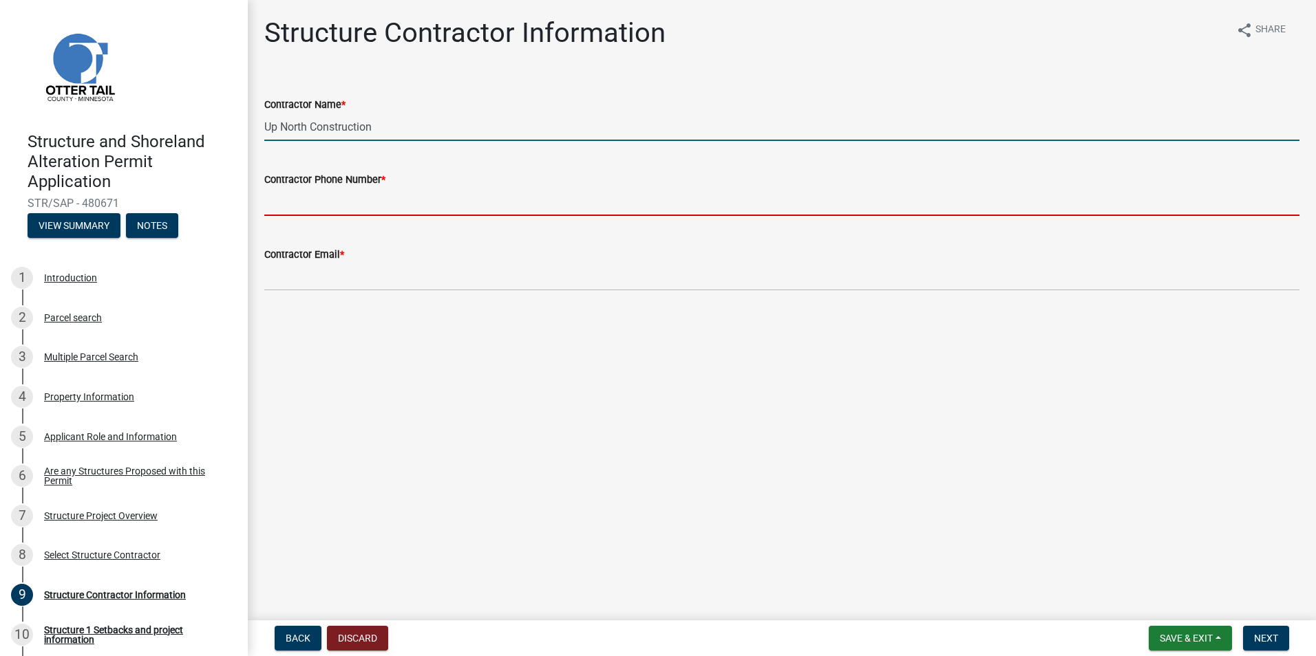
click at [413, 210] on input "Contractor Phone Number *" at bounding box center [781, 202] width 1035 height 28
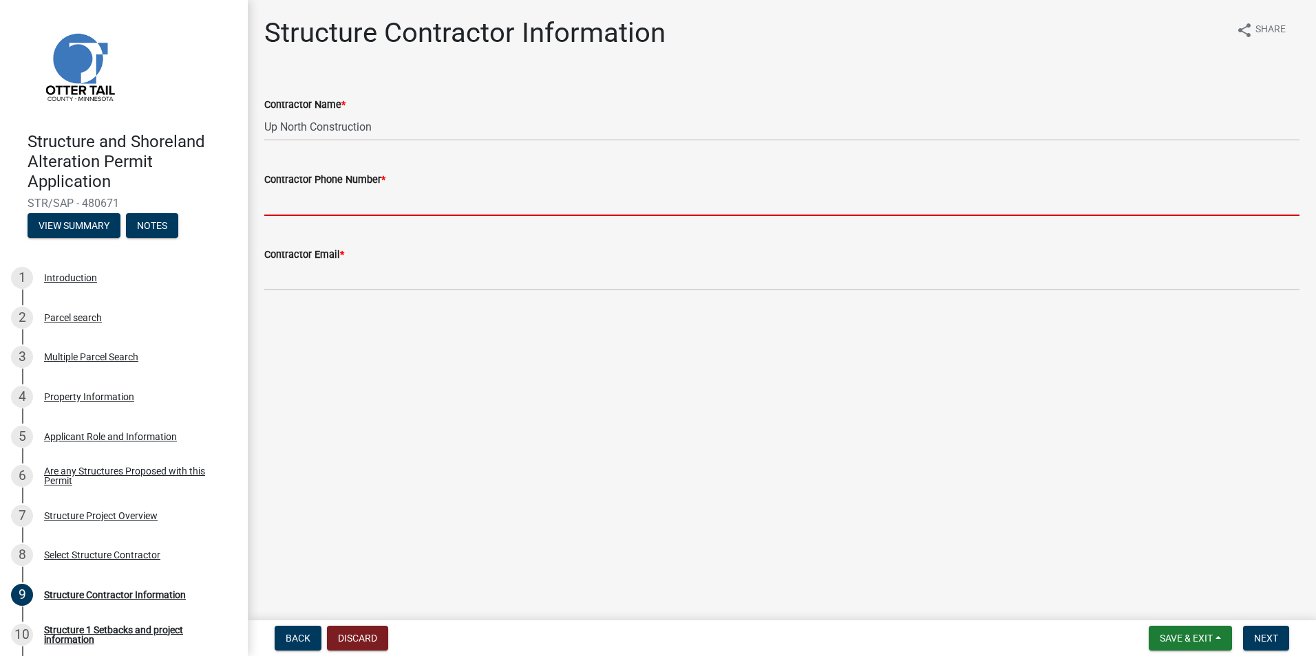
type input "2182346799"
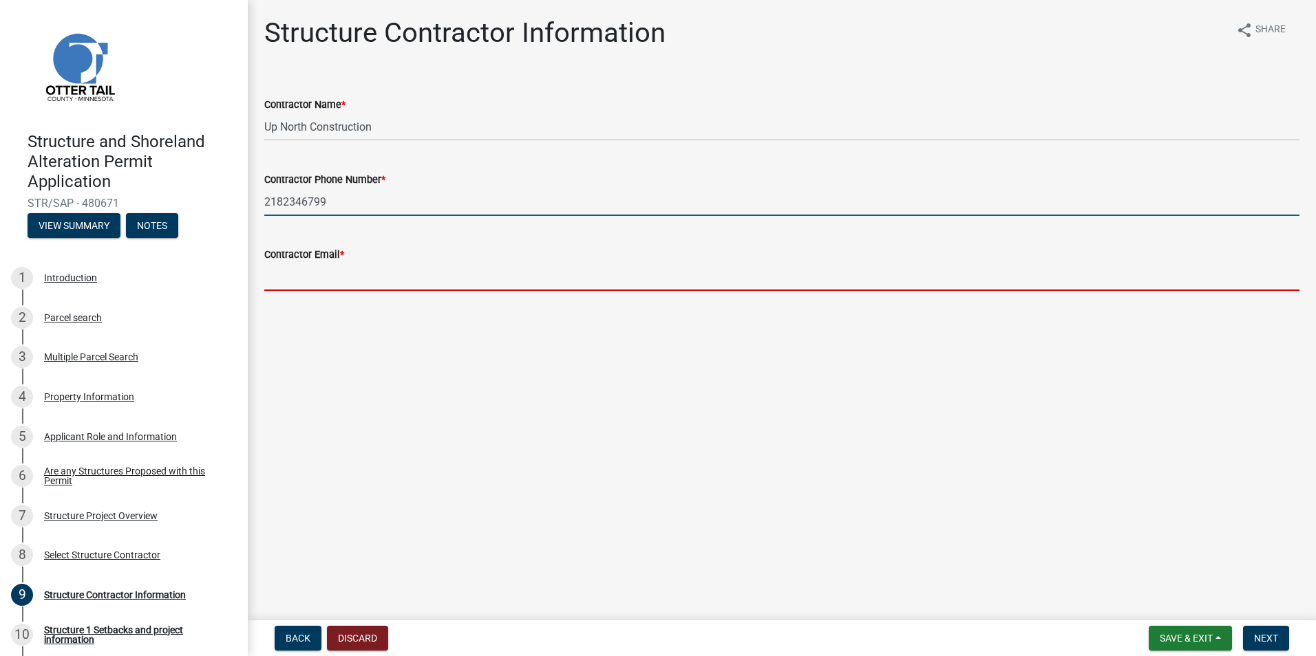
click at [375, 277] on input "Contractor Email *" at bounding box center [781, 277] width 1035 height 28
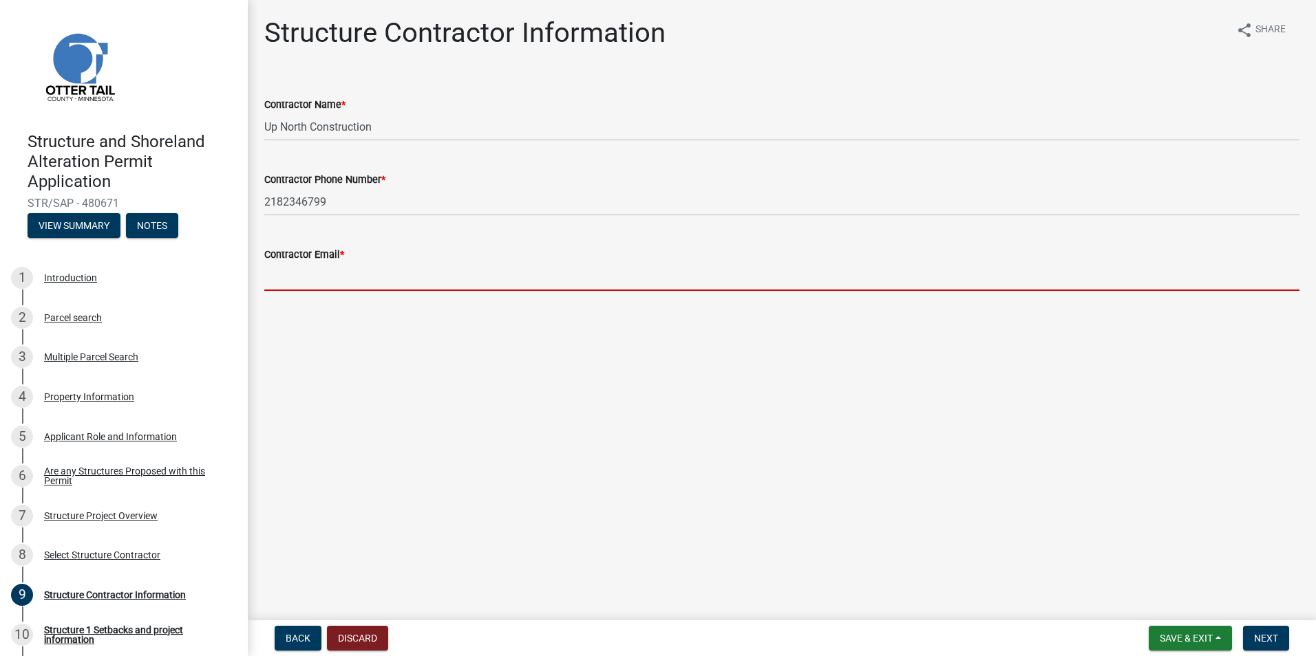
type input "[PERSON_NAME][EMAIL_ADDRESS][PERSON_NAME][DOMAIN_NAME]"
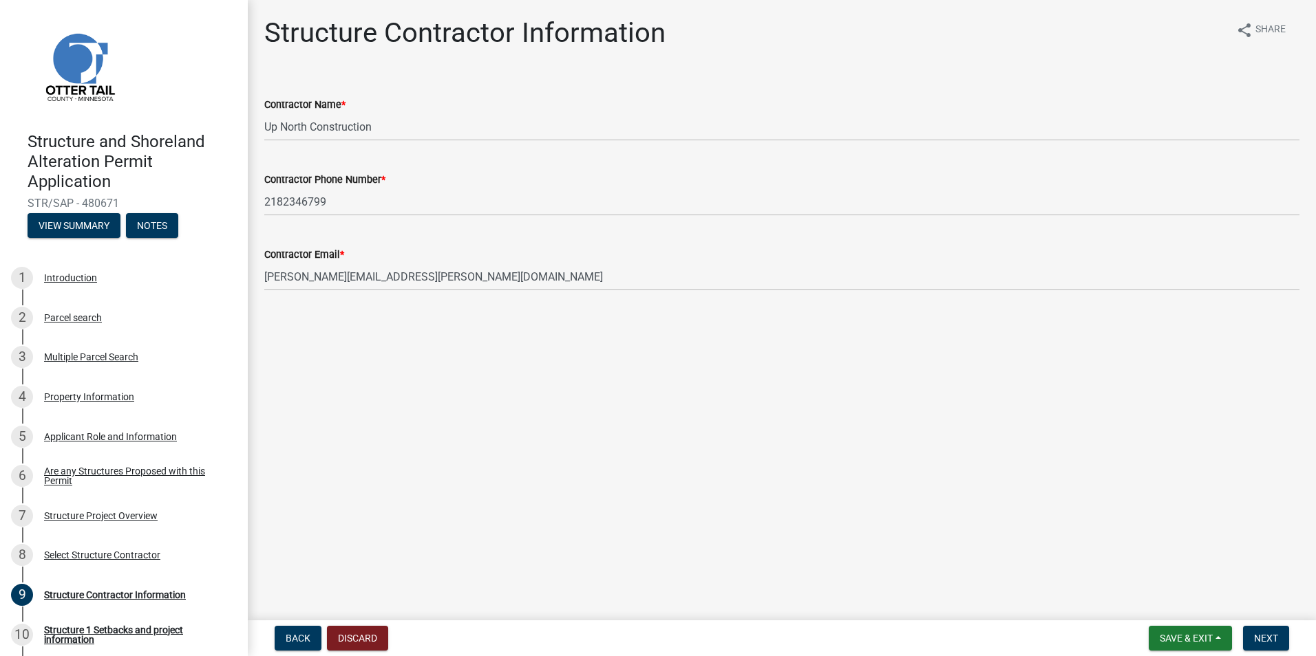
click at [485, 361] on main "Structure Contractor Information share Share Contractor Name * Up North Constru…" at bounding box center [782, 307] width 1068 height 615
click at [1265, 638] on span "Next" at bounding box center [1266, 638] width 24 height 11
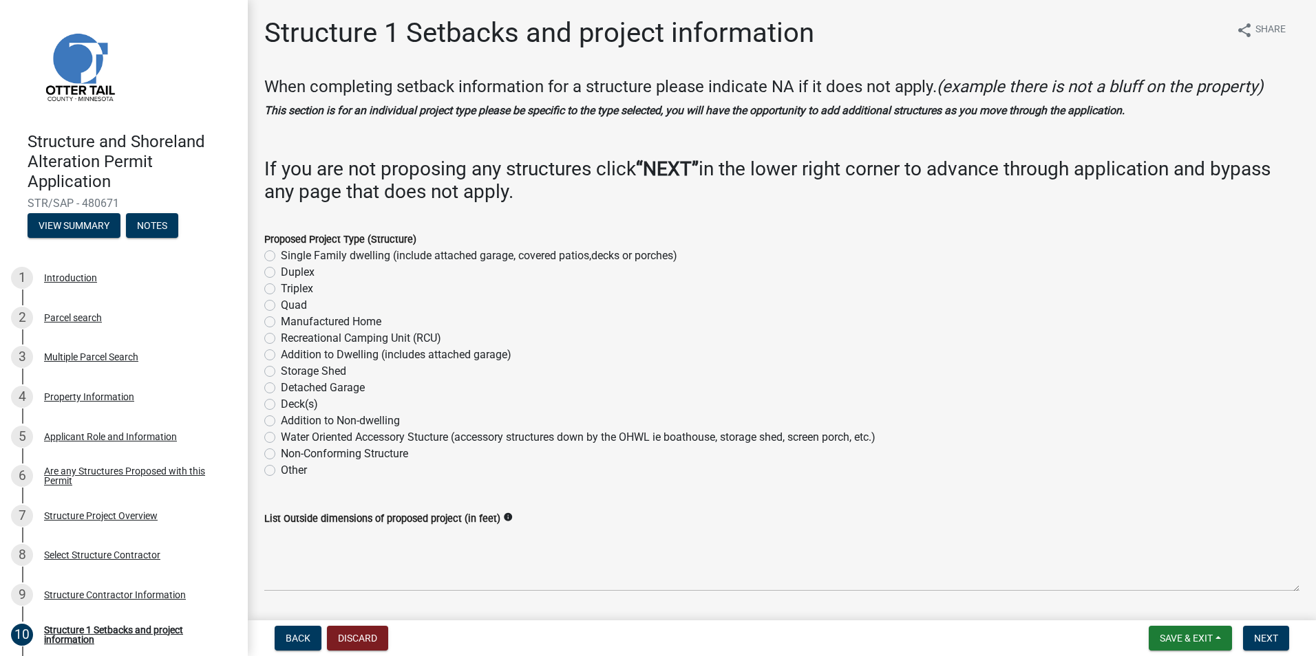
click at [281, 253] on label "Single Family dwelling (include attached garage, covered patios,decks or porche…" at bounding box center [479, 256] width 396 height 17
click at [281, 253] on input "Single Family dwelling (include attached garage, covered patios,decks or porche…" at bounding box center [285, 252] width 9 height 9
radio input "true"
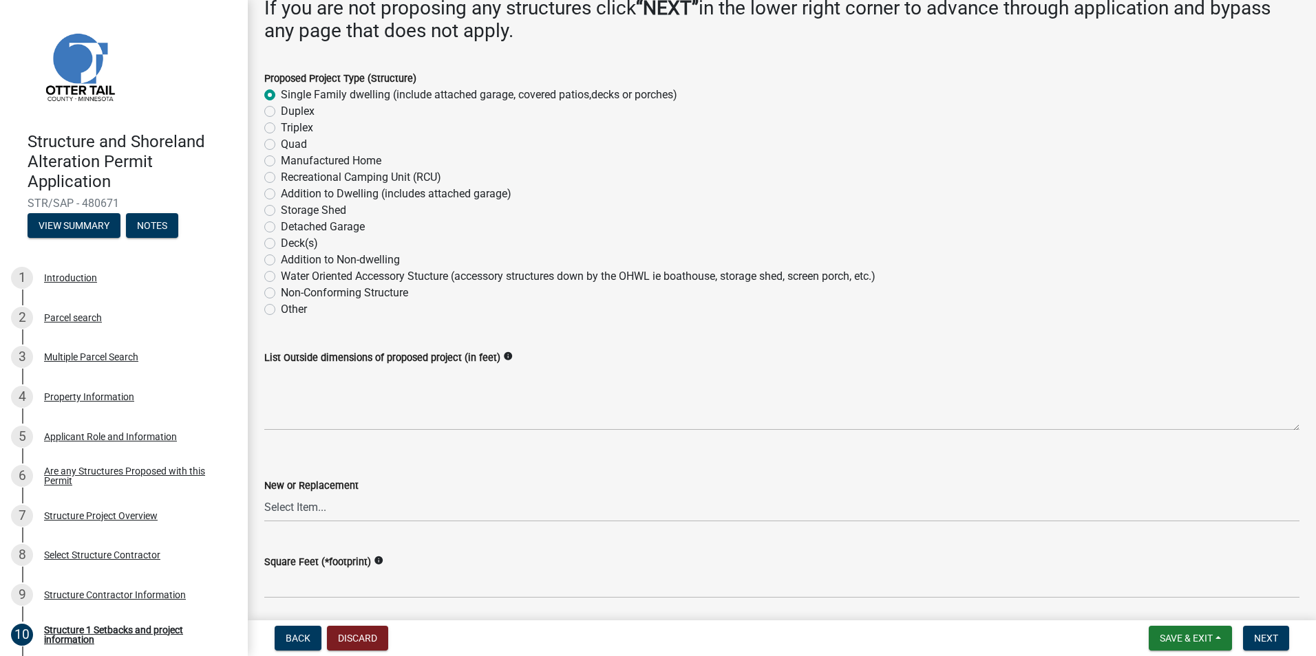
scroll to position [206, 0]
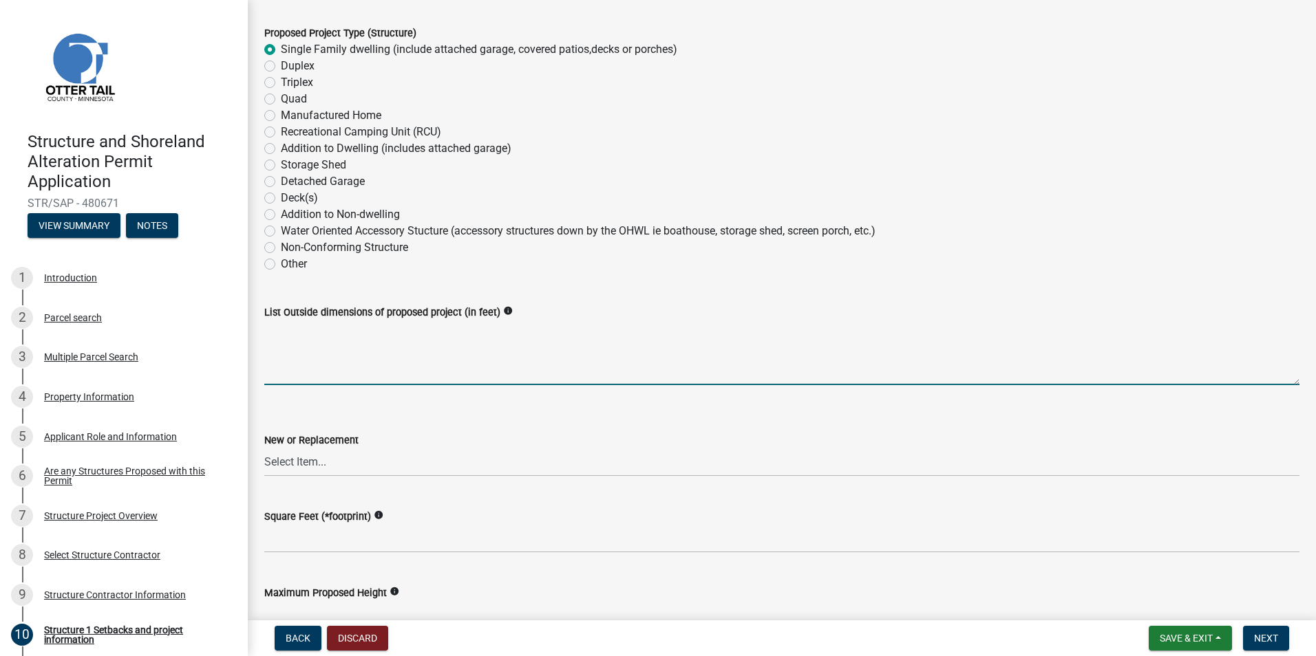
click at [367, 346] on textarea "List Outside dimensions of proposed project (in feet)" at bounding box center [781, 353] width 1035 height 65
type textarea "28x64"
click at [619, 461] on select "Select Item... New Replacement" at bounding box center [781, 463] width 1035 height 28
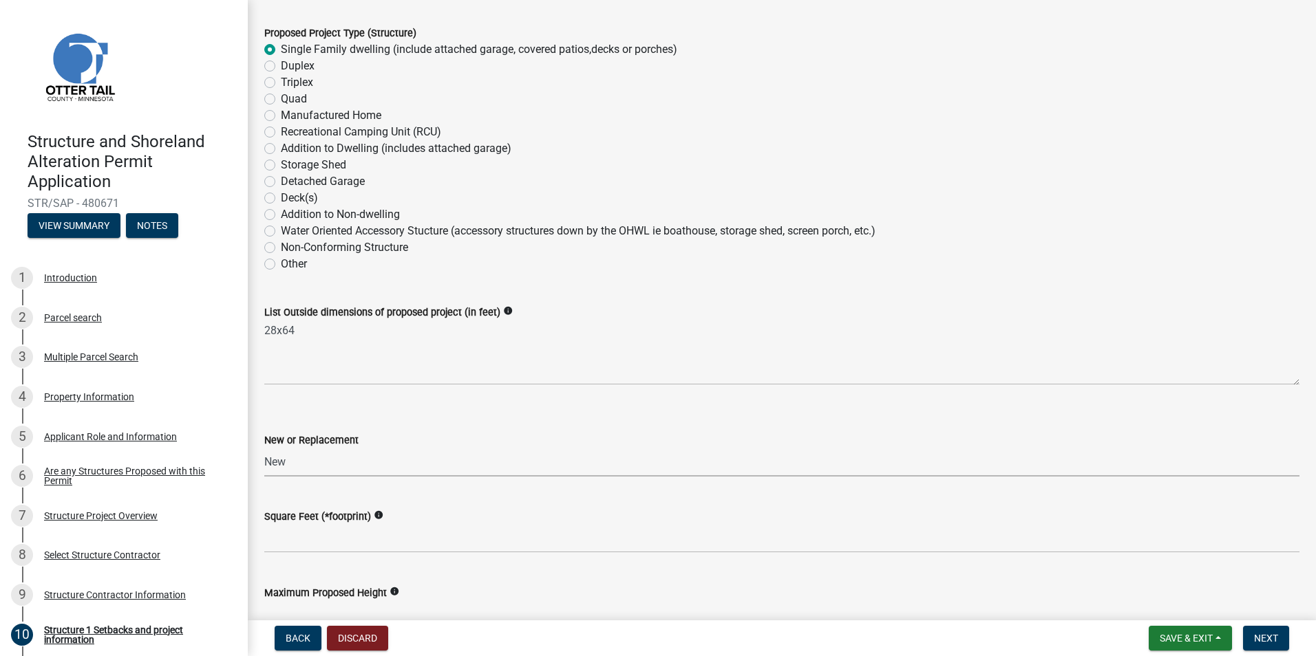
click at [264, 449] on select "Select Item... New Replacement" at bounding box center [781, 463] width 1035 height 28
select select "c185e313-3403-4239-bd61-bb563c58a77a"
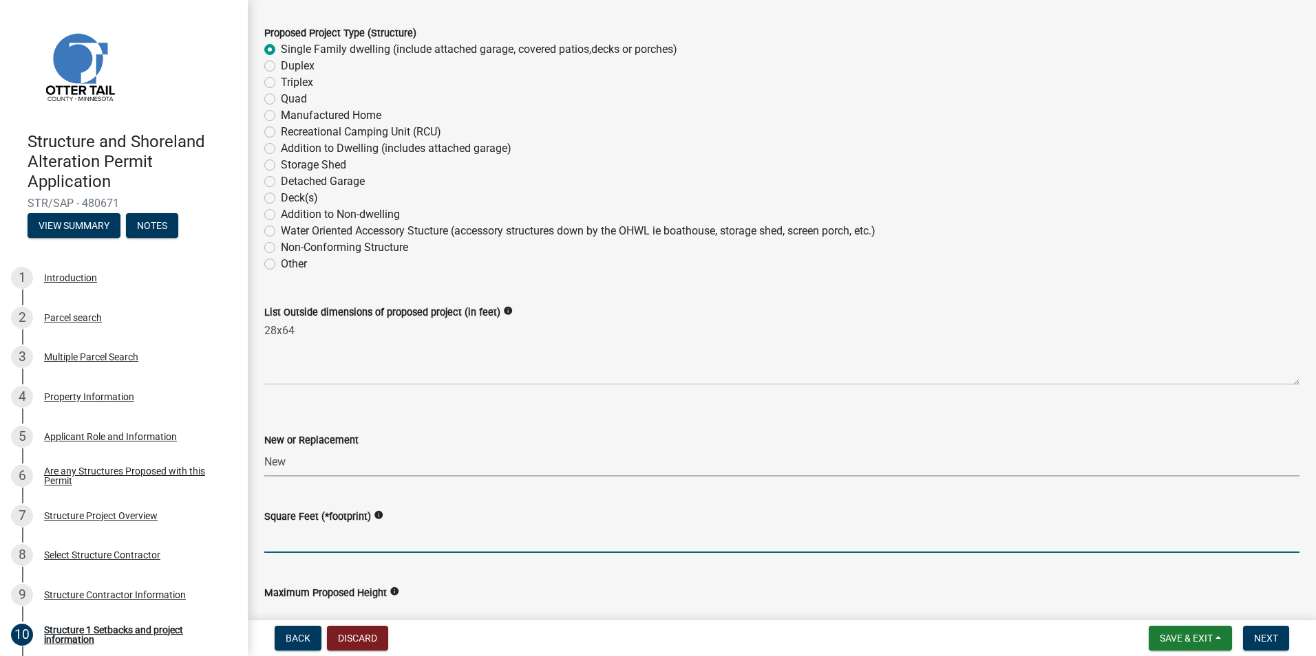
click at [547, 544] on input "text" at bounding box center [781, 539] width 1035 height 28
type input "1792"
click at [562, 453] on select "Select Item... New Replacement" at bounding box center [781, 463] width 1035 height 28
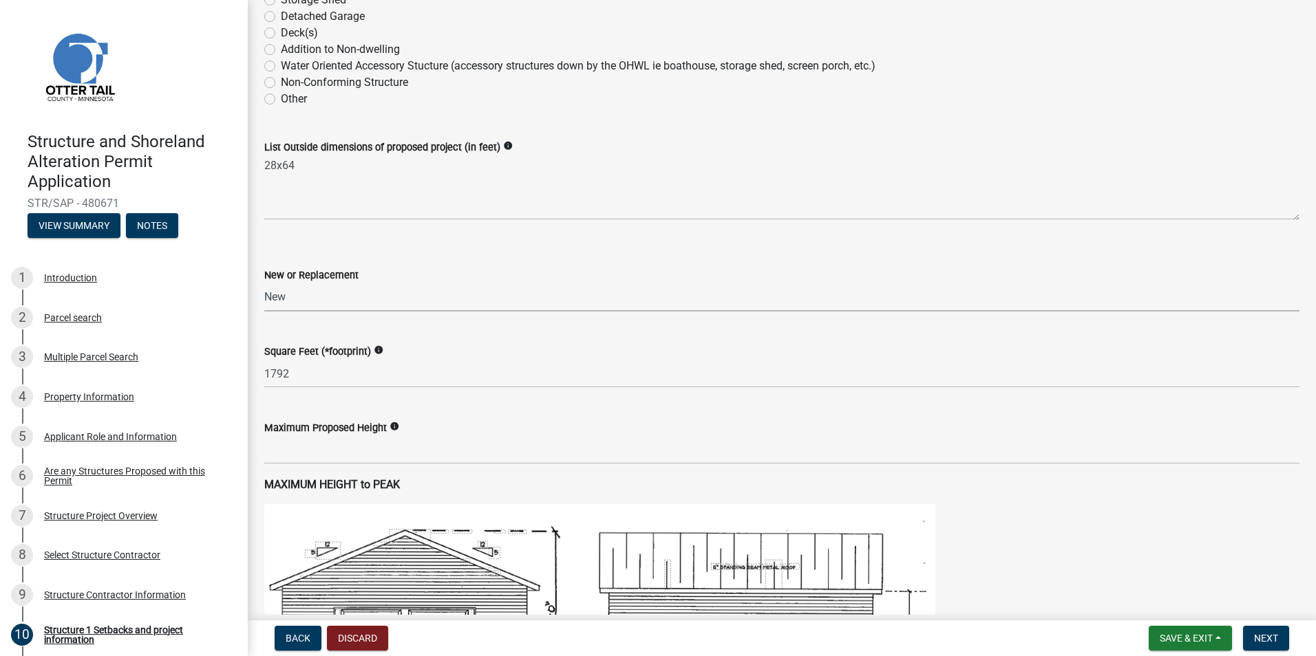
scroll to position [413, 0]
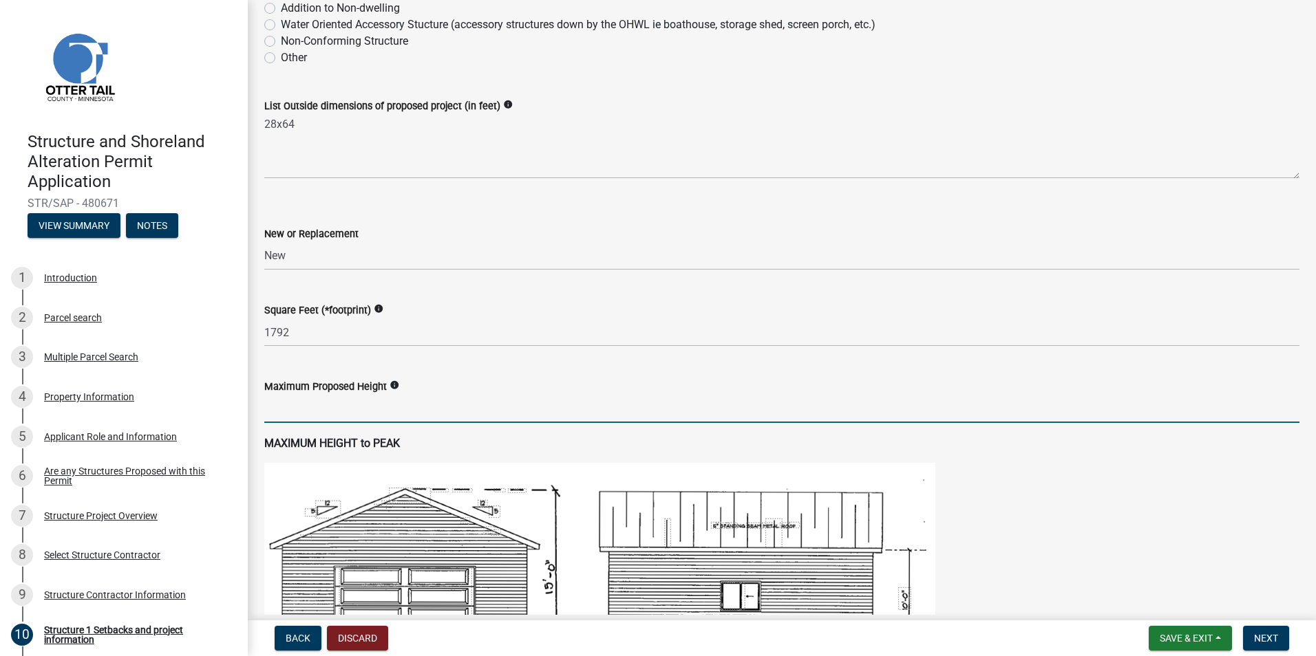
click at [487, 407] on input "text" at bounding box center [781, 409] width 1035 height 28
type input "27"
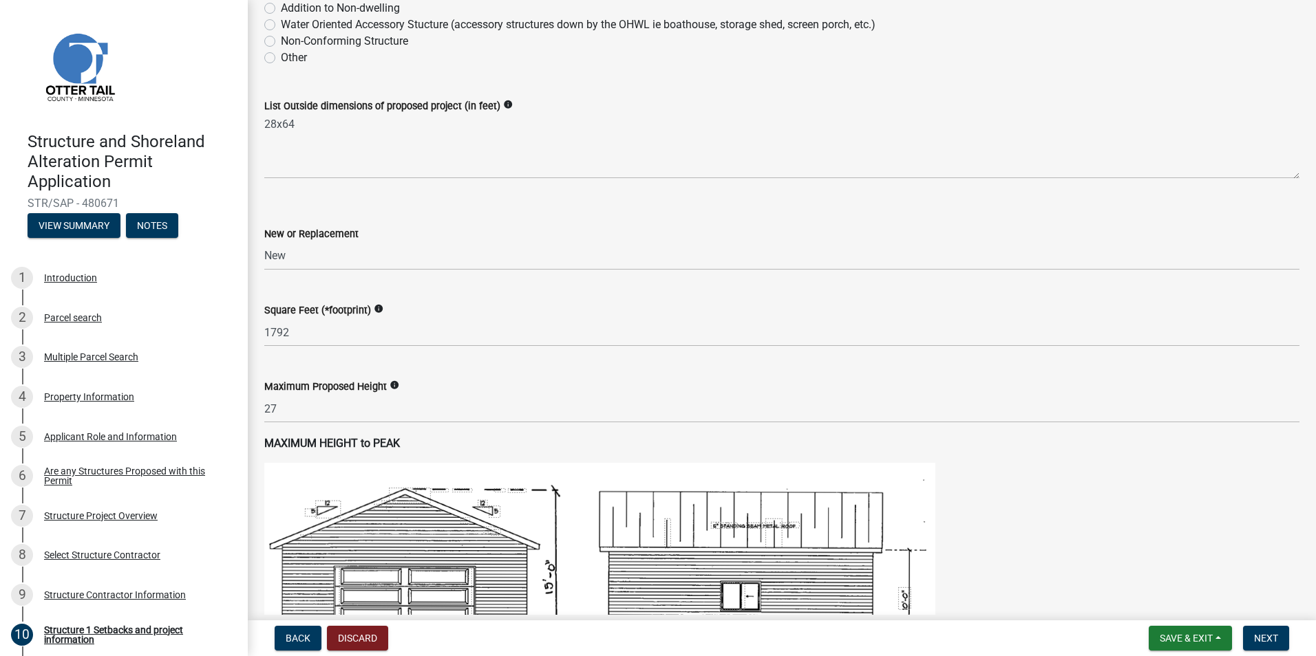
click at [447, 439] on p "MAXIMUM HEIGHT to PEAK" at bounding box center [781, 444] width 1035 height 17
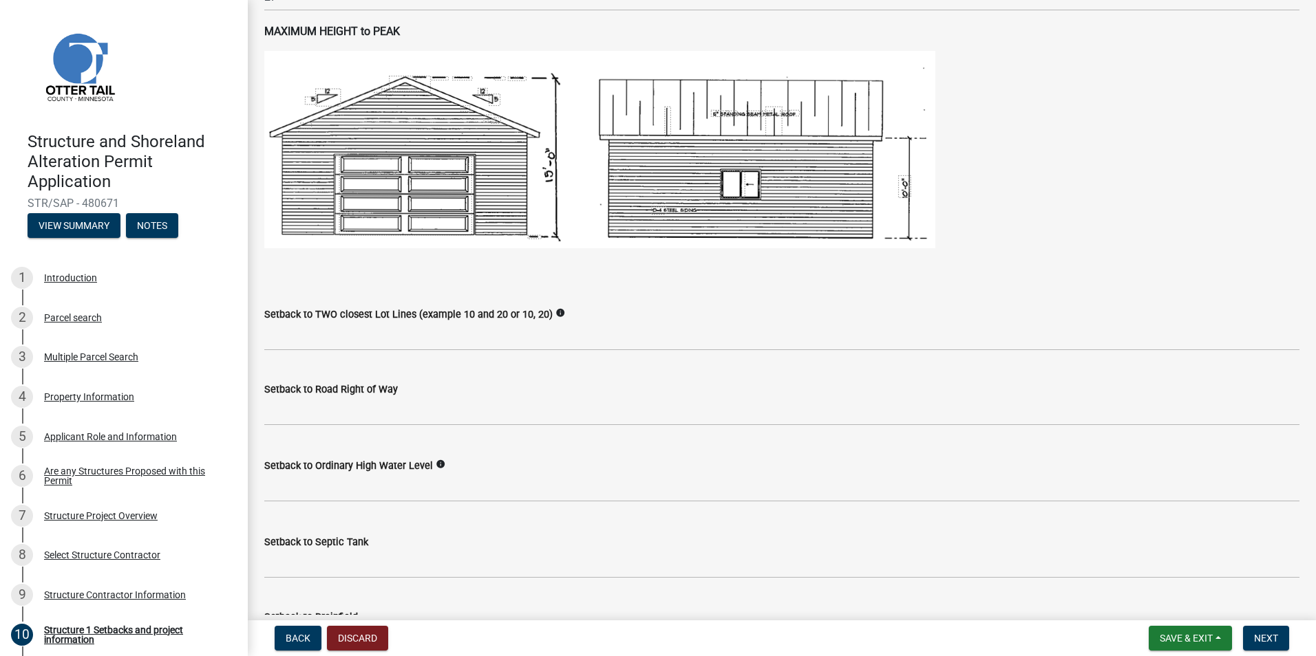
scroll to position [826, 0]
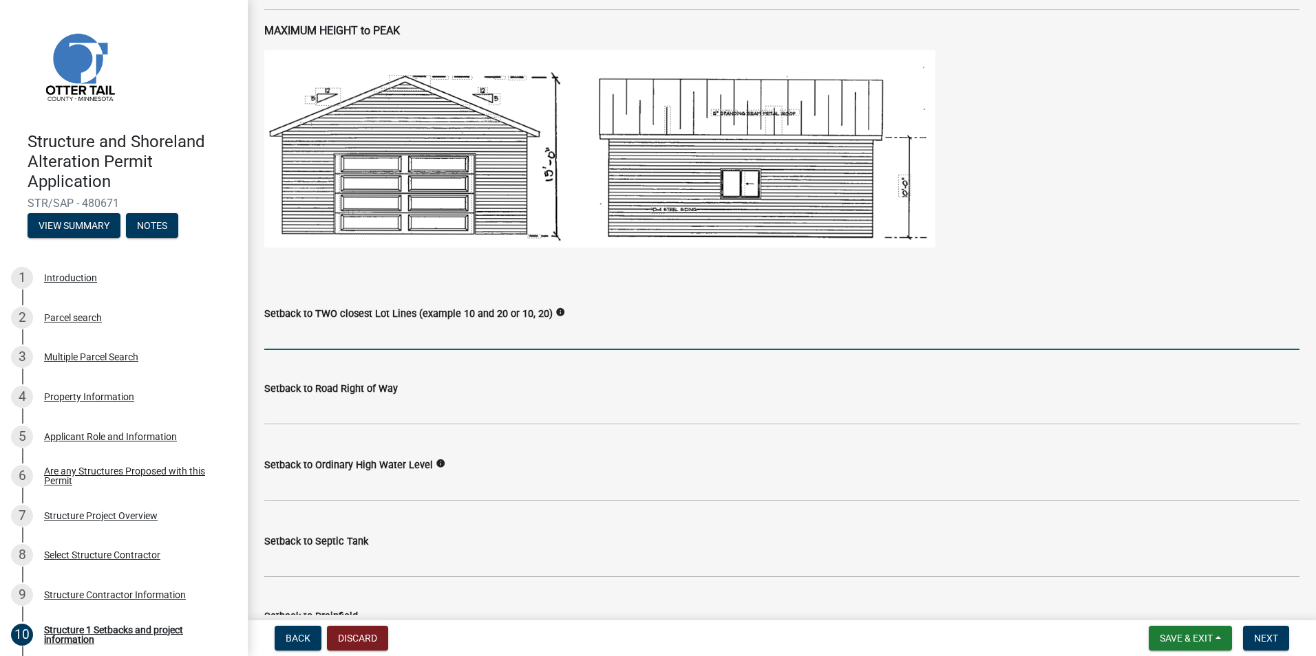
click at [398, 346] on input "Setback to TWO closest Lot Lines (example 10 and 20 or 10, 20)" at bounding box center [781, 336] width 1035 height 28
type input "400, 400"
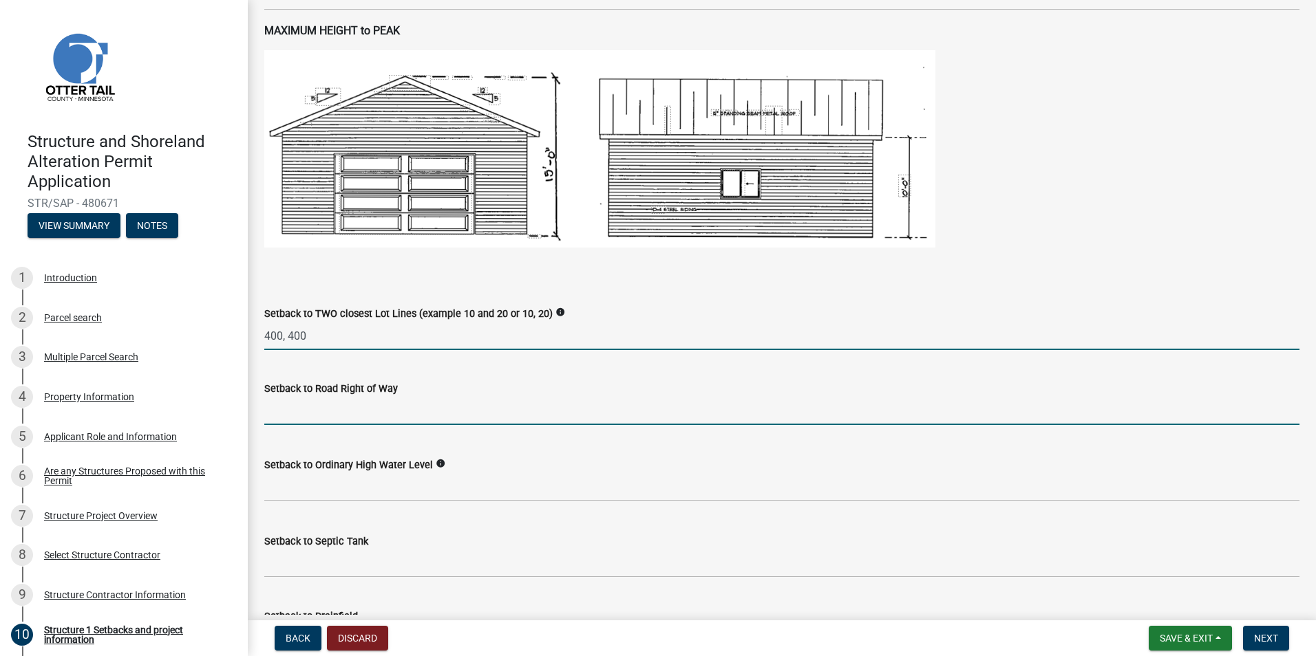
click at [387, 416] on input "text" at bounding box center [781, 411] width 1035 height 28
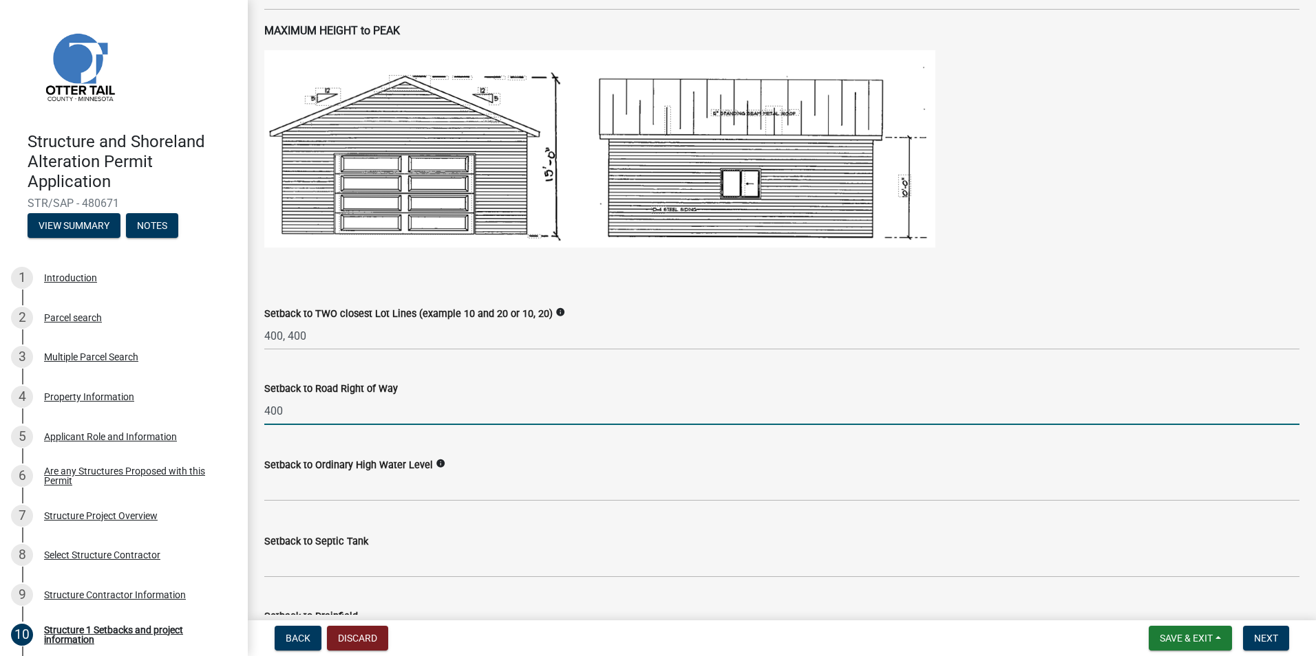
type input "400"
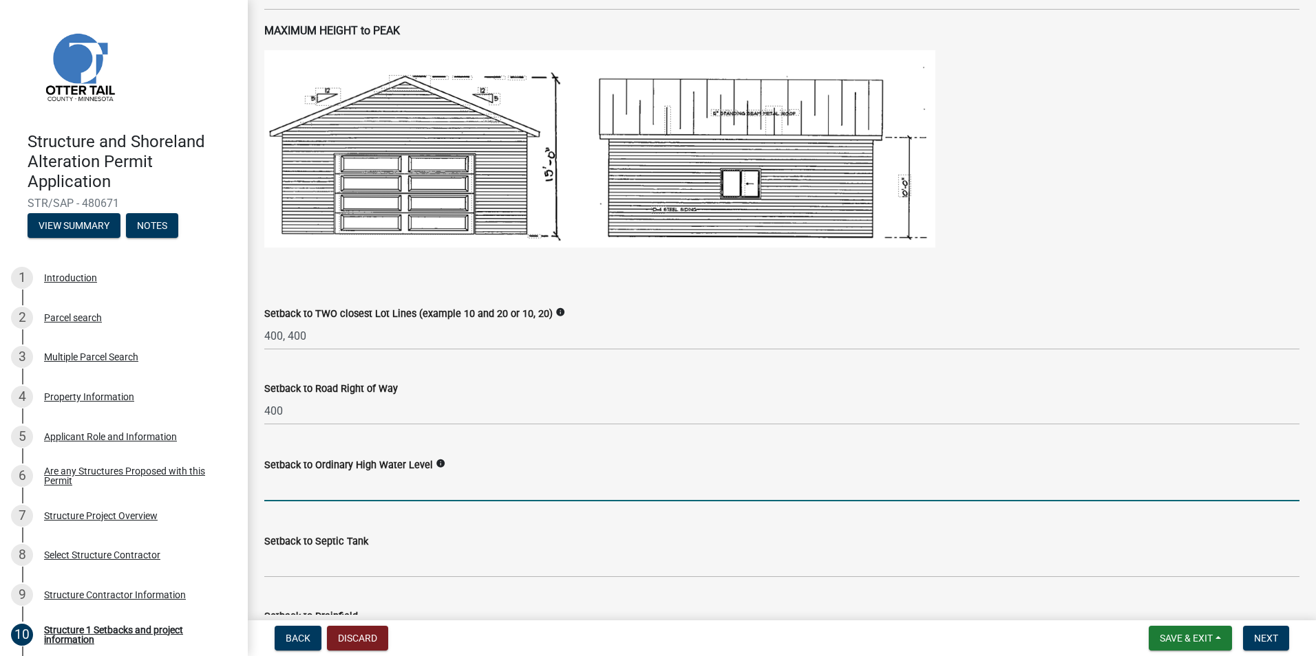
click at [341, 494] on input "text" at bounding box center [781, 487] width 1035 height 28
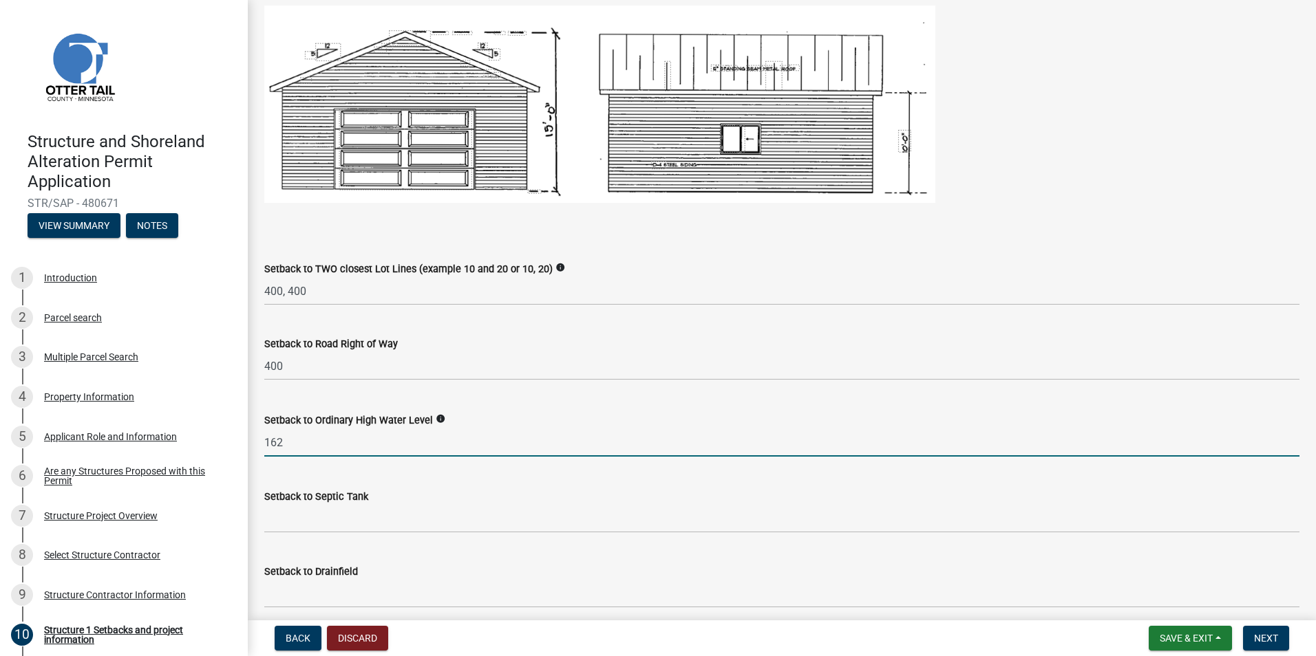
scroll to position [963, 0]
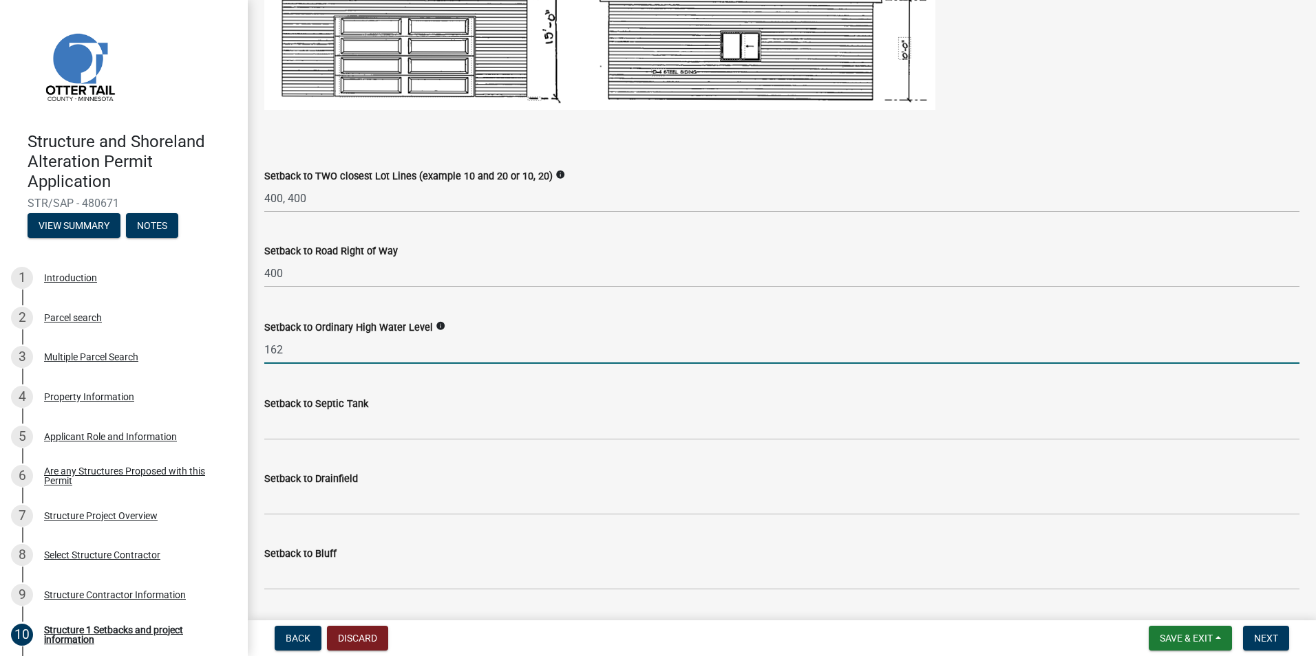
type input "162"
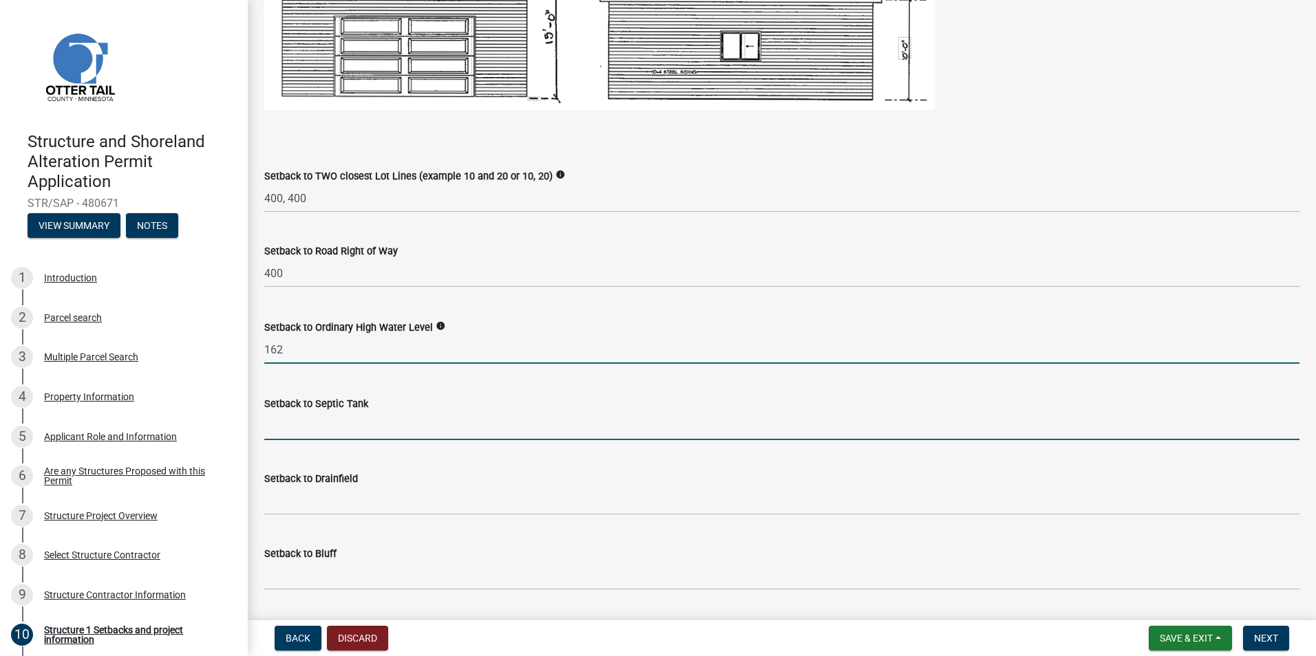
click at [391, 422] on input "Setback to Septic Tank" at bounding box center [781, 426] width 1035 height 28
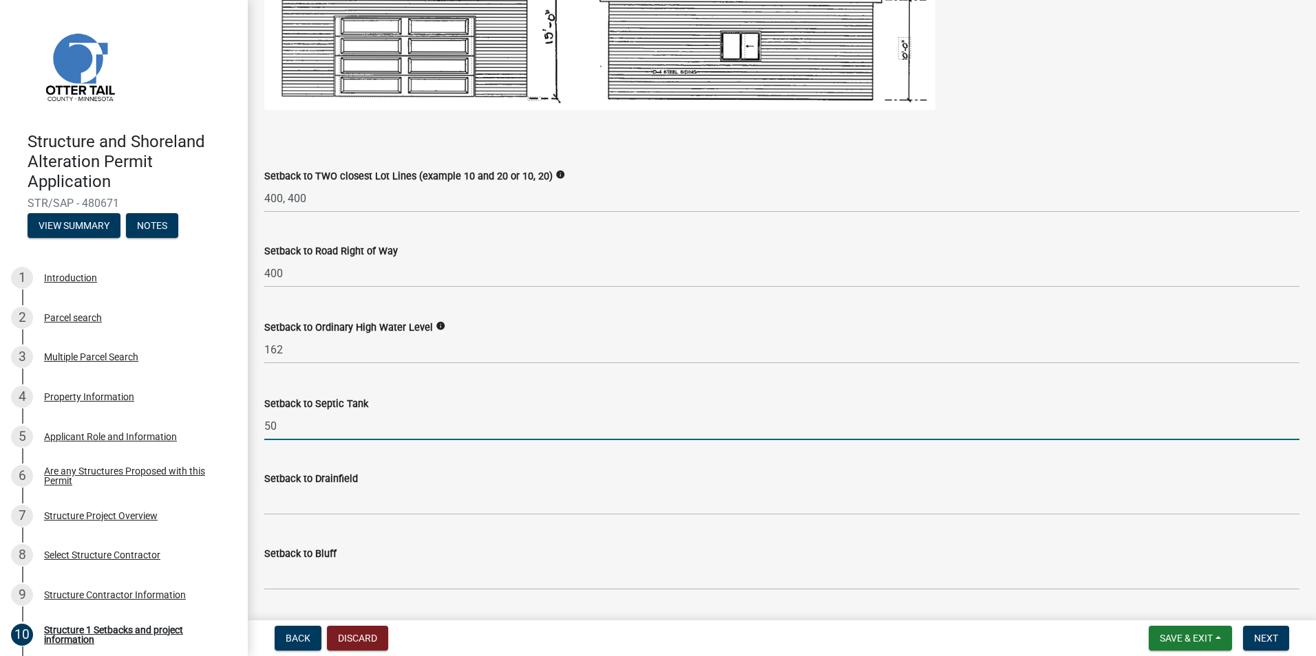
type input "50"
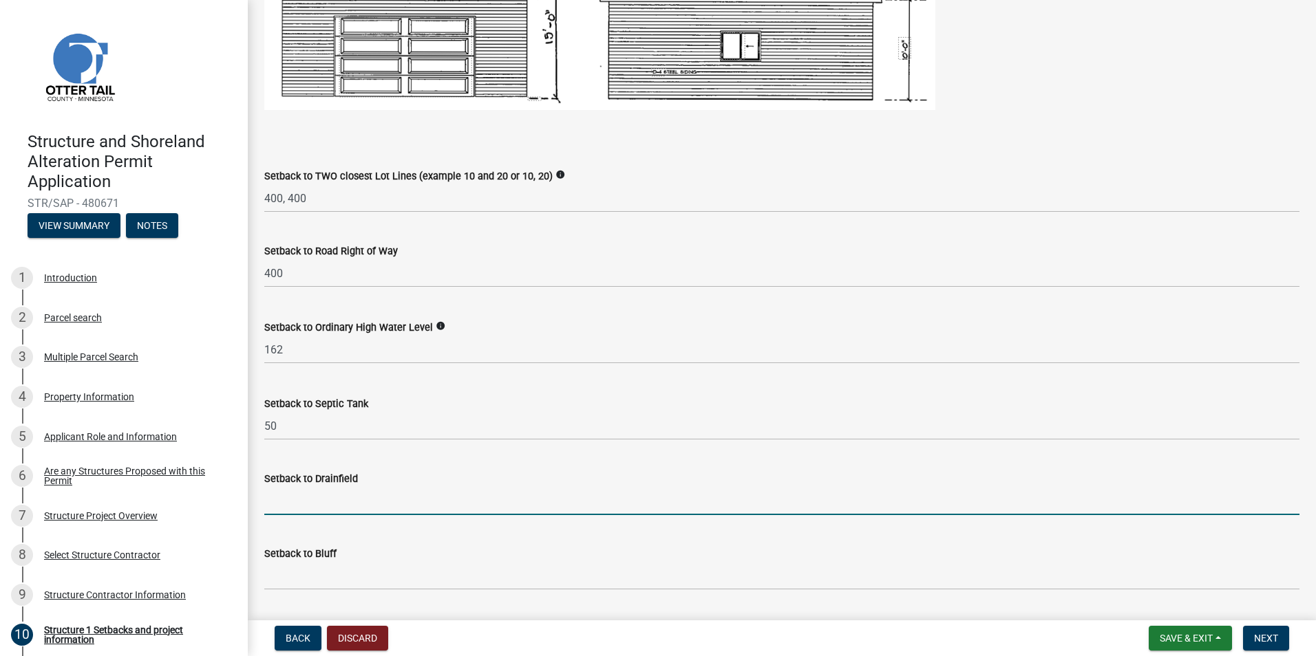
click at [365, 500] on input "Setback to Drainfield" at bounding box center [781, 501] width 1035 height 28
click at [307, 550] on label "Setback to Bluff" at bounding box center [300, 555] width 72 height 10
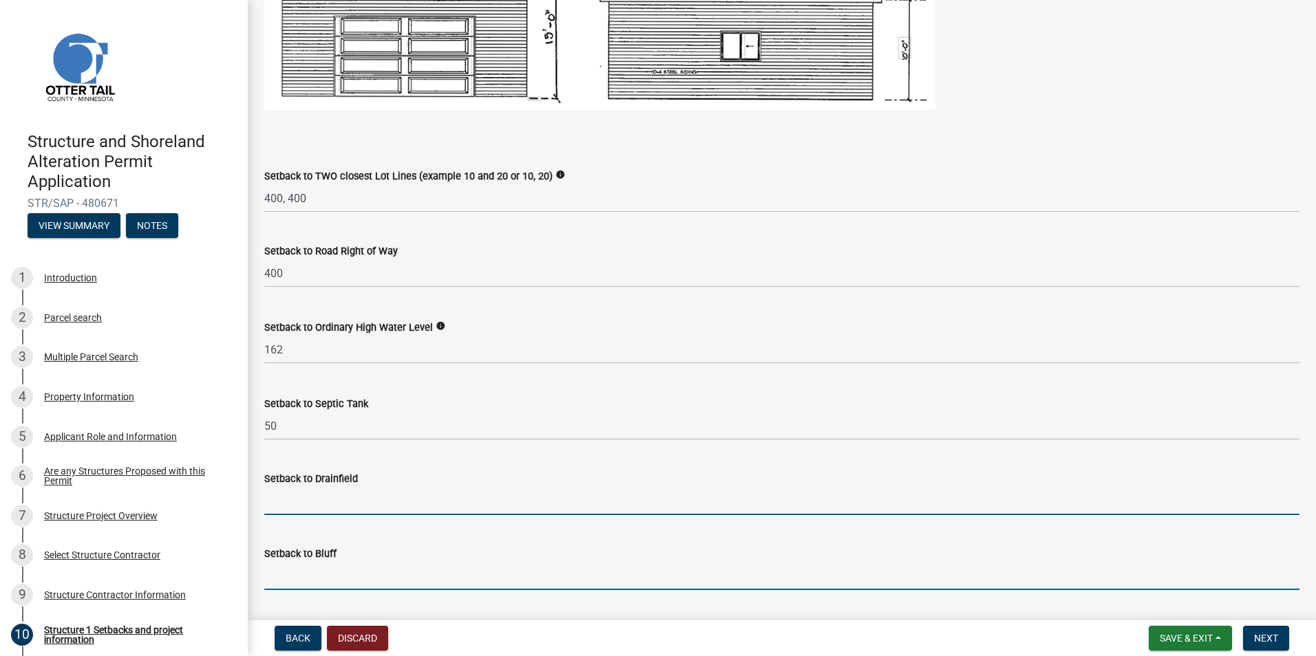
click at [307, 562] on input "Setback to Bluff" at bounding box center [781, 576] width 1035 height 28
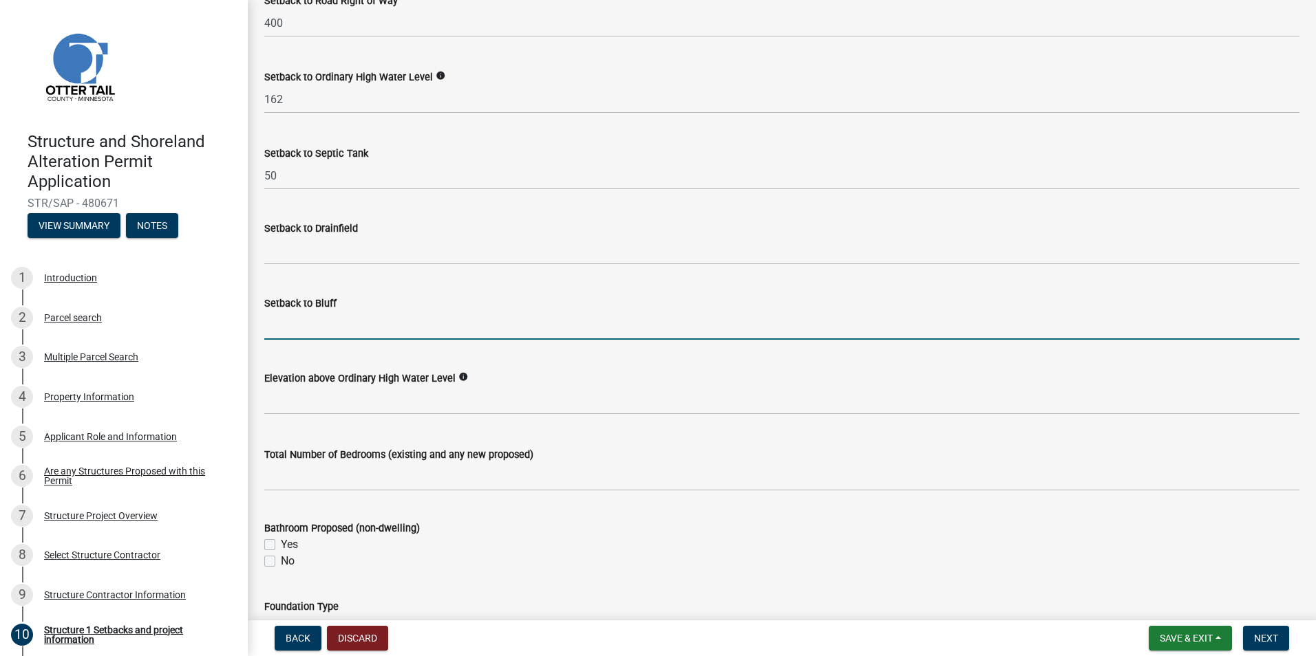
scroll to position [1239, 0]
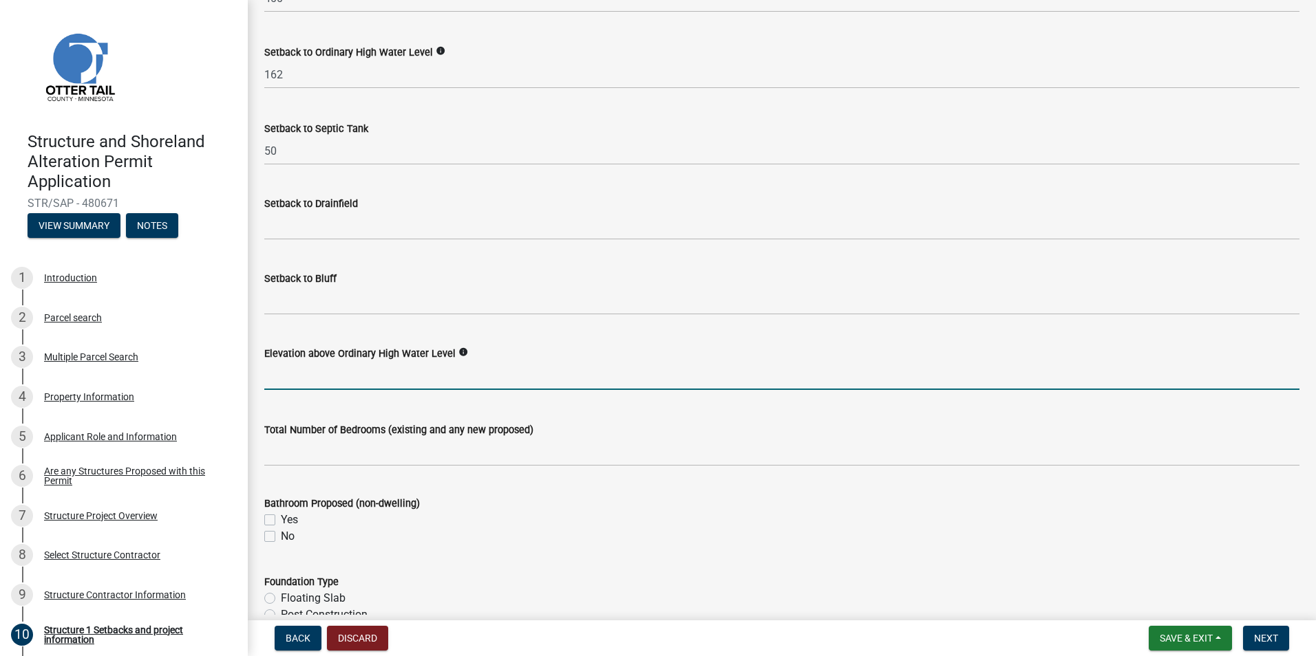
click at [356, 370] on input "text" at bounding box center [781, 376] width 1035 height 28
type input "2"
type input "10"
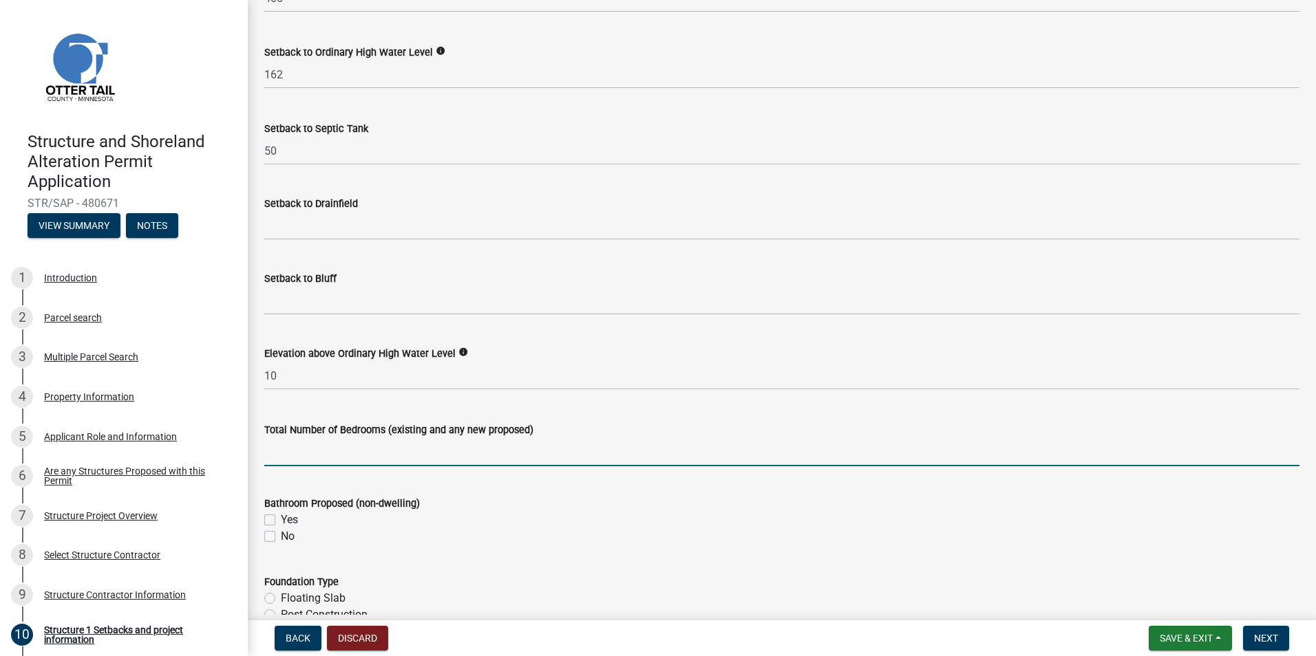
click at [359, 458] on input "text" at bounding box center [781, 452] width 1035 height 28
type input "3"
click at [358, 516] on div "Yes" at bounding box center [781, 520] width 1035 height 17
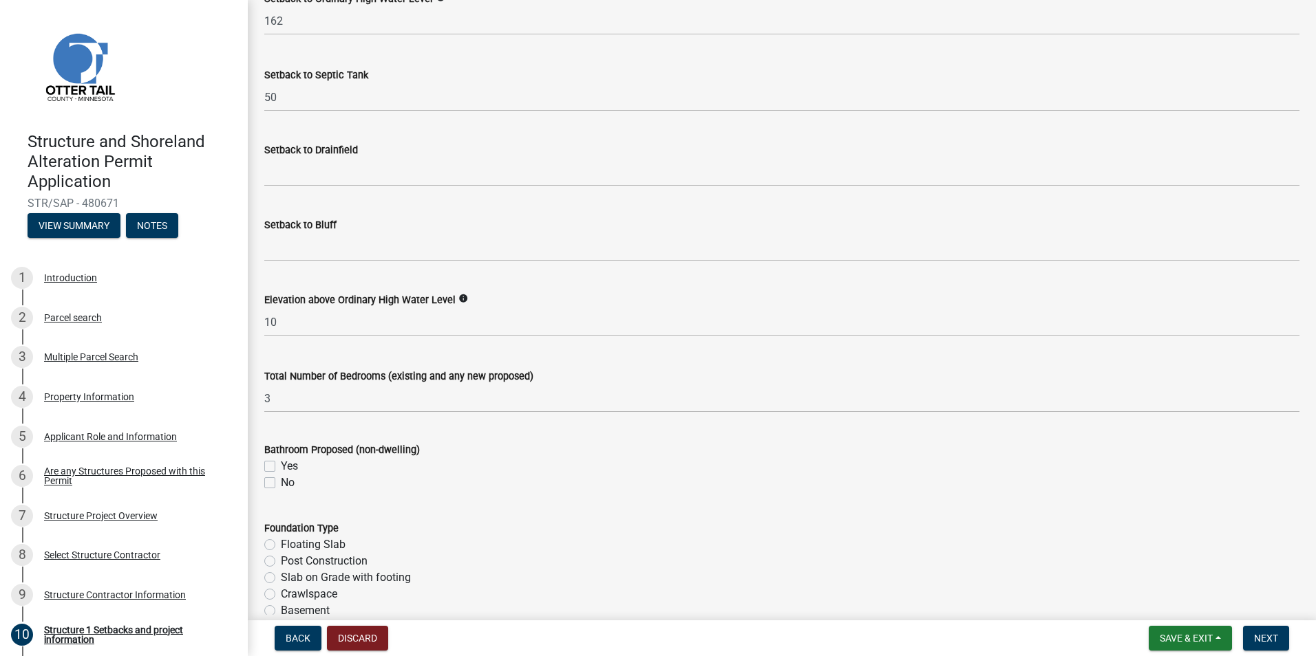
scroll to position [1376, 0]
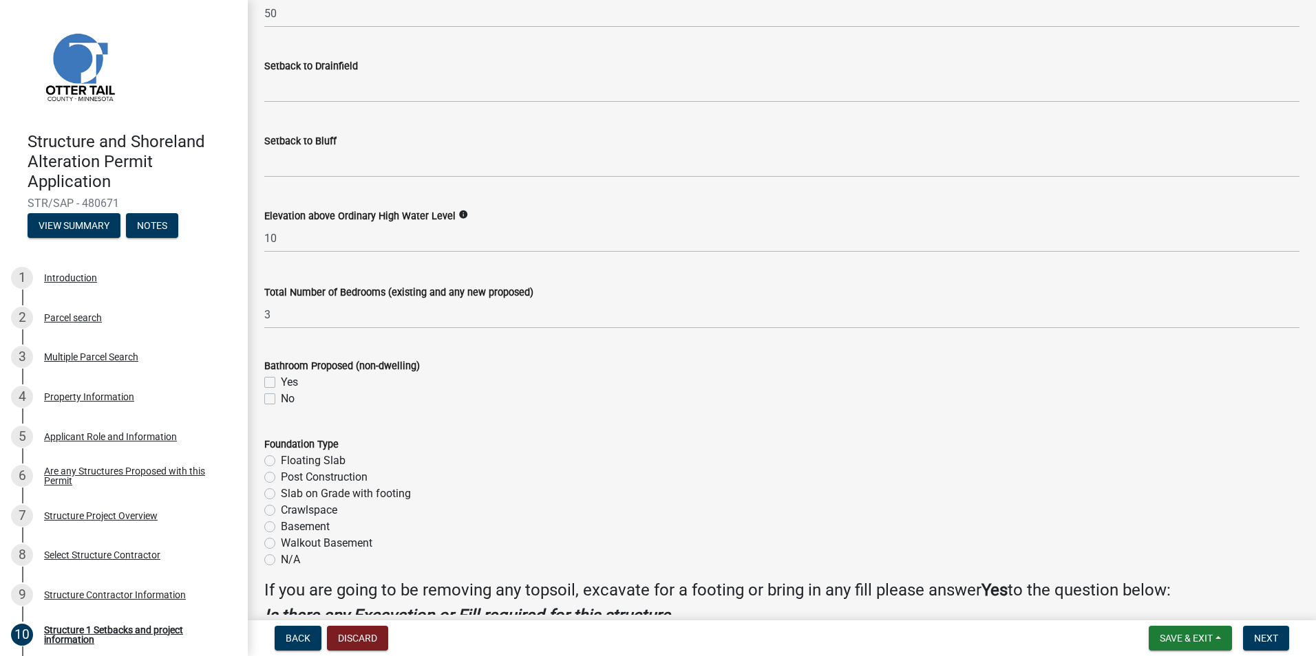
click at [281, 524] on label "Basement" at bounding box center [305, 527] width 49 height 17
click at [281, 524] on input "Basement" at bounding box center [285, 523] width 9 height 9
radio input "true"
click at [428, 520] on div "Basement" at bounding box center [781, 527] width 1035 height 17
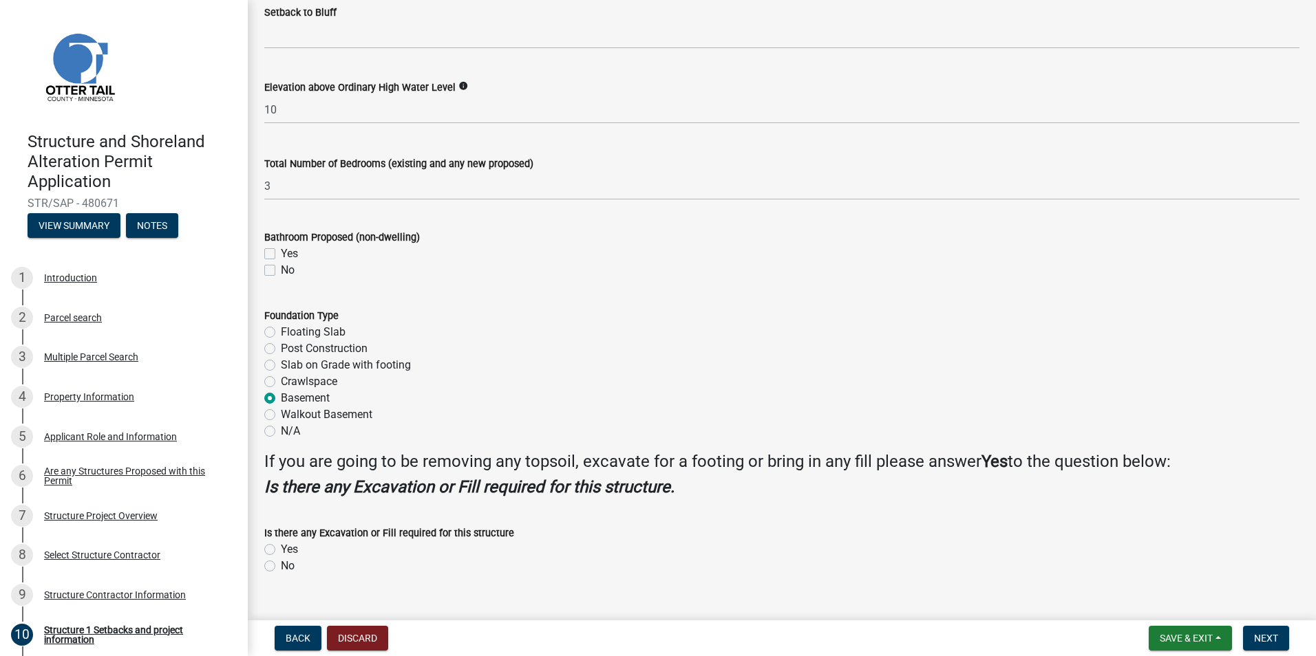
scroll to position [1530, 0]
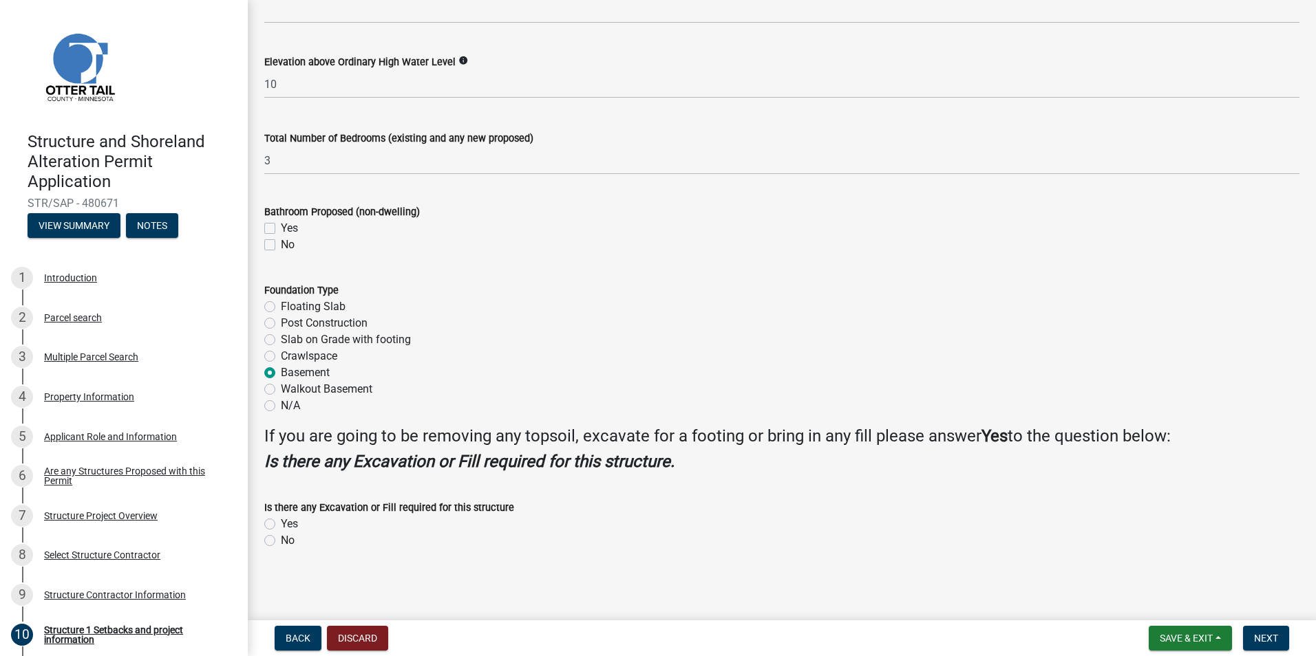
click at [281, 522] on label "Yes" at bounding box center [289, 524] width 17 height 17
click at [281, 522] on input "Yes" at bounding box center [285, 520] width 9 height 9
radio input "true"
click at [1272, 634] on span "Next" at bounding box center [1266, 638] width 24 height 11
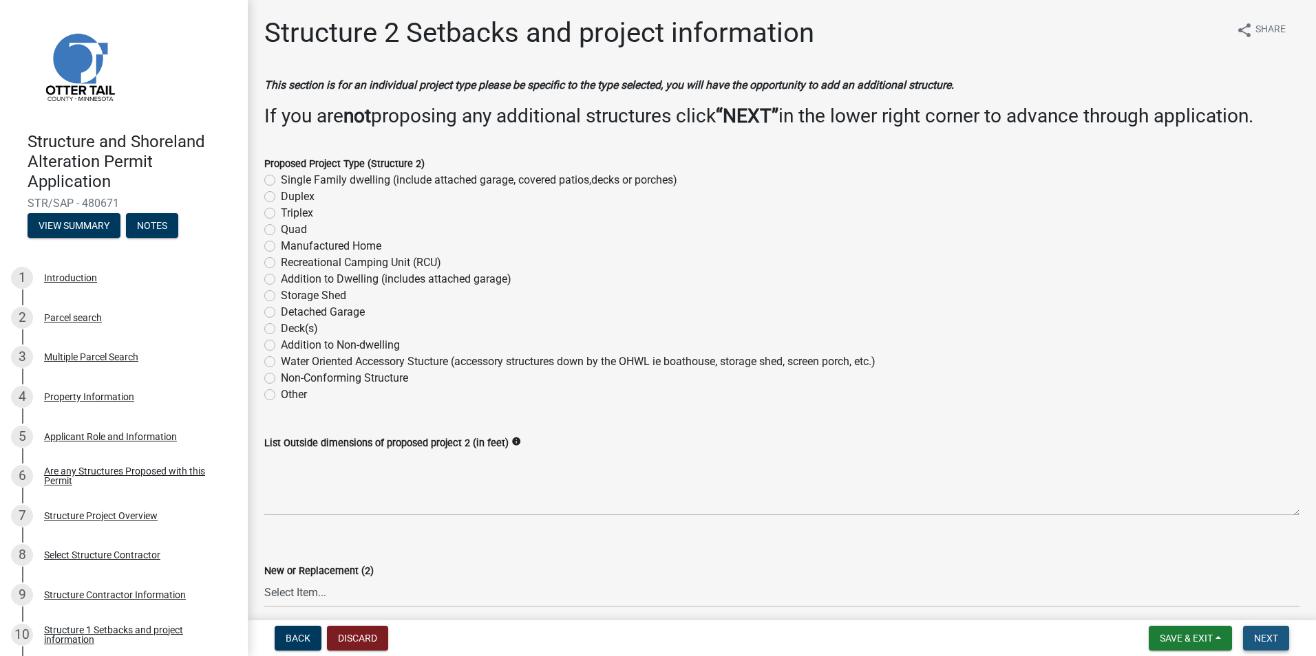
click at [1274, 643] on span "Next" at bounding box center [1266, 638] width 24 height 11
click at [1263, 637] on span "Next" at bounding box center [1266, 638] width 24 height 11
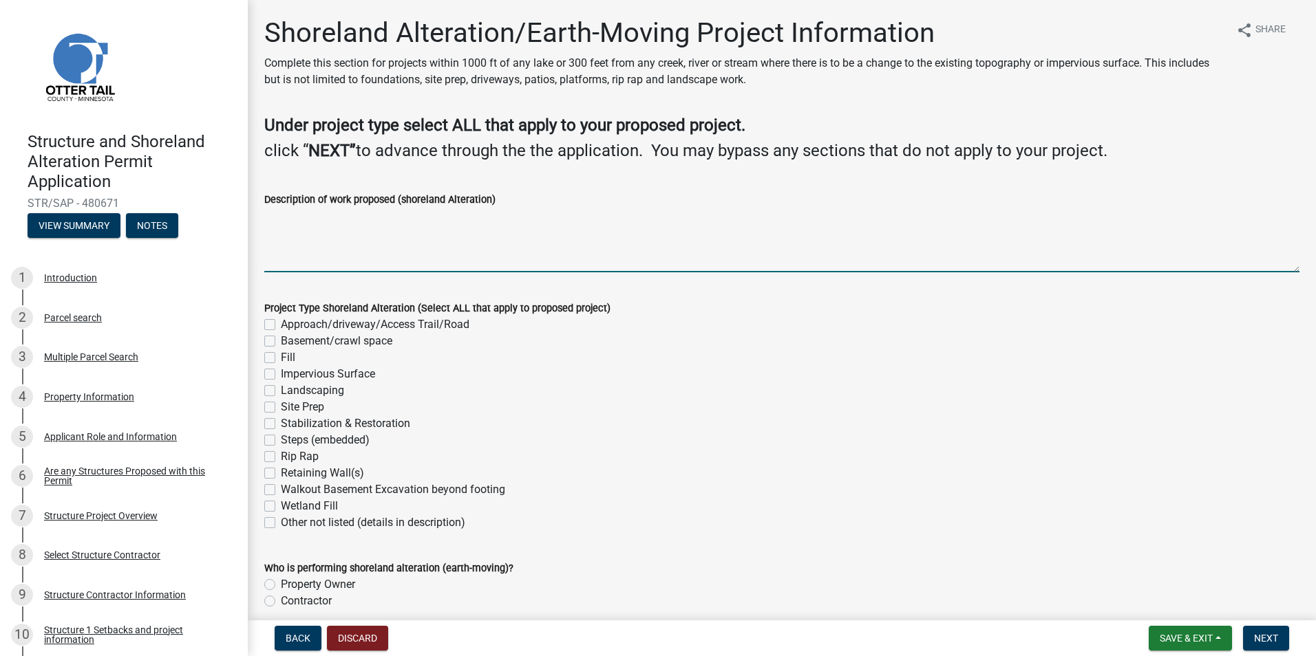
click at [348, 257] on textarea "Description of work proposed (shoreland Alteration)" at bounding box center [781, 240] width 1035 height 65
type textarea "[GEOGRAPHIC_DATA] and basement"
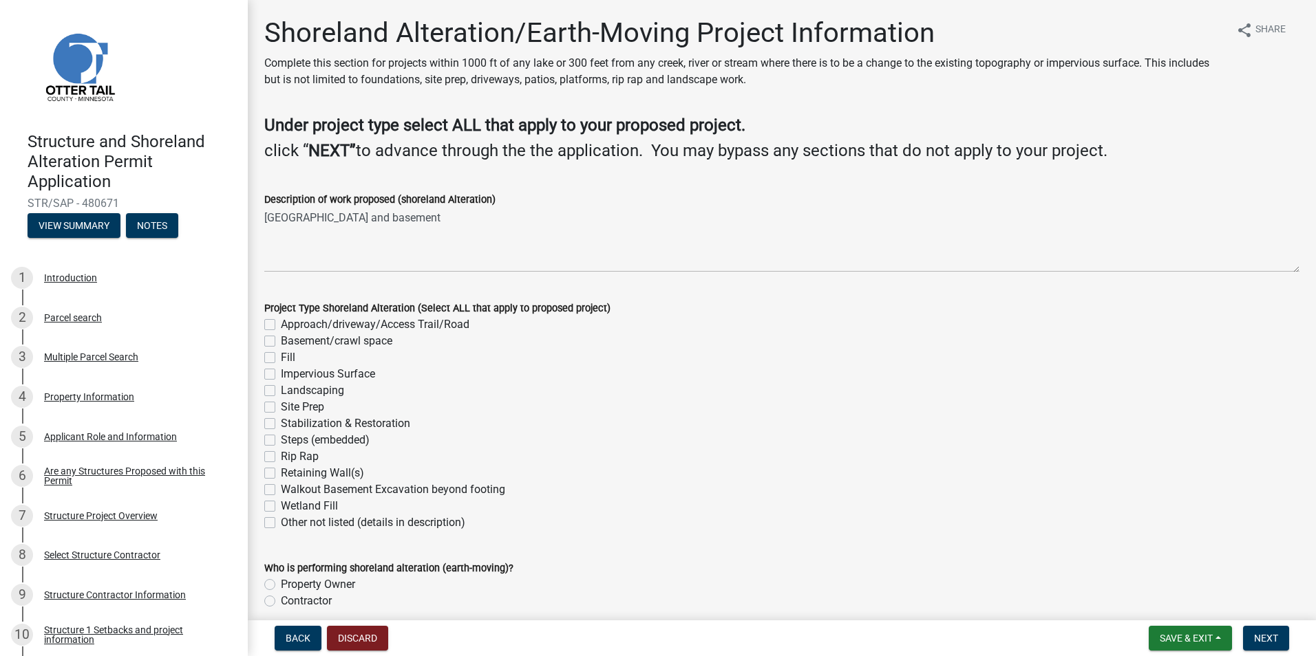
click at [281, 323] on label "Approach/driveway/Access Trail/Road" at bounding box center [375, 325] width 189 height 17
click at [281, 323] on input "Approach/driveway/Access Trail/Road" at bounding box center [285, 321] width 9 height 9
checkbox input "true"
checkbox input "false"
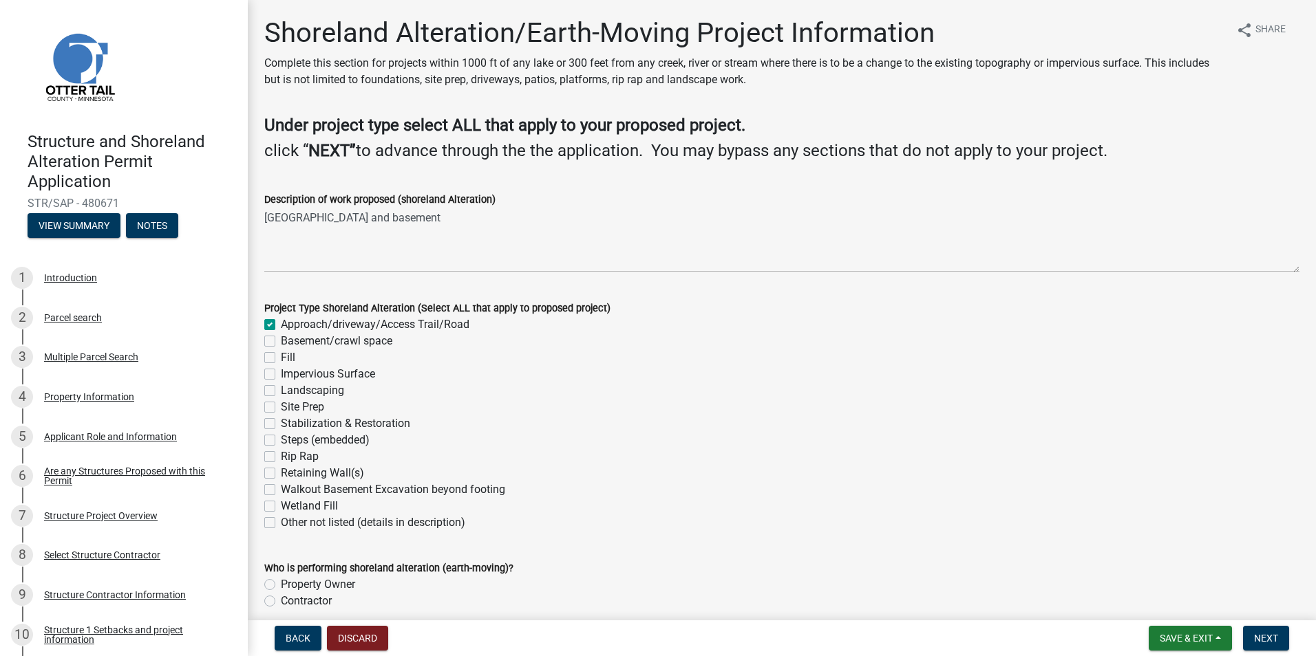
checkbox input "false"
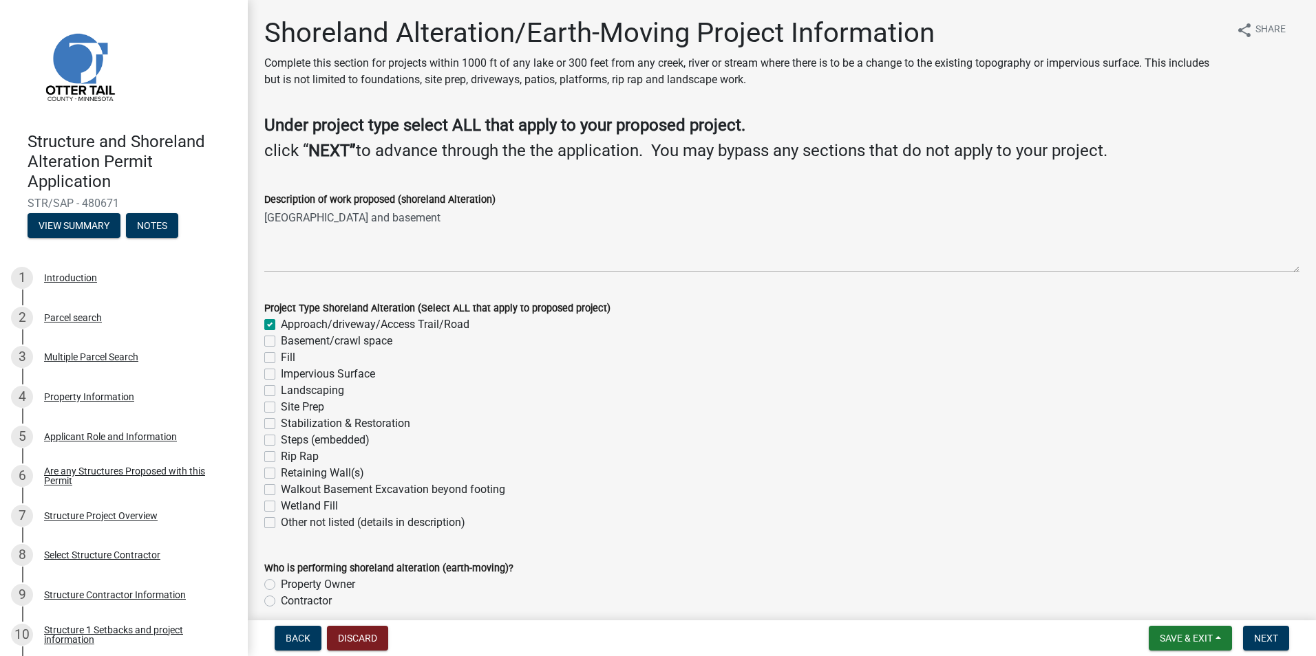
checkbox input "false"
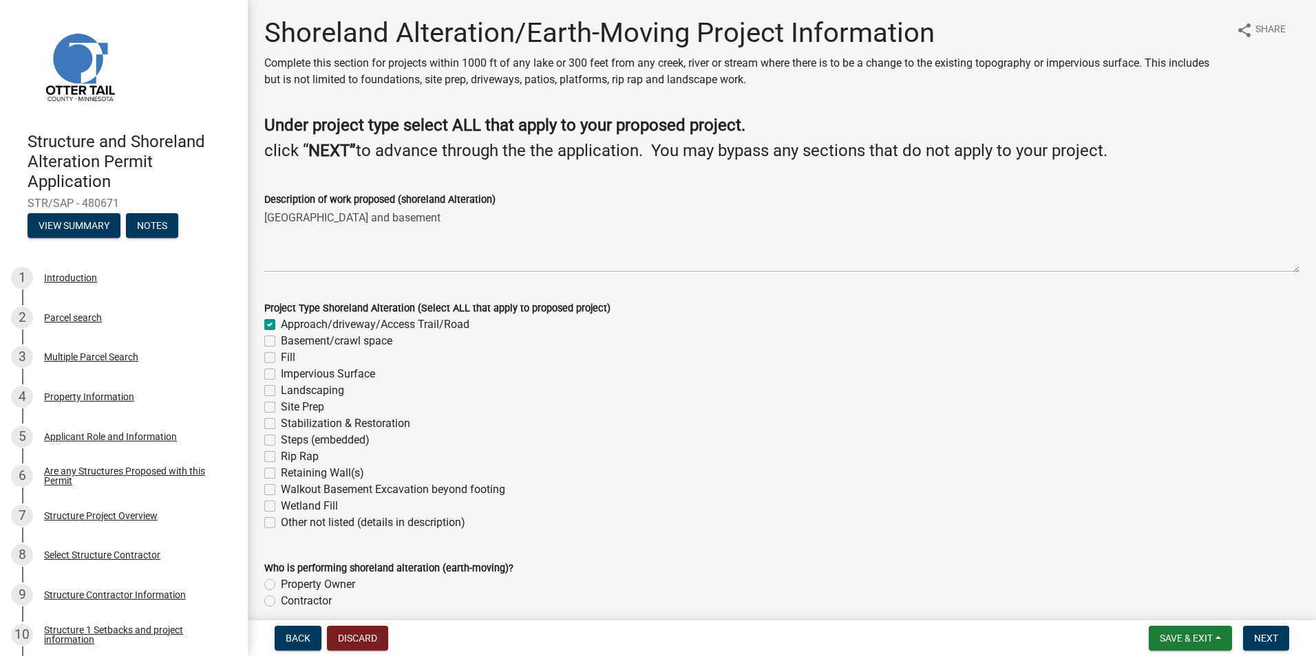
click at [281, 342] on label "Basement/crawl space" at bounding box center [336, 341] width 111 height 17
click at [281, 342] on input "Basement/crawl space" at bounding box center [285, 337] width 9 height 9
checkbox input "true"
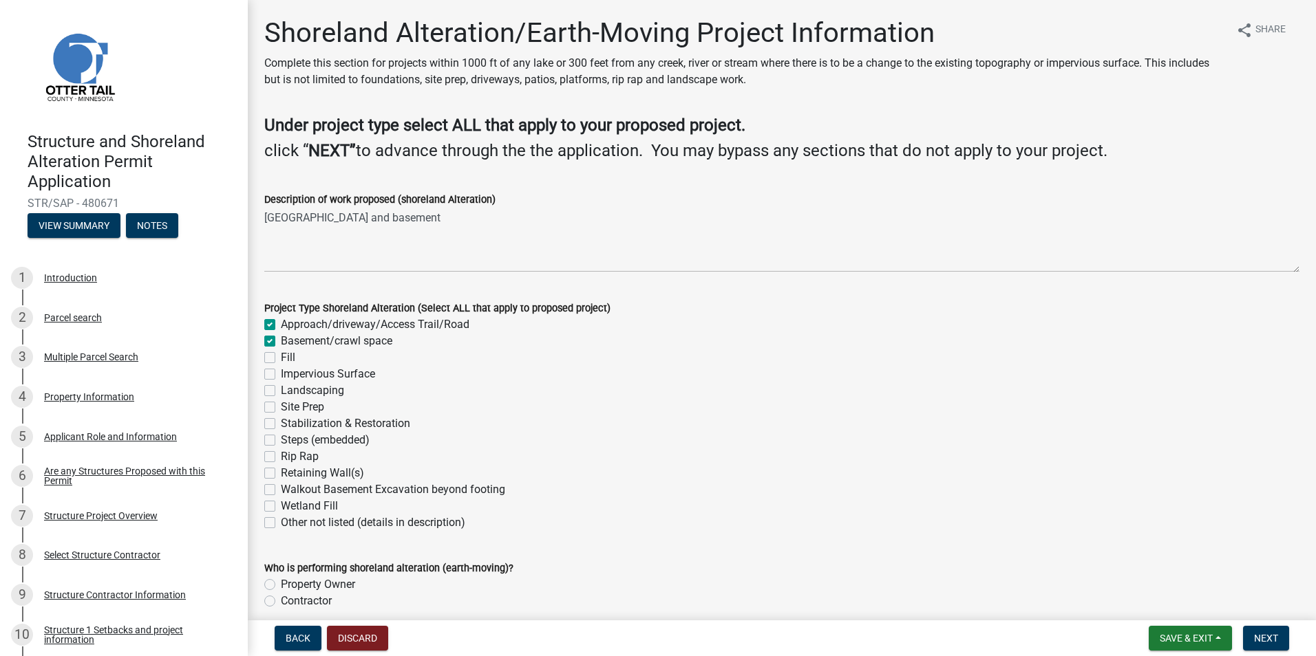
checkbox input "false"
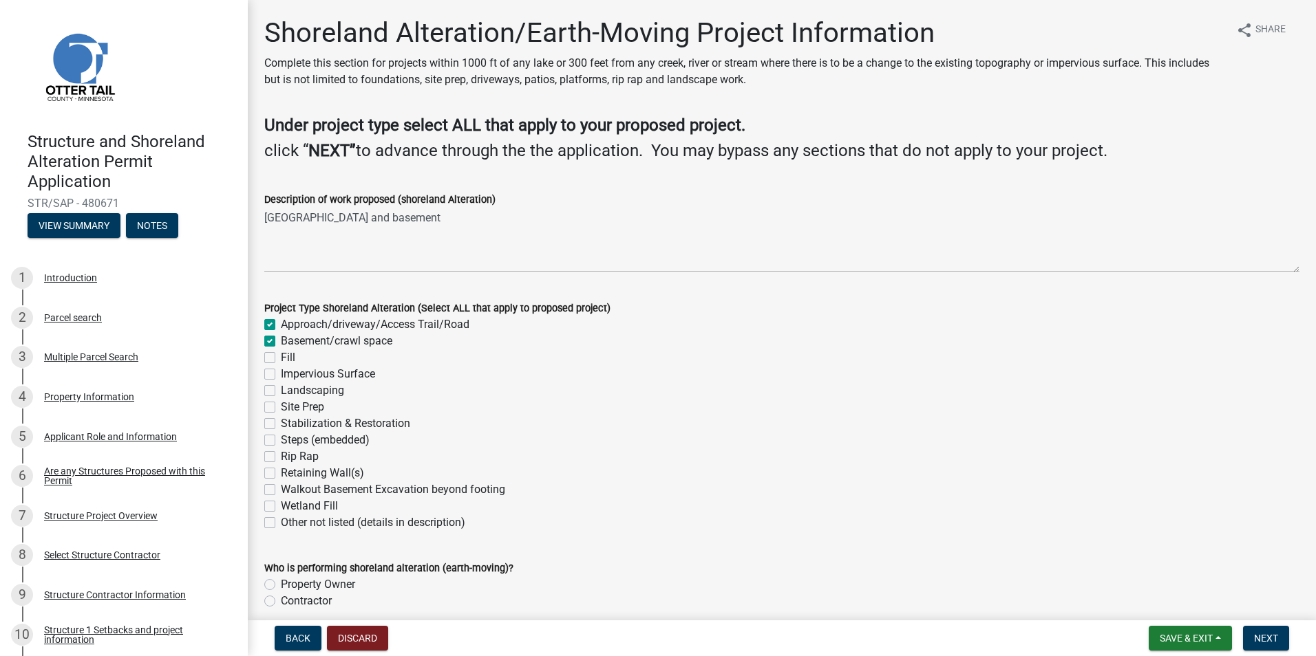
checkbox input "false"
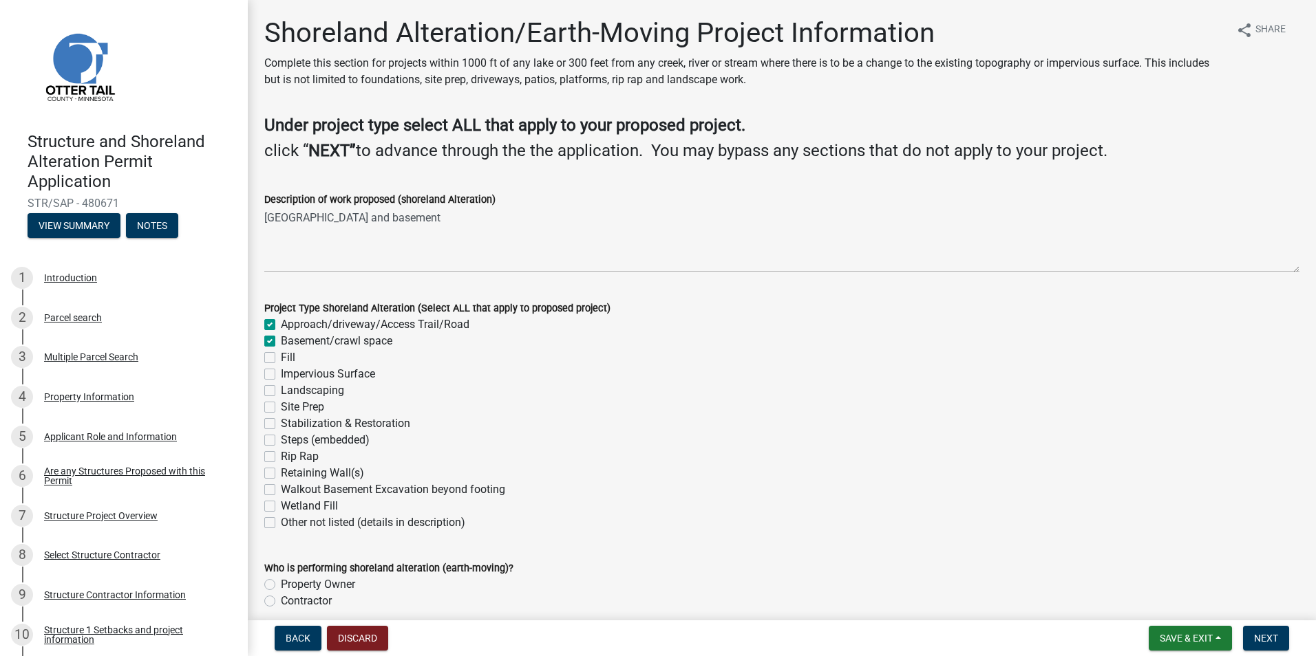
checkbox input "false"
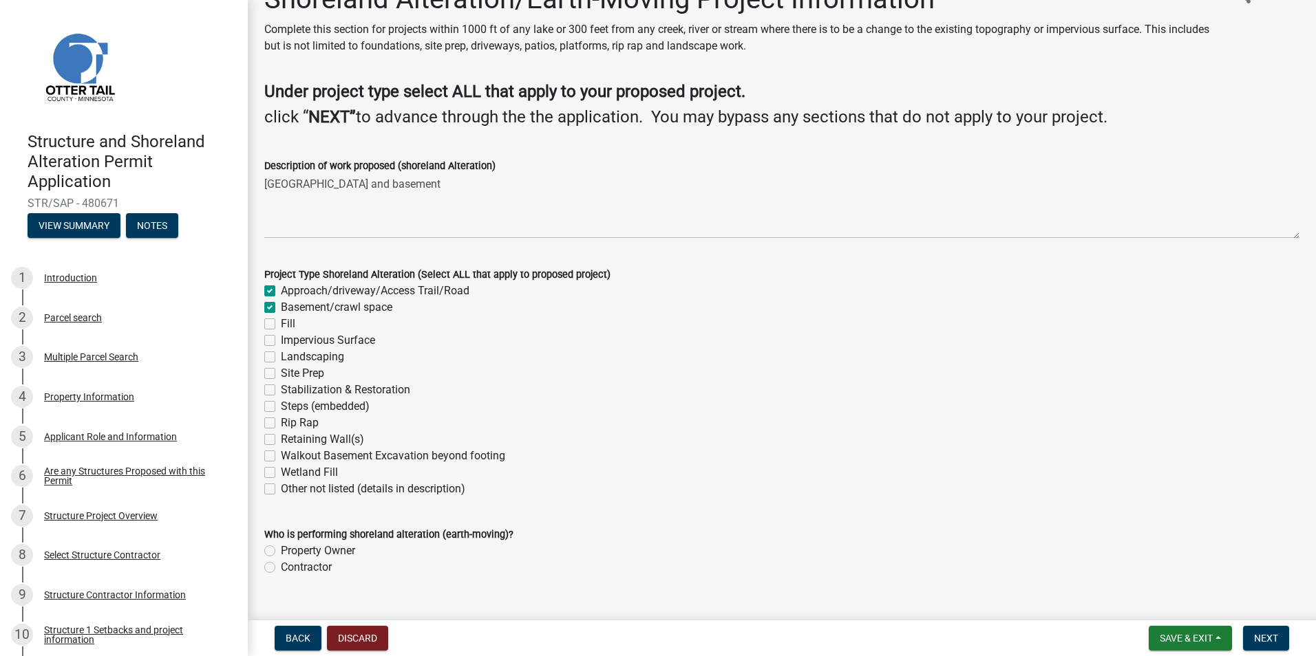
scroll to position [61, 0]
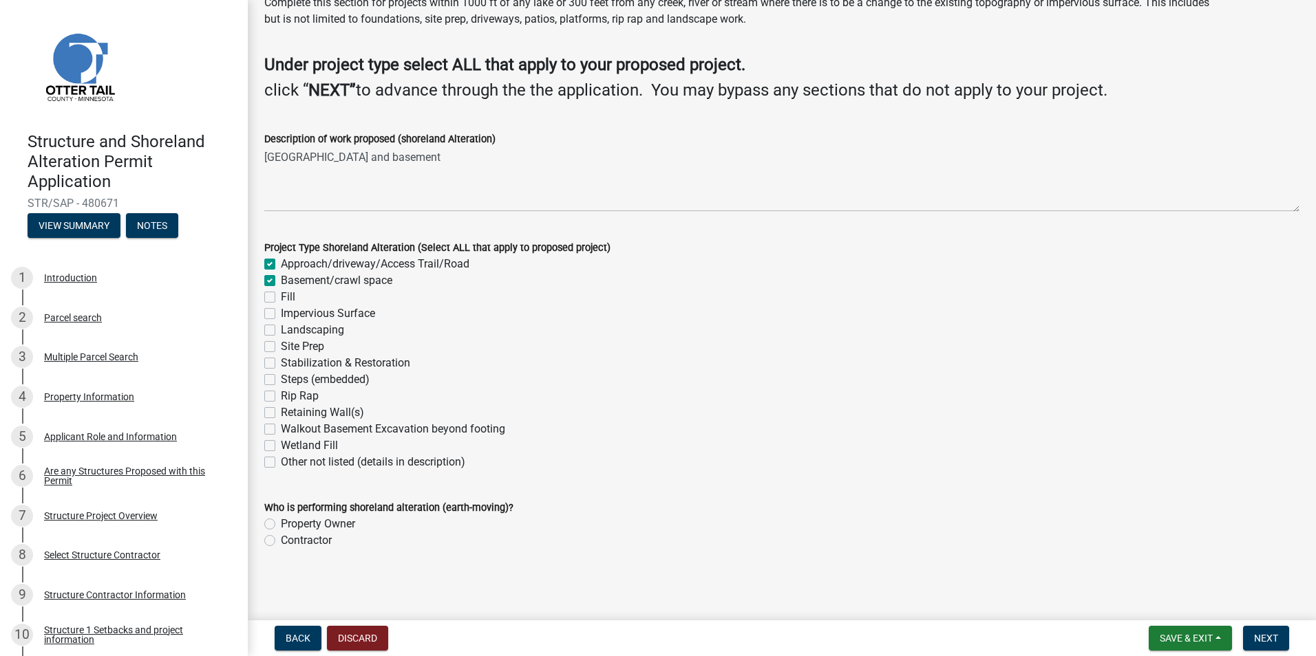
click at [281, 542] on label "Contractor" at bounding box center [306, 541] width 51 height 17
click at [281, 542] on input "Contractor" at bounding box center [285, 537] width 9 height 9
radio input "true"
click at [1261, 633] on span "Next" at bounding box center [1266, 638] width 24 height 11
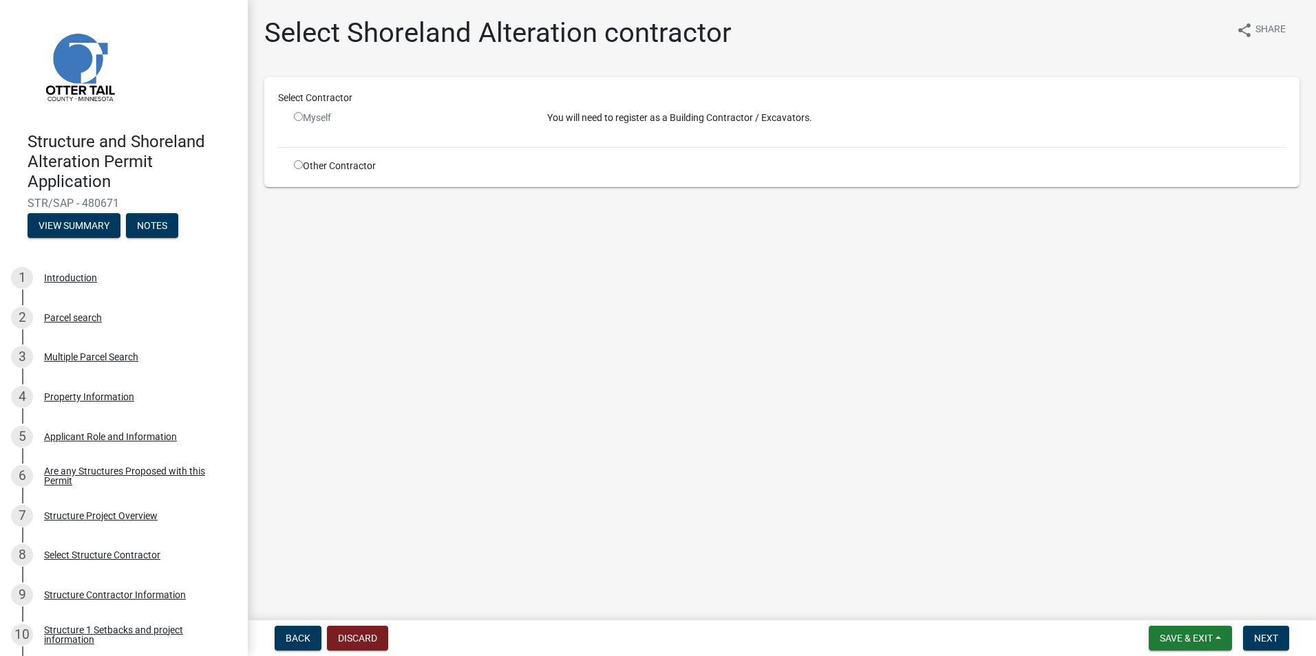
click at [297, 116] on input "radio" at bounding box center [298, 116] width 9 height 9
radio input "false"
click at [297, 167] on input "radio" at bounding box center [298, 164] width 9 height 9
radio input "true"
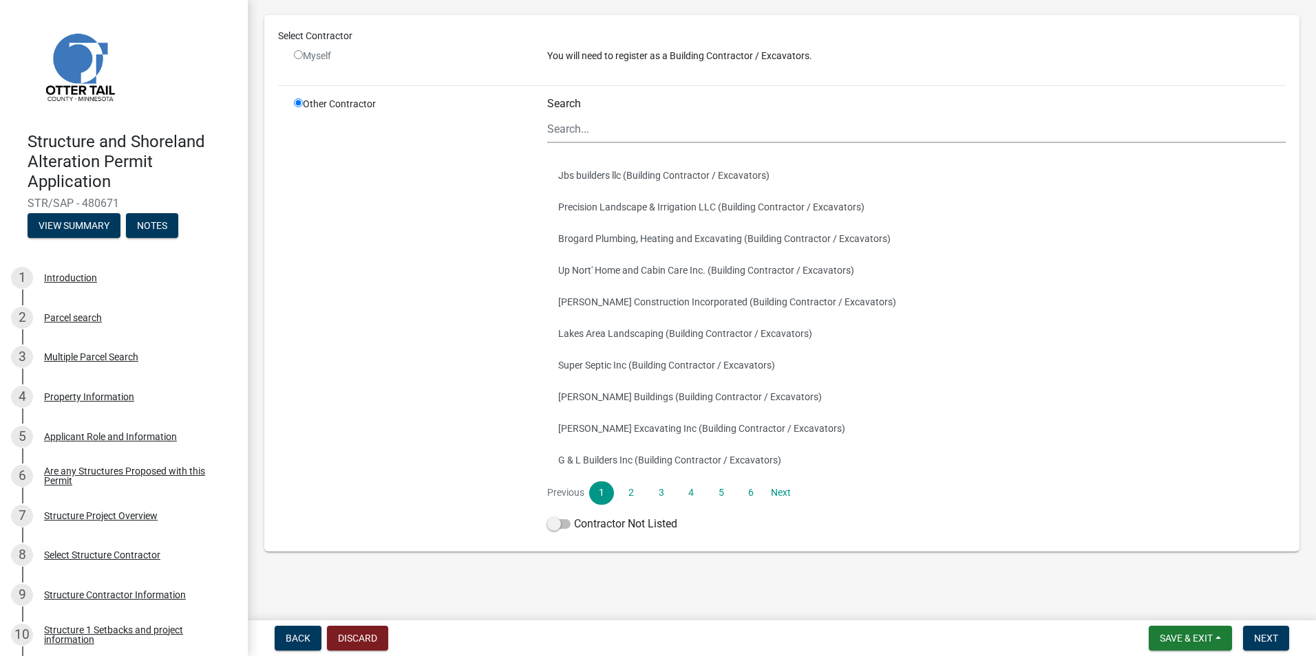
scroll to position [83, 0]
click at [555, 526] on span at bounding box center [558, 523] width 23 height 10
click at [574, 515] on input "Contractor Not Listed" at bounding box center [574, 515] width 0 height 0
click at [1259, 634] on span "Next" at bounding box center [1266, 638] width 24 height 11
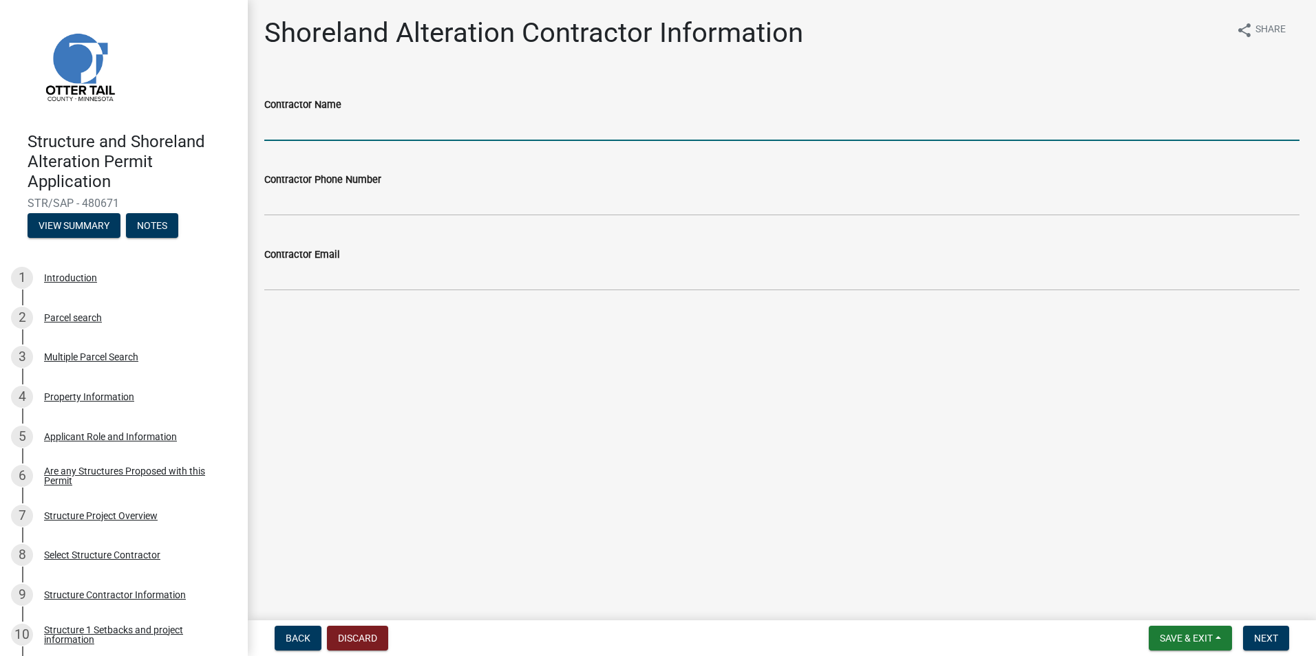
click at [395, 129] on input "Contractor Name" at bounding box center [781, 127] width 1035 height 28
type input "Up North Construction"
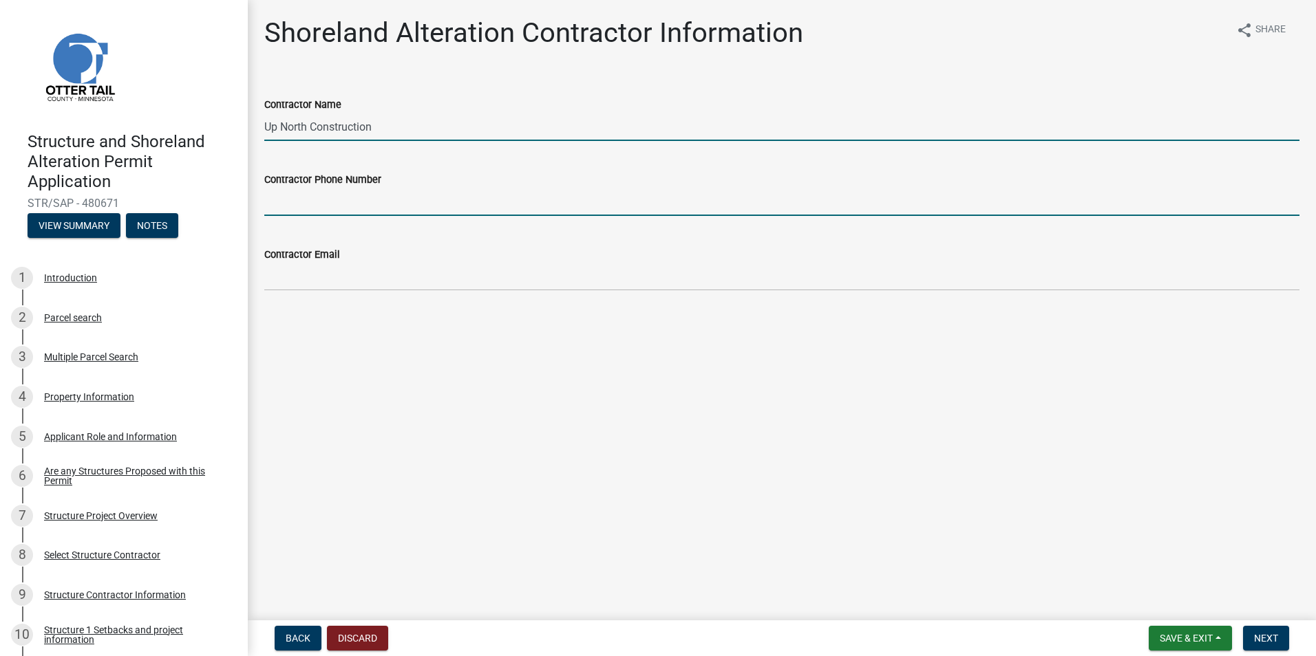
click at [392, 196] on input "Contractor Phone Number" at bounding box center [781, 202] width 1035 height 28
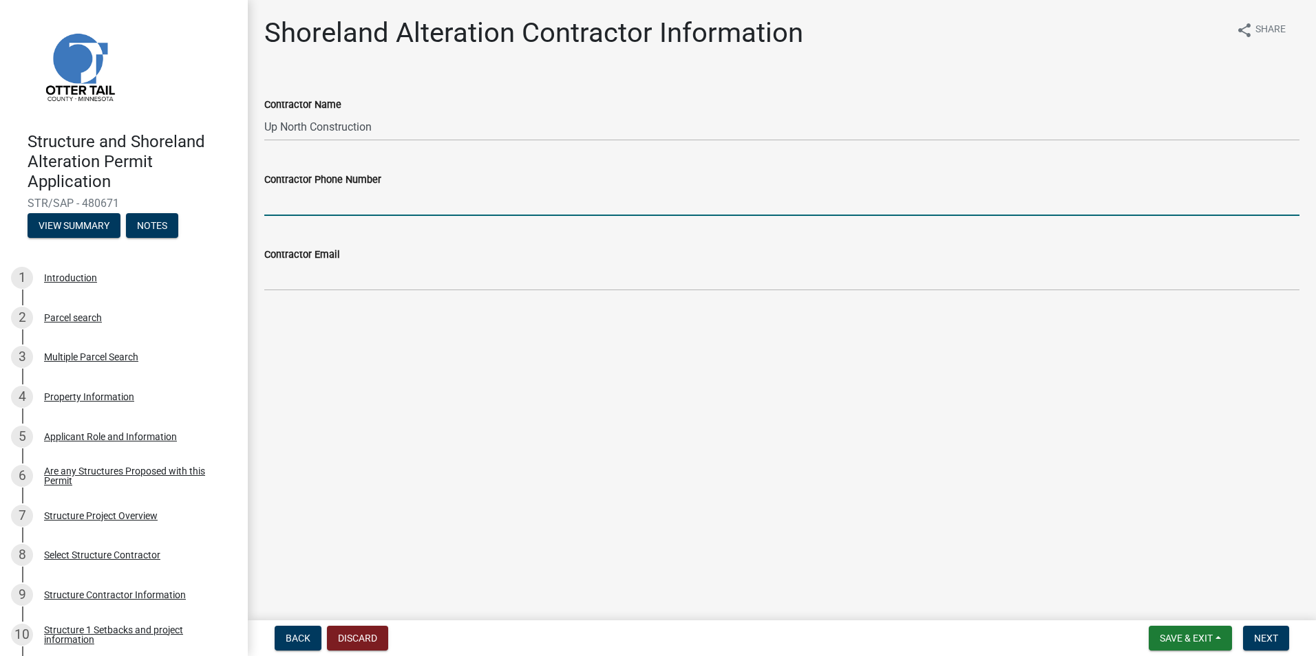
type input "2182346799"
type input "[PERSON_NAME][EMAIL_ADDRESS][PERSON_NAME][DOMAIN_NAME]"
click at [374, 348] on main "Shoreland Alteration Contractor Information share Share Contractor Name Up Nort…" at bounding box center [782, 307] width 1068 height 615
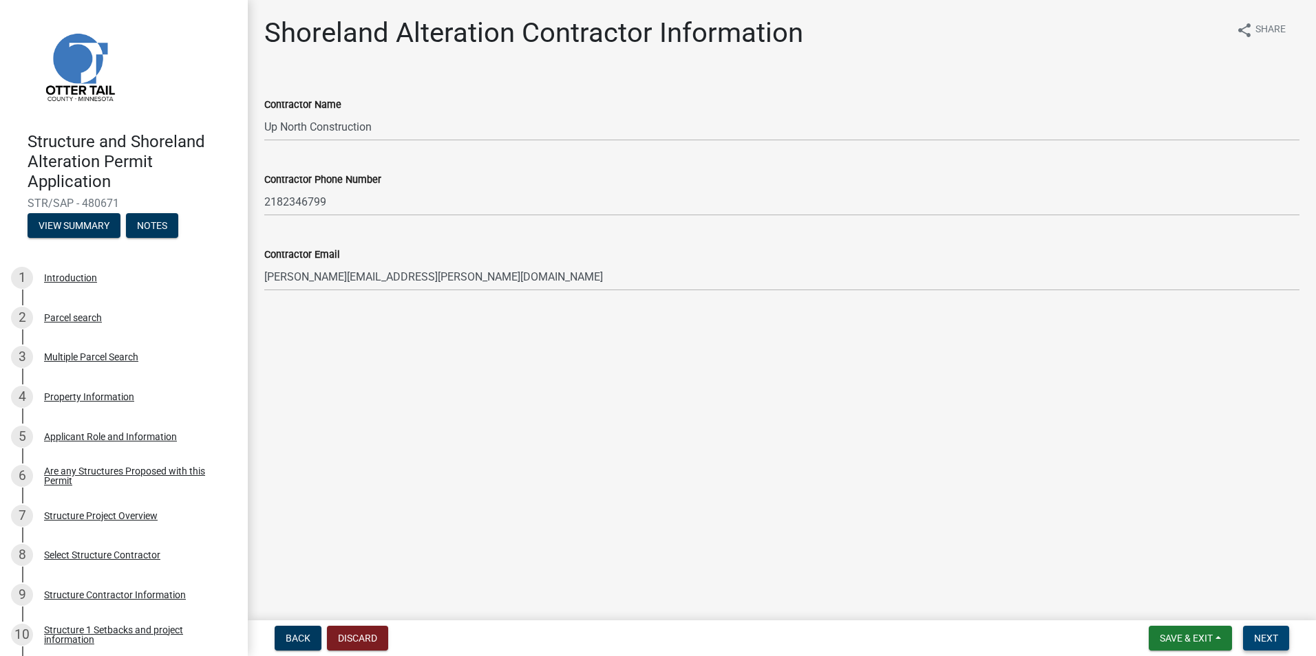
click at [1252, 640] on button "Next" at bounding box center [1266, 638] width 46 height 25
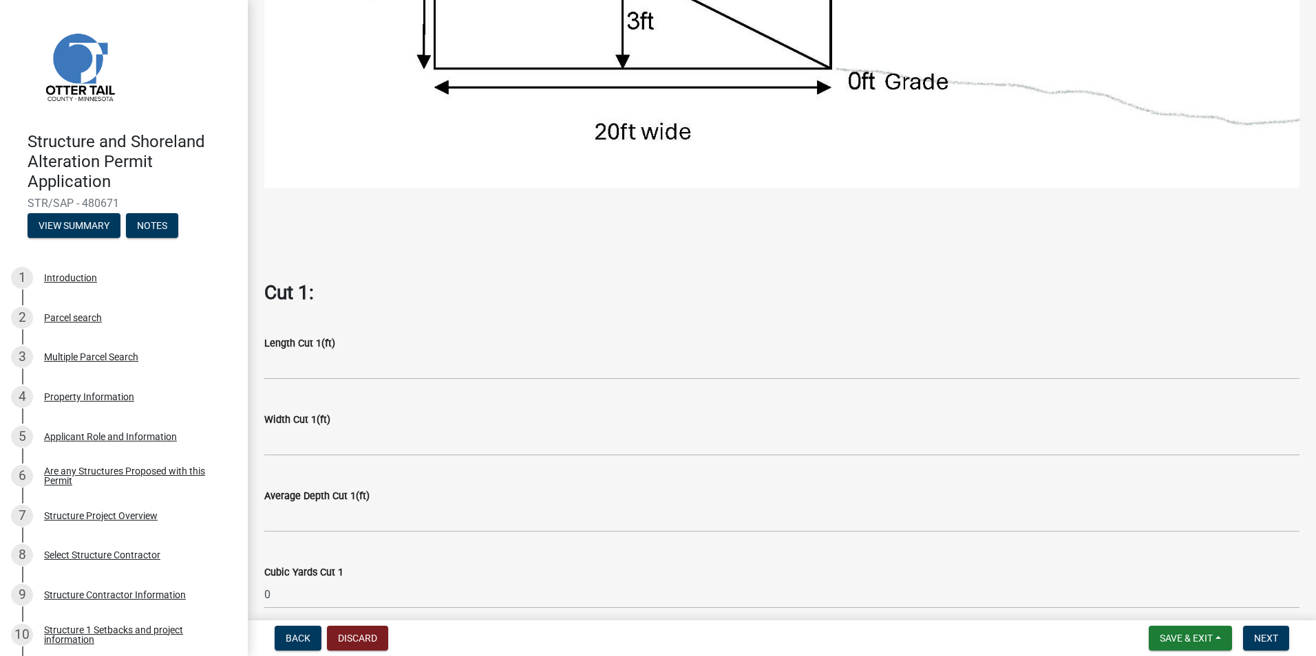
scroll to position [619, 0]
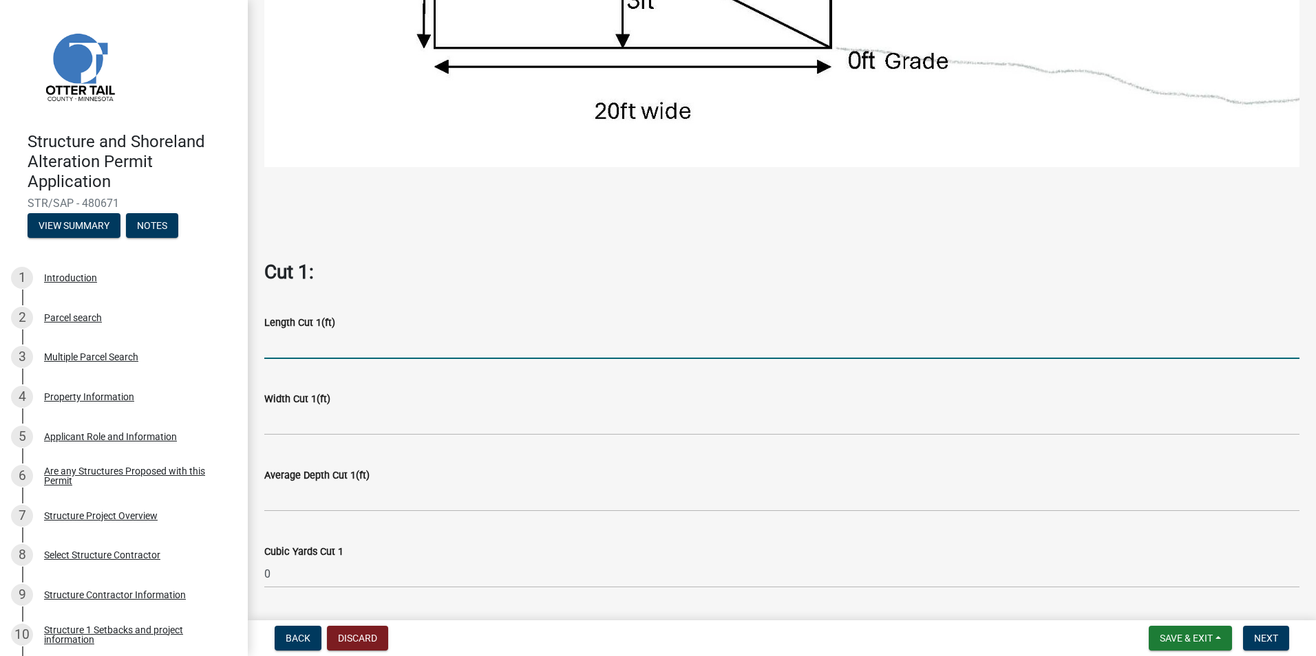
click at [416, 341] on input "text" at bounding box center [781, 345] width 1035 height 28
type input "64"
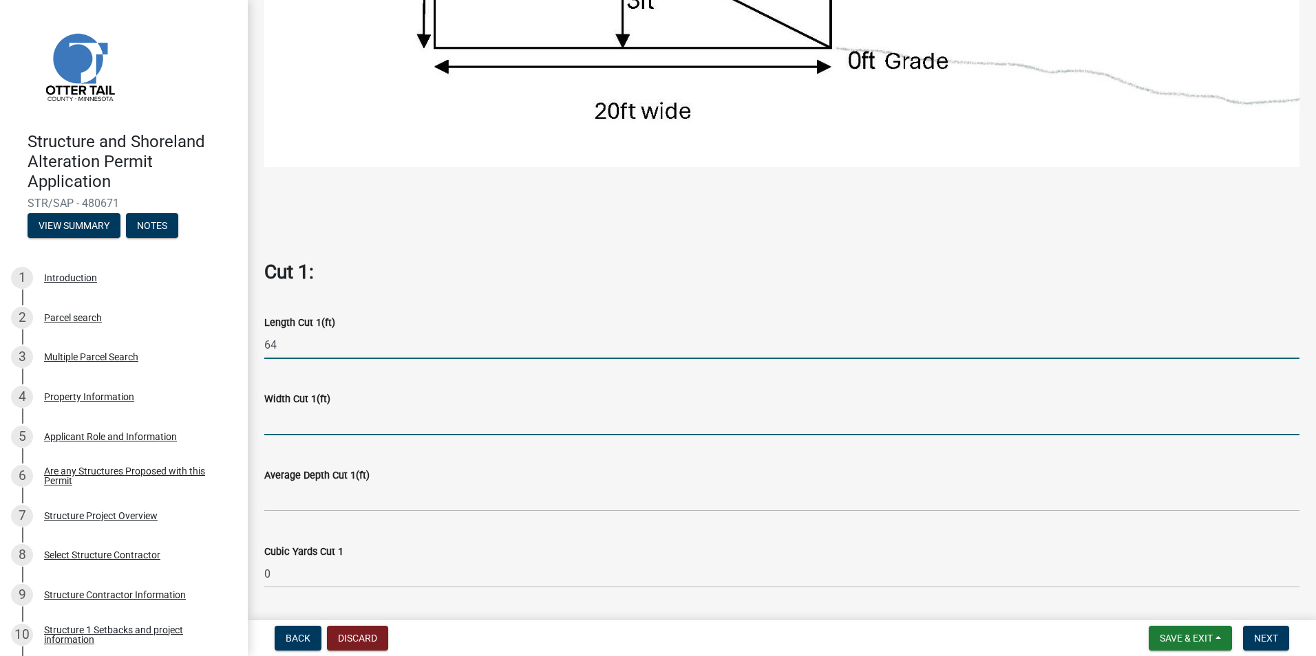
click at [405, 413] on input "text" at bounding box center [781, 421] width 1035 height 28
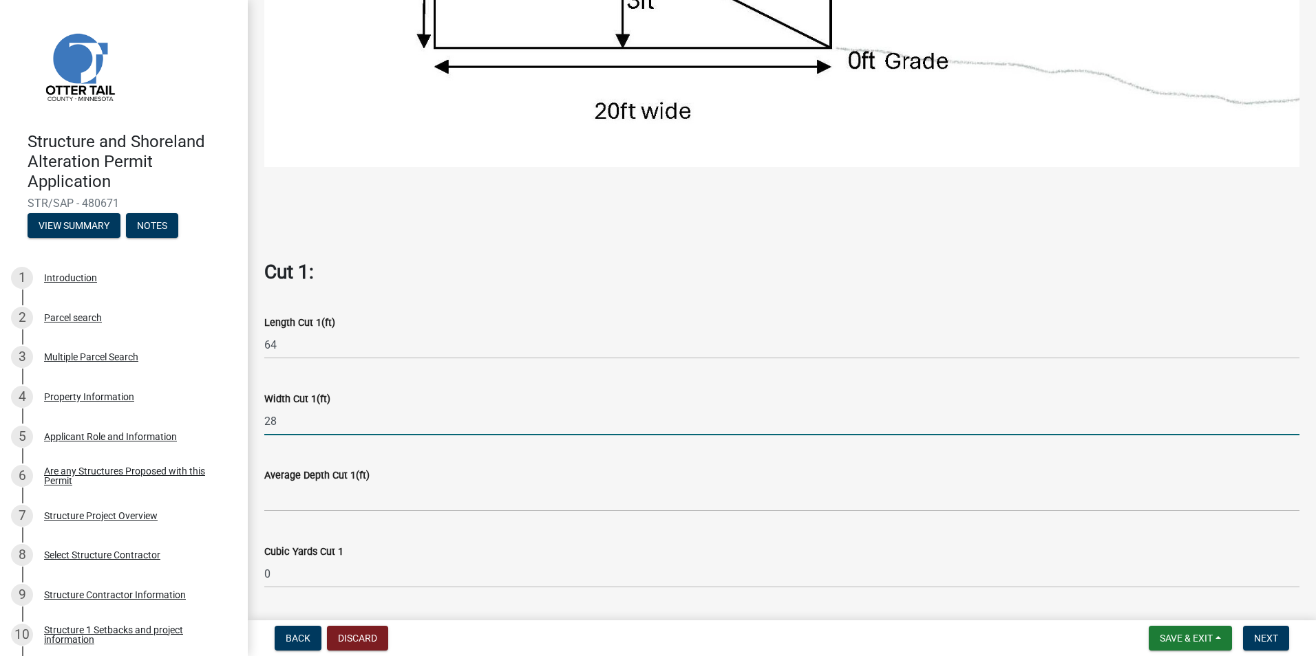
type input "28"
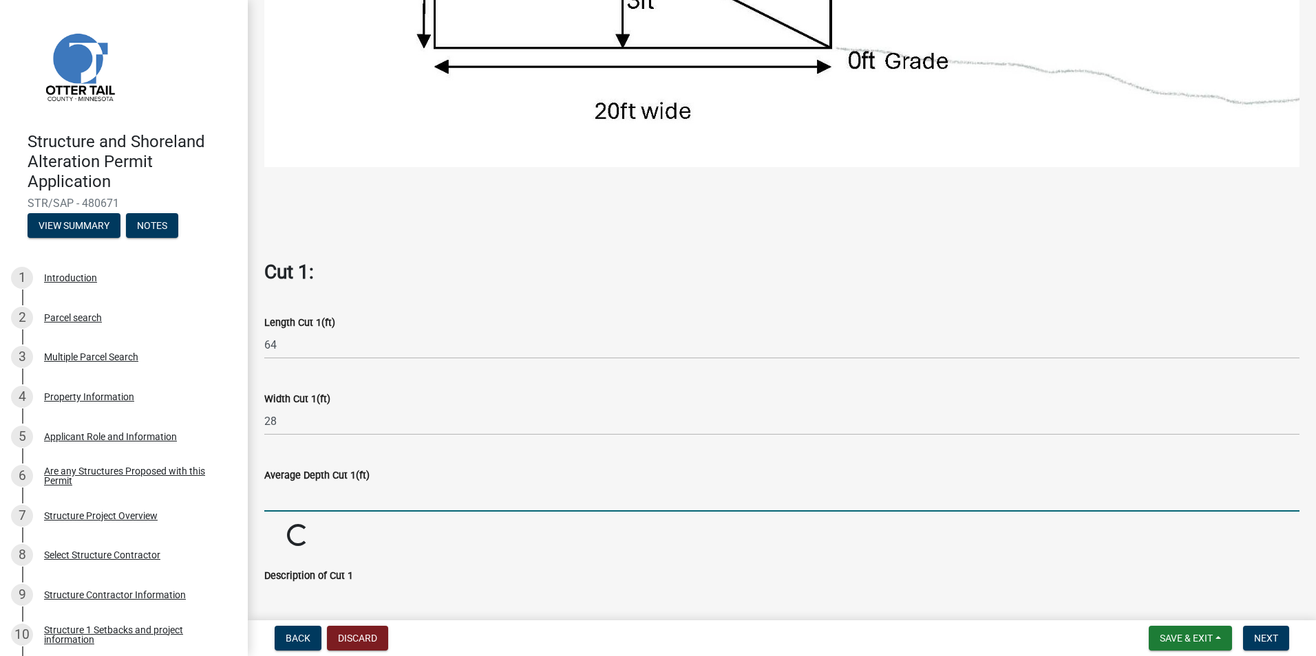
click at [394, 491] on input "text" at bounding box center [781, 498] width 1035 height 28
type input "5"
click at [397, 515] on wm-data-entity-input "Average Depth Cut 1(ft) 5" at bounding box center [781, 486] width 1035 height 76
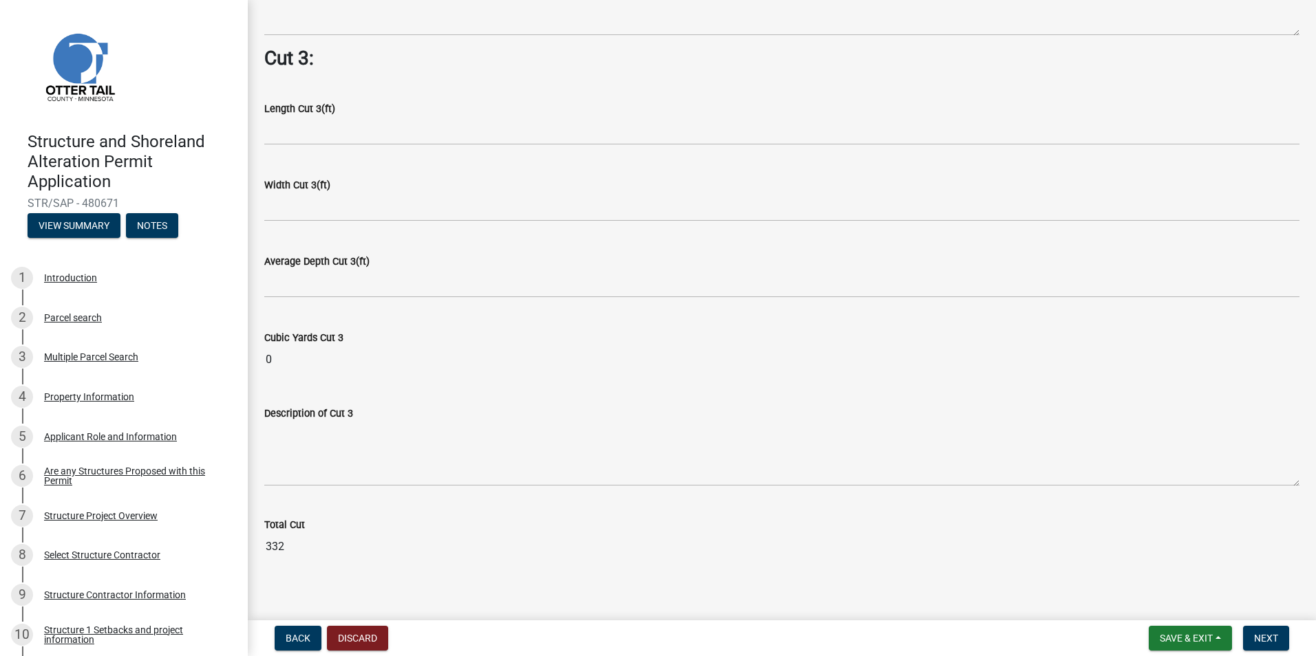
scroll to position [1740, 0]
click at [1263, 638] on span "Next" at bounding box center [1266, 638] width 24 height 11
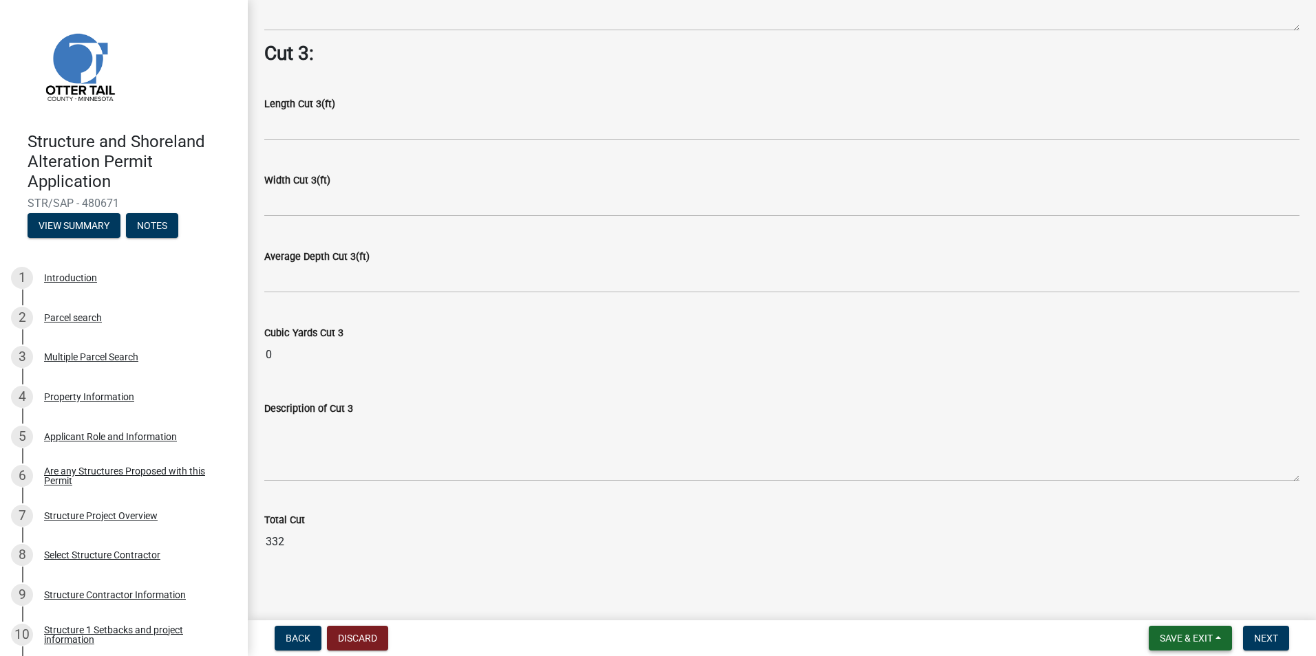
scroll to position [0, 0]
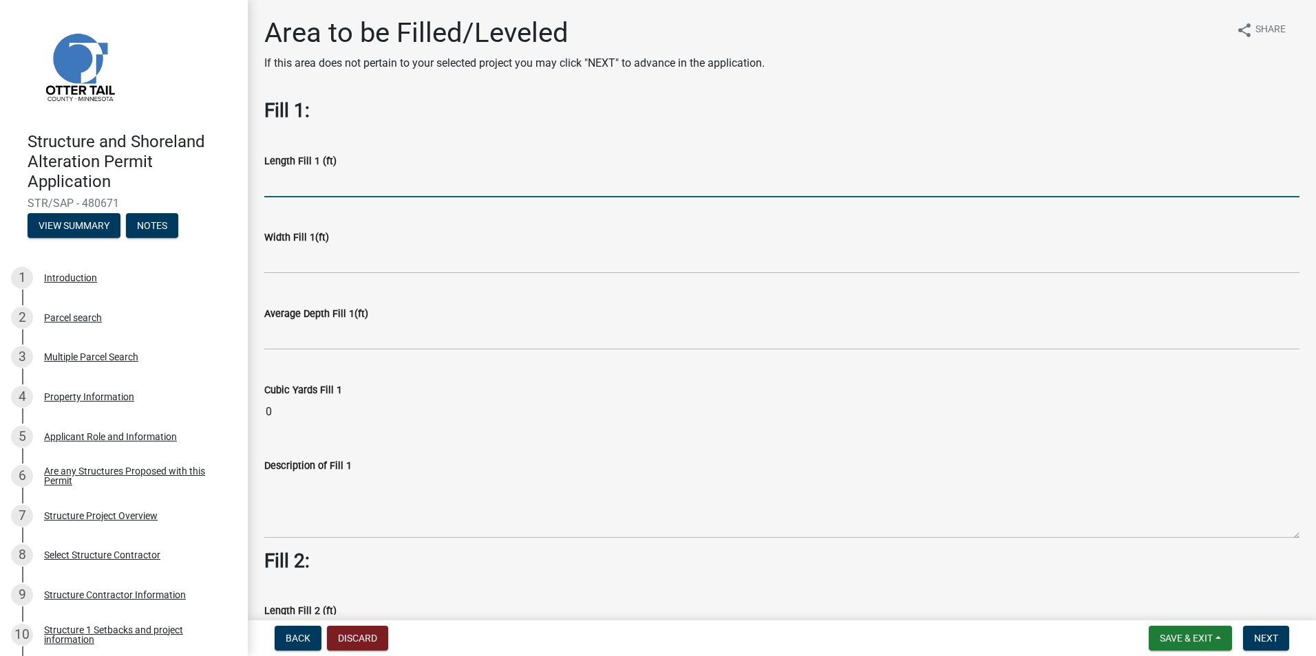
click at [343, 185] on input "text" at bounding box center [781, 183] width 1035 height 28
drag, startPoint x: 273, startPoint y: 186, endPoint x: 255, endPoint y: 186, distance: 17.9
click at [255, 186] on div "Length Fill 1 (ft) 12" at bounding box center [782, 166] width 1056 height 64
type input "400"
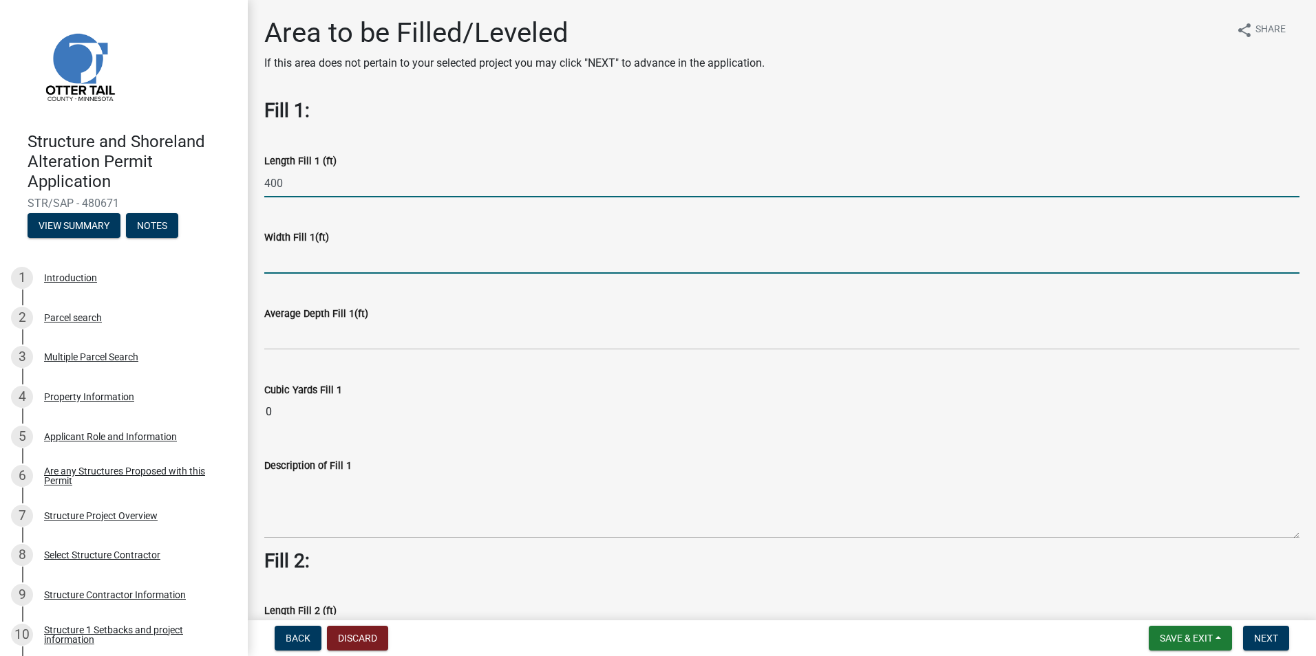
click at [306, 266] on input "text" at bounding box center [781, 260] width 1035 height 28
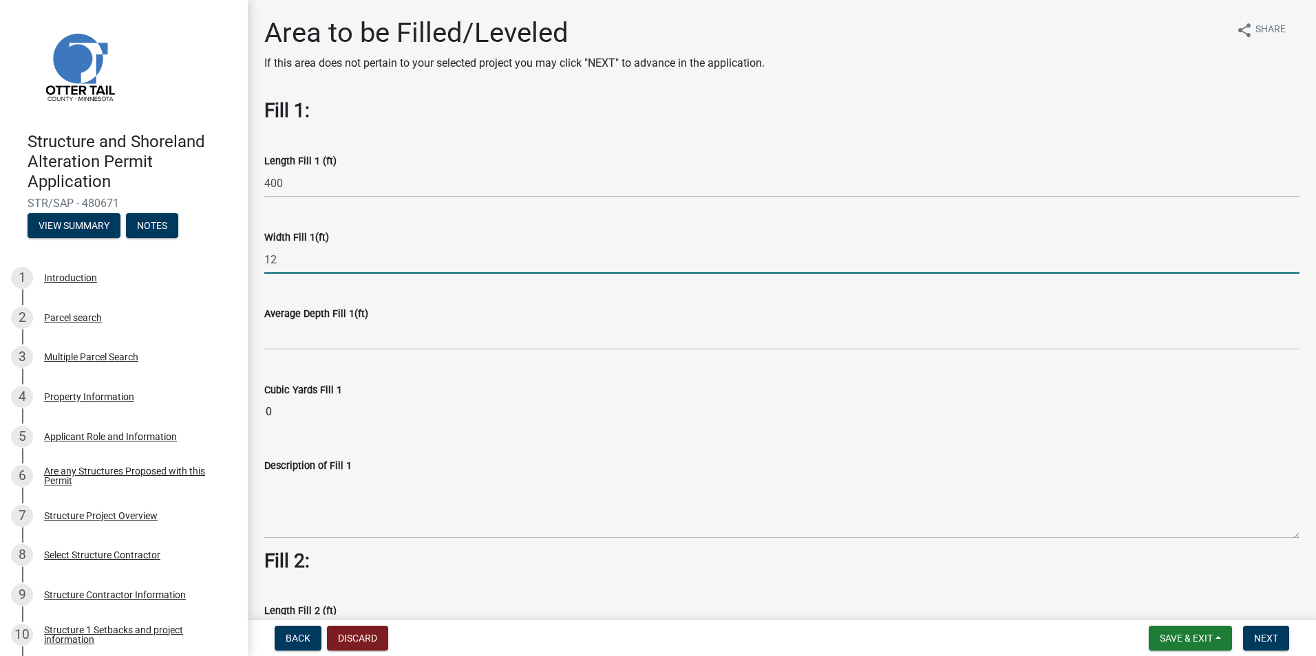
type input "12"
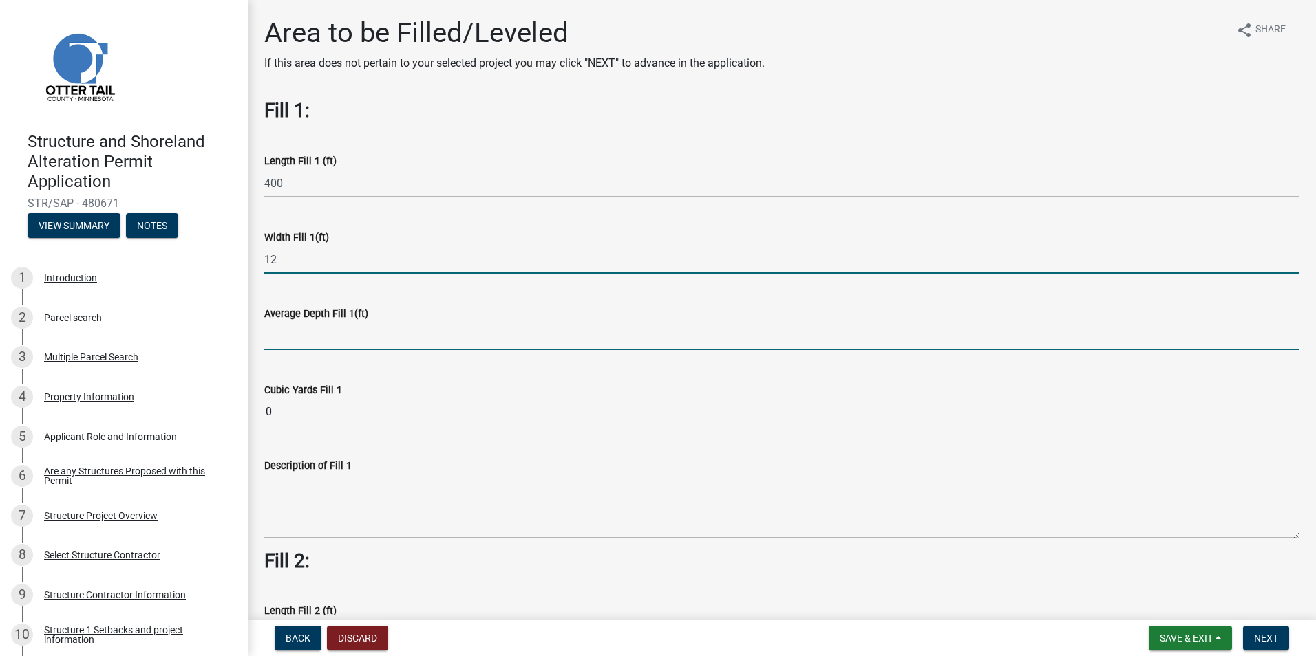
click at [314, 335] on input "text" at bounding box center [781, 336] width 1035 height 28
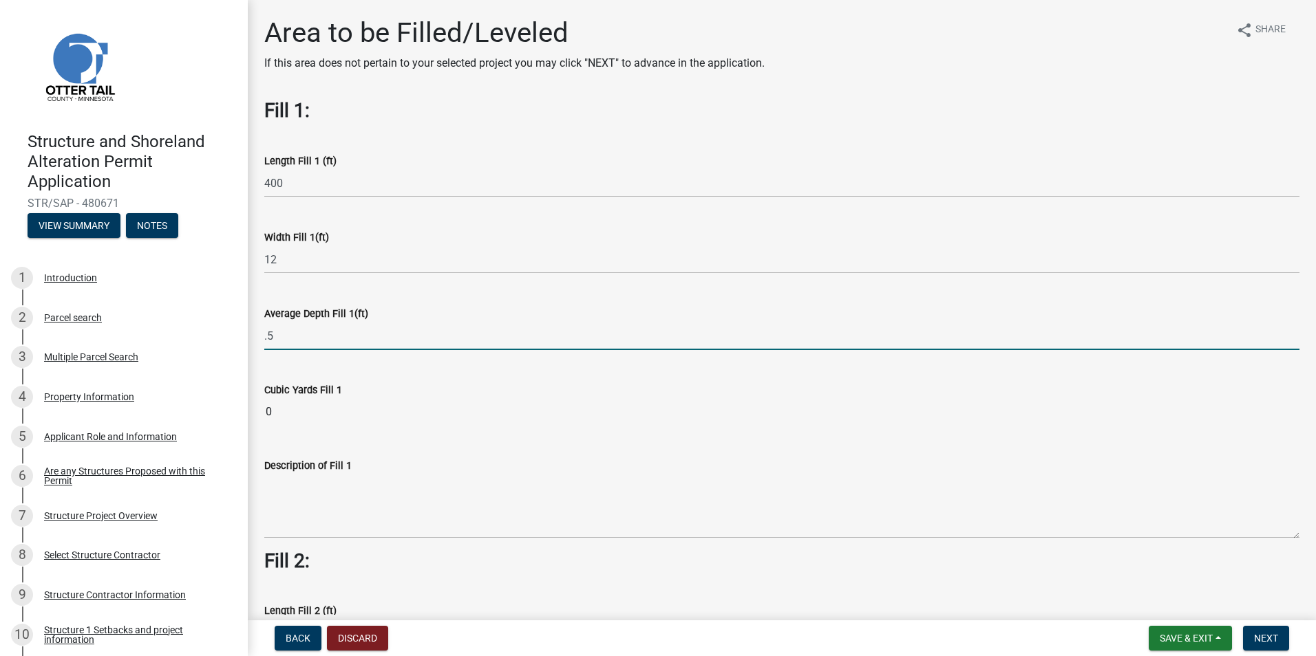
type input "0.5"
click at [331, 368] on wm-data-entity-input "Cubic Yards Fill 1 0" at bounding box center [781, 401] width 1035 height 76
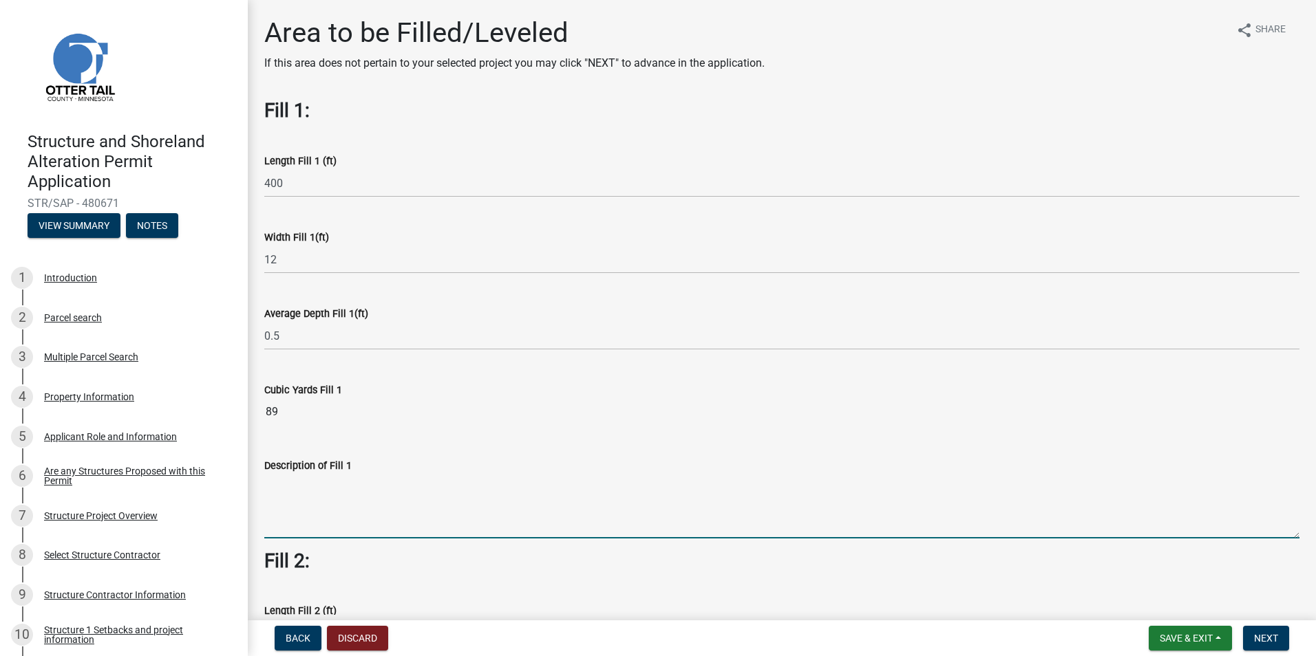
click at [309, 520] on textarea "Description of Fill 1" at bounding box center [781, 506] width 1035 height 65
type textarea "[GEOGRAPHIC_DATA]"
click at [1263, 645] on button "Next" at bounding box center [1266, 638] width 46 height 25
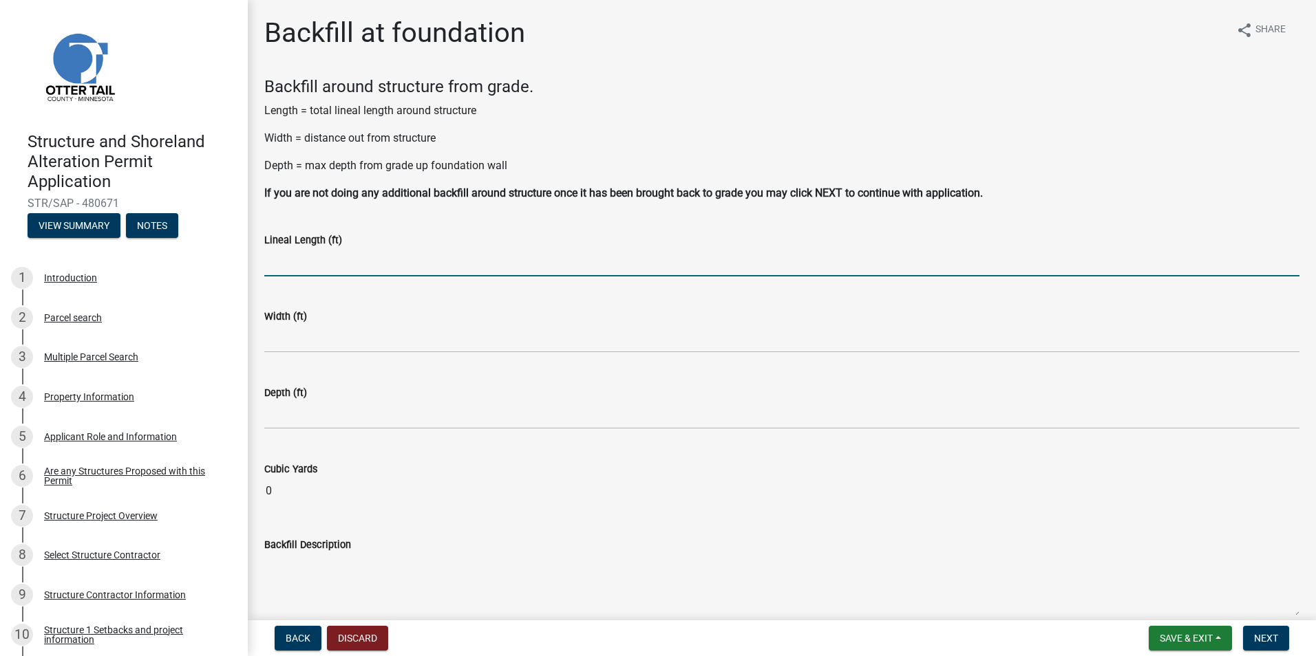
click at [417, 254] on input "text" at bounding box center [781, 262] width 1035 height 28
type input "184"
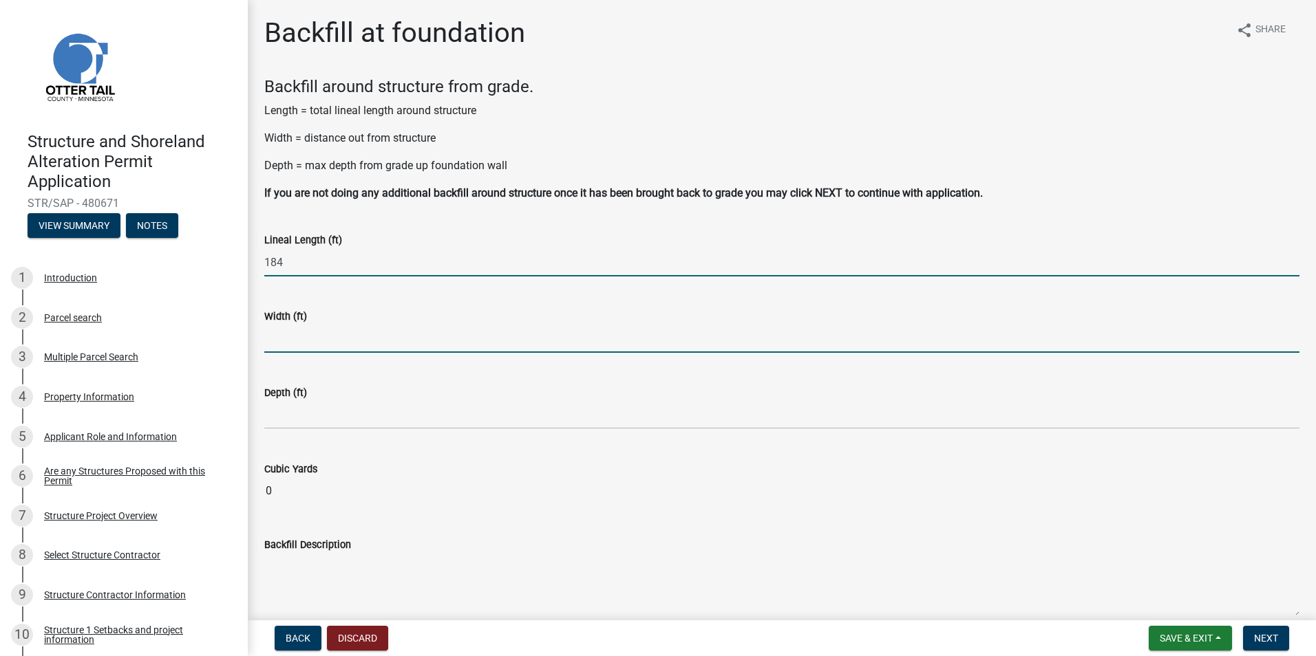
click at [310, 339] on input "text" at bounding box center [781, 339] width 1035 height 28
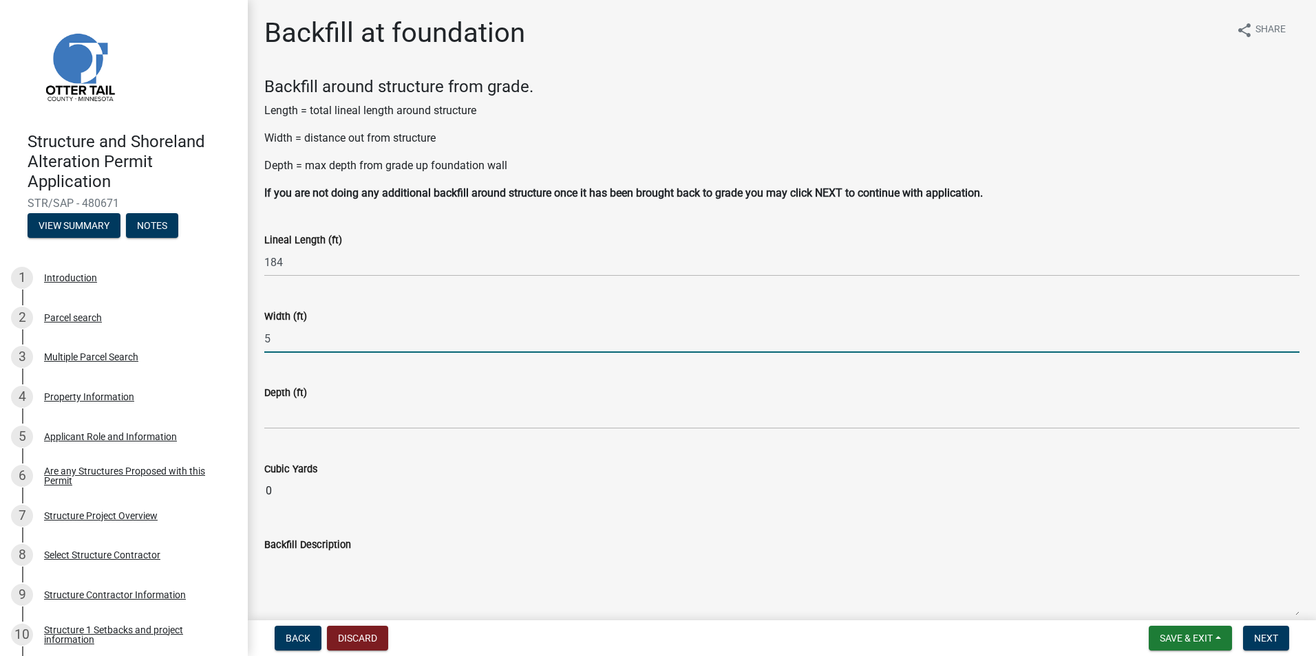
type input "5"
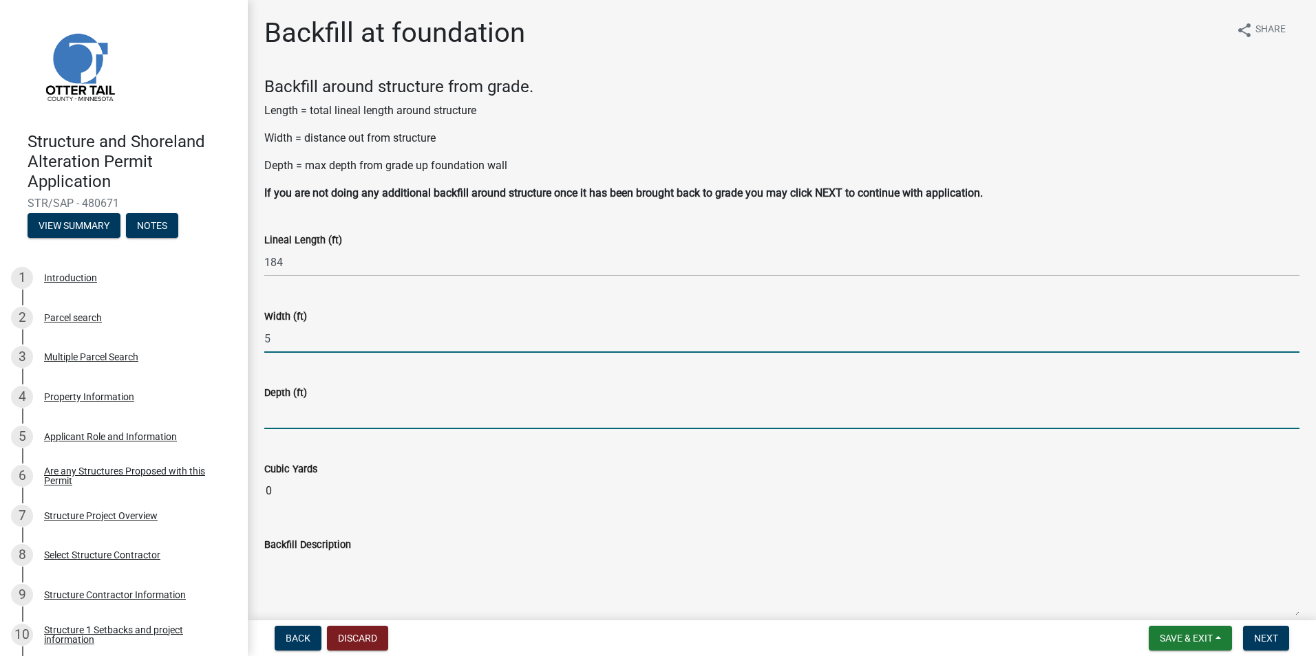
click at [310, 418] on input "text" at bounding box center [781, 415] width 1035 height 28
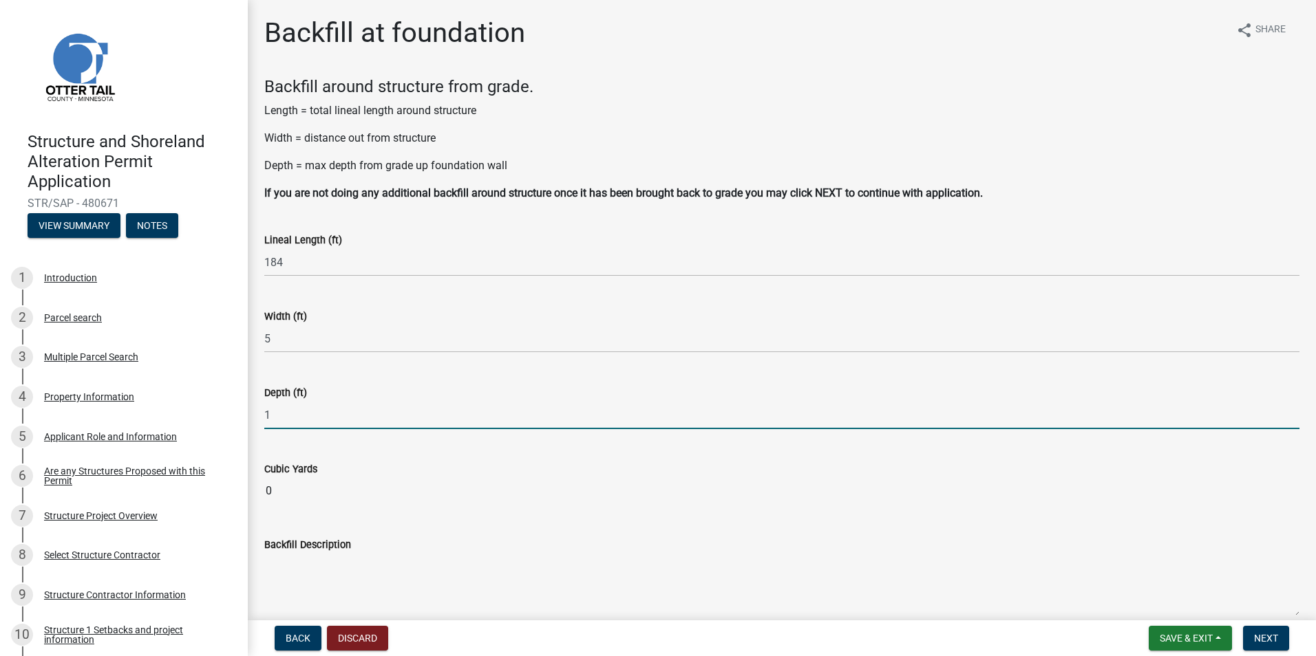
type input "1"
click at [264, 439] on wm-data-entity-input "Depth (ft) 1" at bounding box center [781, 403] width 1035 height 76
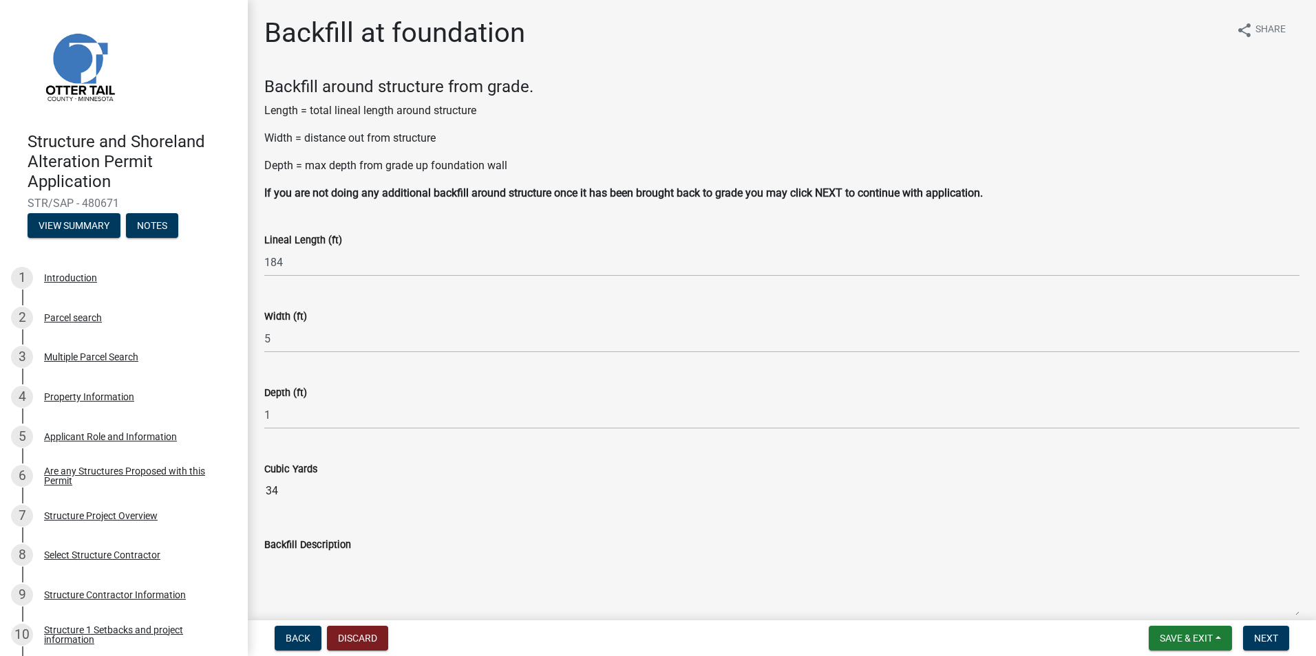
scroll to position [67, 0]
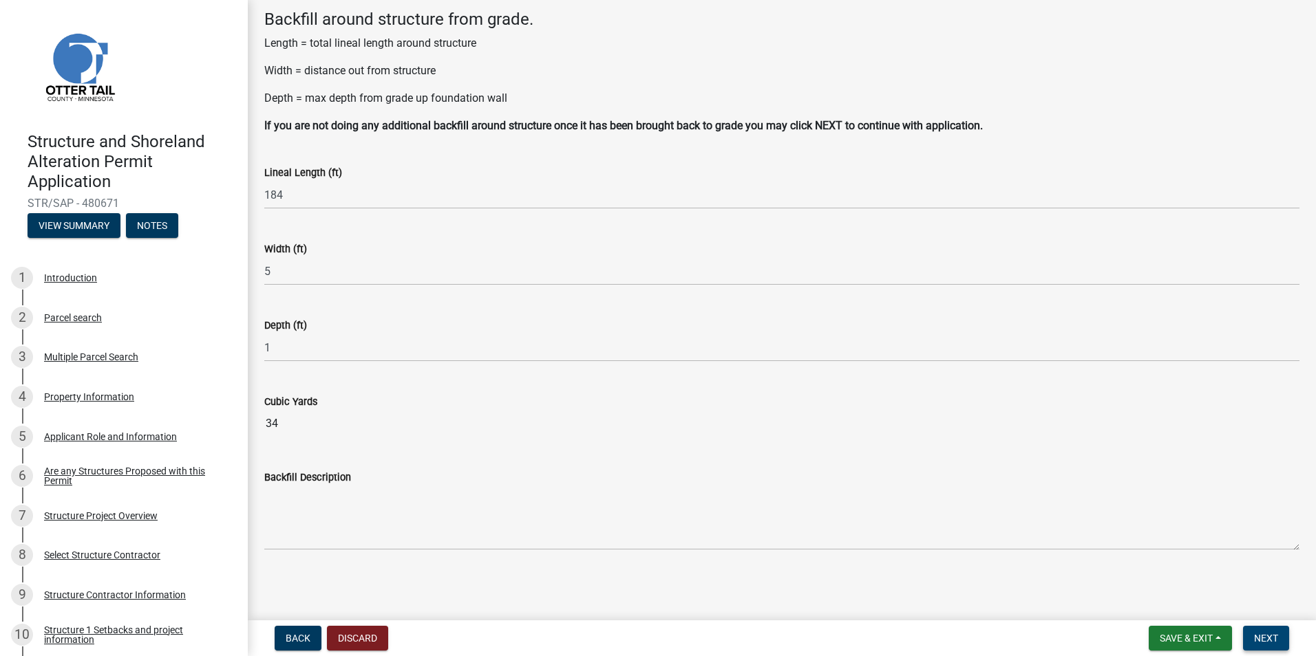
click at [1265, 637] on span "Next" at bounding box center [1266, 638] width 24 height 11
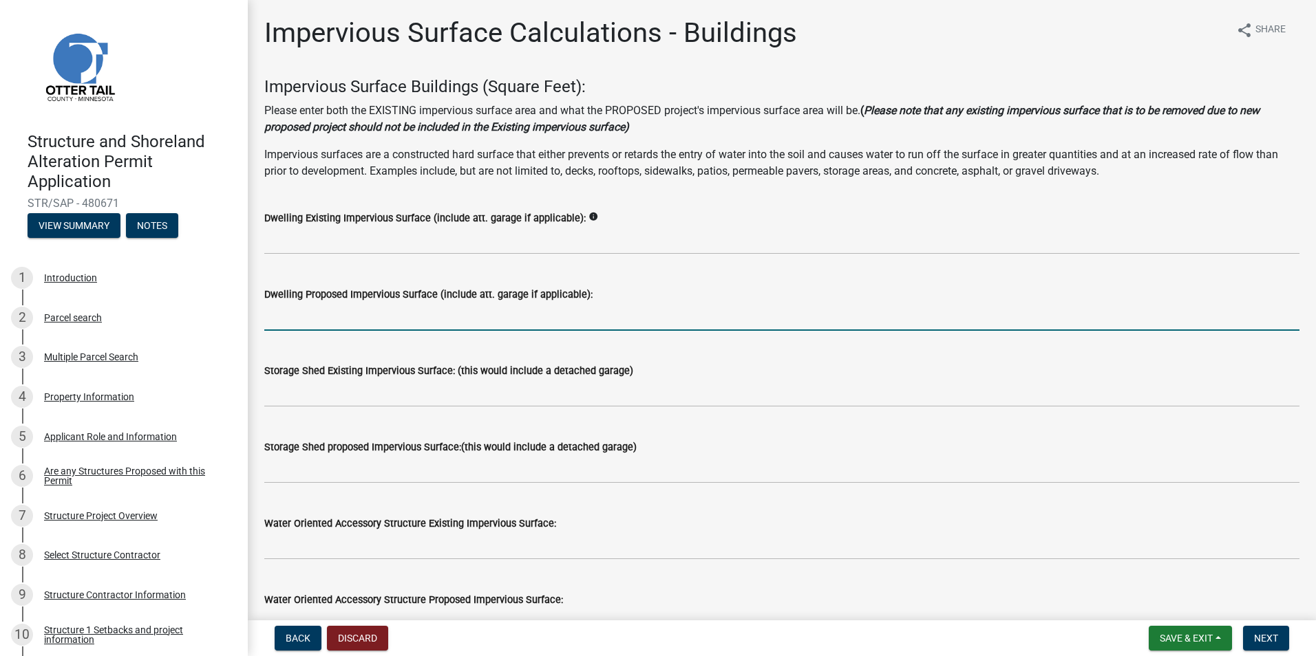
click at [367, 317] on input "text" at bounding box center [781, 317] width 1035 height 28
type input "1856"
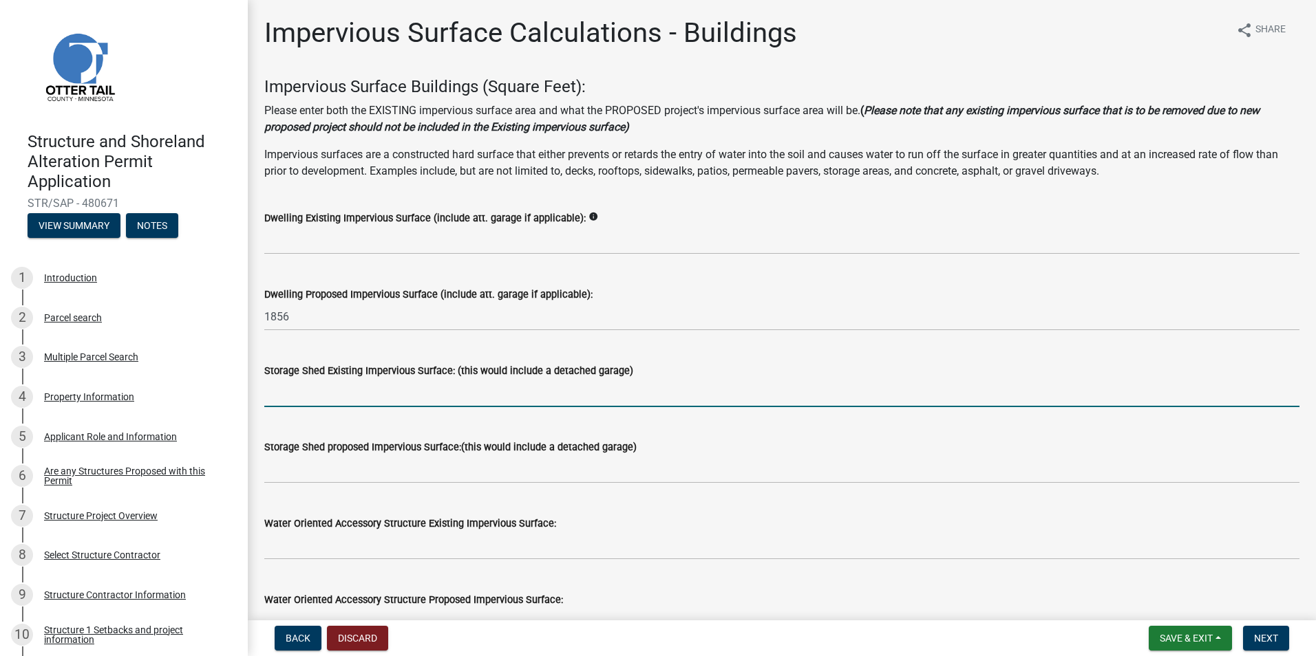
click at [677, 385] on input "text" at bounding box center [781, 393] width 1035 height 28
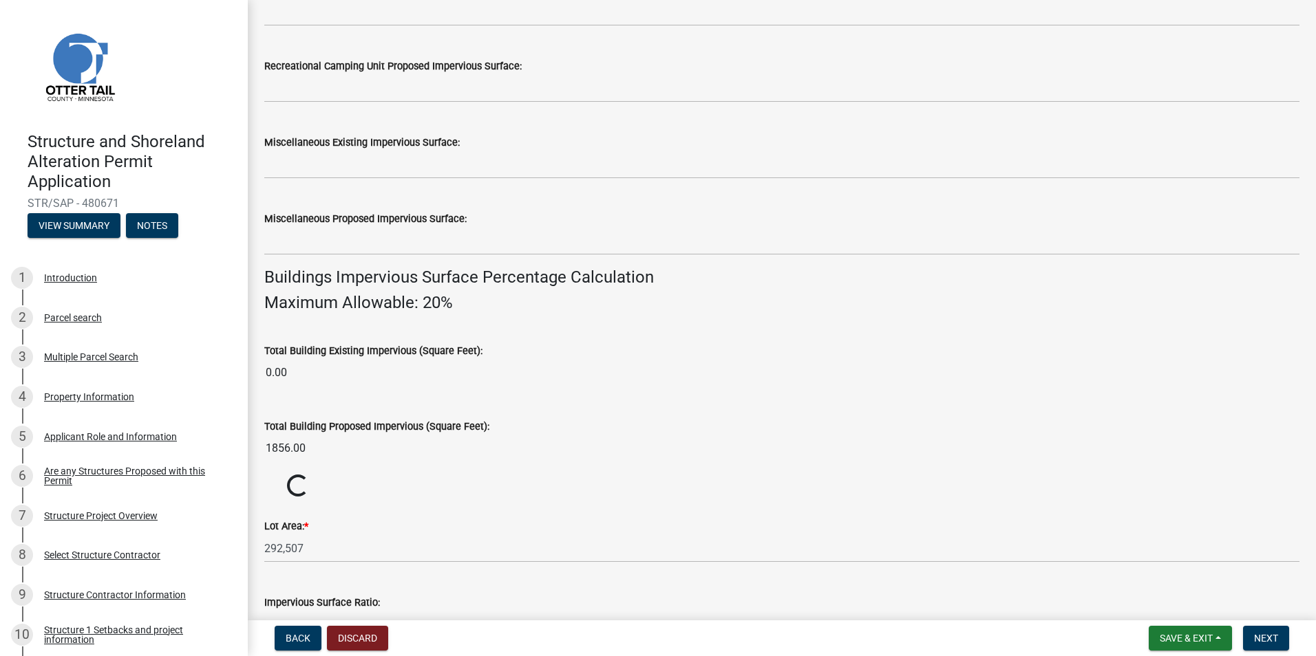
scroll to position [688, 0]
click at [668, 397] on wm-data-entity-input "Total Building Existing Impervious (Square Feet): 0.00" at bounding box center [781, 360] width 1035 height 76
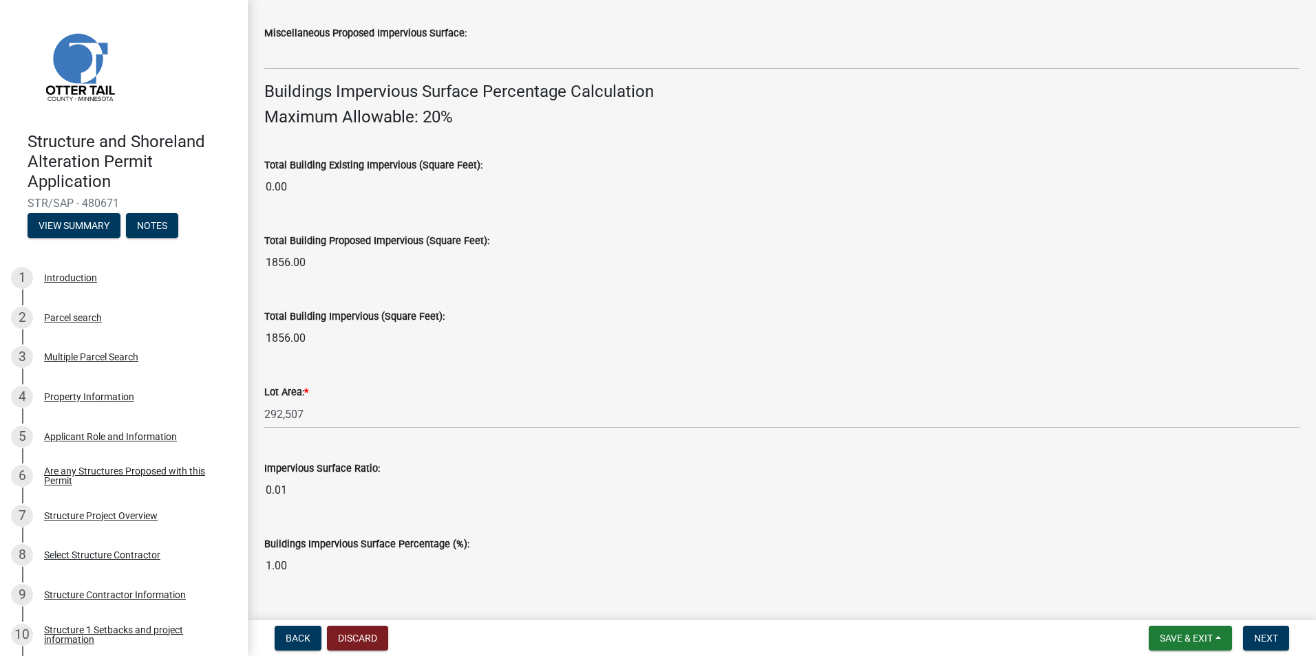
scroll to position [904, 0]
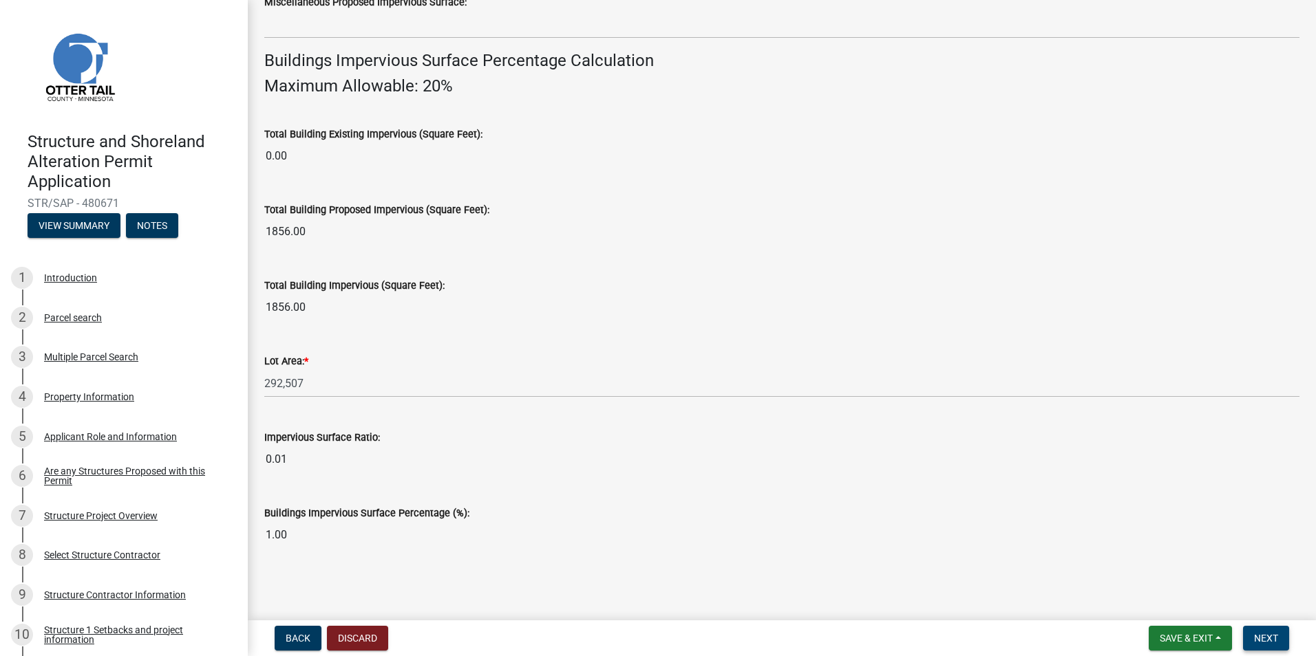
click at [1282, 641] on button "Next" at bounding box center [1266, 638] width 46 height 25
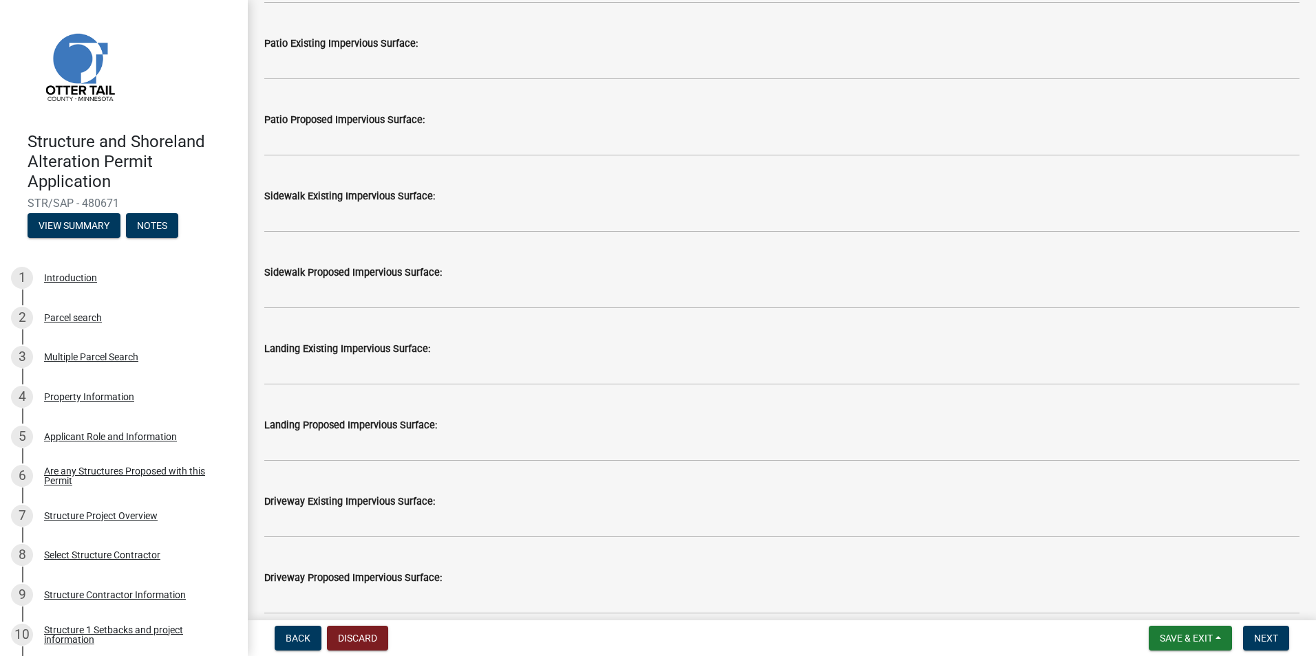
scroll to position [413, 0]
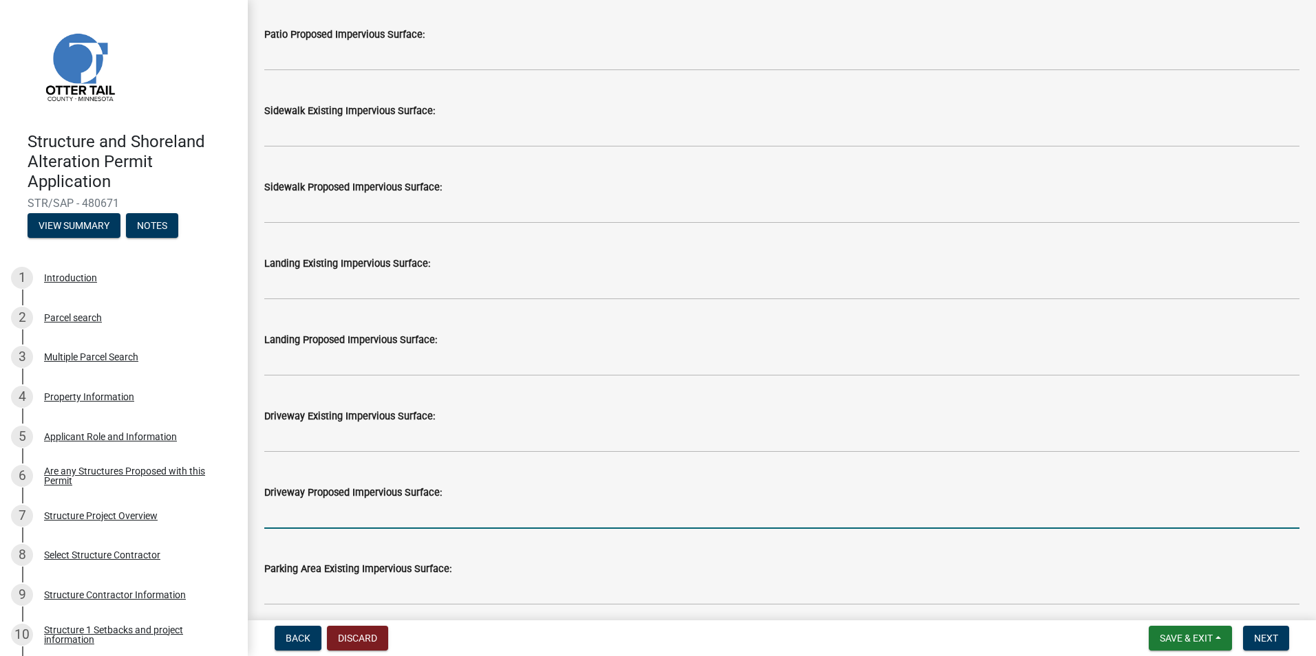
click at [330, 515] on input "text" at bounding box center [781, 515] width 1035 height 28
type input "4800"
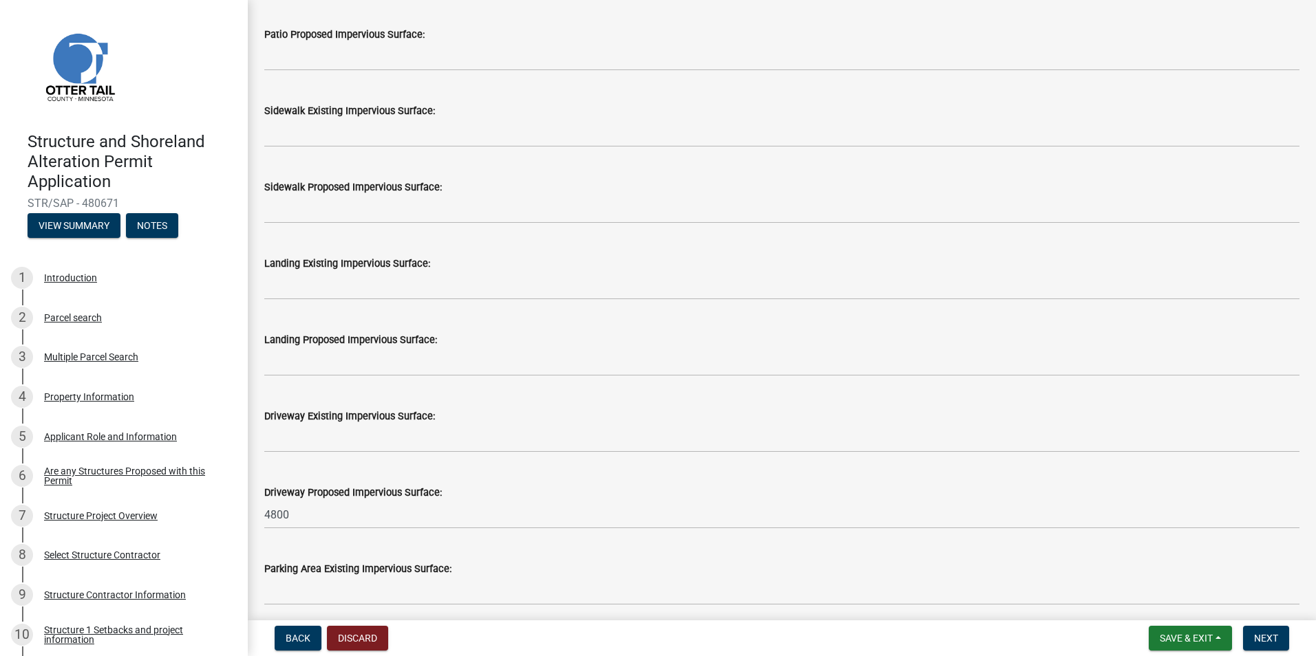
click at [745, 471] on div "Driveway Proposed Impervious Surface: 4800" at bounding box center [781, 497] width 1035 height 64
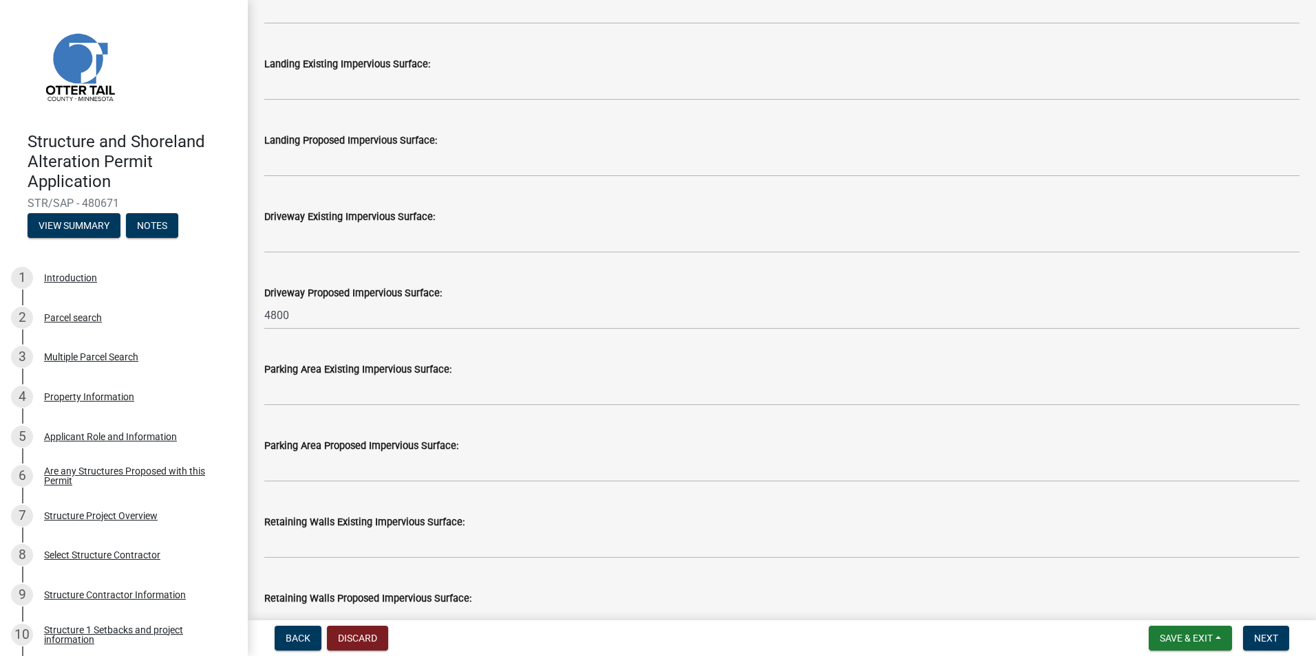
scroll to position [619, 0]
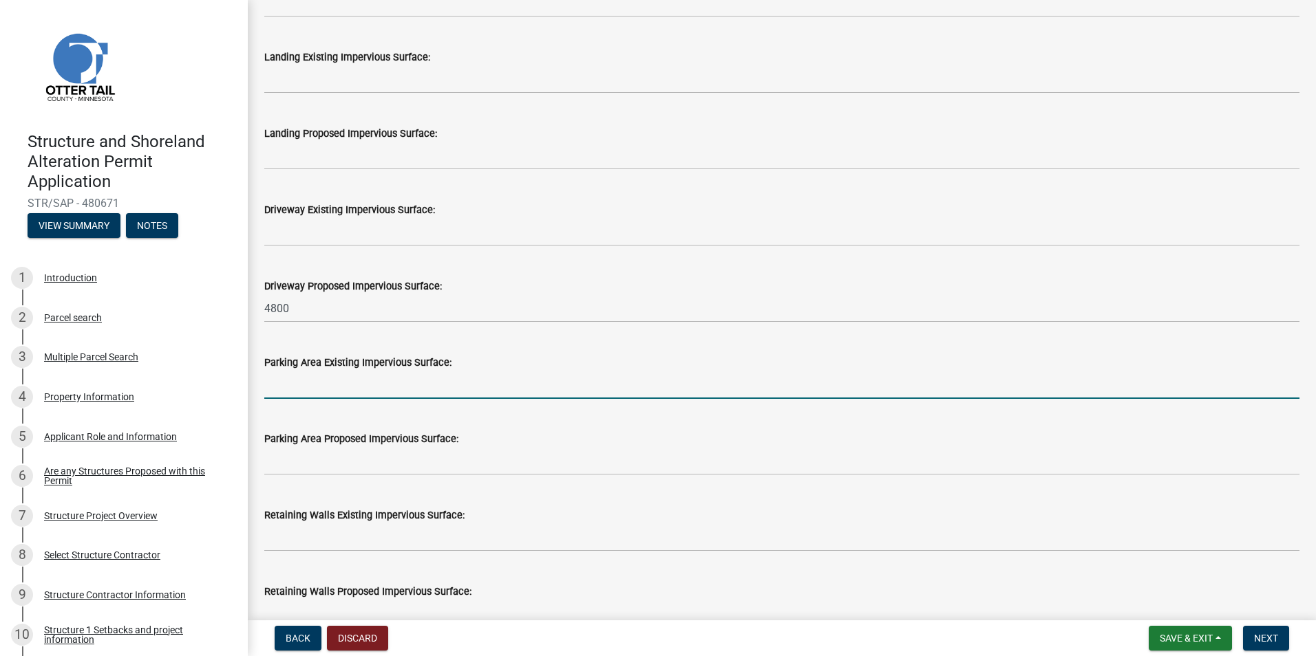
click at [438, 389] on input "text" at bounding box center [781, 385] width 1035 height 28
type input "400"
drag, startPoint x: 297, startPoint y: 383, endPoint x: 265, endPoint y: 393, distance: 34.0
click at [265, 393] on input "400" at bounding box center [781, 385] width 1035 height 28
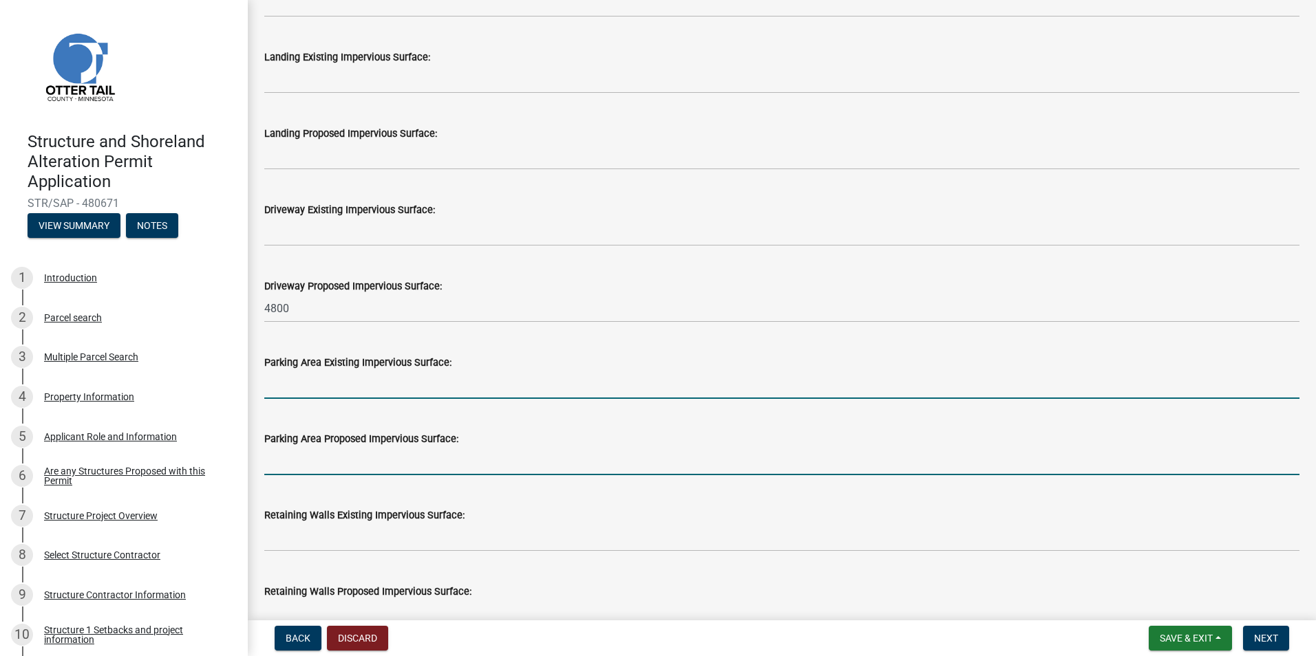
click at [291, 464] on input "text" at bounding box center [781, 461] width 1035 height 28
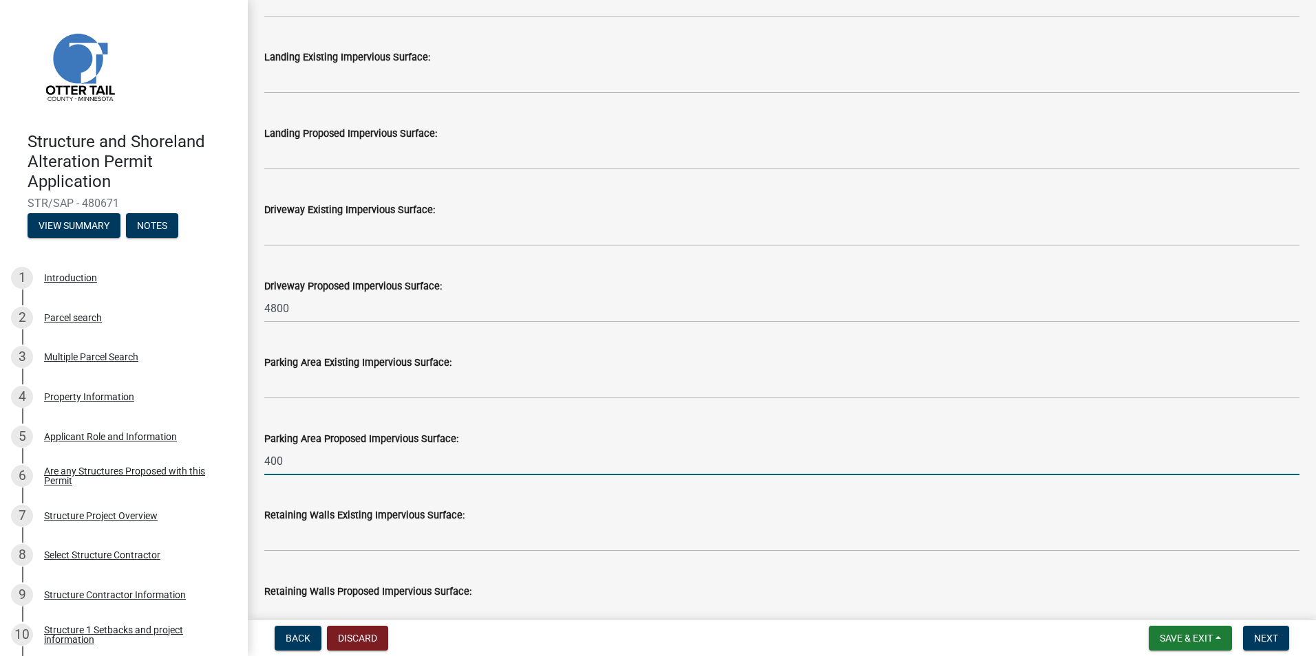
type input "400"
click at [259, 497] on div "Retaining Walls Existing Impervious Surface:" at bounding box center [782, 520] width 1056 height 64
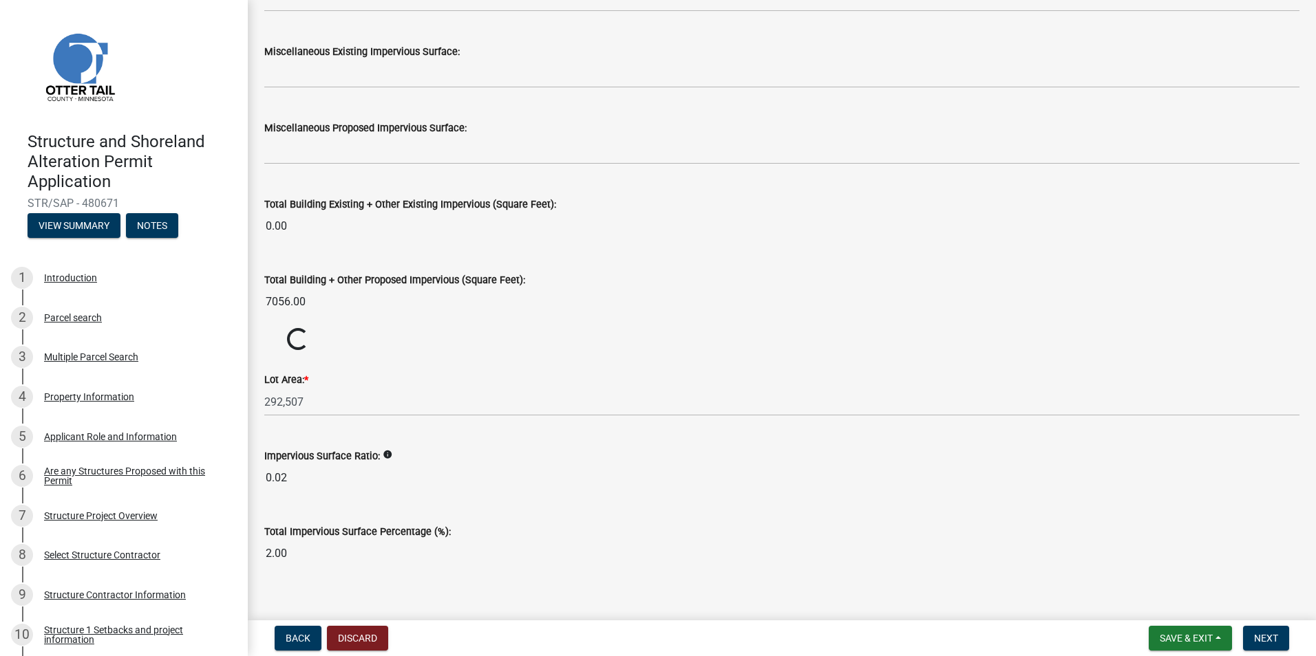
scroll to position [1407, 0]
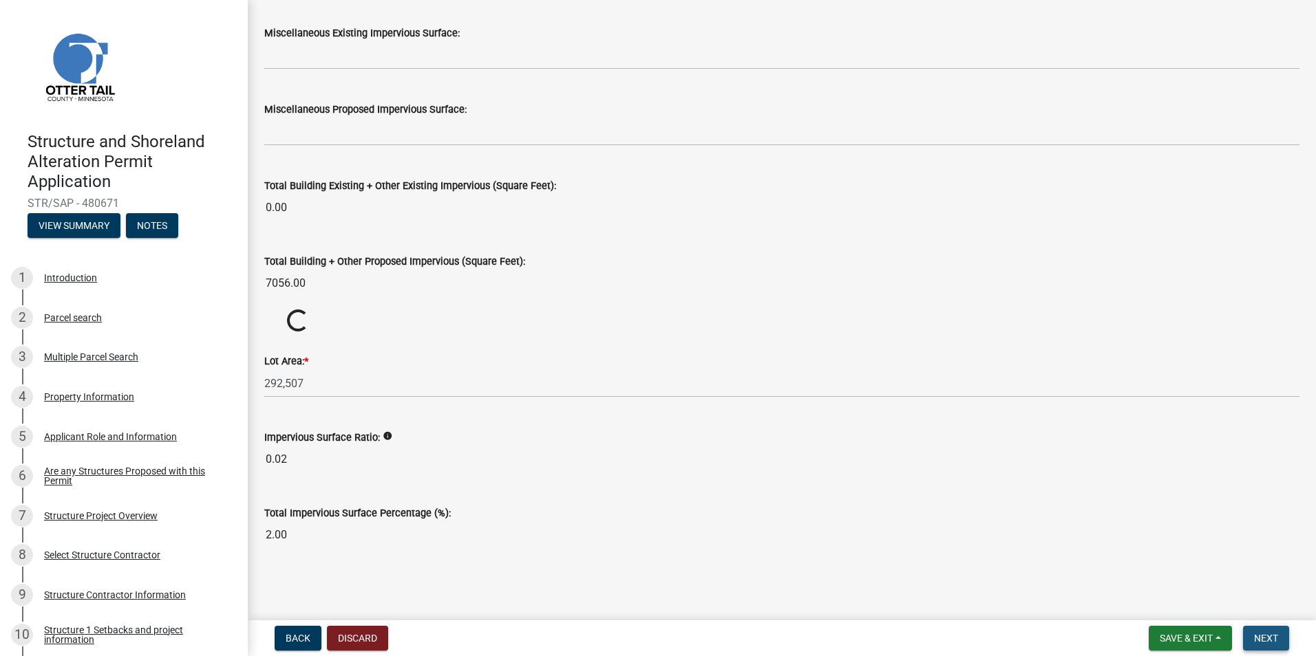
click at [1259, 637] on span "Next" at bounding box center [1266, 638] width 24 height 11
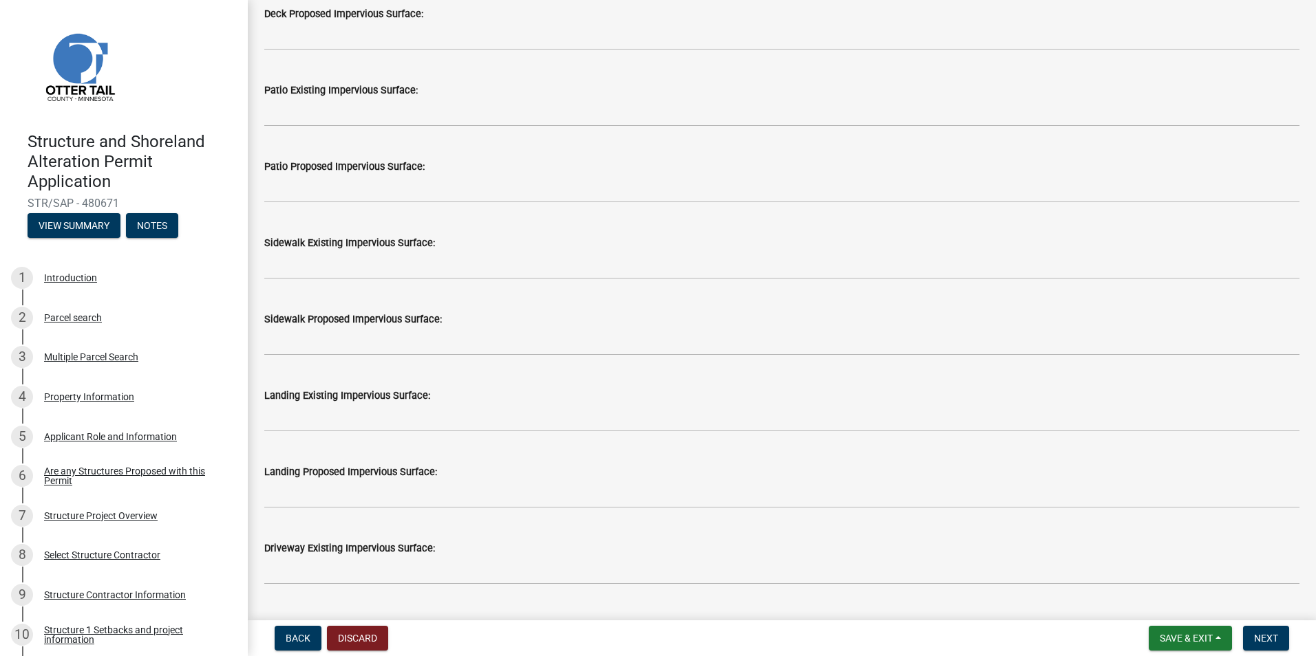
scroll to position [0, 0]
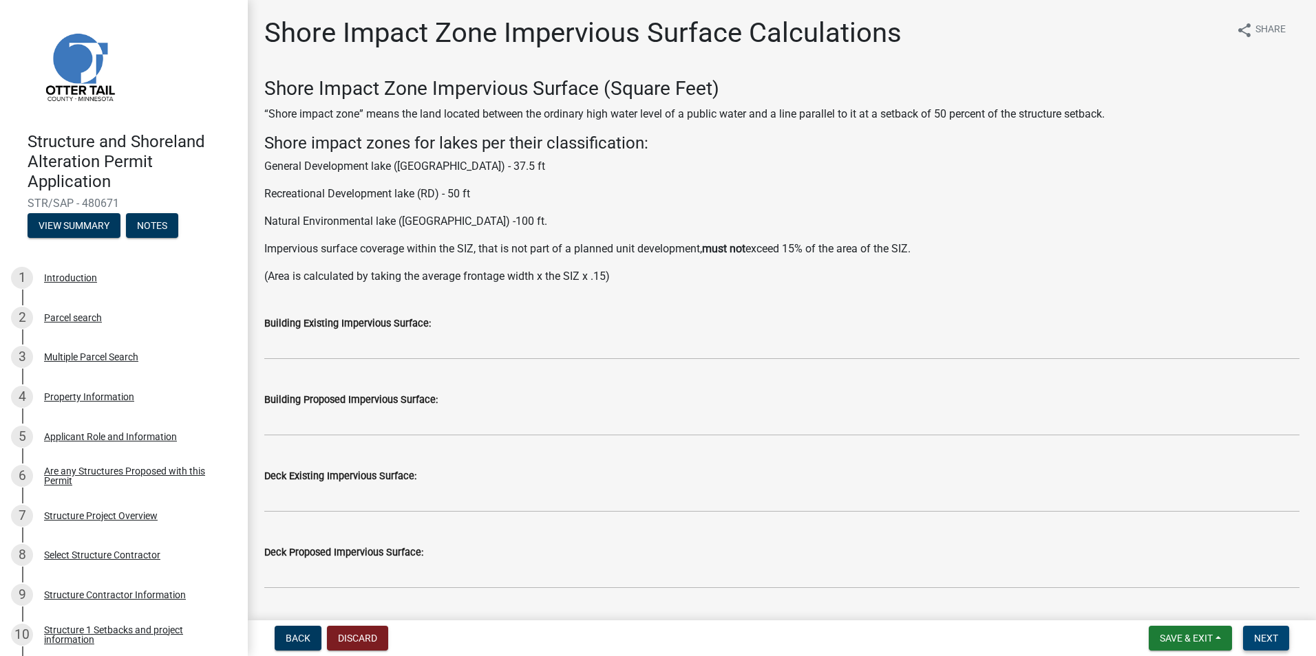
click at [1265, 634] on span "Next" at bounding box center [1266, 638] width 24 height 11
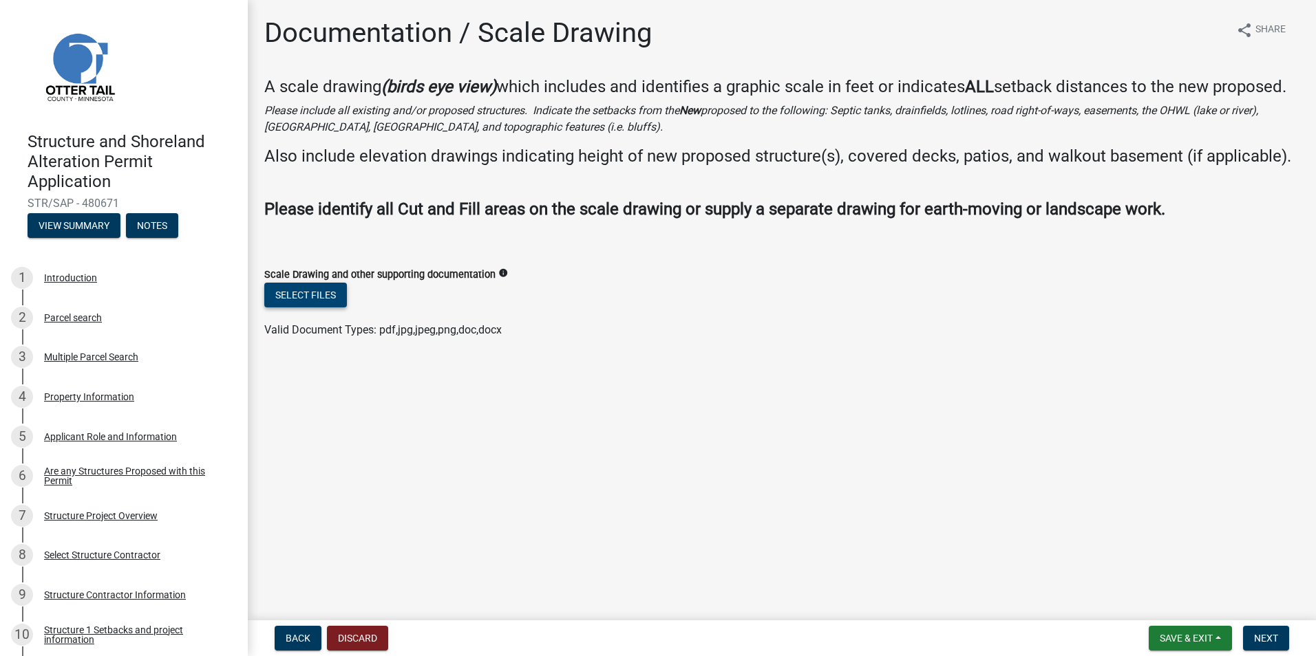
click at [323, 308] on button "Select files" at bounding box center [305, 295] width 83 height 25
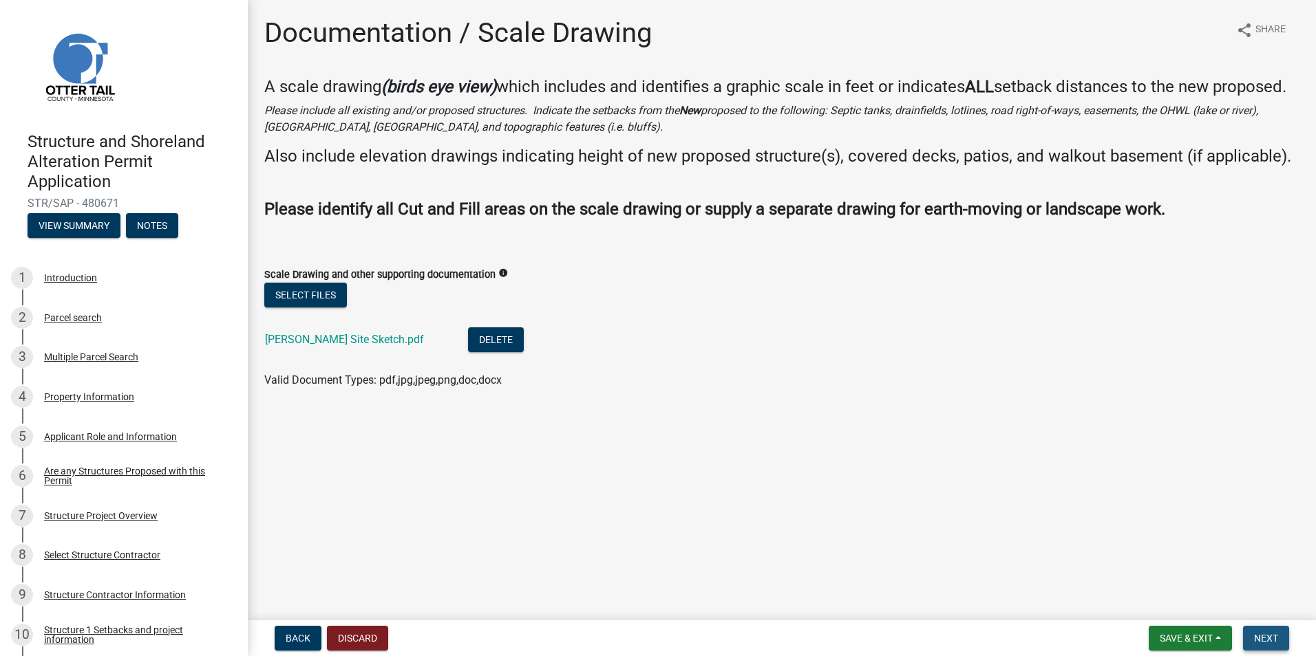
click at [1272, 643] on span "Next" at bounding box center [1266, 638] width 24 height 11
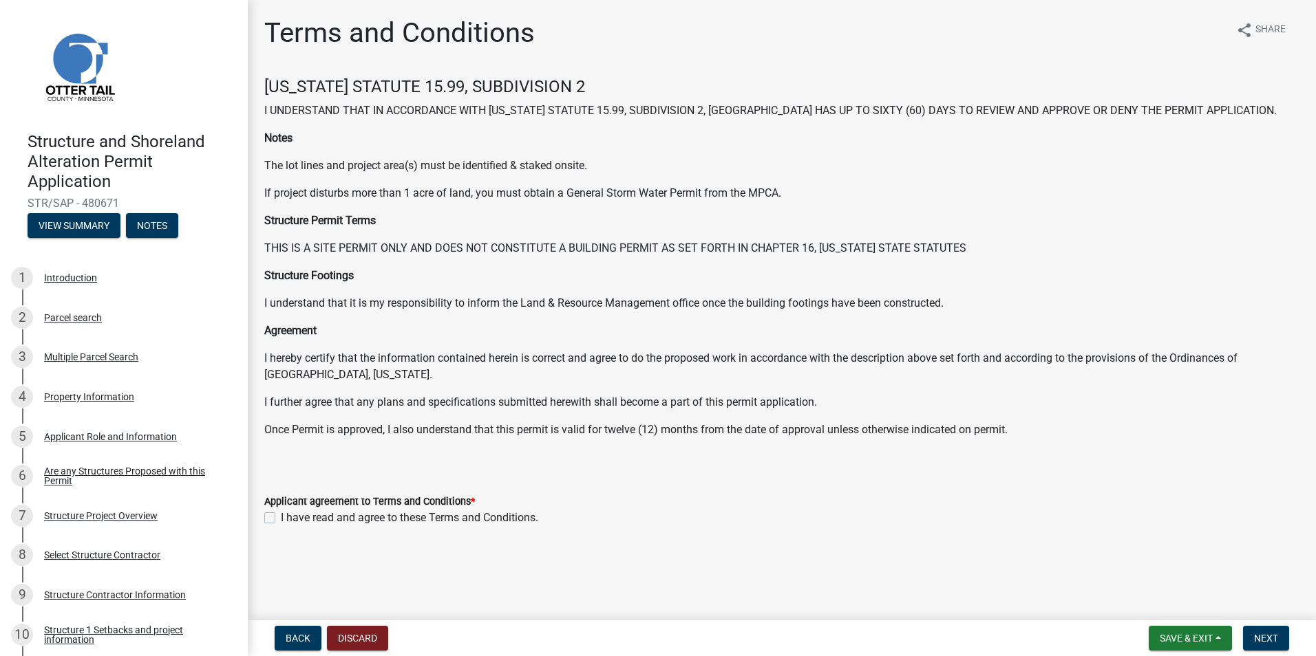
click at [281, 513] on label "I have read and agree to these Terms and Conditions." at bounding box center [409, 518] width 257 height 17
click at [281, 513] on input "I have read and agree to these Terms and Conditions." at bounding box center [285, 514] width 9 height 9
checkbox input "true"
click at [1257, 635] on span "Next" at bounding box center [1266, 638] width 24 height 11
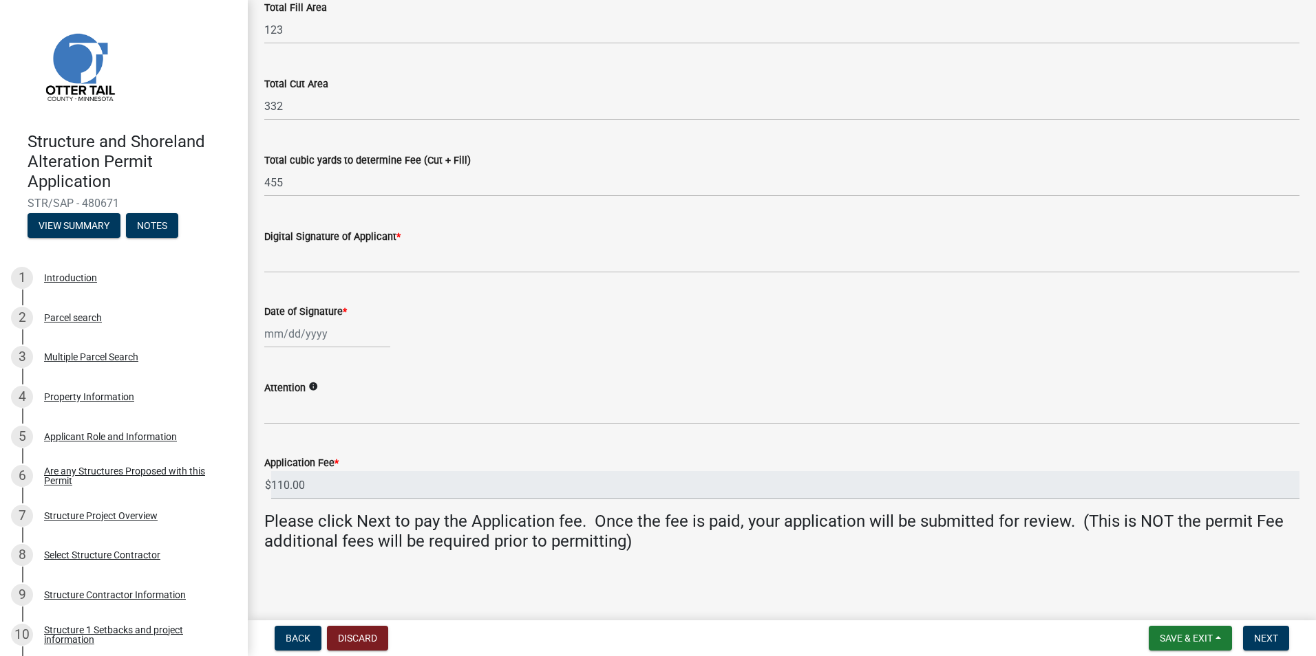
scroll to position [197, 0]
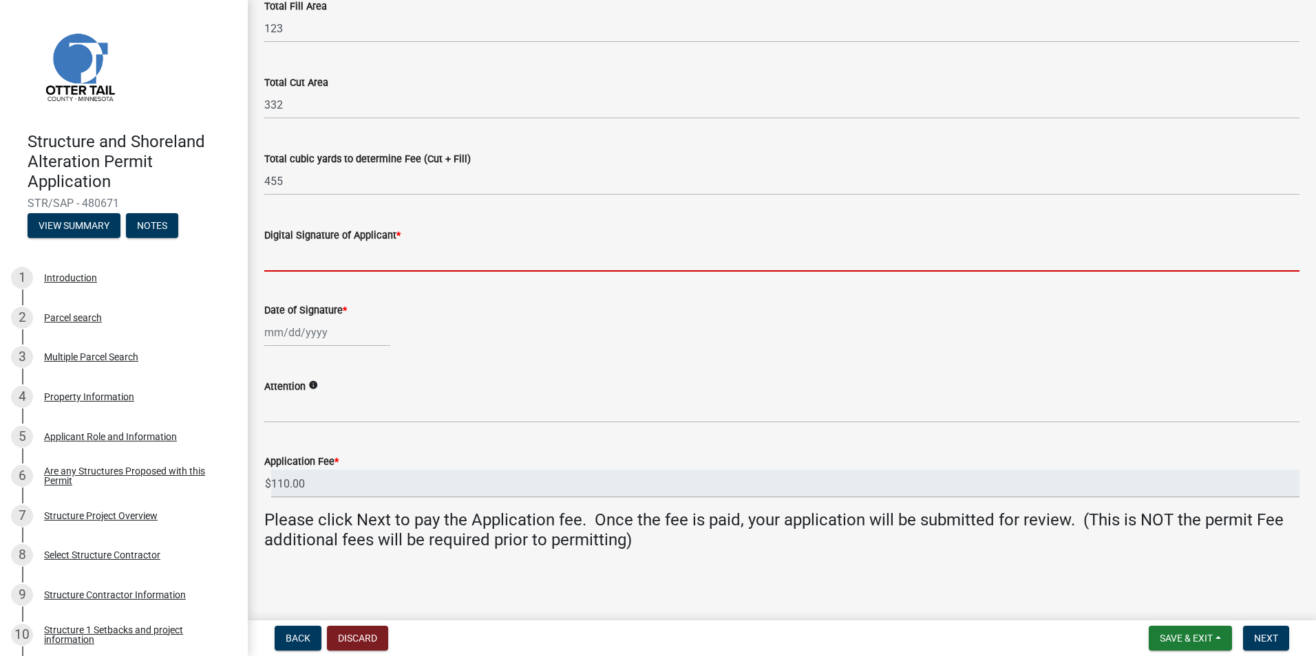
click at [292, 267] on input "Digital Signature of Applicant *" at bounding box center [781, 258] width 1035 height 28
type input "[PERSON_NAME] [PERSON_NAME]"
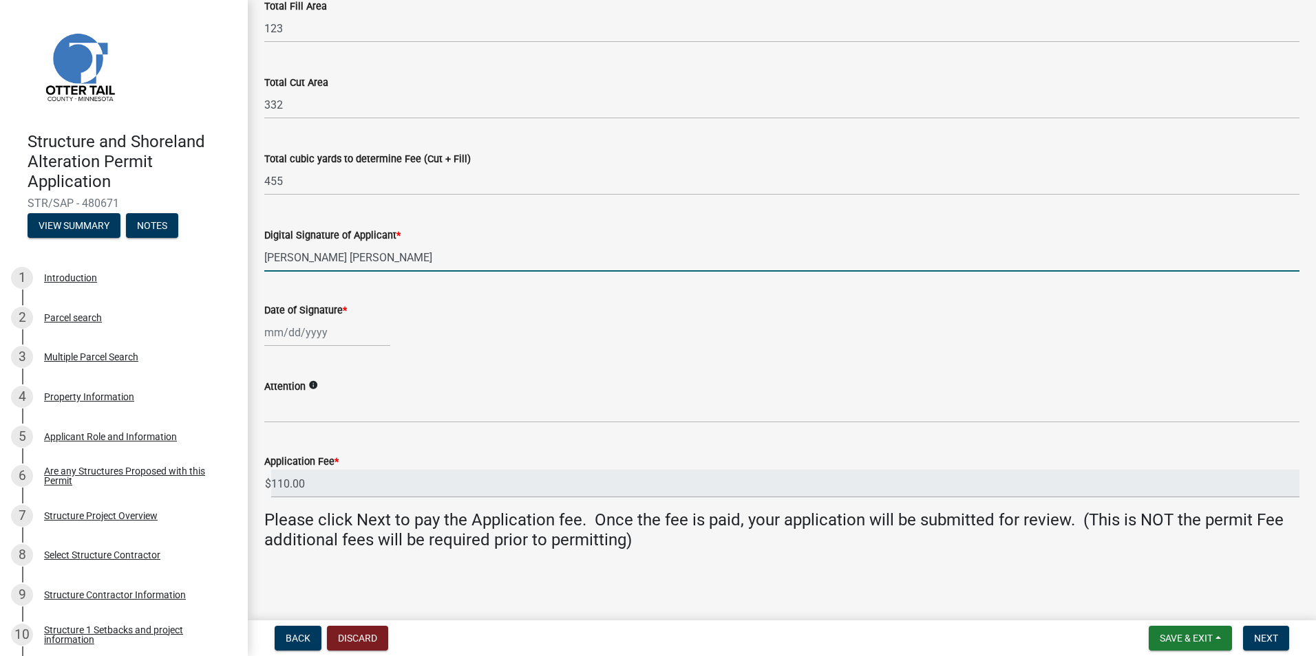
select select "9"
select select "2025"
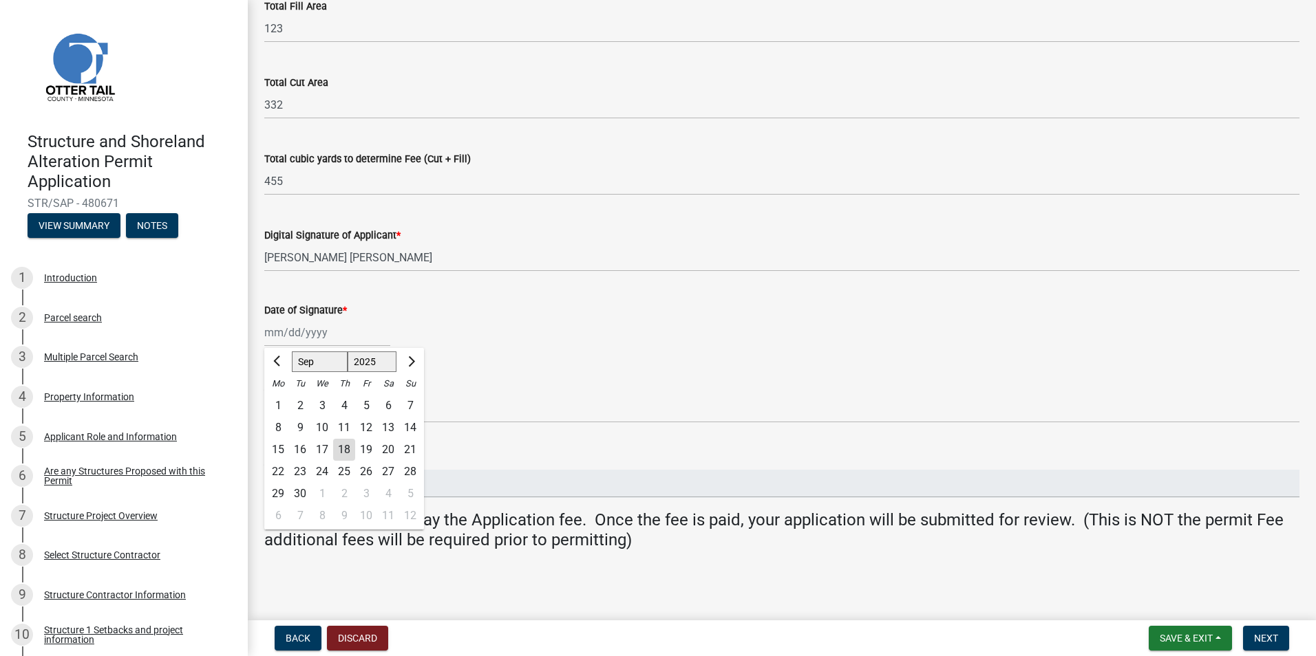
click at [323, 334] on div "[PERSON_NAME] Feb Mar Apr [PERSON_NAME][DATE] Oct Nov [DATE] 1526 1527 1528 152…" at bounding box center [327, 333] width 126 height 28
click at [347, 447] on div "18" at bounding box center [344, 450] width 22 height 22
type input "[DATE]"
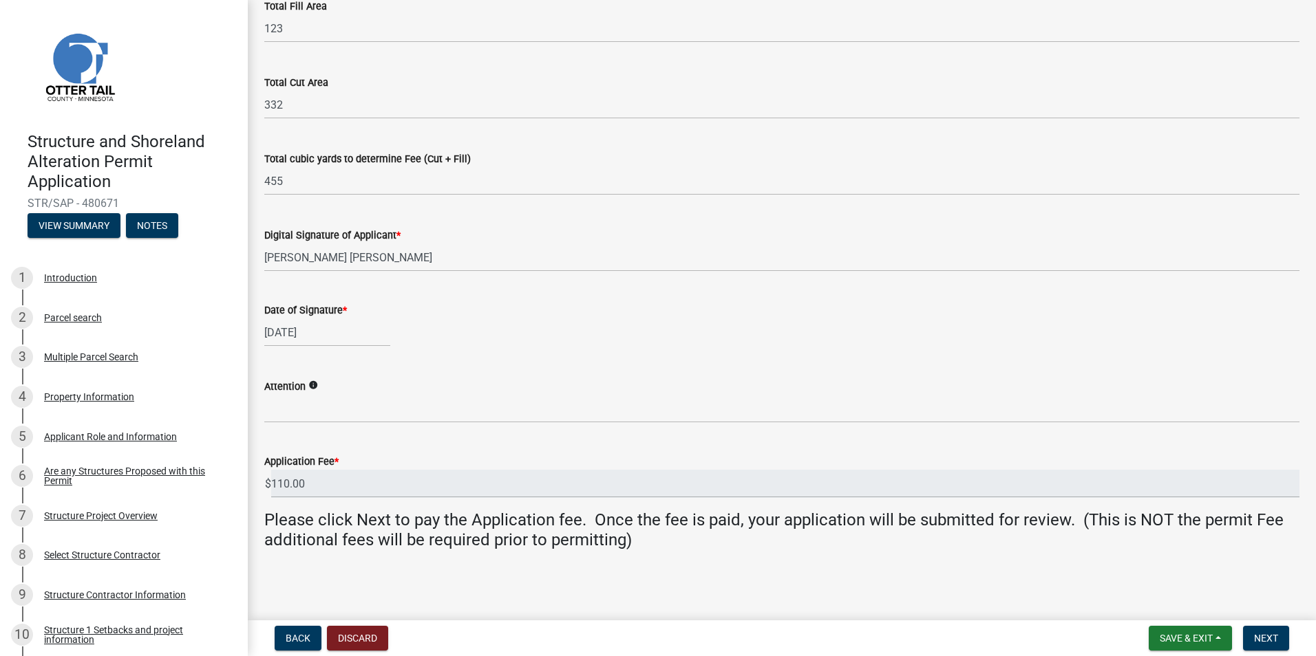
click at [395, 434] on div "Application Fee * $ 110.00" at bounding box center [781, 466] width 1035 height 64
click at [1259, 639] on span "Next" at bounding box center [1266, 638] width 24 height 11
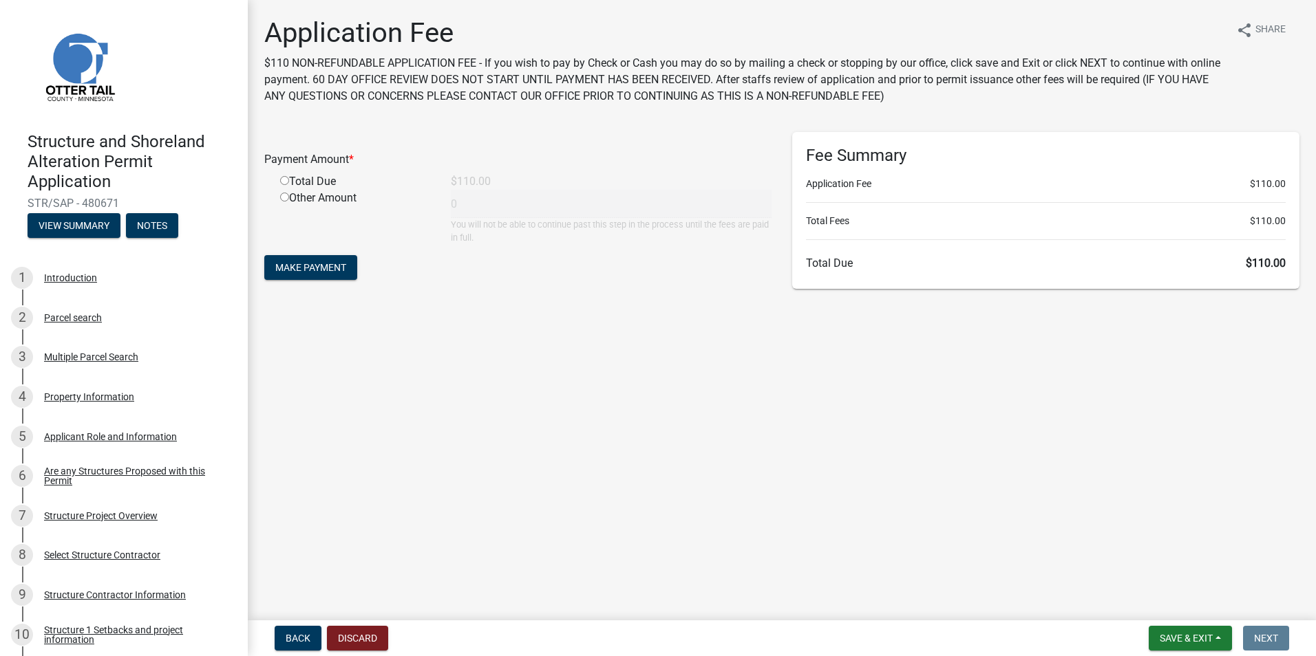
click at [284, 182] on input "radio" at bounding box center [284, 180] width 9 height 9
radio input "true"
type input "110"
click at [312, 257] on button "Make Payment" at bounding box center [310, 267] width 93 height 25
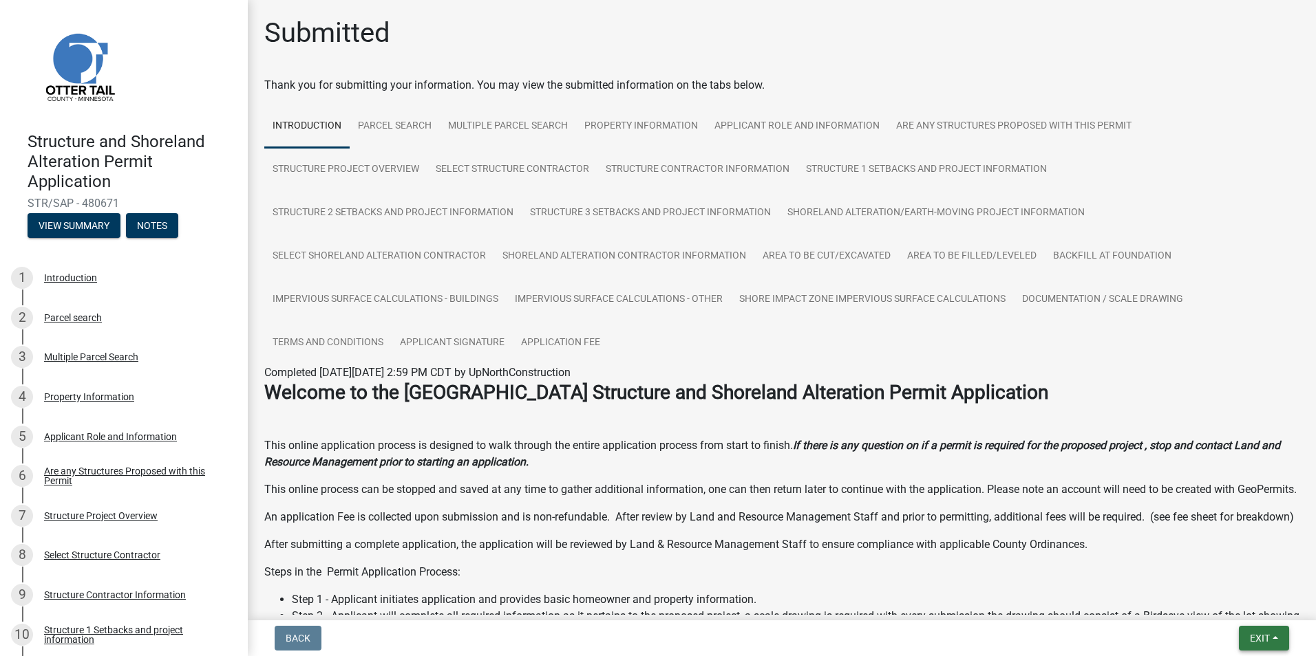
click at [1279, 644] on button "Exit" at bounding box center [1264, 638] width 50 height 25
click at [1235, 603] on button "Save & Exit" at bounding box center [1234, 602] width 110 height 33
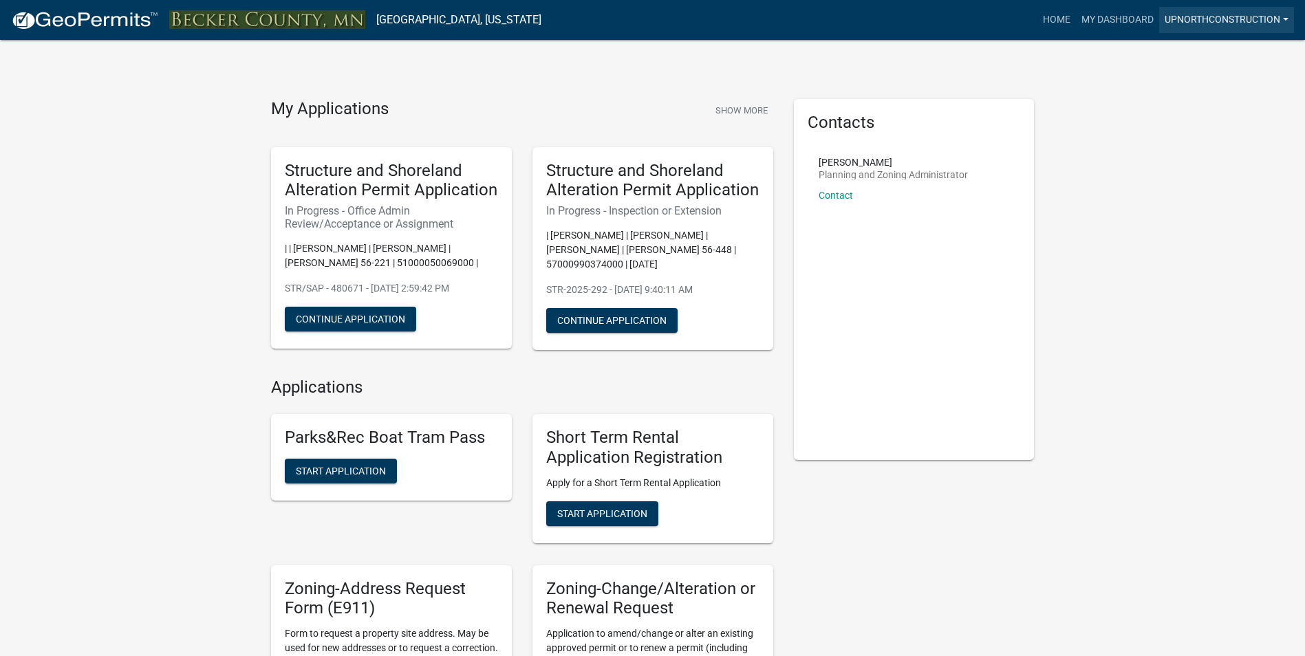
click at [1198, 17] on link "UpNorthConstruction" at bounding box center [1227, 20] width 135 height 26
click at [1102, 14] on link "My Dashboard" at bounding box center [1117, 20] width 83 height 26
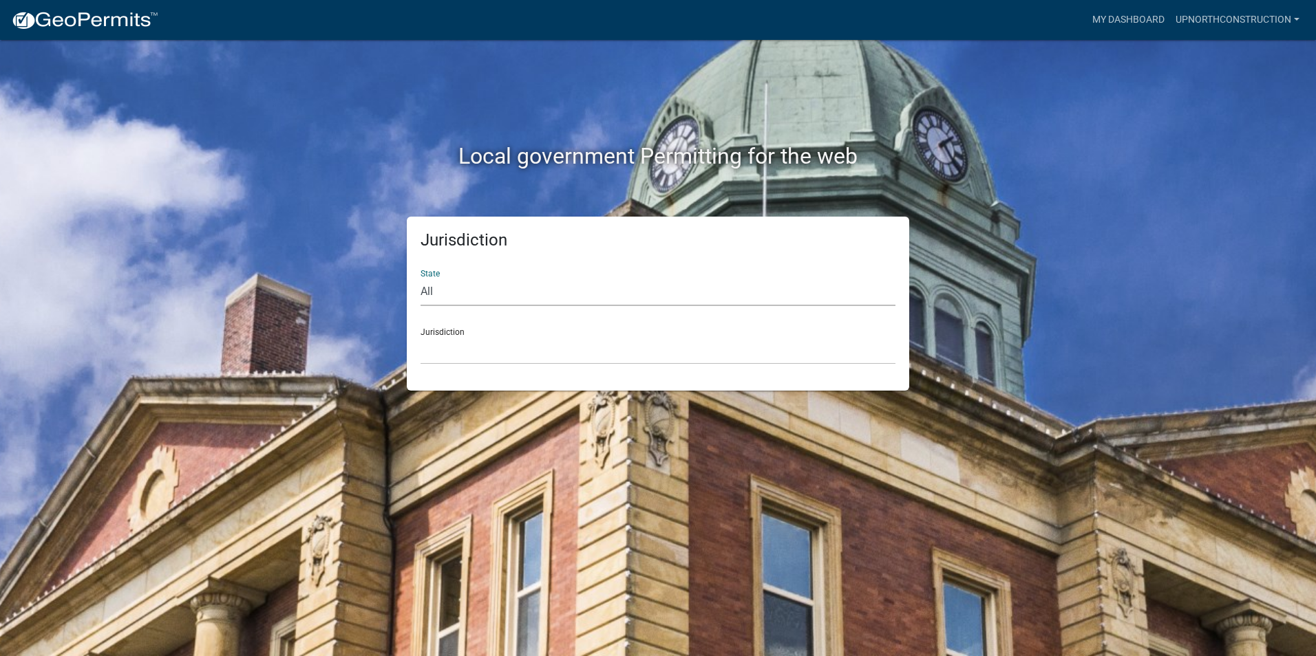
click at [454, 297] on select "All [US_STATE] [US_STATE] [US_STATE] [US_STATE] [US_STATE] [US_STATE] [US_STATE…" at bounding box center [657, 292] width 475 height 28
select select "[US_STATE]"
click at [420, 278] on select "All [US_STATE] [US_STATE] [US_STATE] [US_STATE] [US_STATE] [US_STATE] [US_STATE…" at bounding box center [657, 292] width 475 height 28
click at [486, 356] on select "[GEOGRAPHIC_DATA], [US_STATE] [GEOGRAPHIC_DATA], [US_STATE] [GEOGRAPHIC_DATA], …" at bounding box center [657, 351] width 475 height 28
